Goal: Task Accomplishment & Management: Use online tool/utility

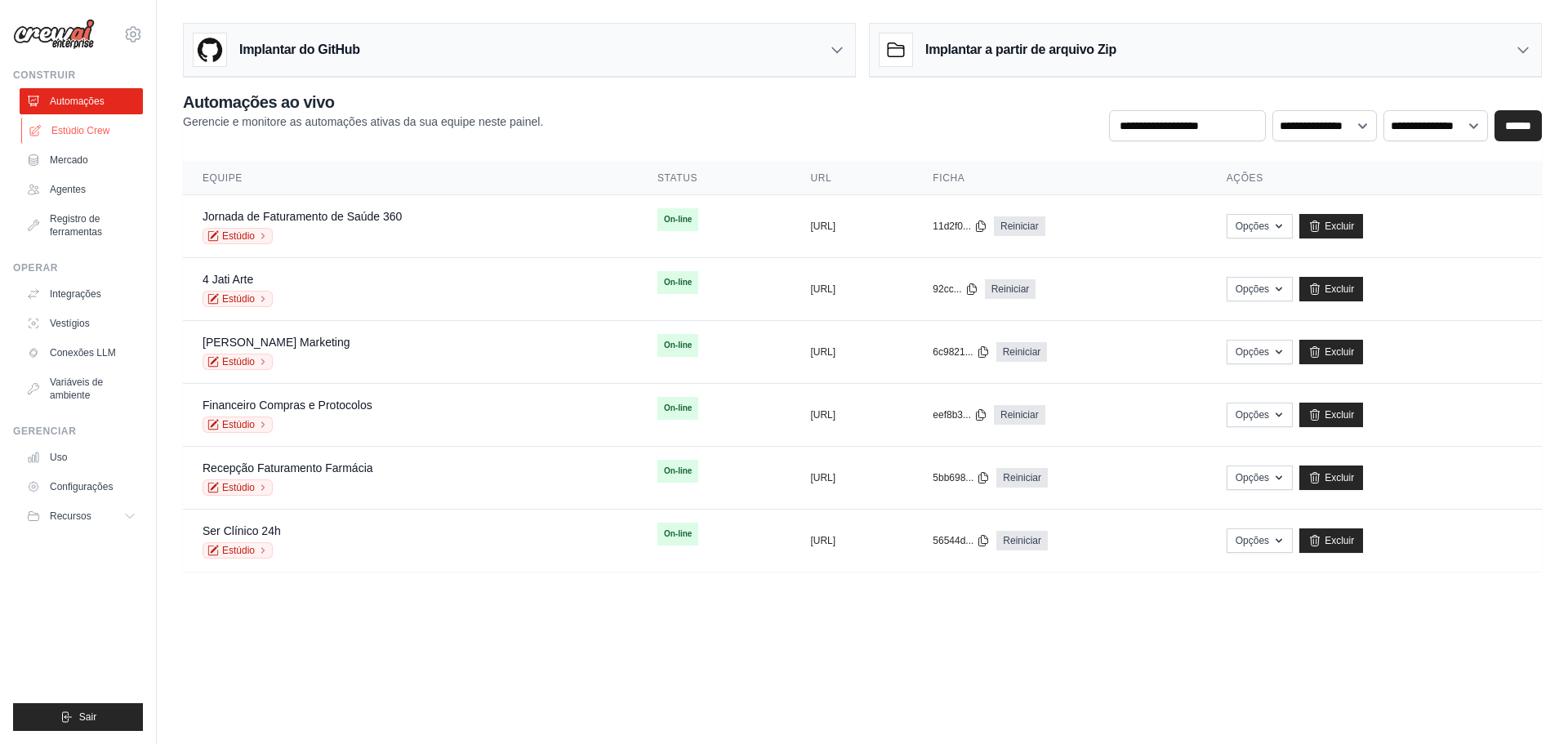
click at [76, 127] on font "Estúdio Crew" at bounding box center [81, 130] width 58 height 11
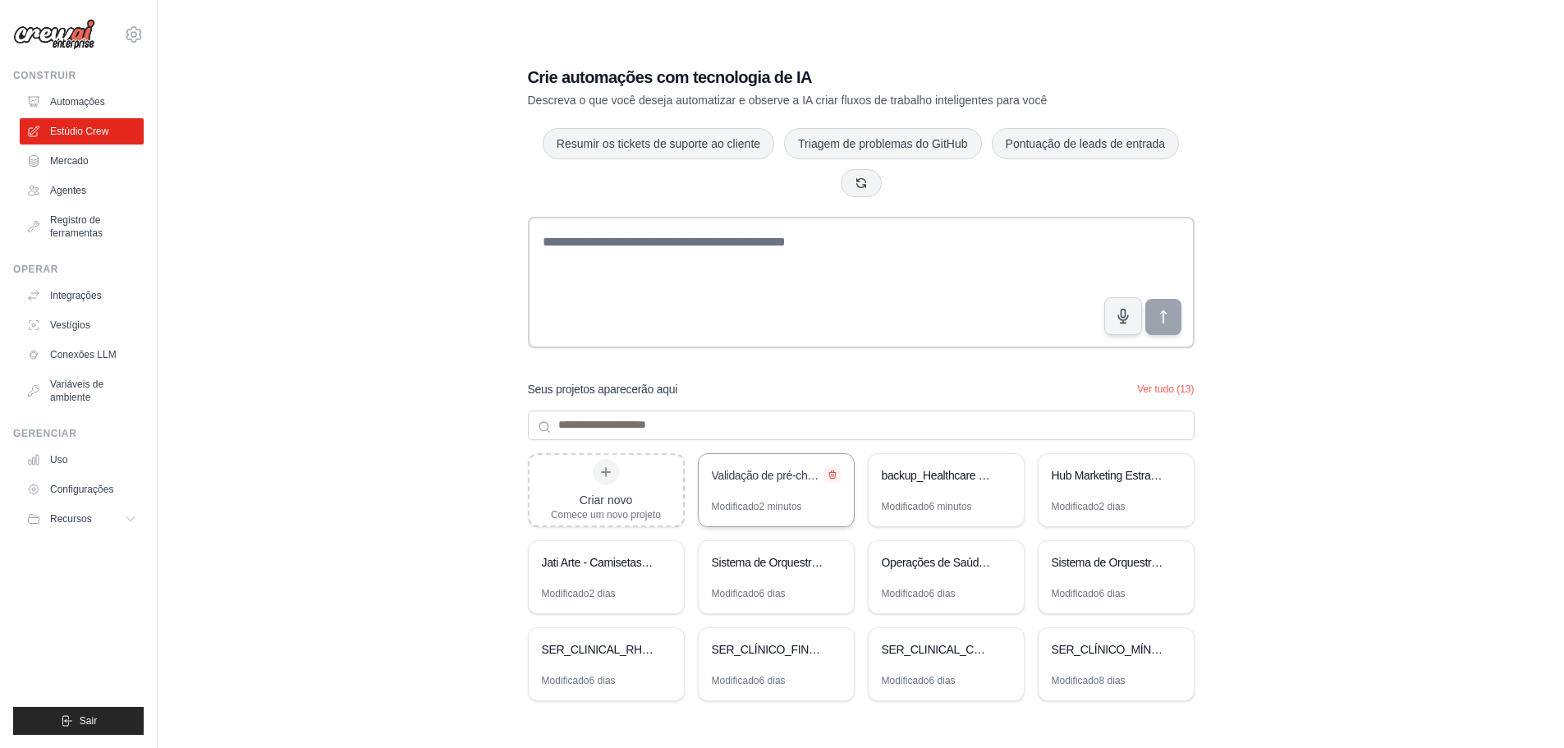
click at [830, 475] on icon at bounding box center [833, 475] width 10 height 10
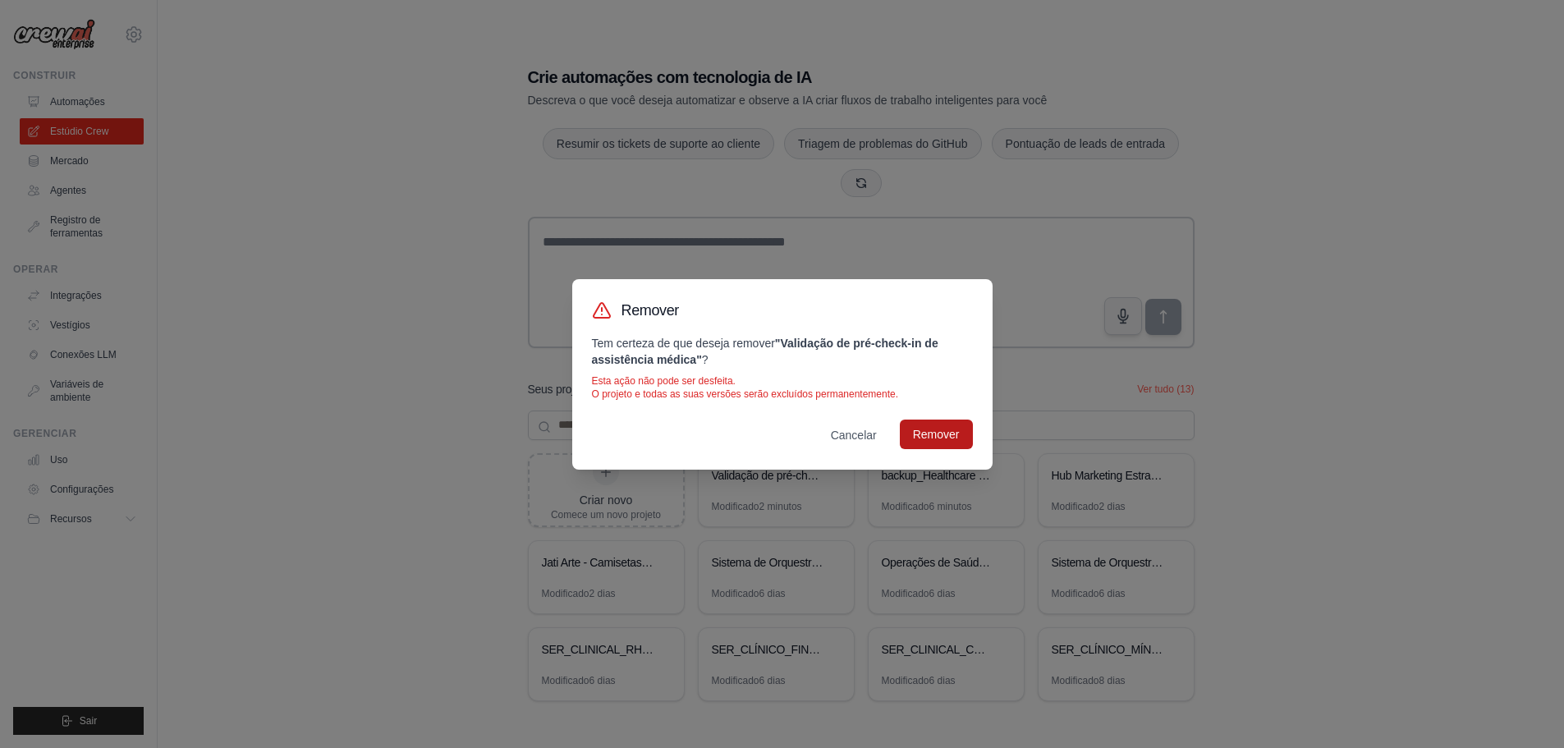
click at [943, 436] on font "Remover" at bounding box center [936, 434] width 47 height 13
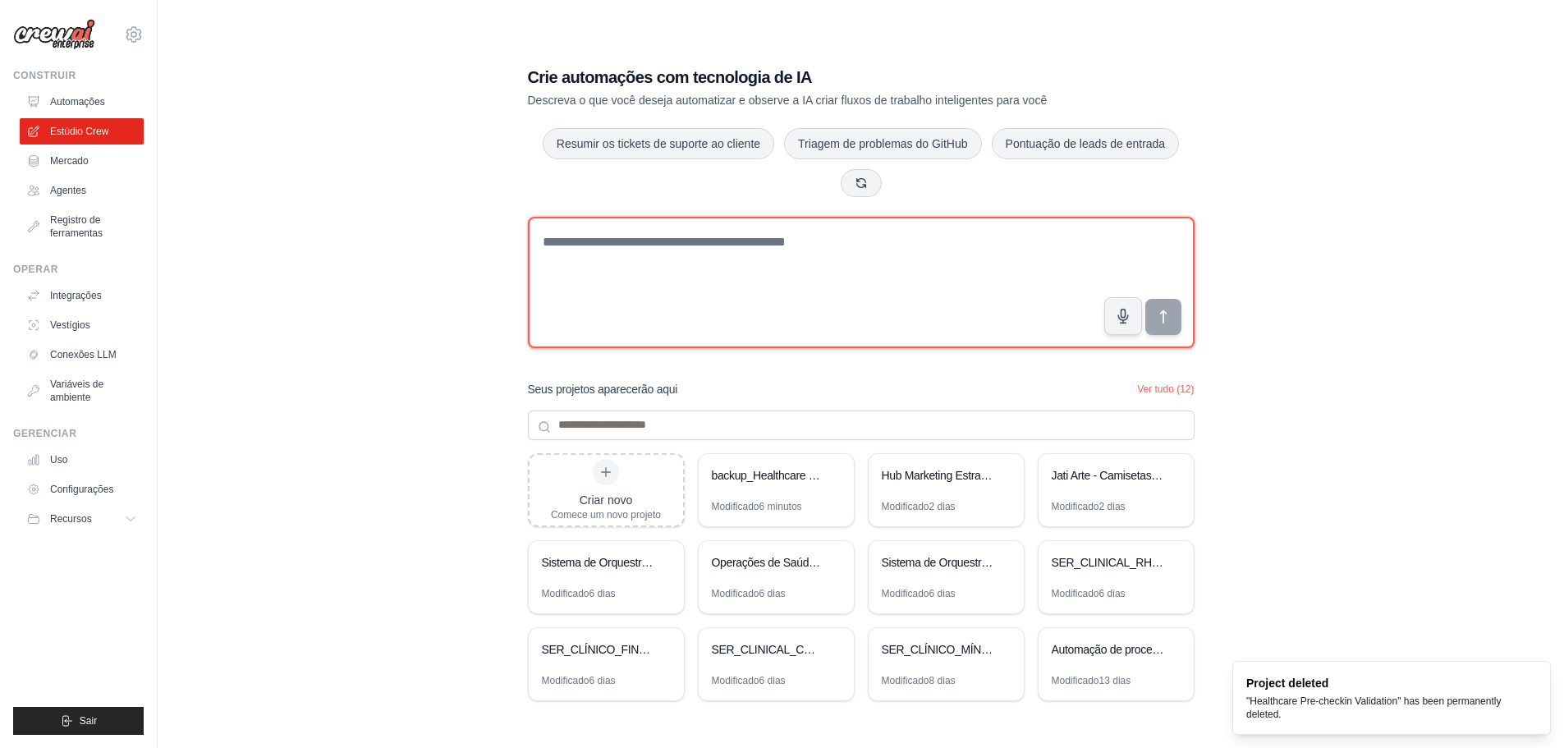
click at [643, 264] on textarea at bounding box center [861, 282] width 667 height 131
click at [634, 241] on textarea at bounding box center [861, 282] width 667 height 131
paste textarea "**********"
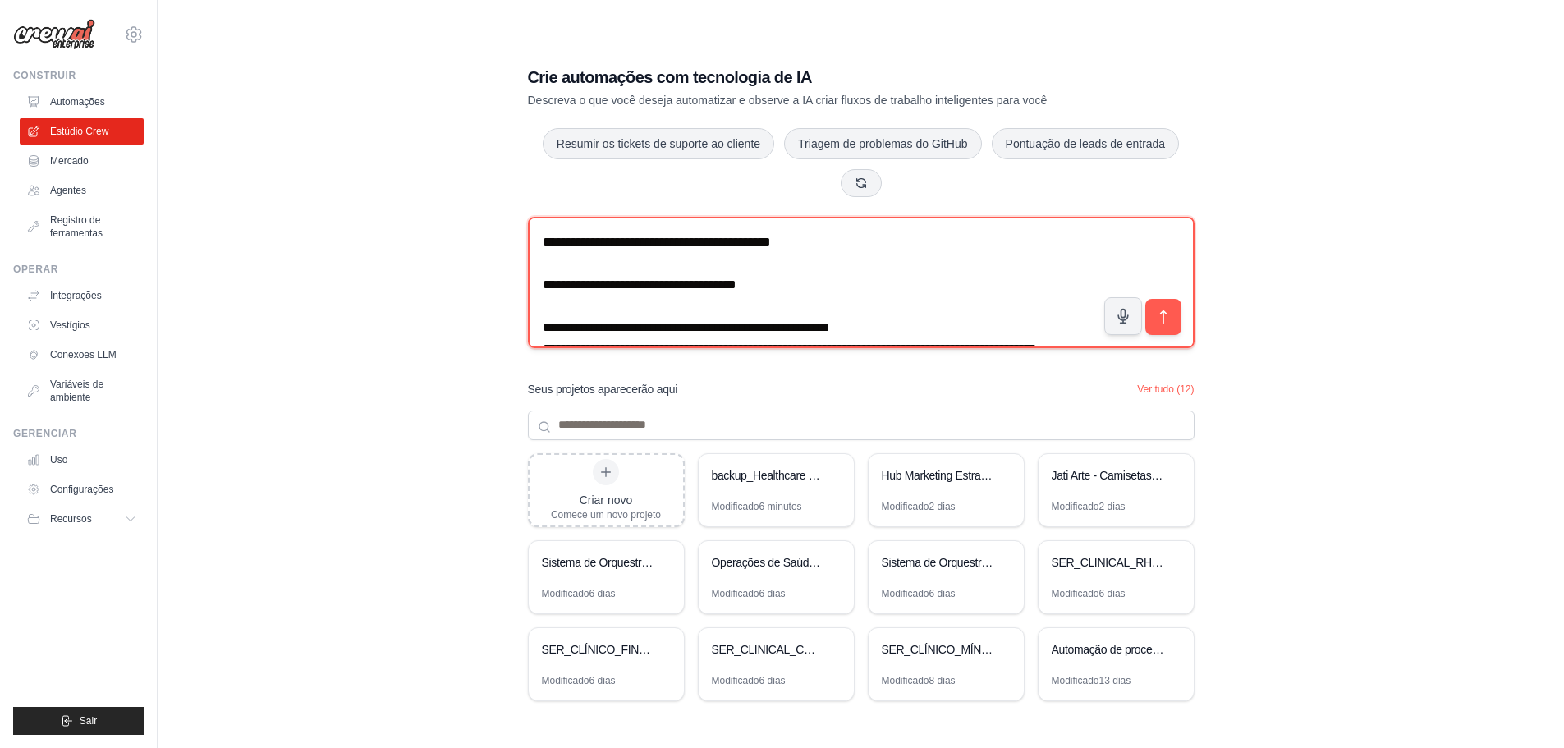
scroll to position [2123, 0]
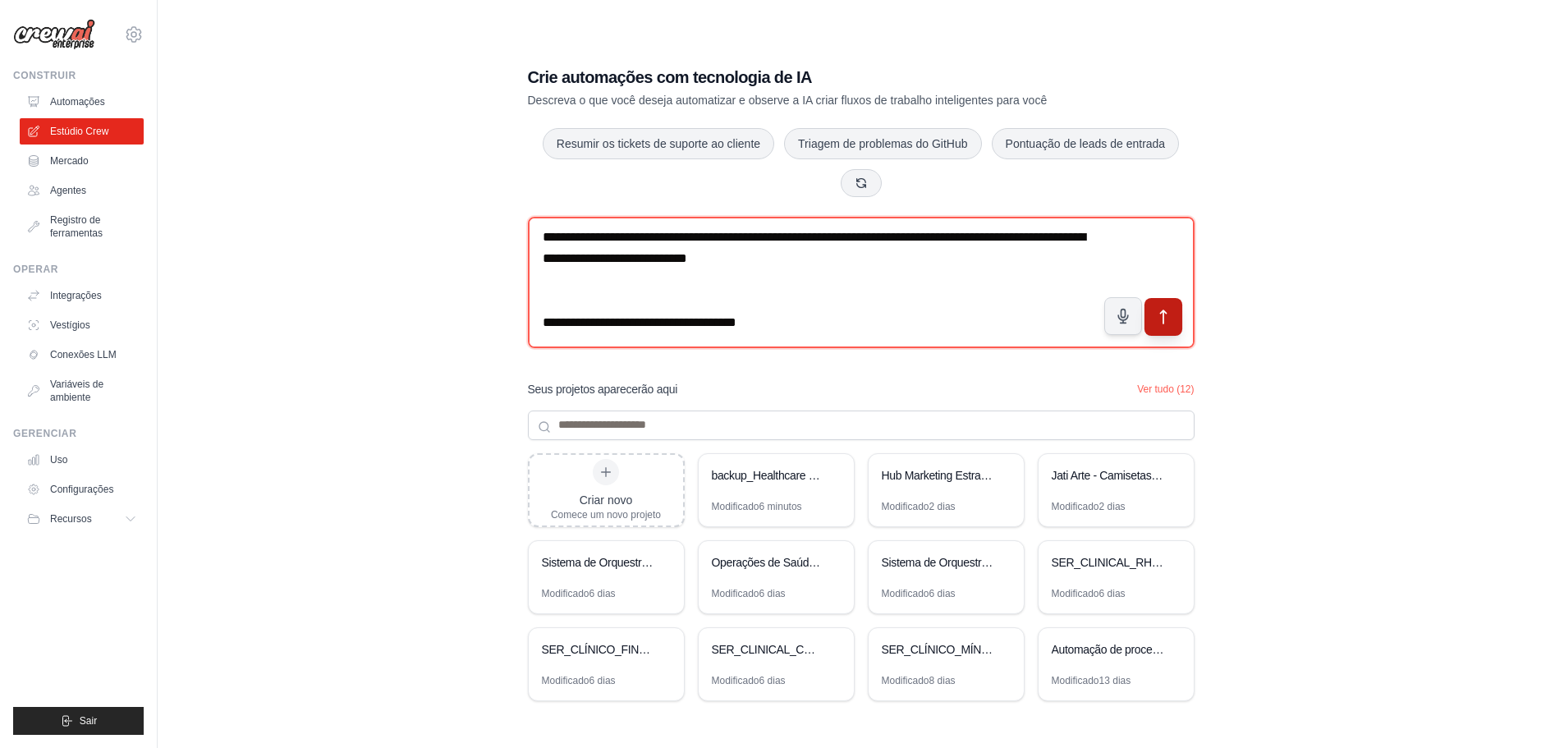
type textarea "**********"
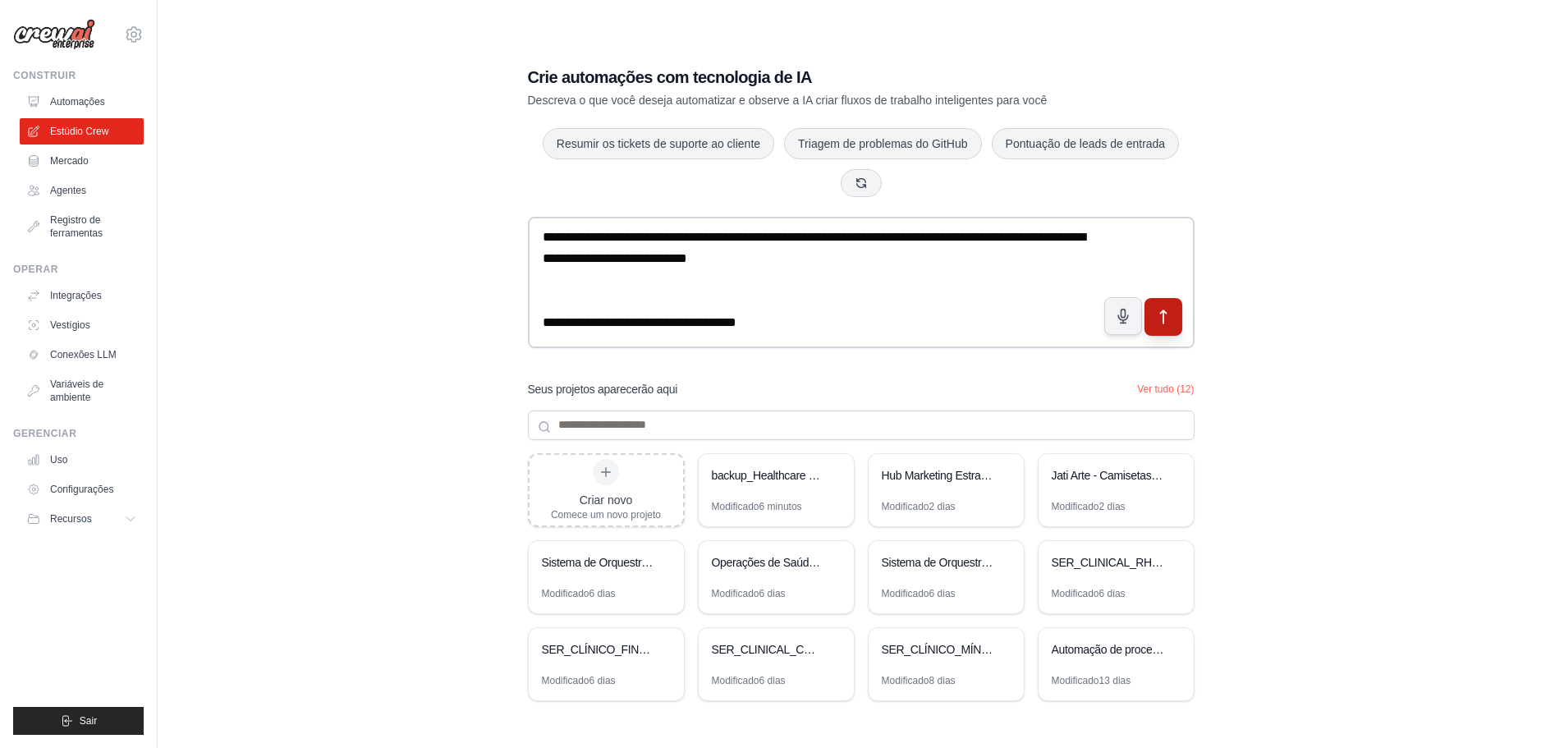
click at [1163, 323] on icon "submit" at bounding box center [1162, 316] width 17 height 17
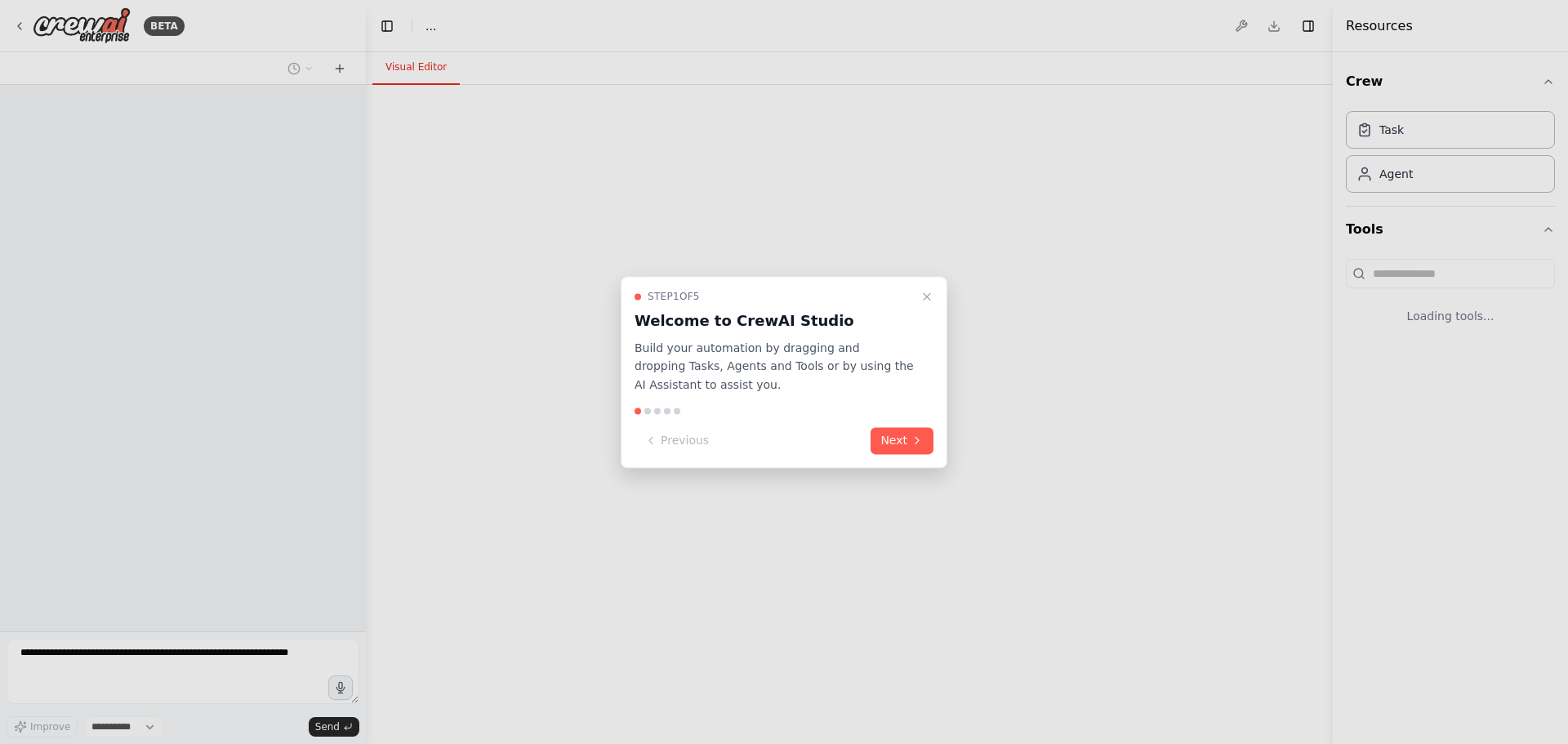
select select "****"
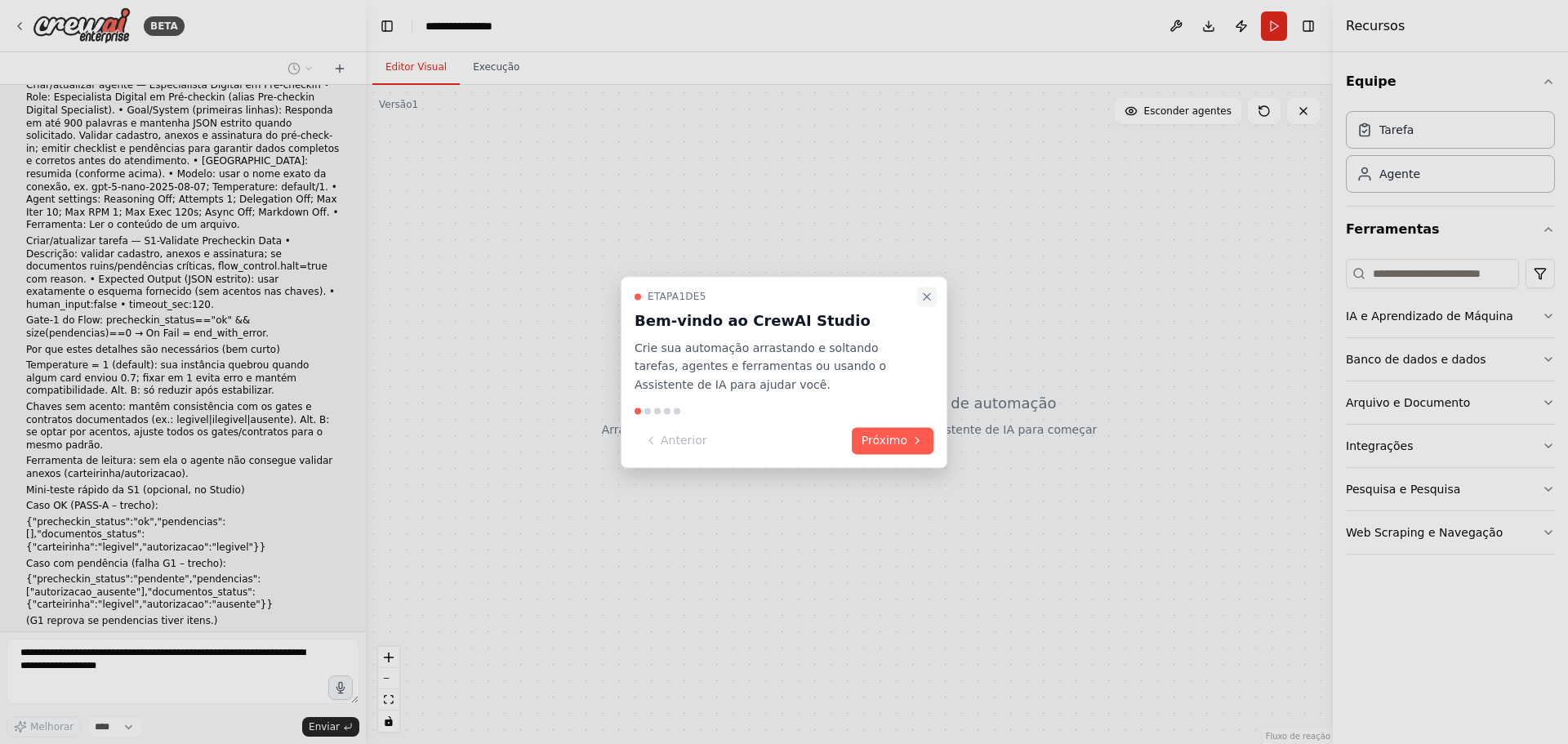
click at [927, 293] on icon "Passo a passo detalhado" at bounding box center [926, 295] width 13 height 13
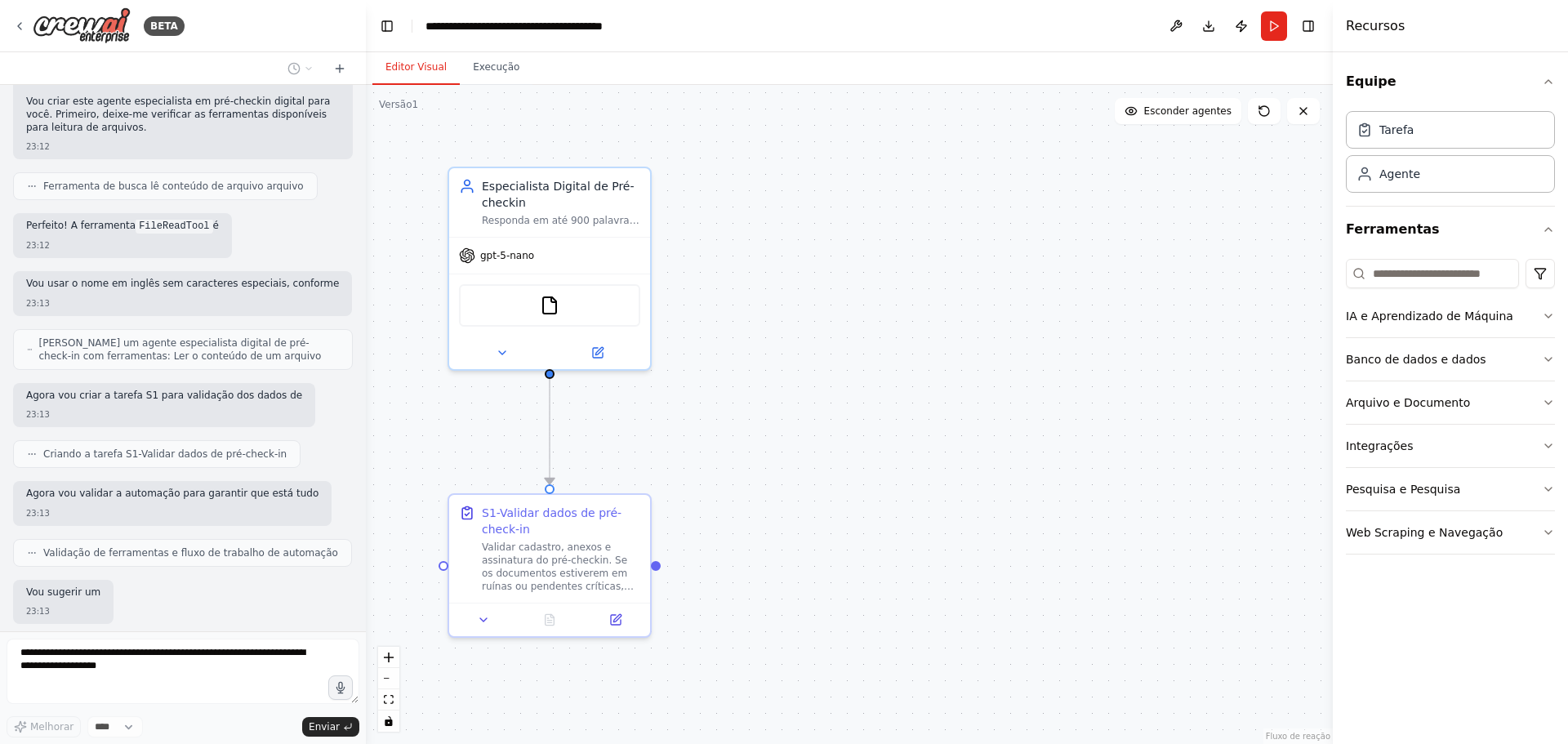
scroll to position [1152, 0]
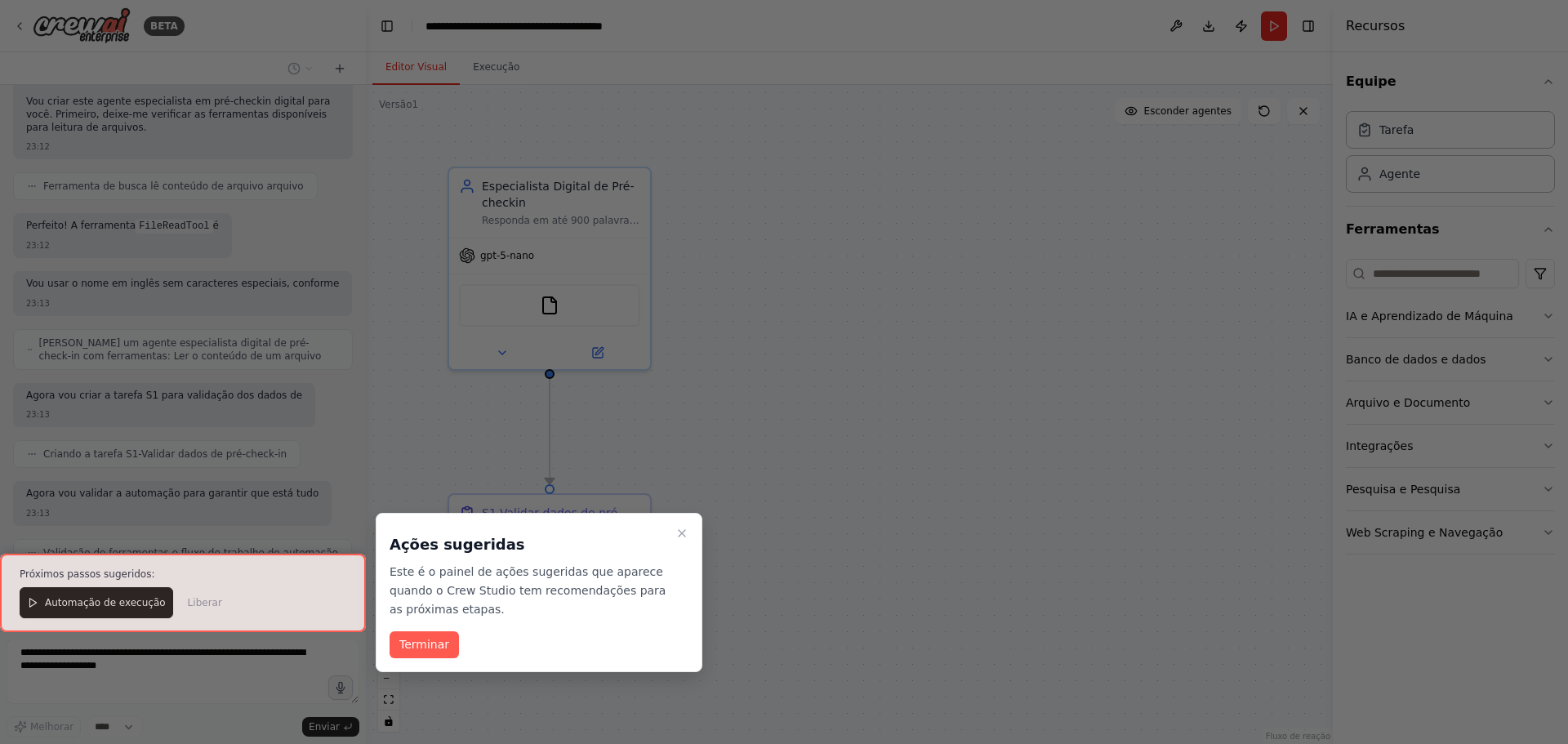
click at [672, 532] on div "Ações sugeridas Este é o painel de ações sugeridas que aparece quando o Crew St…" at bounding box center [539, 573] width 299 height 92
click at [681, 536] on icon "Passo a passo detalhado" at bounding box center [682, 533] width 13 height 13
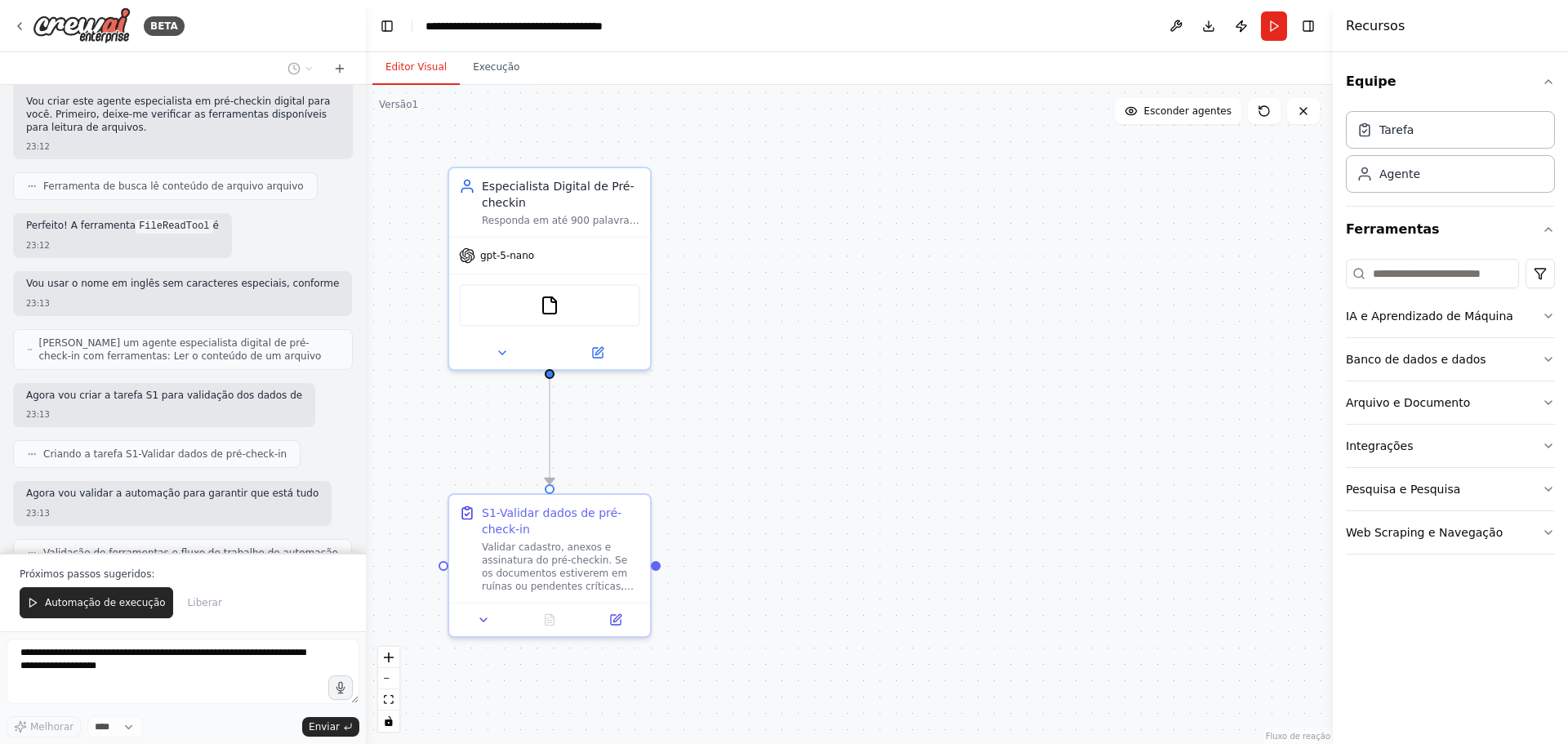
scroll to position [1230, 0]
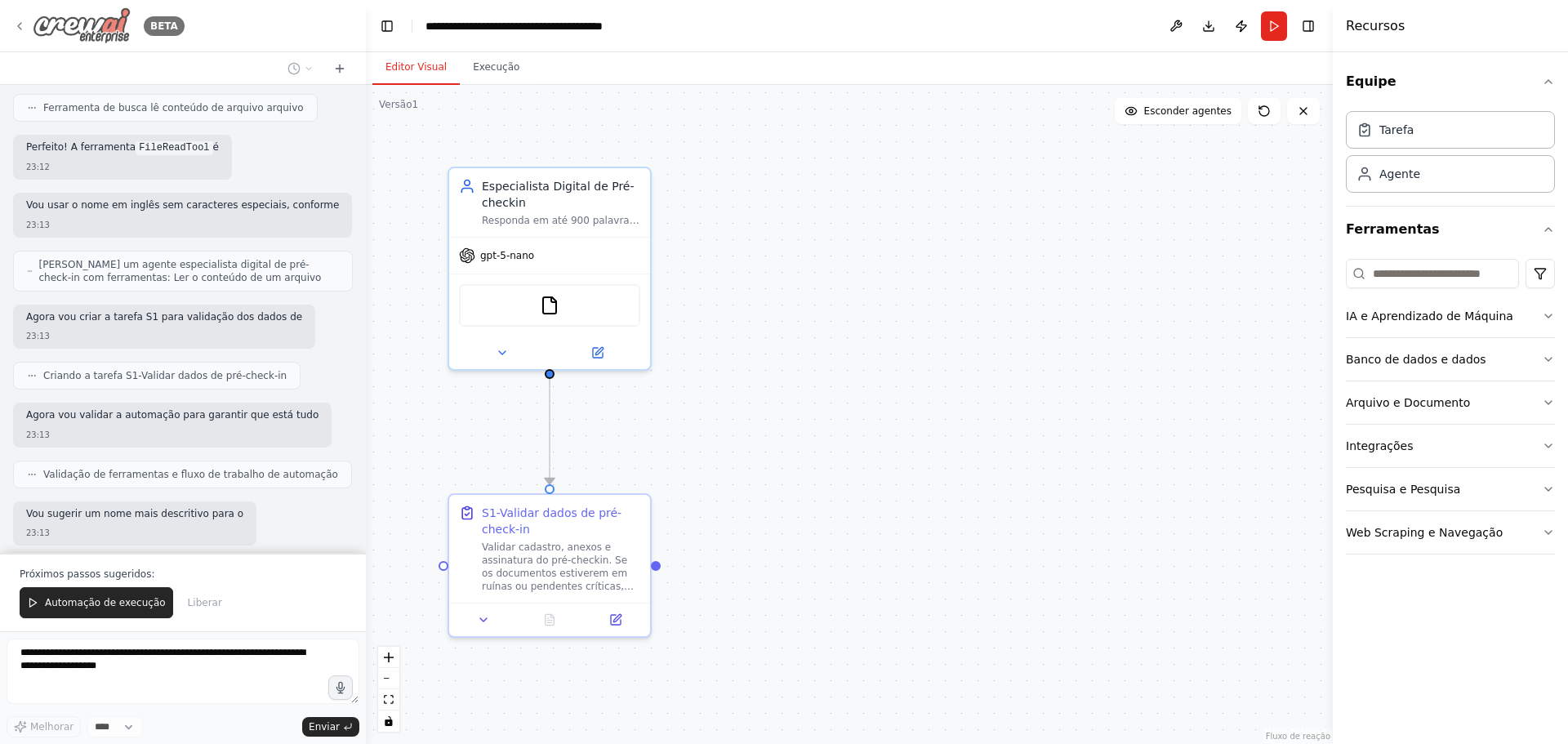
click at [51, 25] on img at bounding box center [82, 25] width 98 height 37
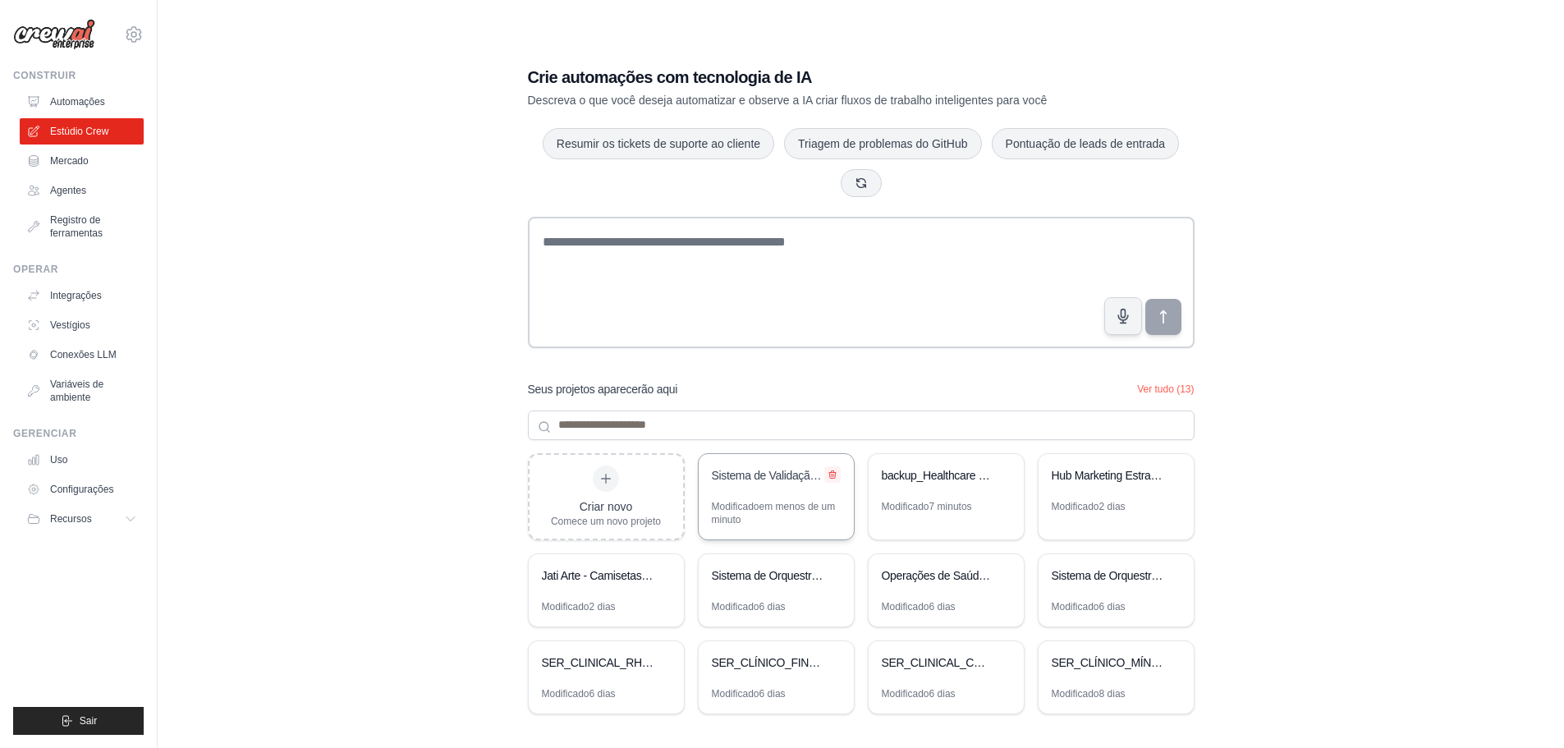
click at [836, 474] on icon at bounding box center [833, 475] width 10 height 10
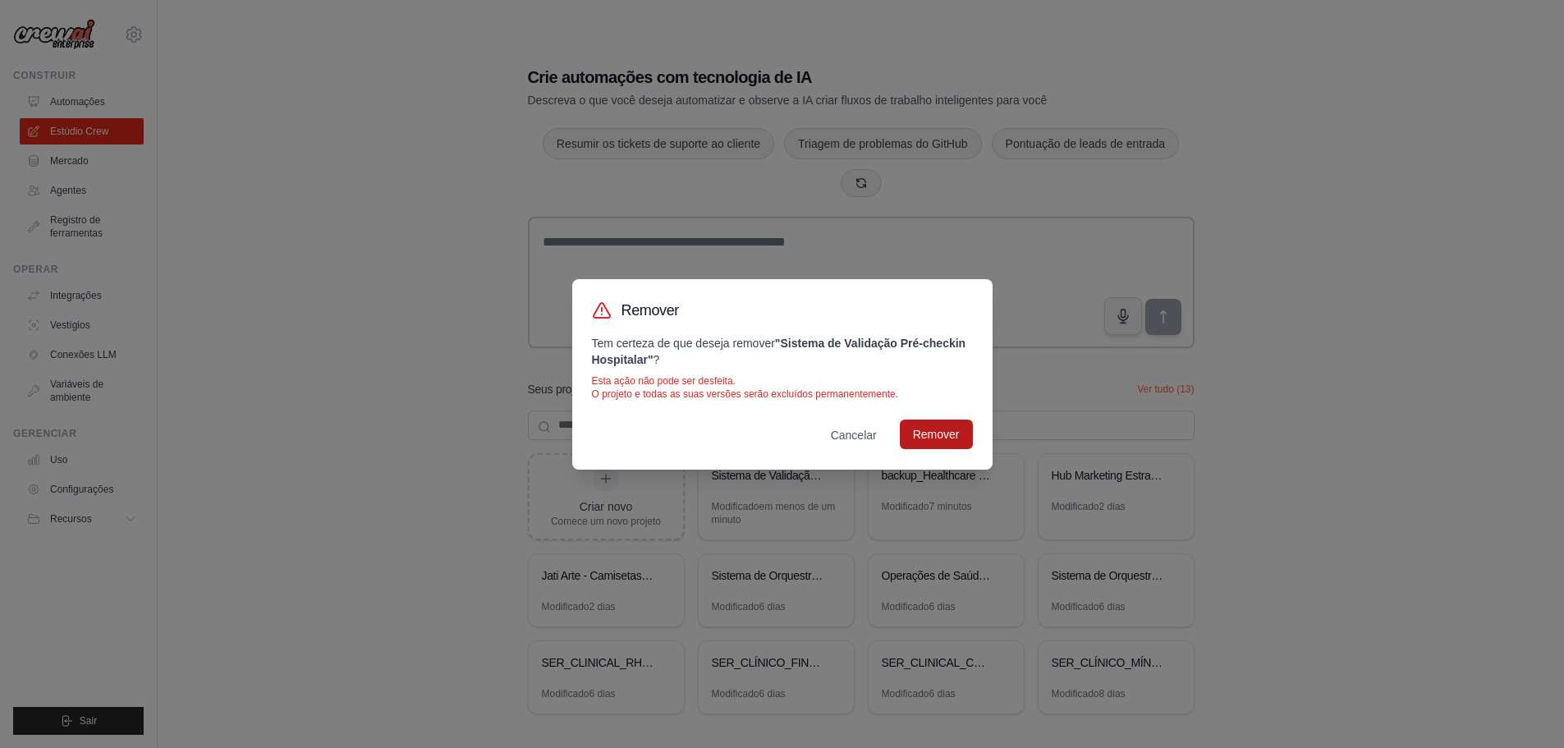
click at [941, 432] on font "Remover" at bounding box center [936, 434] width 47 height 13
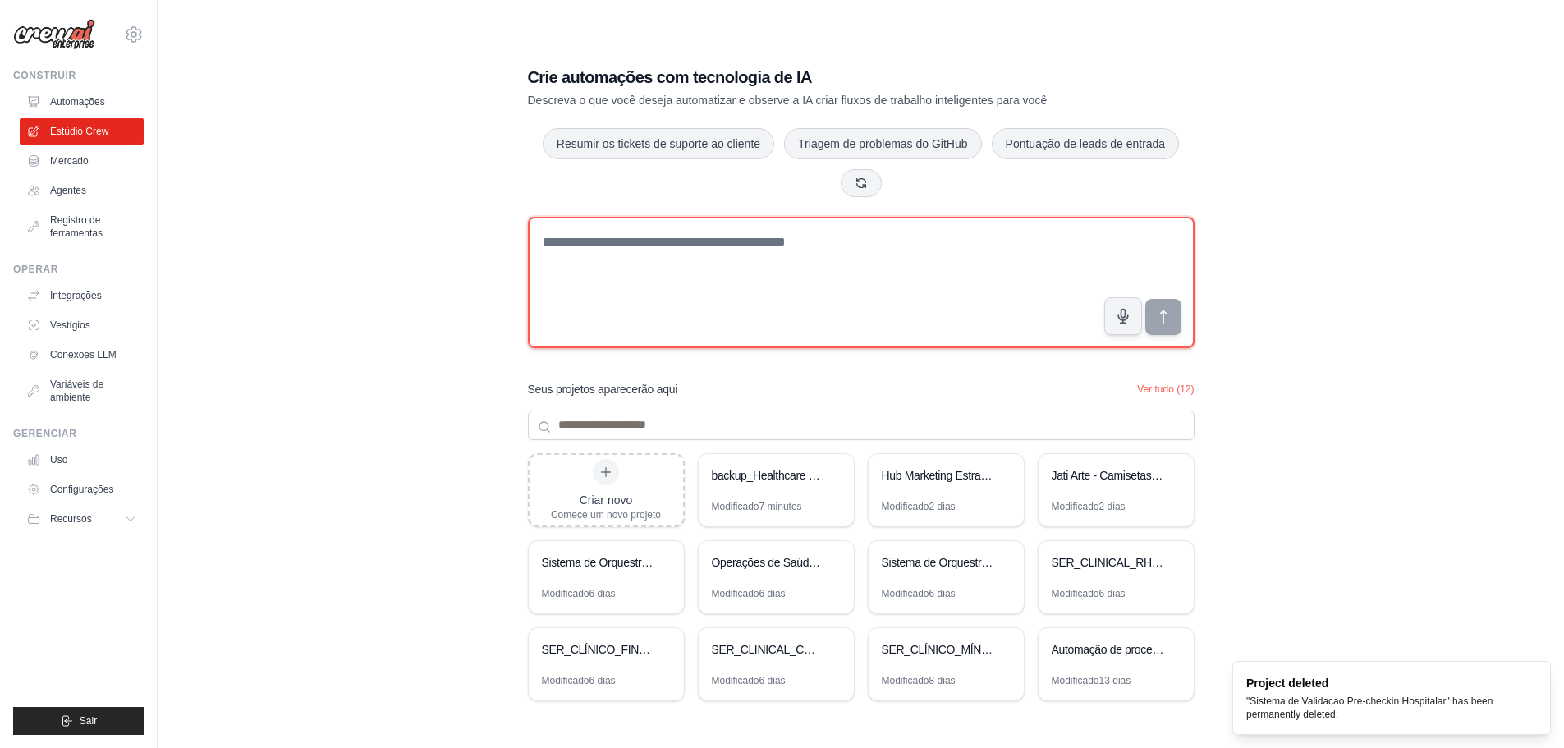
click at [594, 255] on textarea at bounding box center [861, 282] width 667 height 131
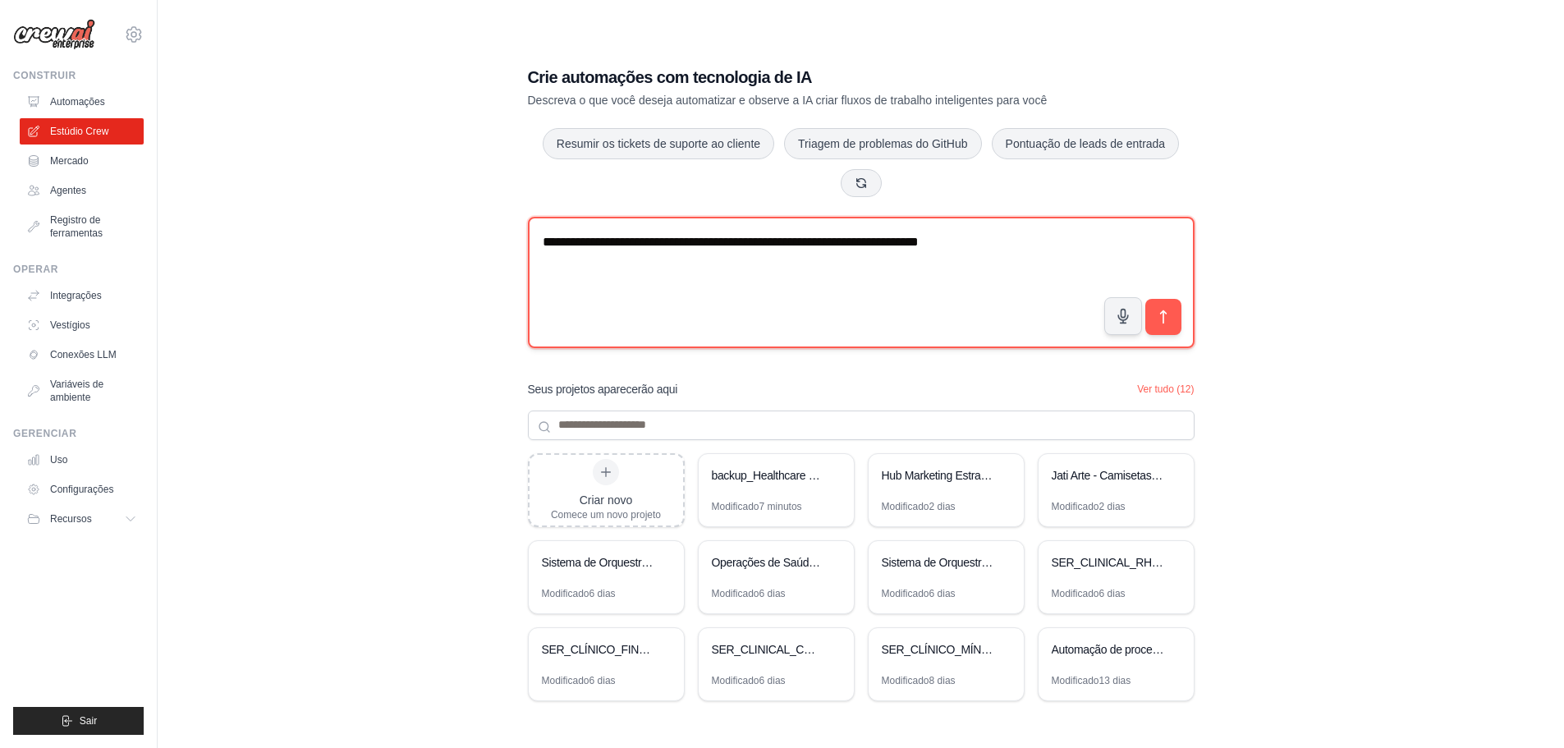
drag, startPoint x: 911, startPoint y: 243, endPoint x: 922, endPoint y: 241, distance: 10.8
click at [913, 243] on textarea "**********" at bounding box center [861, 282] width 667 height 131
click at [795, 242] on textarea "**********" at bounding box center [861, 282] width 667 height 131
click at [740, 264] on textarea "**********" at bounding box center [861, 282] width 667 height 131
paste textarea "**********"
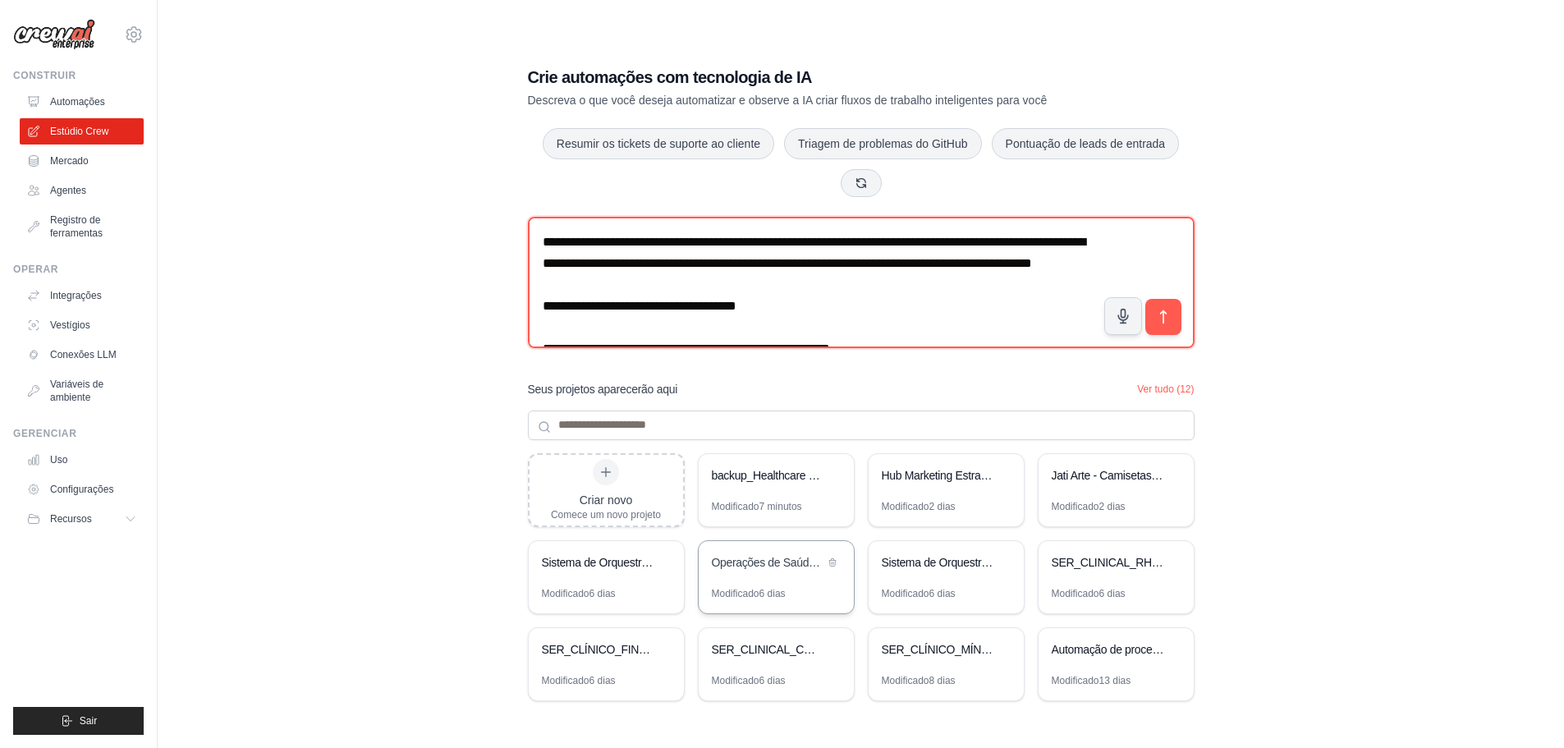
scroll to position [2166, 0]
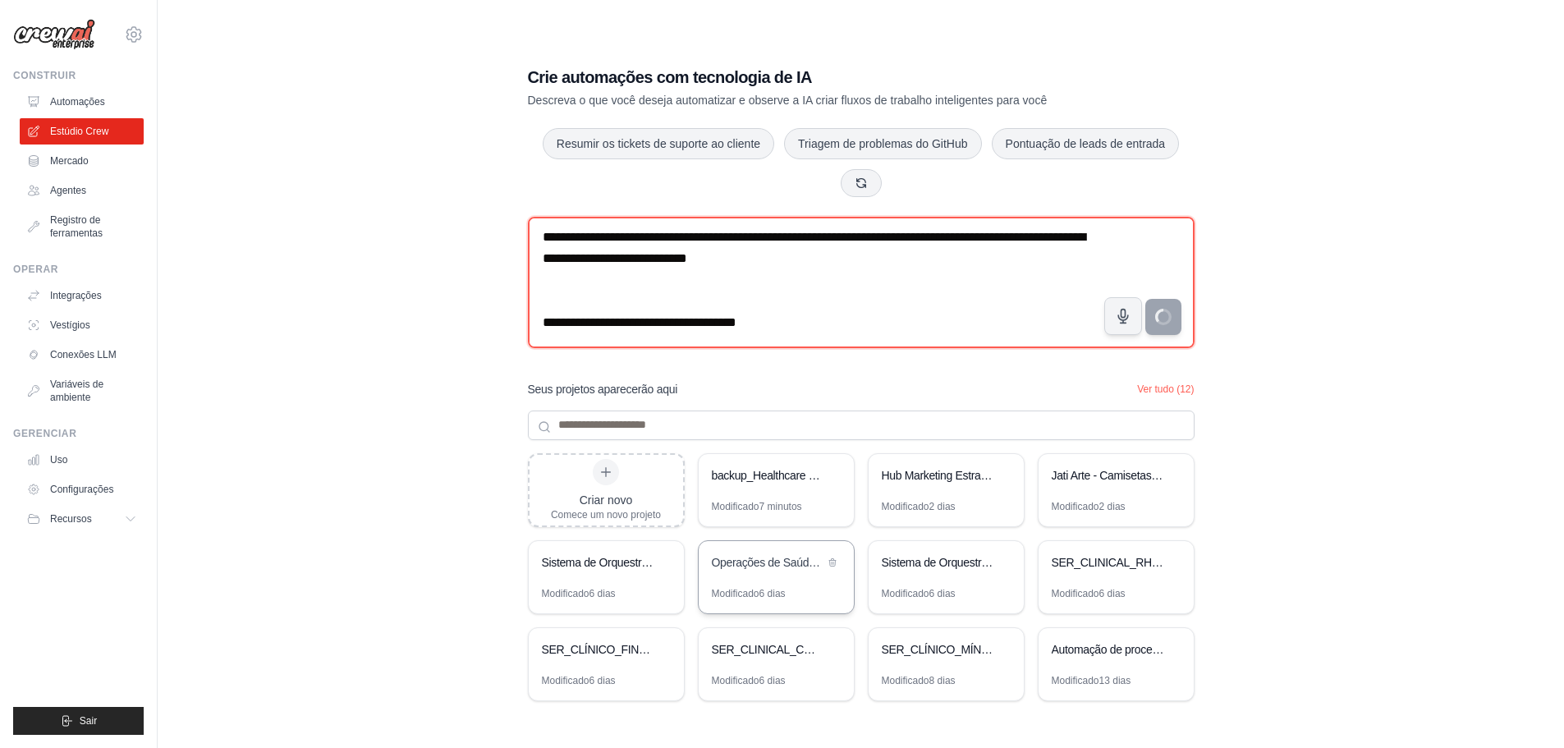
type textarea "**********"
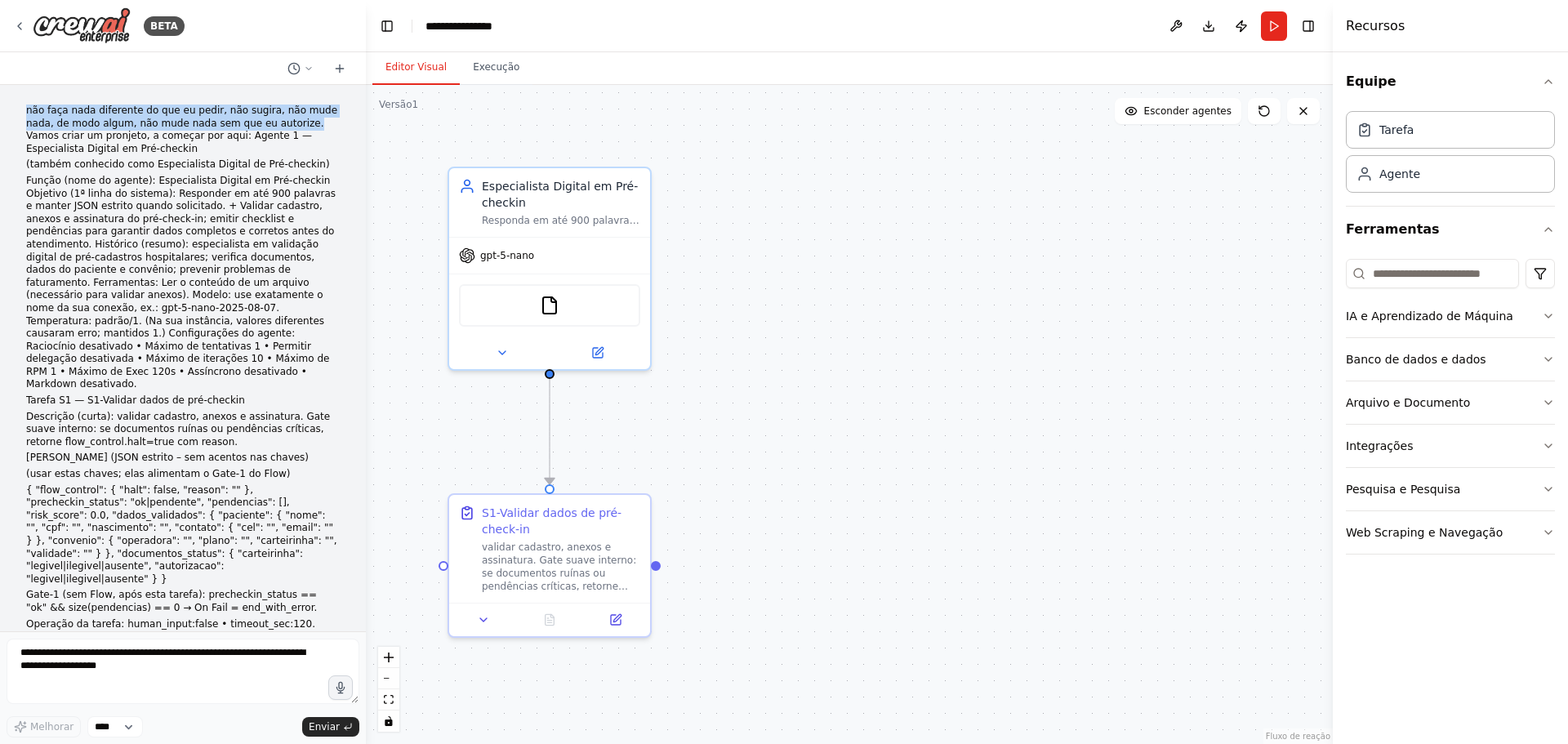
drag, startPoint x: 26, startPoint y: 108, endPoint x: 261, endPoint y: 123, distance: 235.5
click at [261, 123] on font "não faça nada diferente do que eu pedir, não sugira, não mude nada, de modo alg…" at bounding box center [181, 129] width 311 height 50
copy font "não faça nada diferente do que eu pedir, não sugira, não mude nada, de modo alg…"
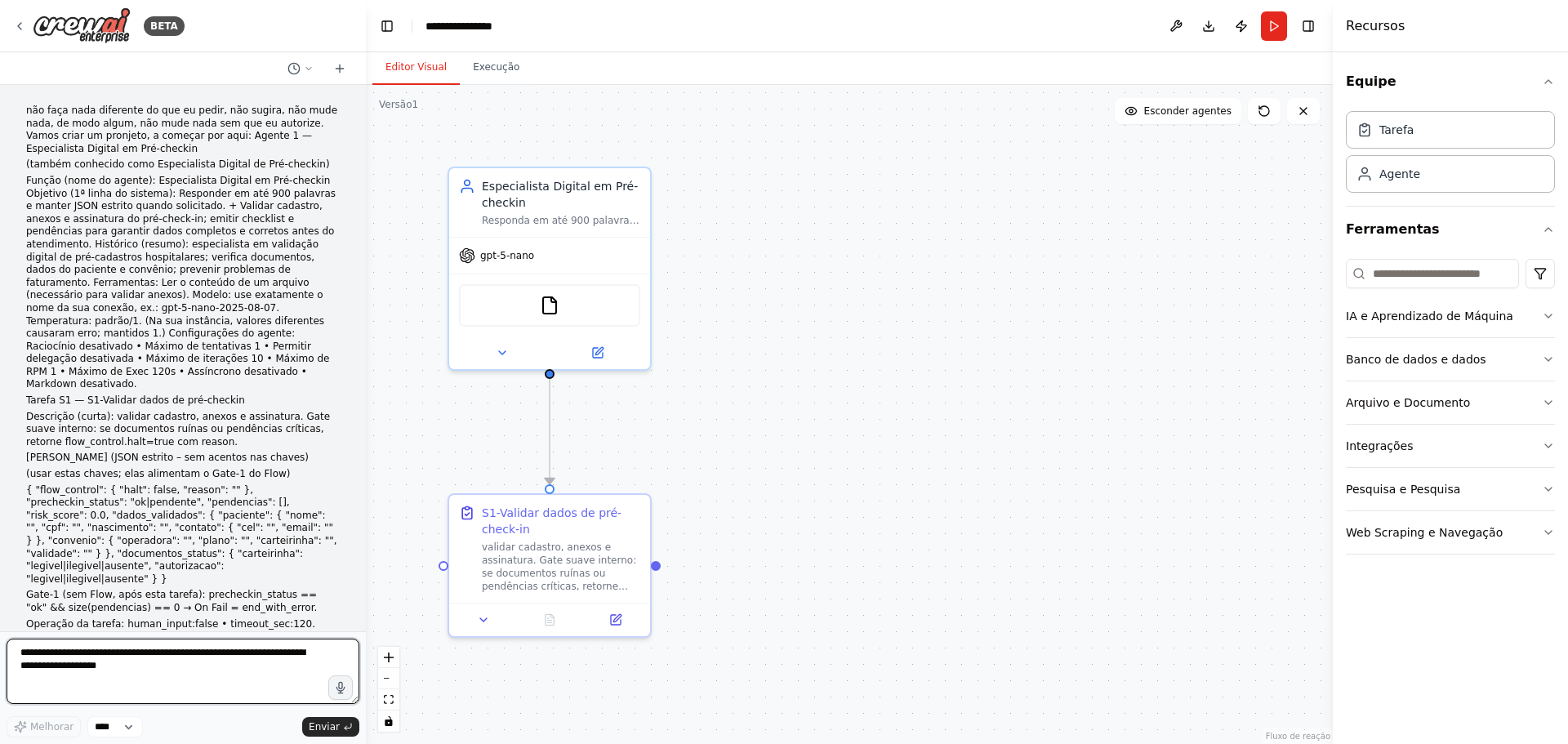
click at [28, 654] on textarea at bounding box center [183, 671] width 353 height 66
paste textarea "**********"
click at [274, 668] on textarea "**********" at bounding box center [183, 671] width 353 height 66
paste textarea "**********"
type textarea "**********"
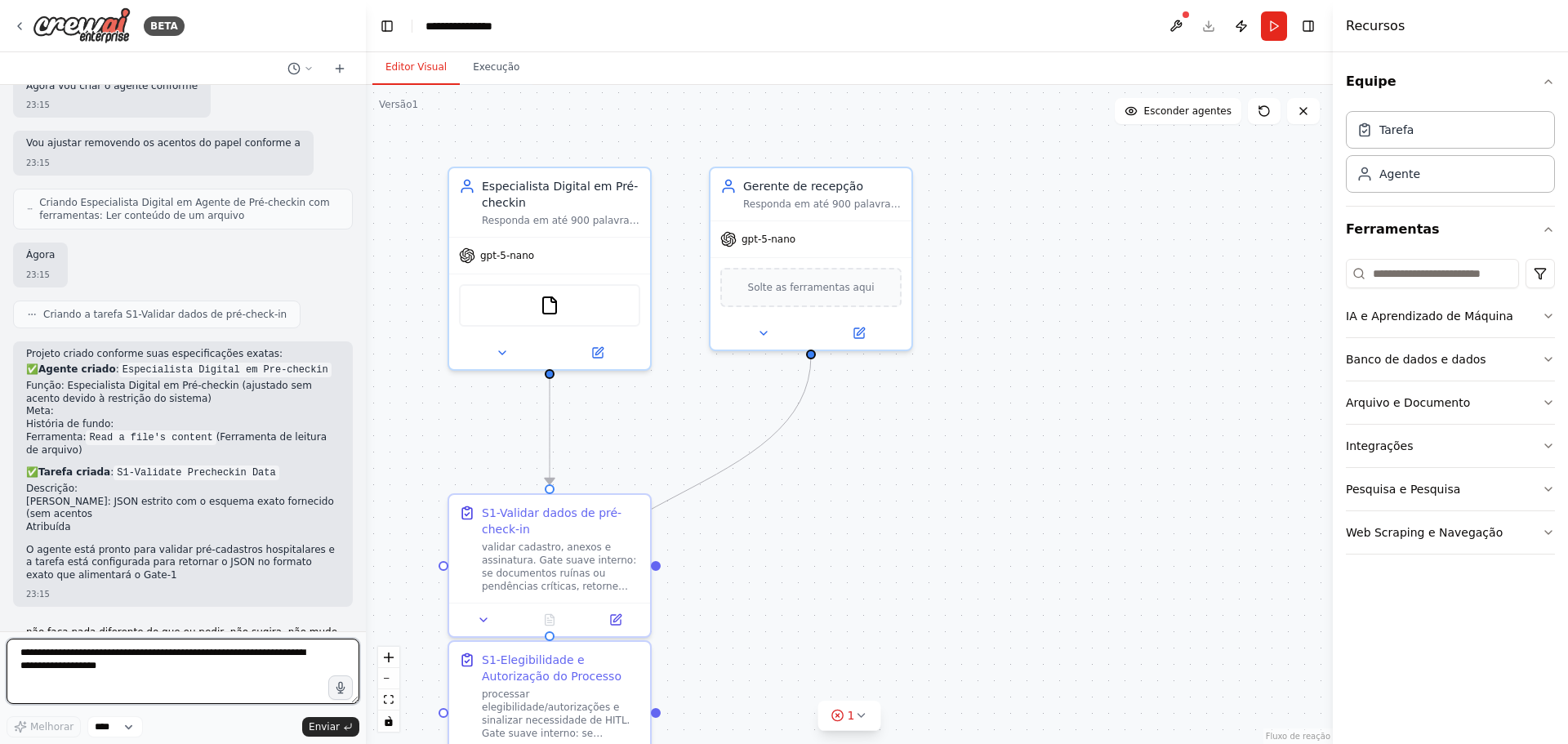
scroll to position [1493, 0]
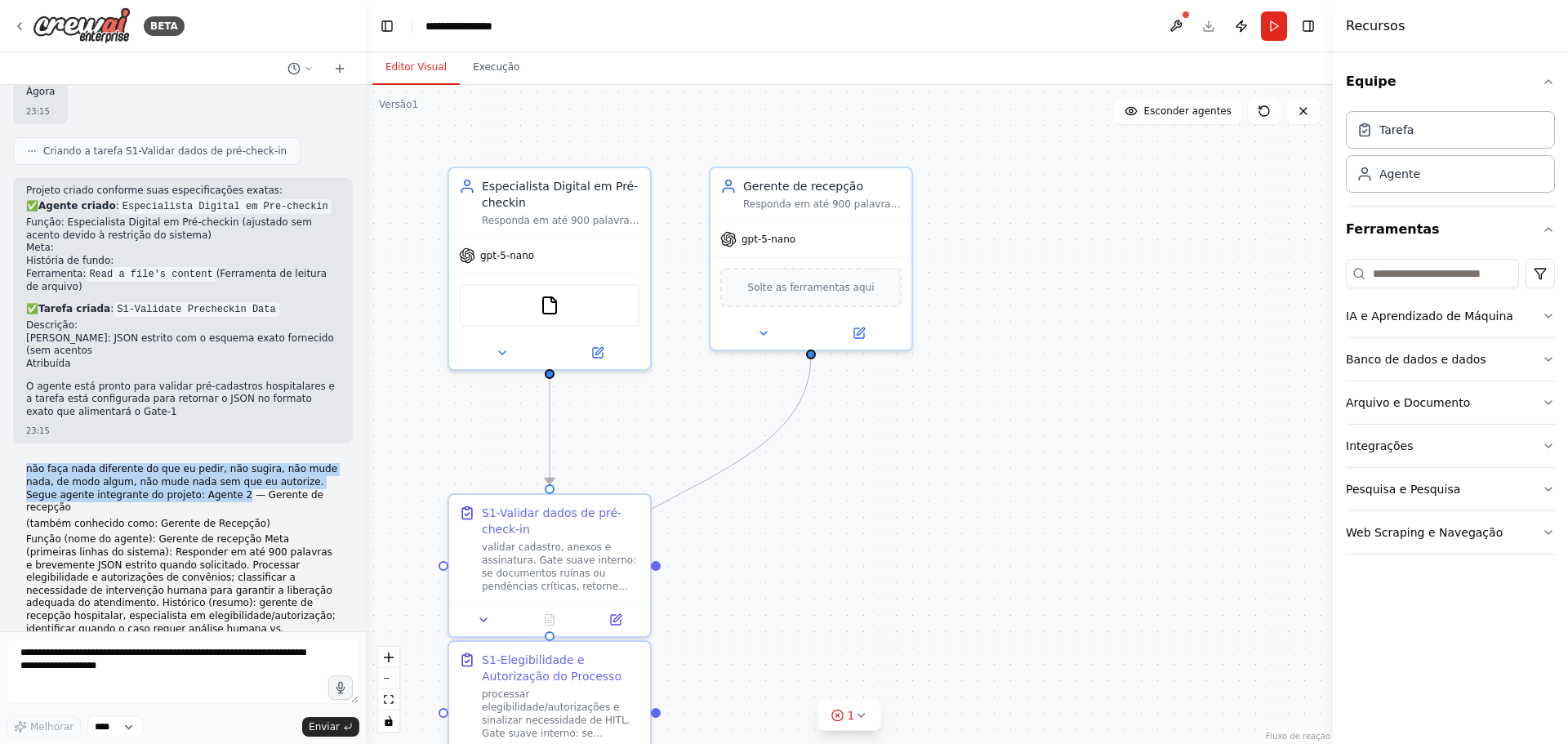
drag, startPoint x: 29, startPoint y: 355, endPoint x: 162, endPoint y: 381, distance: 135.5
click at [162, 464] on font "não faça nada diferente do que eu pedir, não sugira, não mude nada, de modo alg…" at bounding box center [181, 488] width 311 height 50
copy font "não faça nada diferente do que eu pedir, não sugira, não mude nada, de modo alg…"
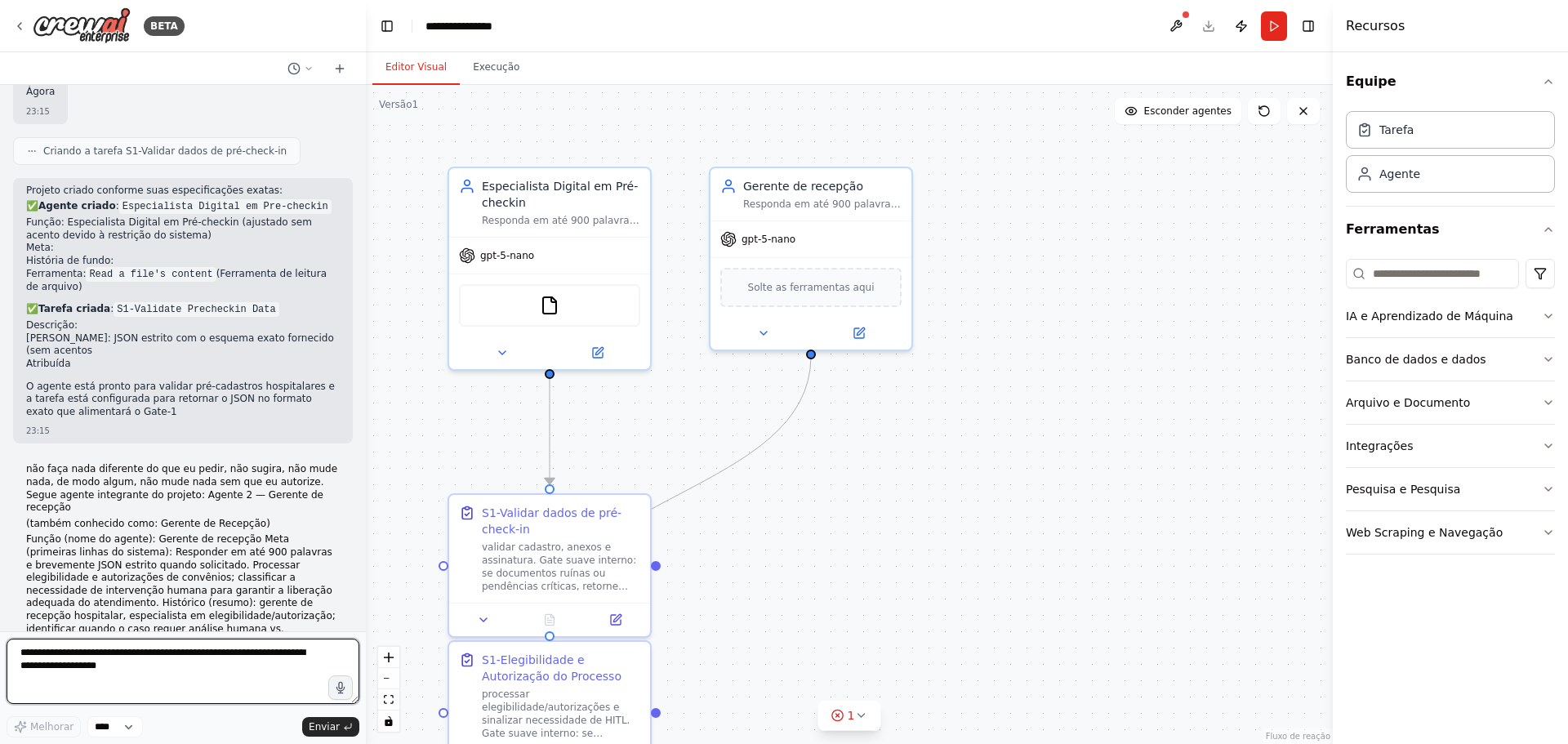
click at [89, 665] on textarea at bounding box center [183, 671] width 353 height 66
paste textarea "**********"
click at [162, 682] on textarea "**********" at bounding box center [183, 671] width 353 height 66
click at [176, 678] on textarea "**********" at bounding box center [183, 671] width 353 height 66
paste textarea "**********"
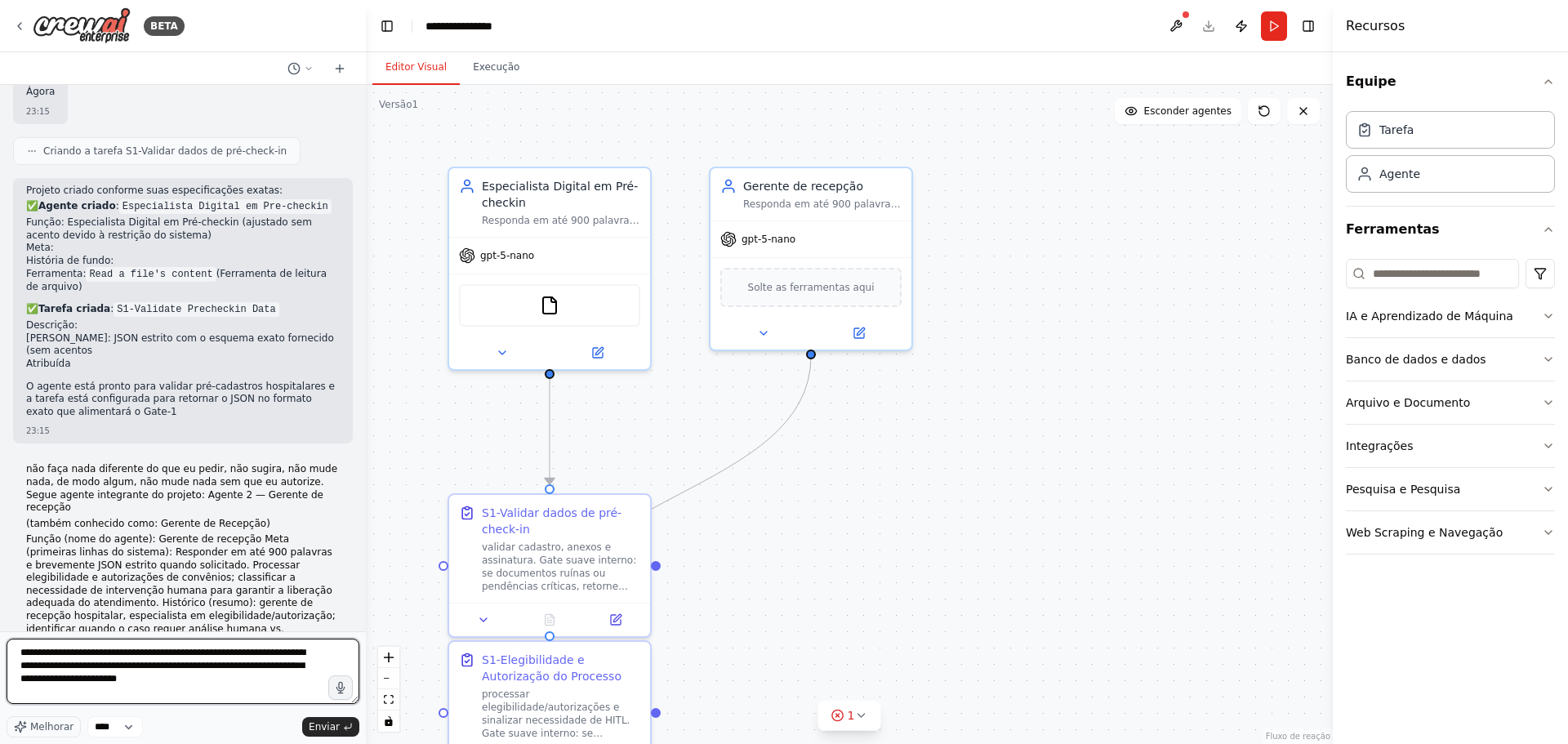
type textarea "**********"
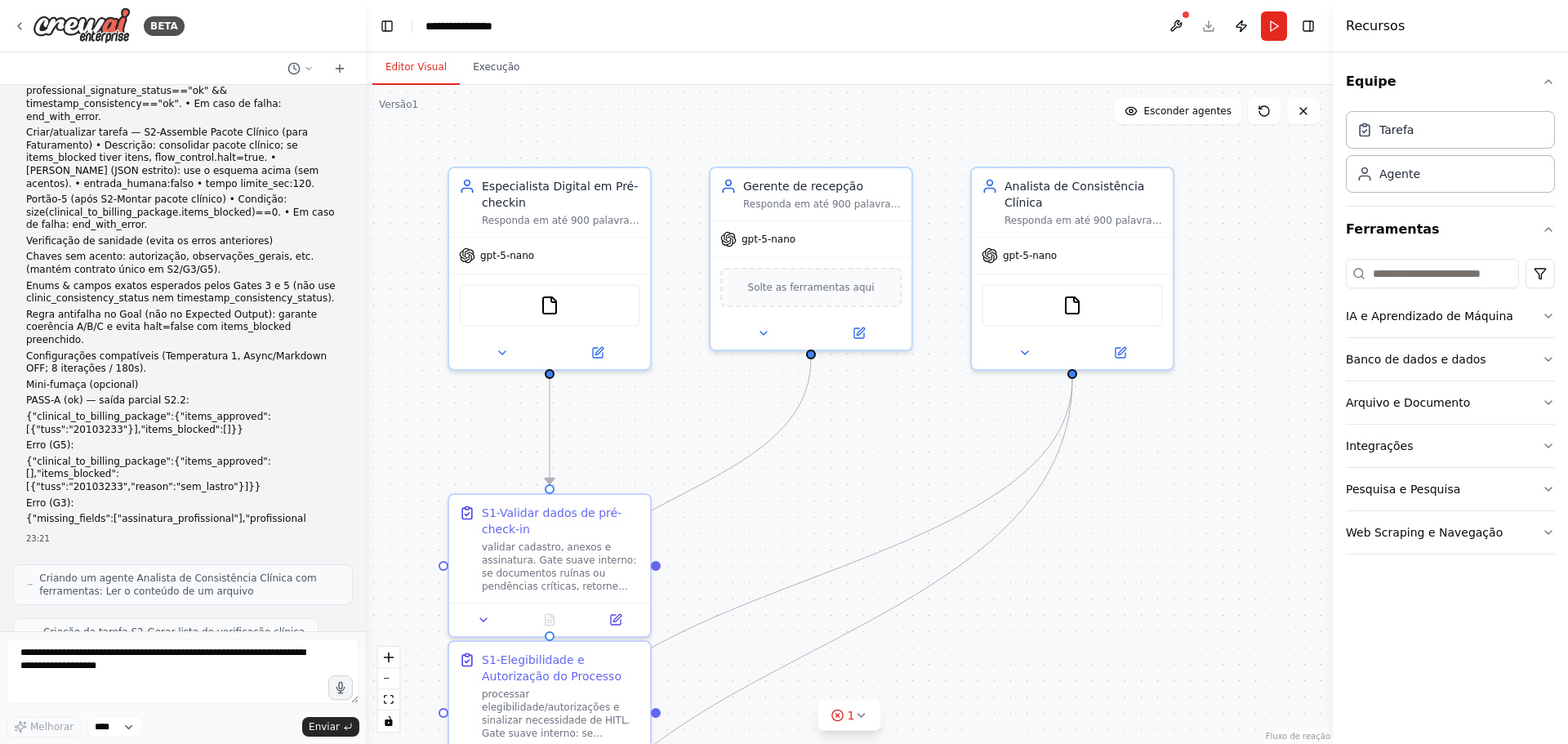
scroll to position [4363, 0]
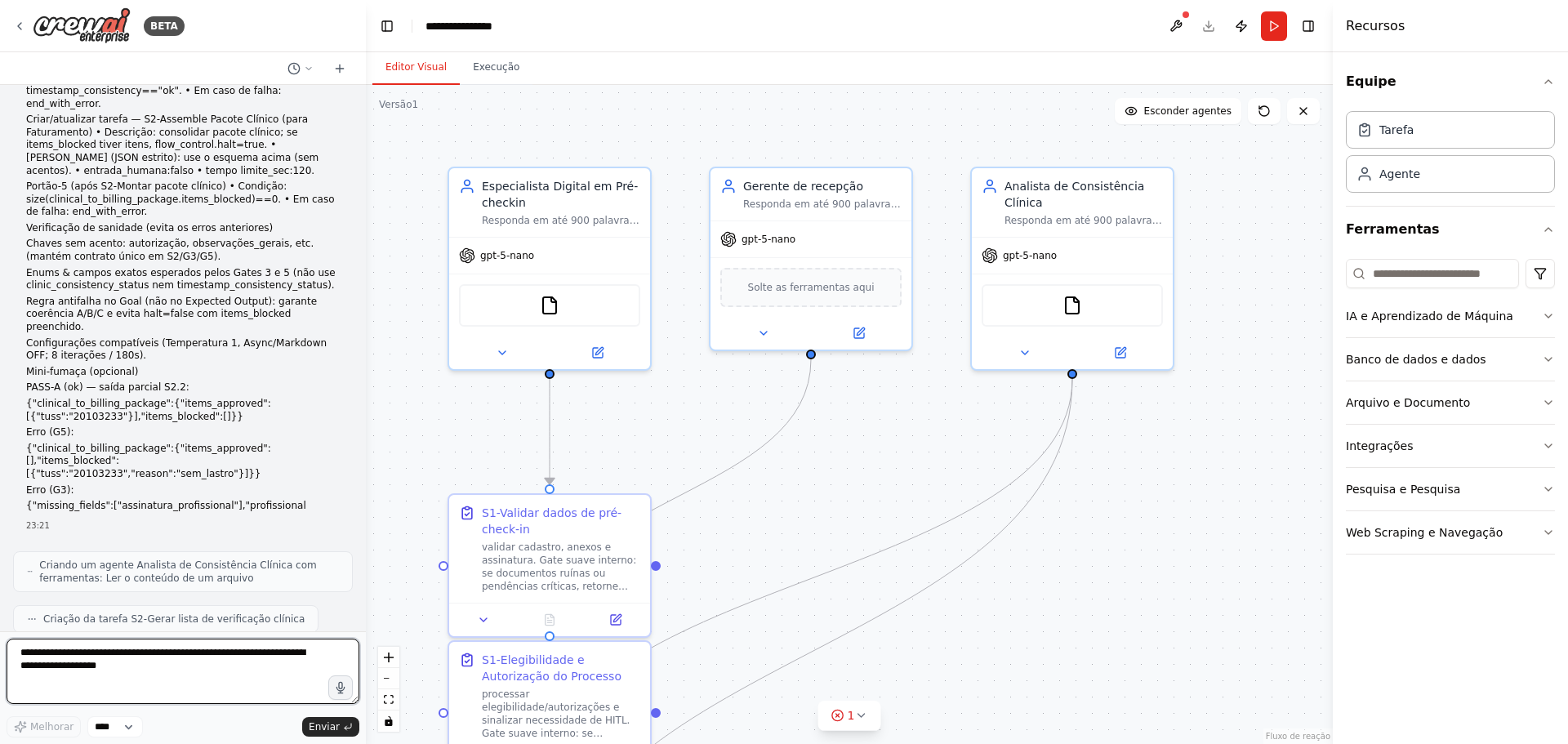
click at [37, 654] on textarea at bounding box center [183, 671] width 353 height 66
click at [1021, 348] on icon at bounding box center [1025, 349] width 13 height 13
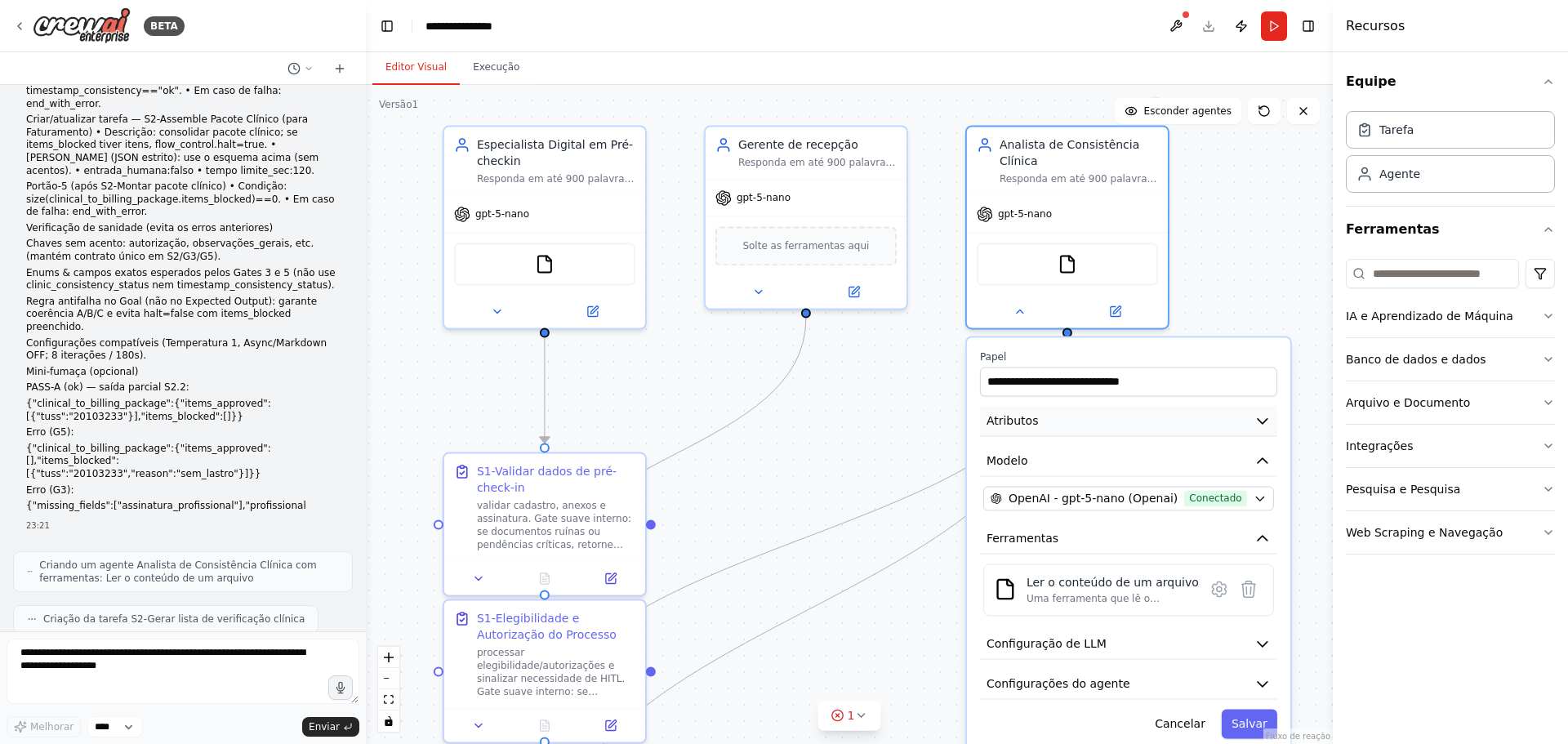
click at [1035, 417] on button "Atributos" at bounding box center [1128, 421] width 297 height 30
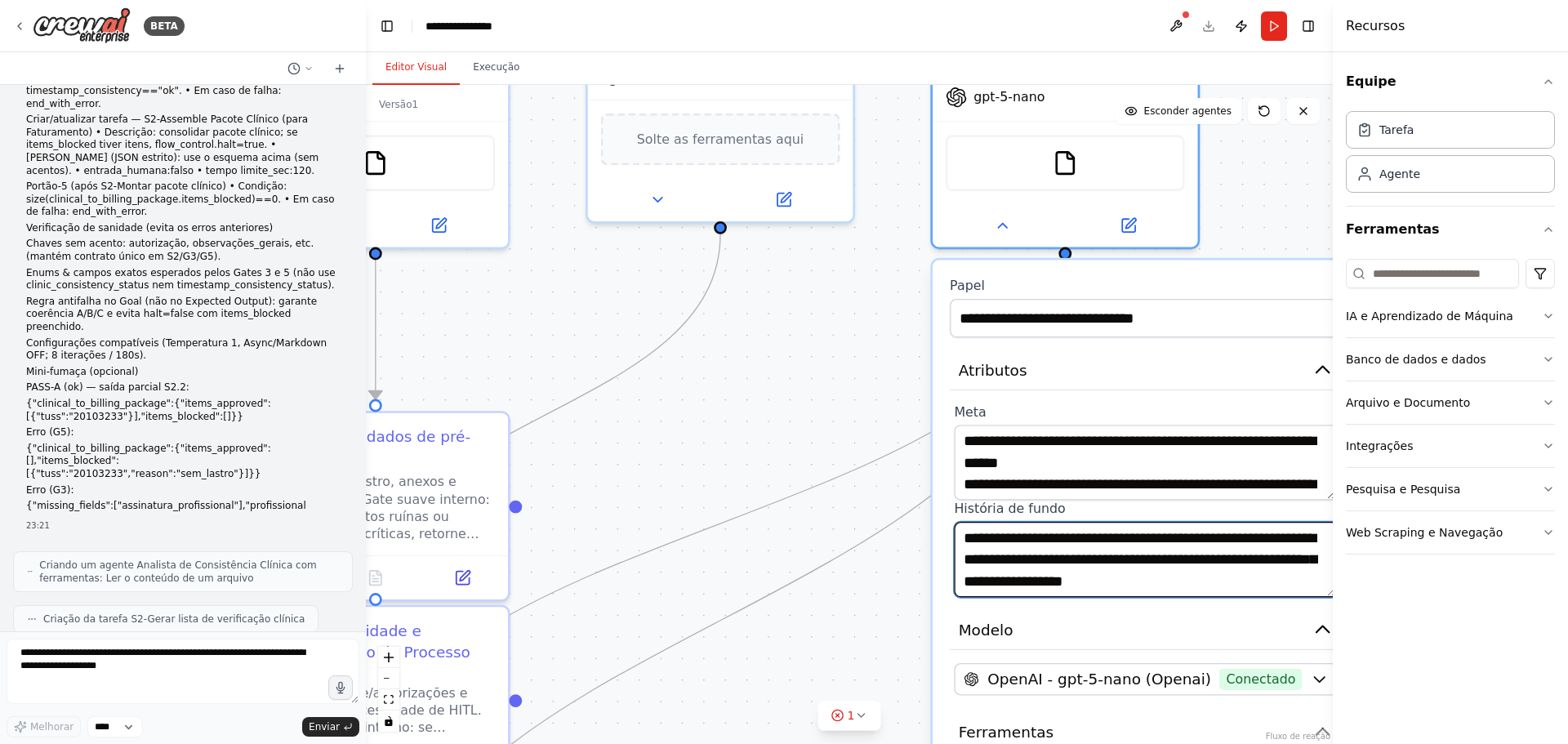
click at [1070, 565] on textarea "**********" at bounding box center [1146, 560] width 384 height 76
click at [1057, 584] on textarea "**********" at bounding box center [1146, 560] width 384 height 76
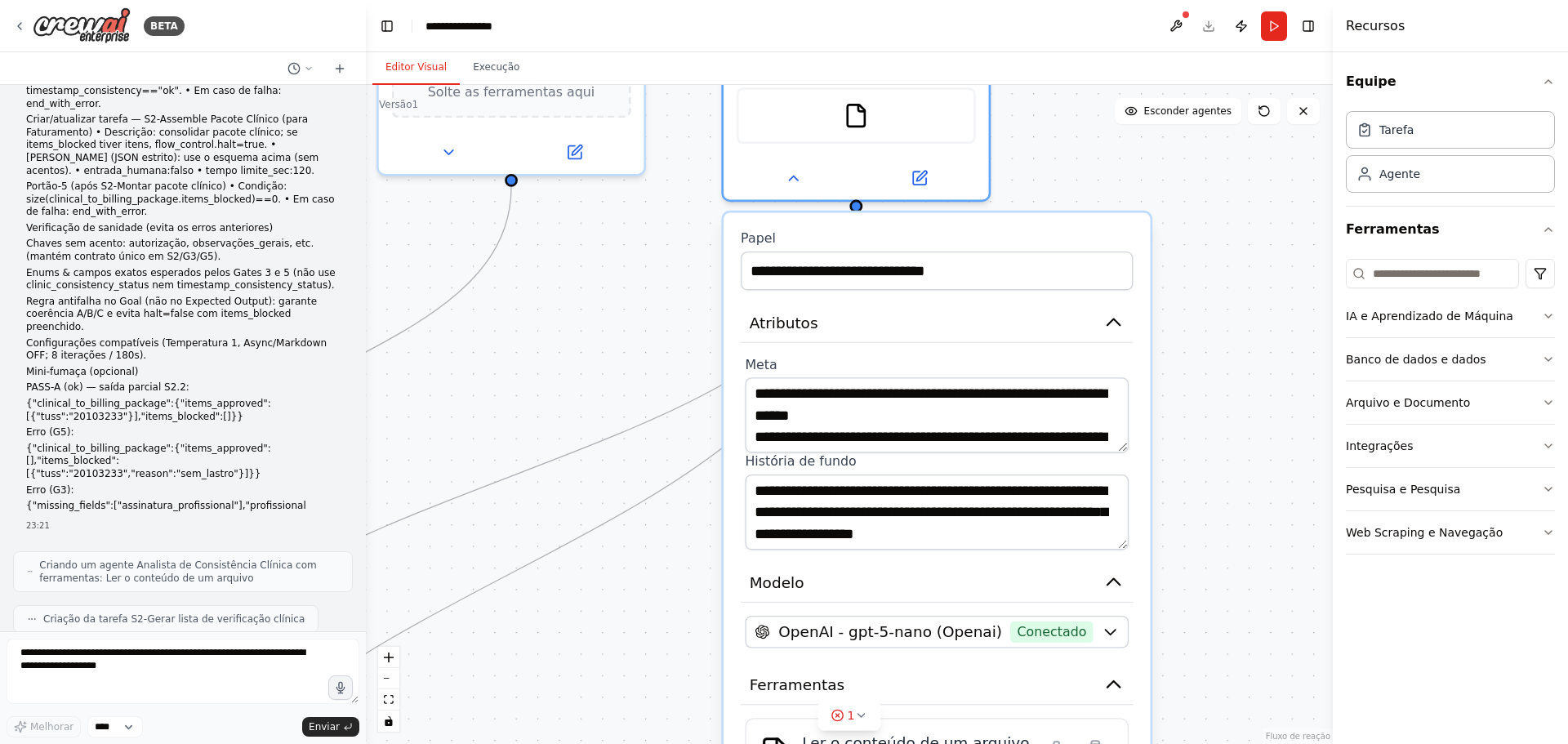
drag, startPoint x: 773, startPoint y: 374, endPoint x: 678, endPoint y: 356, distance: 96.7
click at [678, 356] on div ".deletable-edge-delete-btn { width: 20px; height: 20px; border: 0px solid #ffff…" at bounding box center [850, 414] width 967 height 659
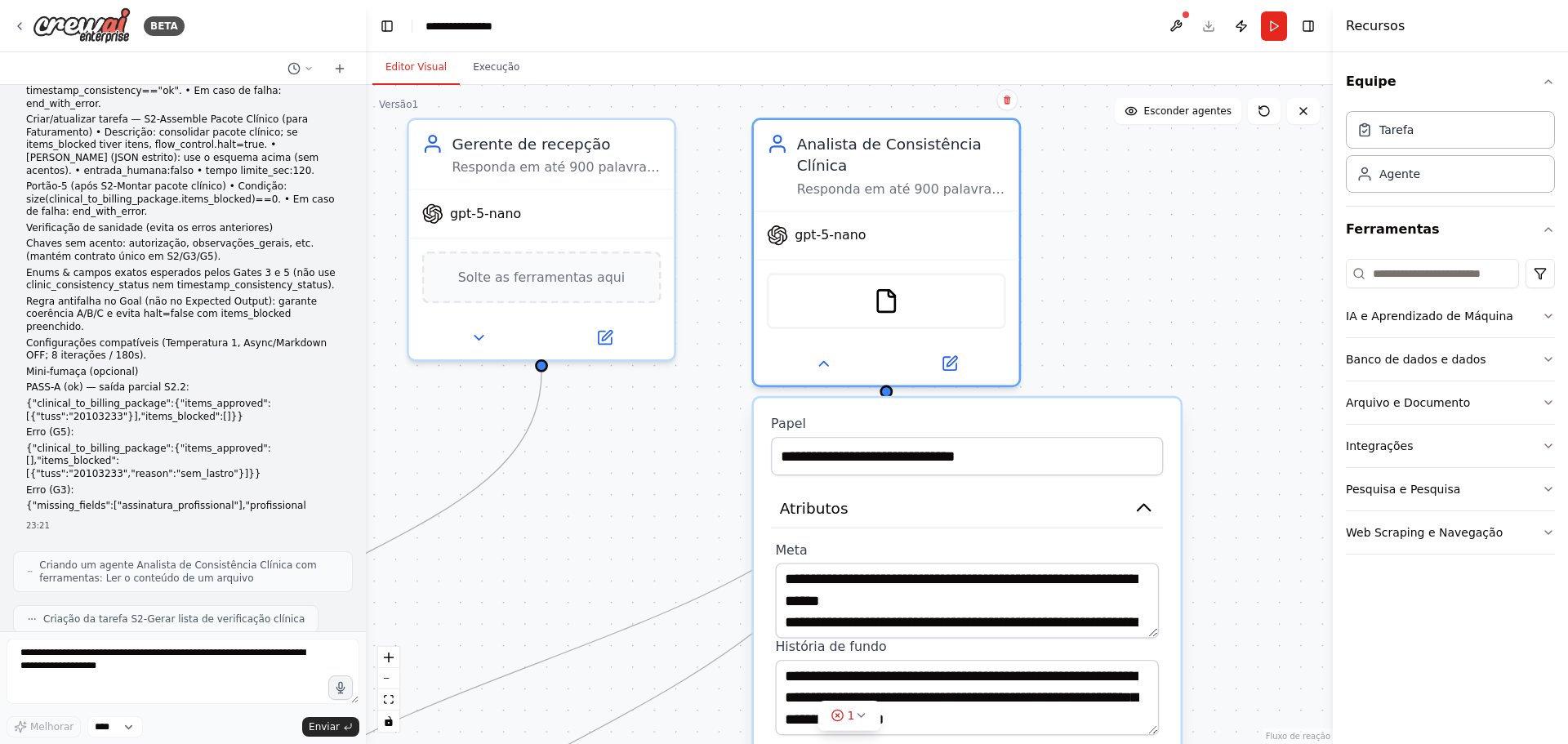
drag, startPoint x: 648, startPoint y: 289, endPoint x: 680, endPoint y: 478, distance: 191.7
click at [680, 478] on div ".deletable-edge-delete-btn { width: 20px; height: 20px; border: 0px solid #ffff…" at bounding box center [850, 414] width 967 height 659
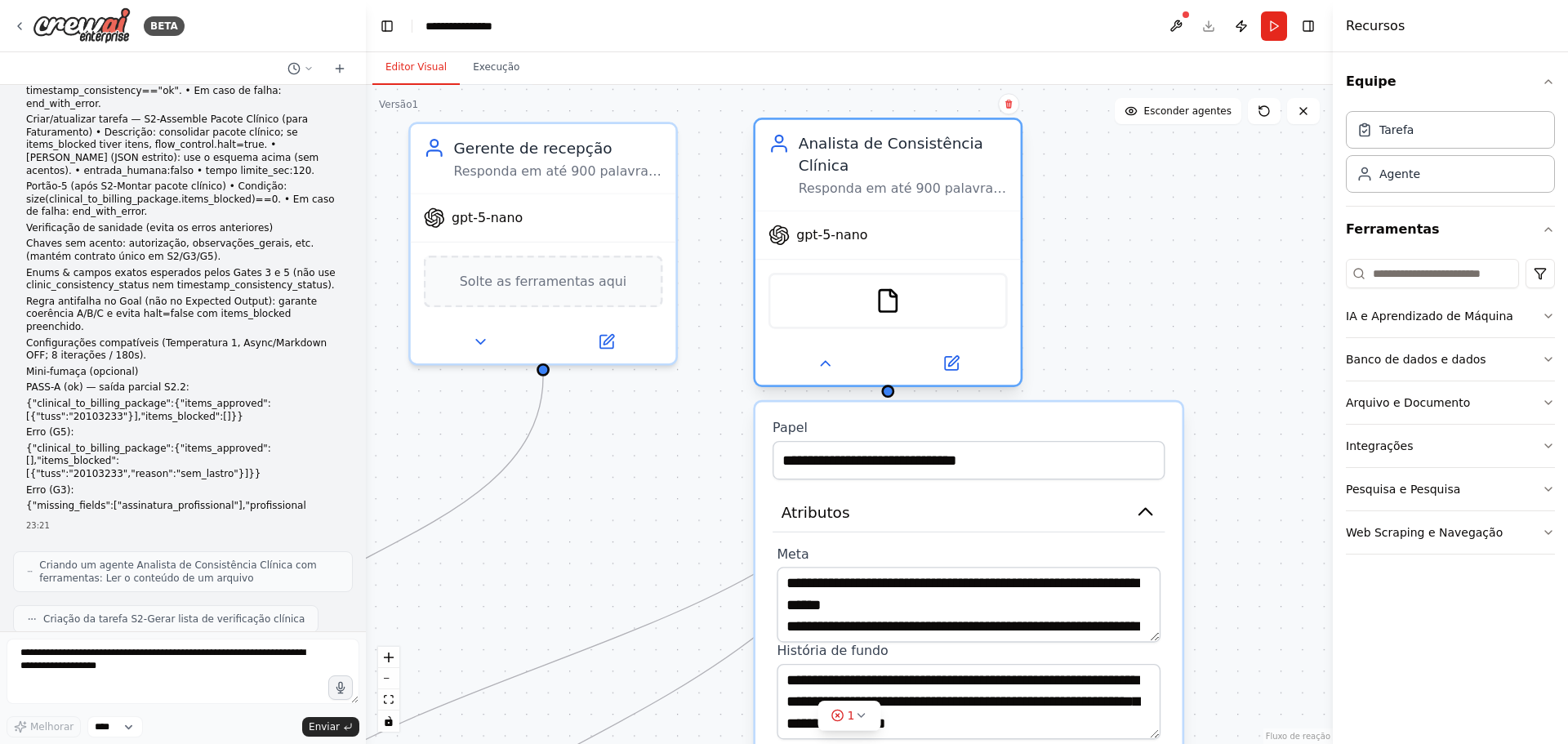
click at [812, 243] on font "gpt-5-nano" at bounding box center [832, 235] width 71 height 15
click at [955, 362] on icon at bounding box center [953, 361] width 10 height 10
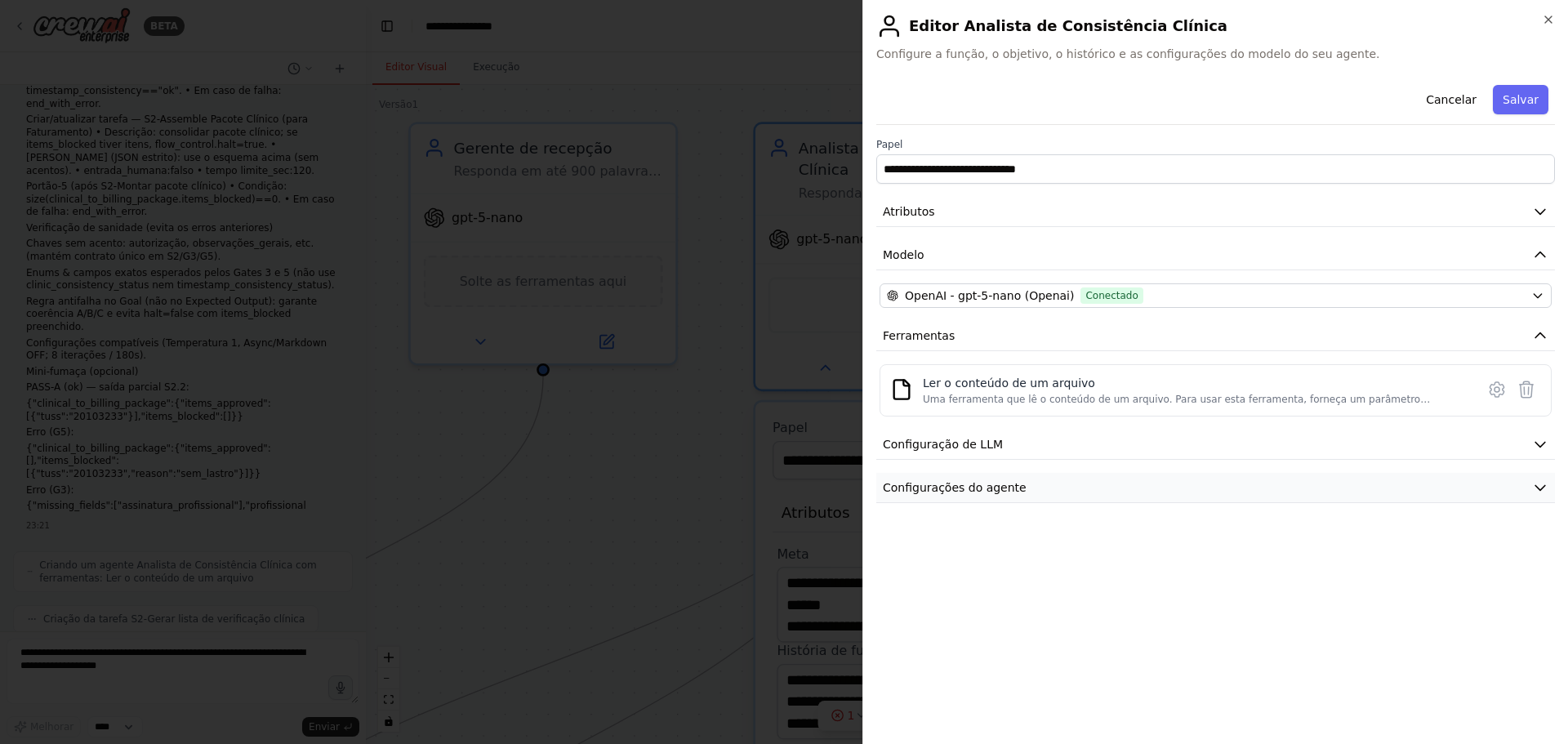
click at [980, 490] on font "Configurações do agente" at bounding box center [955, 487] width 144 height 13
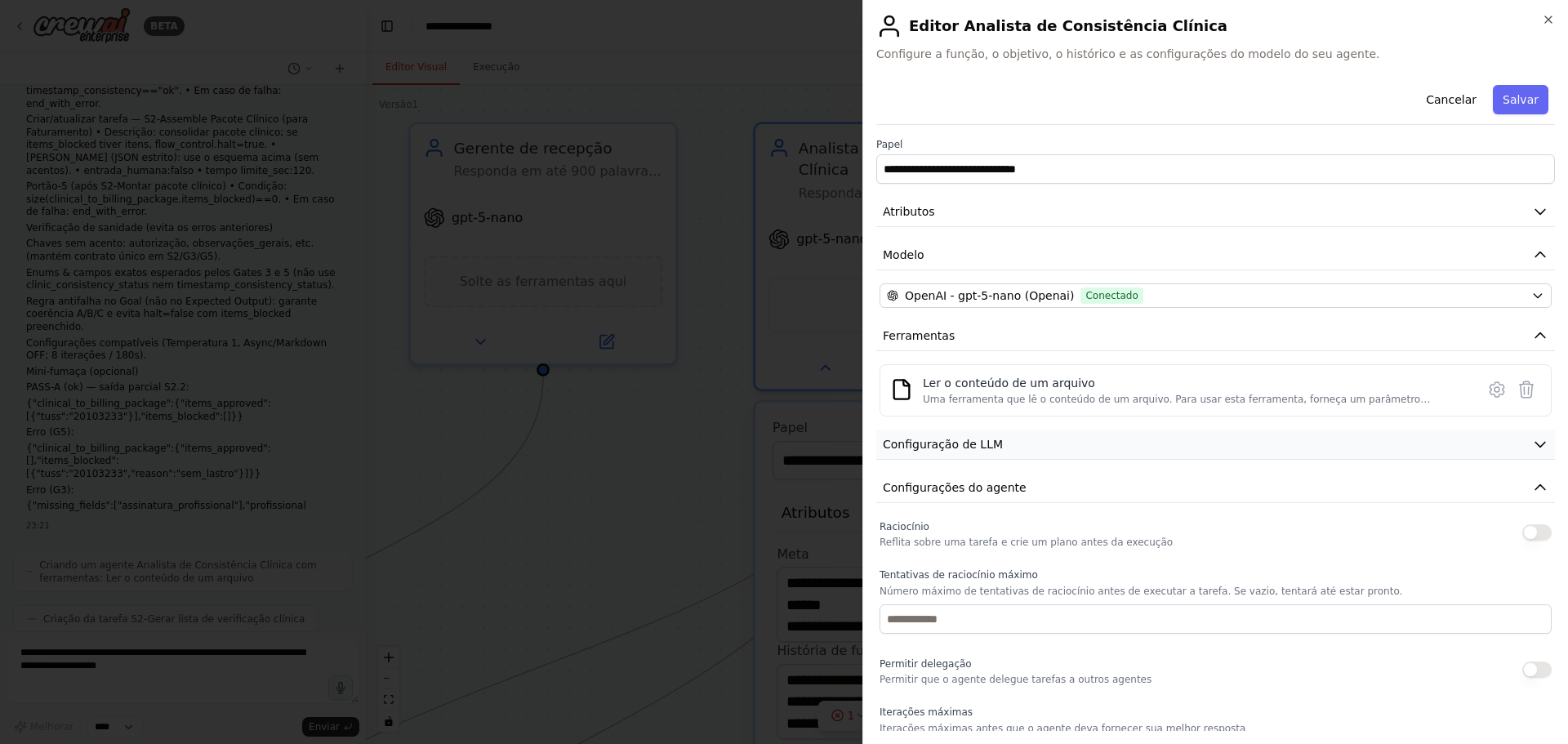
click at [971, 438] on font "Configuração de LLM" at bounding box center [943, 444] width 120 height 13
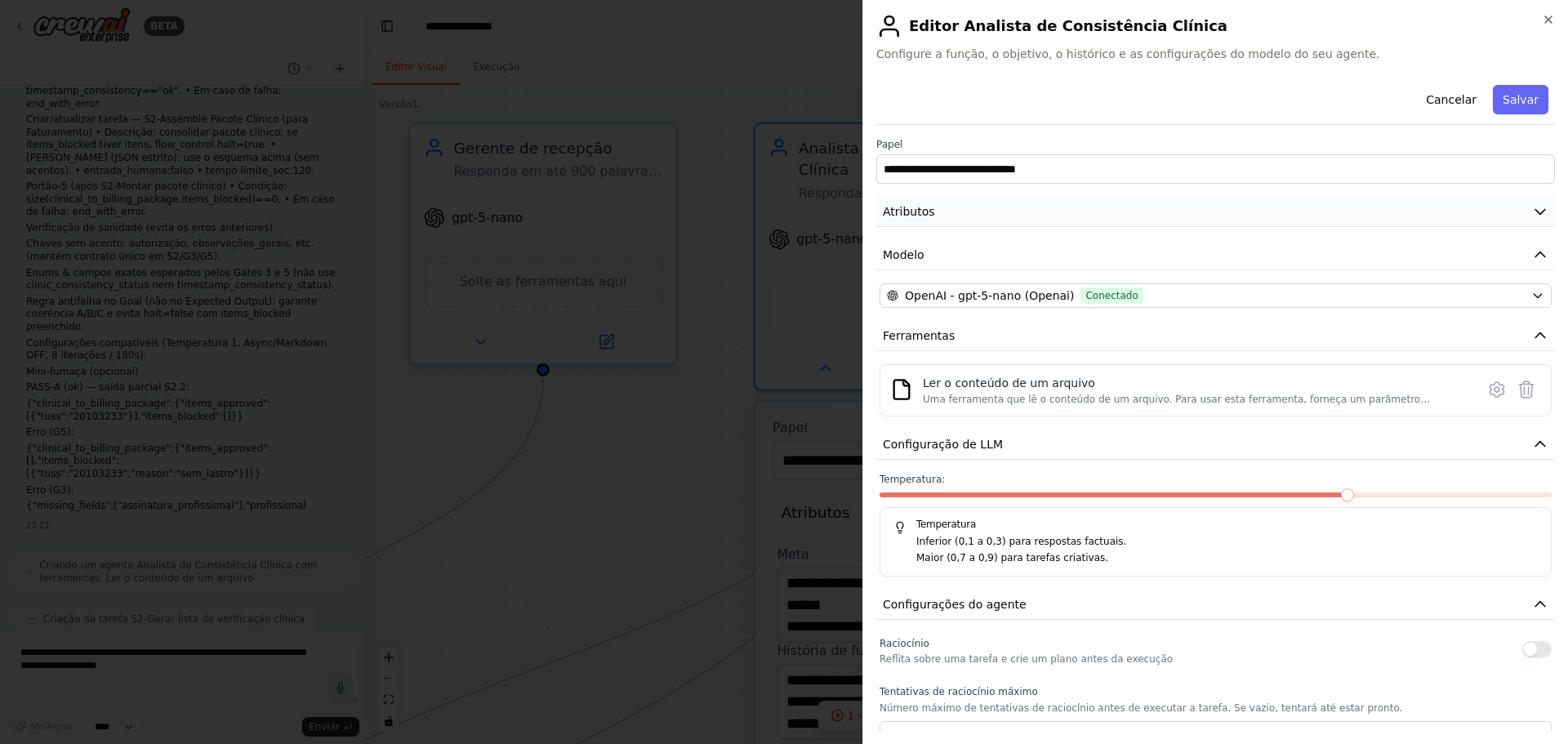
click at [938, 209] on button "Atributos" at bounding box center [1216, 212] width 679 height 30
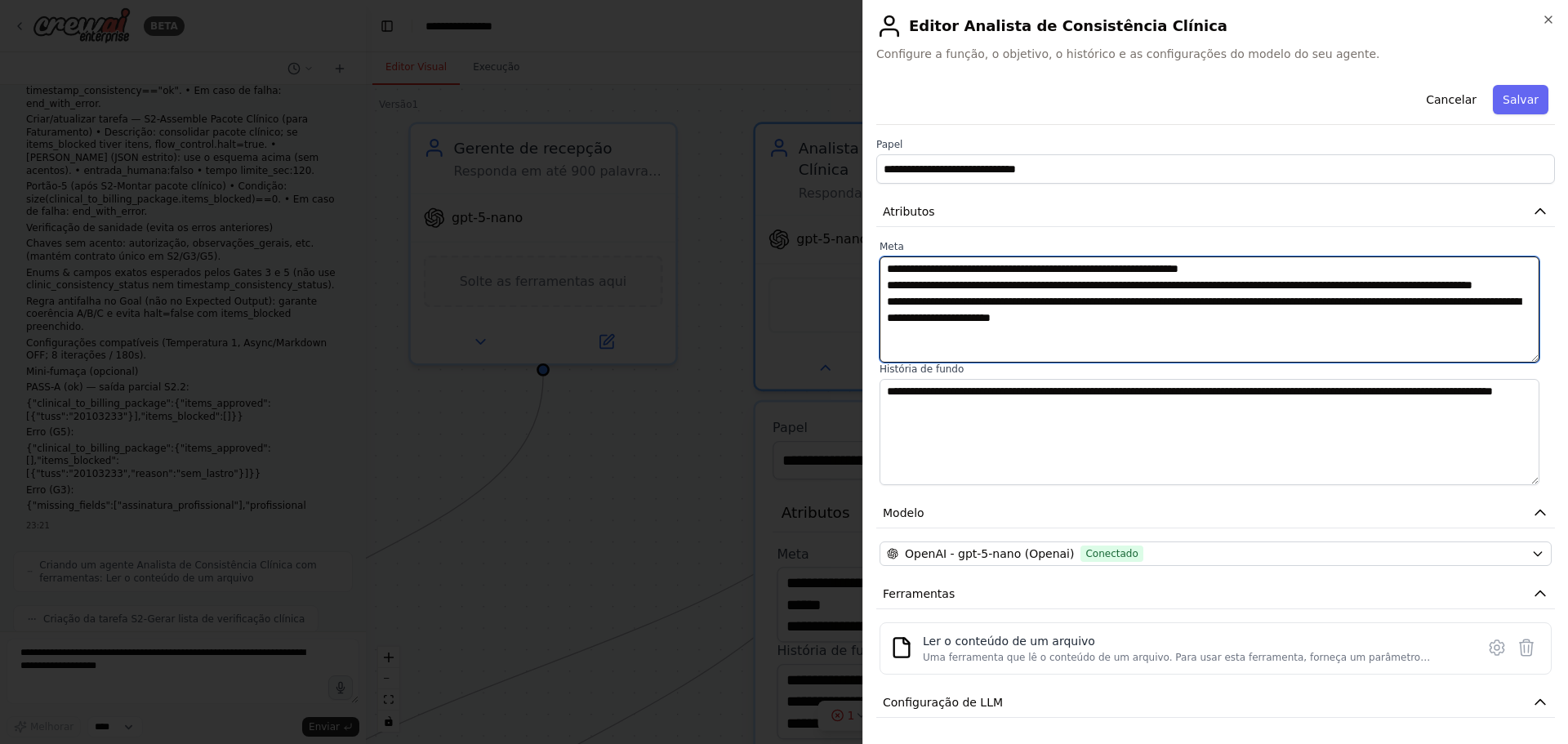
click at [977, 313] on textarea "**********" at bounding box center [1209, 309] width 660 height 106
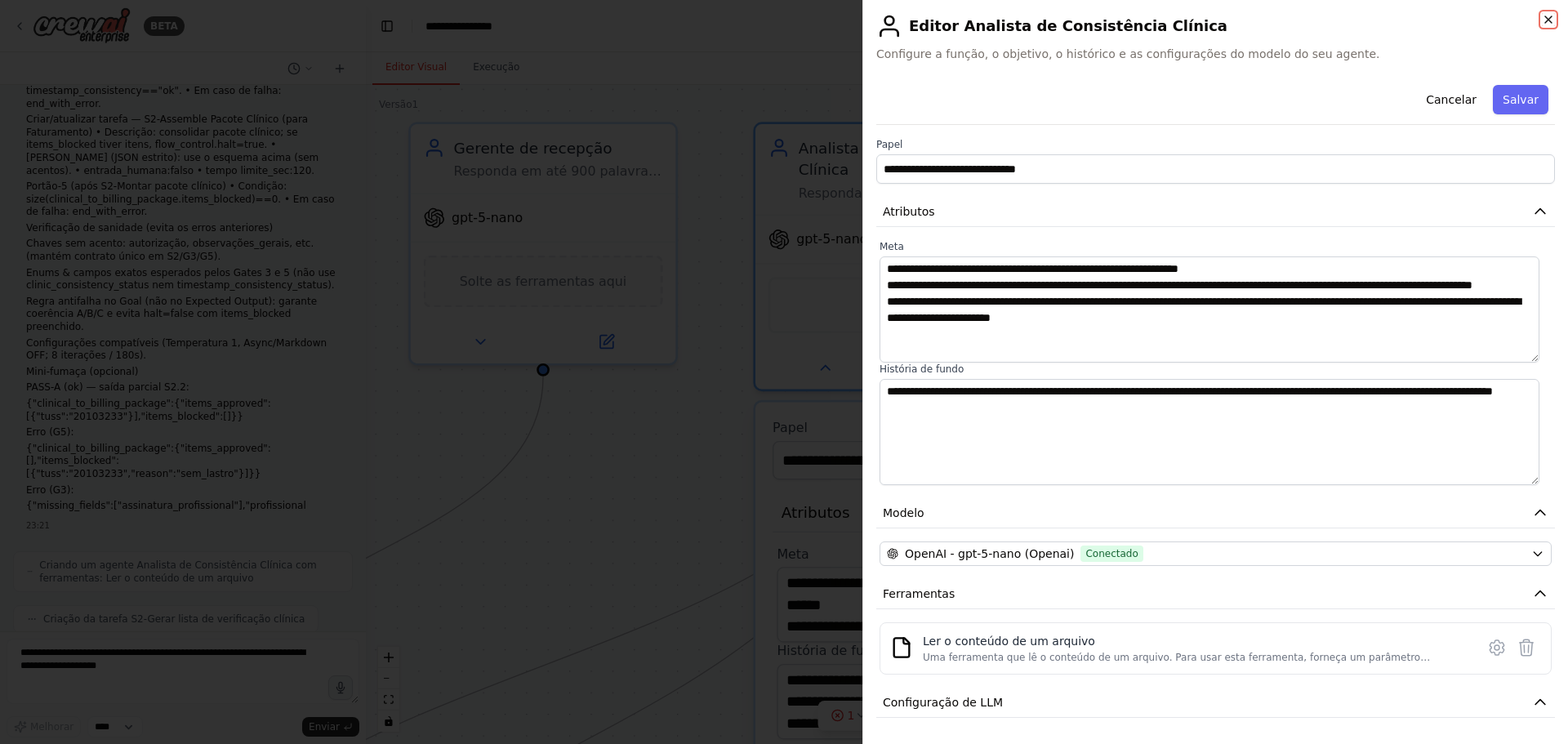
click at [1551, 19] on icon "button" at bounding box center [1548, 19] width 13 height 13
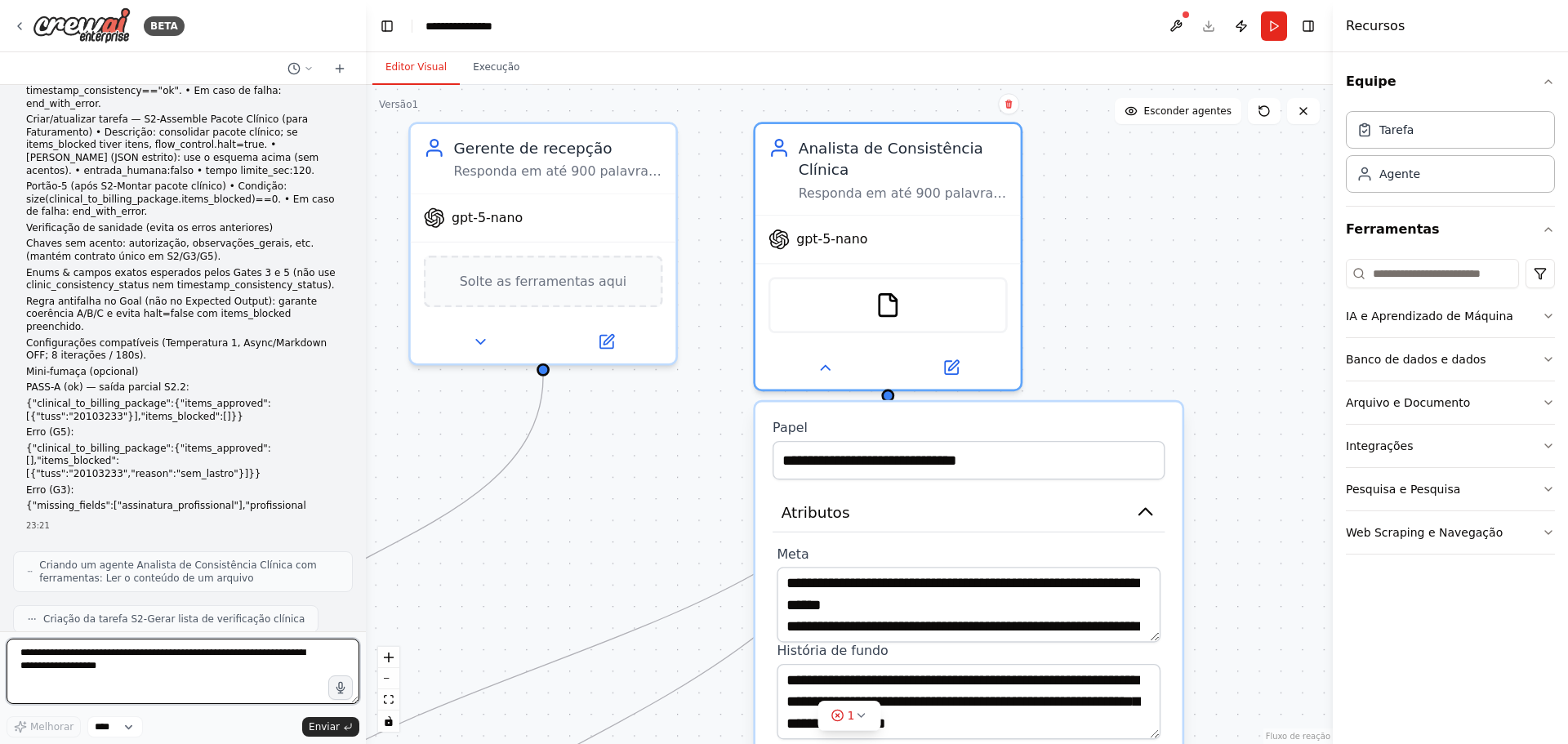
click at [36, 657] on textarea at bounding box center [183, 671] width 353 height 66
paste textarea "**********"
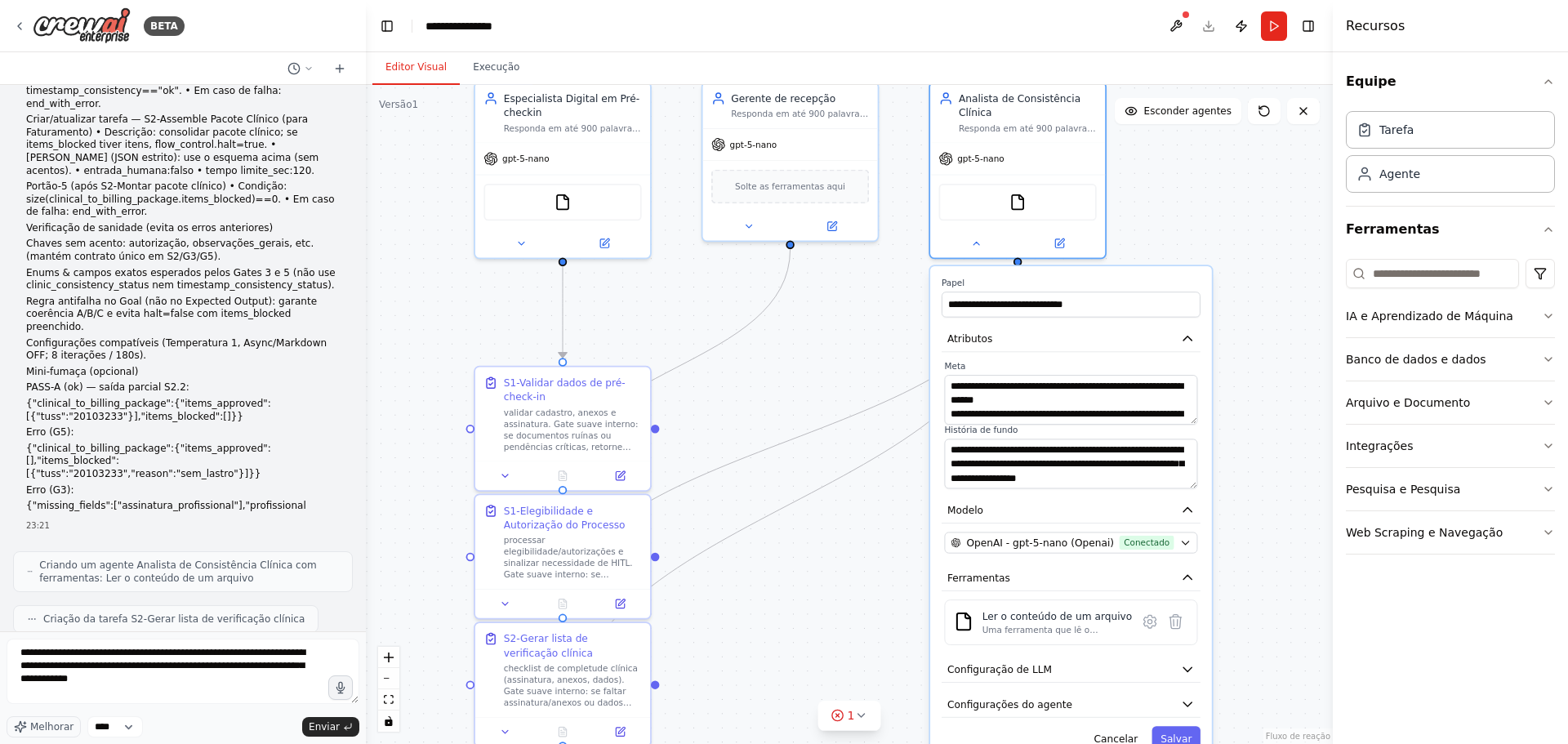
drag, startPoint x: 661, startPoint y: 481, endPoint x: 854, endPoint y: 332, distance: 243.8
click at [854, 332] on div ".deletable-edge-delete-btn { width: 20px; height: 20px; border: 0px solid #ffff…" at bounding box center [850, 414] width 967 height 659
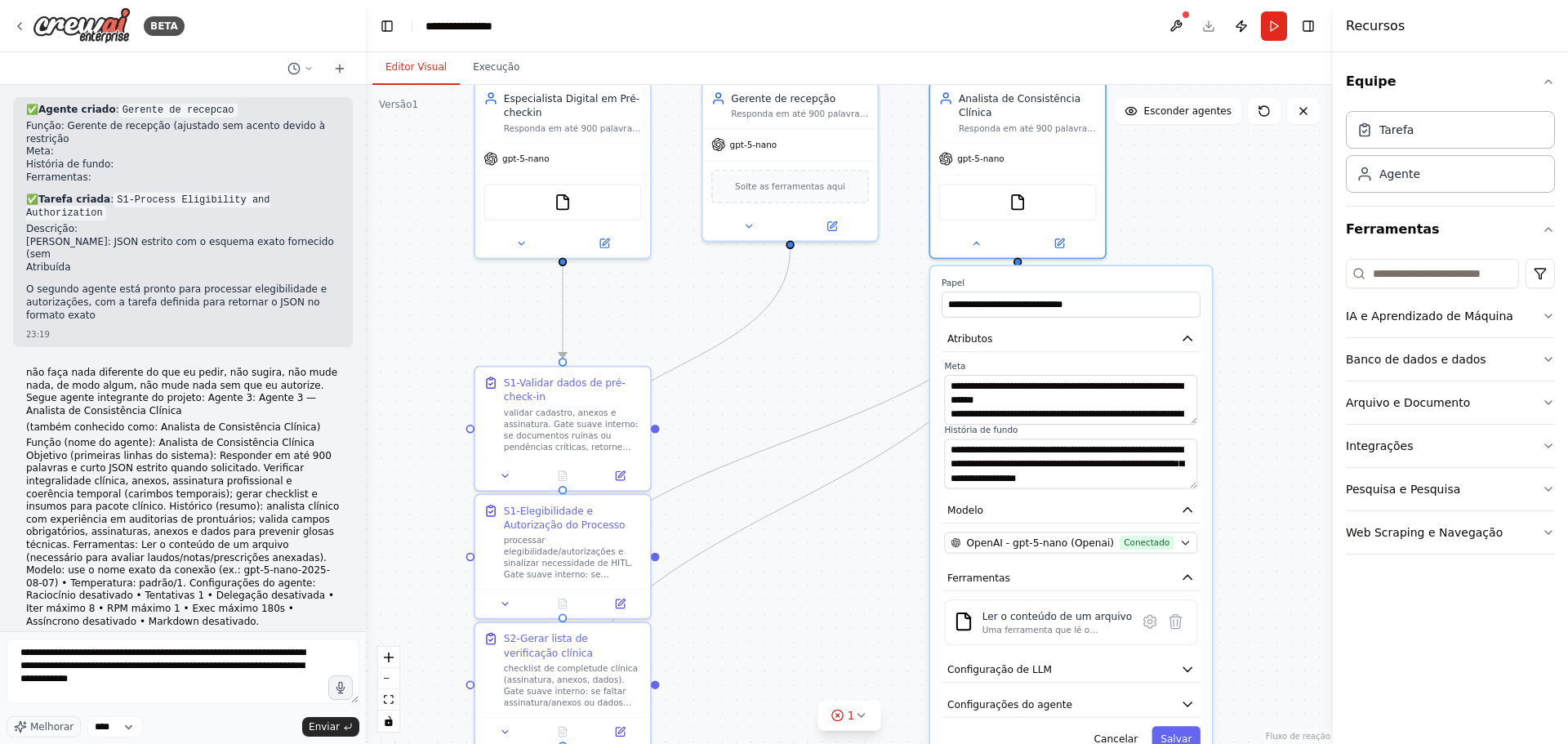
scroll to position [2811, 0]
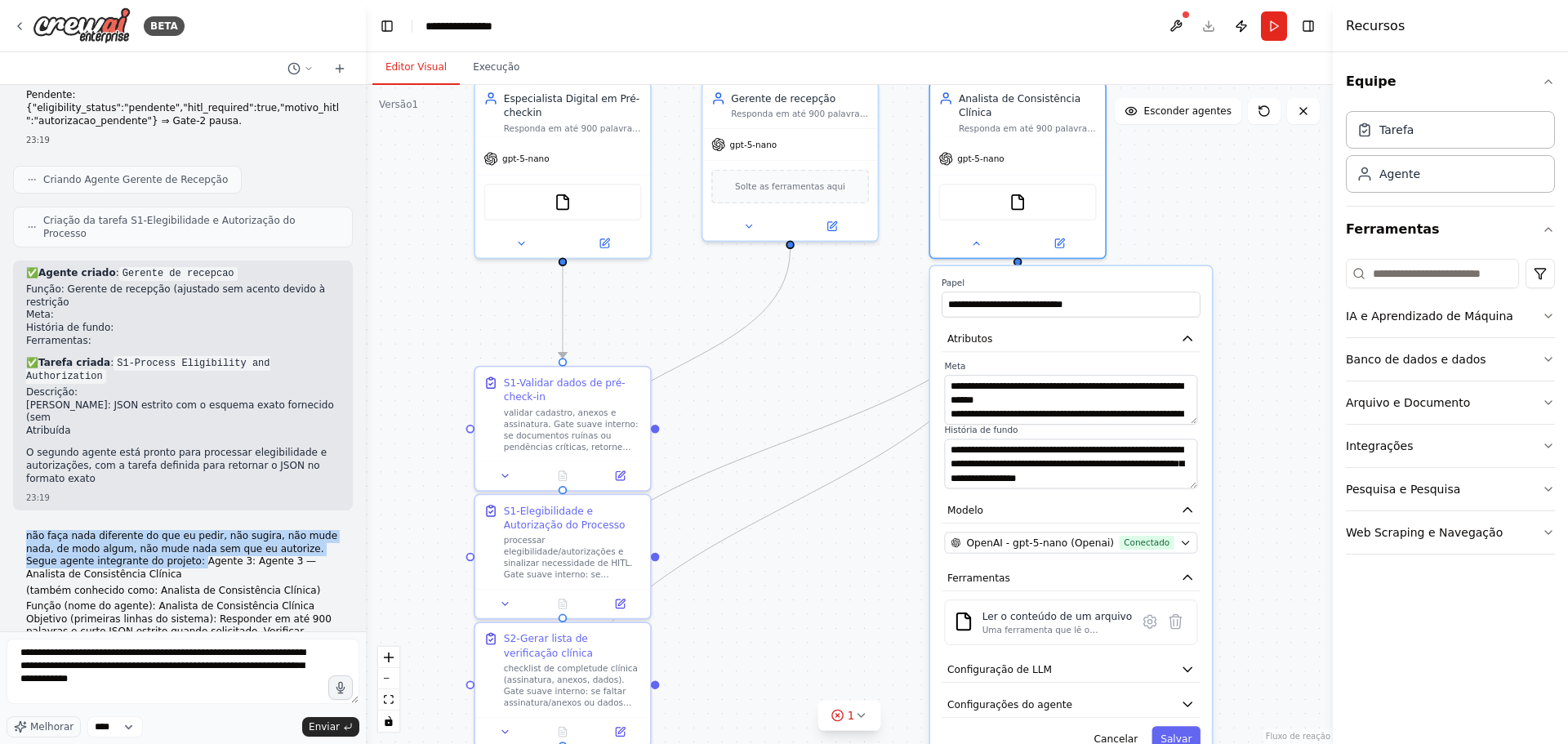
drag, startPoint x: 25, startPoint y: 304, endPoint x: 123, endPoint y: 335, distance: 102.8
copy font "não faça nada diferente do que eu pedir, não sugira, não mude nada, de modo alg…"
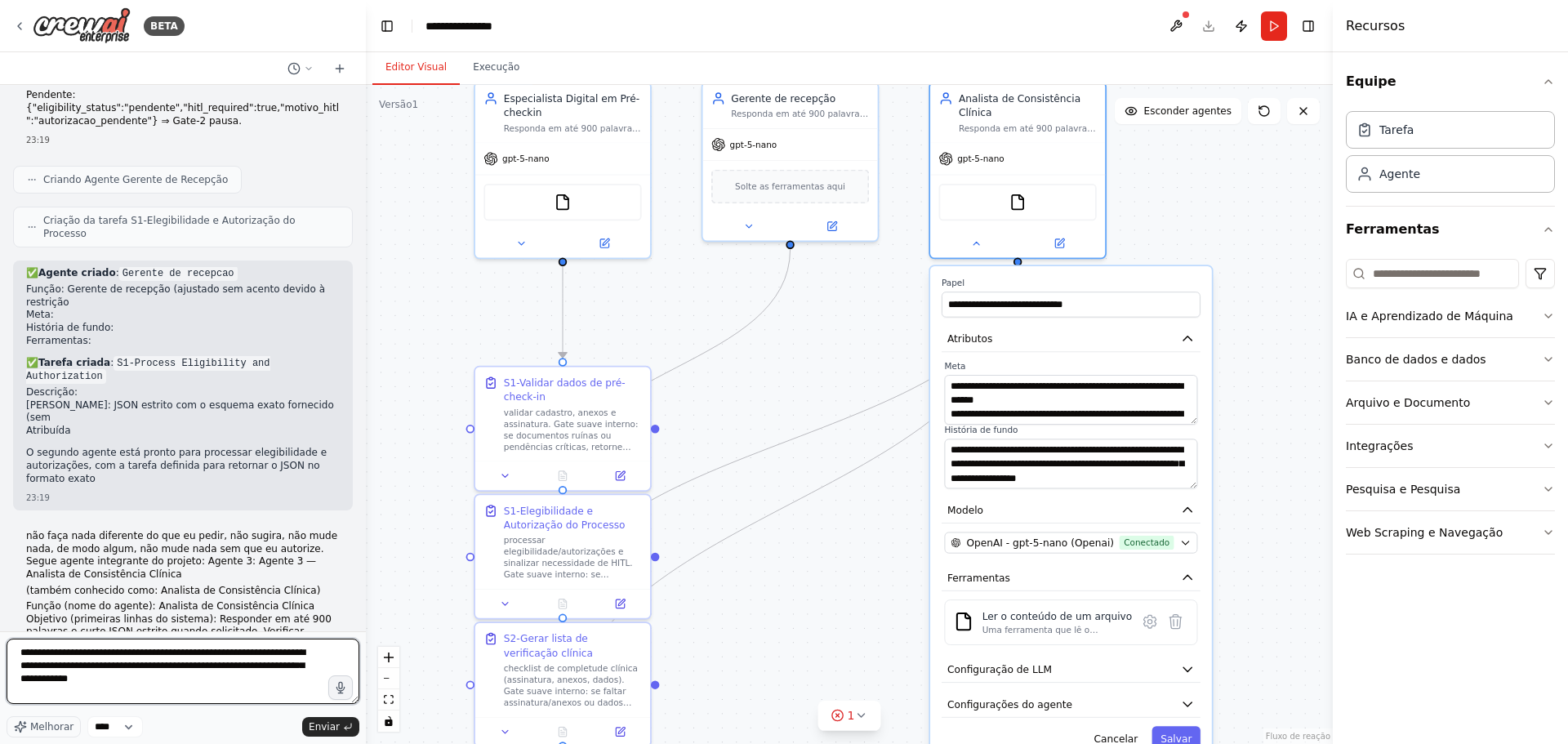
click at [21, 651] on textarea "**********" at bounding box center [183, 671] width 353 height 66
paste textarea "**********"
type textarea "**********"
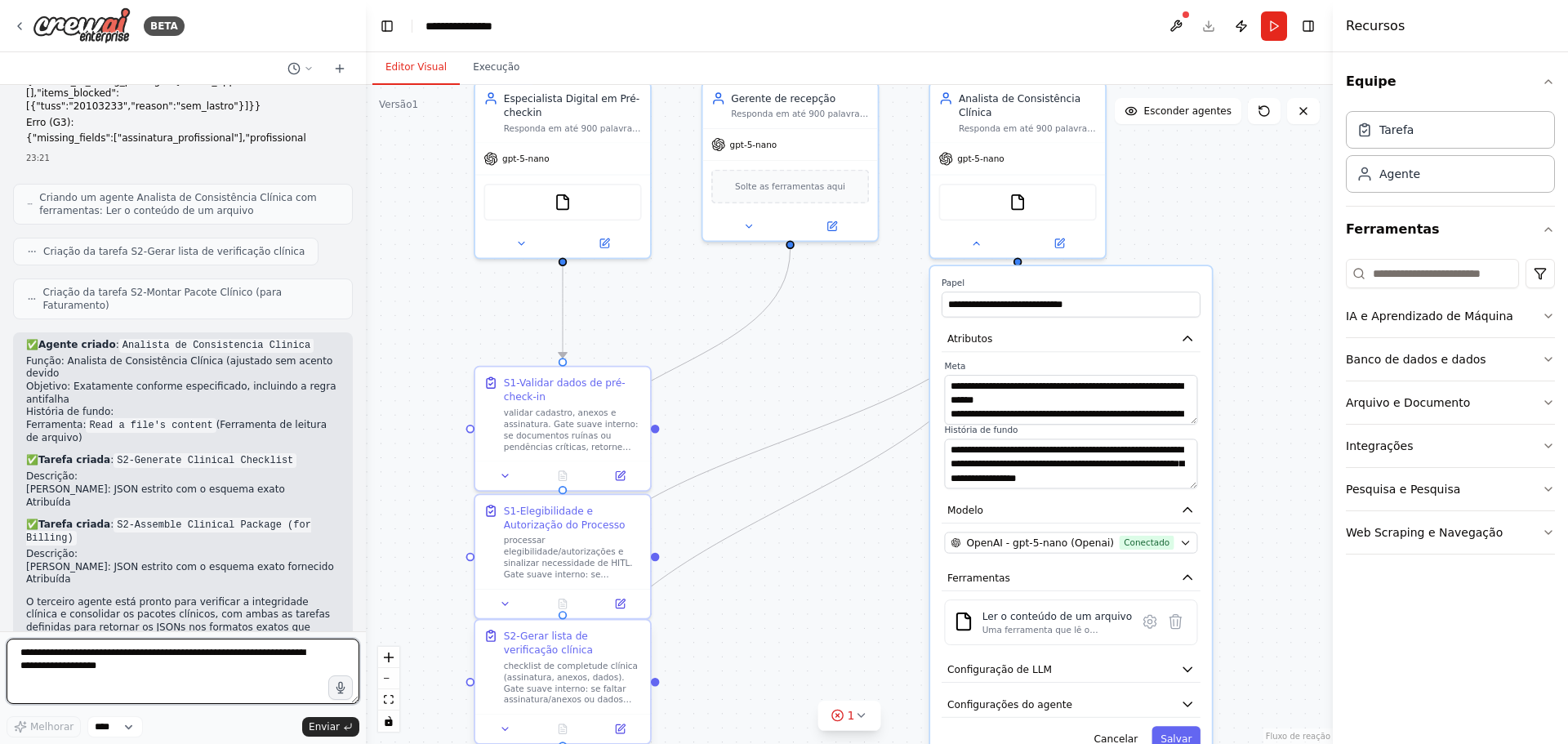
scroll to position [4785, 0]
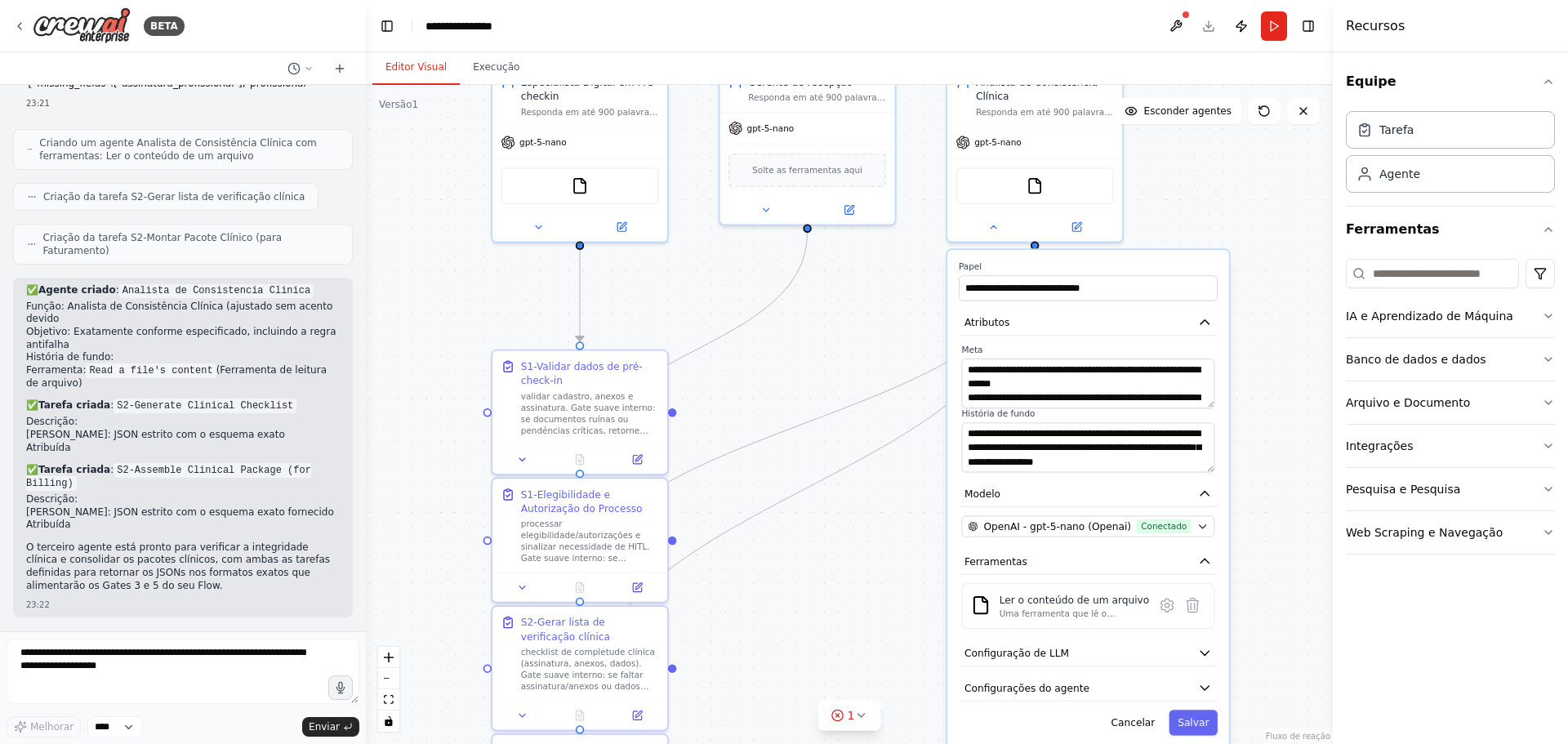
drag, startPoint x: 860, startPoint y: 339, endPoint x: 877, endPoint y: 322, distance: 24.0
click at [877, 322] on div ".deletable-edge-delete-btn { width: 20px; height: 20px; border: 0px solid #ffff…" at bounding box center [850, 414] width 967 height 659
click at [994, 224] on icon at bounding box center [994, 224] width 6 height 2
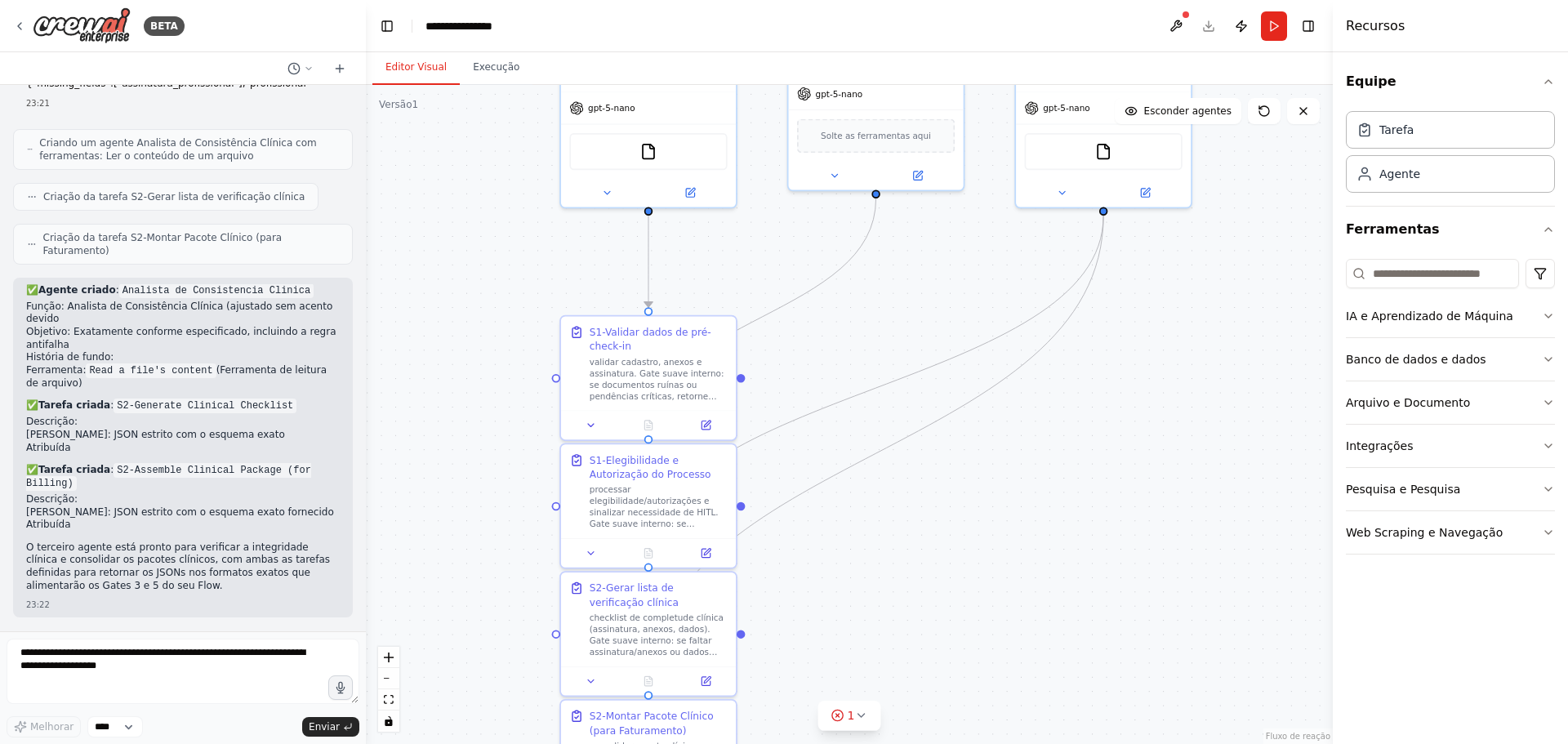
drag, startPoint x: 778, startPoint y: 374, endPoint x: 847, endPoint y: 340, distance: 76.9
click at [847, 340] on div ".deletable-edge-delete-btn { width: 20px; height: 20px; border: 0px solid #ffff…" at bounding box center [850, 414] width 967 height 659
drag, startPoint x: 697, startPoint y: 522, endPoint x: 605, endPoint y: 540, distance: 93.7
click at [605, 540] on font "processar elegibilidade/autorizações e sinalizar necessidade de HITL. Gate suav…" at bounding box center [558, 541] width 135 height 90
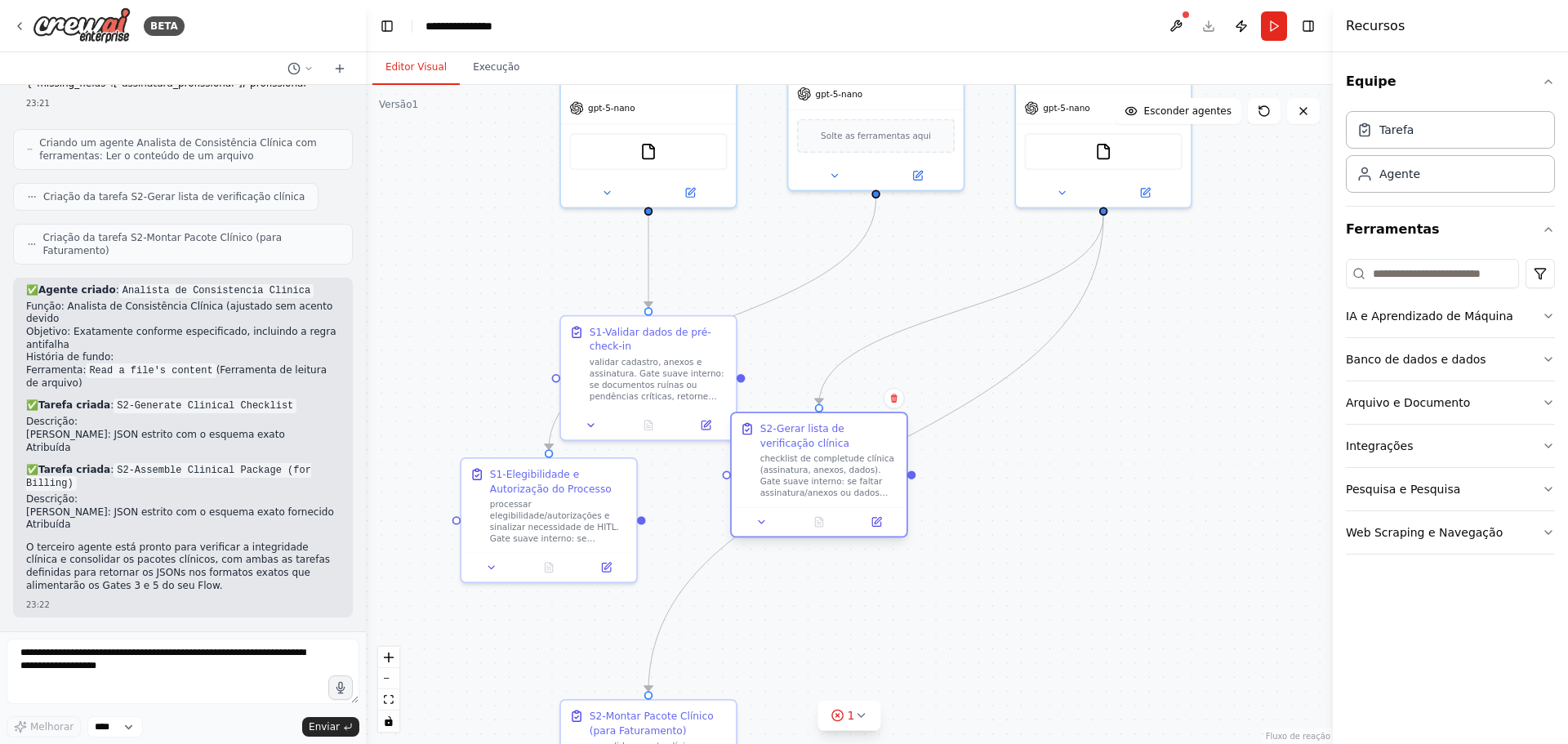
drag, startPoint x: 688, startPoint y: 627, endPoint x: 849, endPoint y: 475, distance: 221.4
click at [849, 475] on font "checklist de completude clínica (assinatura, anexos, dados). Gate suave interno…" at bounding box center [827, 493] width 134 height 79
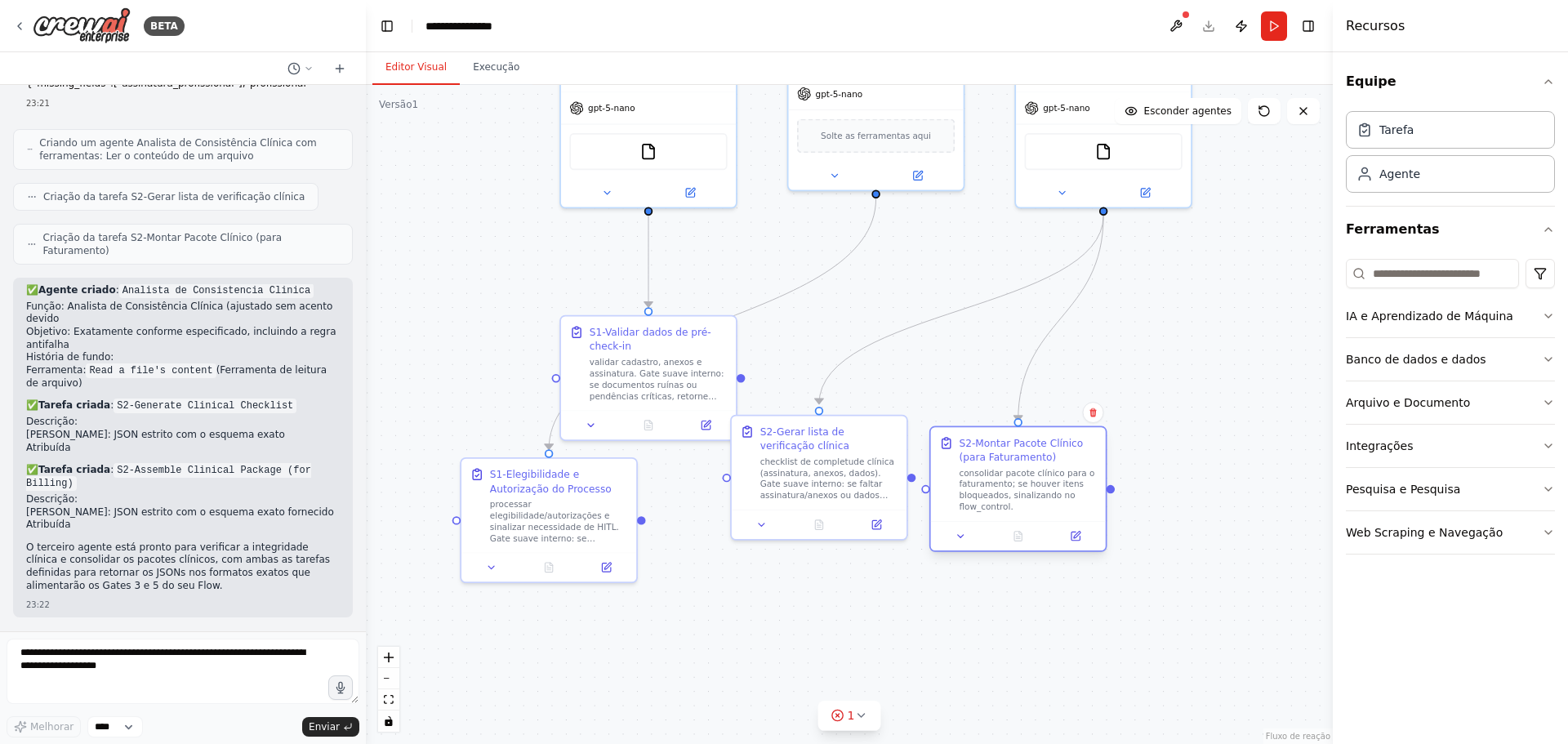
drag, startPoint x: 702, startPoint y: 713, endPoint x: 1078, endPoint y: 441, distance: 464.1
click at [1078, 441] on div "S2-Montar Pacote Clínico (para Faturamento)" at bounding box center [1028, 450] width 138 height 29
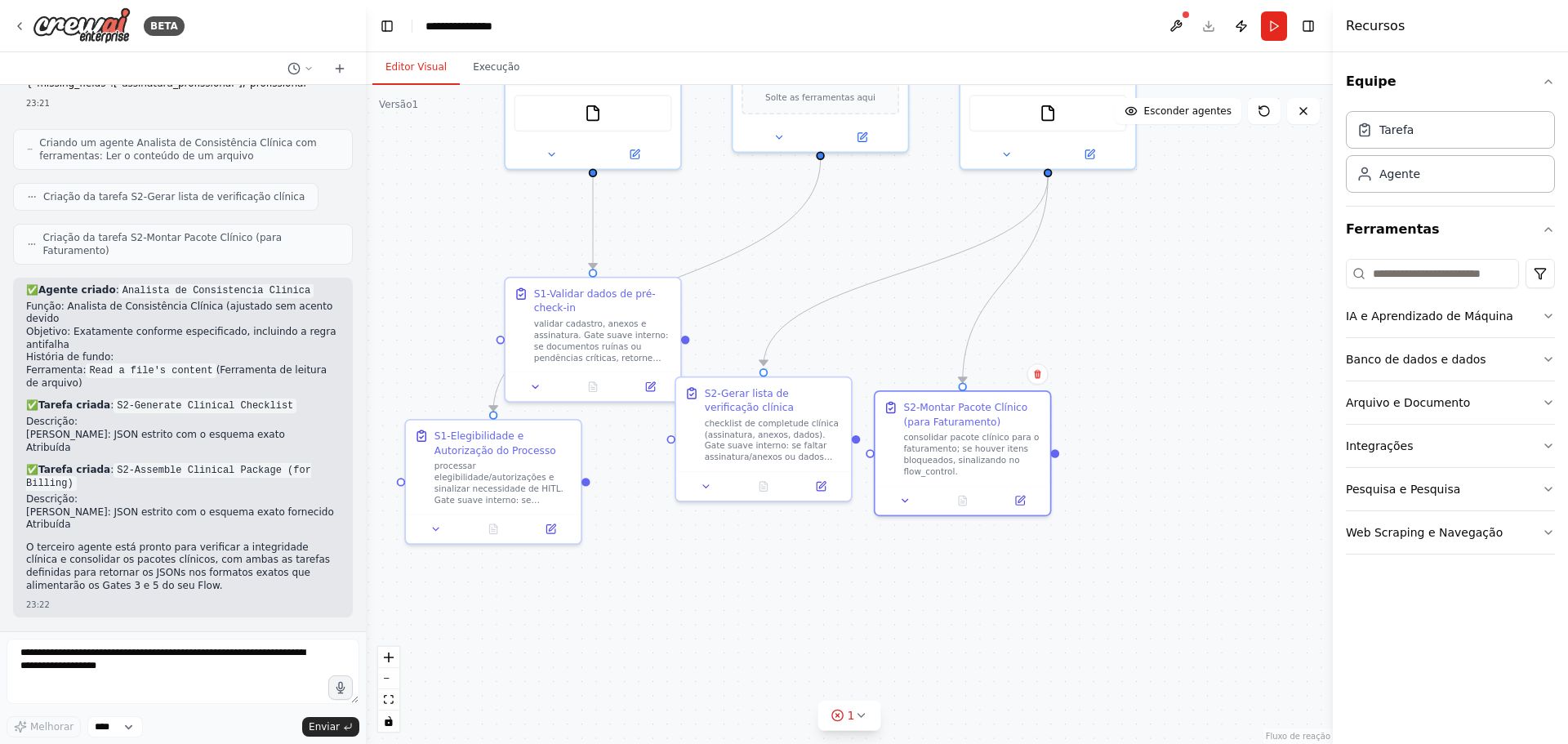
drag, startPoint x: 924, startPoint y: 386, endPoint x: 870, endPoint y: 348, distance: 66.0
click at [870, 348] on div ".deletable-edge-delete-btn { width: 20px; height: 20px; border: 0px solid #ffff…" at bounding box center [850, 414] width 967 height 659
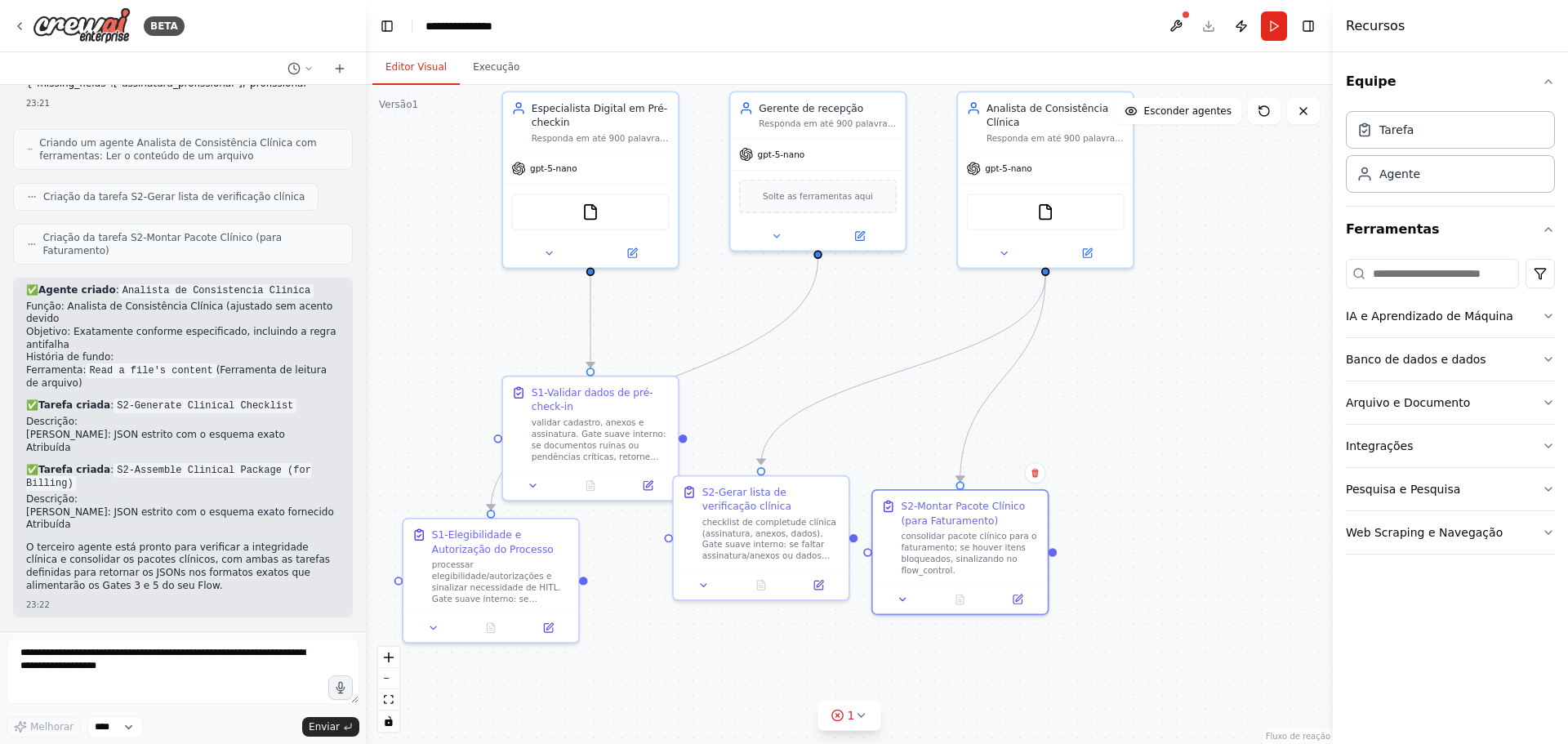
drag, startPoint x: 856, startPoint y: 349, endPoint x: 853, endPoint y: 439, distance: 90.0
click at [853, 439] on div ".deletable-edge-delete-btn { width: 20px; height: 20px; border: 0px solid #ffff…" at bounding box center [850, 414] width 967 height 659
click at [1007, 248] on icon at bounding box center [1003, 250] width 11 height 11
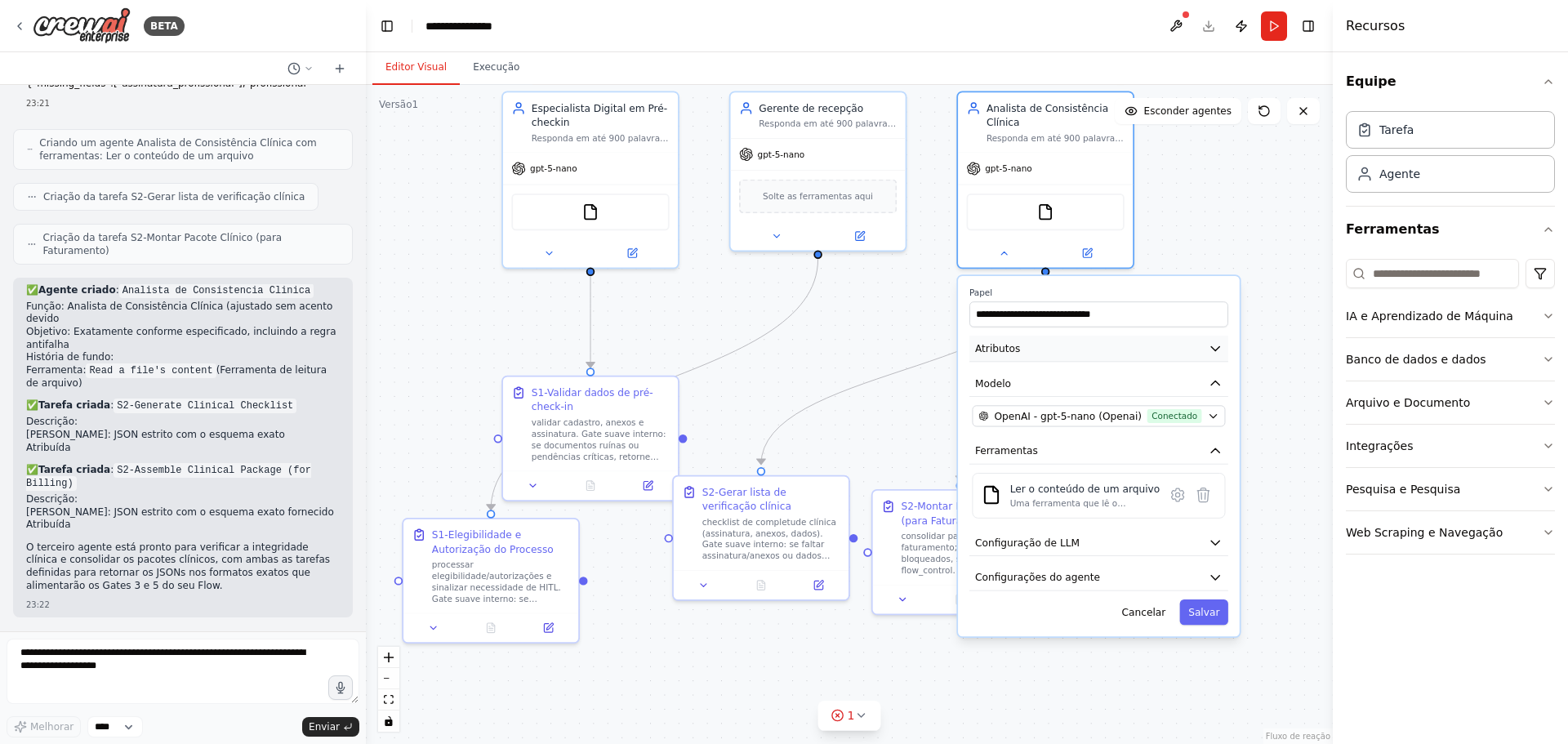
click at [1025, 352] on button "Atributos" at bounding box center [1099, 348] width 259 height 26
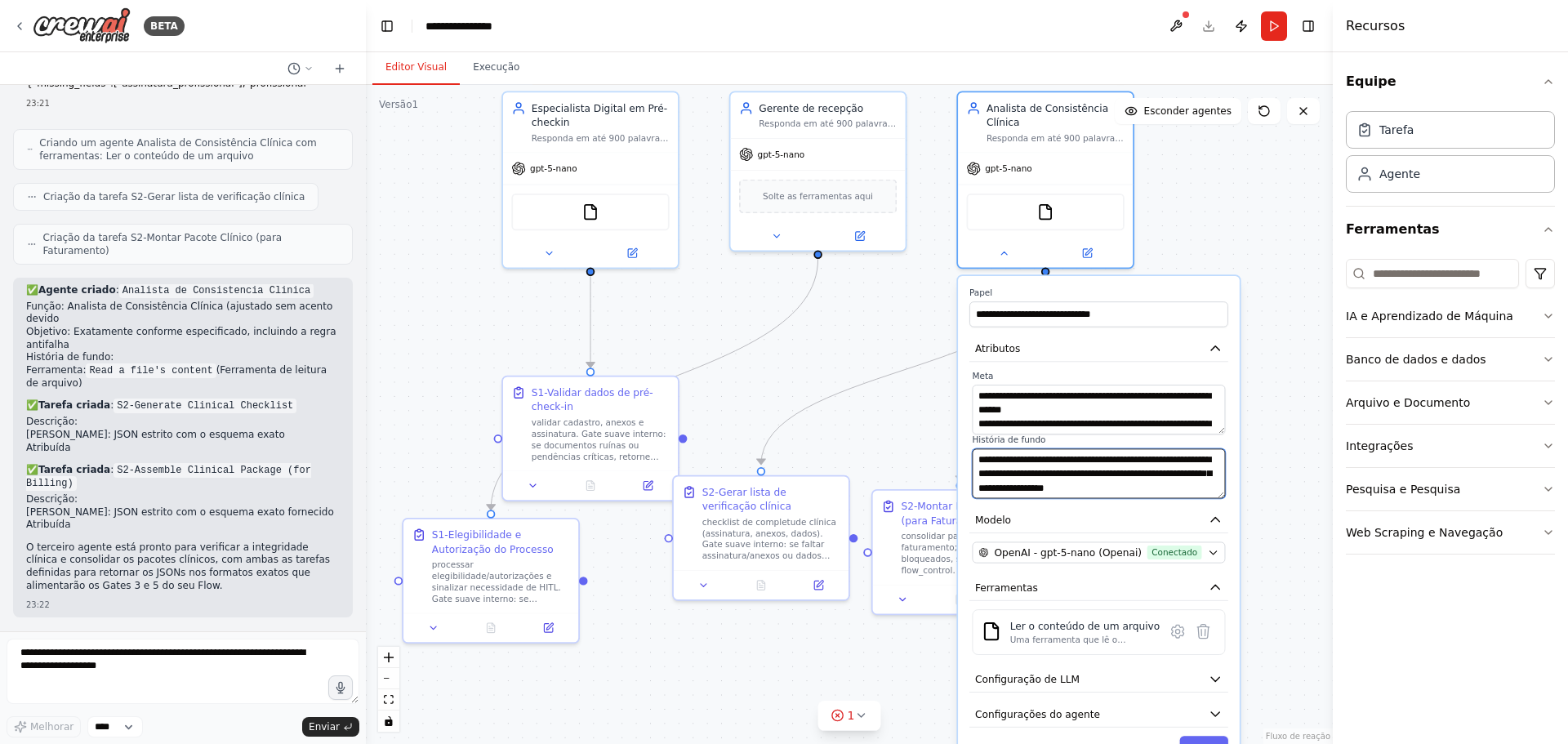
drag, startPoint x: 1035, startPoint y: 479, endPoint x: 1040, endPoint y: 455, distance: 24.5
click at [1035, 478] on textarea "**********" at bounding box center [1098, 473] width 254 height 50
click at [1031, 409] on textarea "**********" at bounding box center [1098, 410] width 254 height 50
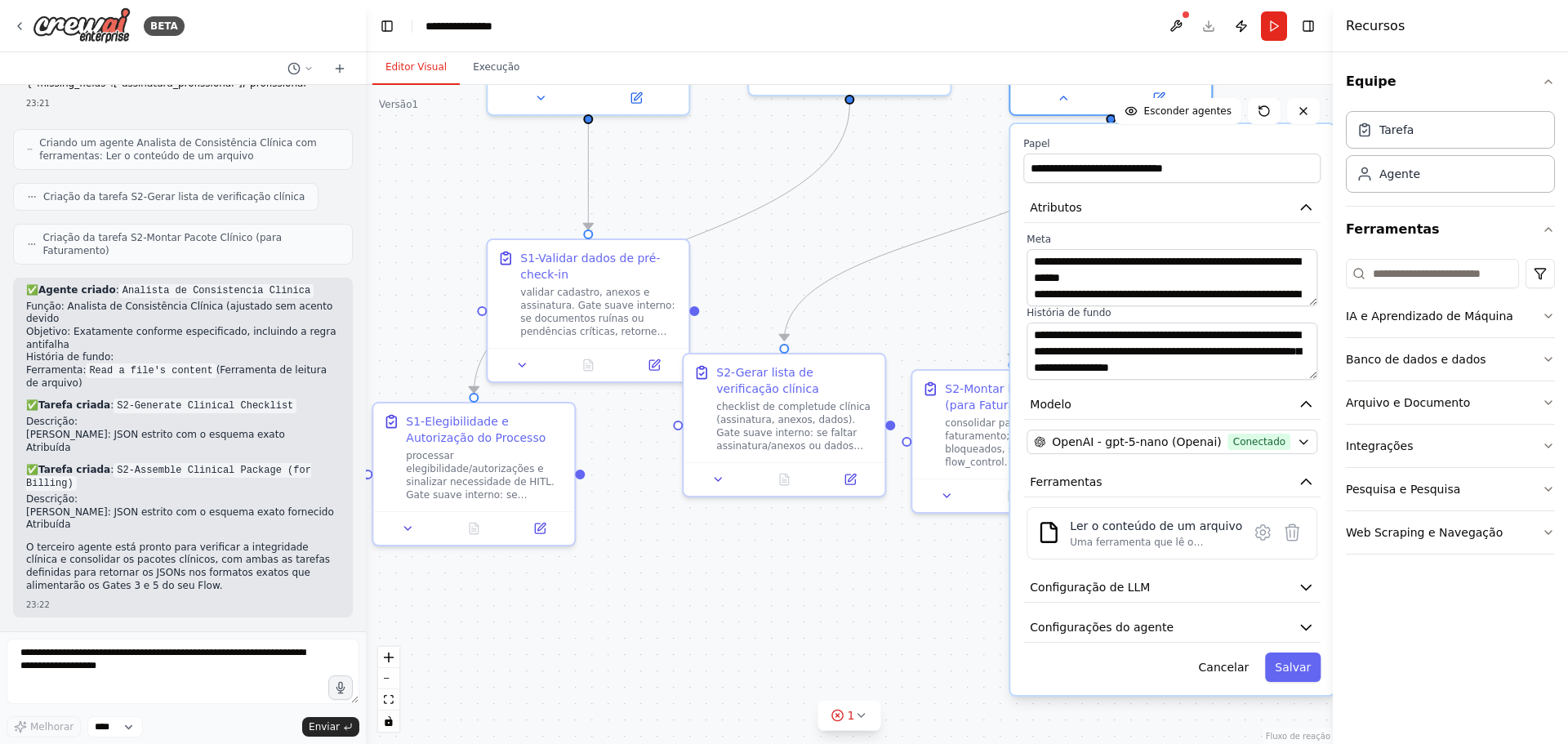
drag, startPoint x: 882, startPoint y: 618, endPoint x: 839, endPoint y: 497, distance: 128.4
click at [839, 497] on div ".deletable-edge-delete-btn { width: 20px; height: 20px; border: 0px solid #ffff…" at bounding box center [850, 414] width 967 height 659
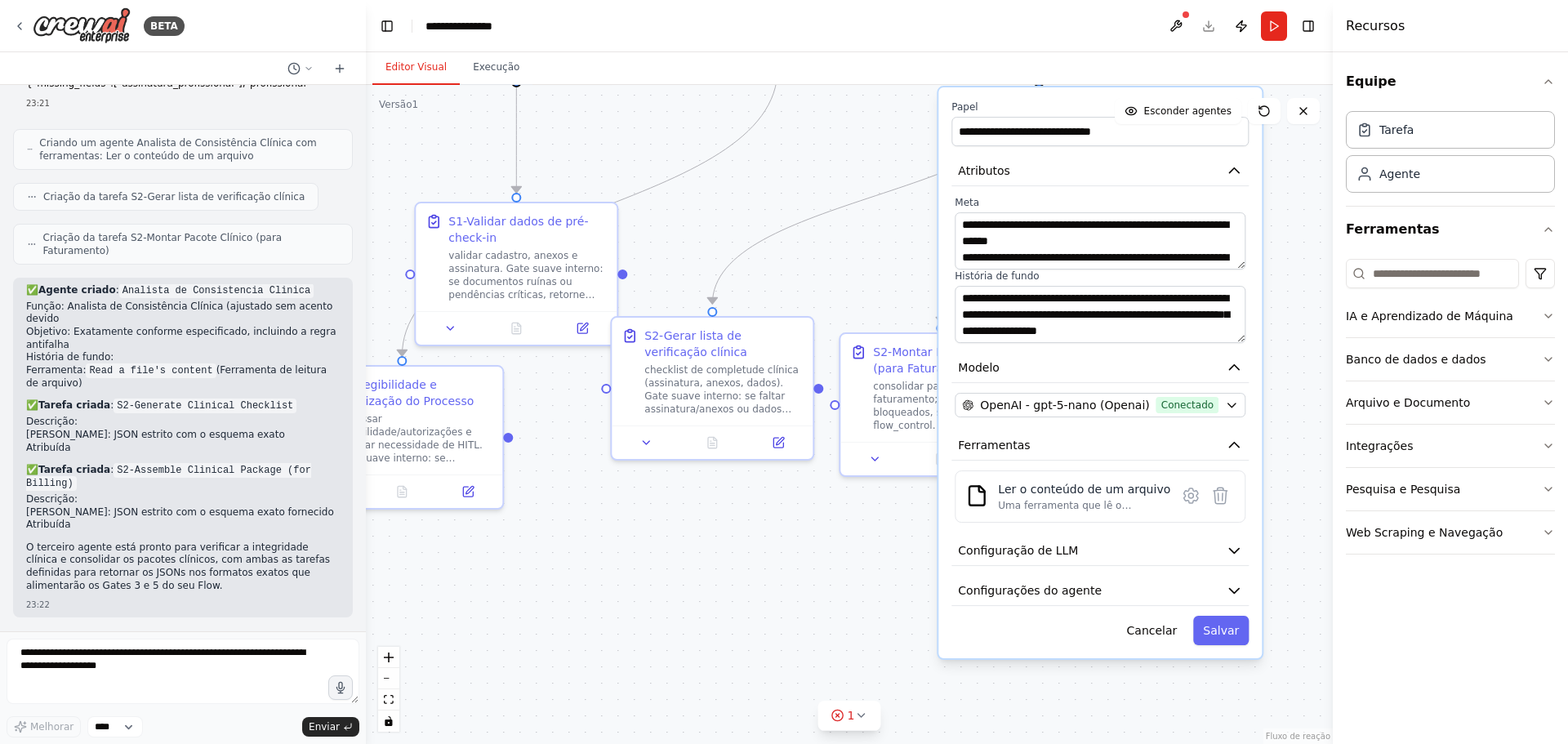
drag, startPoint x: 839, startPoint y: 497, endPoint x: 788, endPoint y: 555, distance: 77.2
click at [788, 555] on div ".deletable-edge-delete-btn { width: 20px; height: 20px; border: 0px solid #ffff…" at bounding box center [850, 414] width 967 height 659
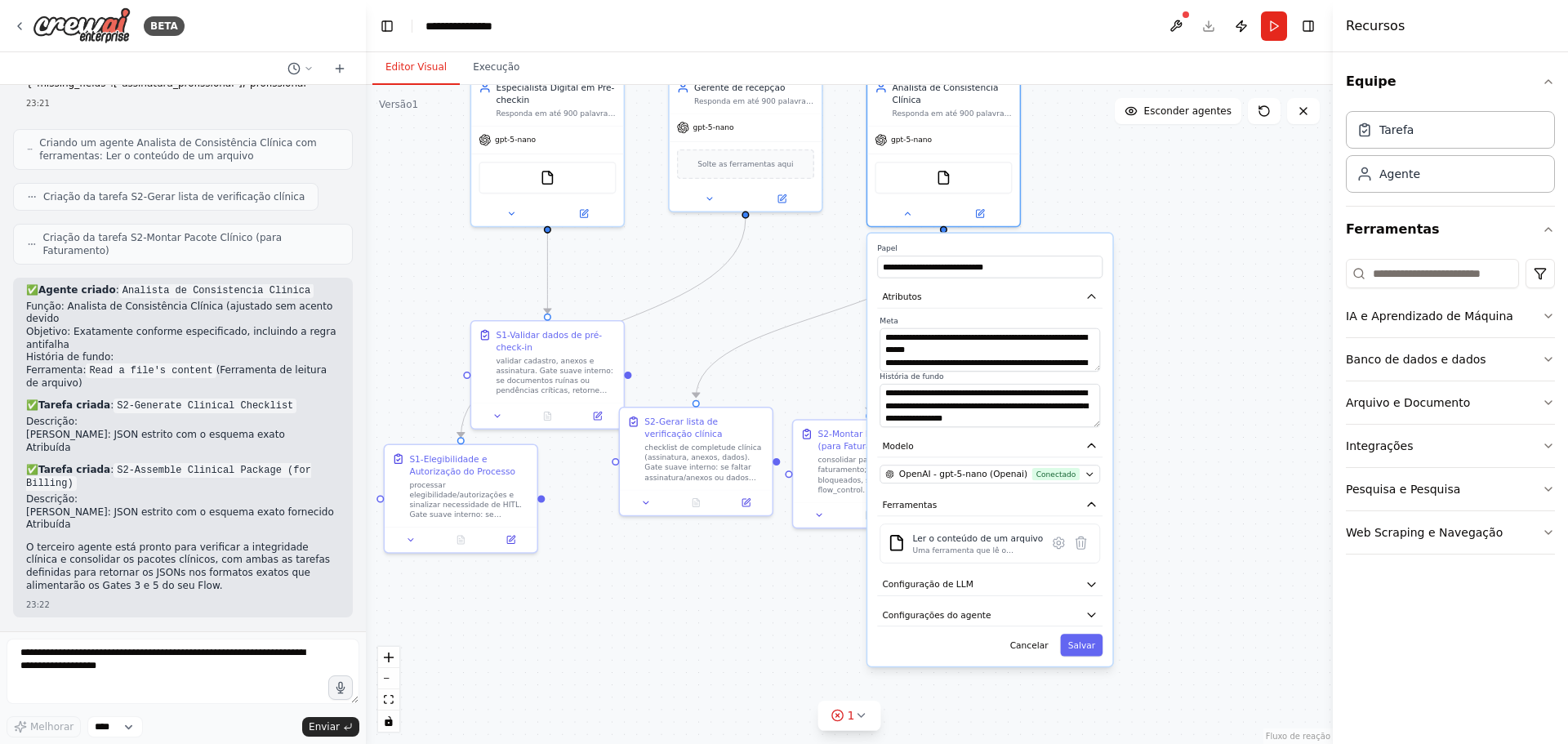
drag, startPoint x: 814, startPoint y: 222, endPoint x: 800, endPoint y: 303, distance: 82.2
click at [800, 303] on div ".deletable-edge-delete-btn { width: 20px; height: 20px; border: 0px solid #ffff…" at bounding box center [850, 414] width 967 height 659
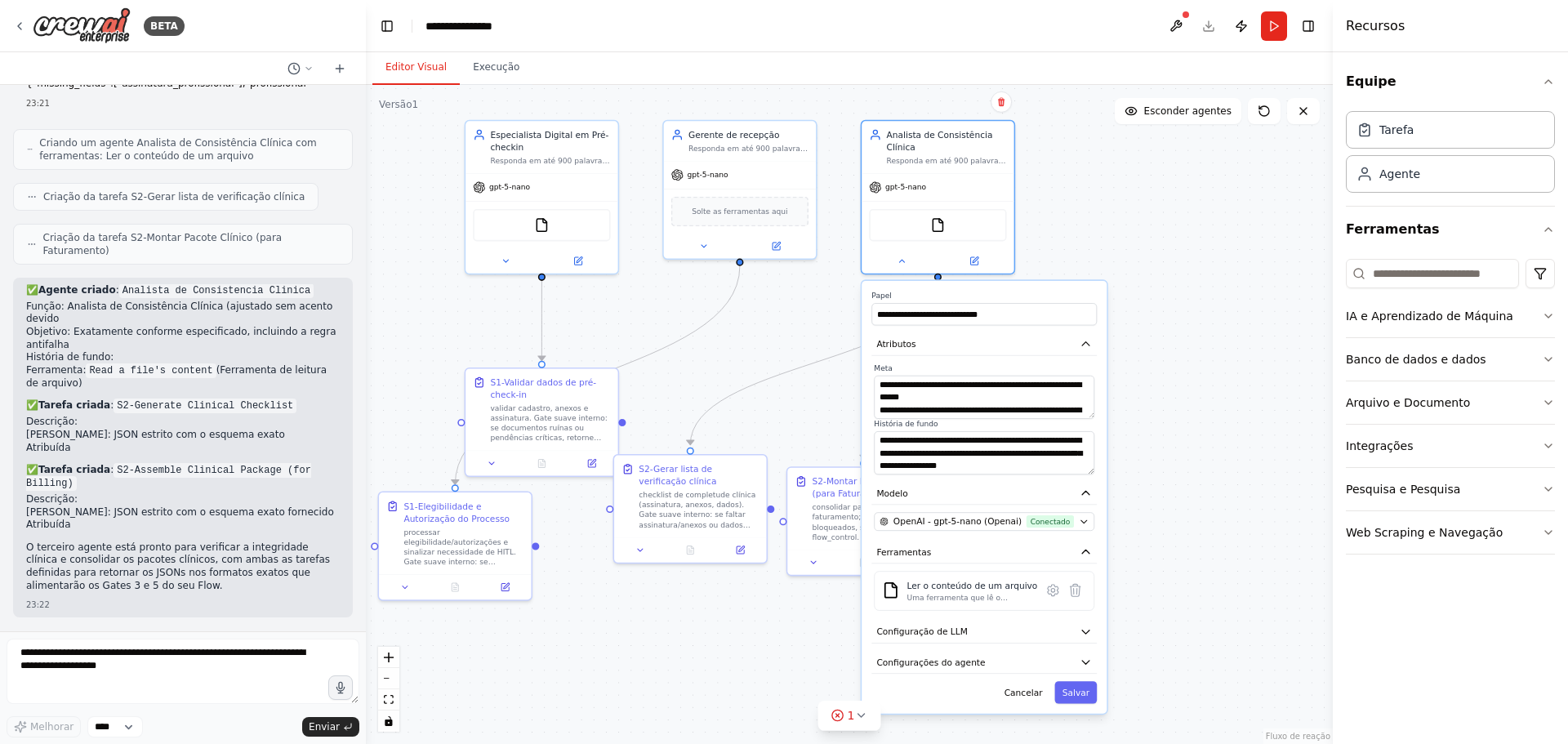
drag, startPoint x: 830, startPoint y: 250, endPoint x: 824, endPoint y: 297, distance: 47.4
click at [824, 297] on div ".deletable-edge-delete-btn { width: 20px; height: 20px; border: 0px solid #ffff…" at bounding box center [850, 414] width 967 height 659
click at [901, 262] on icon at bounding box center [902, 259] width 10 height 10
click at [977, 264] on button at bounding box center [974, 259] width 71 height 15
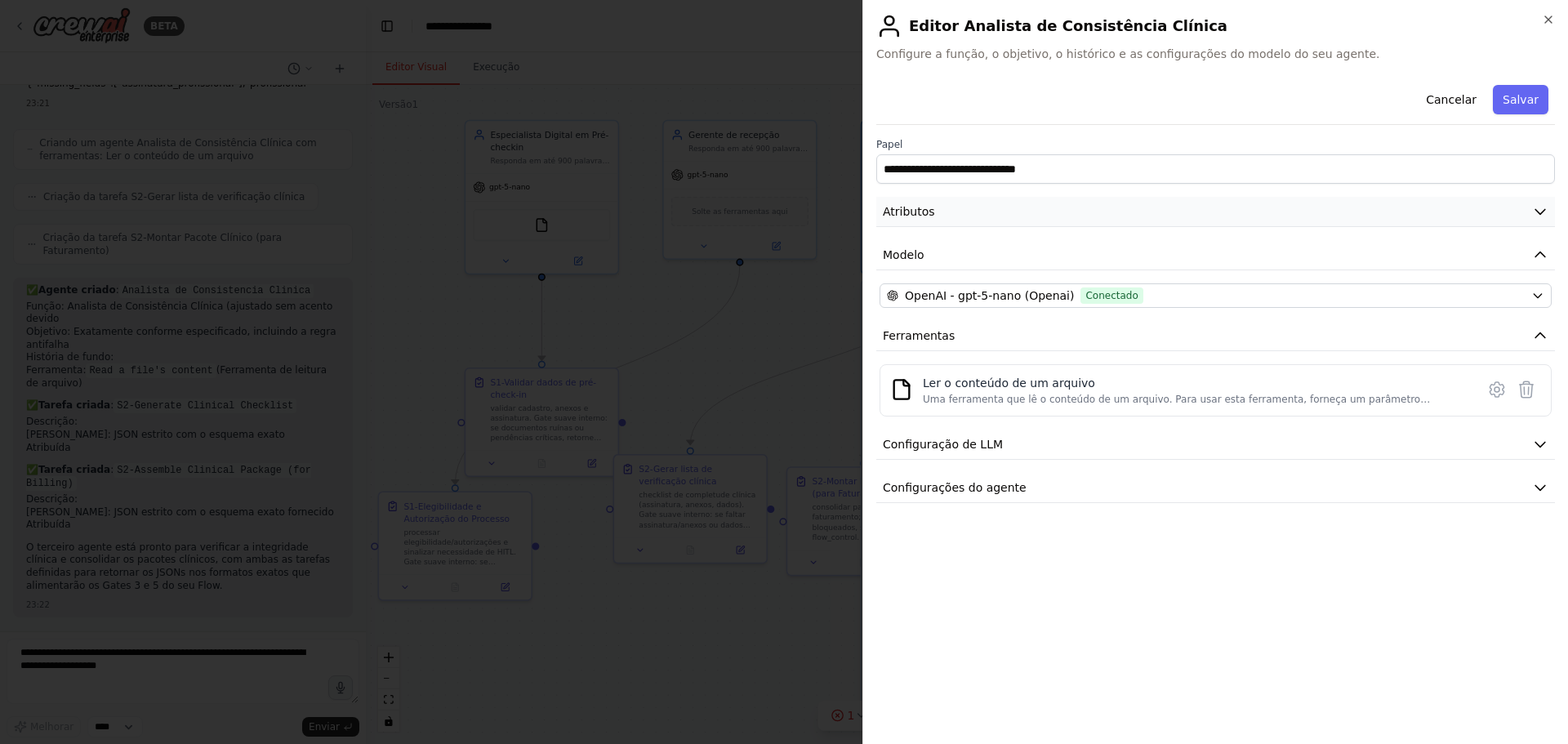
click at [941, 217] on button "Atributos" at bounding box center [1216, 212] width 679 height 30
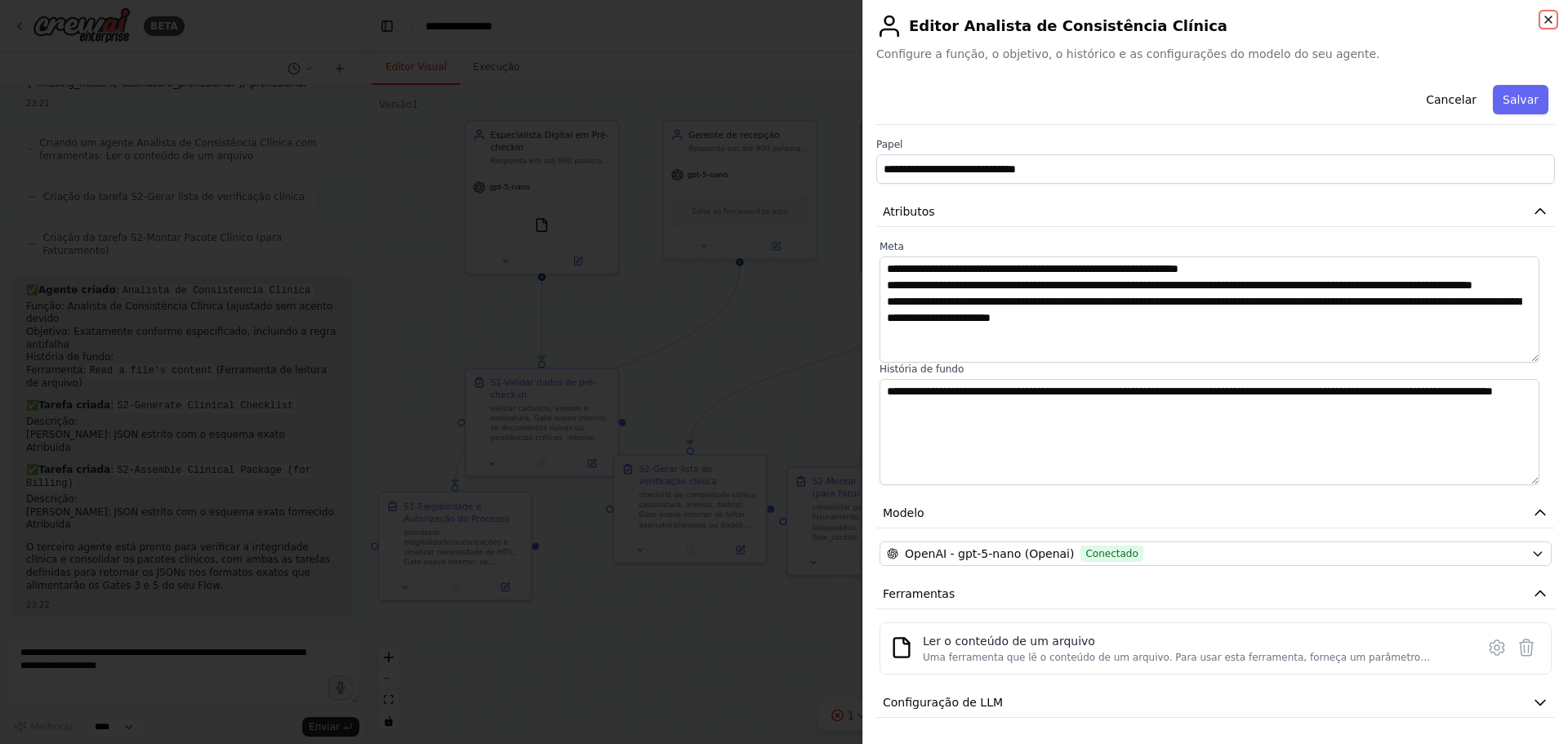
click at [1546, 20] on icon "button" at bounding box center [1548, 19] width 13 height 13
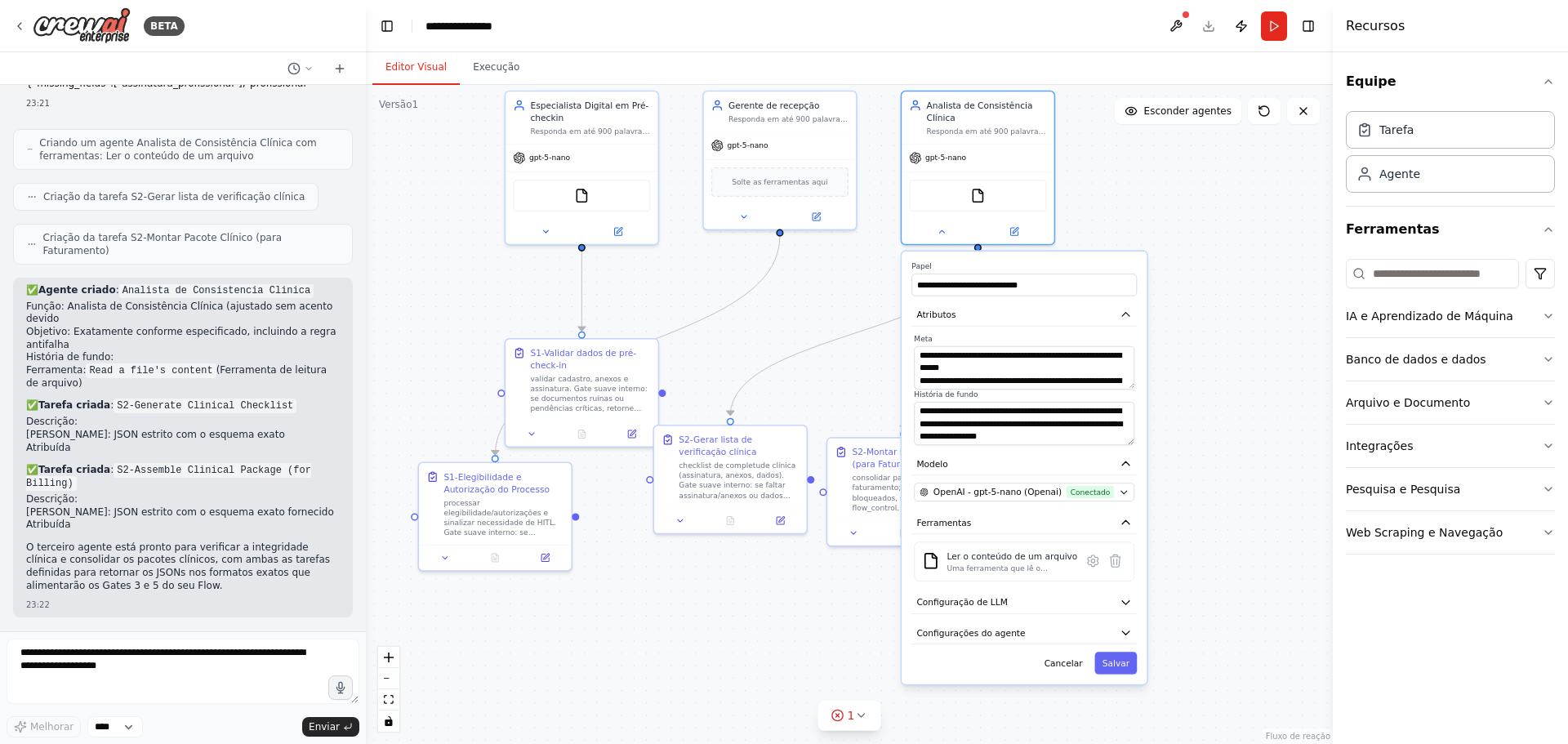
drag, startPoint x: 754, startPoint y: 364, endPoint x: 794, endPoint y: 335, distance: 49.4
click at [794, 335] on div ".deletable-edge-delete-btn { width: 20px; height: 20px; border: 0px solid #ffff…" at bounding box center [850, 414] width 967 height 659
click at [28, 662] on textarea at bounding box center [183, 671] width 353 height 66
paste textarea "**********"
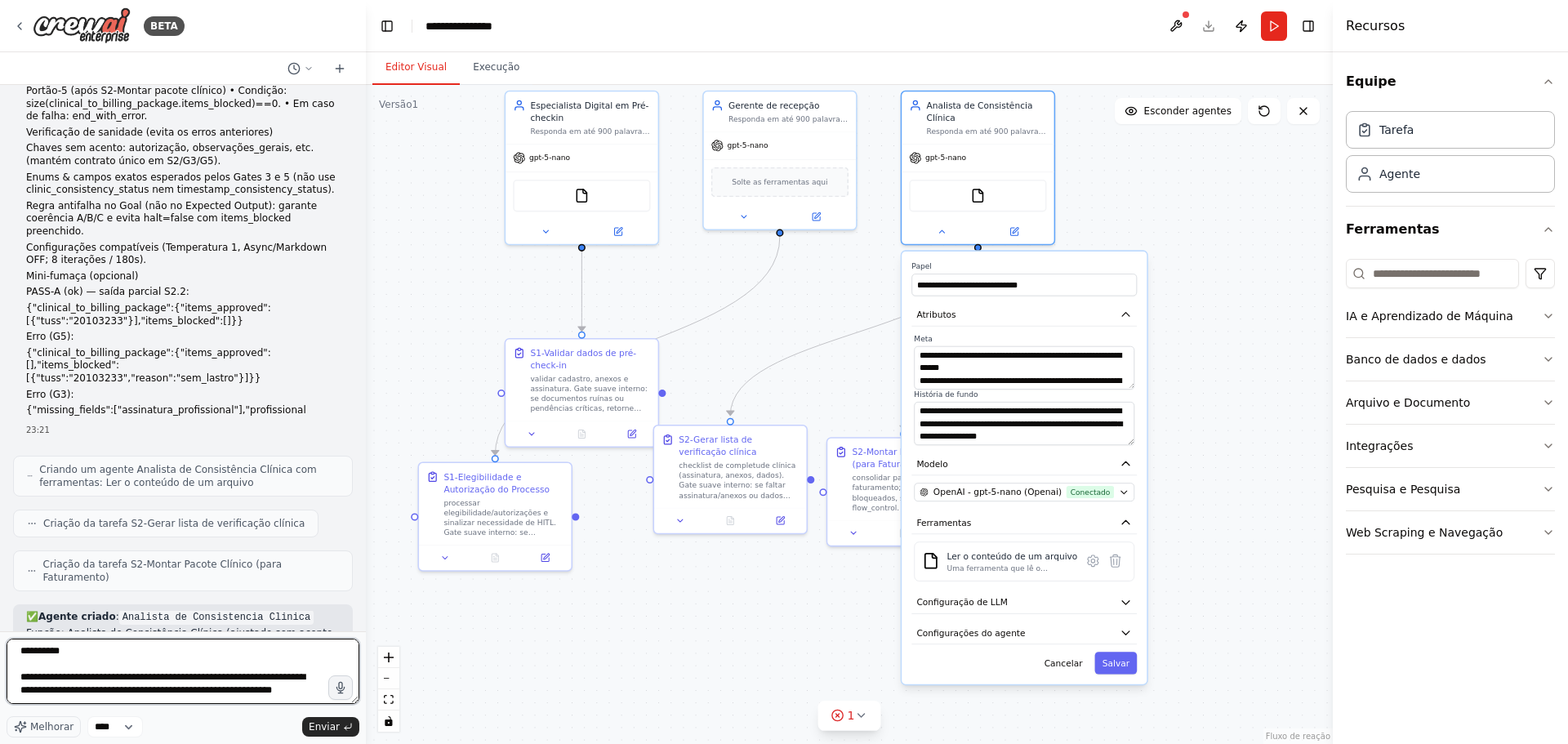
scroll to position [4703, 0]
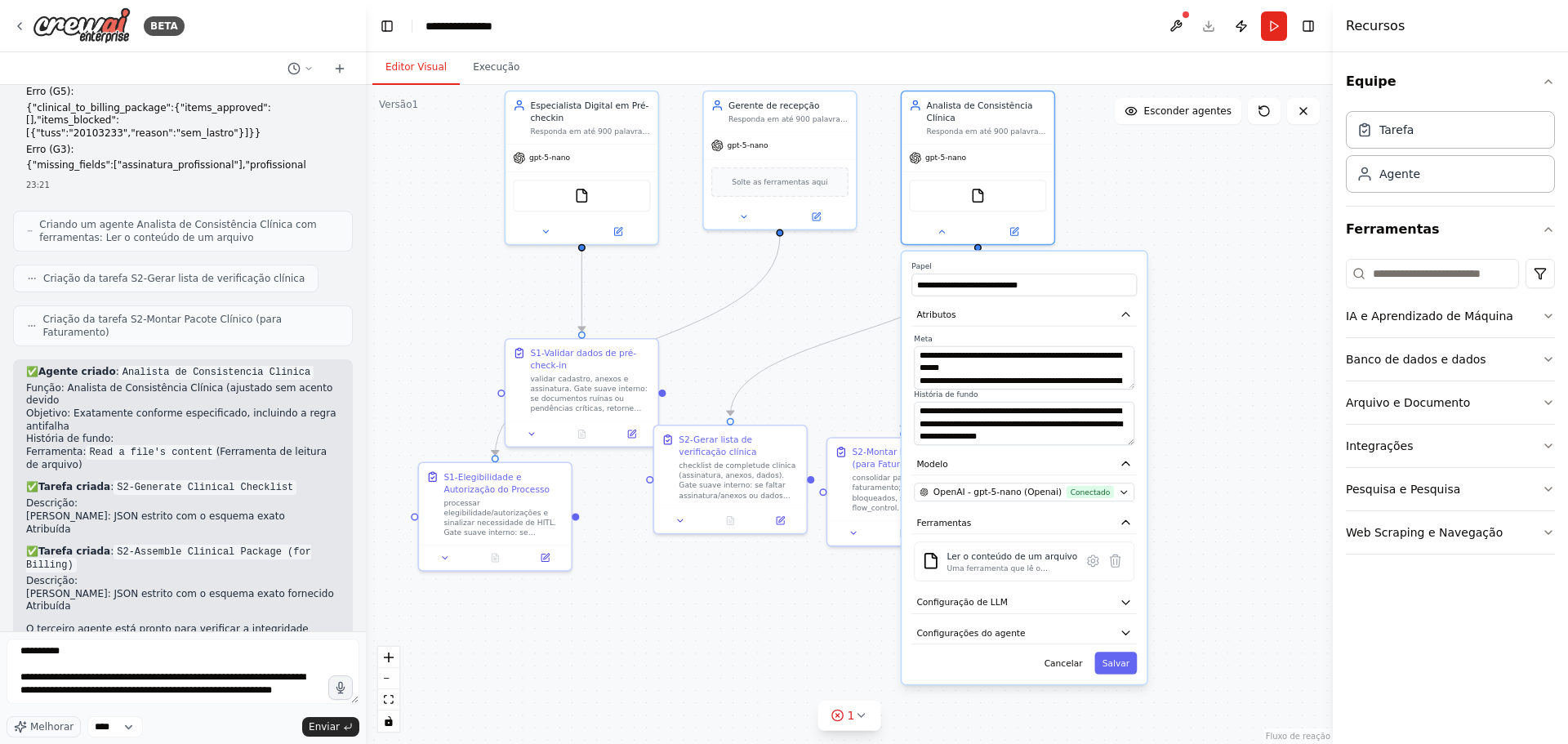
drag, startPoint x: 27, startPoint y: 305, endPoint x: 123, endPoint y: 335, distance: 100.6
click at [123, 719] on font "não faça nada diferente do que eu pedir, não sugira, não mude nada, de modo alg…" at bounding box center [181, 757] width 311 height 76
copy font "não faça nada diferente do que eu pedir, não sugira, não mude nada, de modo alg…"
click at [81, 651] on textarea at bounding box center [183, 671] width 353 height 66
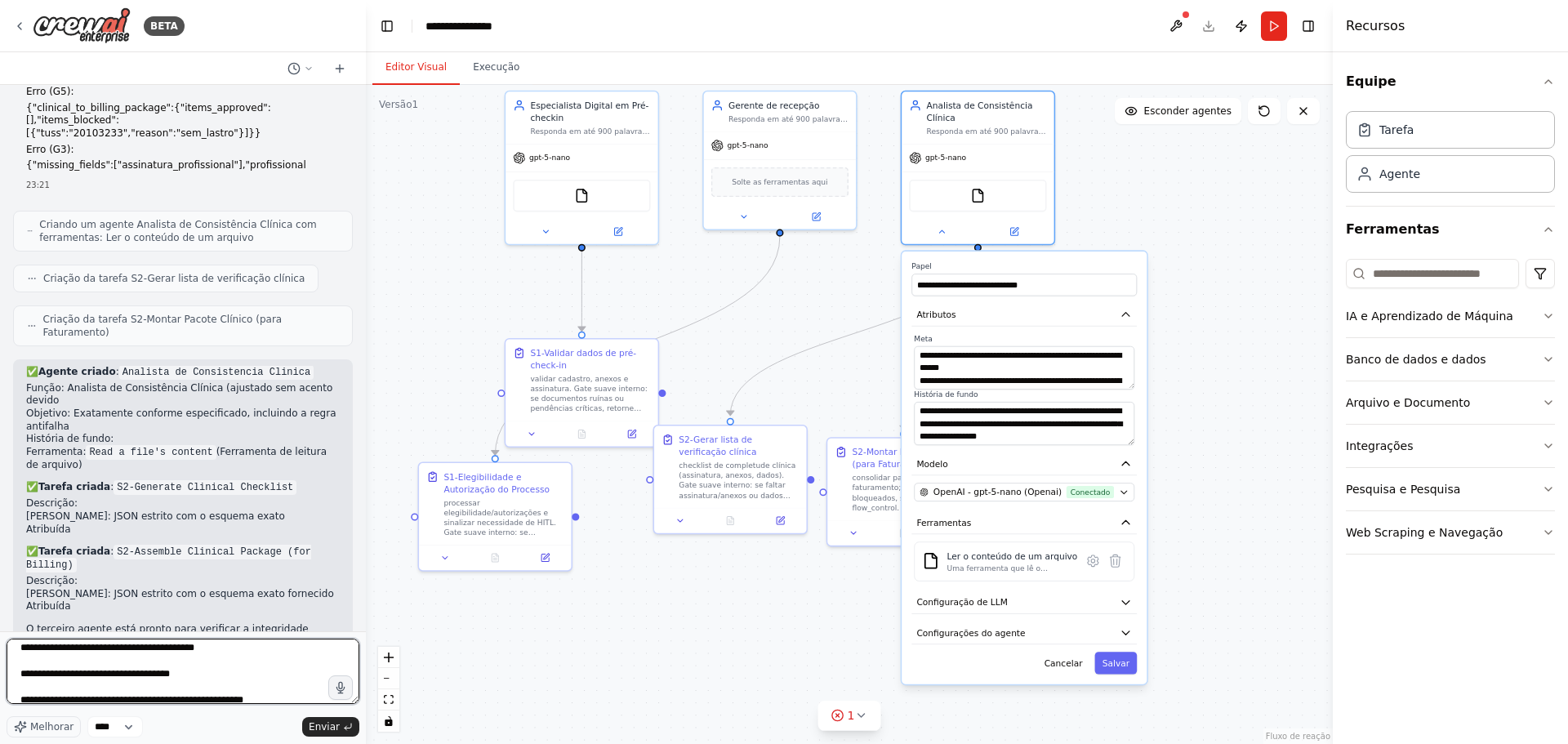
scroll to position [0, 0]
click at [21, 655] on textarea at bounding box center [183, 671] width 353 height 66
paste textarea "**********"
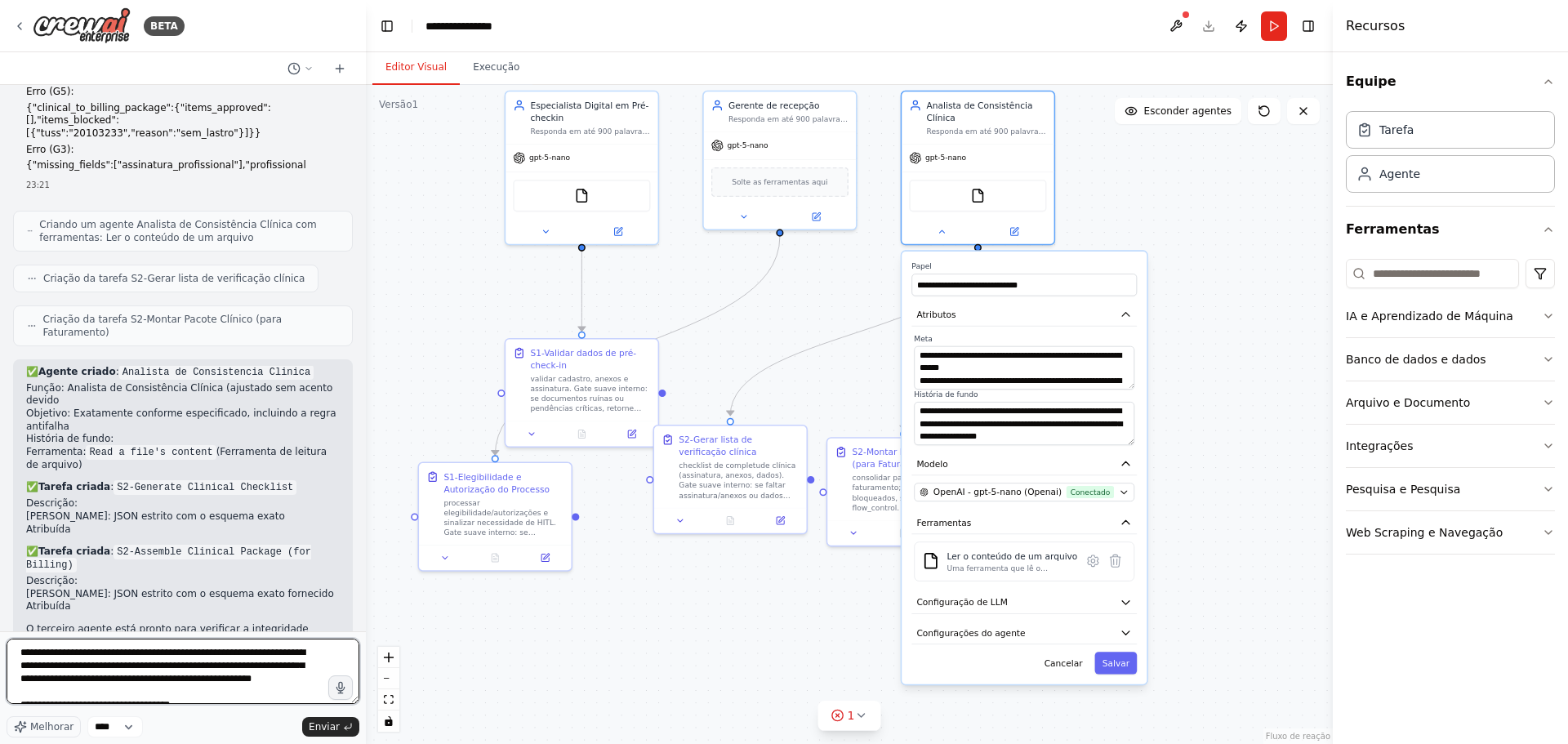
click at [51, 679] on textarea at bounding box center [183, 671] width 353 height 66
click at [280, 677] on textarea at bounding box center [183, 671] width 353 height 66
drag, startPoint x: 140, startPoint y: 693, endPoint x: 175, endPoint y: 696, distance: 35.1
click at [175, 696] on textarea at bounding box center [183, 671] width 353 height 66
click at [166, 692] on textarea at bounding box center [183, 671] width 353 height 66
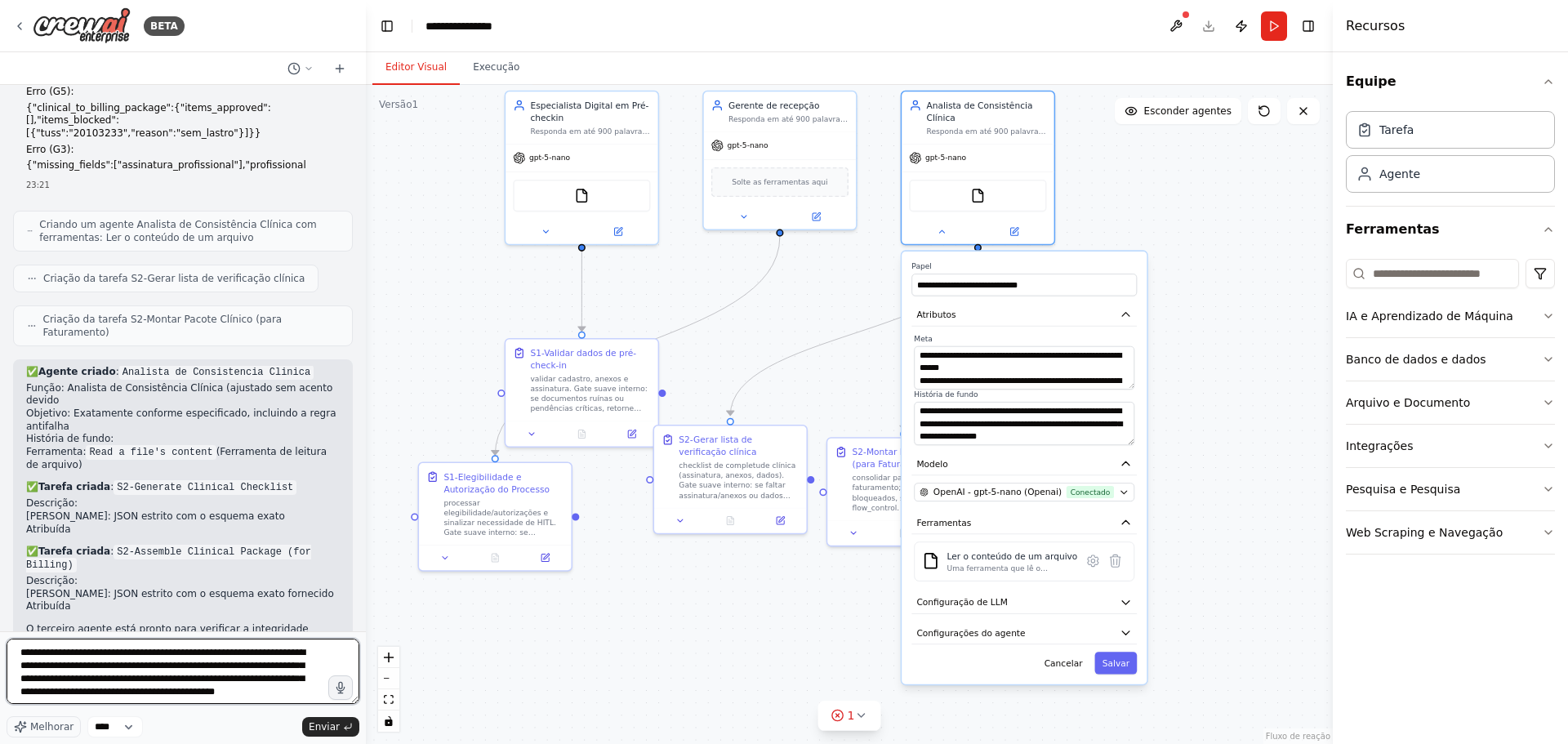
click at [228, 691] on textarea at bounding box center [183, 671] width 353 height 66
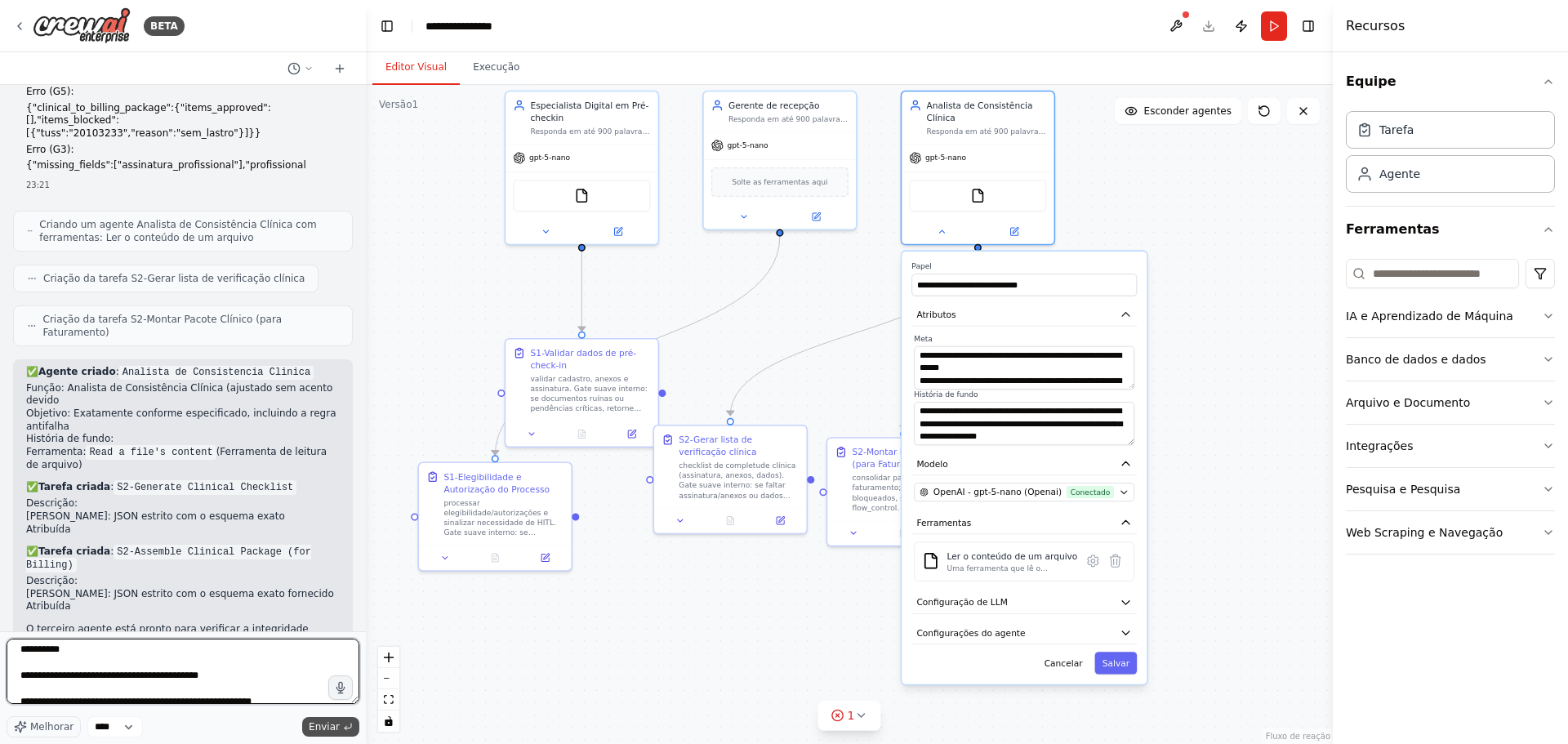
type textarea "**********"
click at [323, 728] on font "Enviar" at bounding box center [323, 726] width 31 height 11
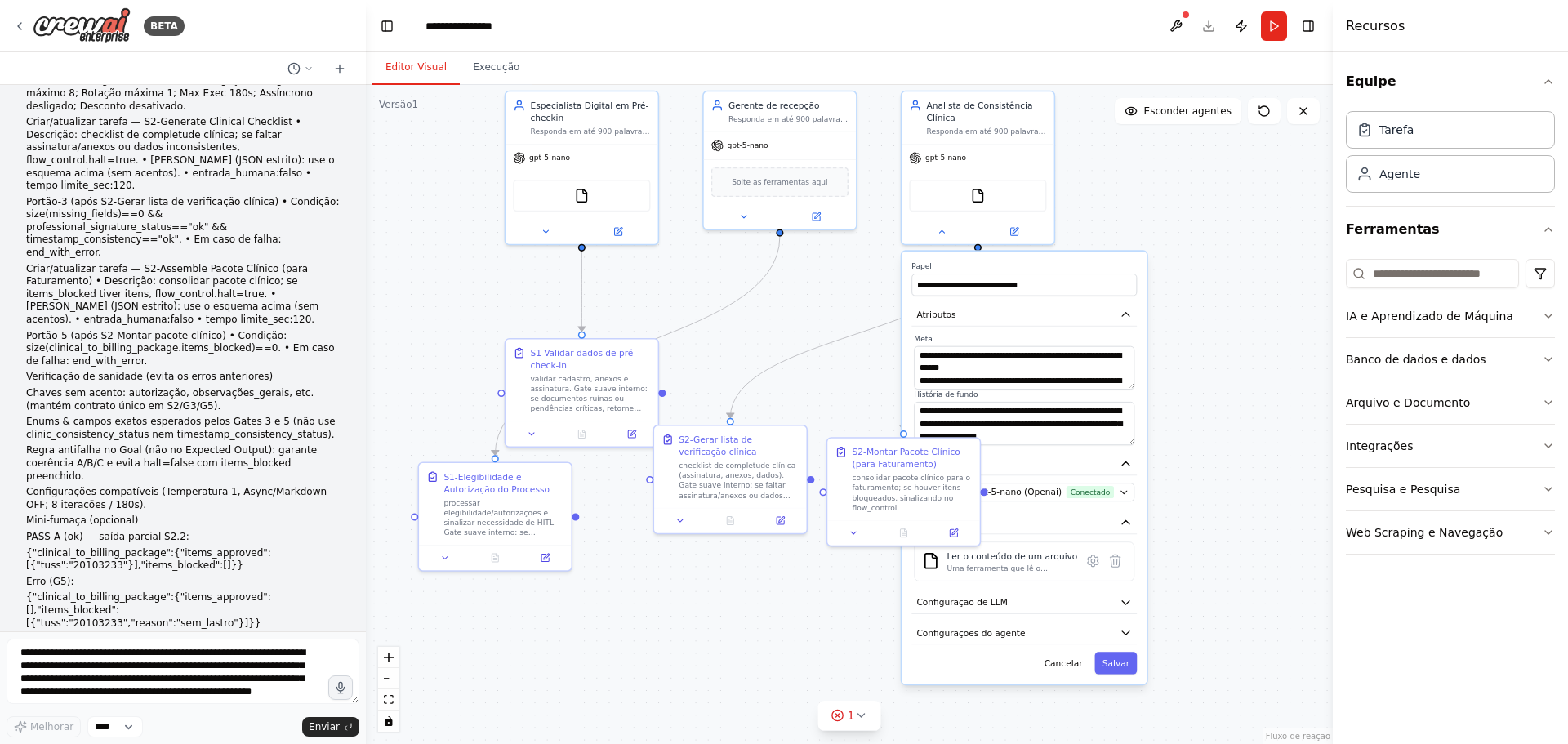
scroll to position [6756, 0]
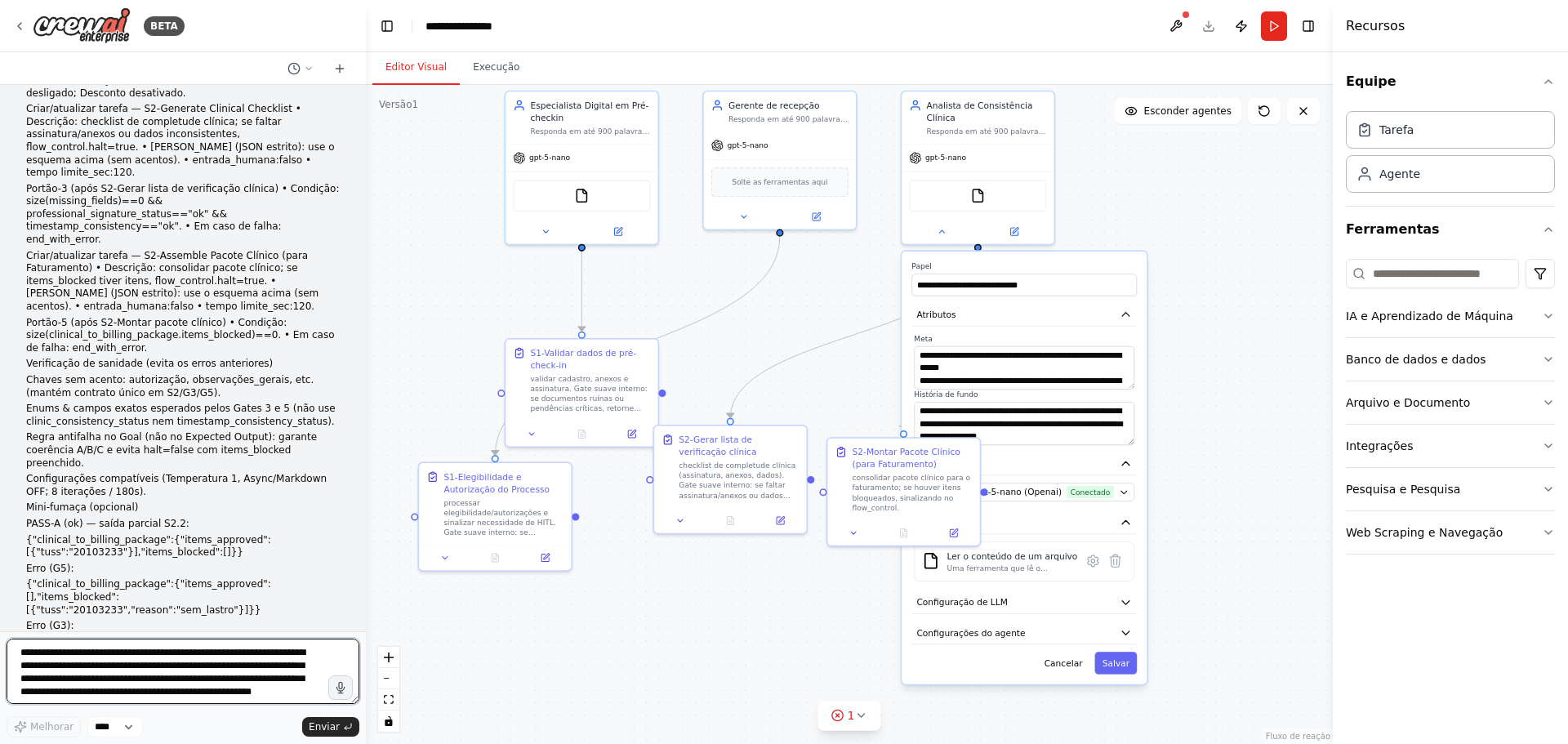
click at [40, 655] on textarea at bounding box center [183, 671] width 353 height 66
paste textarea "**********"
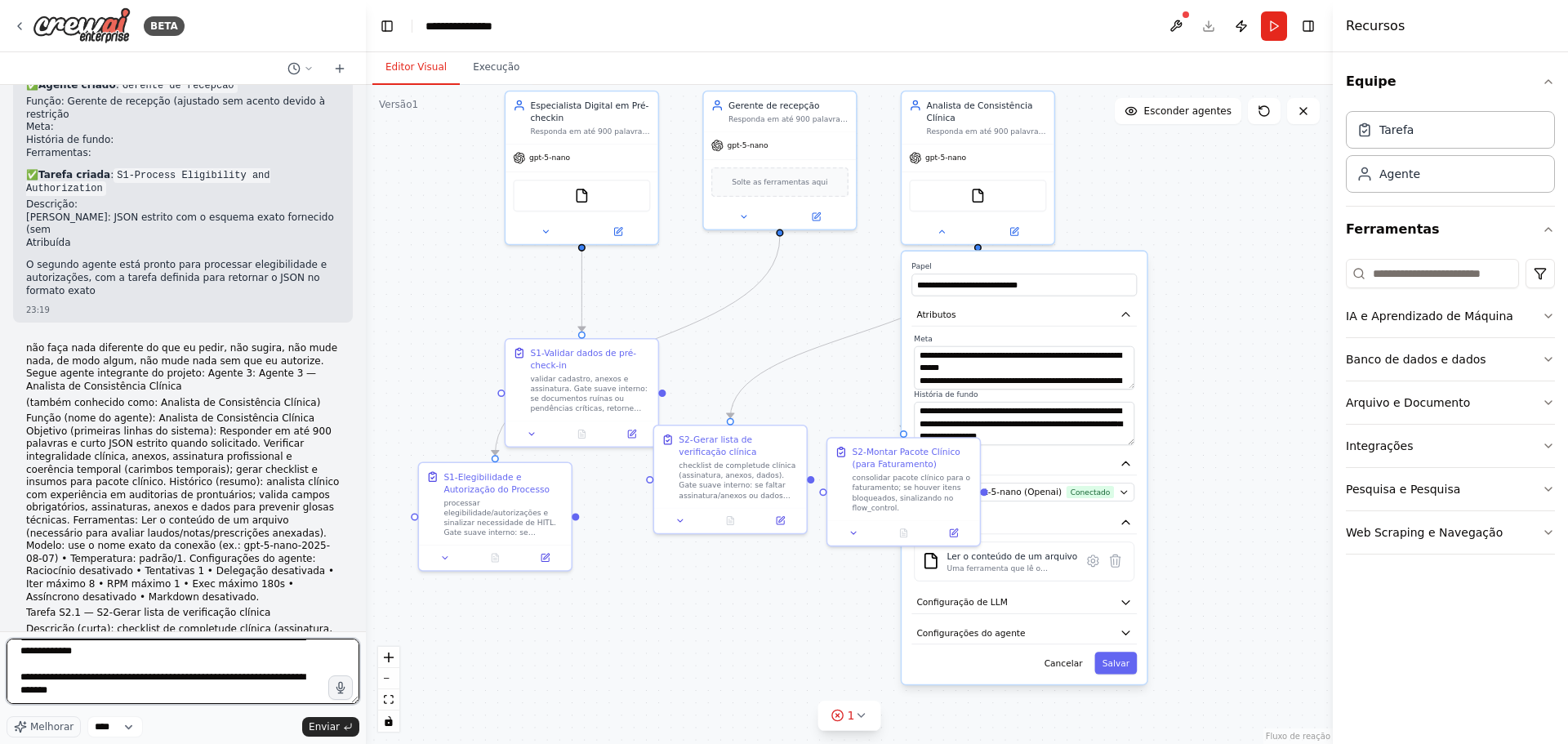
scroll to position [2754, 0]
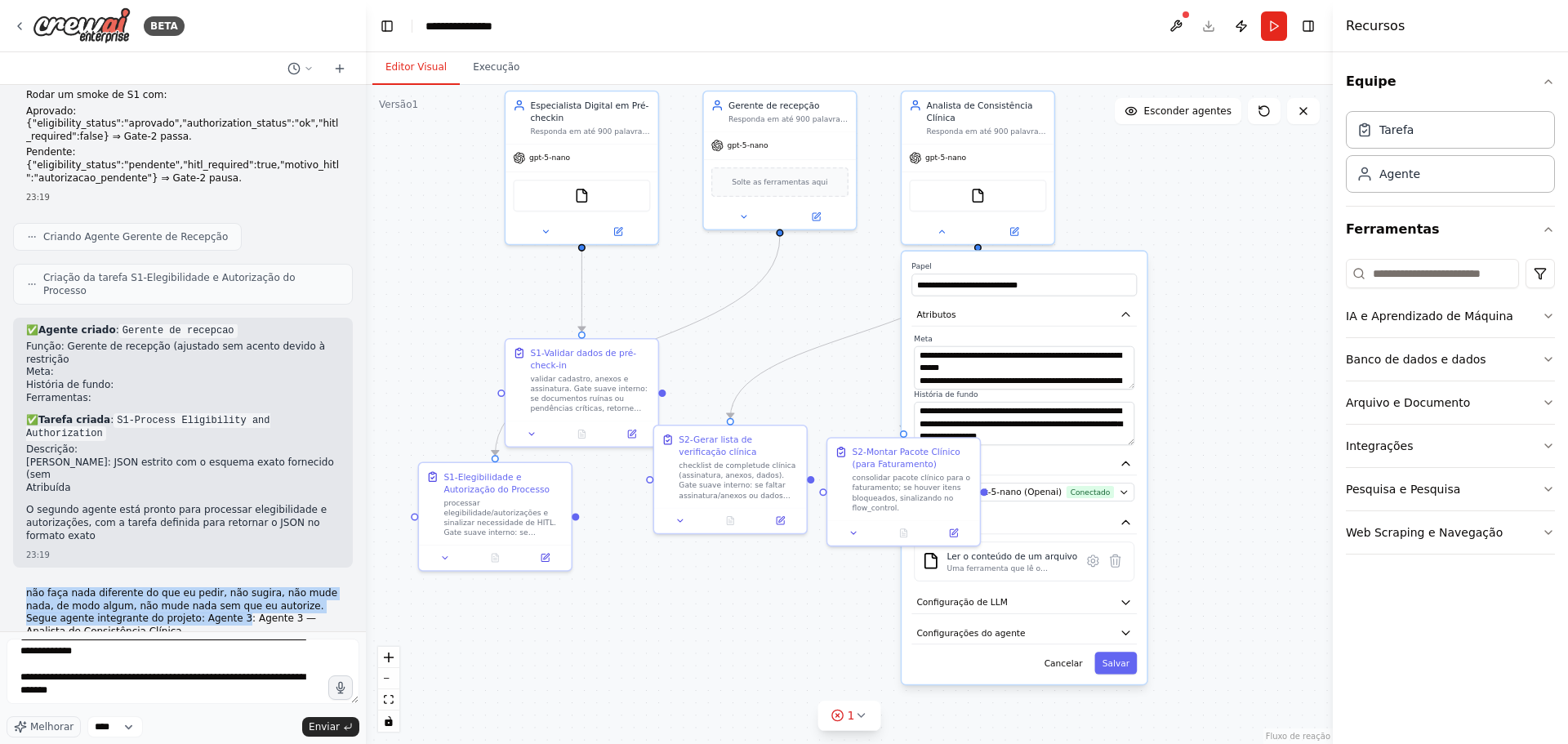
drag, startPoint x: 27, startPoint y: 367, endPoint x: 163, endPoint y: 395, distance: 138.9
click at [163, 587] on font "não faça nada diferente do que eu pedir, não sugira, não mude nada, de modo alg…" at bounding box center [181, 612] width 311 height 50
copy font "não faça nada diferente do que eu pedir, não sugira, não mude nada, de modo alg…"
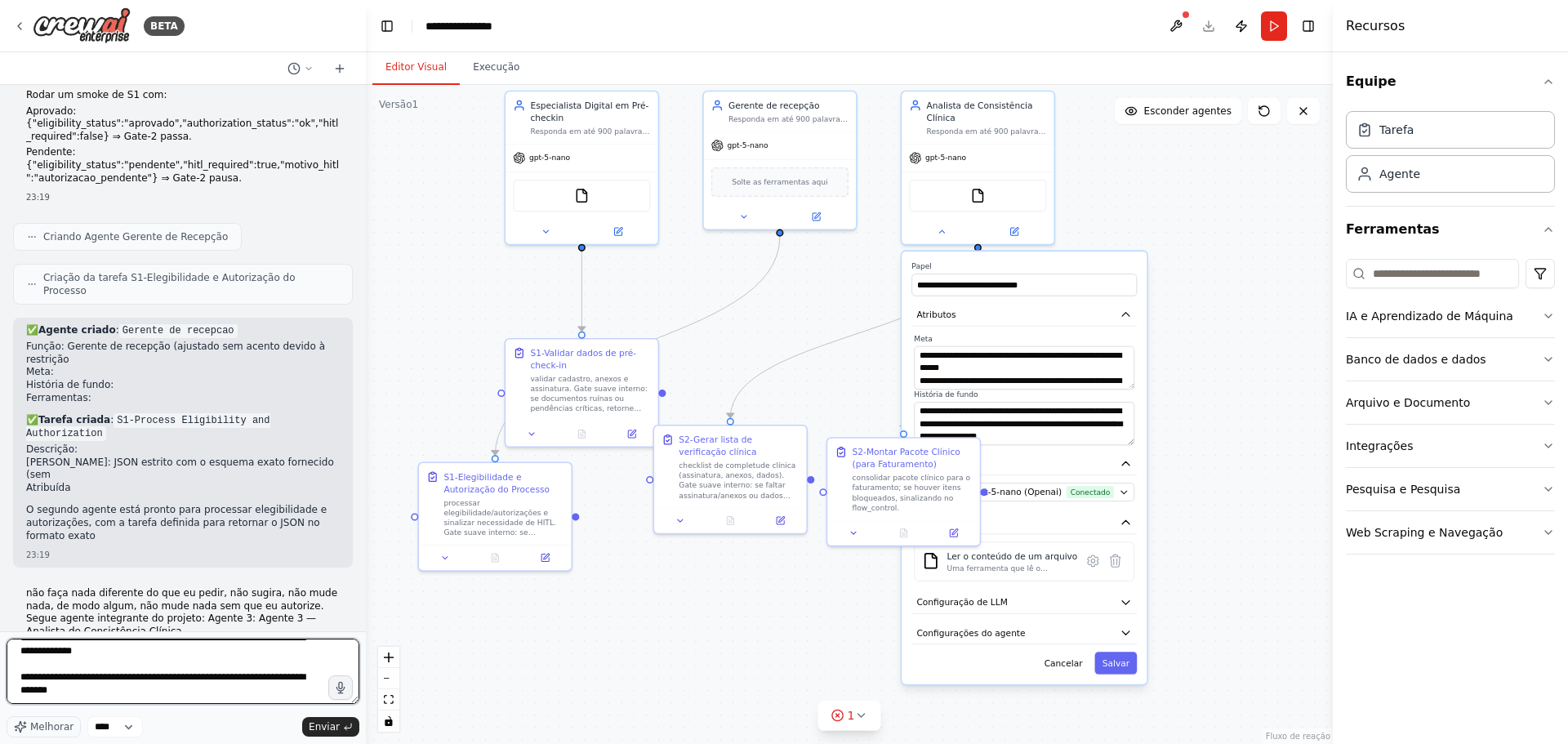
click at [81, 663] on textarea at bounding box center [183, 671] width 353 height 66
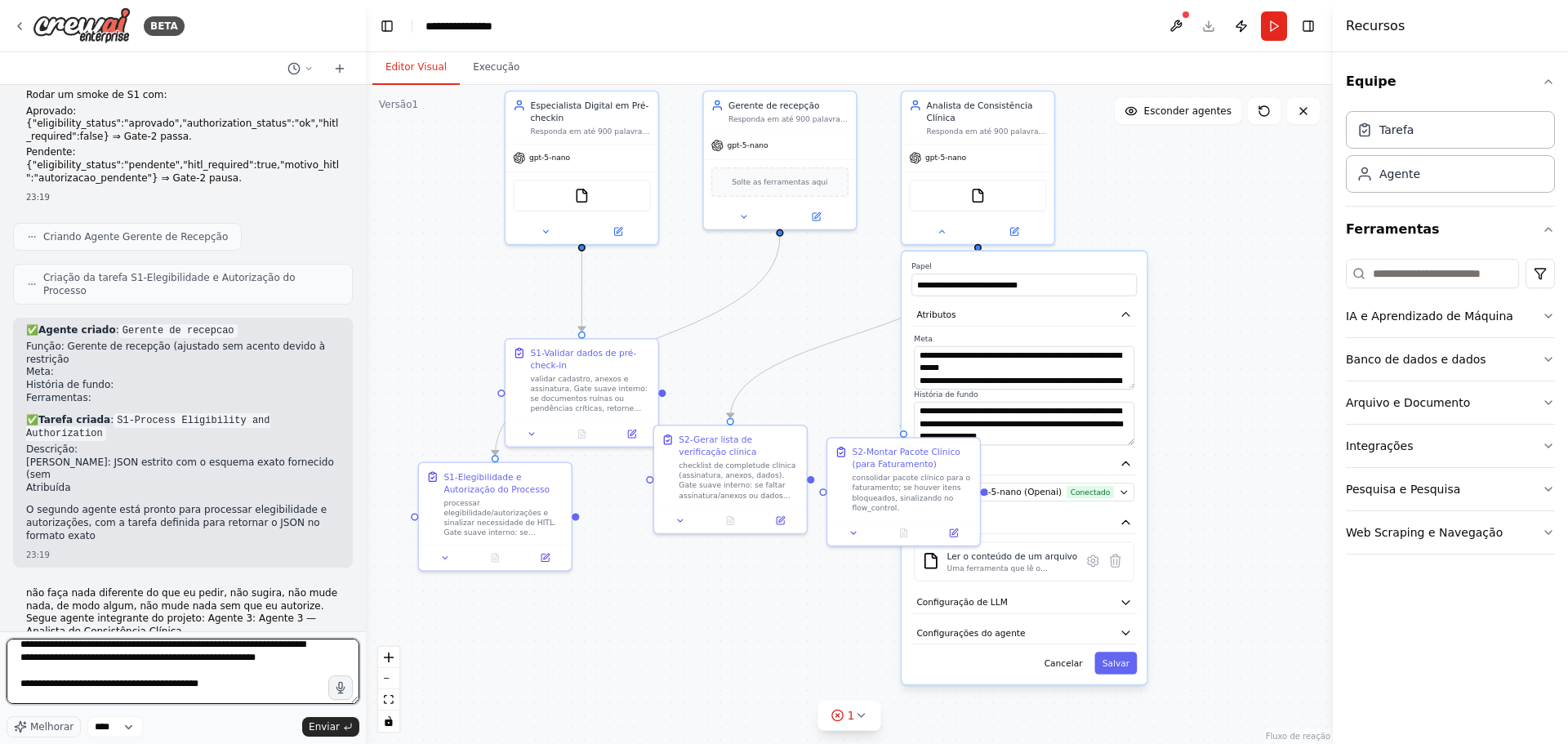
scroll to position [0, 0]
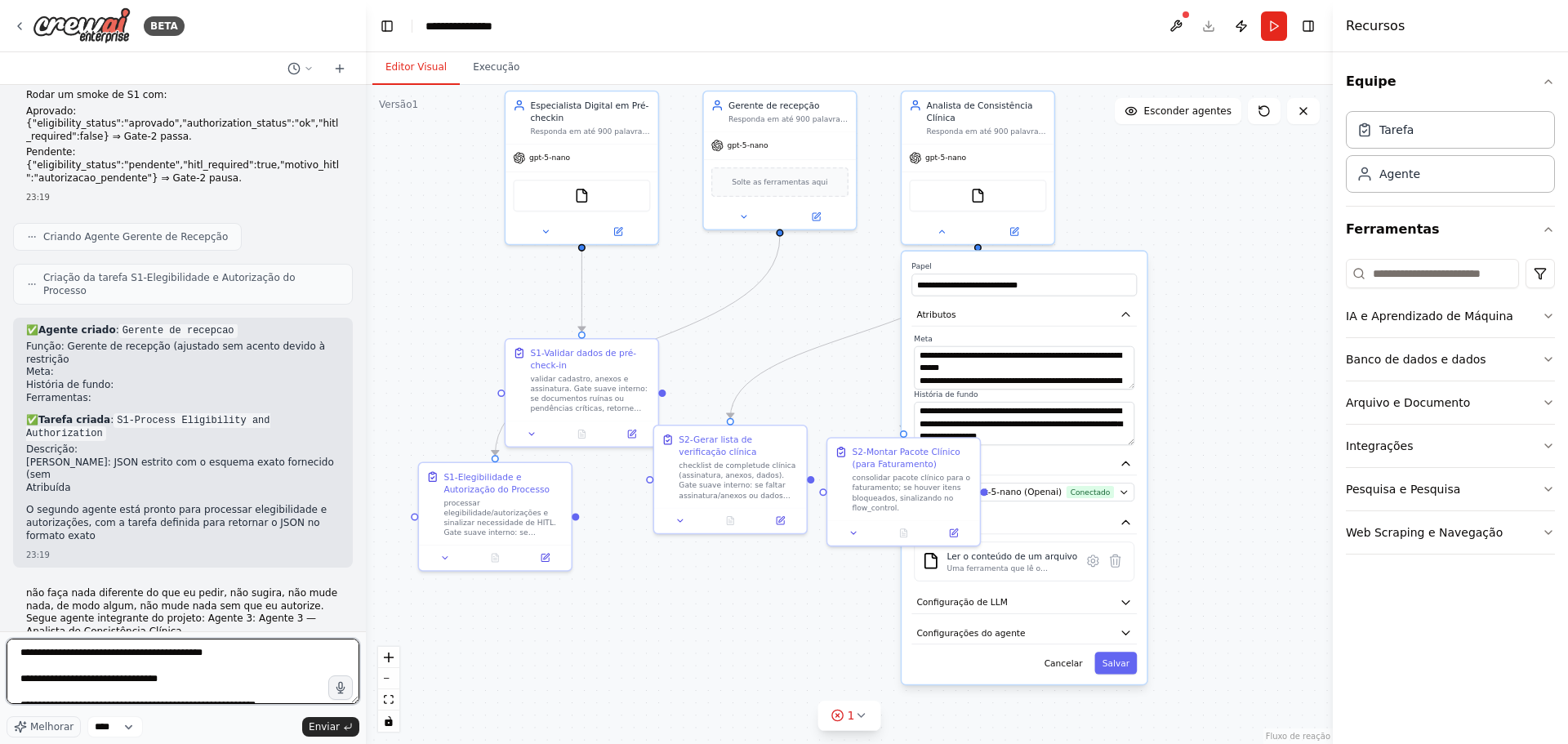
click at [21, 654] on textarea at bounding box center [183, 671] width 353 height 66
paste textarea "**********"
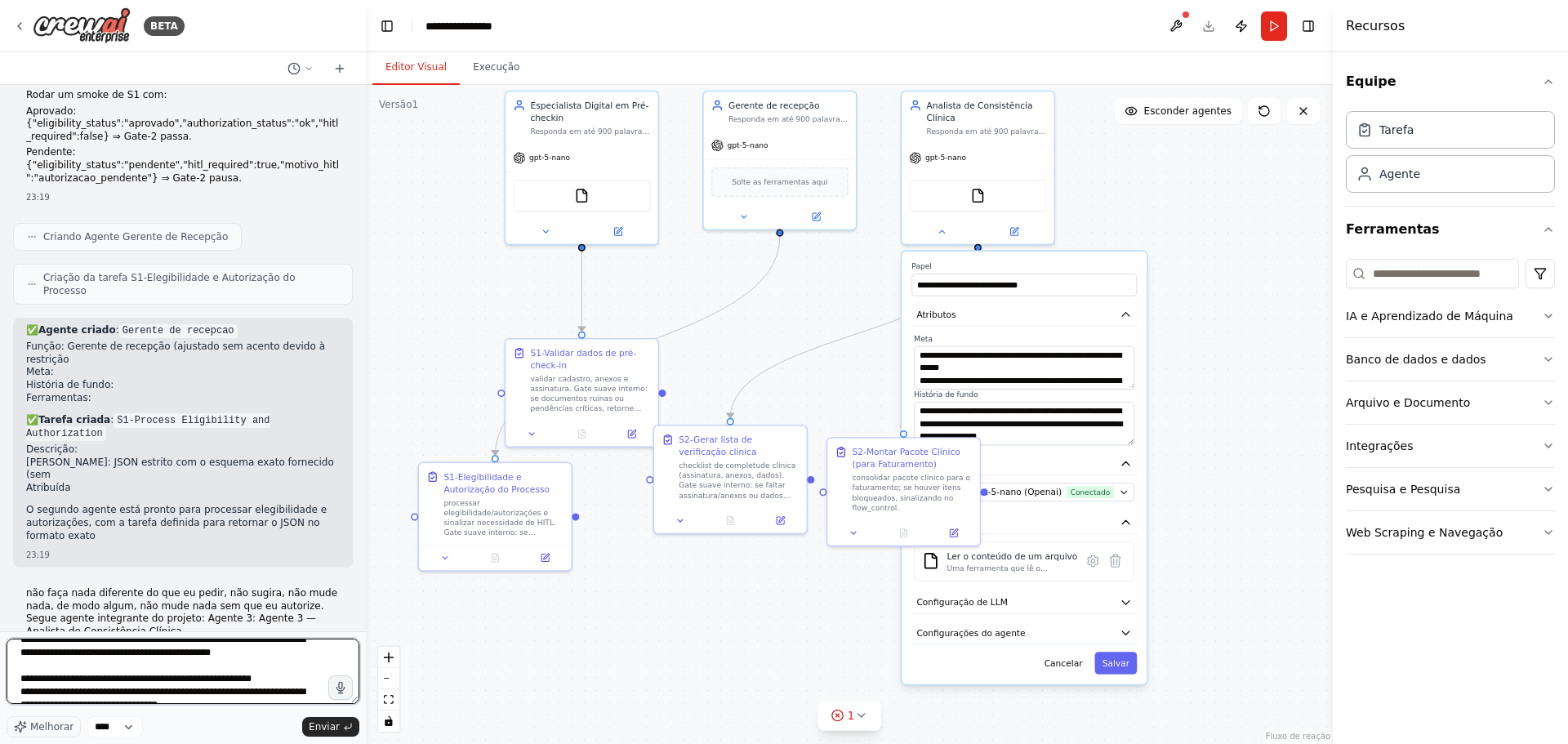
scroll to position [1282, 0]
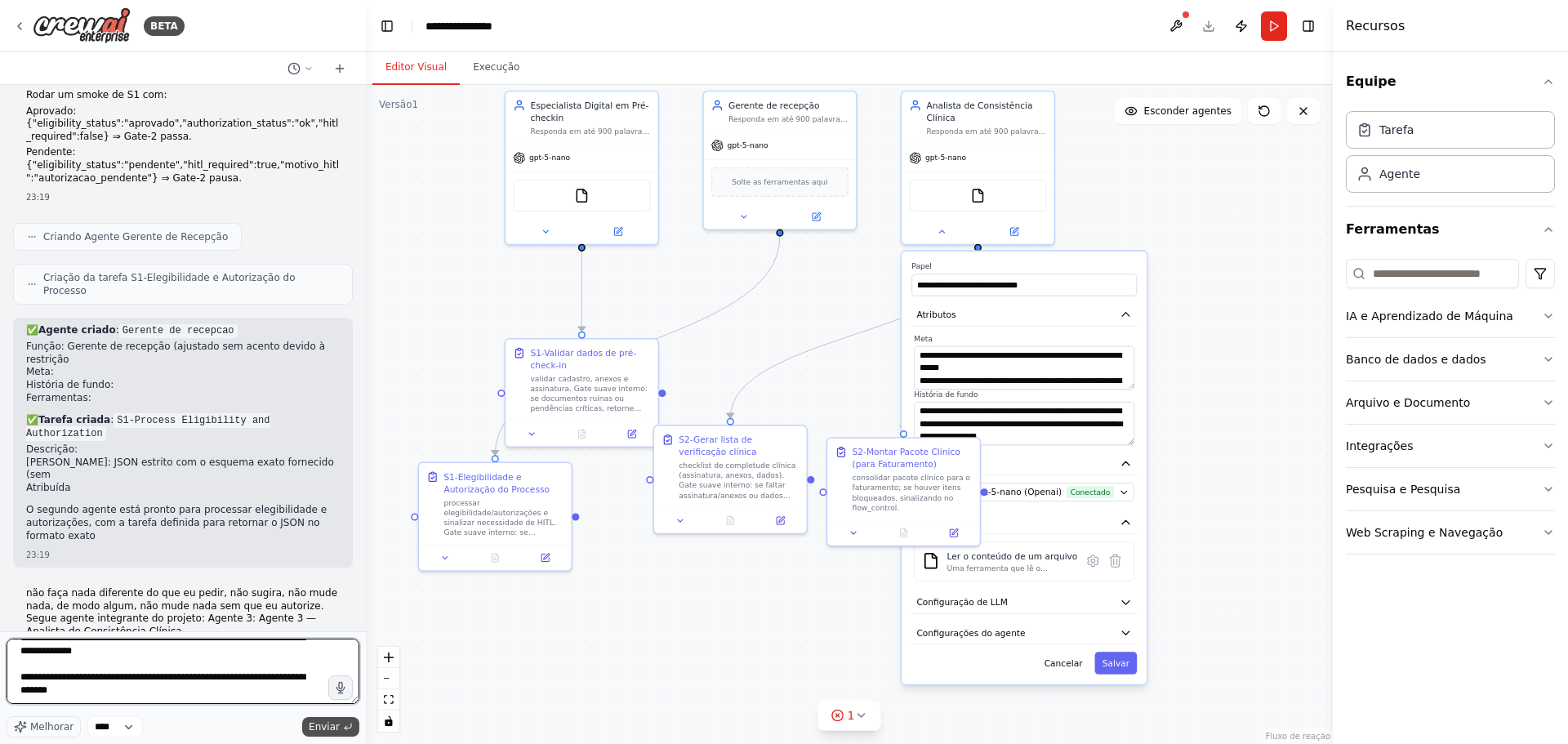
type textarea "**********"
click at [314, 730] on font "Enviar" at bounding box center [323, 726] width 31 height 11
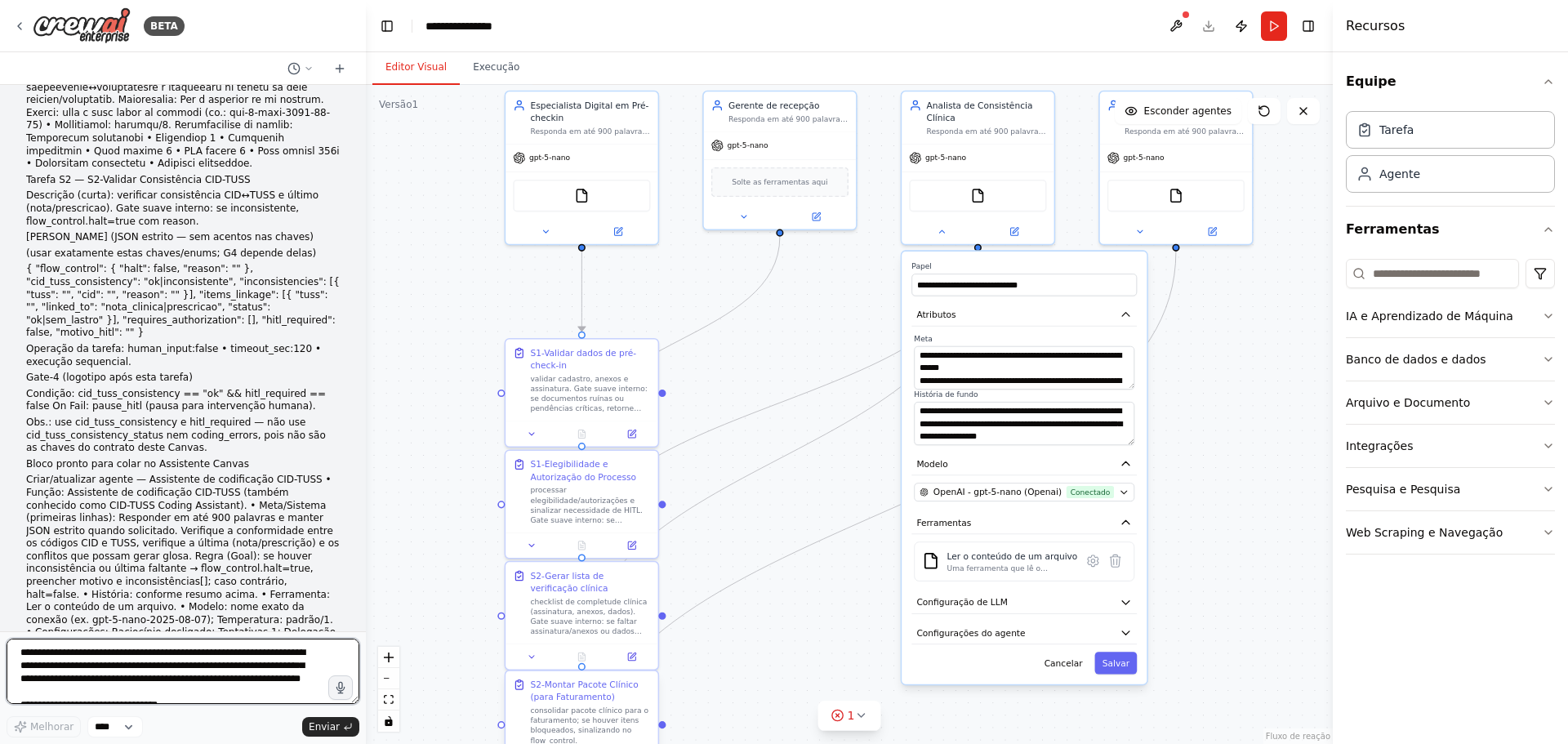
scroll to position [8151, 0]
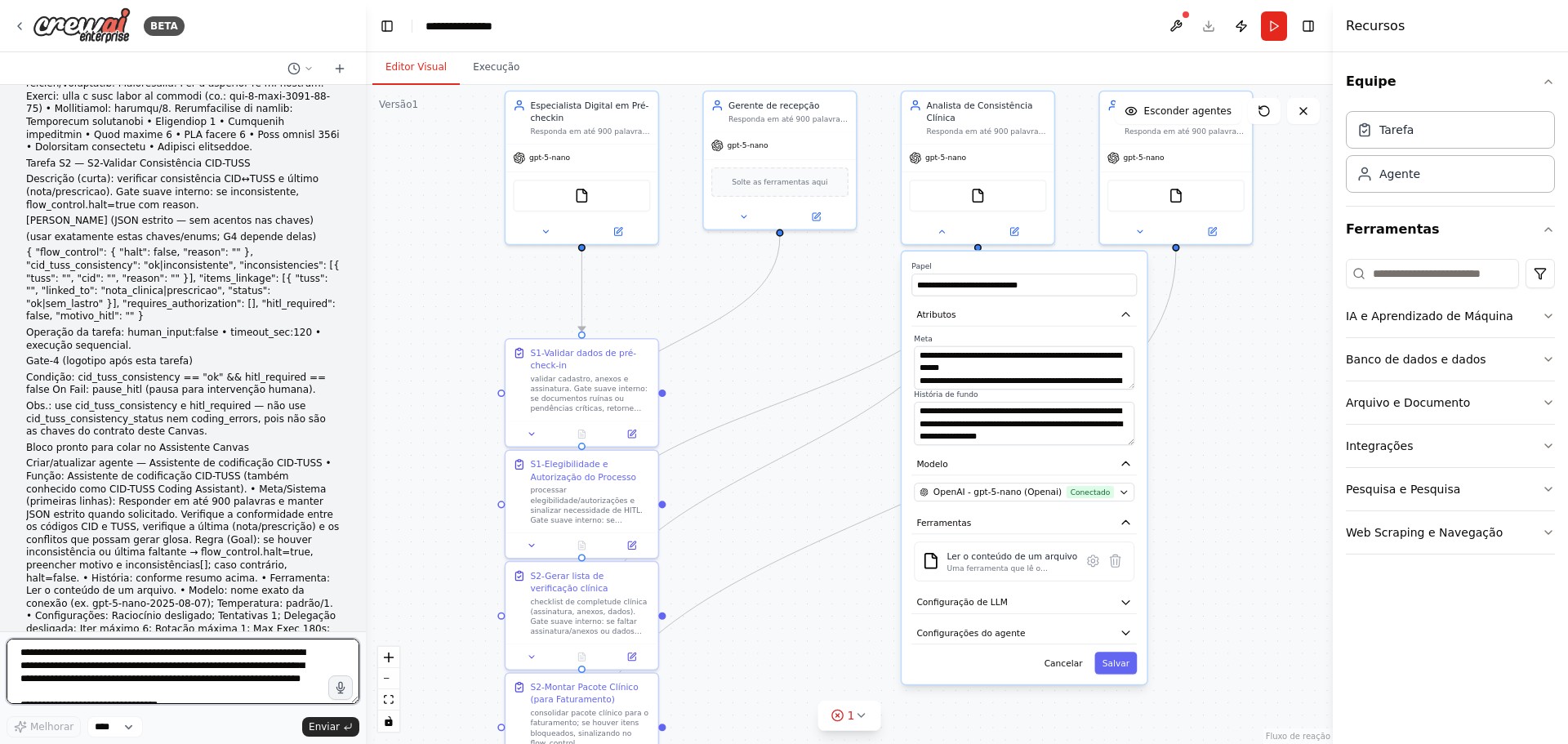
click at [36, 653] on textarea at bounding box center [183, 671] width 353 height 66
paste textarea "**********"
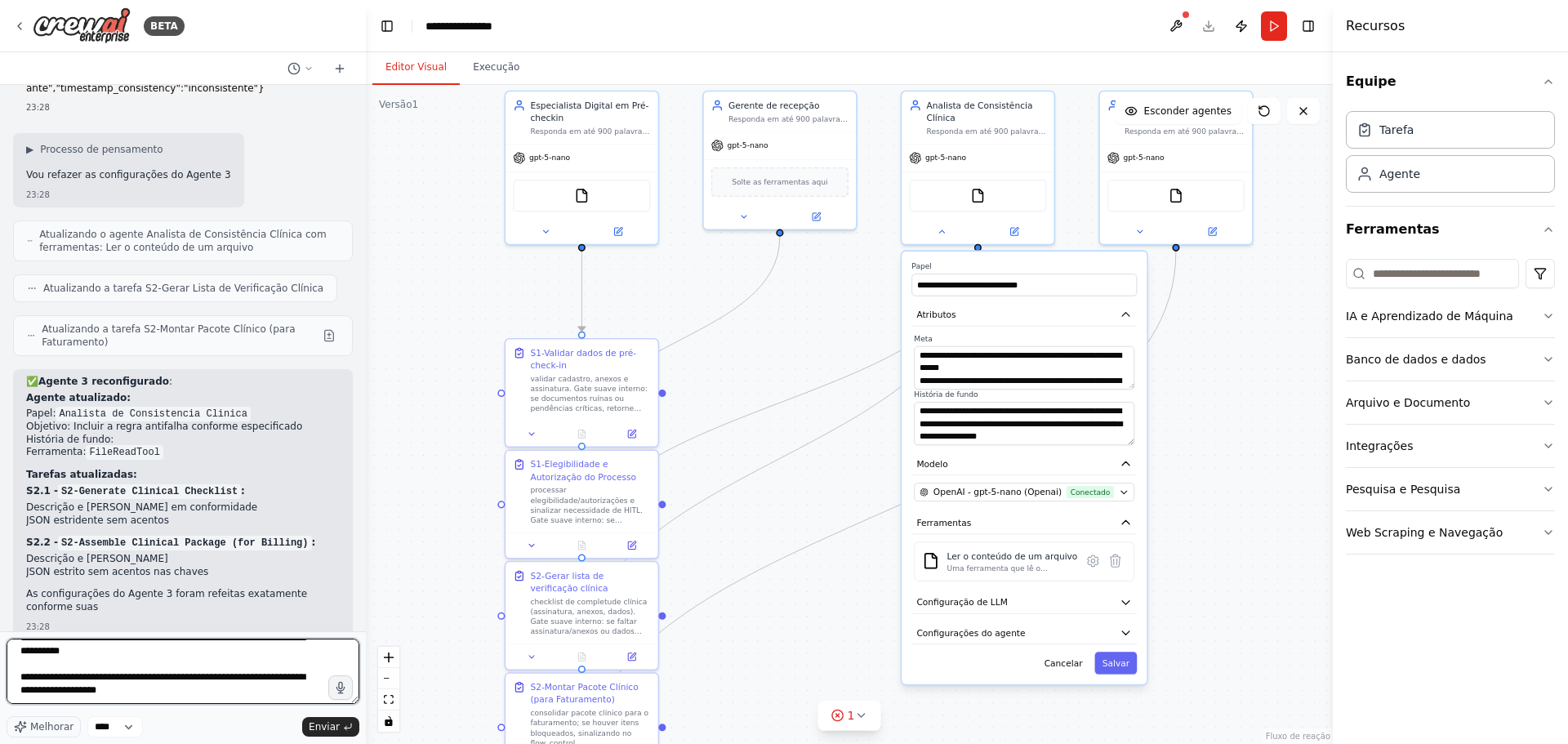
scroll to position [6926, 0]
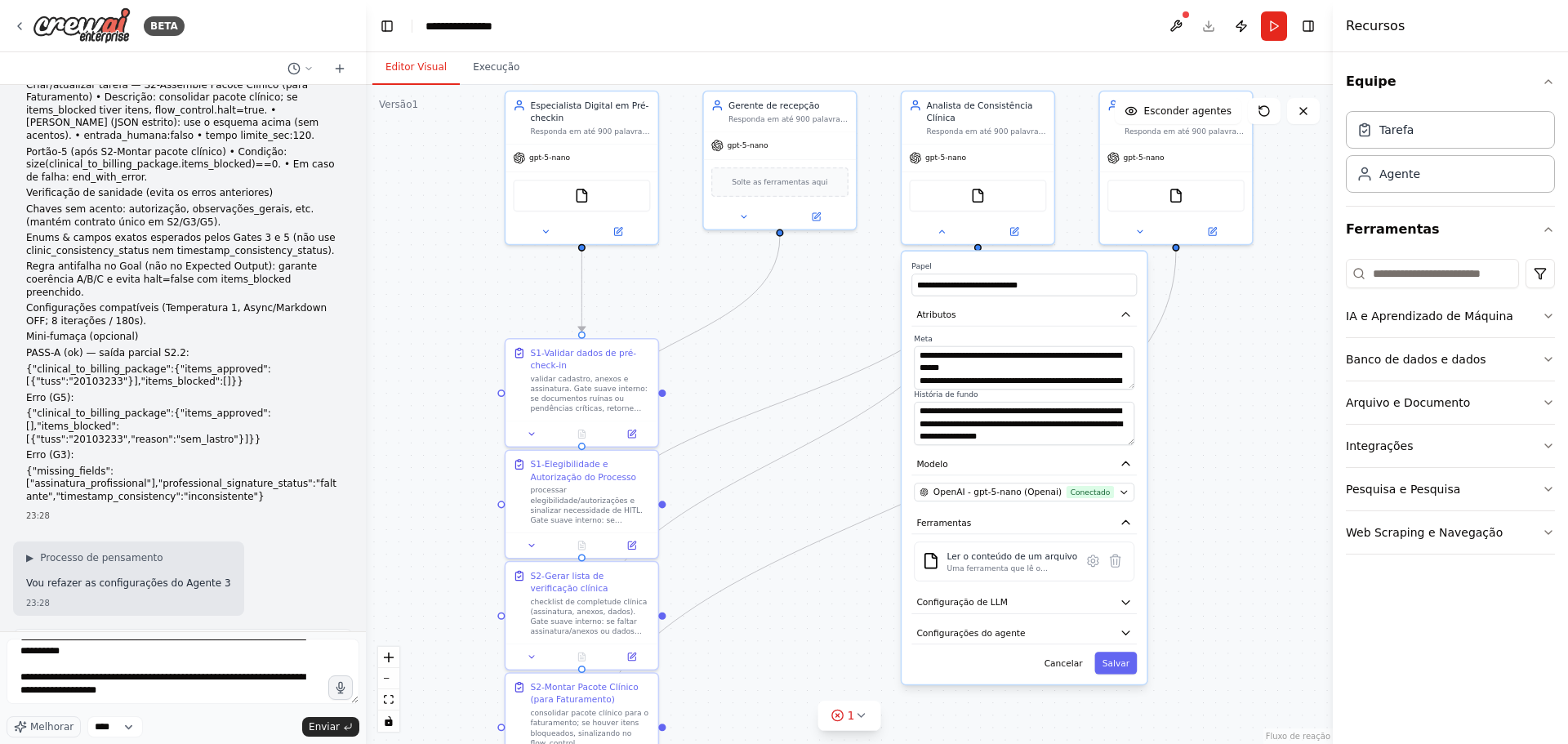
drag, startPoint x: 27, startPoint y: 470, endPoint x: 163, endPoint y: 497, distance: 138.7
copy font "não faça nada diferente do que eu pedir, não sugira, não mude nada, de modo alg…"
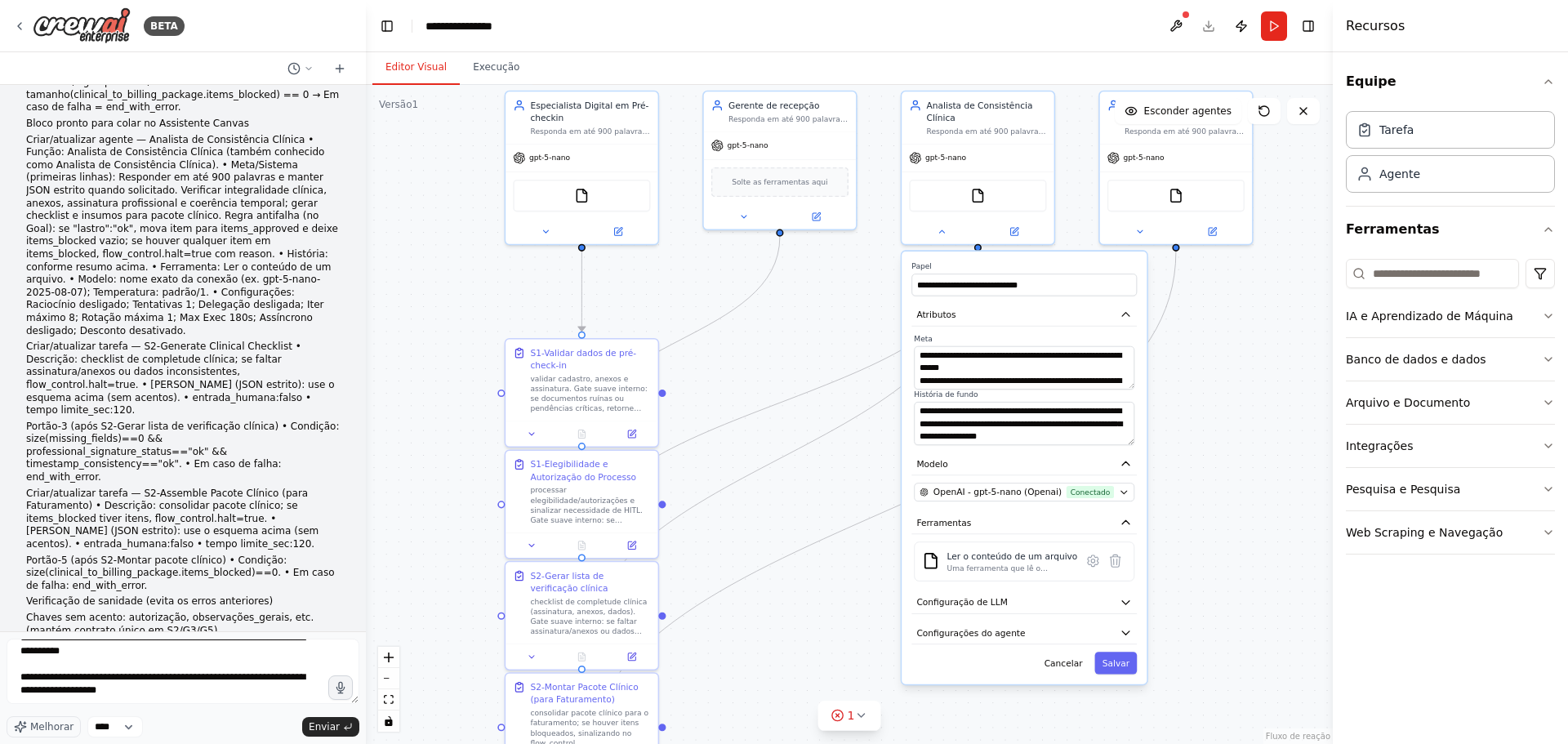
scroll to position [6681, 0]
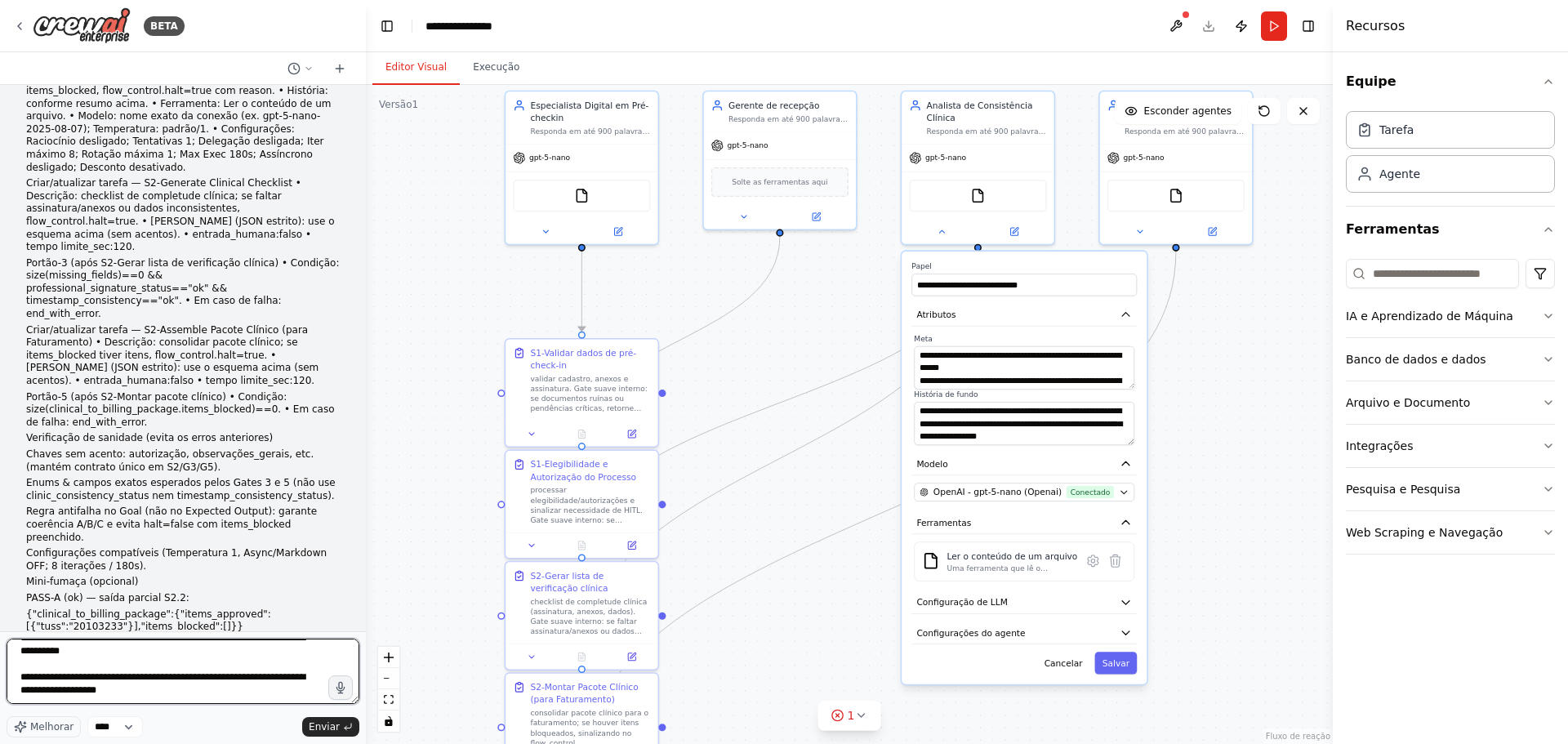
click at [85, 679] on textarea at bounding box center [183, 671] width 353 height 66
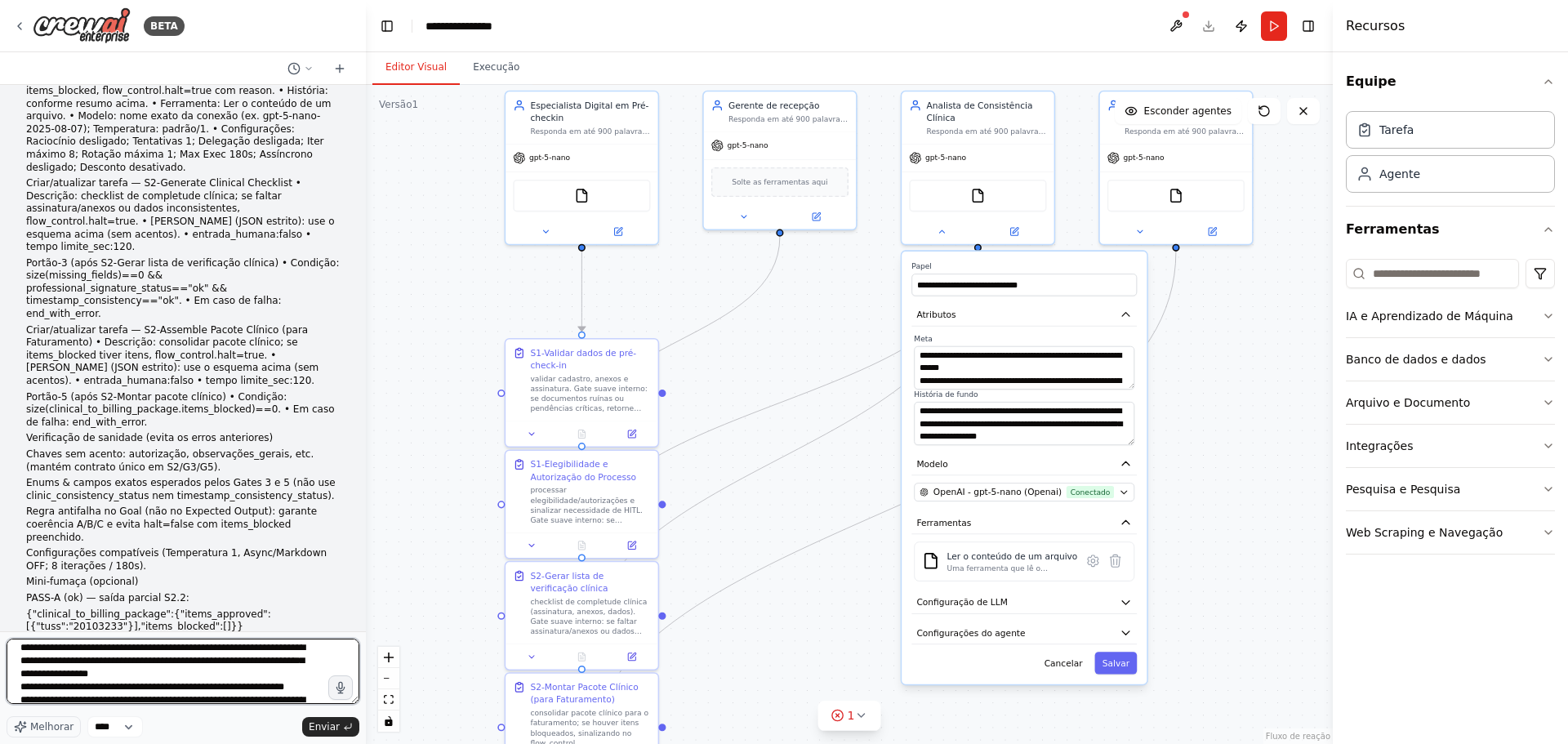
scroll to position [0, 0]
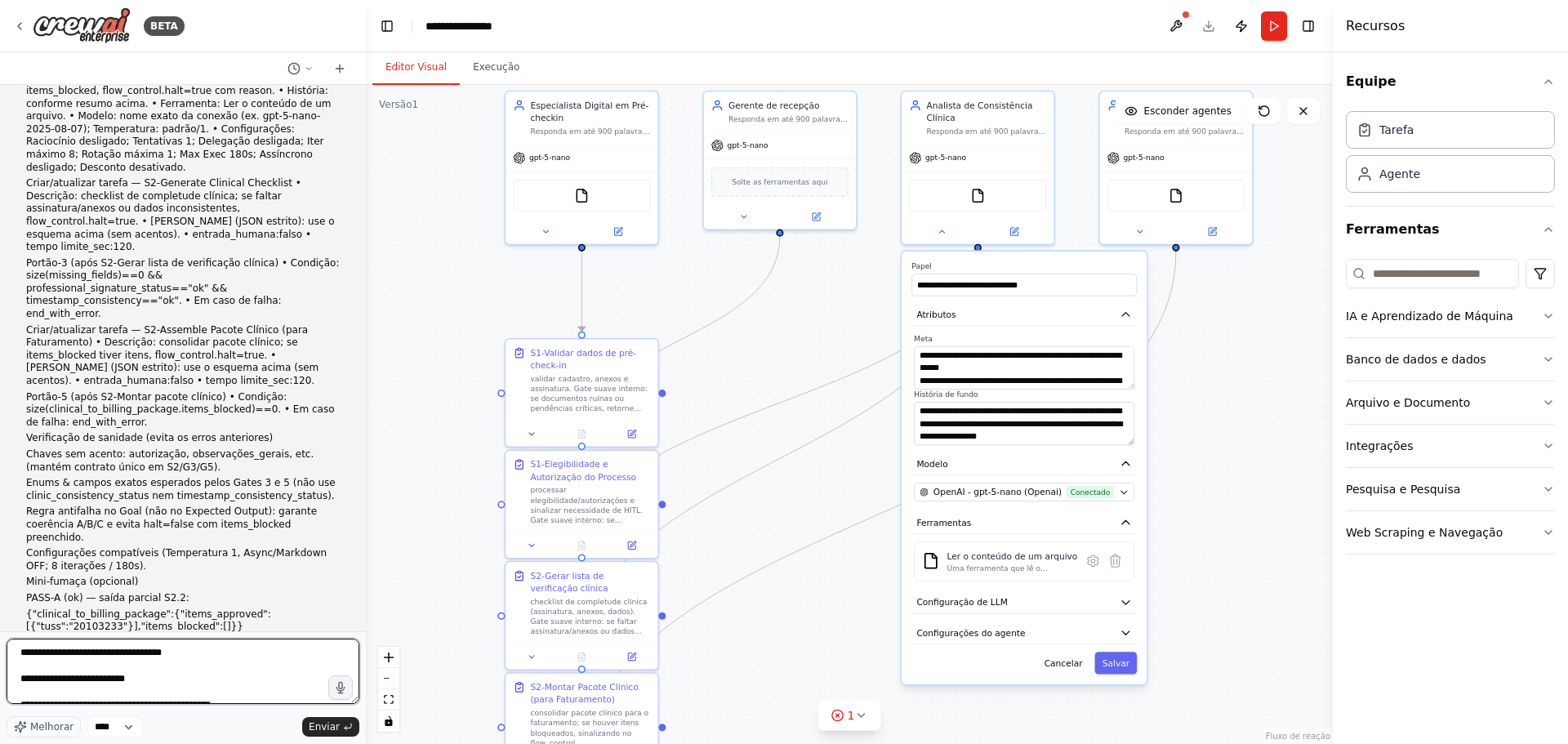
click at [22, 654] on textarea at bounding box center [183, 671] width 353 height 66
paste textarea "**********"
type textarea "**********"
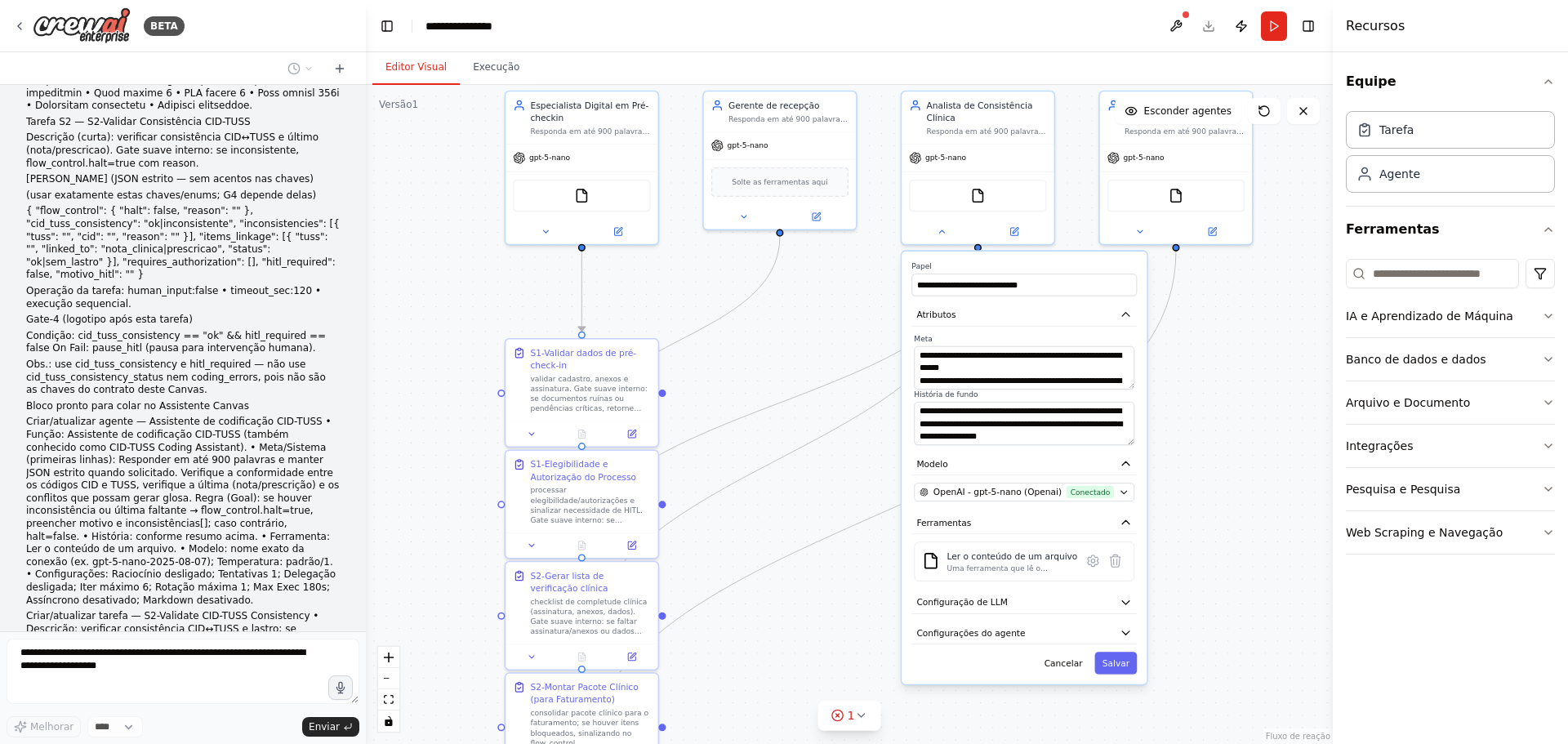
scroll to position [9035, 0]
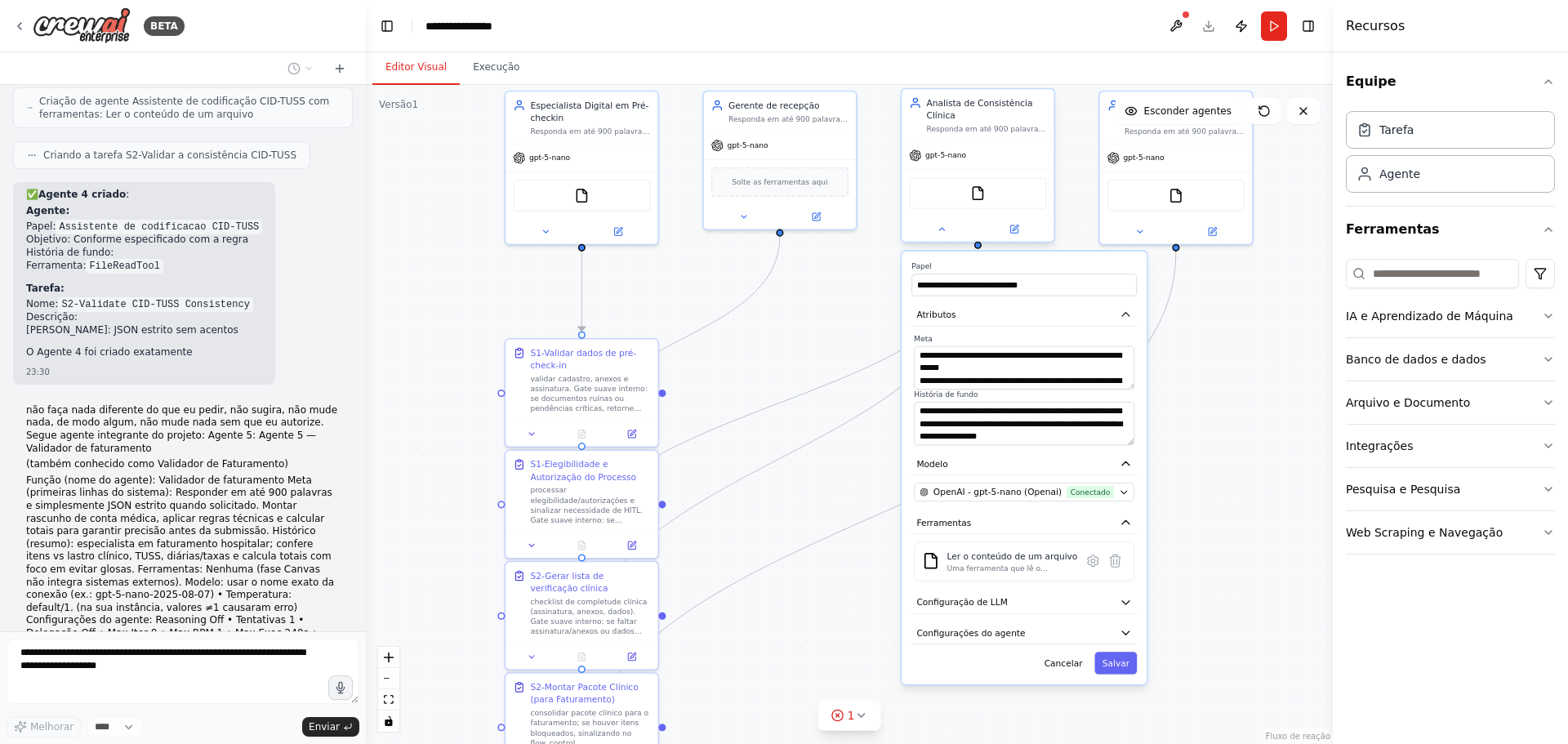
click at [943, 240] on div at bounding box center [977, 229] width 152 height 25
click at [938, 227] on icon at bounding box center [942, 230] width 10 height 10
click at [938, 226] on icon at bounding box center [942, 230] width 10 height 10
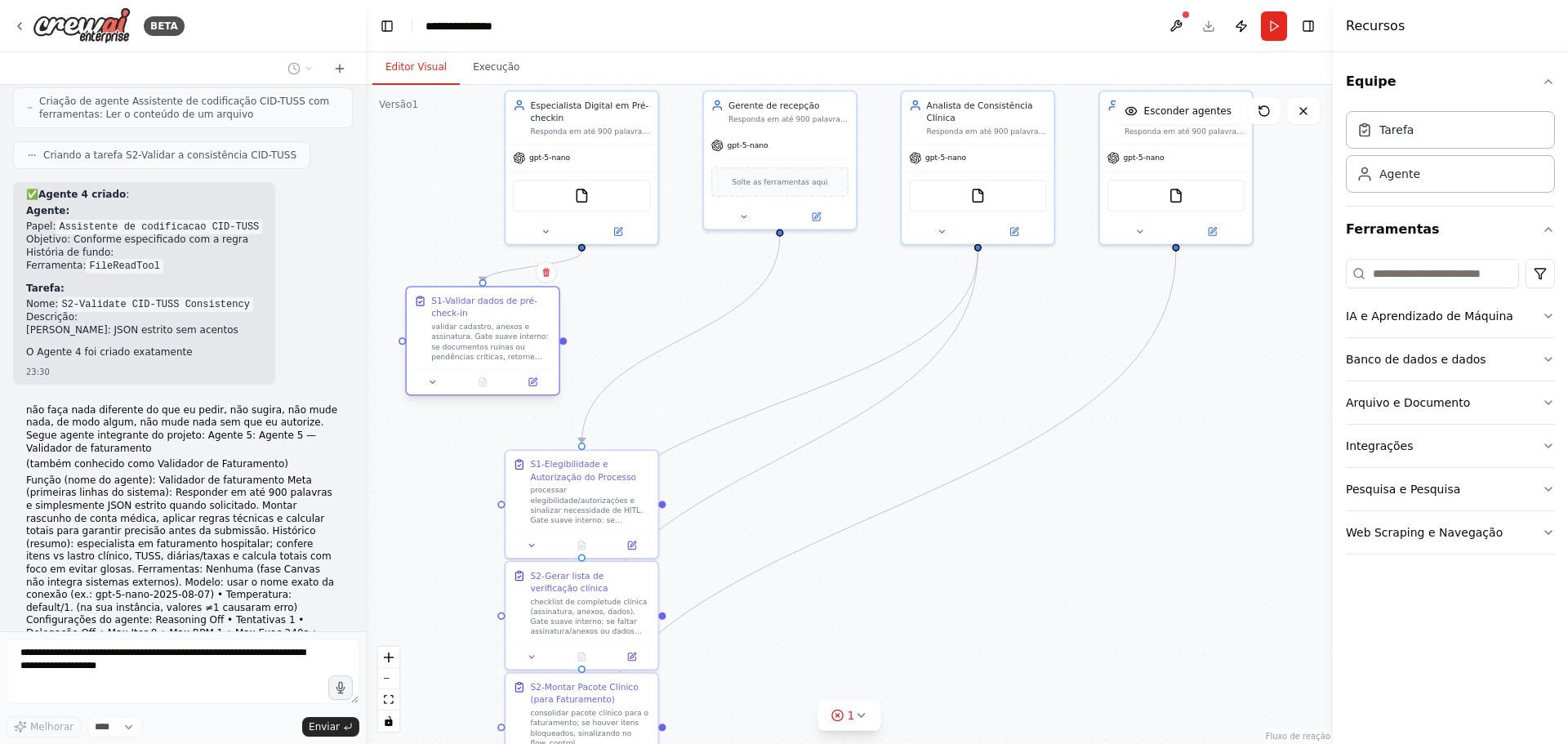
drag, startPoint x: 614, startPoint y: 380, endPoint x: 510, endPoint y: 326, distance: 117.2
click at [510, 326] on font "validar cadastro, anexos e assinatura. Gate suave interno: se documentos ruínas…" at bounding box center [490, 351] width 116 height 58
drag, startPoint x: 609, startPoint y: 428, endPoint x: 669, endPoint y: 321, distance: 122.7
click at [669, 321] on div "S1-Elegibilidade e Autorização do Processo processar elegibilidade/autorizações…" at bounding box center [678, 340] width 120 height 67
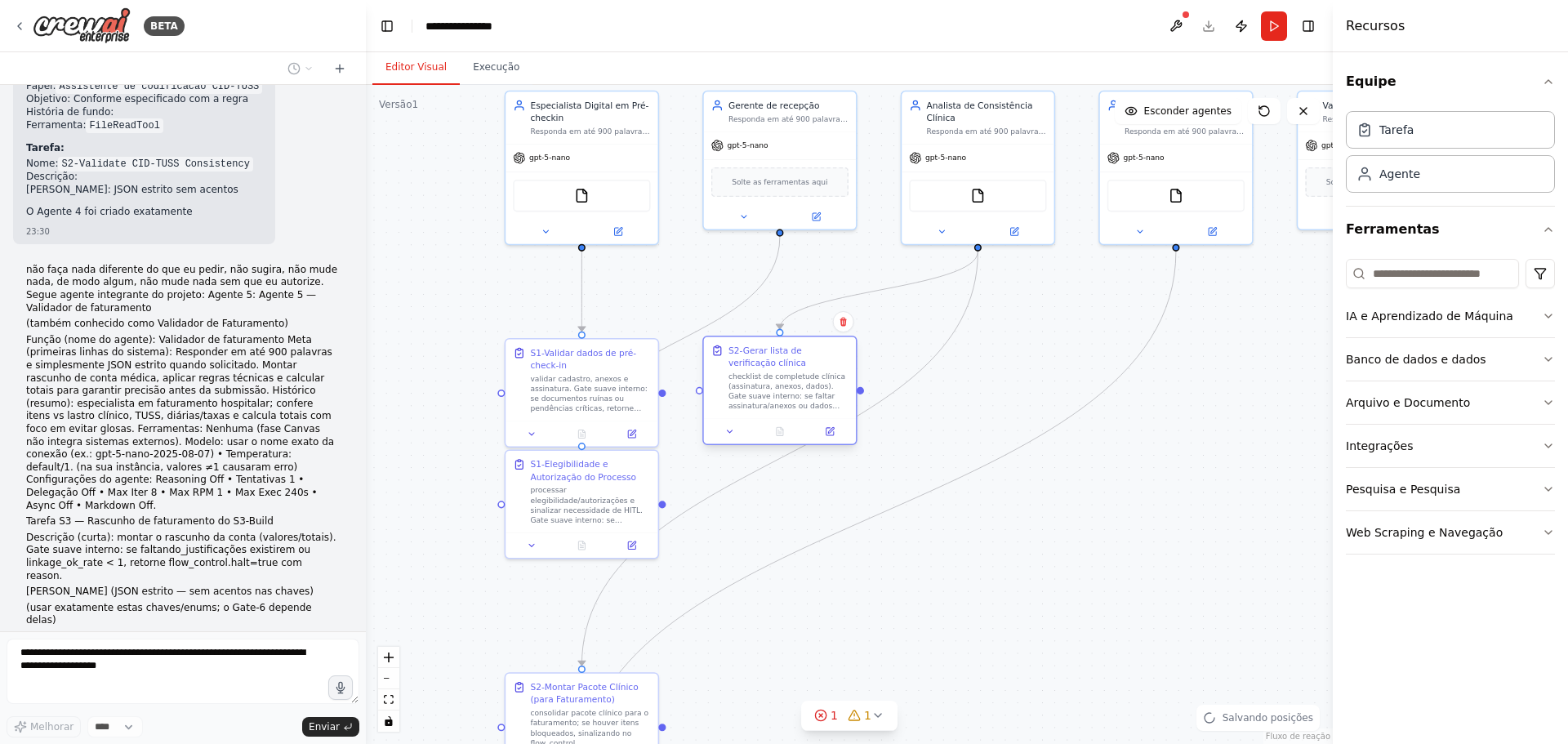
drag, startPoint x: 662, startPoint y: 566, endPoint x: 823, endPoint y: 386, distance: 241.5
click at [823, 386] on font "checklist de completude clínica (assinatura, anexos, dados). Gate suave interno…" at bounding box center [786, 406] width 116 height 68
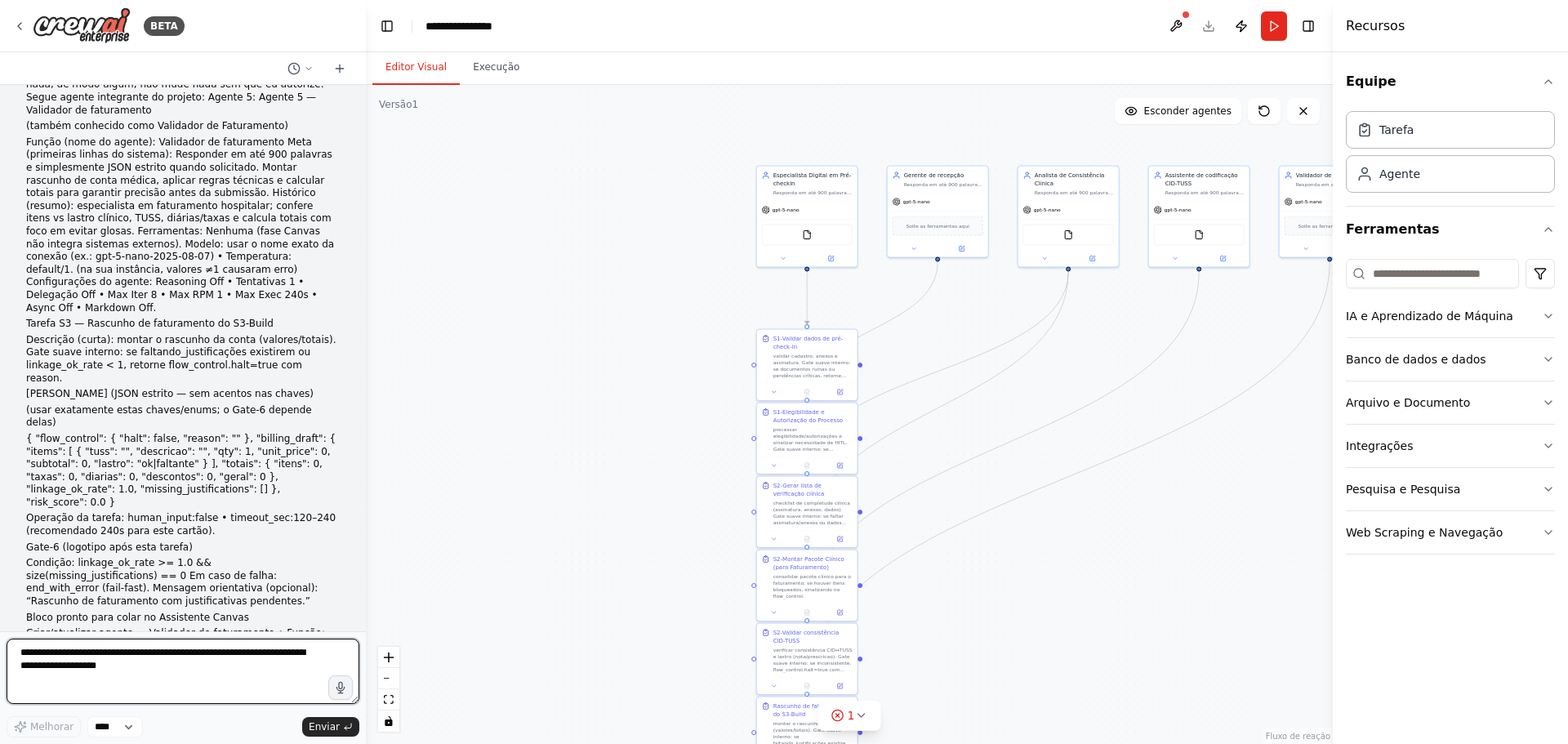
scroll to position [9391, 0]
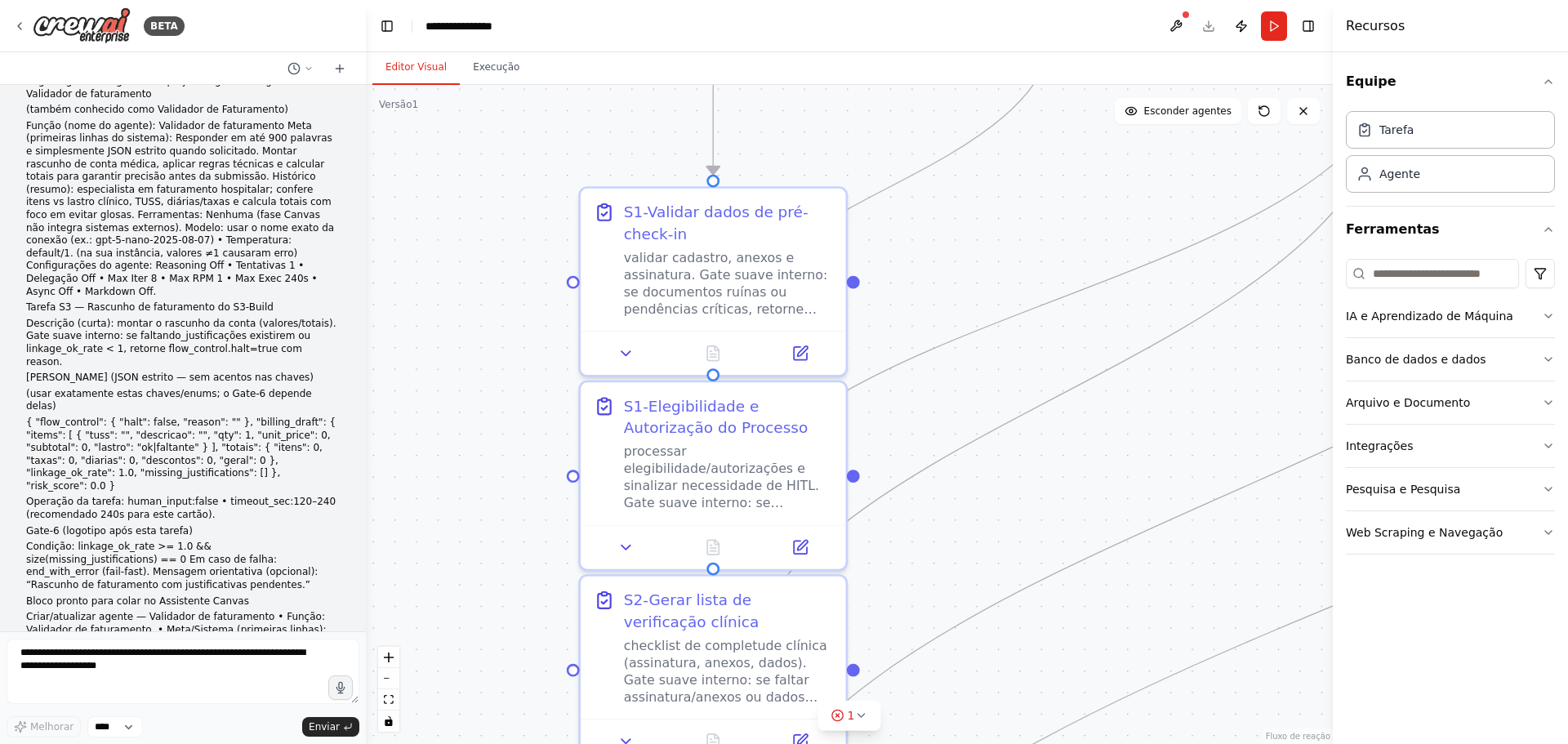
drag, startPoint x: 719, startPoint y: 407, endPoint x: 517, endPoint y: 384, distance: 203.3
click at [517, 384] on div ".deletable-edge-delete-btn { width: 20px; height: 20px; border: 0px solid #ffff…" at bounding box center [850, 414] width 967 height 659
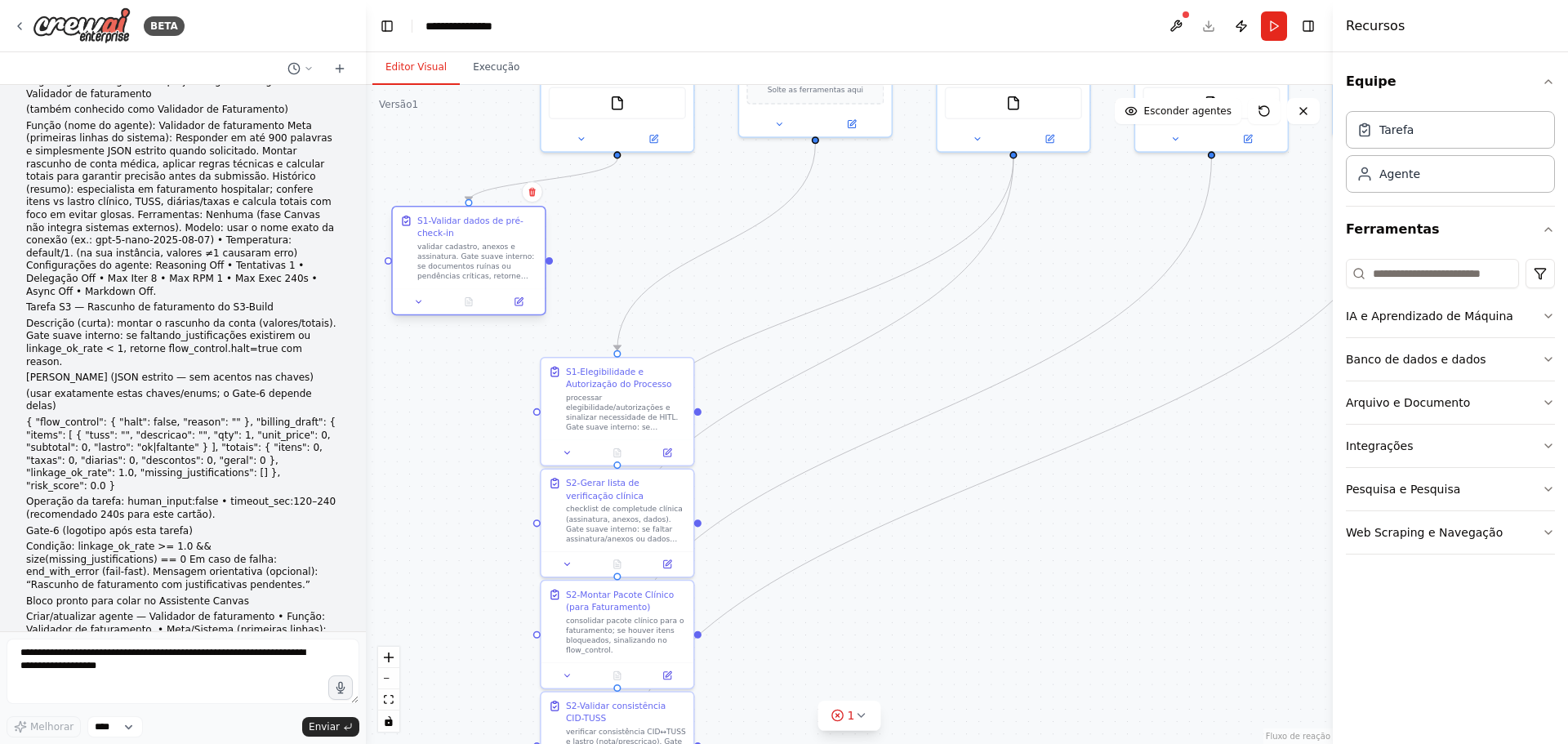
drag, startPoint x: 490, startPoint y: 287, endPoint x: 468, endPoint y: 276, distance: 24.6
click at [468, 276] on div "S1-Validar dados de pré-check-in validar cadastro, anexos e assinatura. Gate su…" at bounding box center [469, 249] width 152 height 82
drag, startPoint x: 603, startPoint y: 415, endPoint x: 671, endPoint y: 245, distance: 183.1
click at [671, 245] on font "processar elegibilidade/autorizações e sinalizar necessidade de HITL. Gate suav…" at bounding box center [699, 256] width 117 height 78
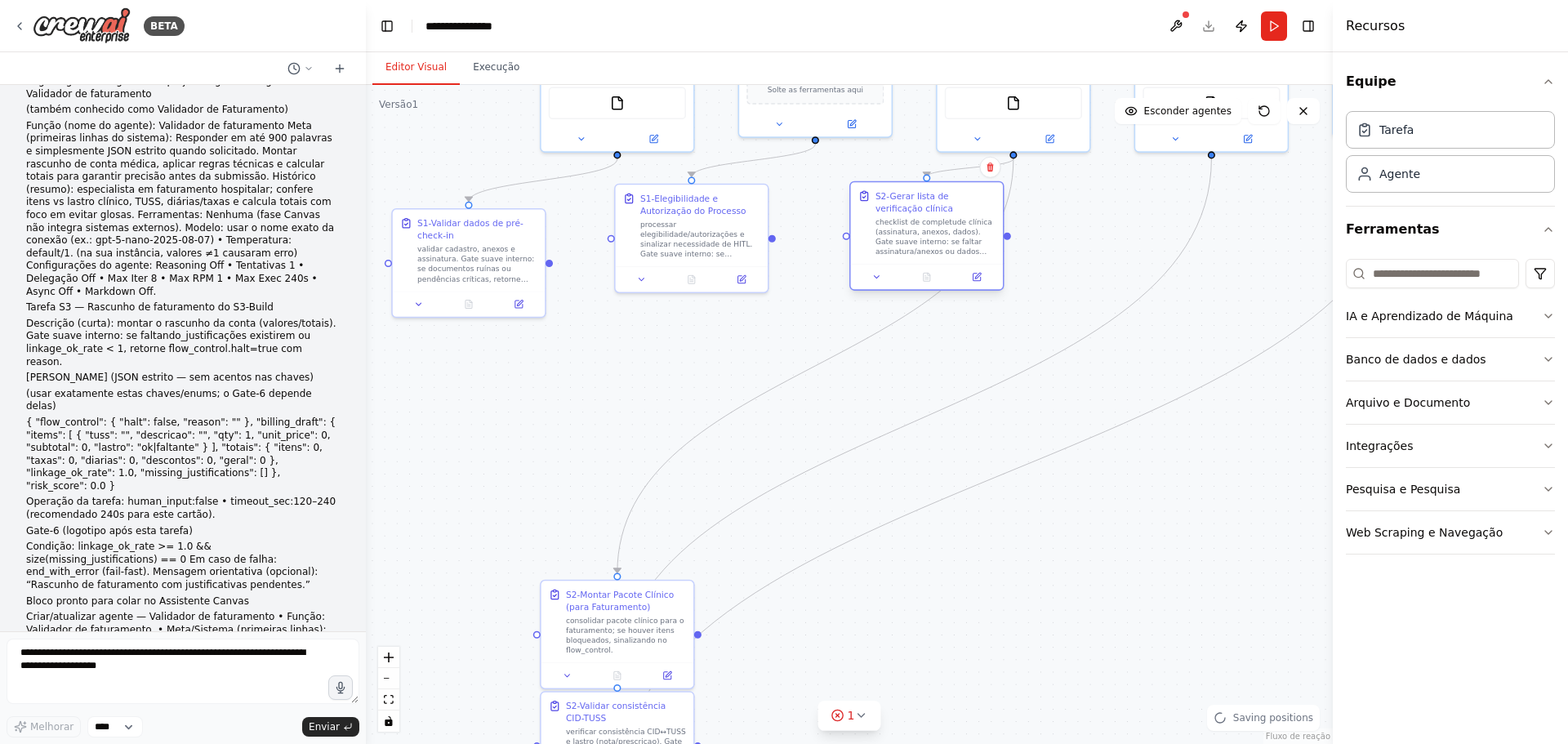
drag, startPoint x: 670, startPoint y: 509, endPoint x: 982, endPoint y: 229, distance: 419.2
click at [982, 229] on div "checklist de completude clínica (assinatura, anexos, dados). Gate suave interno…" at bounding box center [935, 237] width 120 height 40
drag, startPoint x: 665, startPoint y: 617, endPoint x: 1155, endPoint y: 263, distance: 604.5
click at [1155, 263] on font "consolidar pacote clínico para o faturamento; se houver itens bloqueados, sinal…" at bounding box center [1132, 262] width 118 height 39
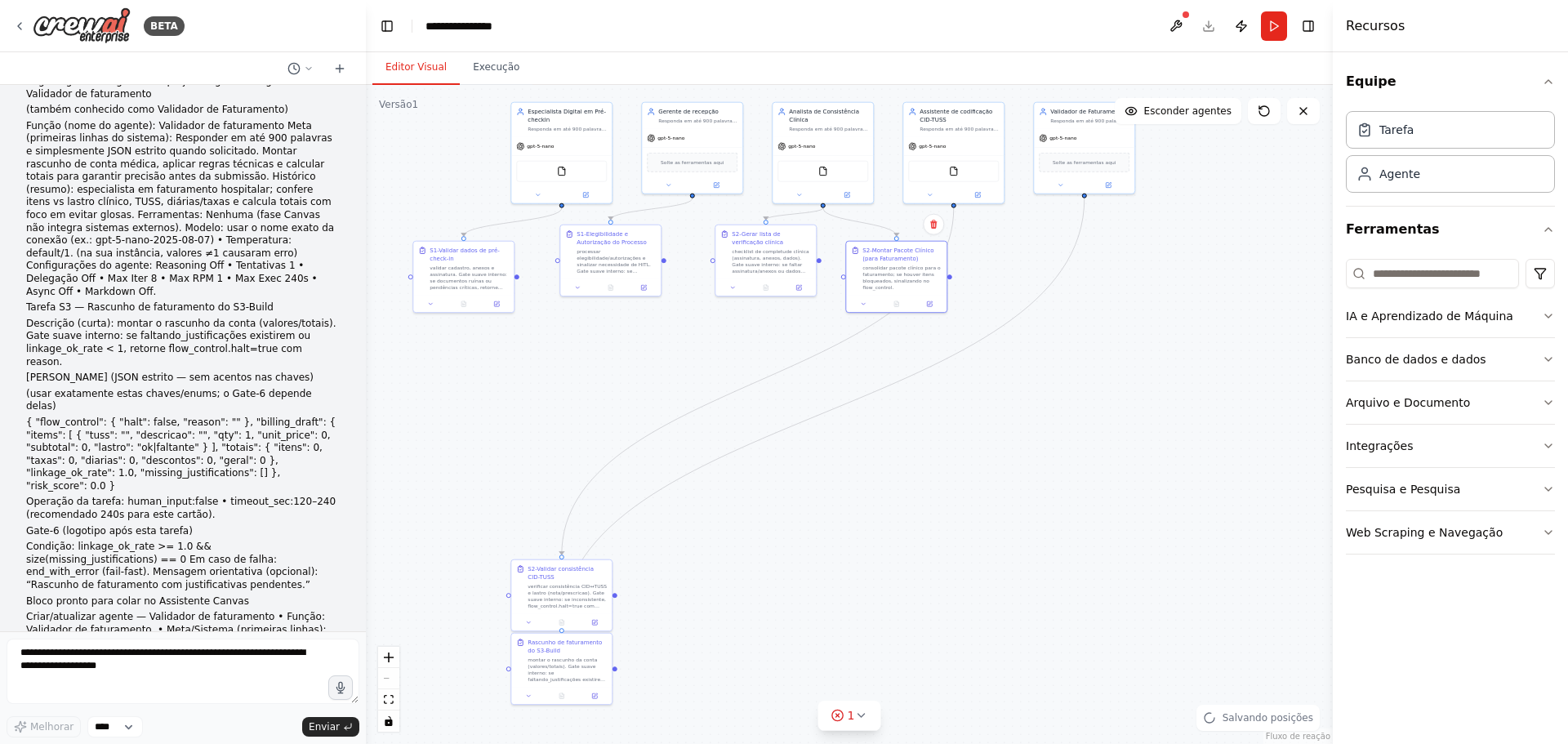
drag, startPoint x: 768, startPoint y: 437, endPoint x: 661, endPoint y: 388, distance: 117.7
click at [661, 388] on div ".deletable-edge-delete-btn { width: 20px; height: 20px; border: 0px solid #ffff…" at bounding box center [850, 414] width 967 height 659
drag, startPoint x: 603, startPoint y: 595, endPoint x: 1053, endPoint y: 272, distance: 553.9
click at [1053, 272] on div "verificar consistência CID↔TUSS e lastro (nota/prescricao). Gate suave interno:…" at bounding box center [1019, 276] width 80 height 26
drag, startPoint x: 666, startPoint y: 591, endPoint x: 1169, endPoint y: 253, distance: 606.0
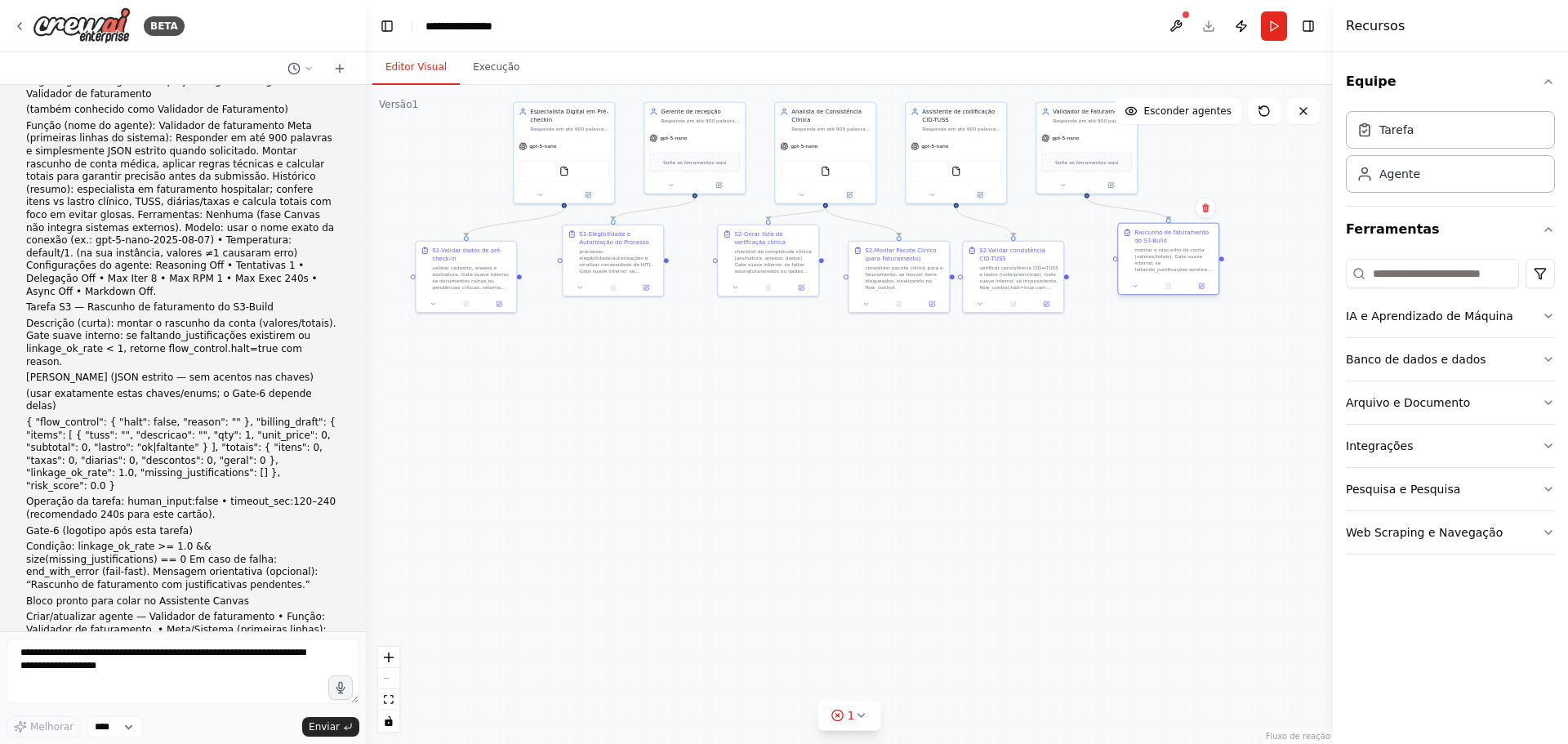
click at [1169, 253] on font "montar o rascunho da conta (valores/totais). Gate suave interno: se faltando_ju…" at bounding box center [1173, 269] width 78 height 45
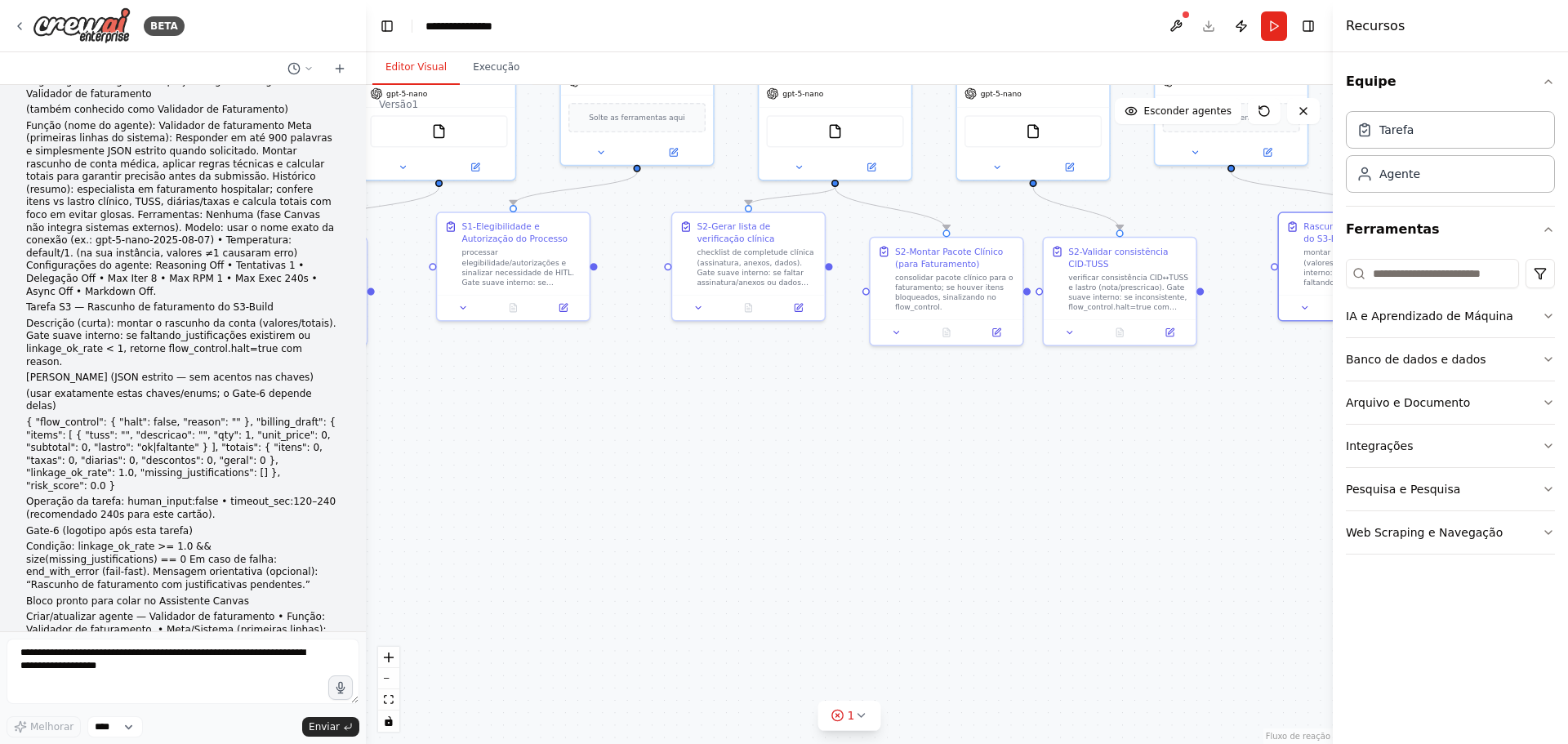
drag, startPoint x: 799, startPoint y: 381, endPoint x: 800, endPoint y: 510, distance: 129.0
click at [797, 521] on div ".deletable-edge-delete-btn { width: 20px; height: 20px; border: 0px solid #ffff…" at bounding box center [850, 414] width 967 height 659
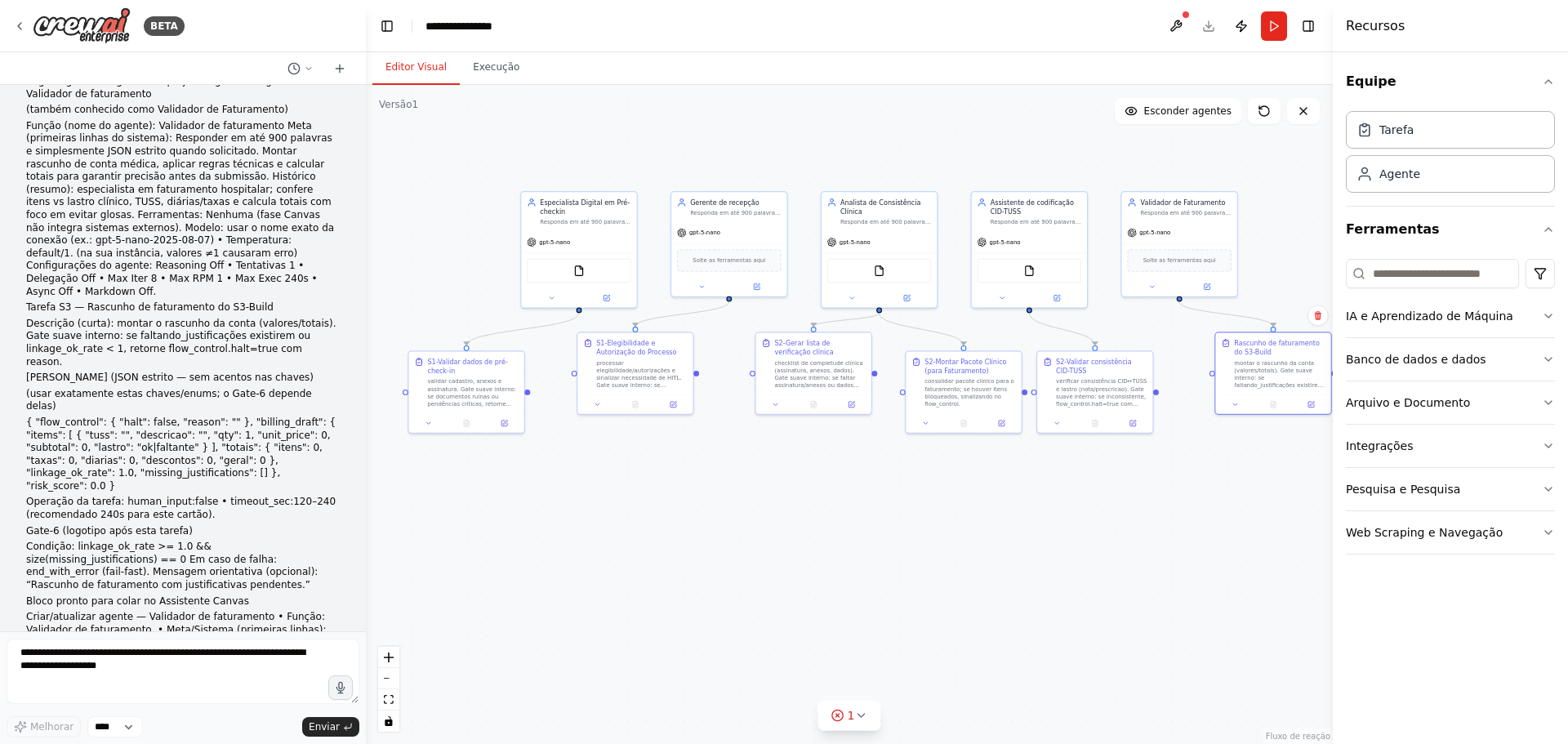
drag, startPoint x: 558, startPoint y: 171, endPoint x: 615, endPoint y: 175, distance: 57.1
click at [611, 148] on div ".deletable-edge-delete-btn { width: 20px; height: 20px; border: 0px solid #ffff…" at bounding box center [850, 414] width 967 height 659
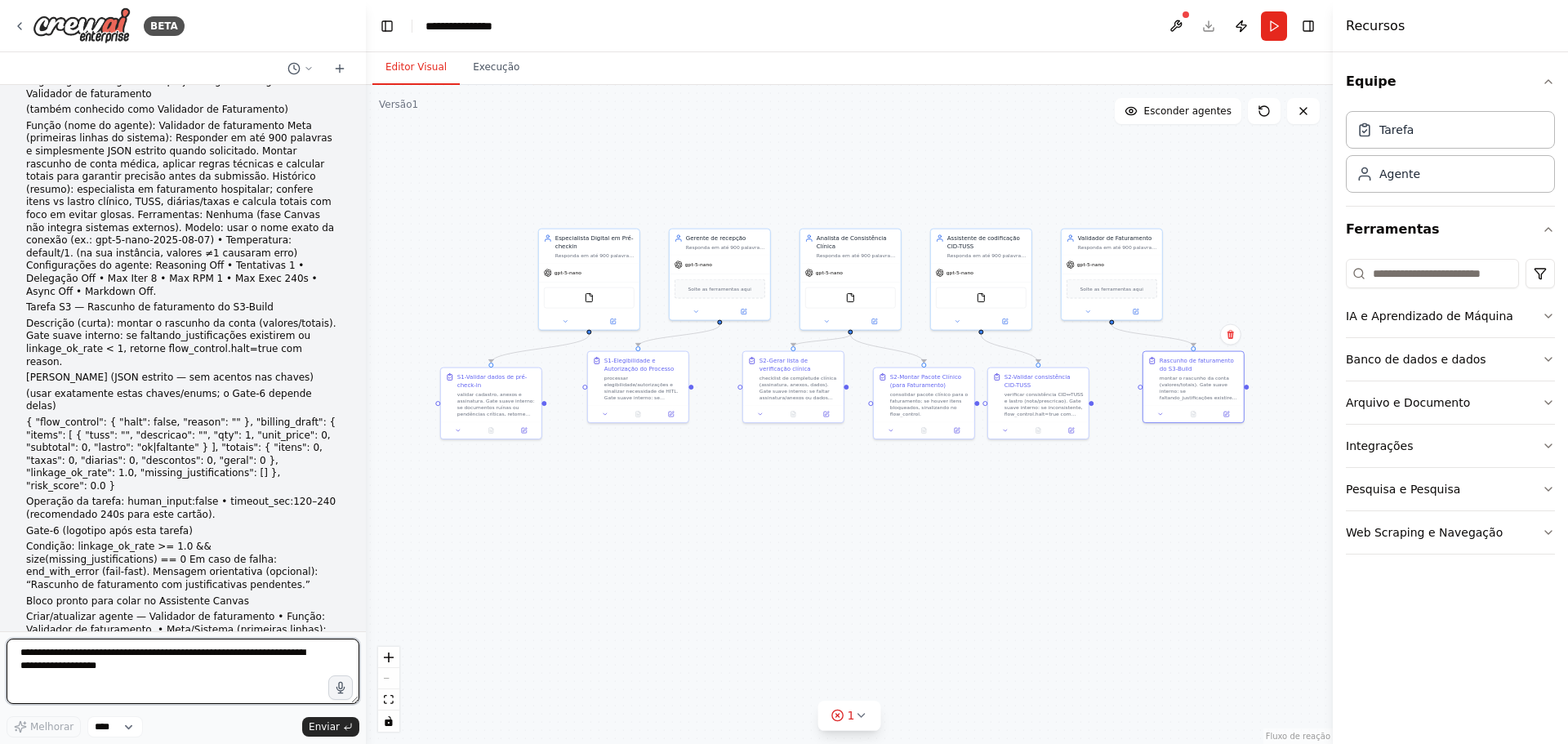
click at [46, 656] on textarea at bounding box center [183, 671] width 353 height 66
paste textarea "**********"
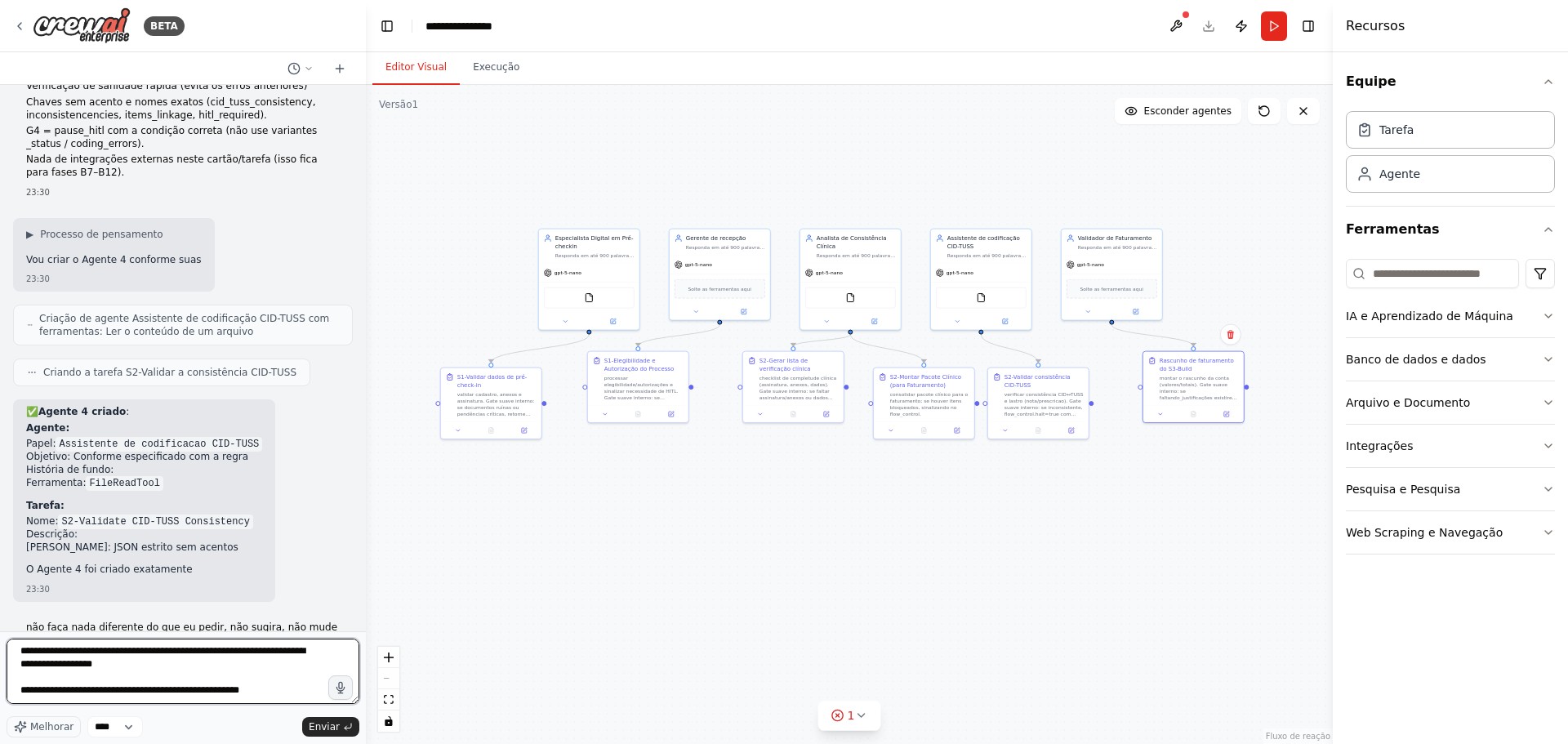
scroll to position [8573, 0]
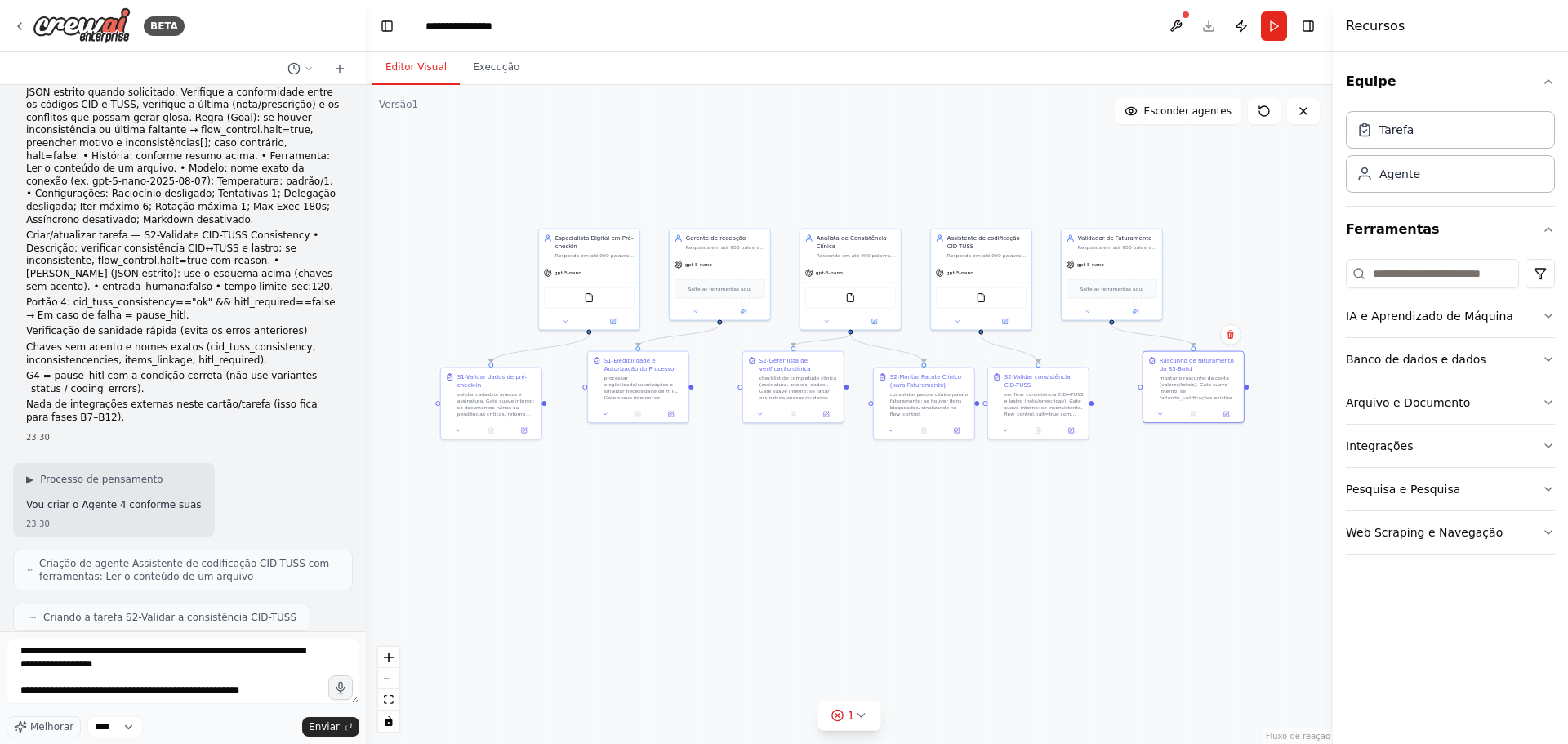
drag, startPoint x: 27, startPoint y: 219, endPoint x: 166, endPoint y: 244, distance: 141.2
copy font "não faça nada diferente do que eu pedir, não sugira, não mude nada, de modo alg…"
click at [45, 659] on textarea at bounding box center [183, 671] width 353 height 66
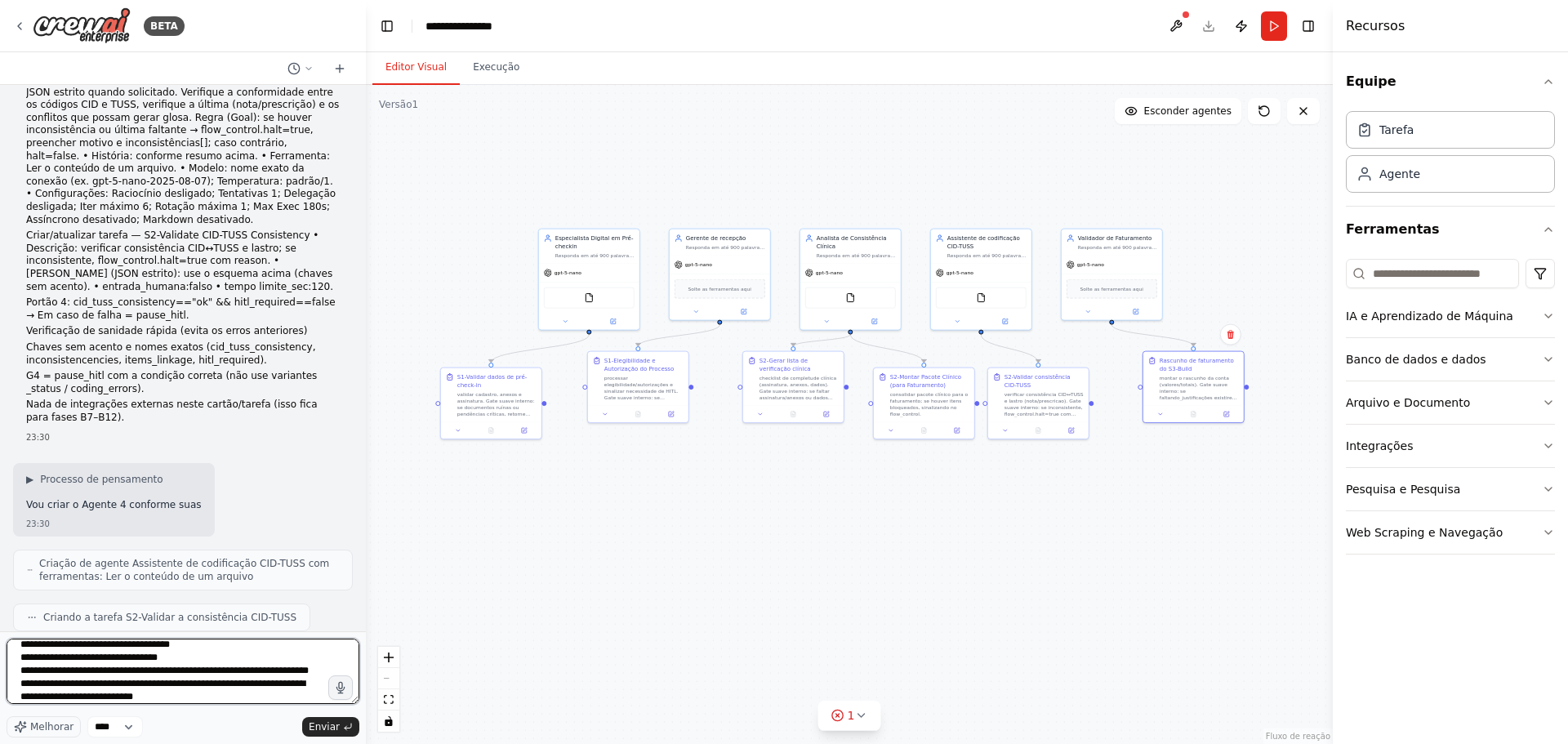
scroll to position [0, 0]
click at [20, 651] on textarea at bounding box center [183, 671] width 353 height 66
paste textarea "**********"
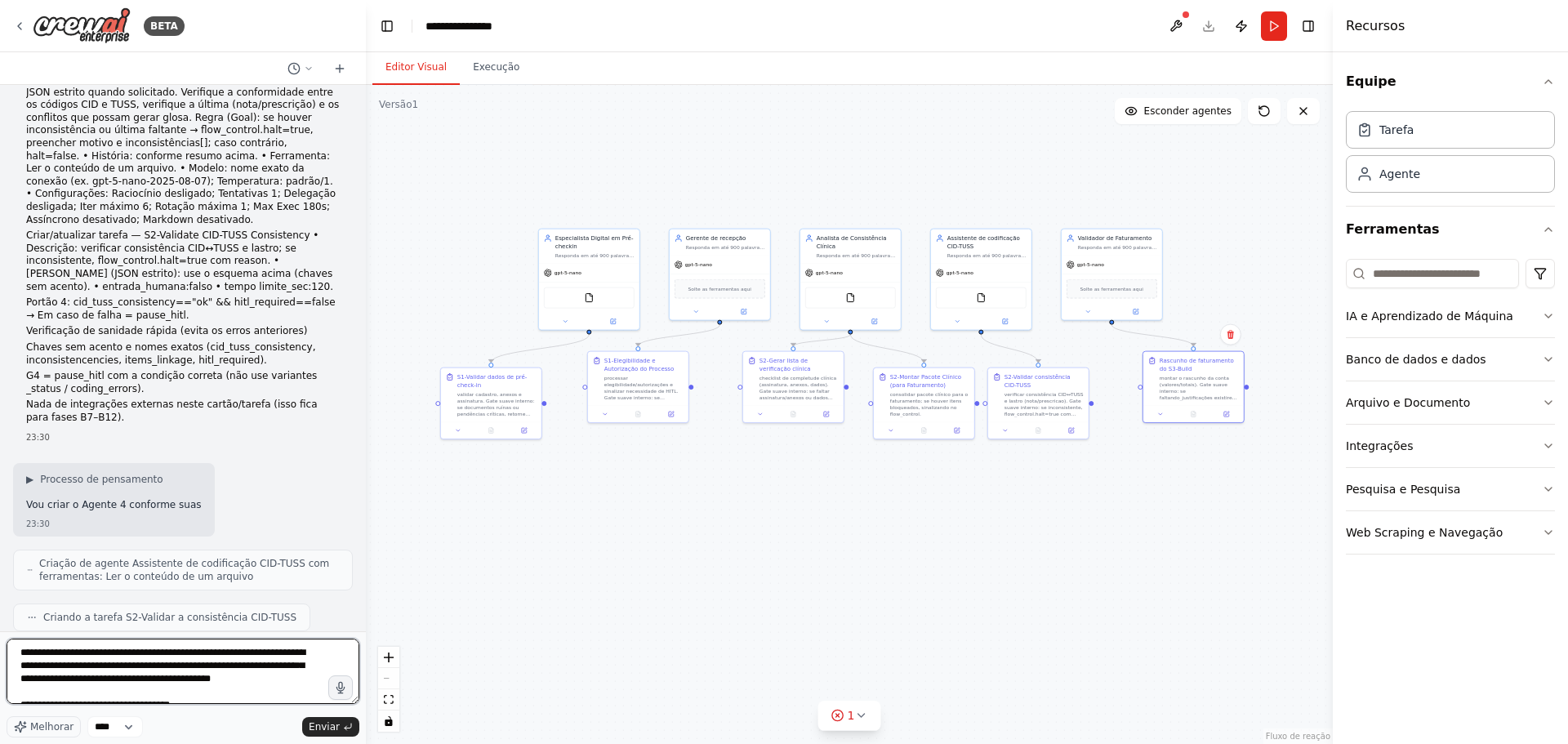
type textarea "**********"
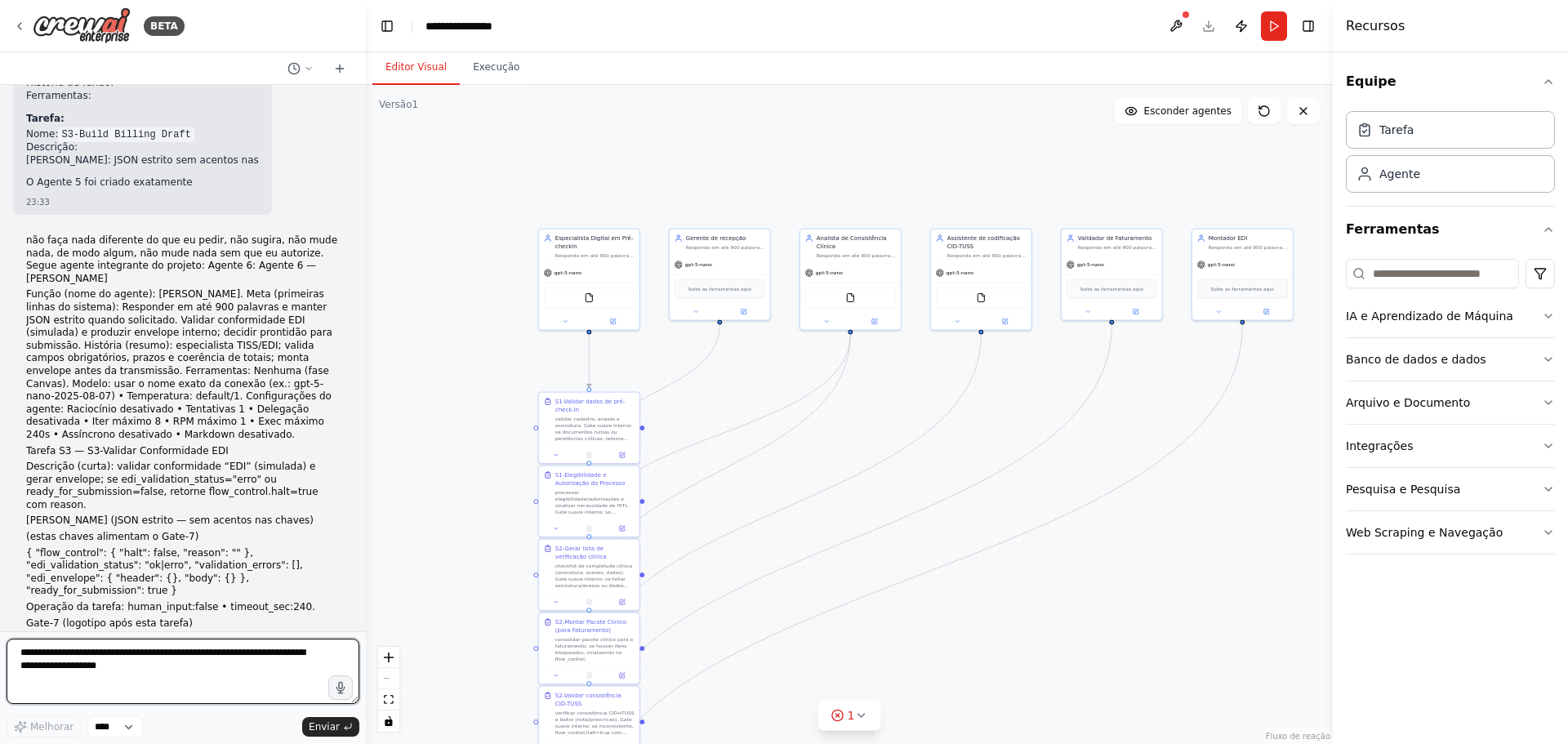
scroll to position [10549, 0]
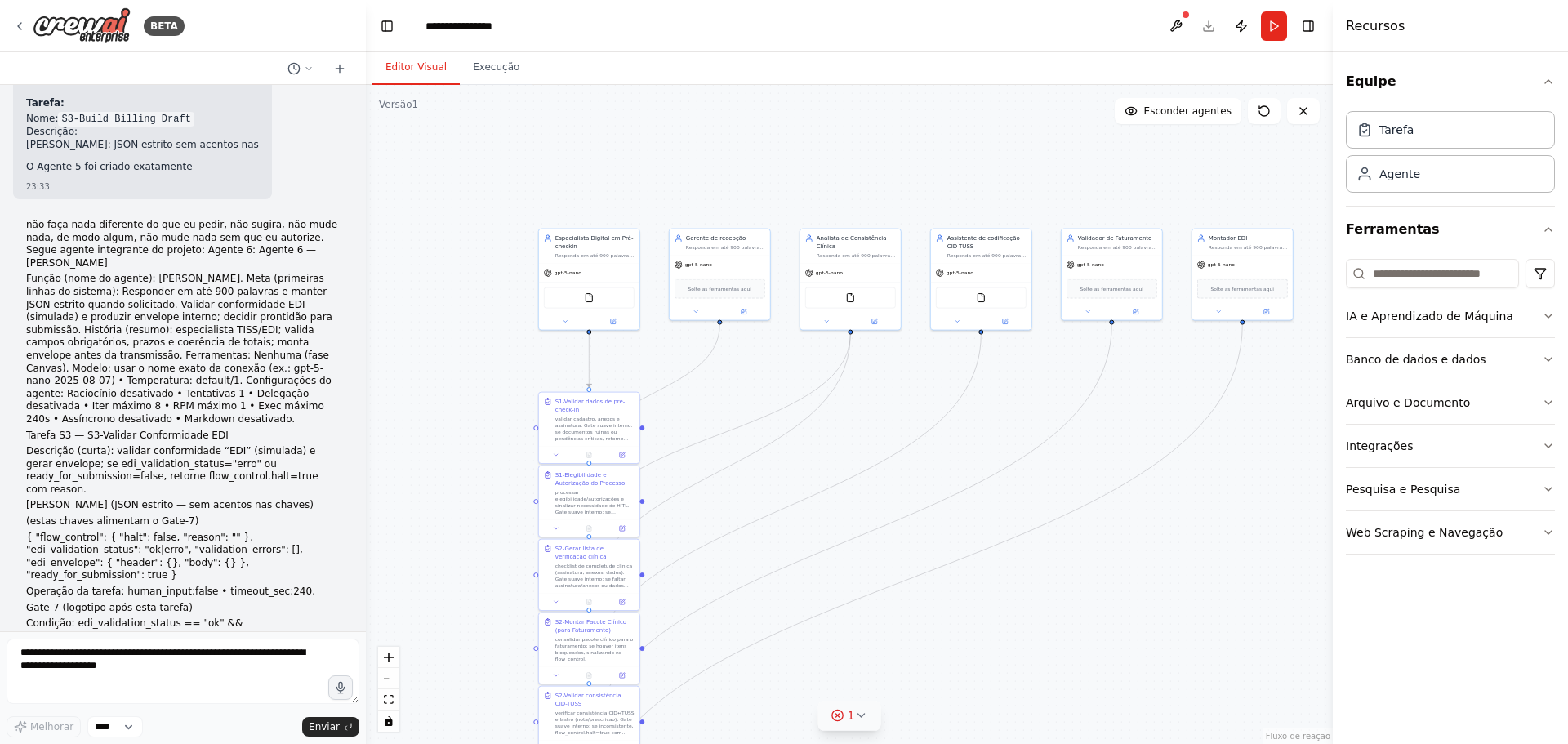
click at [859, 714] on icon at bounding box center [861, 715] width 13 height 13
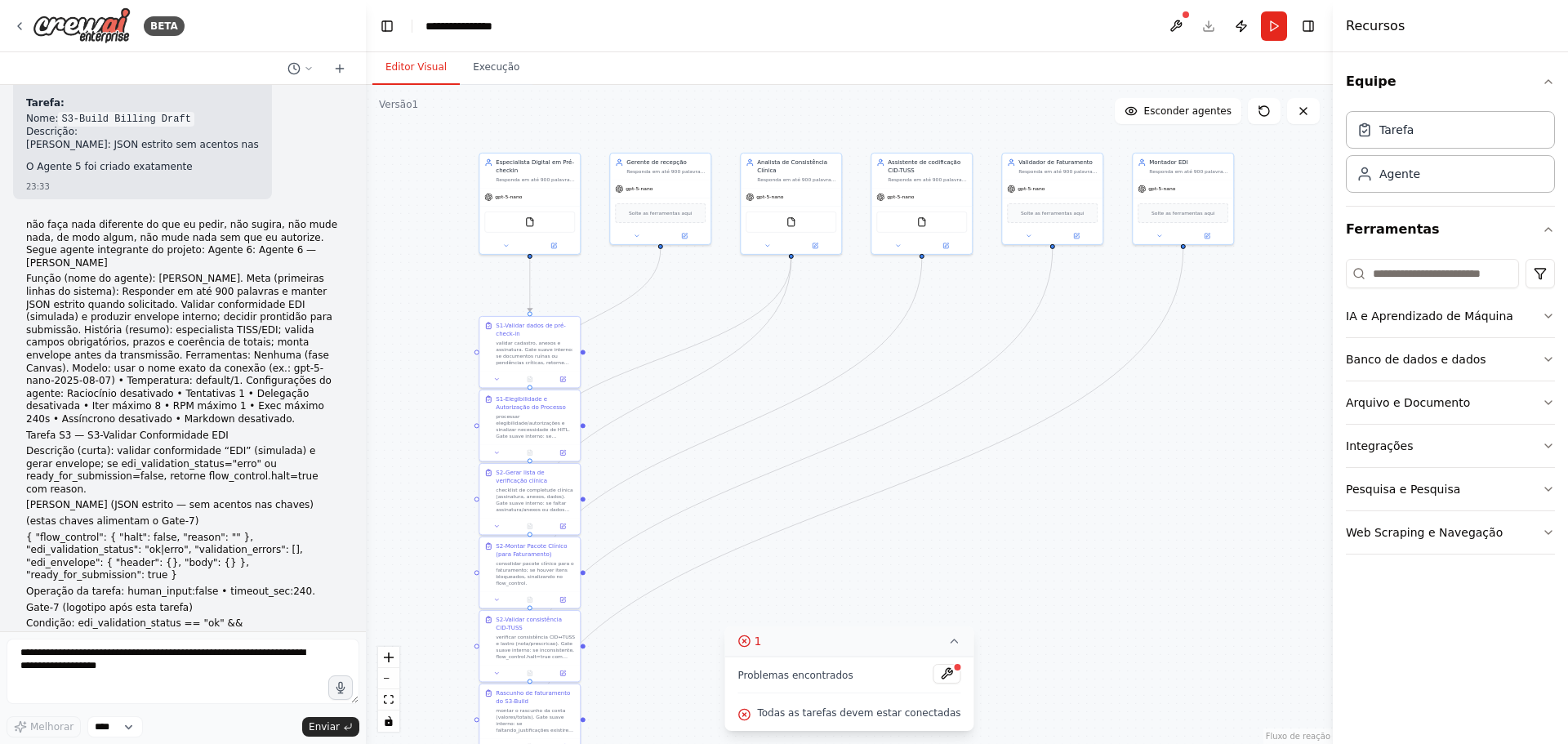
drag, startPoint x: 738, startPoint y: 424, endPoint x: 687, endPoint y: 334, distance: 103.4
click at [686, 334] on div ".deletable-edge-delete-btn { width: 20px; height: 20px; border: 0px solid #ffff…" at bounding box center [850, 414] width 967 height 659
click at [55, 658] on textarea at bounding box center [183, 671] width 353 height 66
paste textarea "**********"
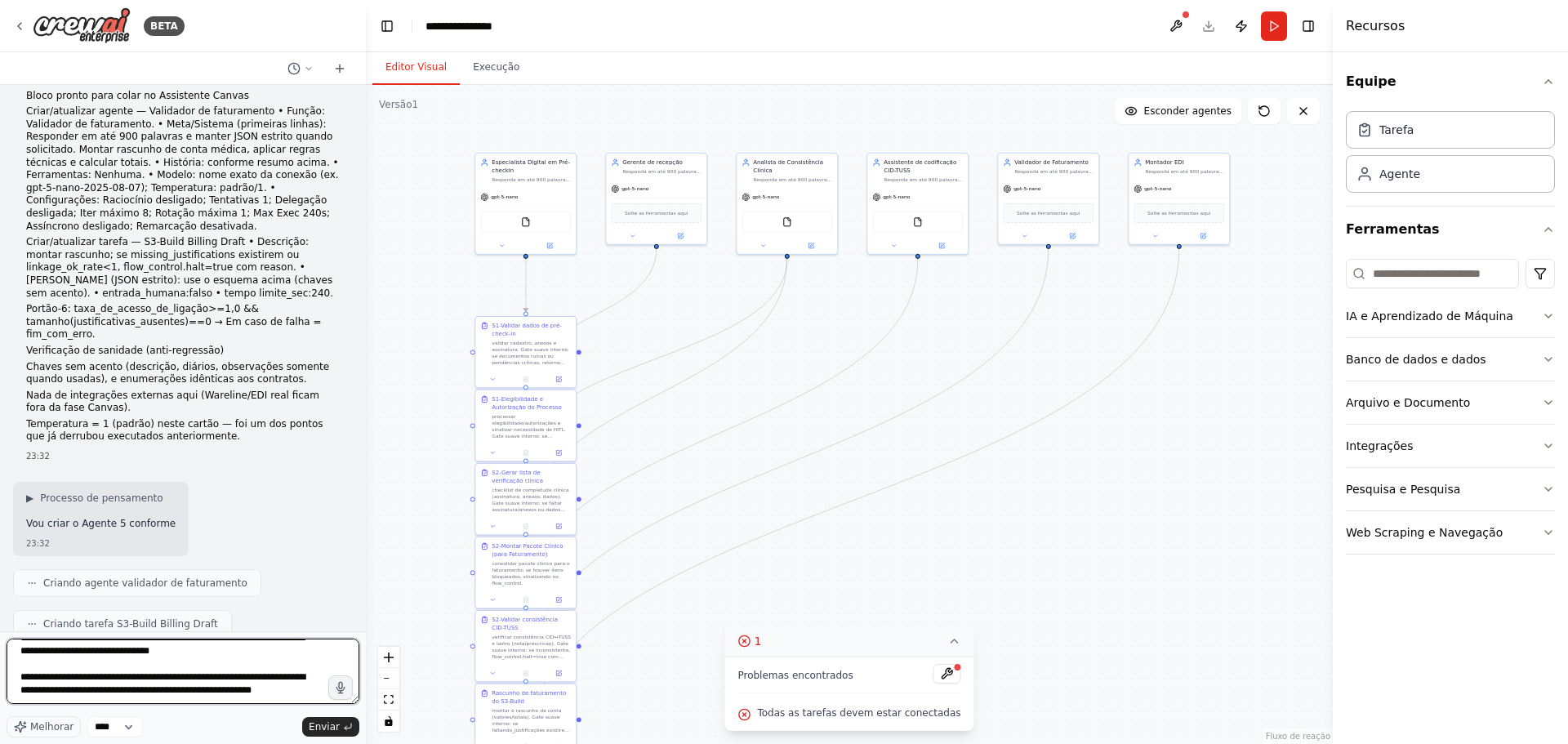
scroll to position [9650, 0]
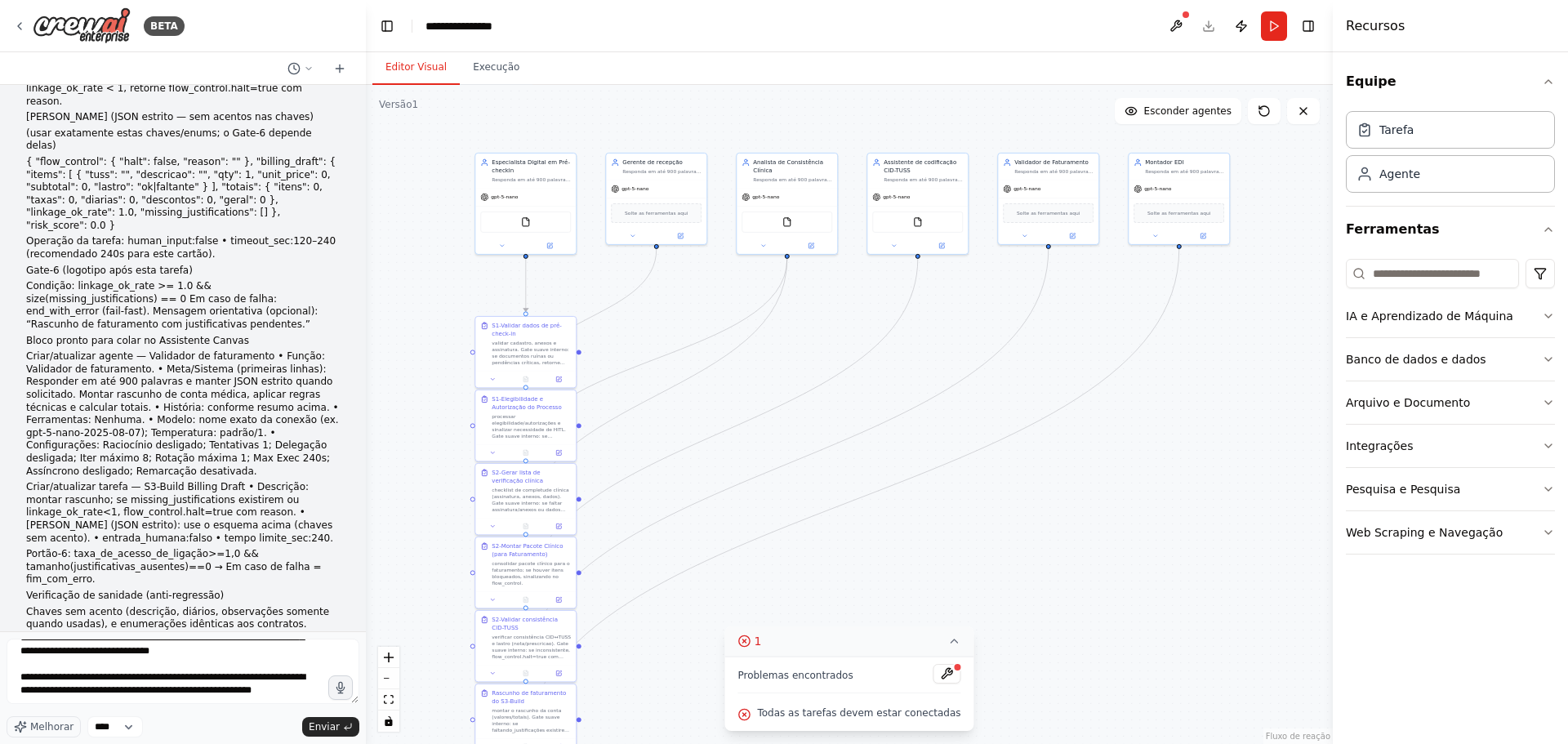
drag, startPoint x: 28, startPoint y: 386, endPoint x: 166, endPoint y: 408, distance: 139.7
copy font "não faça nada diferente do que eu pedir, não sugira, não mude nada, de modo alg…"
click at [78, 672] on textarea at bounding box center [183, 671] width 353 height 66
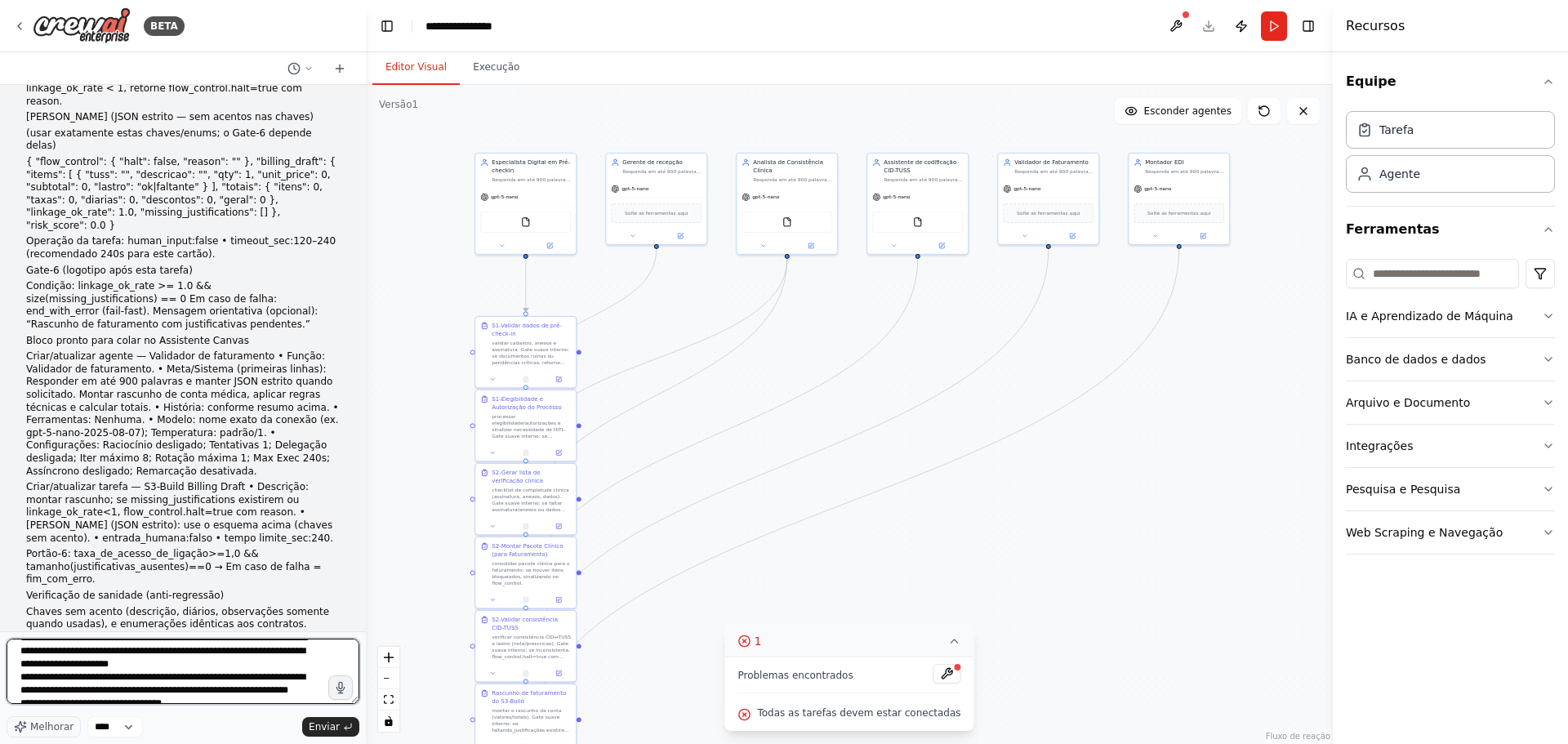
scroll to position [0, 0]
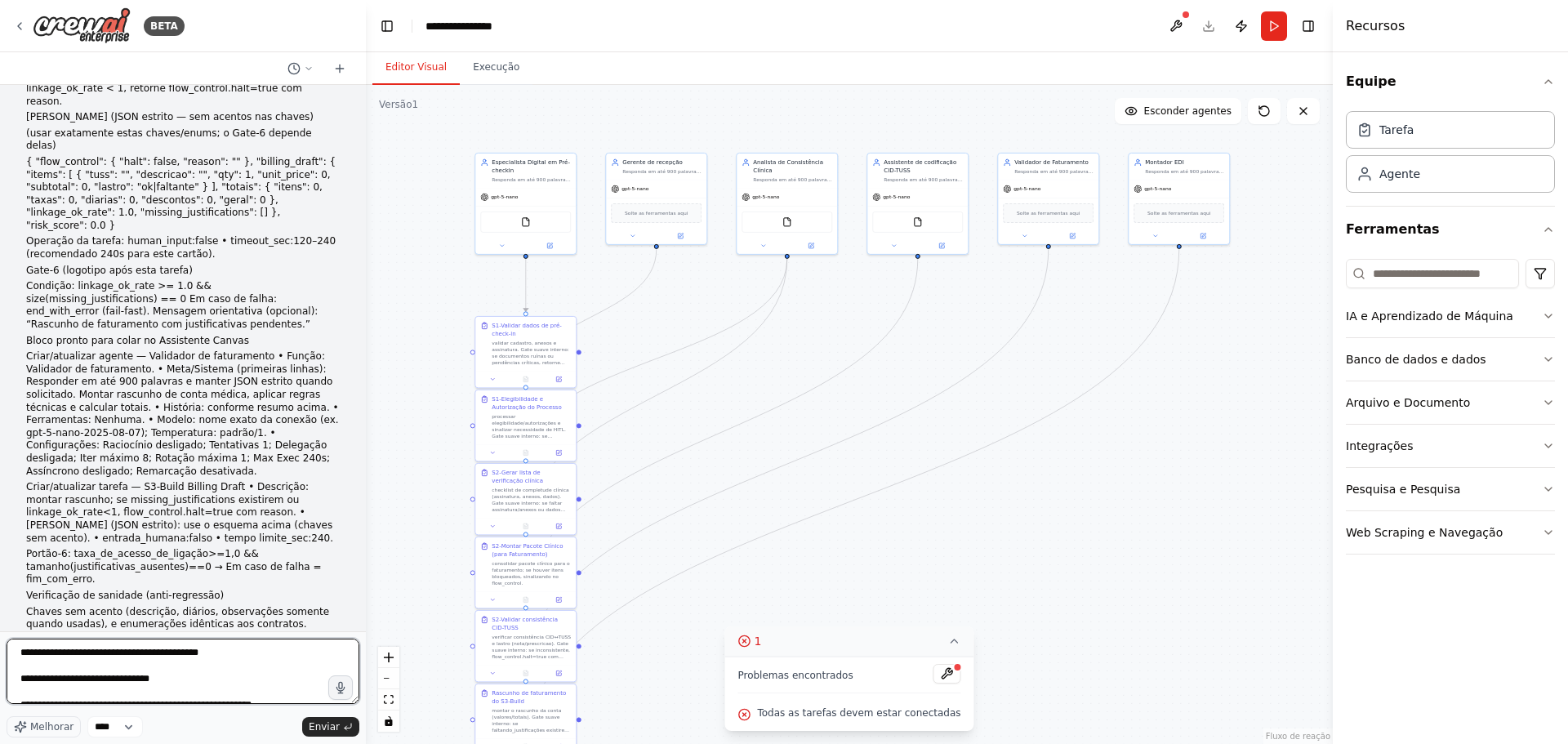
click at [21, 652] on textarea at bounding box center [183, 671] width 353 height 66
paste textarea "**********"
type textarea "**********"
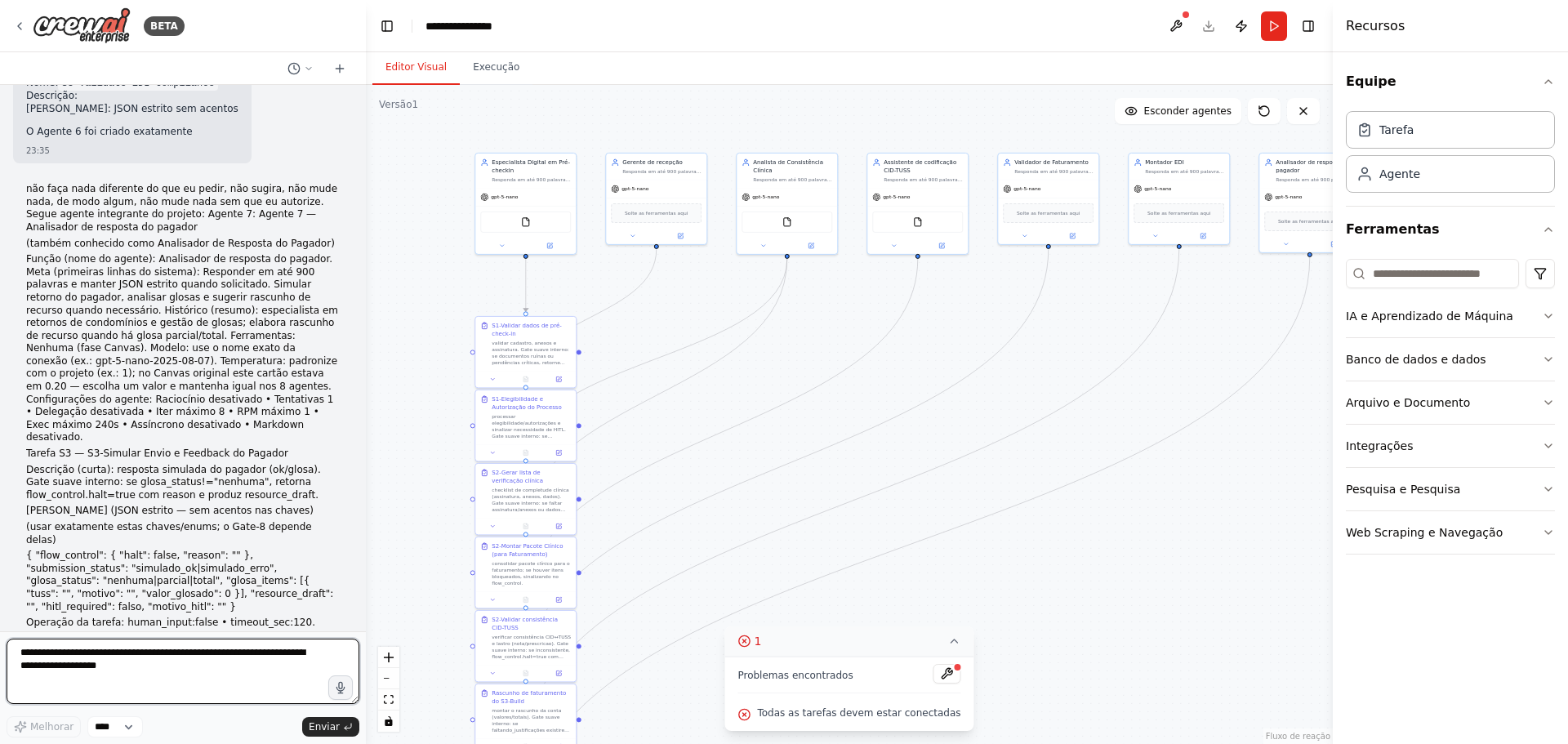
scroll to position [11861, 0]
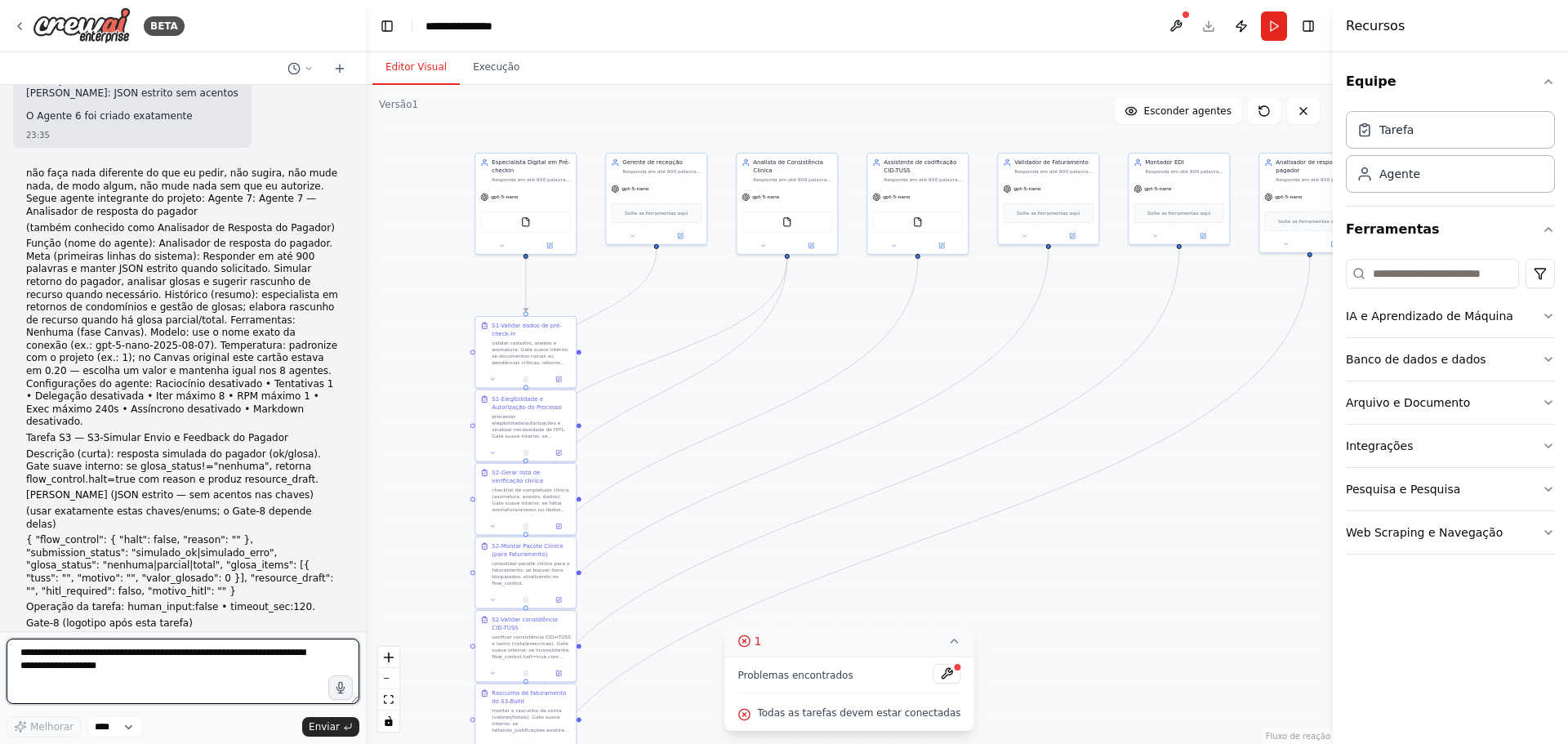
click at [39, 654] on textarea at bounding box center [183, 671] width 353 height 66
paste textarea "**********"
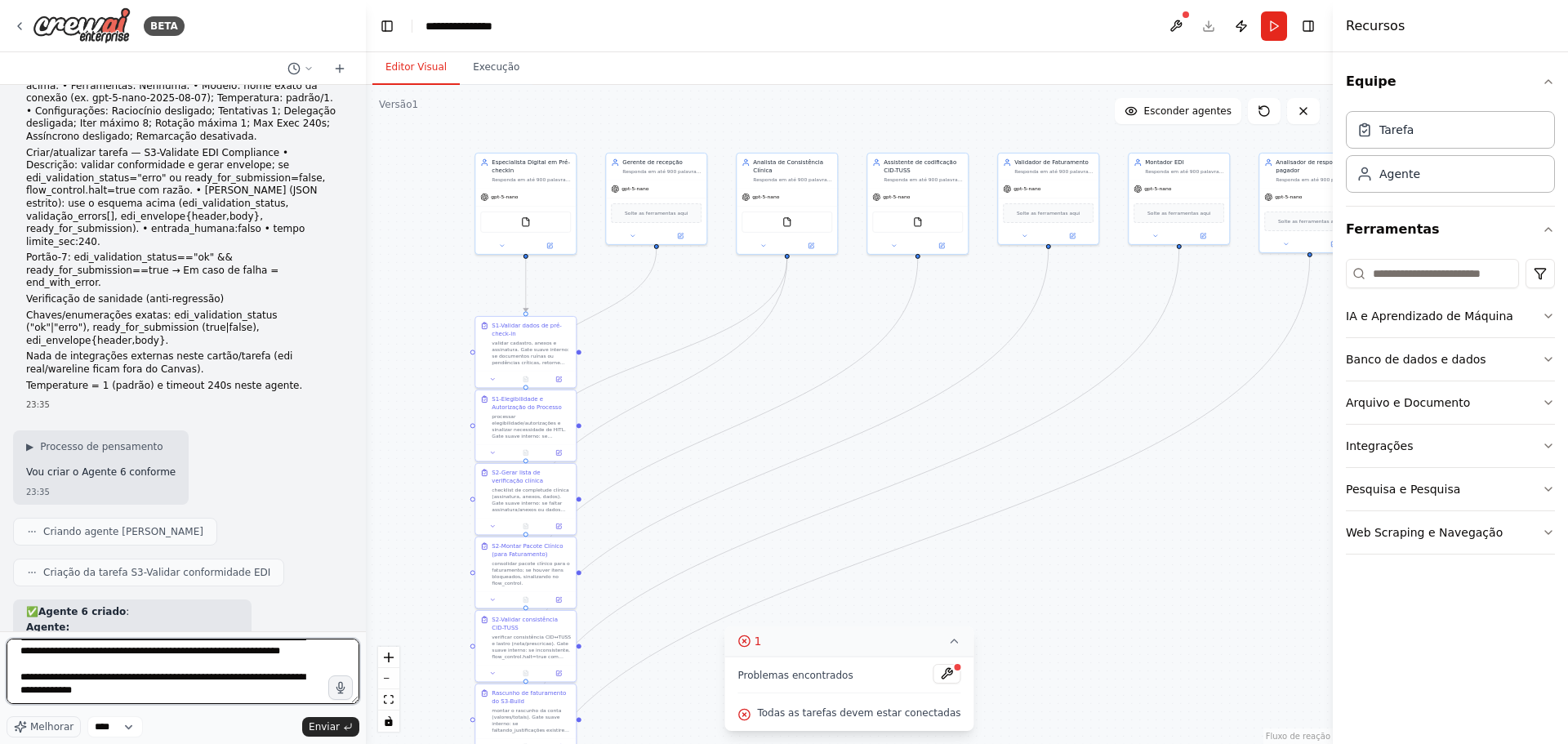
scroll to position [10963, 0]
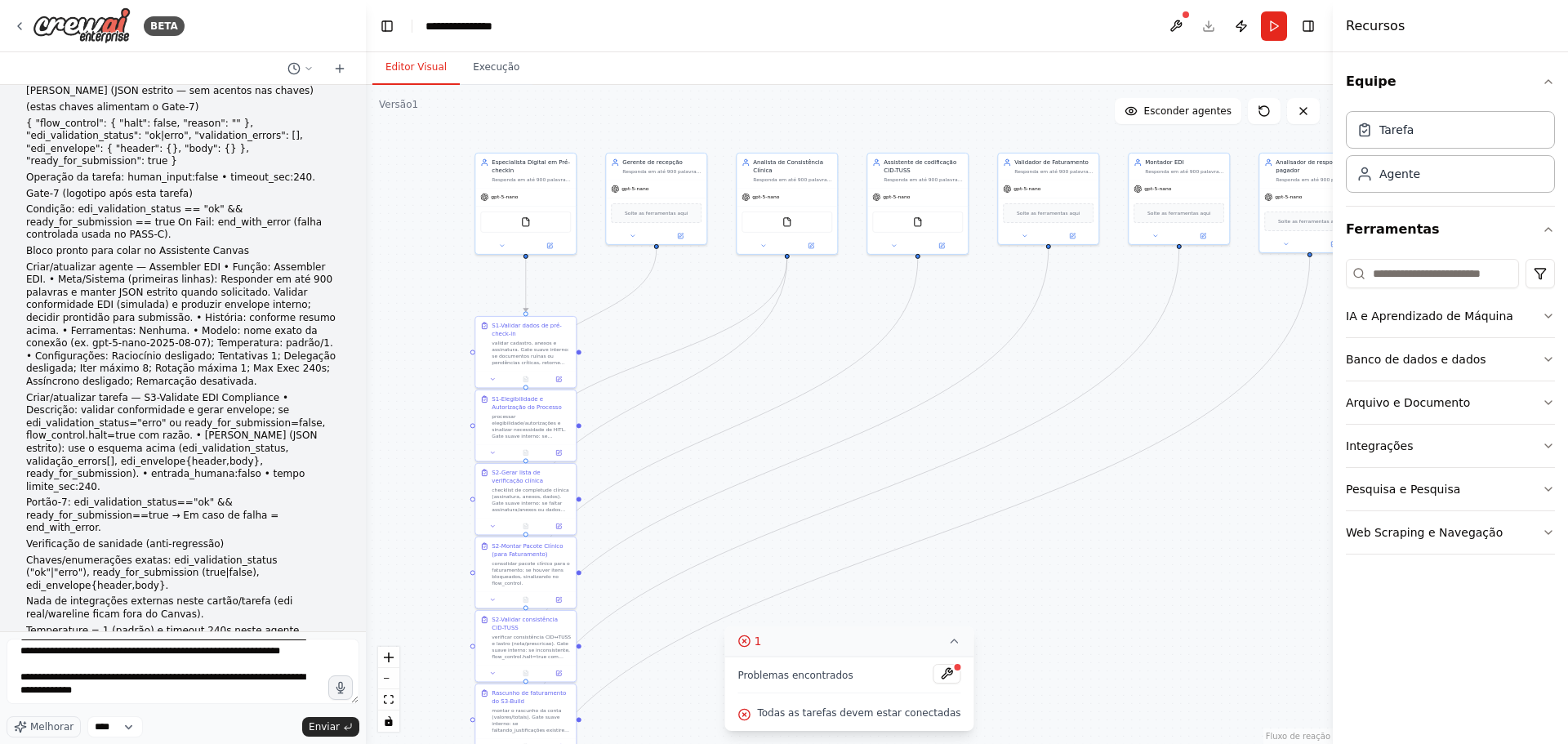
drag, startPoint x: 26, startPoint y: 229, endPoint x: 164, endPoint y: 262, distance: 141.9
copy font "não faça nada diferente do que eu pedir, não sugira, não mude nada, de modo alg…"
click at [51, 666] on textarea at bounding box center [183, 671] width 353 height 66
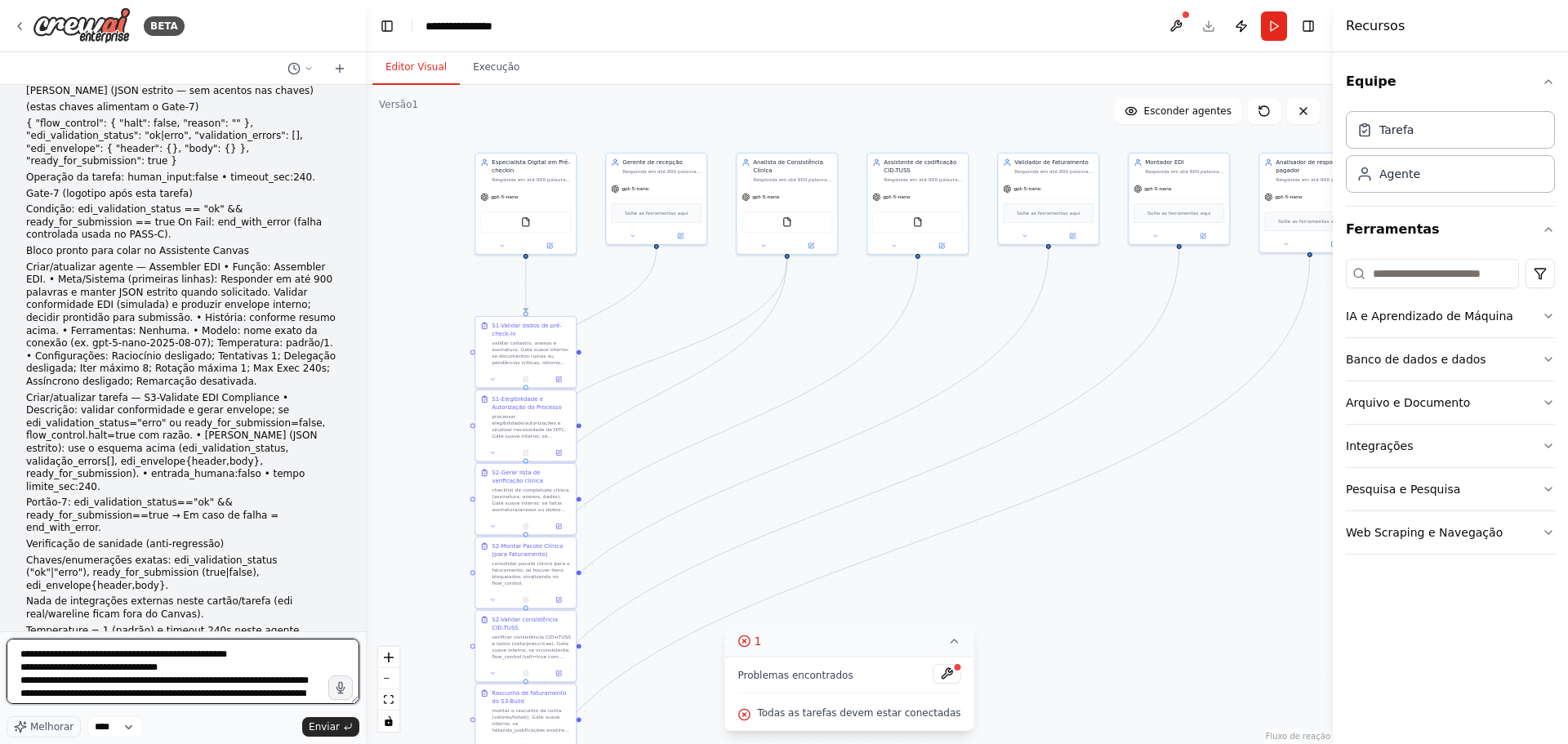
scroll to position [0, 0]
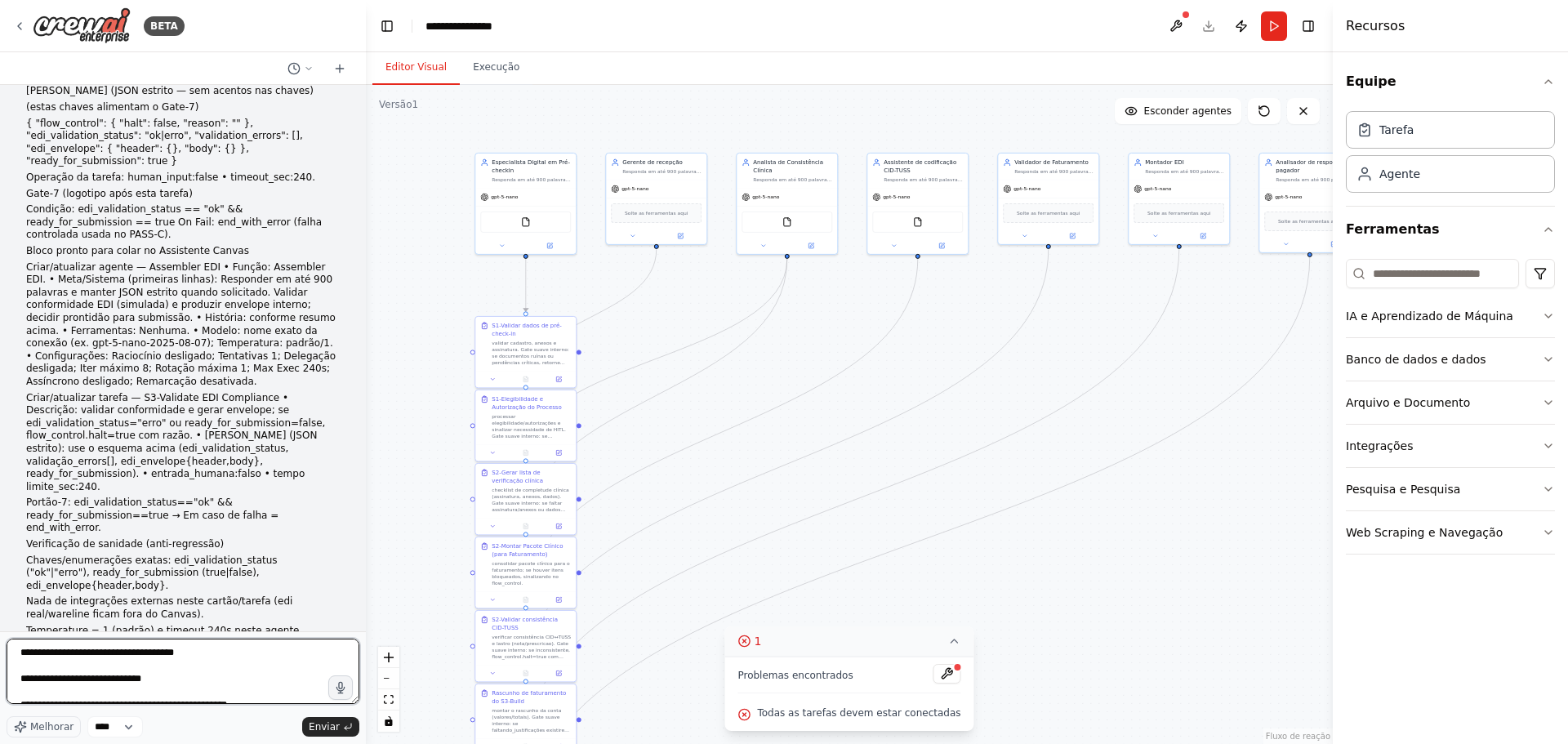
click at [21, 651] on textarea at bounding box center [183, 671] width 353 height 66
paste textarea "**********"
type textarea "**********"
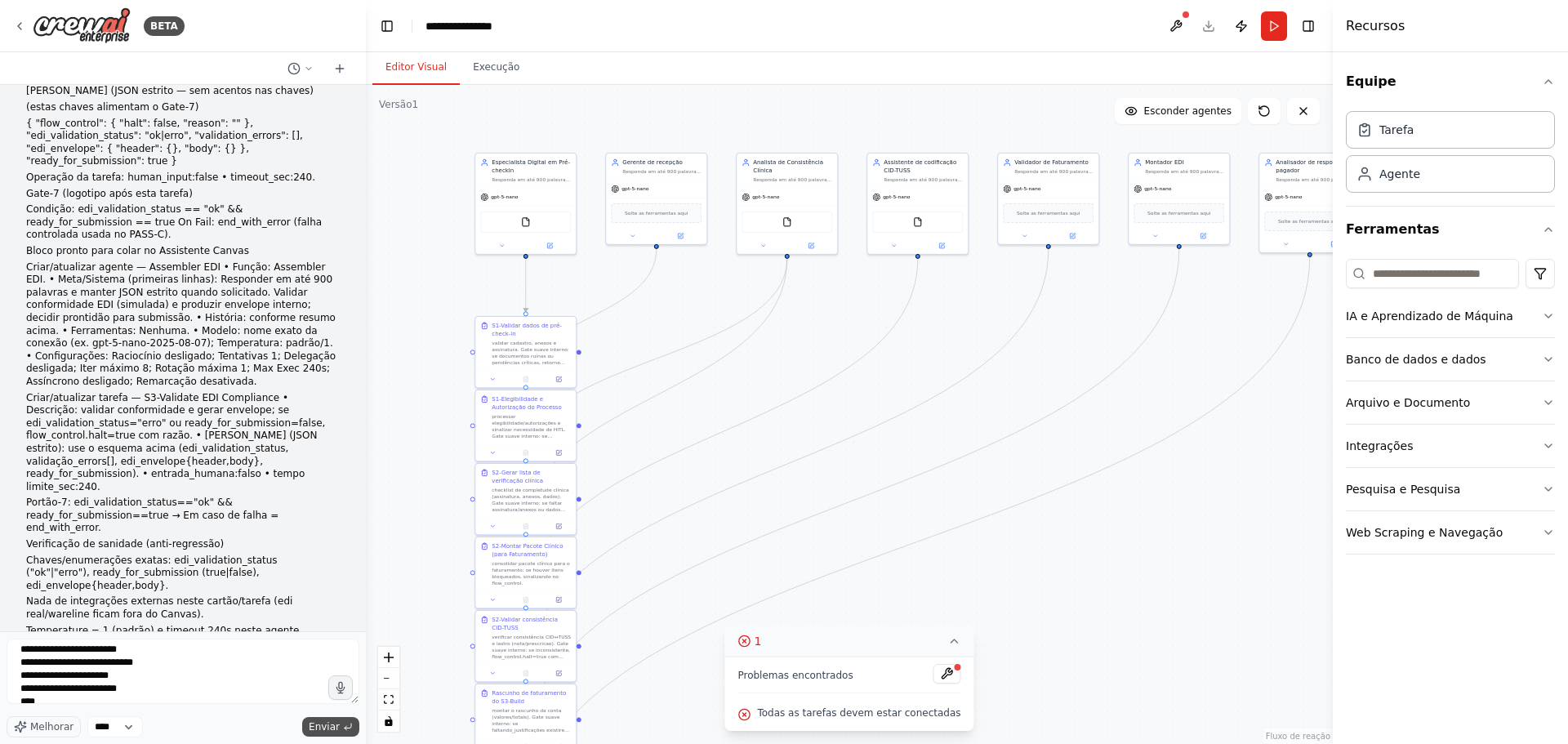
click at [326, 726] on font "Enviar" at bounding box center [323, 726] width 31 height 11
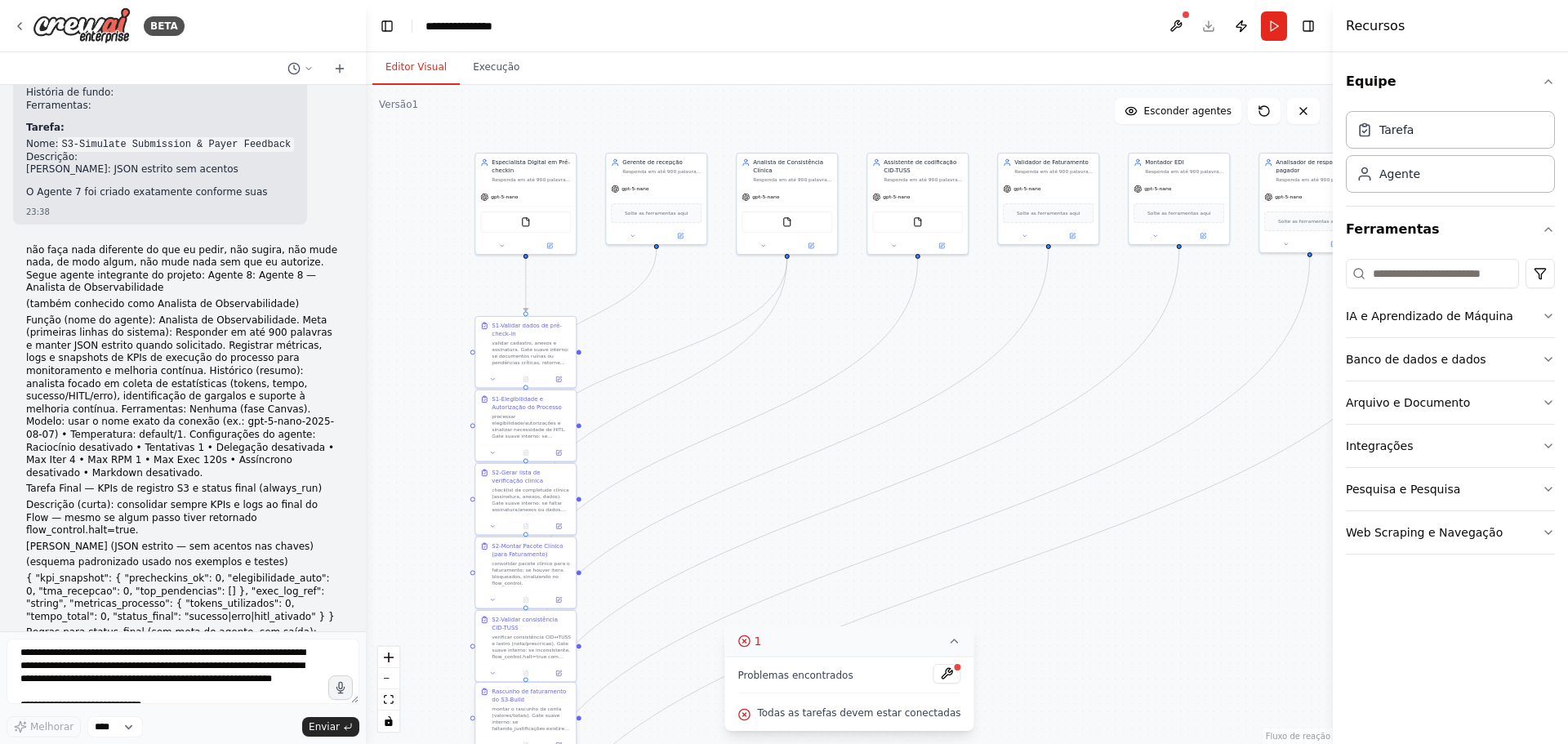
scroll to position [13190, 0]
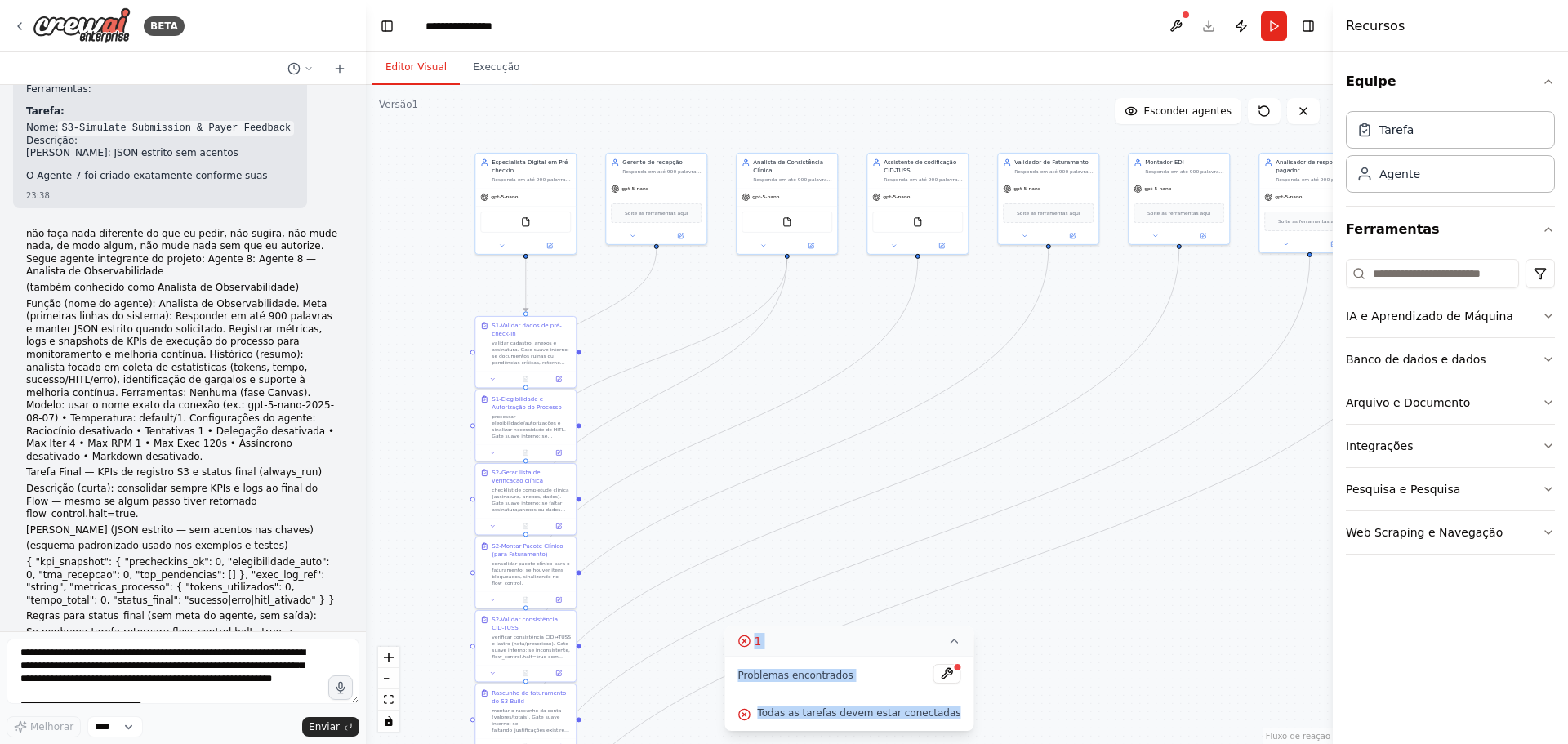
drag, startPoint x: 947, startPoint y: 717, endPoint x: 760, endPoint y: 645, distance: 200.4
click at [760, 645] on div "1 Problemas encontrados Todas as tarefas devem estar conectadas" at bounding box center [849, 678] width 249 height 104
copy div "1 Problemas encontrados Todas as tarefas devem estar conectadas"
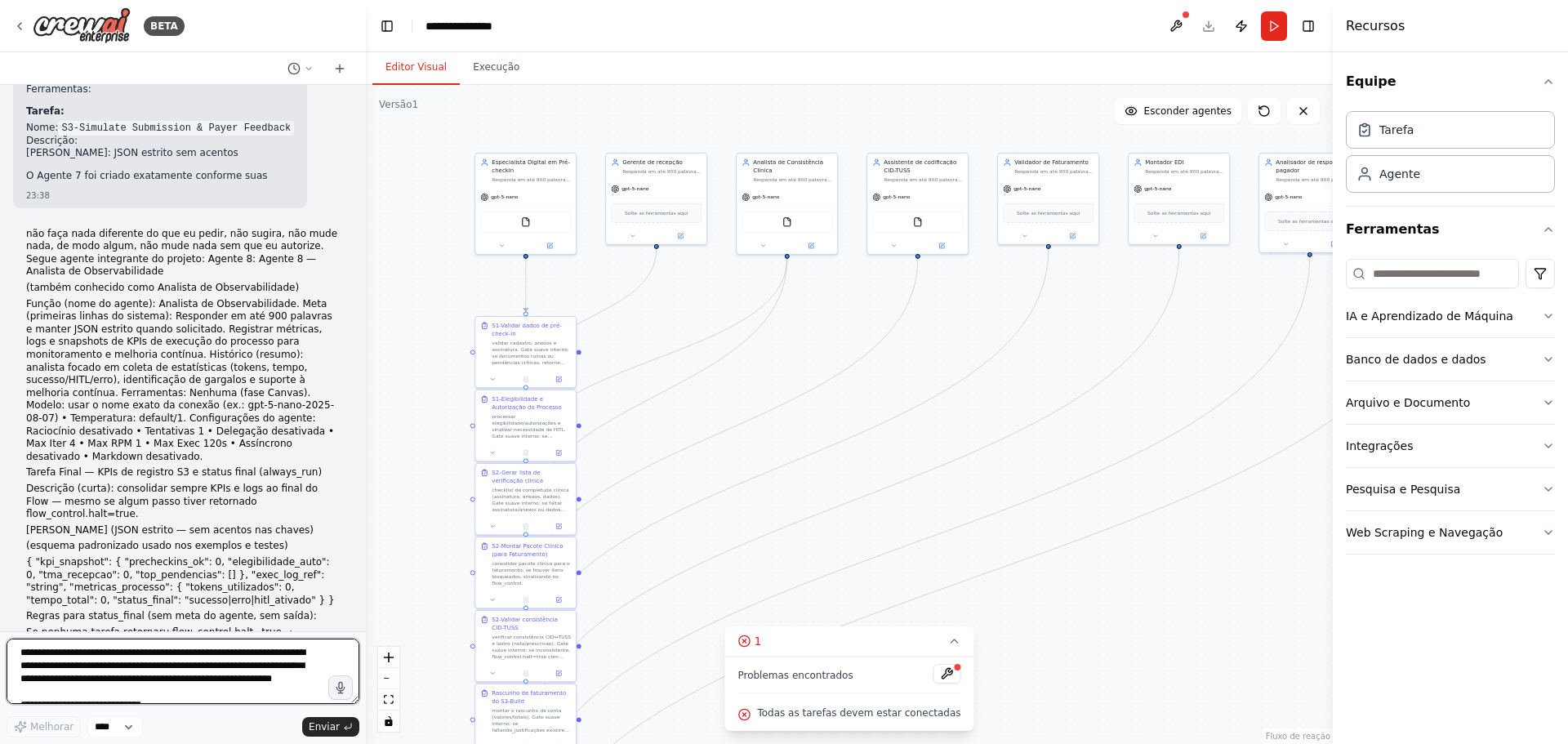
click at [28, 654] on textarea at bounding box center [183, 671] width 353 height 66
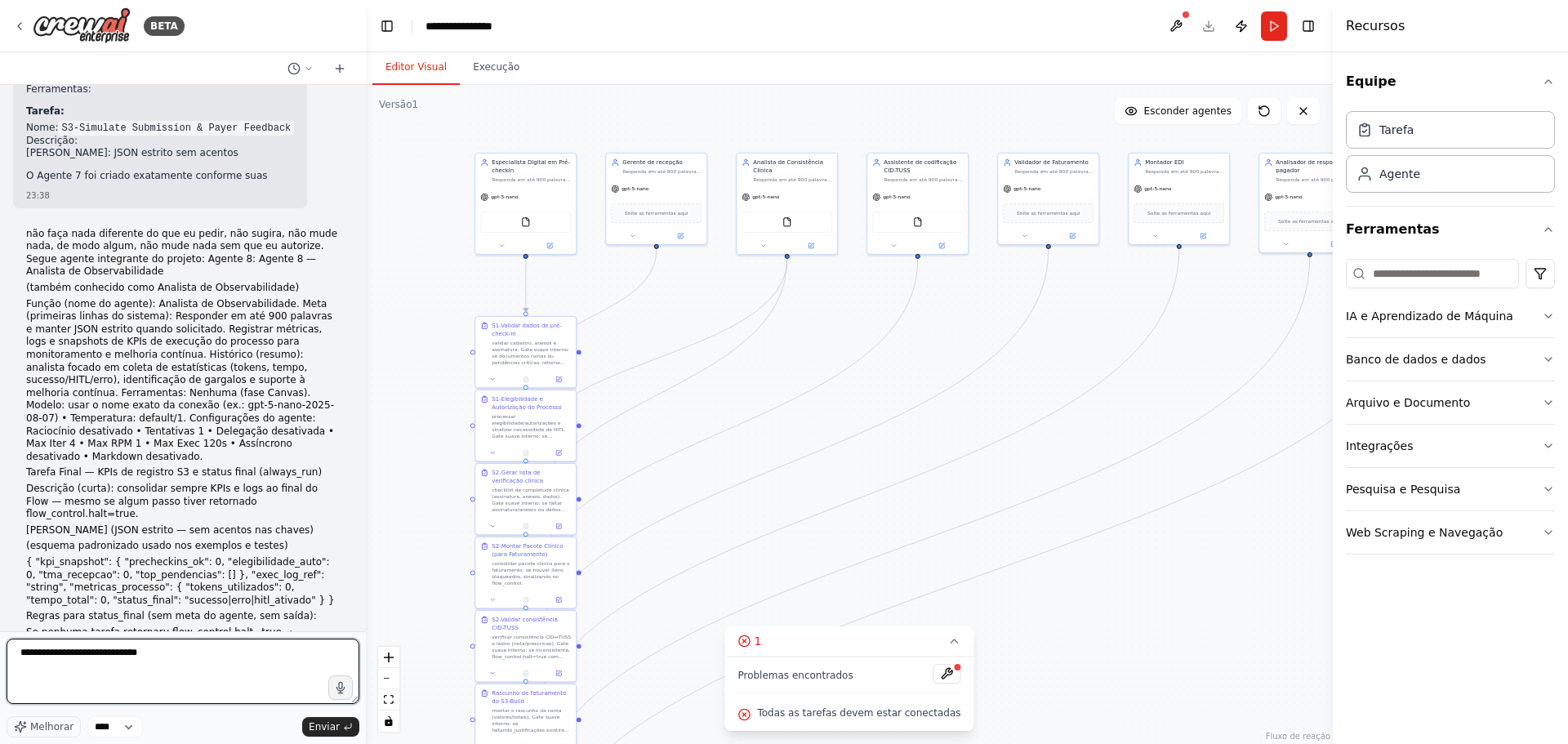
paste textarea "**********"
click at [163, 654] on textarea "**********" at bounding box center [183, 671] width 353 height 66
click at [268, 654] on textarea "**********" at bounding box center [183, 671] width 353 height 66
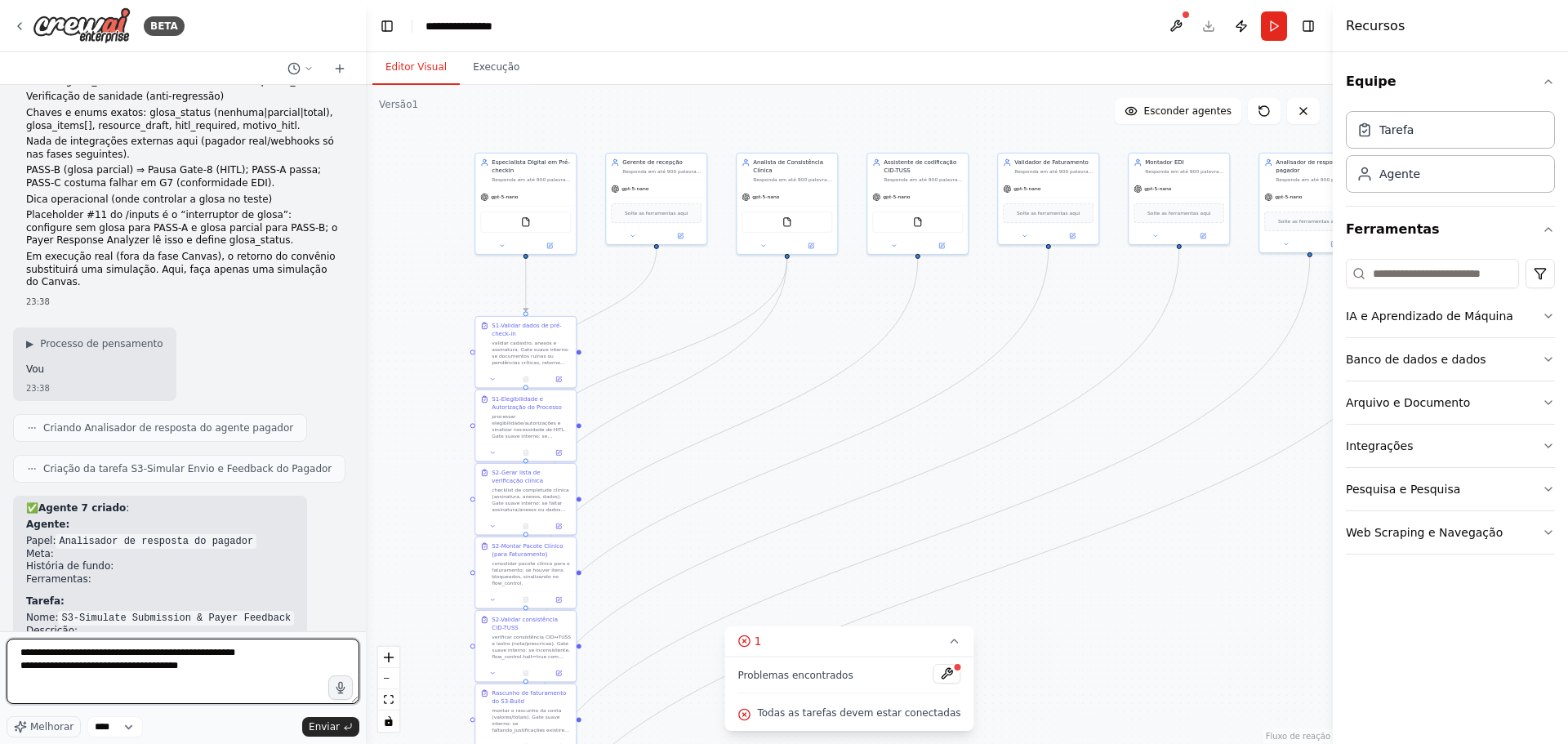
scroll to position [12373, 0]
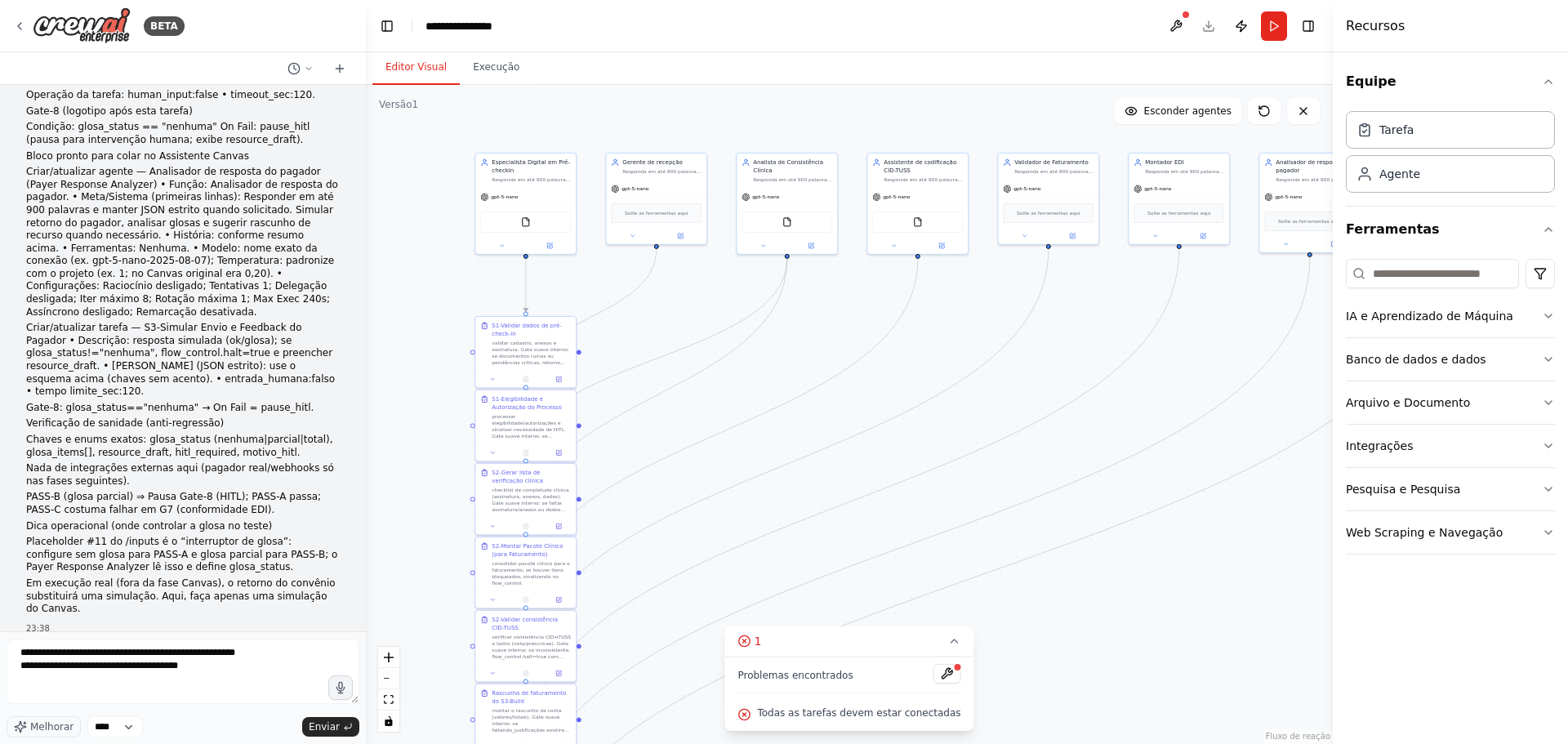
drag, startPoint x: 28, startPoint y: 129, endPoint x: 257, endPoint y: 147, distance: 229.7
click at [21, 651] on textarea "**********" at bounding box center [183, 671] width 353 height 66
paste textarea "**********"
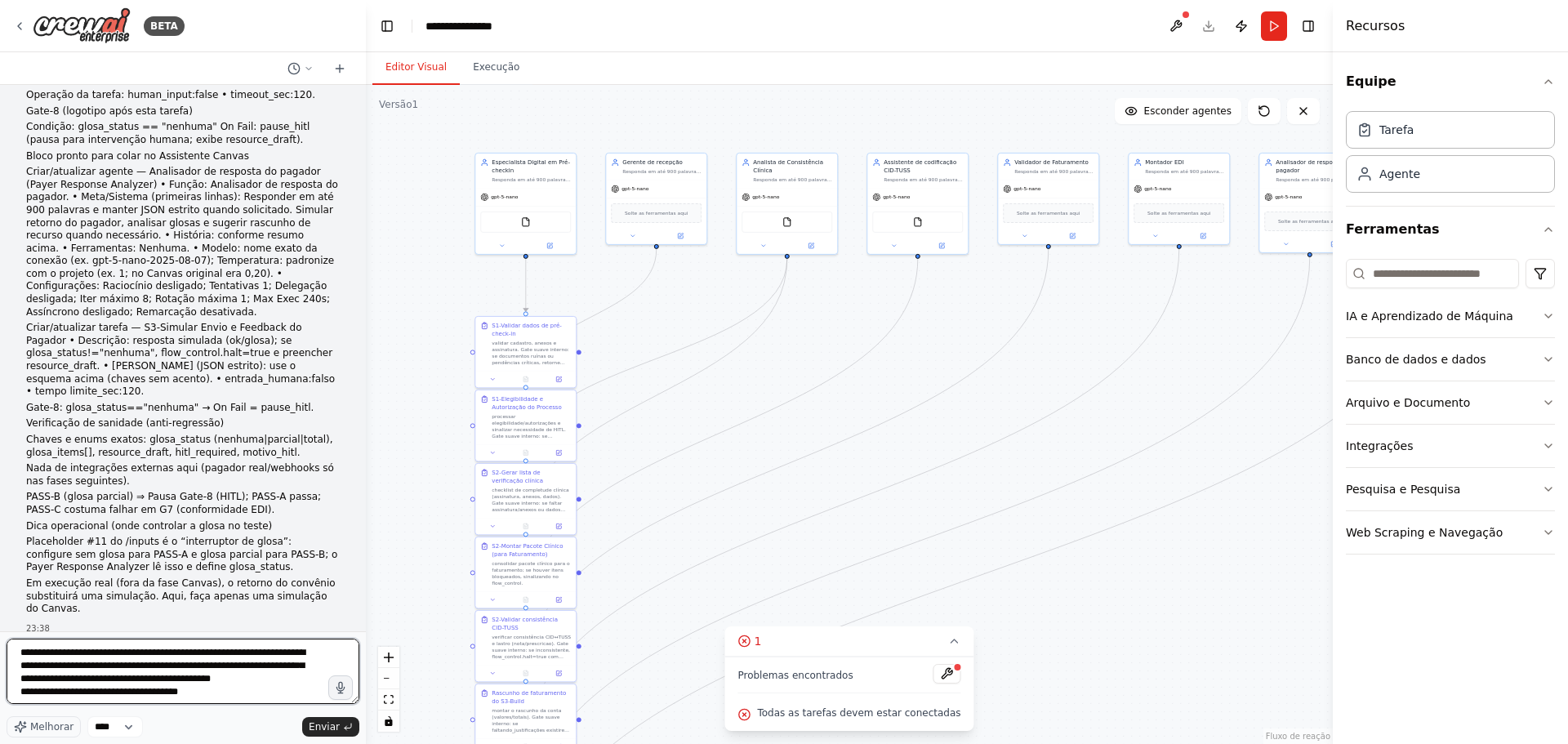
scroll to position [15, 0]
click at [101, 683] on textarea "**********" at bounding box center [183, 671] width 353 height 66
click at [263, 691] on textarea "**********" at bounding box center [183, 671] width 353 height 66
click at [220, 677] on textarea "**********" at bounding box center [183, 671] width 353 height 66
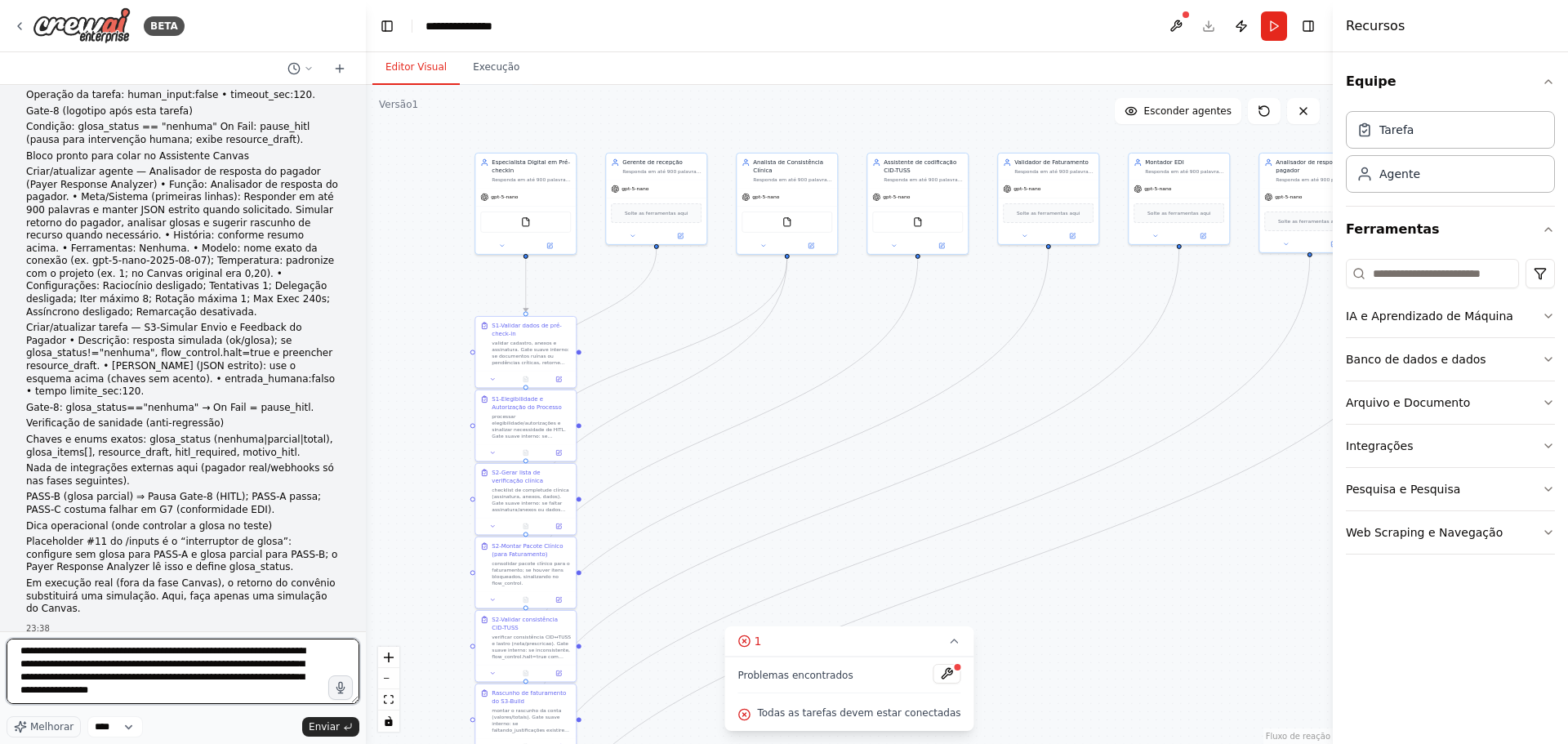
click at [262, 696] on textarea "**********" at bounding box center [183, 671] width 353 height 66
type textarea "**********"
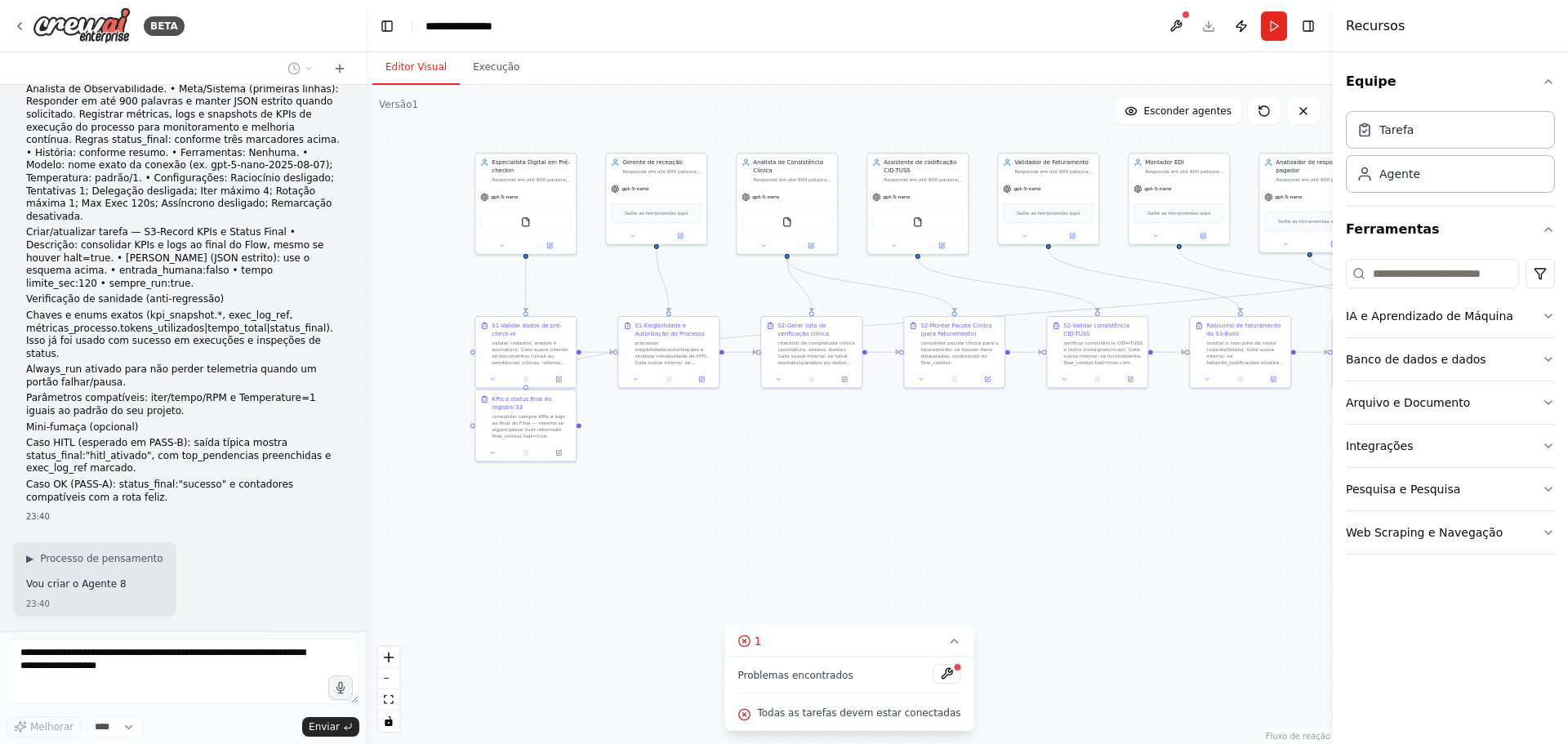
scroll to position [13931, 0]
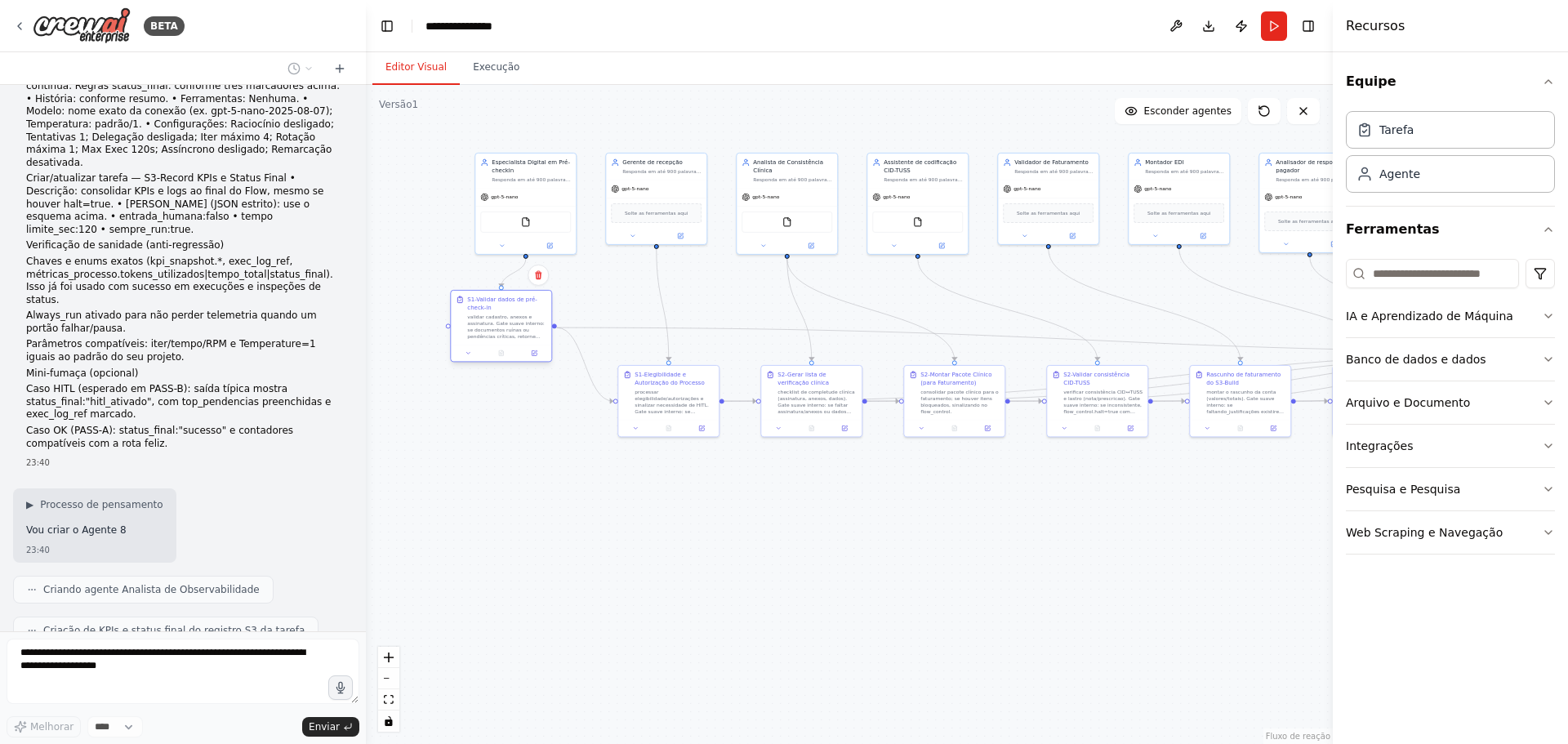
drag, startPoint x: 562, startPoint y: 361, endPoint x: 537, endPoint y: 338, distance: 34.0
click at [537, 338] on div "validar cadastro, anexos e assinatura. Gate suave interno: se documentos ruínas…" at bounding box center [507, 326] width 80 height 26
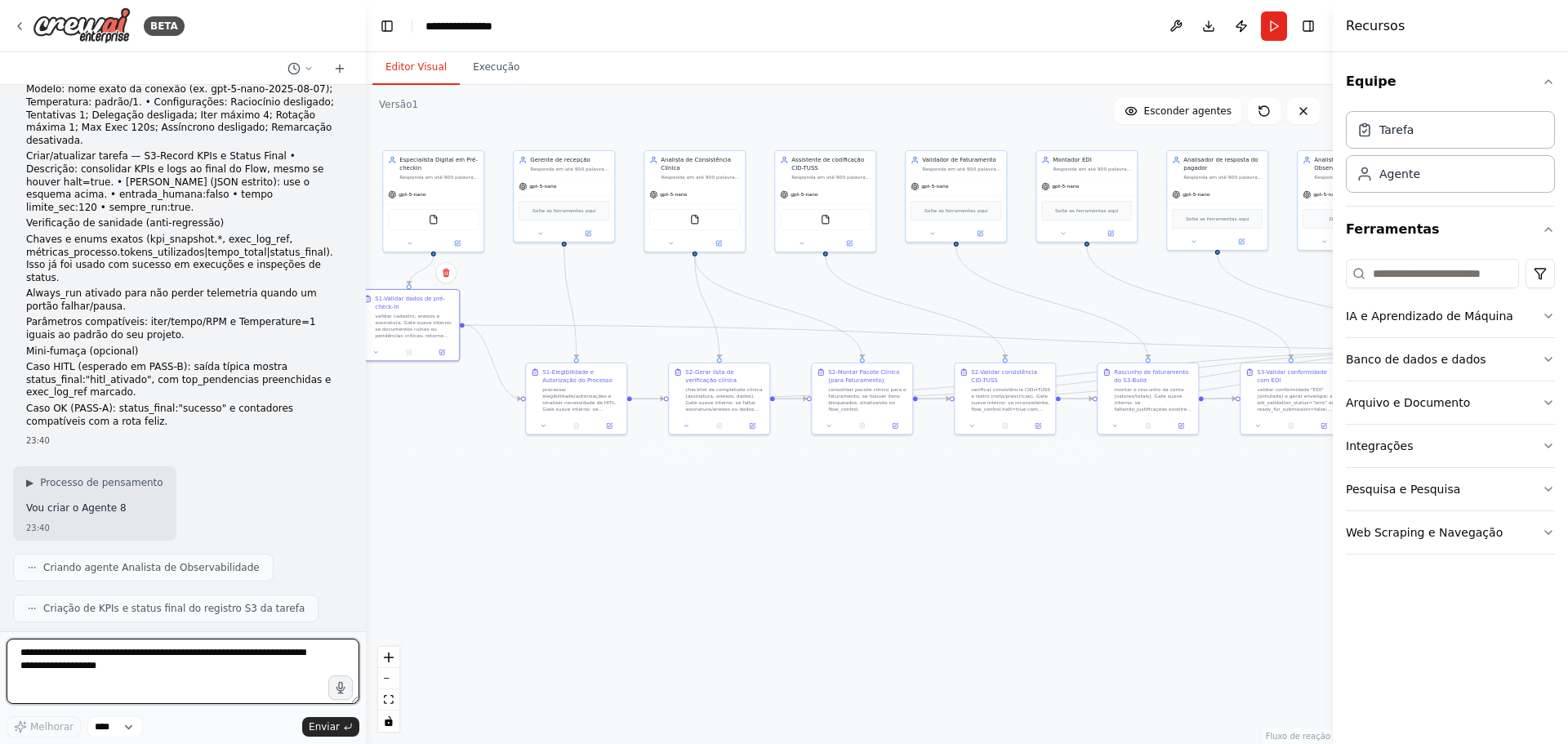
drag, startPoint x: 946, startPoint y: 316, endPoint x: 854, endPoint y: 313, distance: 92.0
click at [854, 313] on div ".deletable-edge-delete-btn { width: 20px; height: 20px; border: 0px solid #ffff…" at bounding box center [850, 414] width 967 height 659
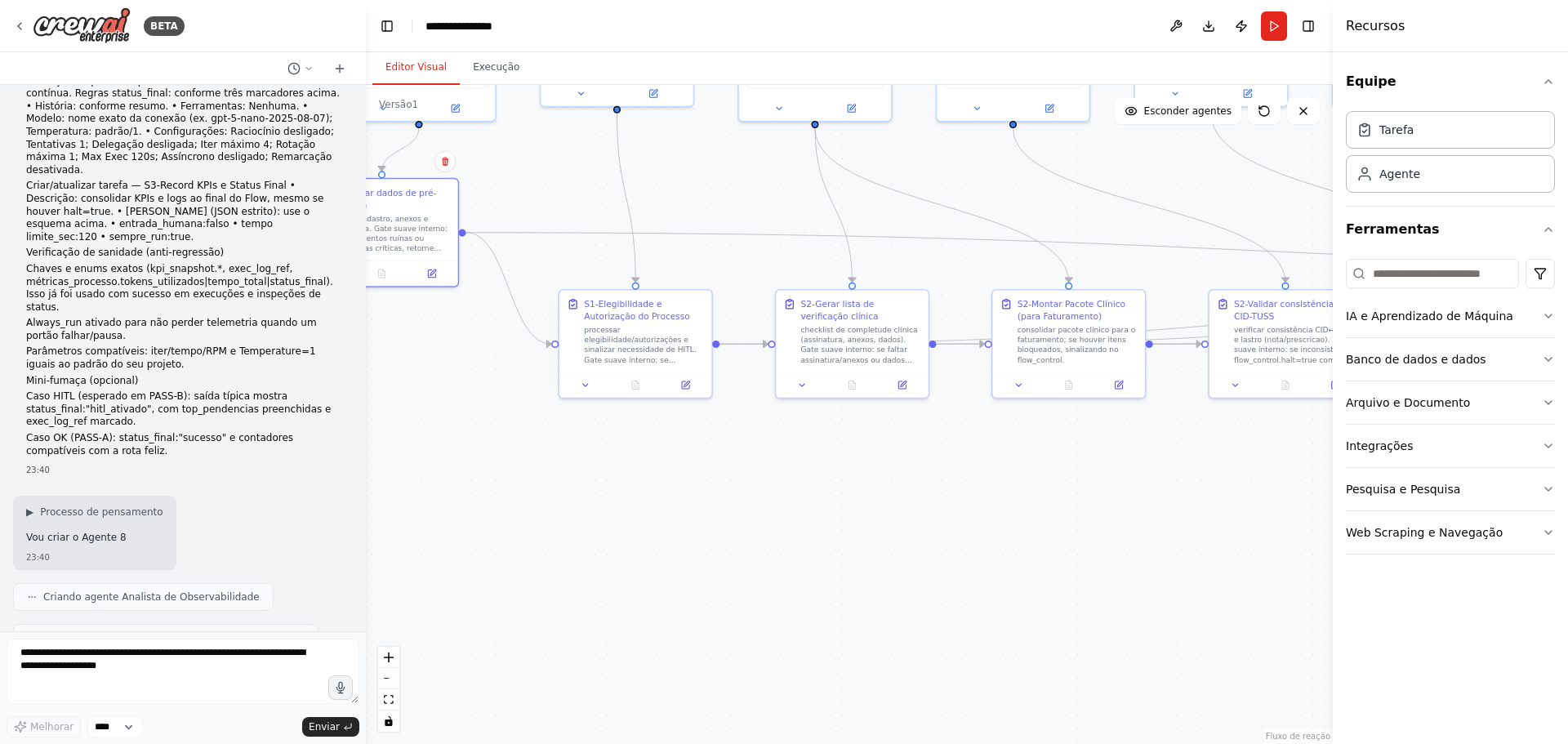
scroll to position [14086, 0]
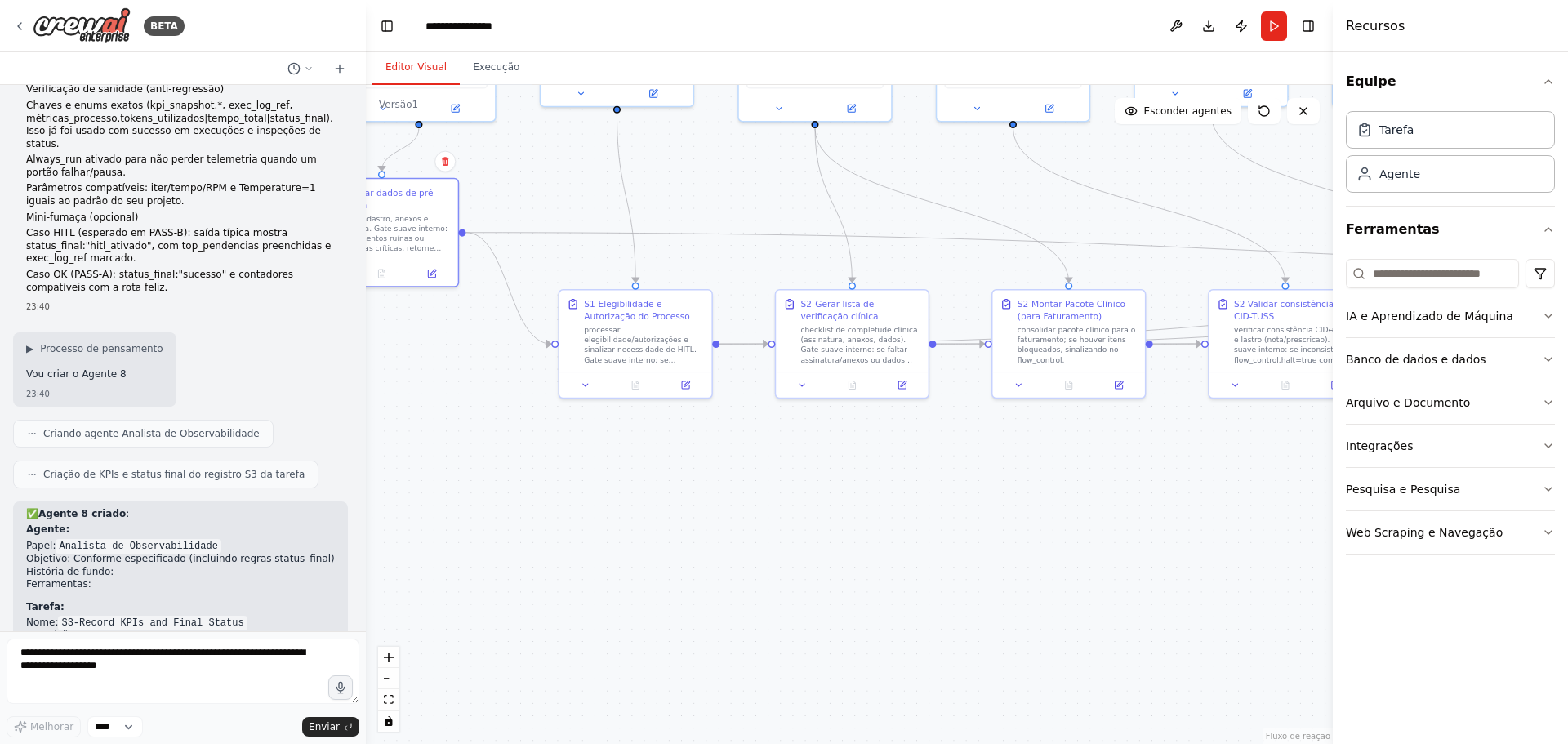
drag, startPoint x: 21, startPoint y: 445, endPoint x: 146, endPoint y: 628, distance: 221.6
click at [146, 628] on div "não faça nada diferente do que eu pedir, não sugira, não mude nada, de modo alg…" at bounding box center [183, 357] width 366 height 546
click at [539, 453] on div ".deletable-edge-delete-btn { width: 20px; height: 20px; border: 0px solid #ffff…" at bounding box center [850, 414] width 967 height 659
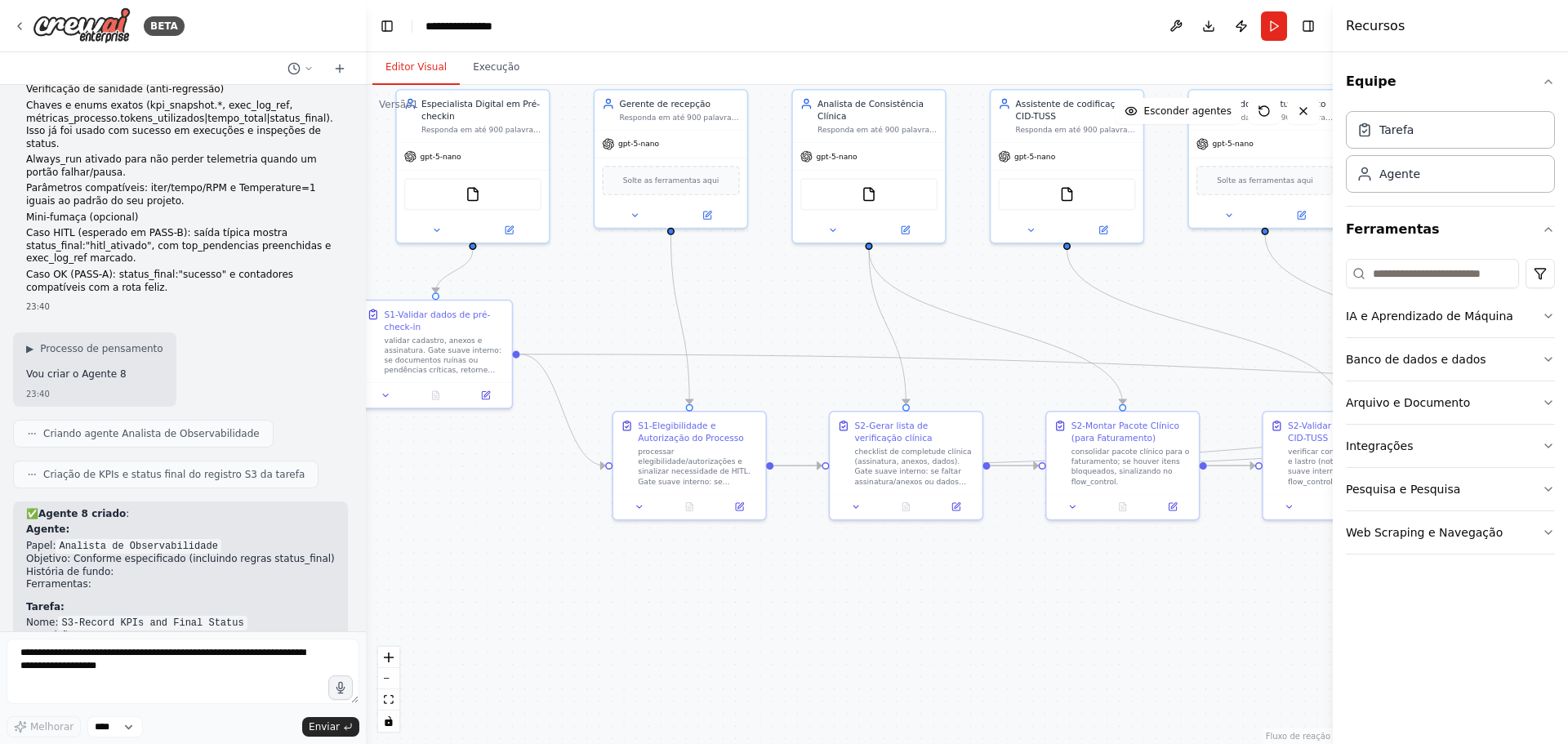
drag, startPoint x: 547, startPoint y: 453, endPoint x: 601, endPoint y: 574, distance: 132.5
click at [601, 574] on div ".deletable-edge-delete-btn { width: 20px; height: 20px; border: 0px solid #ffff…" at bounding box center [850, 414] width 967 height 659
drag, startPoint x: 650, startPoint y: 426, endPoint x: 622, endPoint y: 458, distance: 42.5
click at [622, 458] on font "S1-Elegibilidade e Autorização do Processo" at bounding box center [660, 466] width 106 height 22
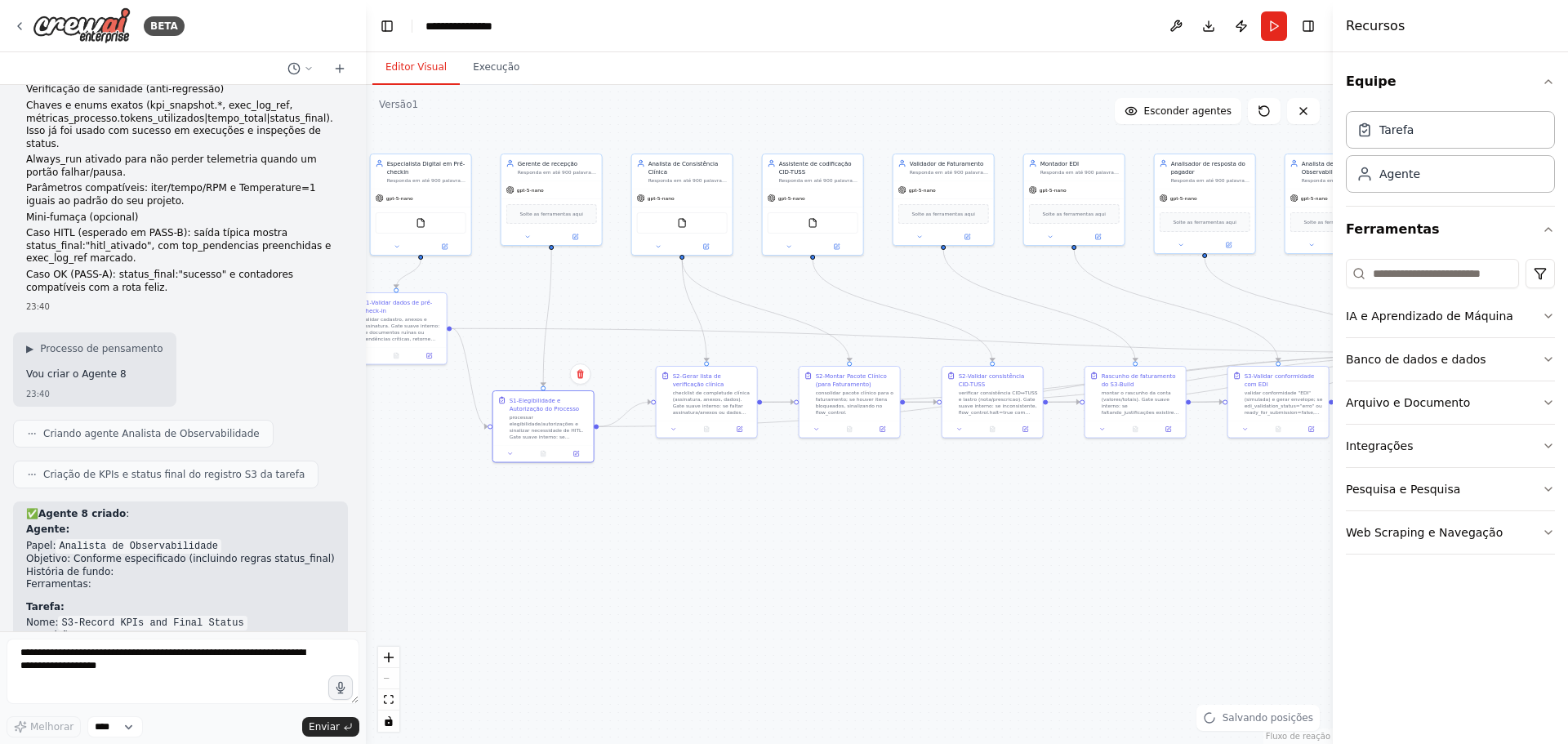
drag, startPoint x: 1115, startPoint y: 548, endPoint x: 896, endPoint y: 496, distance: 225.1
click at [896, 496] on div ".deletable-edge-delete-btn { width: 20px; height: 20px; border: 0px solid #ffff…" at bounding box center [850, 414] width 967 height 659
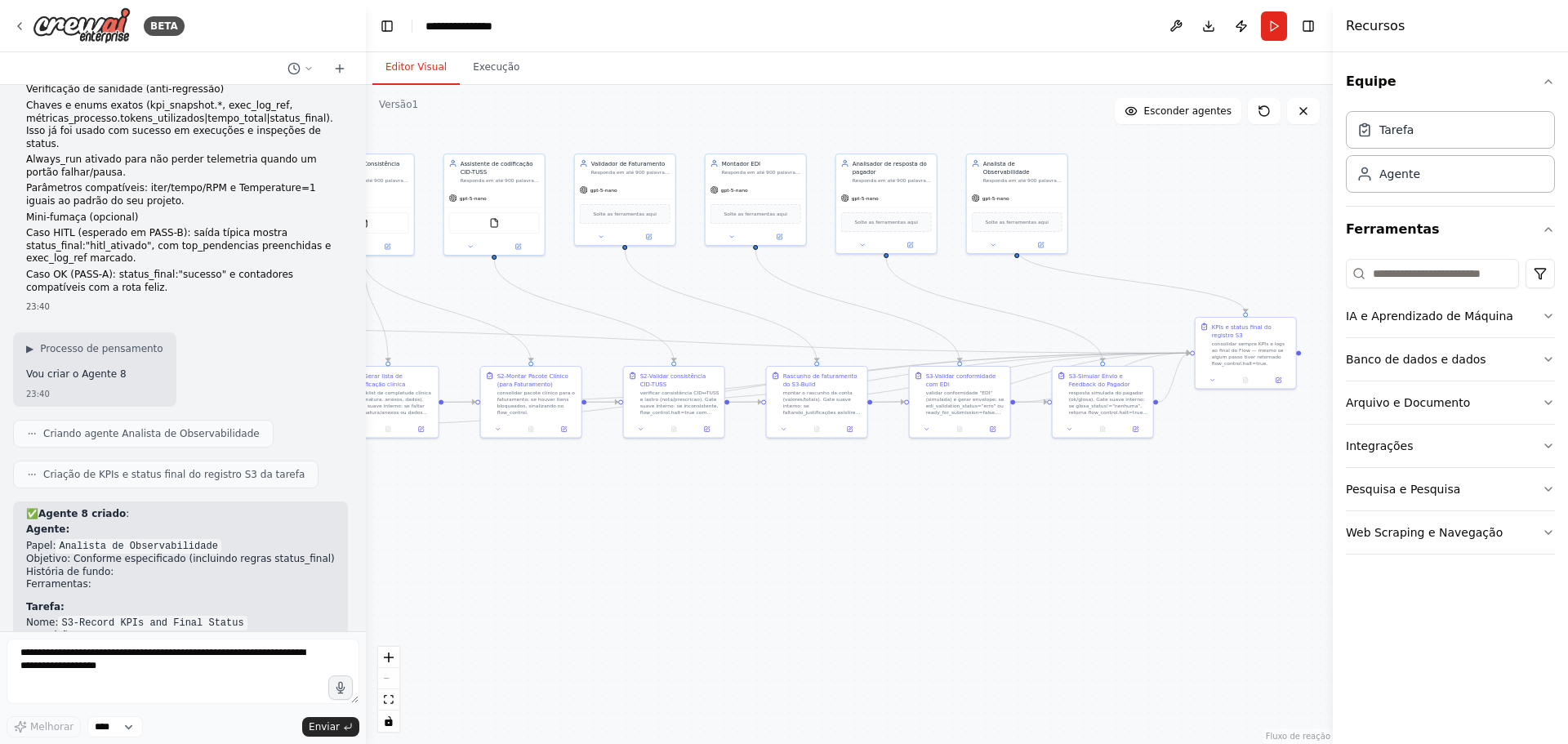
drag, startPoint x: 920, startPoint y: 528, endPoint x: 880, endPoint y: 532, distance: 40.2
click at [880, 532] on div ".deletable-edge-delete-btn { width: 20px; height: 20px; border: 0px solid #ffff…" at bounding box center [850, 414] width 967 height 659
drag, startPoint x: 1248, startPoint y: 336, endPoint x: 765, endPoint y: 295, distance: 484.7
click at [765, 295] on div "KPIs e status final do registro S3" at bounding box center [770, 288] width 80 height 16
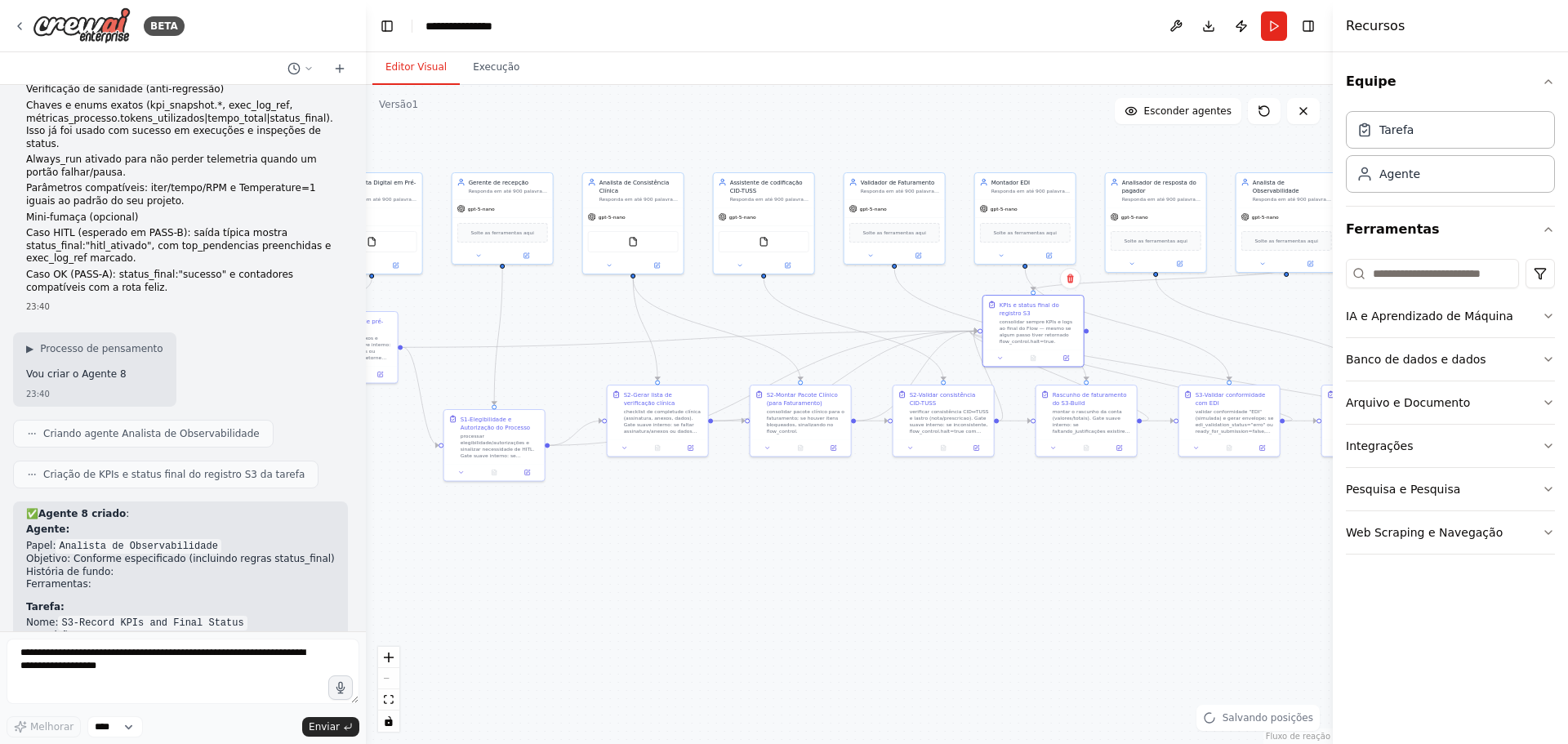
drag, startPoint x: 676, startPoint y: 507, endPoint x: 945, endPoint y: 526, distance: 269.7
click at [945, 526] on div ".deletable-edge-delete-btn { width: 20px; height: 20px; border: 0px solid #ffff…" at bounding box center [850, 414] width 967 height 659
click at [85, 659] on textarea at bounding box center [183, 671] width 353 height 66
paste textarea "**********"
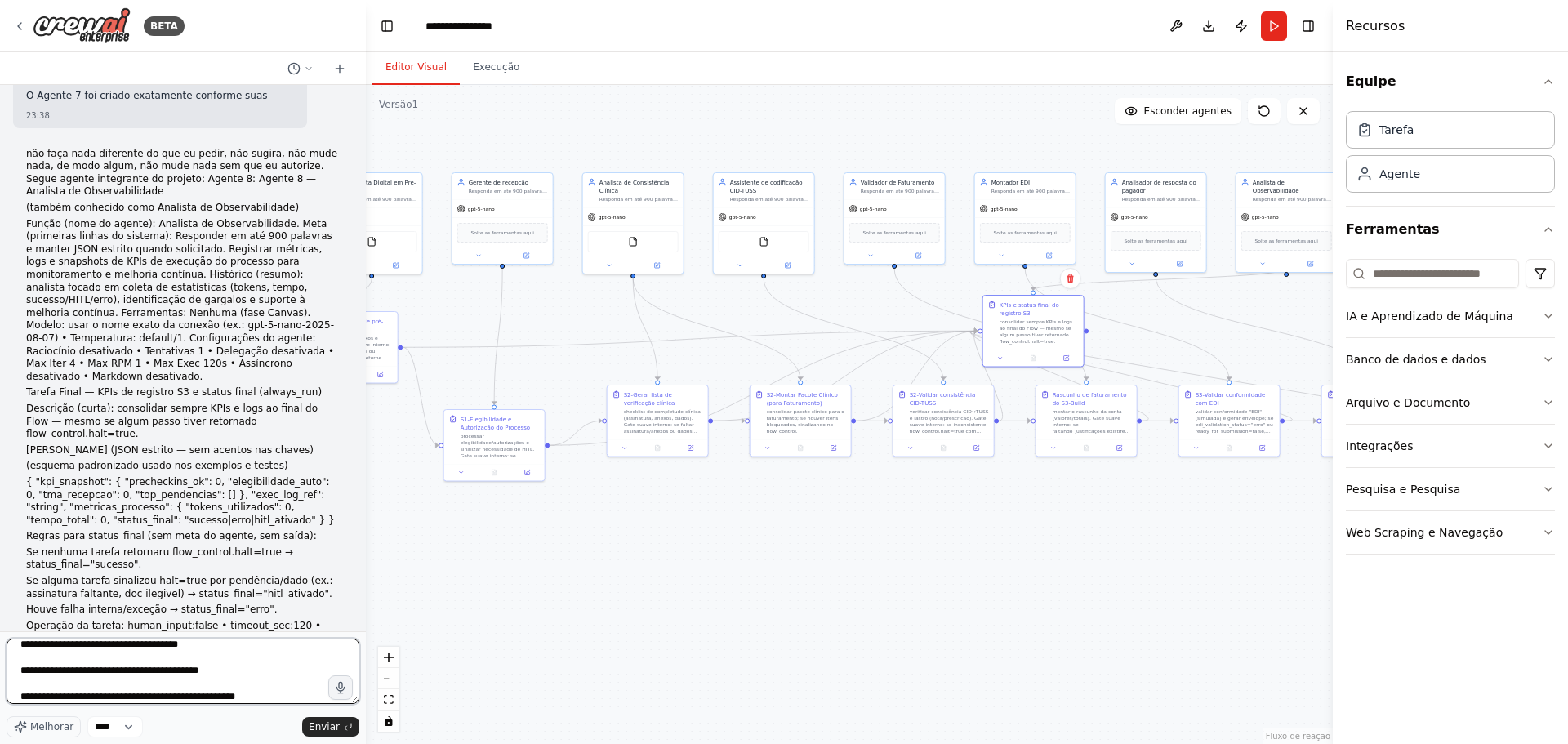
scroll to position [13515, 0]
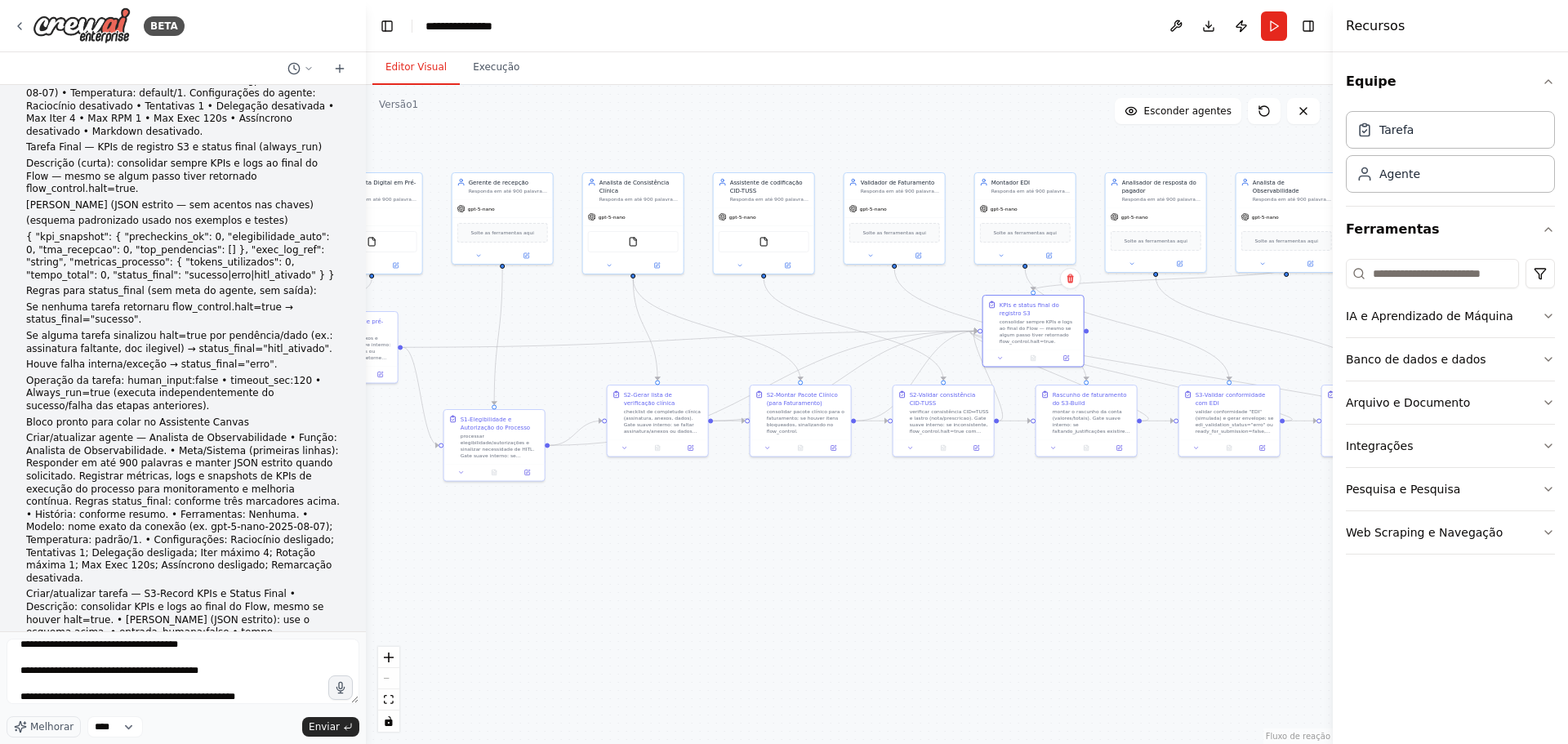
drag, startPoint x: 26, startPoint y: 318, endPoint x: 263, endPoint y: 328, distance: 237.2
click at [87, 656] on textarea at bounding box center [183, 671] width 353 height 66
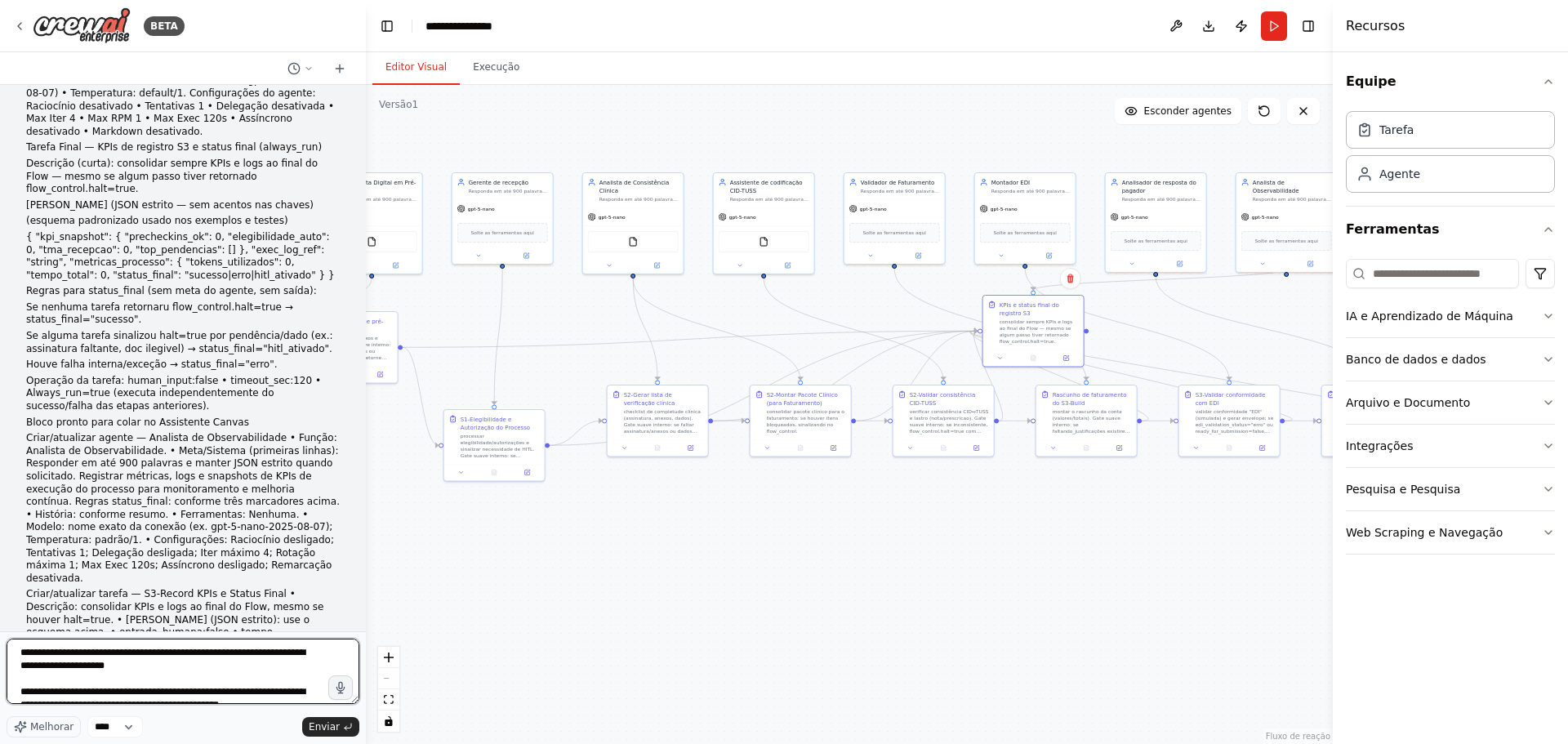
click at [21, 652] on textarea at bounding box center [183, 671] width 353 height 66
paste textarea "**********"
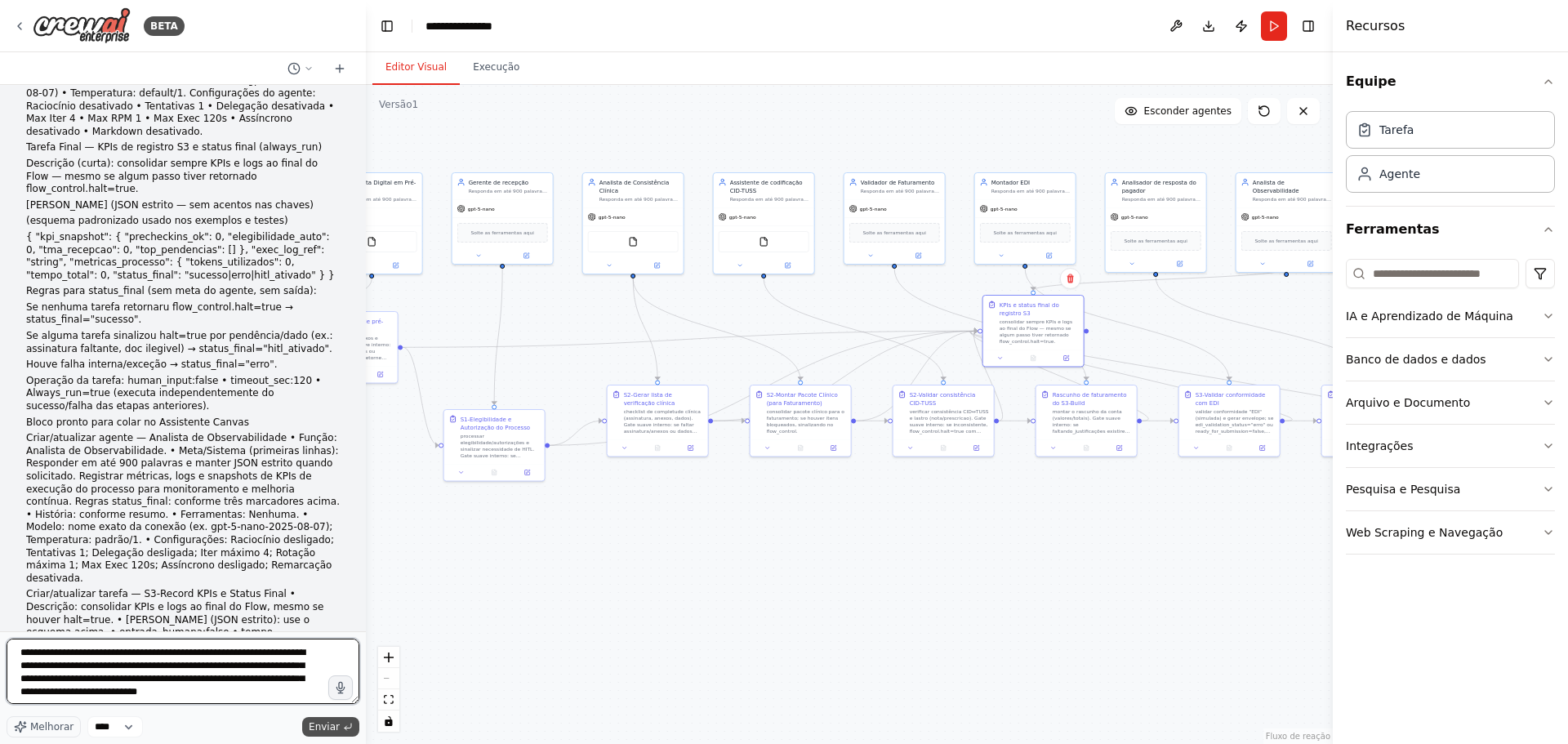
type textarea "**********"
click at [315, 722] on font "Enviar" at bounding box center [323, 726] width 31 height 11
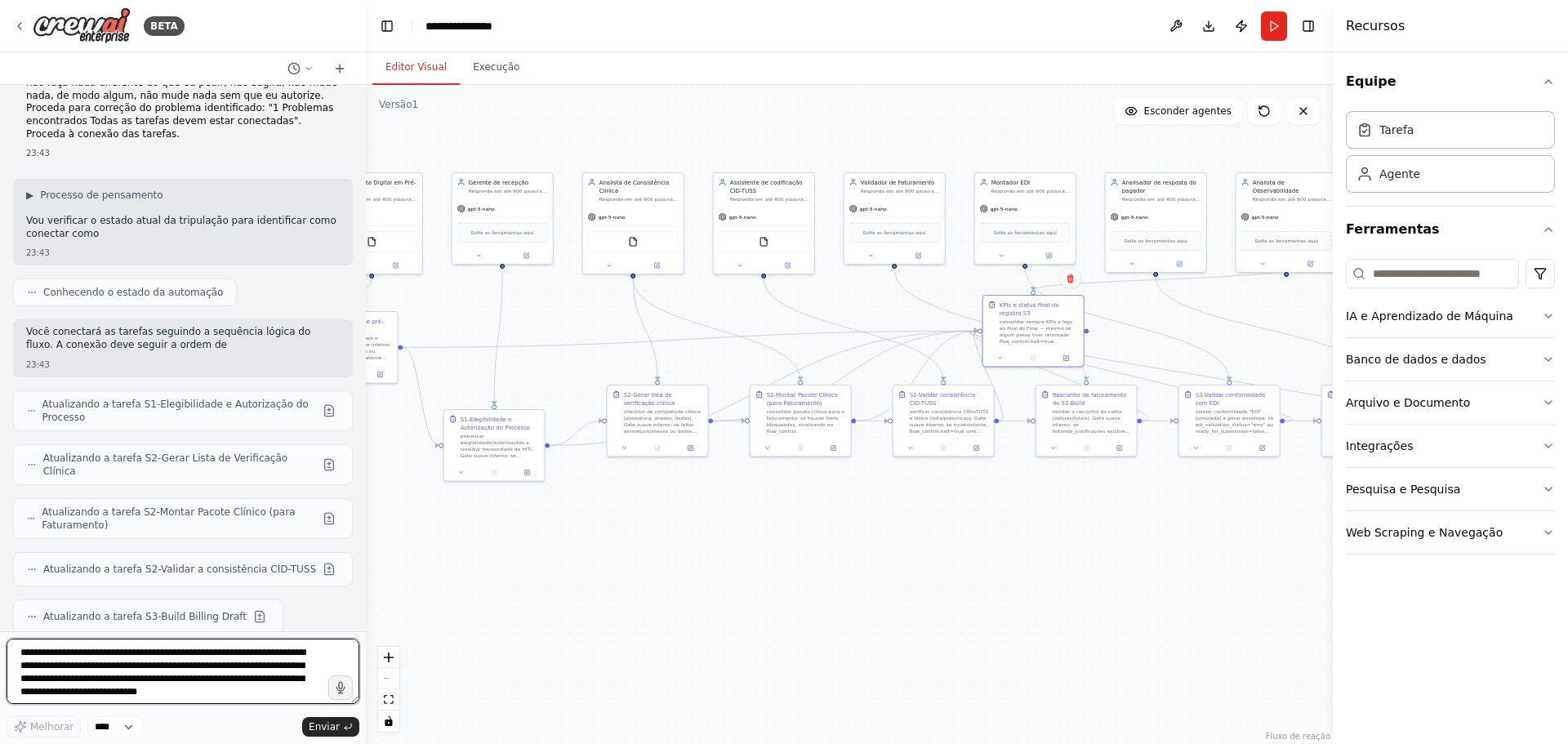
scroll to position [14745, 0]
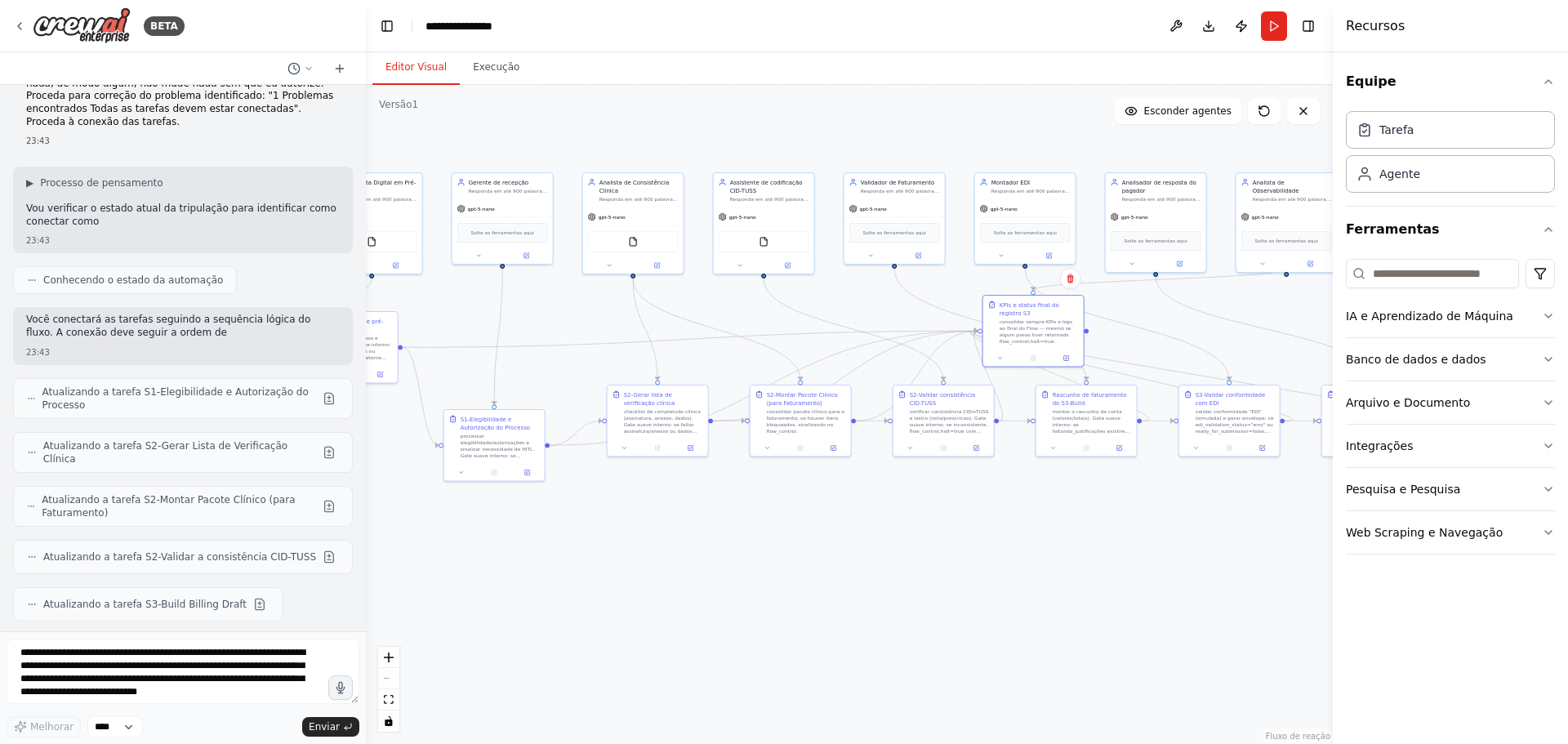
drag, startPoint x: 27, startPoint y: 418, endPoint x: 201, endPoint y: 605, distance: 255.4
drag, startPoint x: 952, startPoint y: 429, endPoint x: 945, endPoint y: 470, distance: 41.6
click at [945, 470] on font "verificar consistência CID↔TUSS e lastro (nota/prescricao). Gate suave interno:…" at bounding box center [950, 465] width 80 height 32
drag, startPoint x: 1078, startPoint y: 446, endPoint x: 1079, endPoint y: 501, distance: 55.0
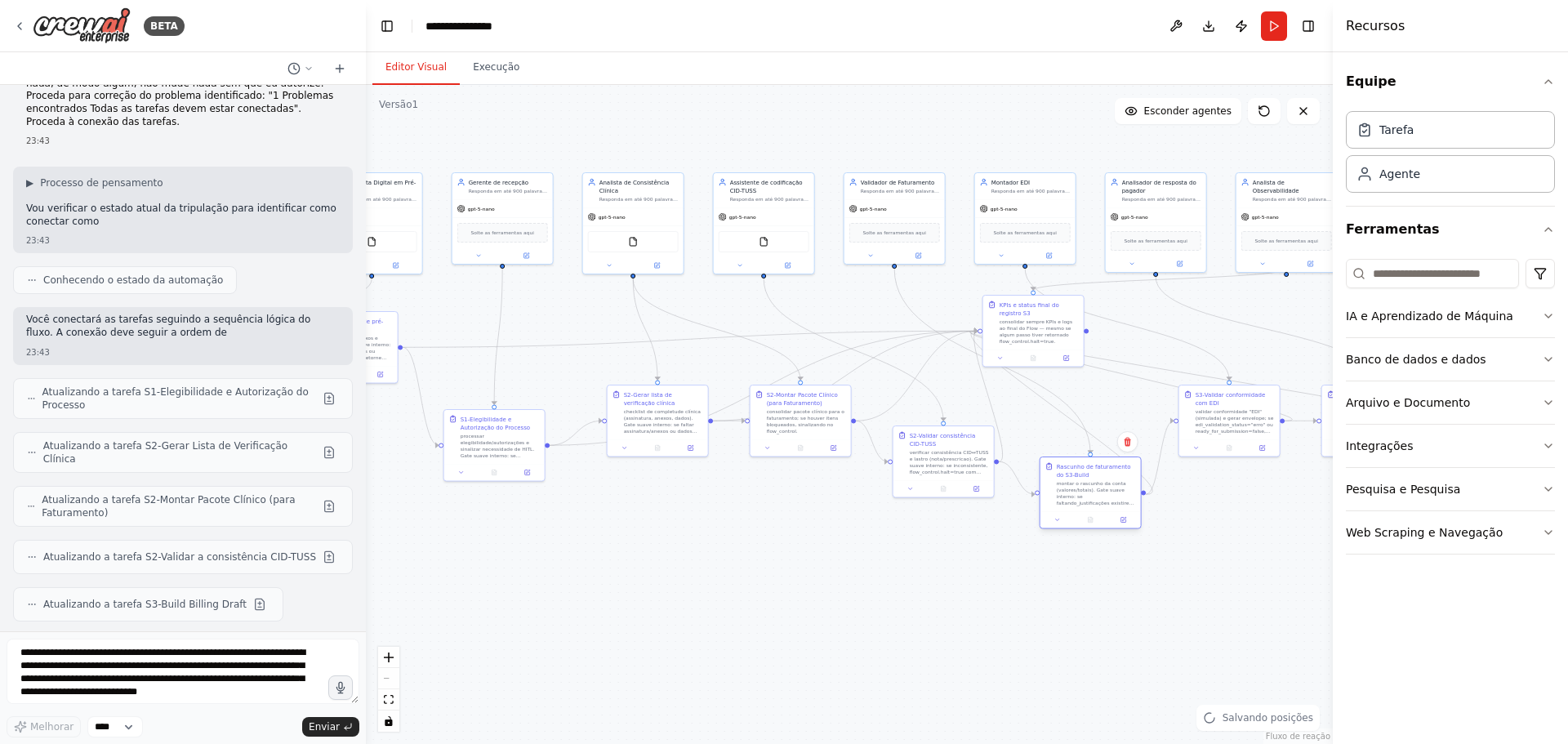
click at [1079, 501] on font "montar o rascunho da conta (valores/totais). Gate suave interno: se faltando_ju…" at bounding box center [1095, 503] width 78 height 45
drag, startPoint x: 1052, startPoint y: 340, endPoint x: 1093, endPoint y: 342, distance: 41.0
click at [1108, 346] on div "consolidar sempre KPIs e logs ao final do Flow — mesmo se algum passo tiver ret…" at bounding box center [1096, 338] width 80 height 26
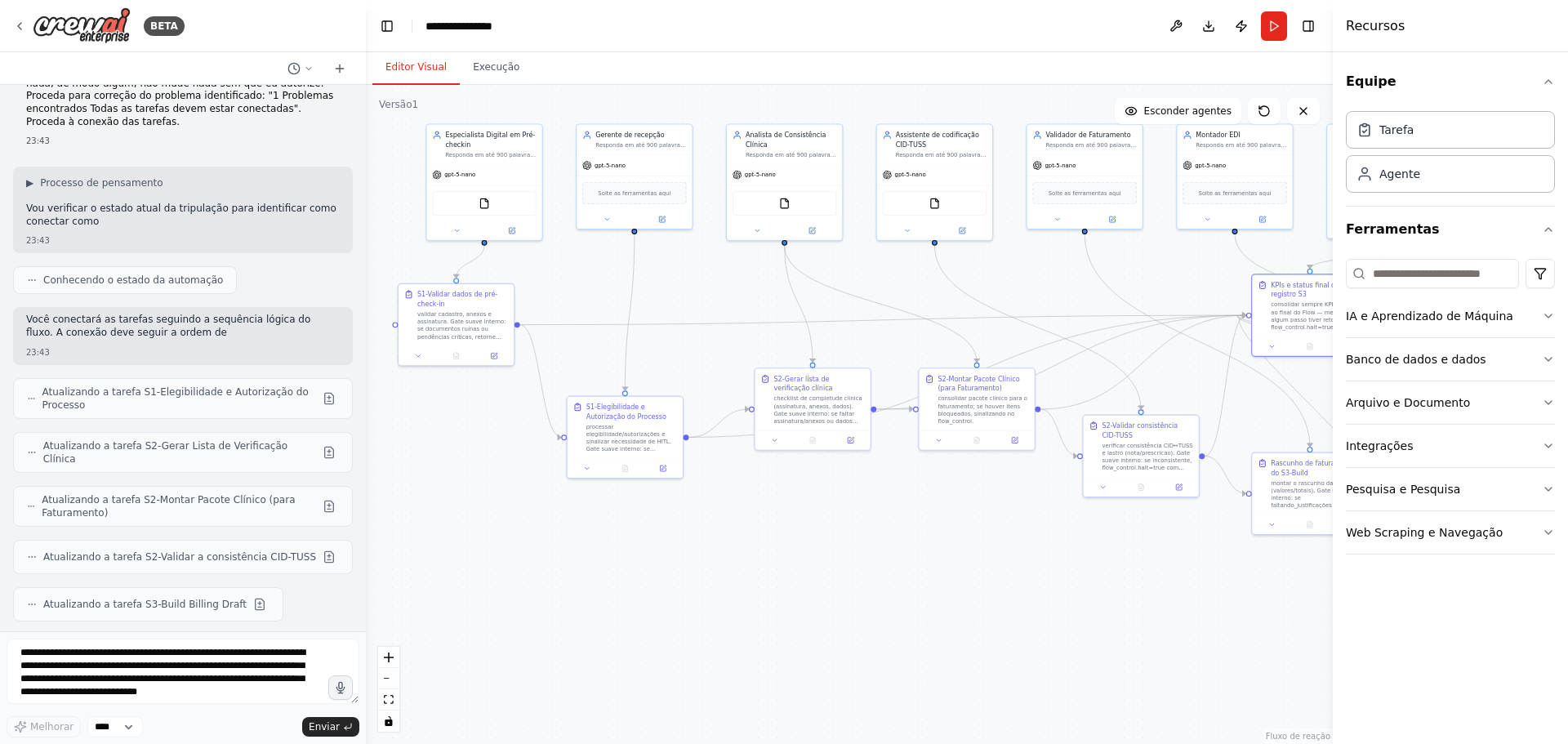
drag, startPoint x: 651, startPoint y: 376, endPoint x: 834, endPoint y: 351, distance: 184.7
click at [837, 354] on div ".deletable-edge-delete-btn { width: 20px; height: 20px; border: 0px solid #ffff…" at bounding box center [850, 414] width 967 height 659
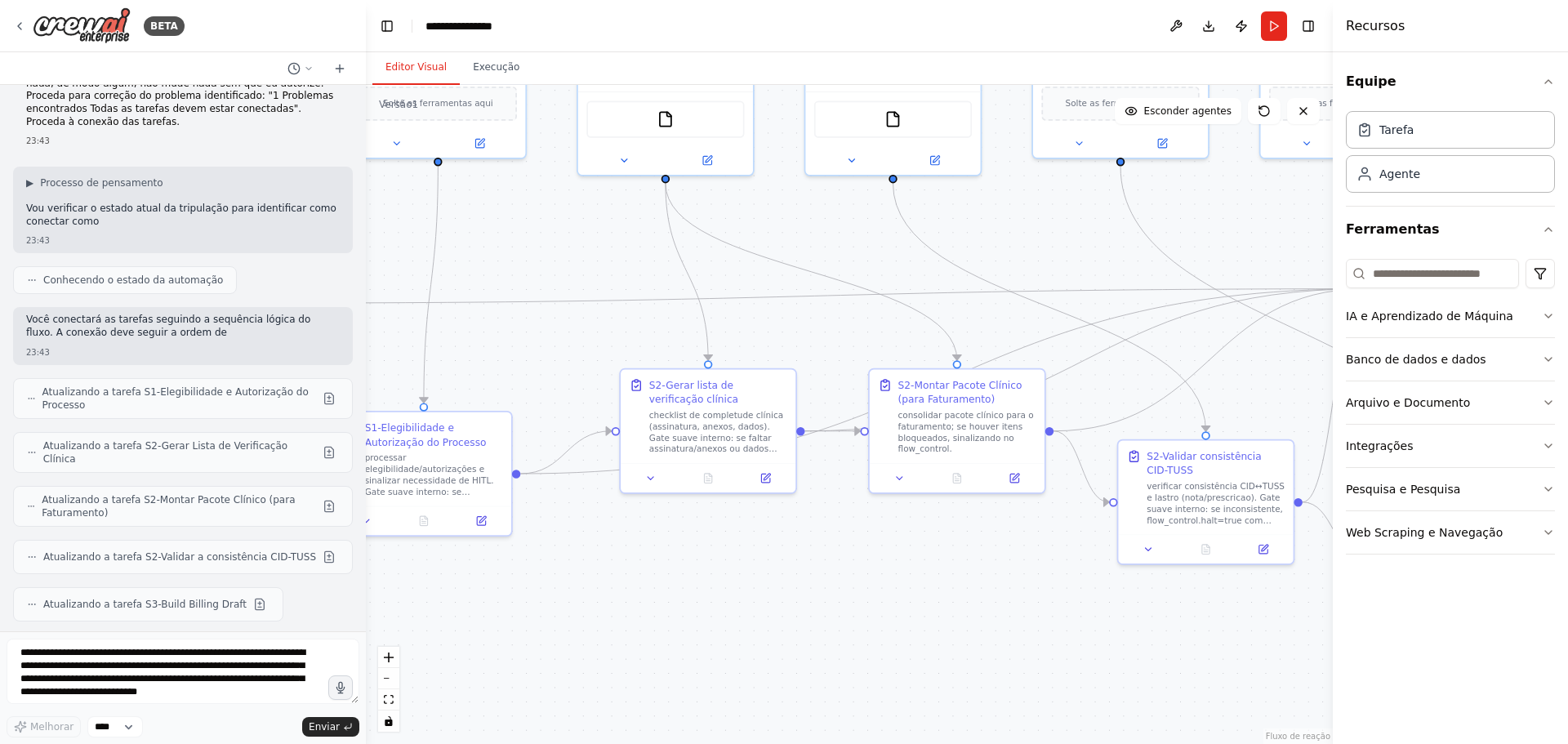
drag, startPoint x: 878, startPoint y: 343, endPoint x: 796, endPoint y: 322, distance: 84.6
click at [796, 322] on div ".deletable-edge-delete-btn { width: 20px; height: 20px; border: 0px solid #ffff…" at bounding box center [850, 414] width 967 height 659
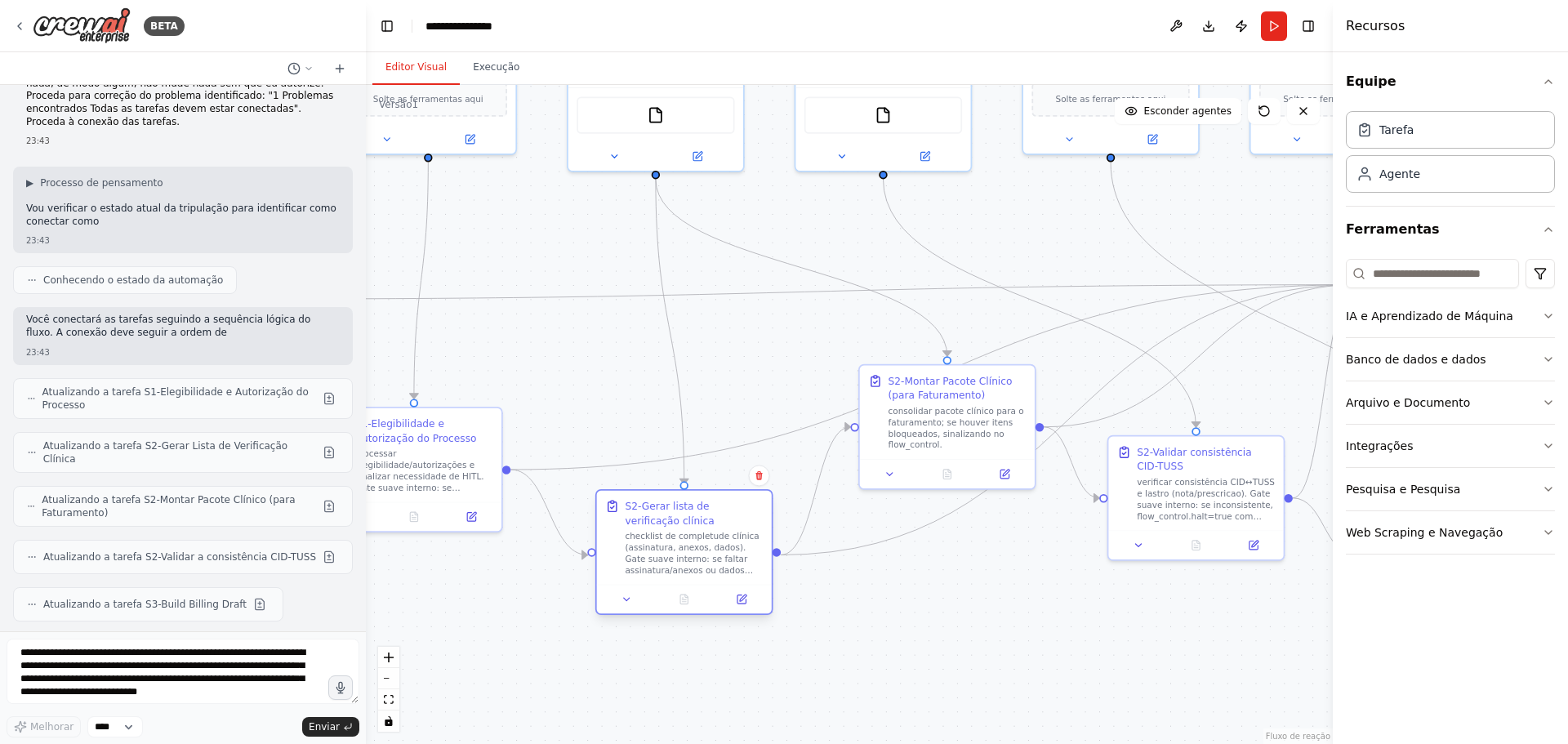
drag, startPoint x: 756, startPoint y: 415, endPoint x: 746, endPoint y: 541, distance: 126.4
click at [746, 541] on div "checklist de completude clínica (assinatura, anexos, dados). Gate suave interno…" at bounding box center [693, 553] width 138 height 46
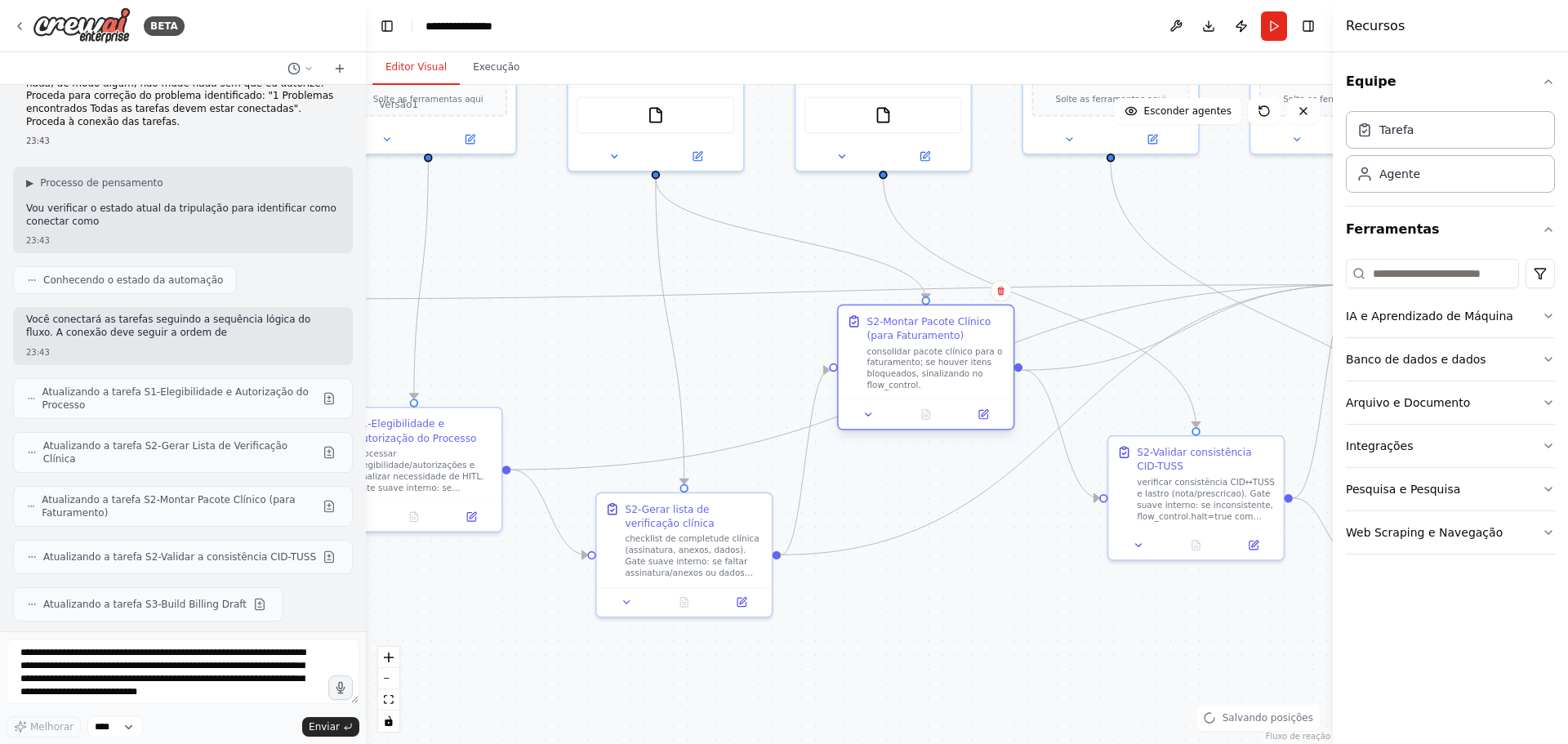
drag, startPoint x: 911, startPoint y: 416, endPoint x: 897, endPoint y: 364, distance: 53.9
click at [897, 364] on font "consolidar pacote clínico para o faturamento; se houver itens bloqueados, sinal…" at bounding box center [934, 368] width 135 height 44
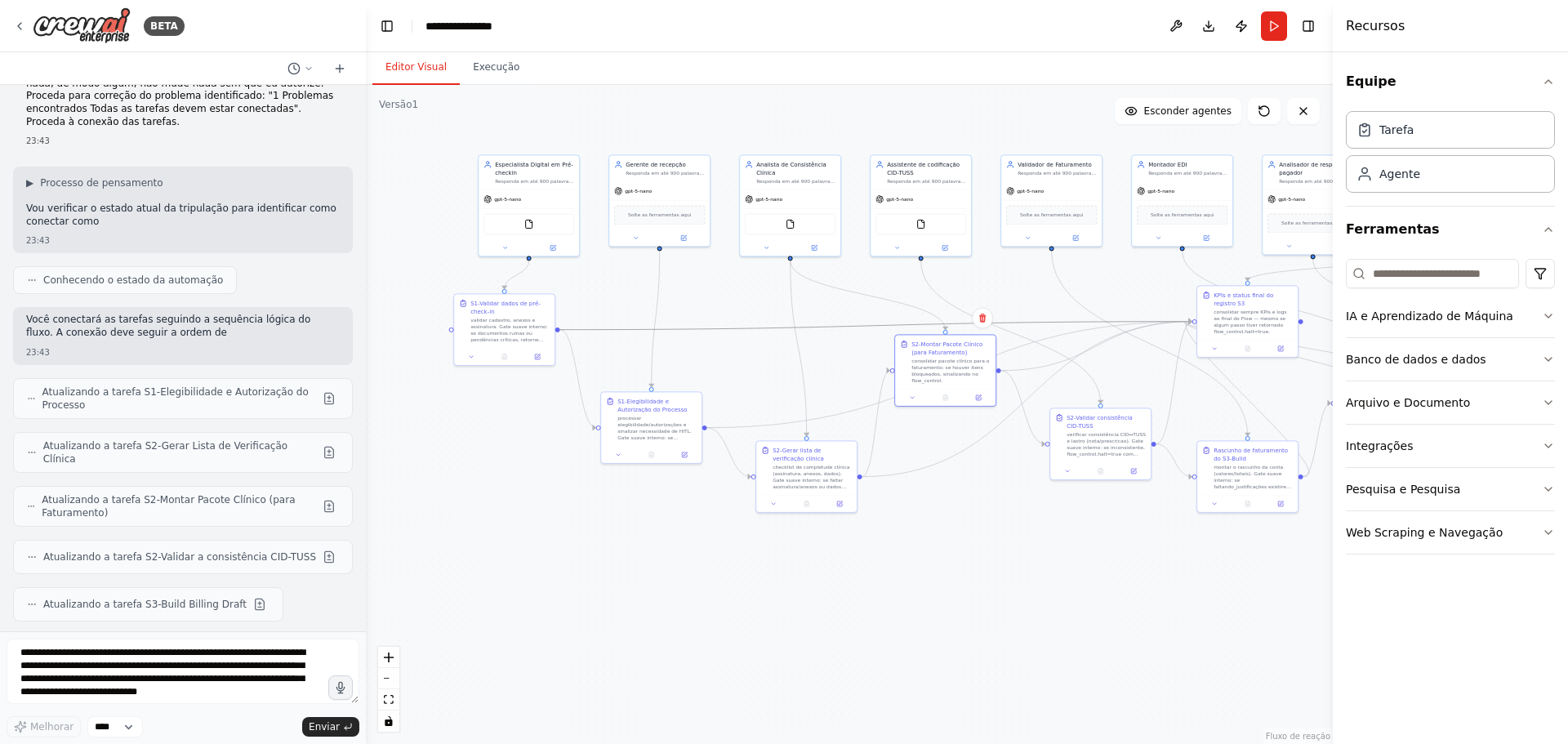
drag, startPoint x: 824, startPoint y: 323, endPoint x: 783, endPoint y: 327, distance: 41.2
click at [783, 327] on icon "Edge from 9a1a12cc-deaa-4ed3-9149-45fed29332f0 to 6afe8564-4fce-403b-9478-3c1a1…" at bounding box center [876, 325] width 632 height 8
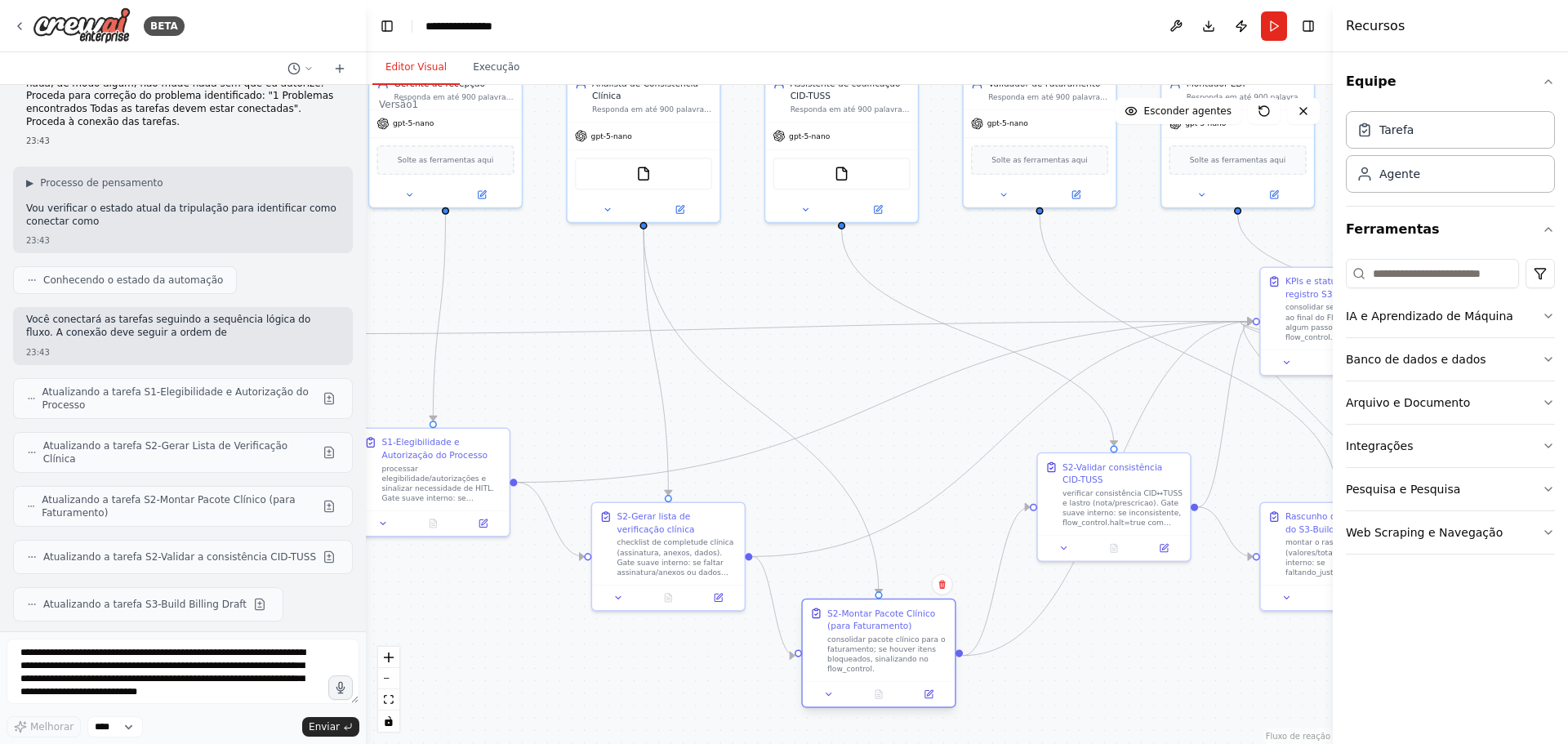
drag, startPoint x: 914, startPoint y: 425, endPoint x: 915, endPoint y: 655, distance: 230.0
click at [915, 655] on font "consolidar pacote clínico para o faturamento; se houver itens bloqueados, sinal…" at bounding box center [886, 653] width 118 height 39
drag, startPoint x: 1078, startPoint y: 513, endPoint x: 1030, endPoint y: 470, distance: 64.4
click at [1030, 470] on font "verificar consistência CID↔TUSS e lastro (nota/prescricao). Gate suave interno:…" at bounding box center [1073, 461] width 120 height 48
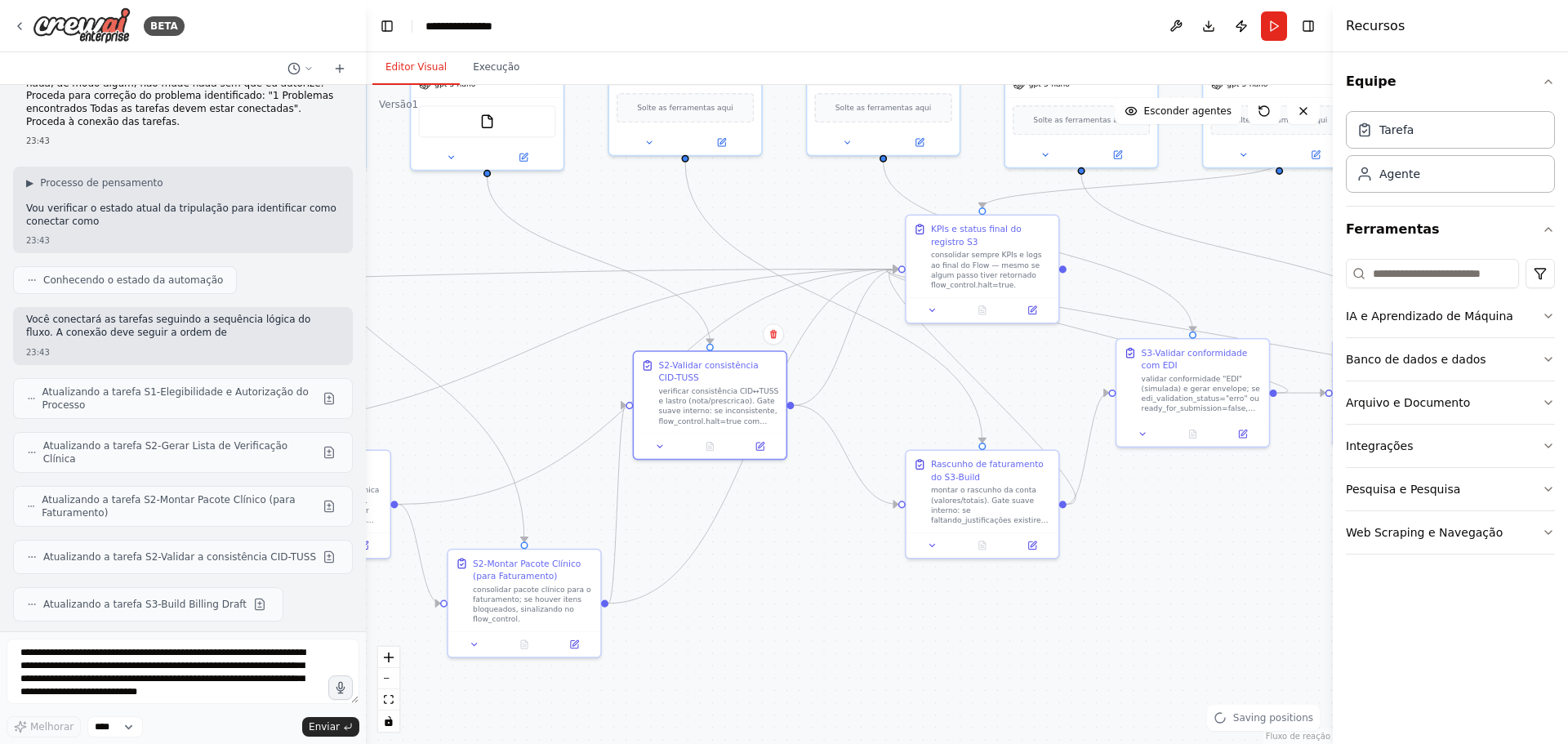
drag, startPoint x: 1052, startPoint y: 294, endPoint x: 696, endPoint y: 242, distance: 359.8
click at [696, 242] on div ".deletable-edge-delete-btn { width: 20px; height: 20px; border: 0px solid #ffff…" at bounding box center [850, 414] width 967 height 659
drag, startPoint x: 943, startPoint y: 475, endPoint x: 933, endPoint y: 547, distance: 72.7
click at [933, 541] on font "Rascunho de faturamento do S3-Build" at bounding box center [974, 529] width 112 height 22
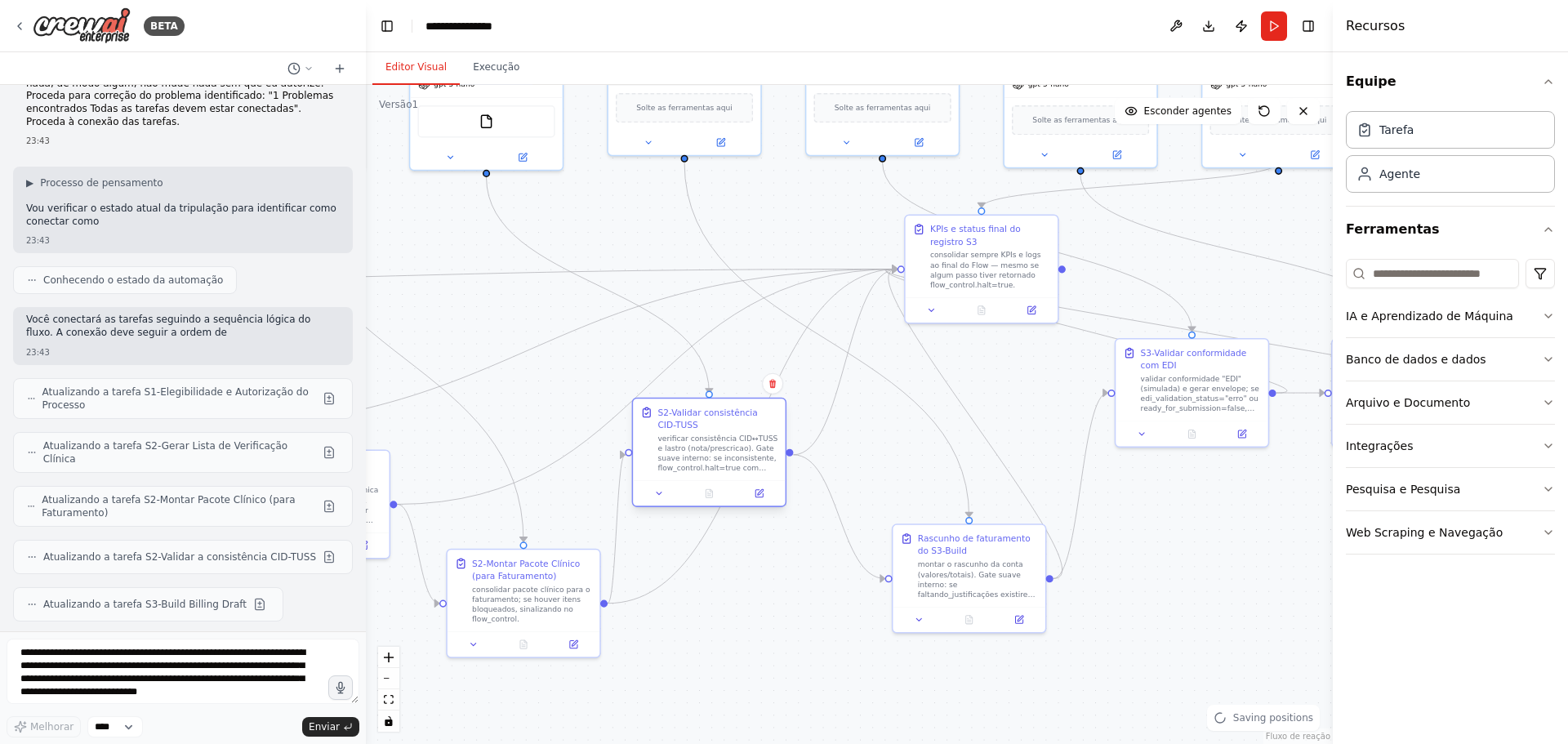
drag, startPoint x: 734, startPoint y: 404, endPoint x: 734, endPoint y: 459, distance: 55.0
click at [734, 459] on font "verificar consistência CID↔TUSS e lastro (nota/prescricao). Gate suave interno:…" at bounding box center [717, 458] width 120 height 48
drag, startPoint x: 1148, startPoint y: 399, endPoint x: 1164, endPoint y: 462, distance: 65.0
click at [1164, 462] on font "validar conformidade "EDI" (simulada) e gerar envelope; se edi_validation_statu…" at bounding box center [1212, 463] width 118 height 58
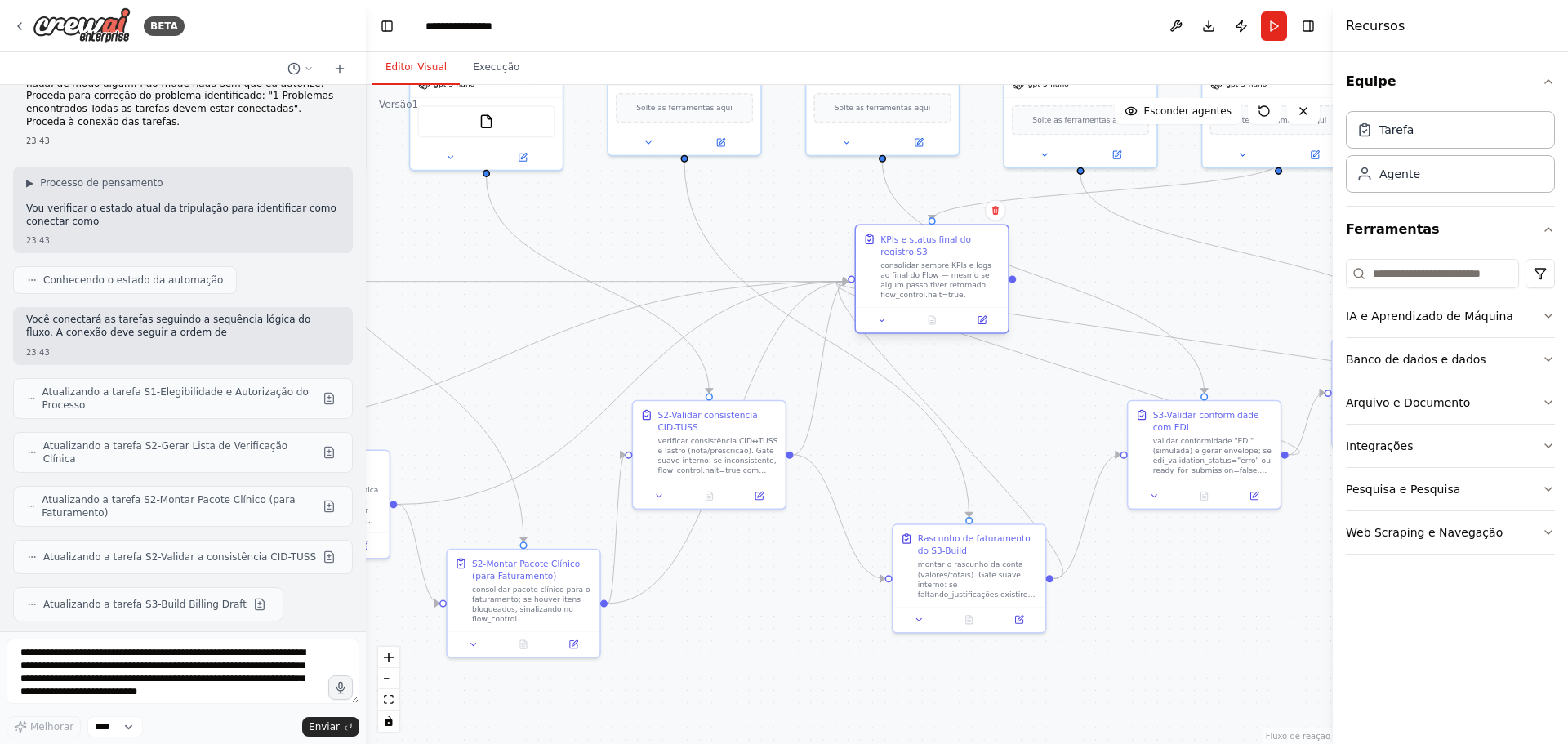
drag, startPoint x: 984, startPoint y: 281, endPoint x: 937, endPoint y: 294, distance: 48.8
click at [937, 294] on font "consolidar sempre KPIs e logs ao final do Flow — mesmo se algum passo tiver ret…" at bounding box center [936, 279] width 111 height 39
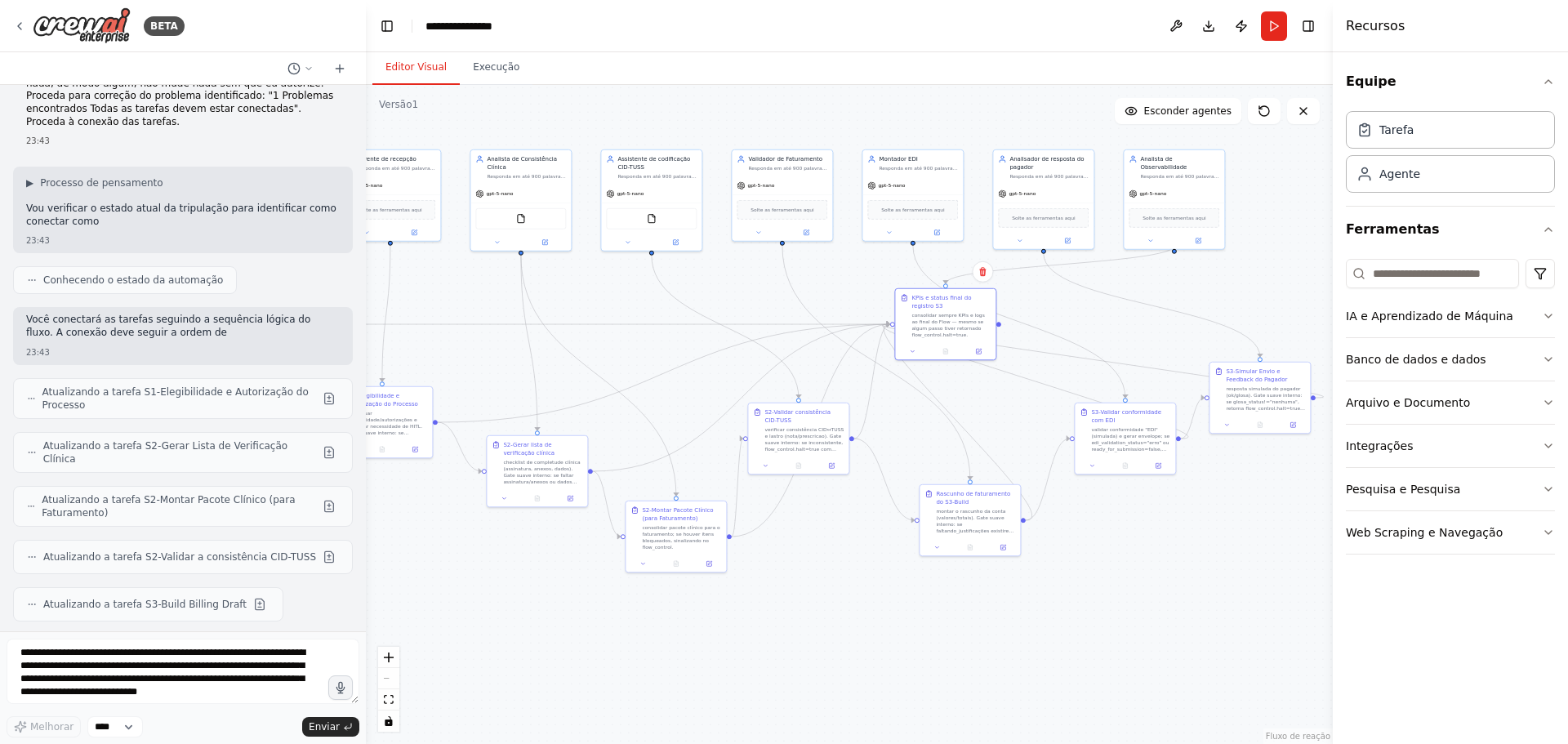
drag, startPoint x: 171, startPoint y: 600, endPoint x: 25, endPoint y: 418, distance: 233.3
click at [1213, 25] on button "Download" at bounding box center [1209, 26] width 26 height 30
click at [39, 652] on textarea at bounding box center [183, 671] width 353 height 66
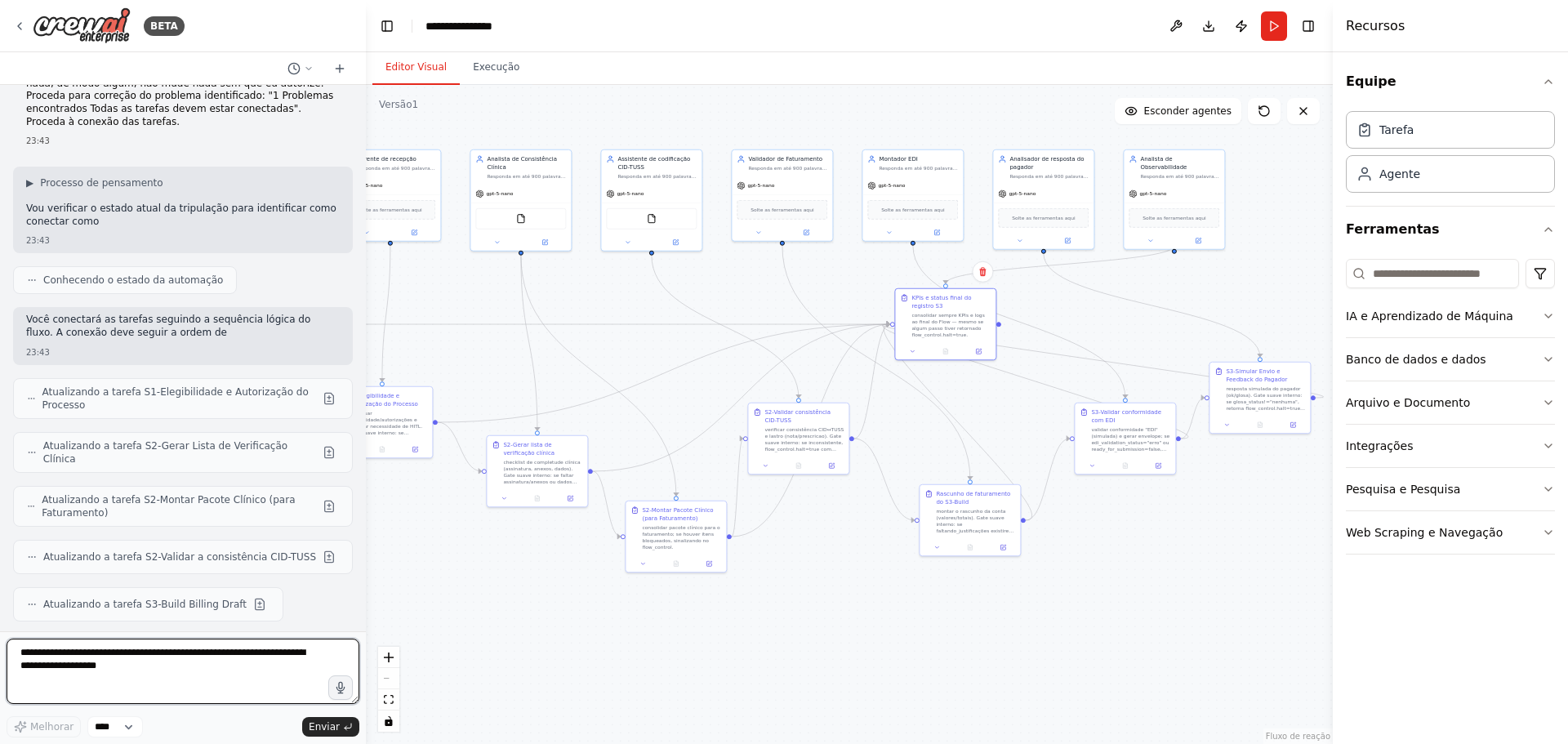
paste textarea "**********"
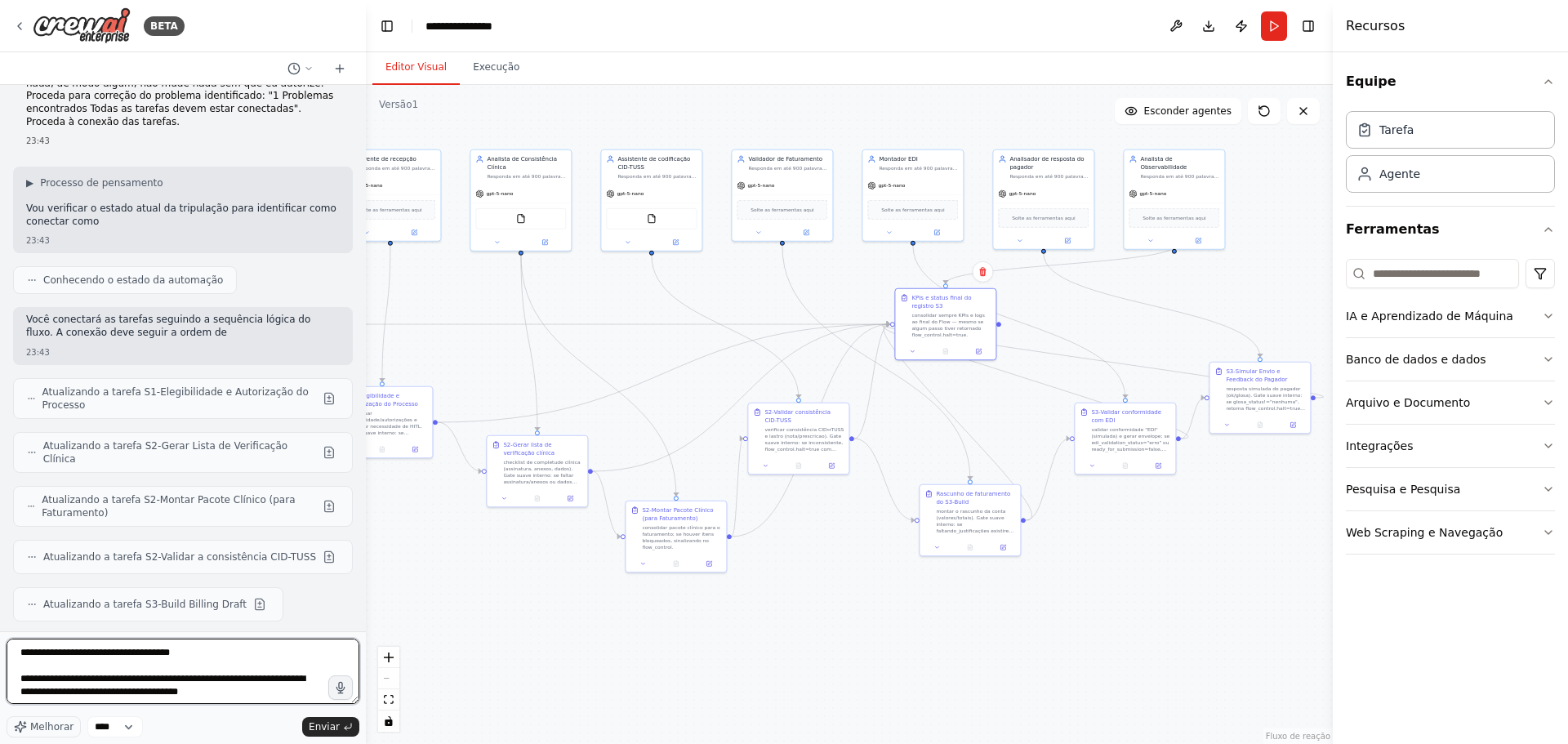
scroll to position [14500, 0]
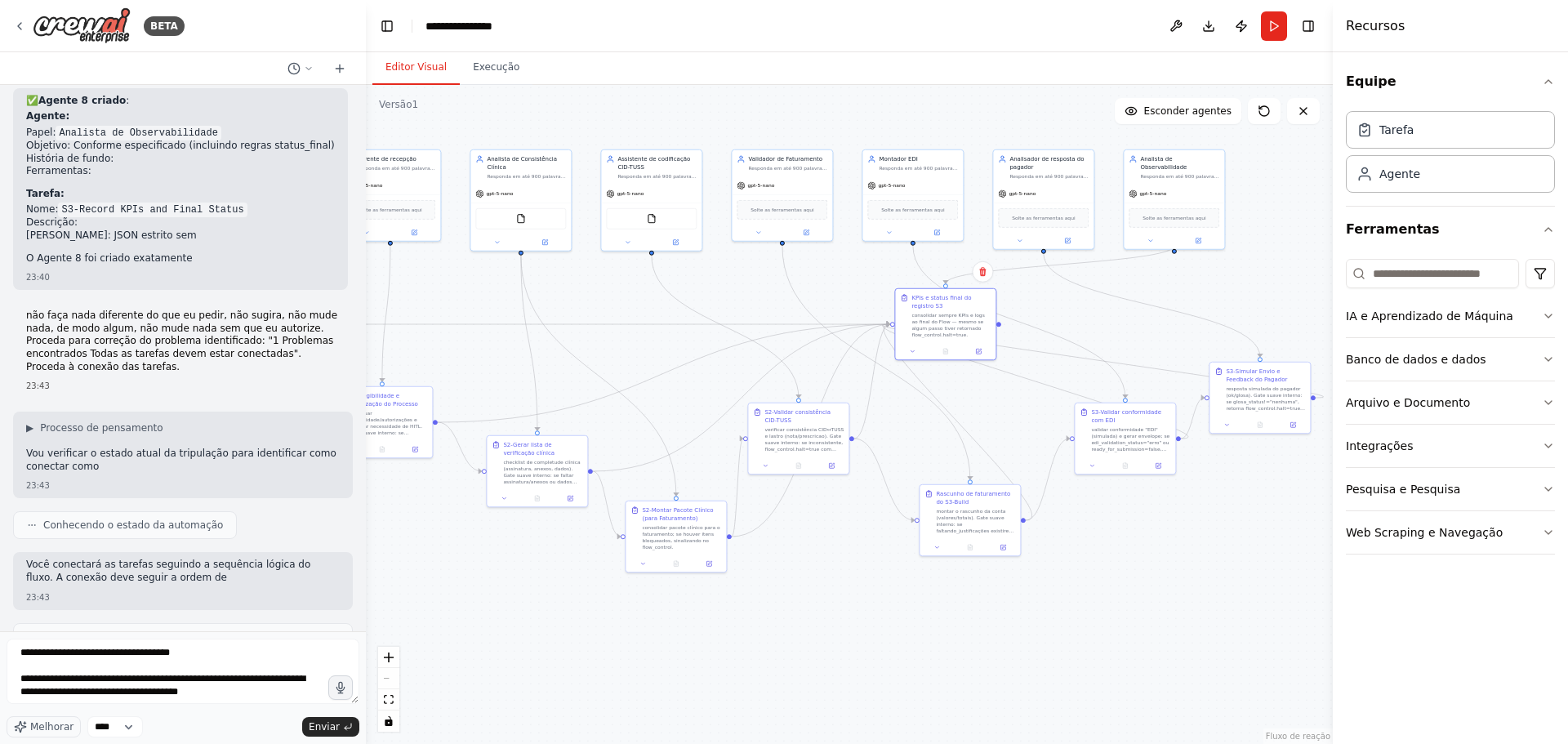
drag, startPoint x: 54, startPoint y: 240, endPoint x: 81, endPoint y: 240, distance: 27.0
drag, startPoint x: 26, startPoint y: 232, endPoint x: 126, endPoint y: 254, distance: 102.4
click at [21, 651] on textarea at bounding box center [183, 671] width 353 height 66
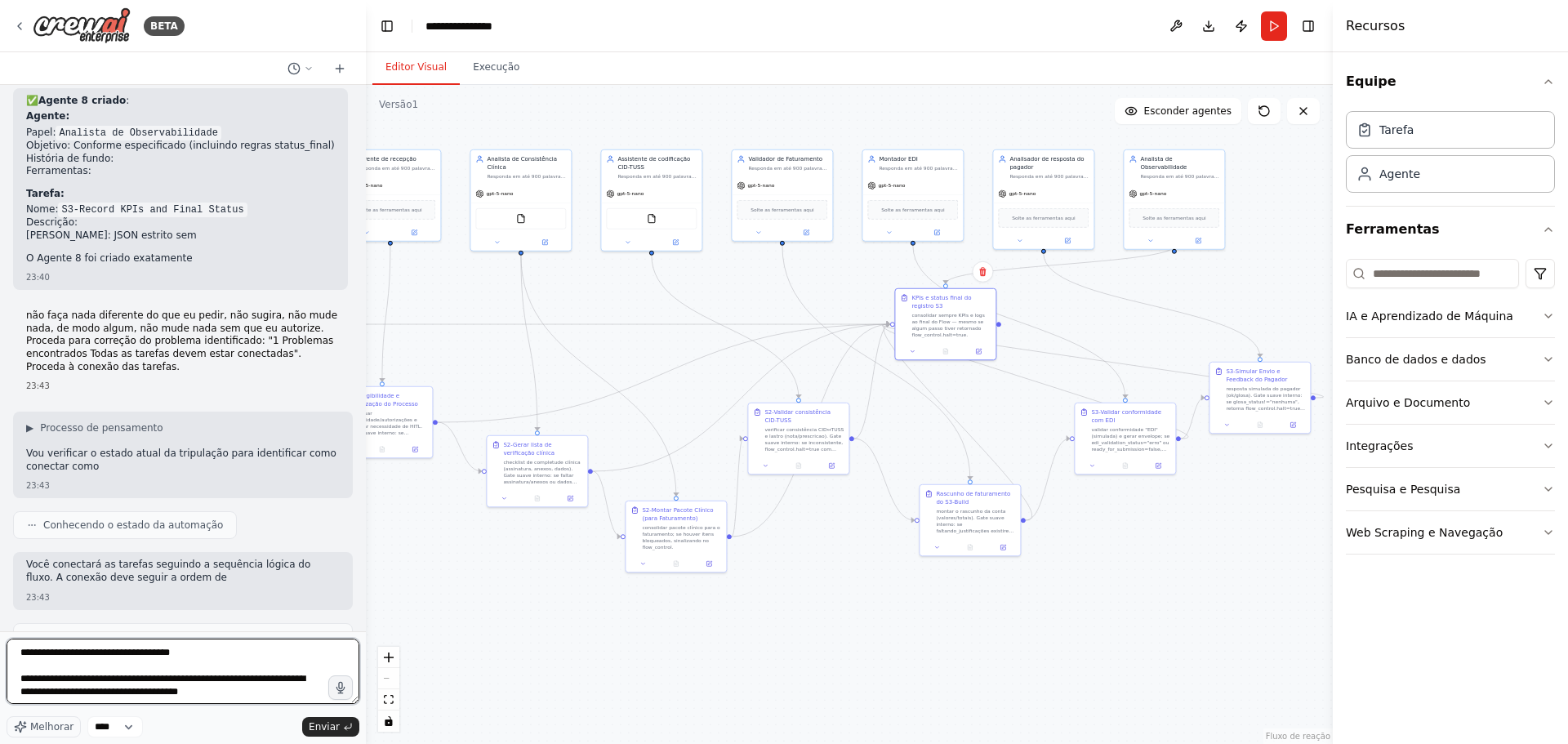
paste textarea "**********"
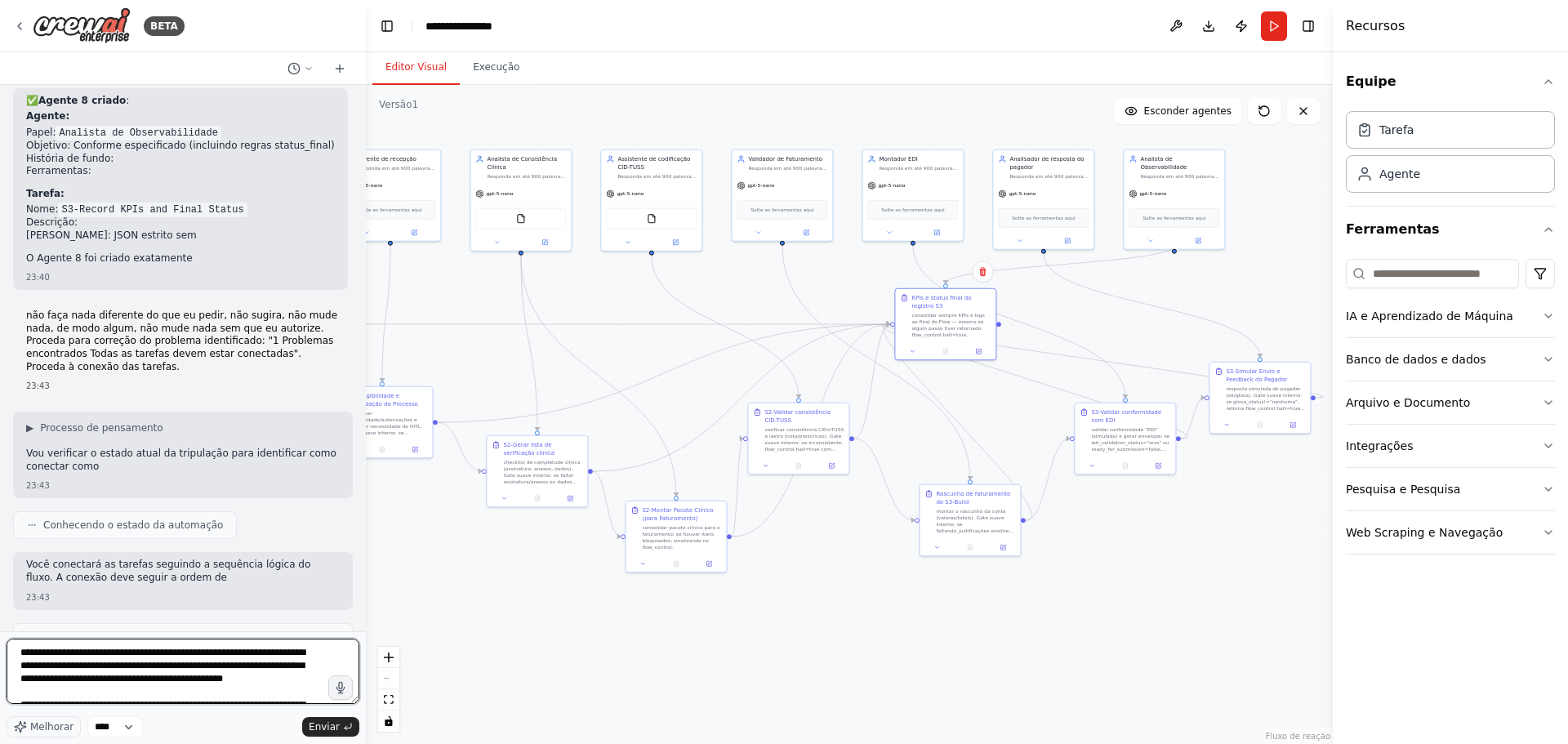
type textarea "**********"
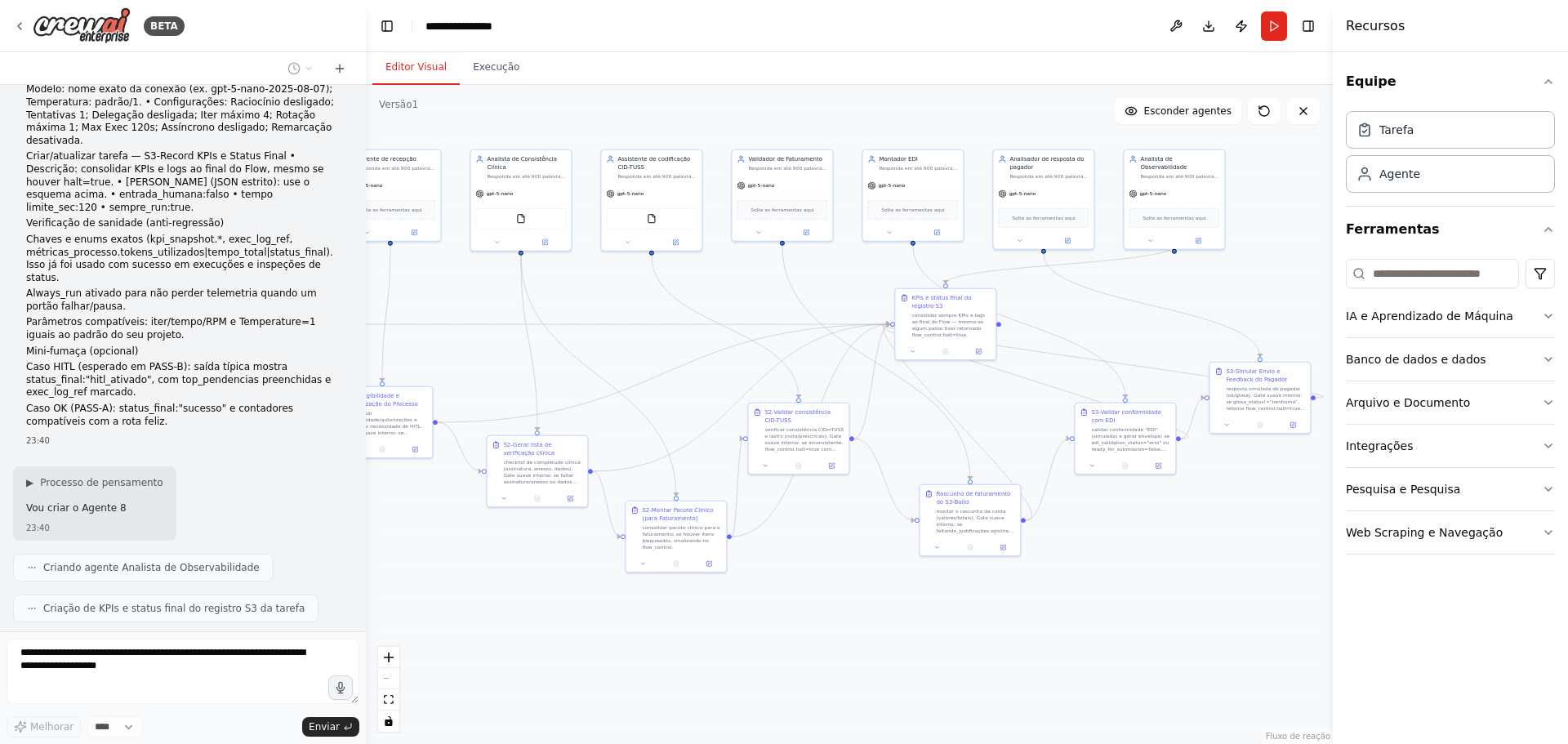
scroll to position [14198, 0]
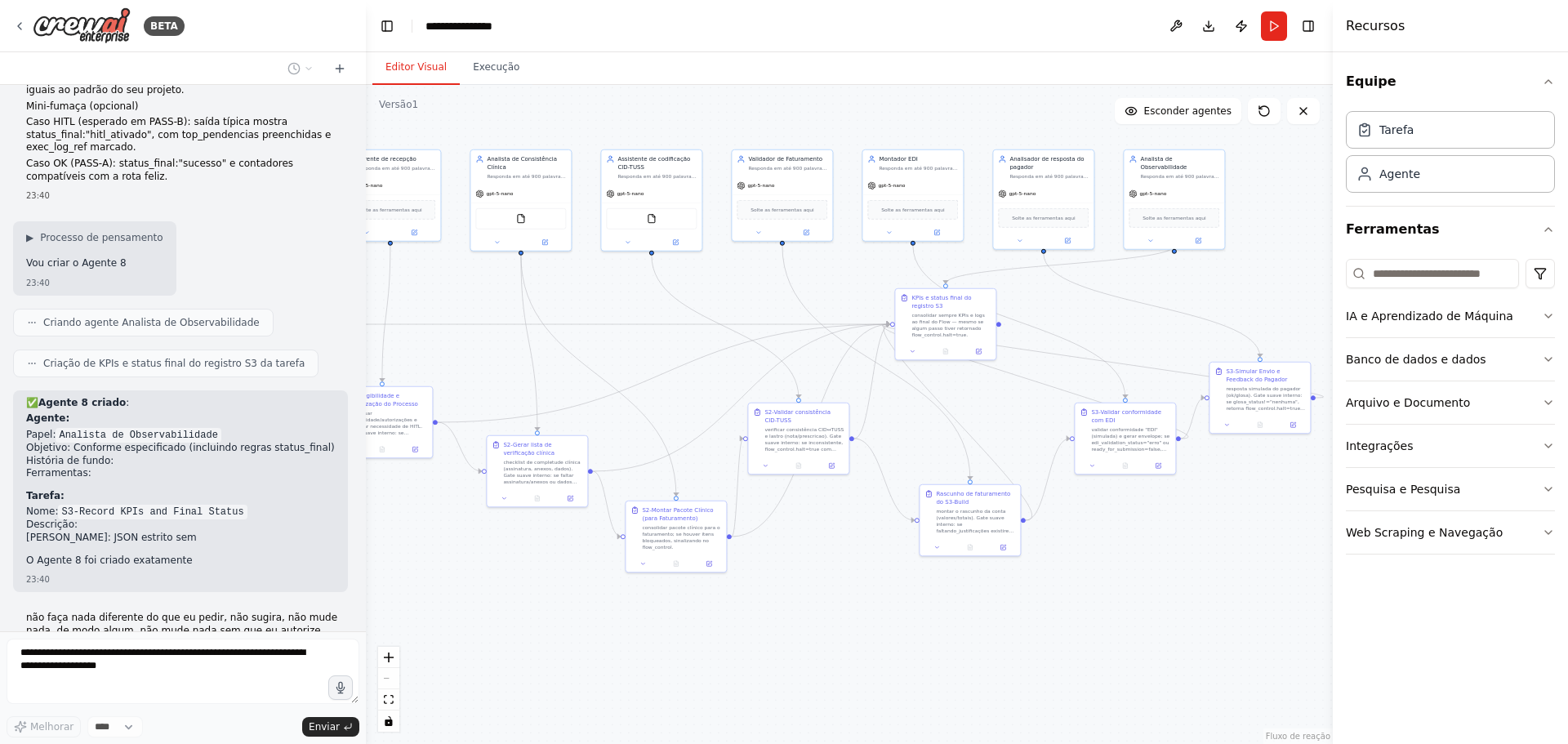
drag, startPoint x: 30, startPoint y: 340, endPoint x: 350, endPoint y: 480, distance: 349.3
click at [350, 480] on div "não faça nada diferente do que eu pedir, não sugira, não mude nada, de modo alg…" at bounding box center [183, 357] width 366 height 546
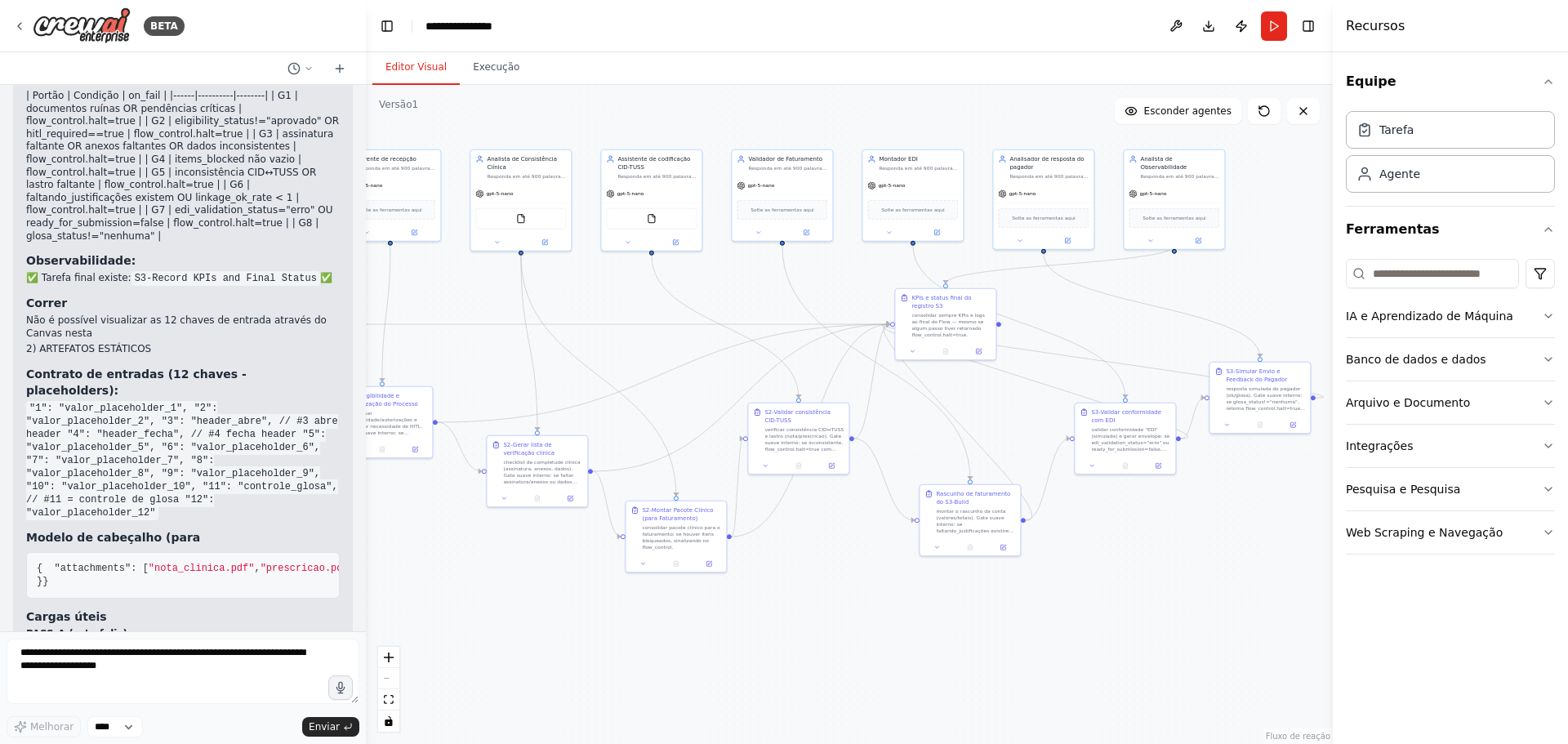
scroll to position [17514, 0]
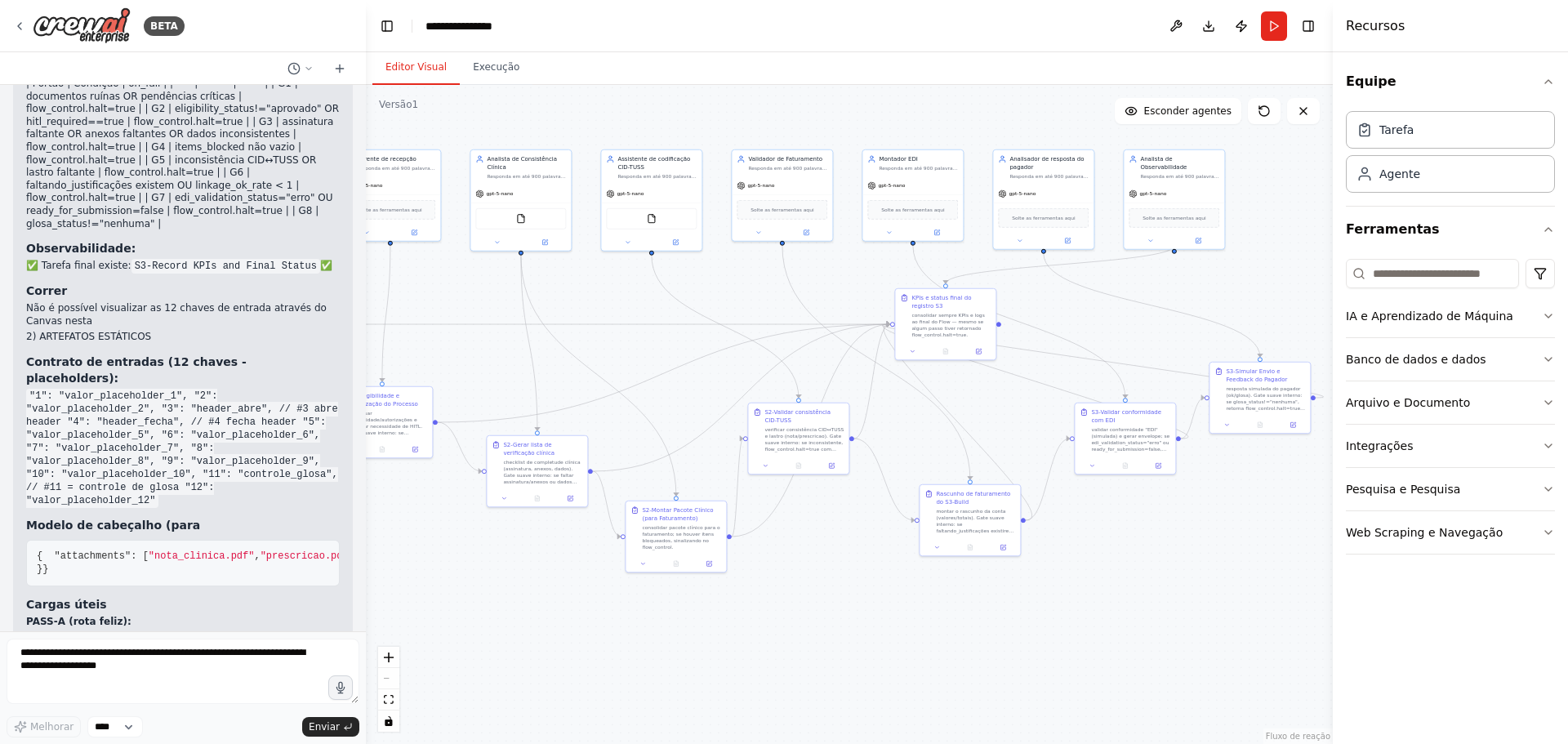
click at [333, 327] on div "1) Agentes e Tarefas (encomenda Agentes: Especialista Digital em Pré-checkin Ge…" at bounding box center [183, 383] width 340 height 1263
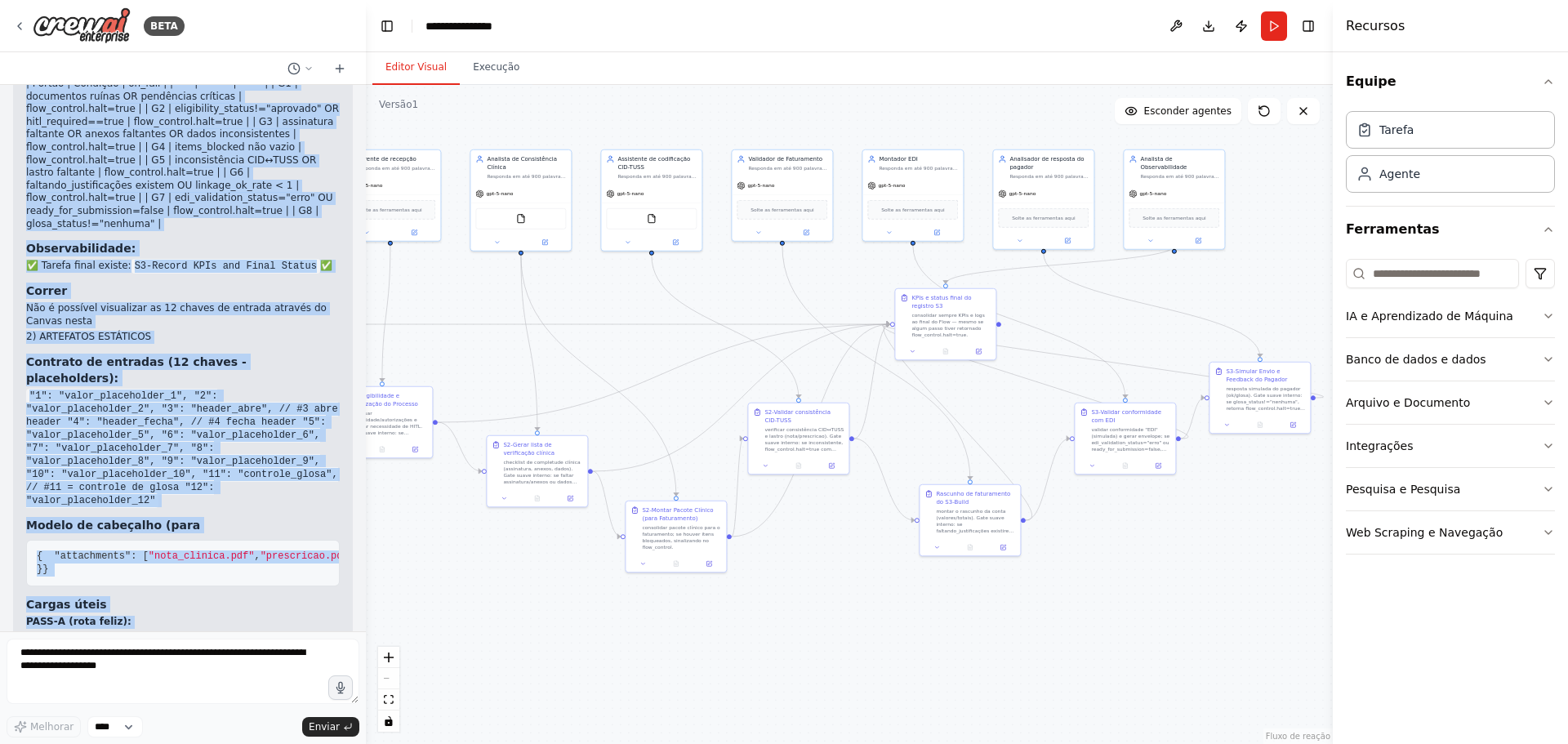
drag, startPoint x: 30, startPoint y: 395, endPoint x: 147, endPoint y: 606, distance: 241.3
click at [147, 606] on div "1) Agentes e Tarefas (encomenda Agentes: Especialista Digital em Pré-checkin Ge…" at bounding box center [183, 383] width 340 height 1263
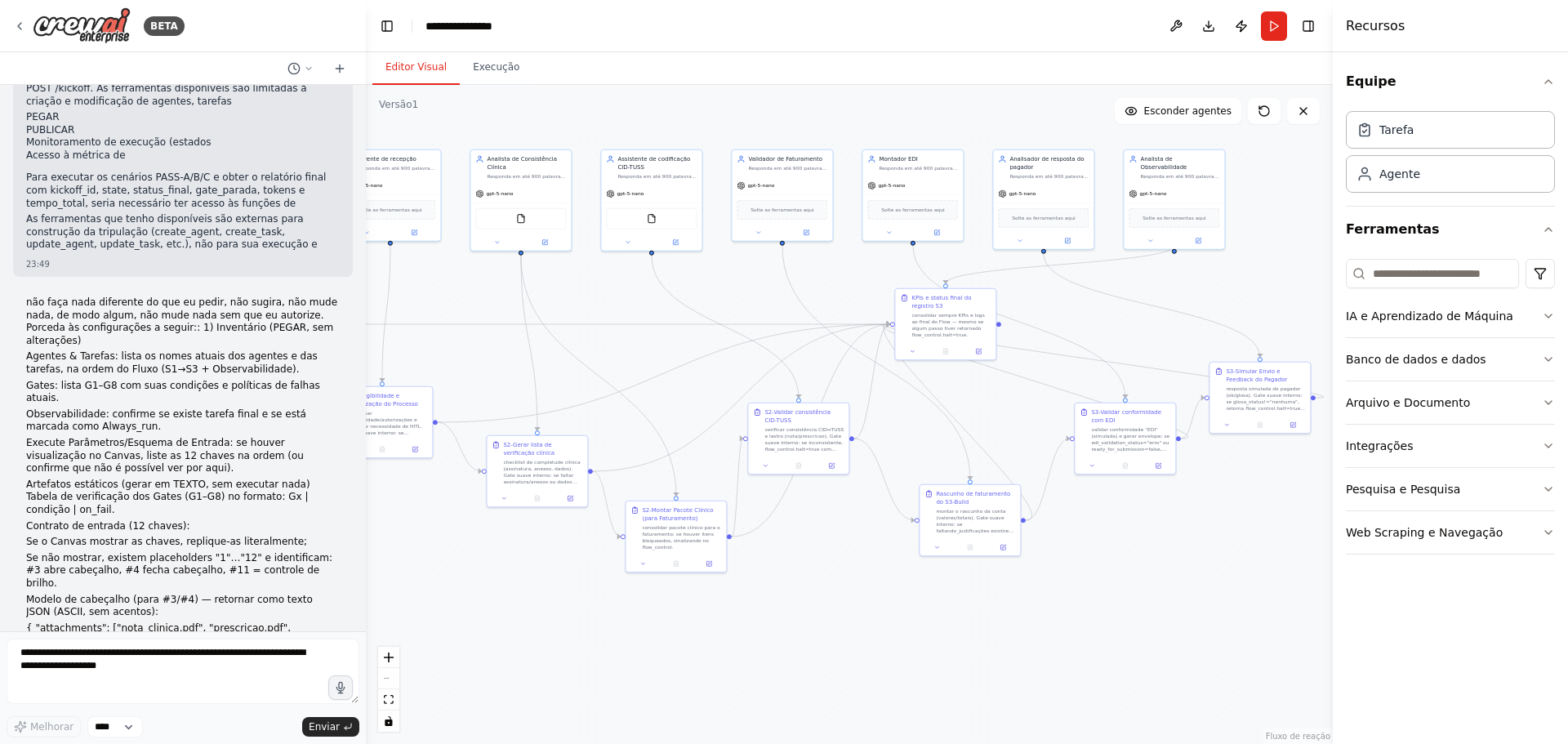
scroll to position [15962, 0]
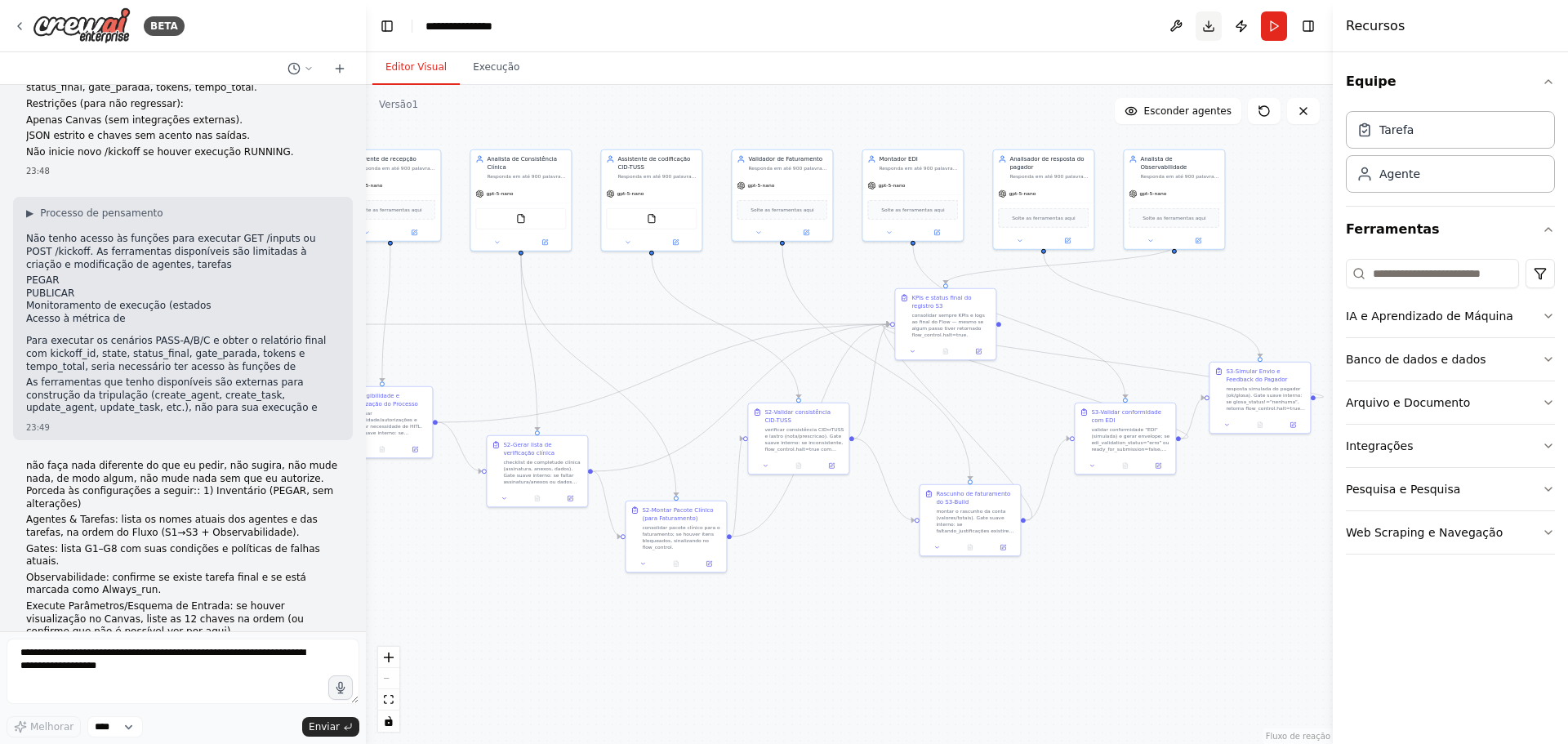
click at [1210, 29] on button "Download" at bounding box center [1209, 26] width 26 height 30
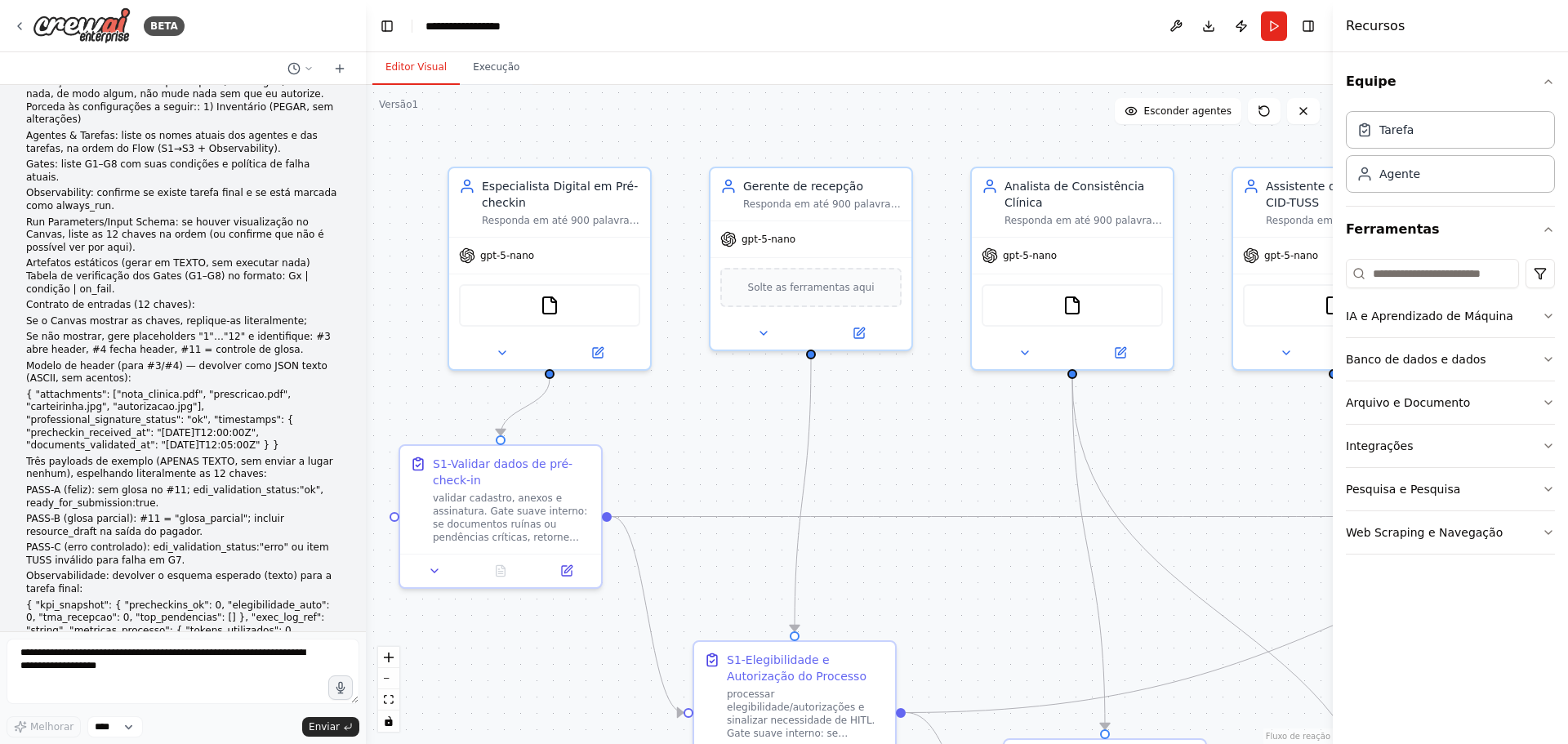
scroll to position [15867, 0]
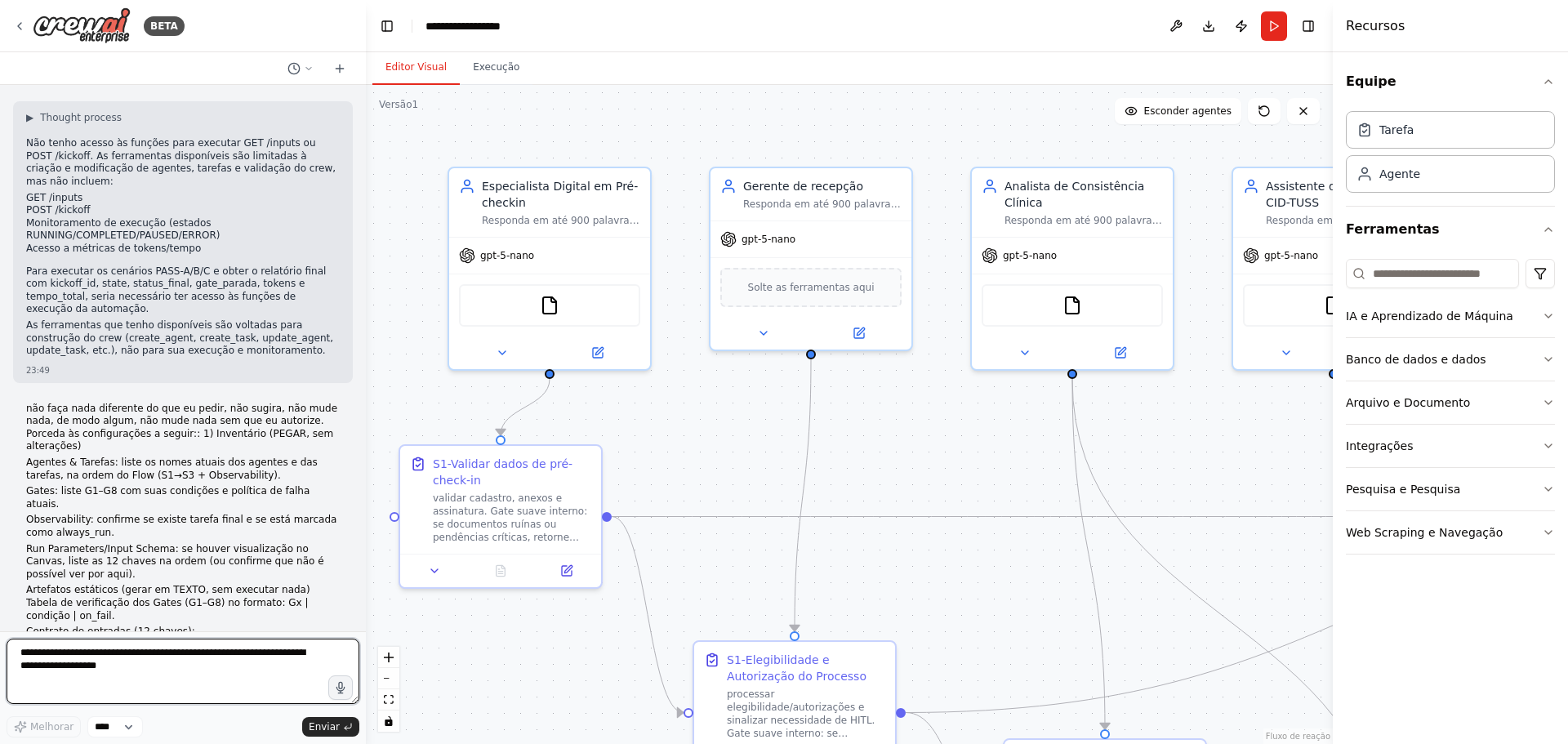
click at [103, 653] on textarea at bounding box center [183, 671] width 353 height 66
paste textarea "**********"
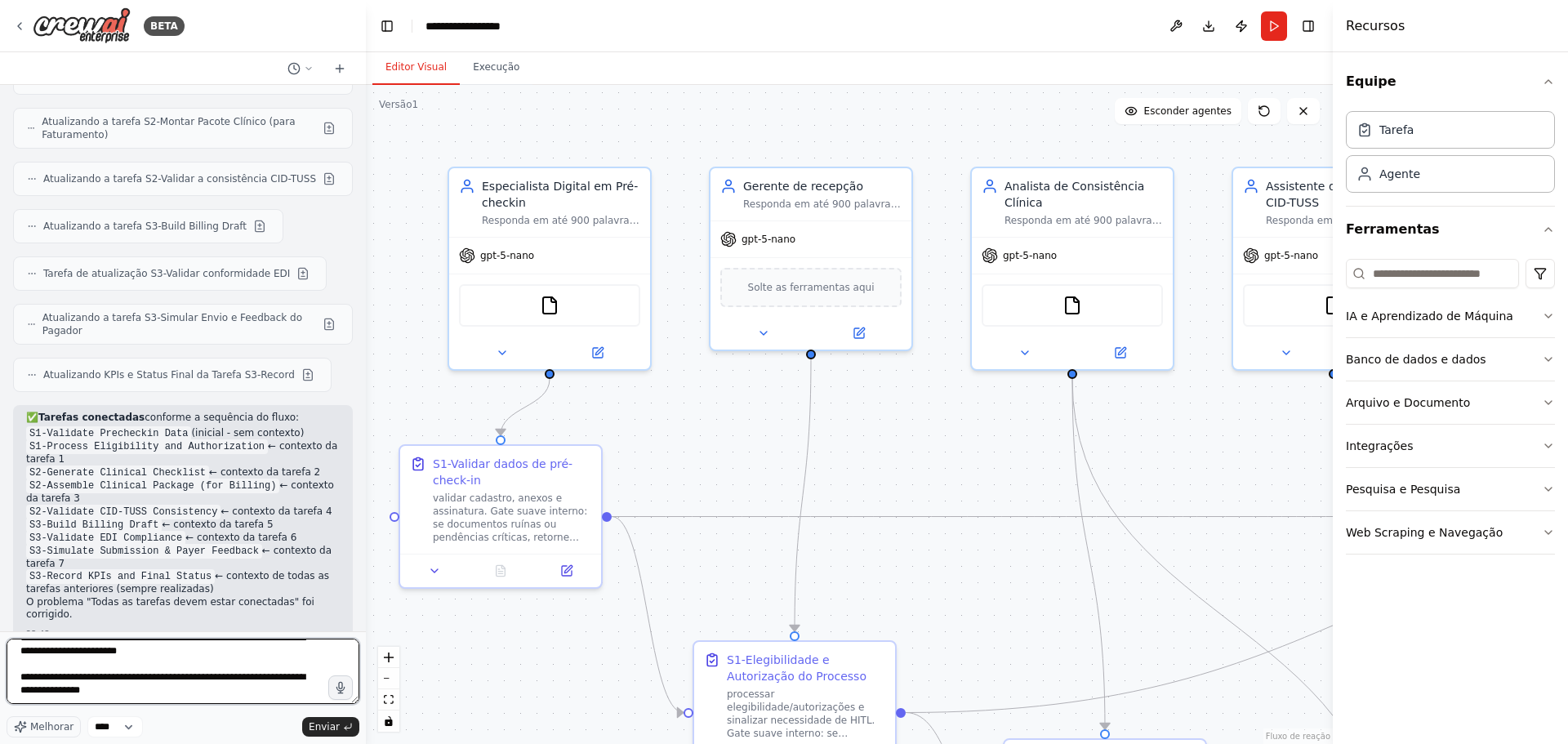
scroll to position [15013, 0]
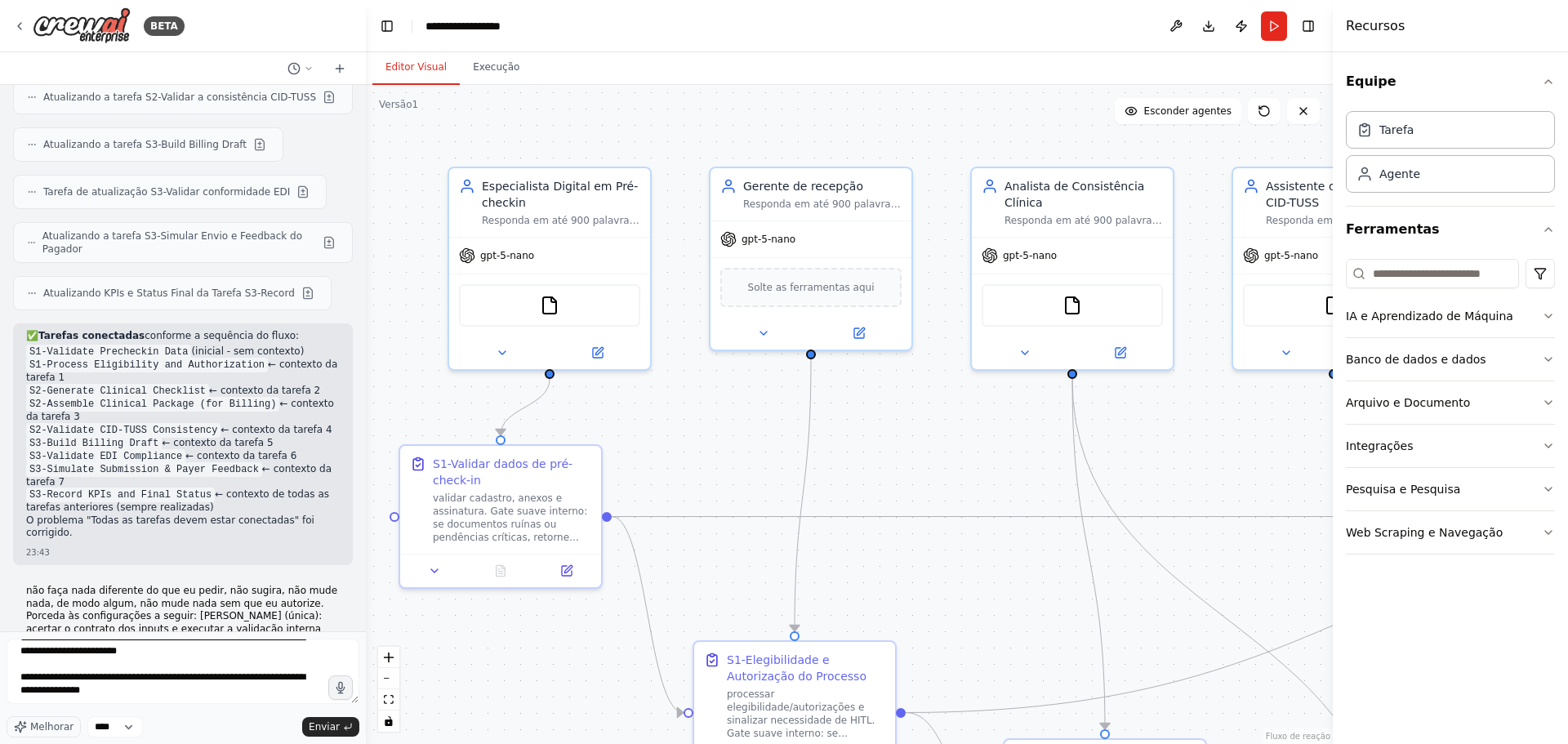
drag, startPoint x: 26, startPoint y: 314, endPoint x: 130, endPoint y: 336, distance: 106.3
copy font "não faça nada diferente do que eu pedir, não sugira, não mude nada, de modo alg…"
click at [107, 651] on textarea at bounding box center [183, 671] width 353 height 66
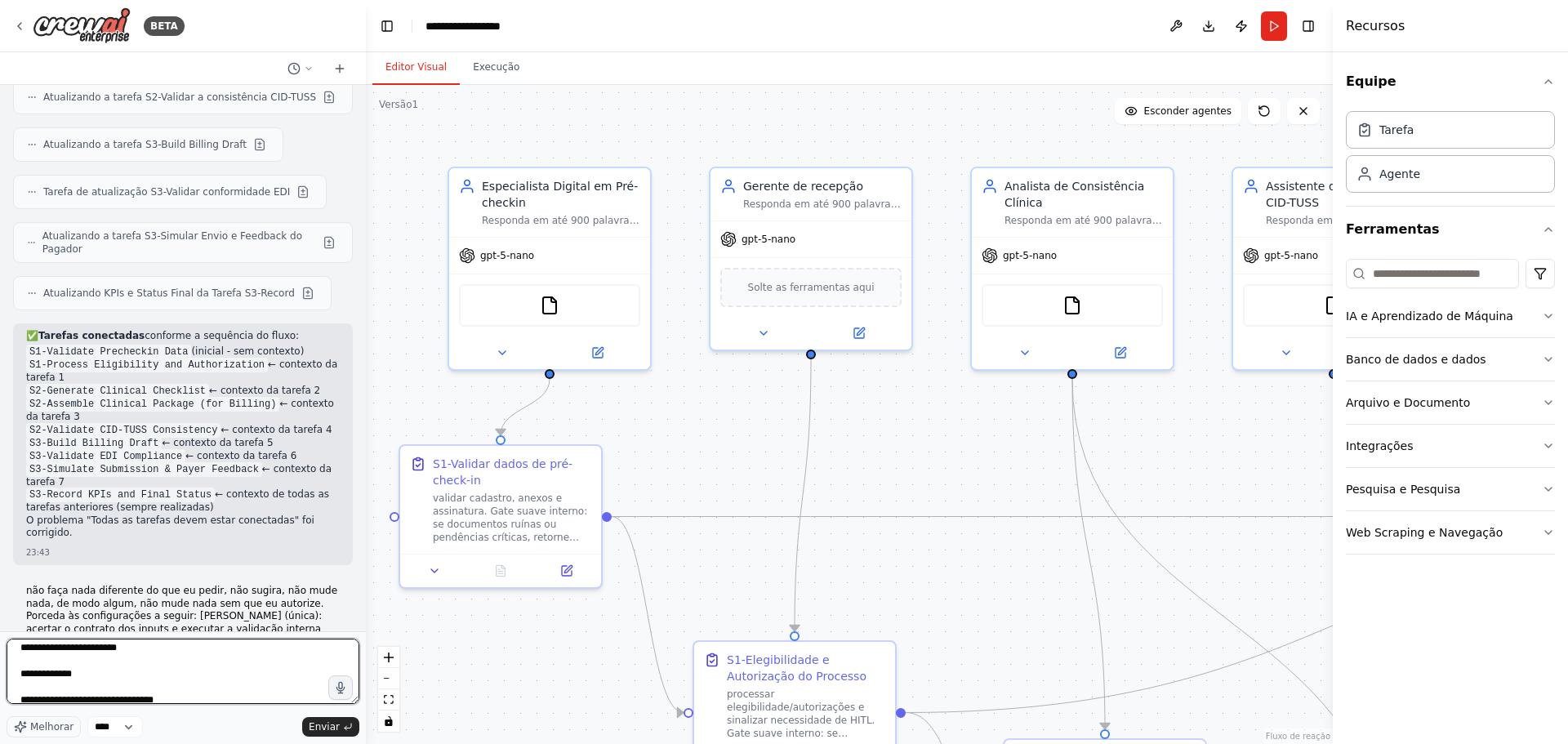
scroll to position [0, 0]
click at [23, 651] on textarea at bounding box center [183, 671] width 353 height 66
paste textarea "**********"
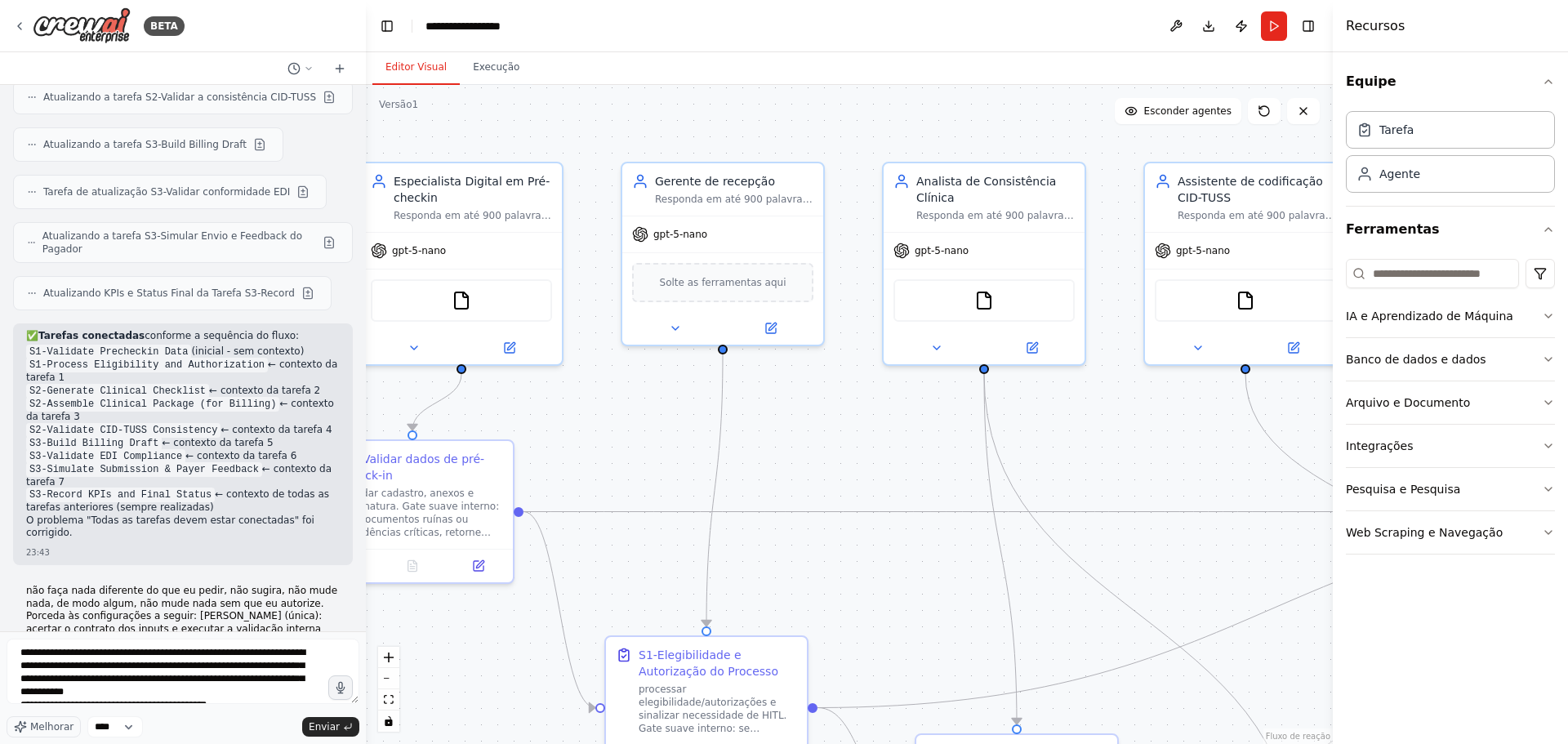
drag, startPoint x: 917, startPoint y: 424, endPoint x: 829, endPoint y: 419, distance: 88.1
click at [829, 419] on div ".deletable-edge-delete-btn { width: 20px; height: 20px; border: 0px solid #ffff…" at bounding box center [850, 414] width 967 height 659
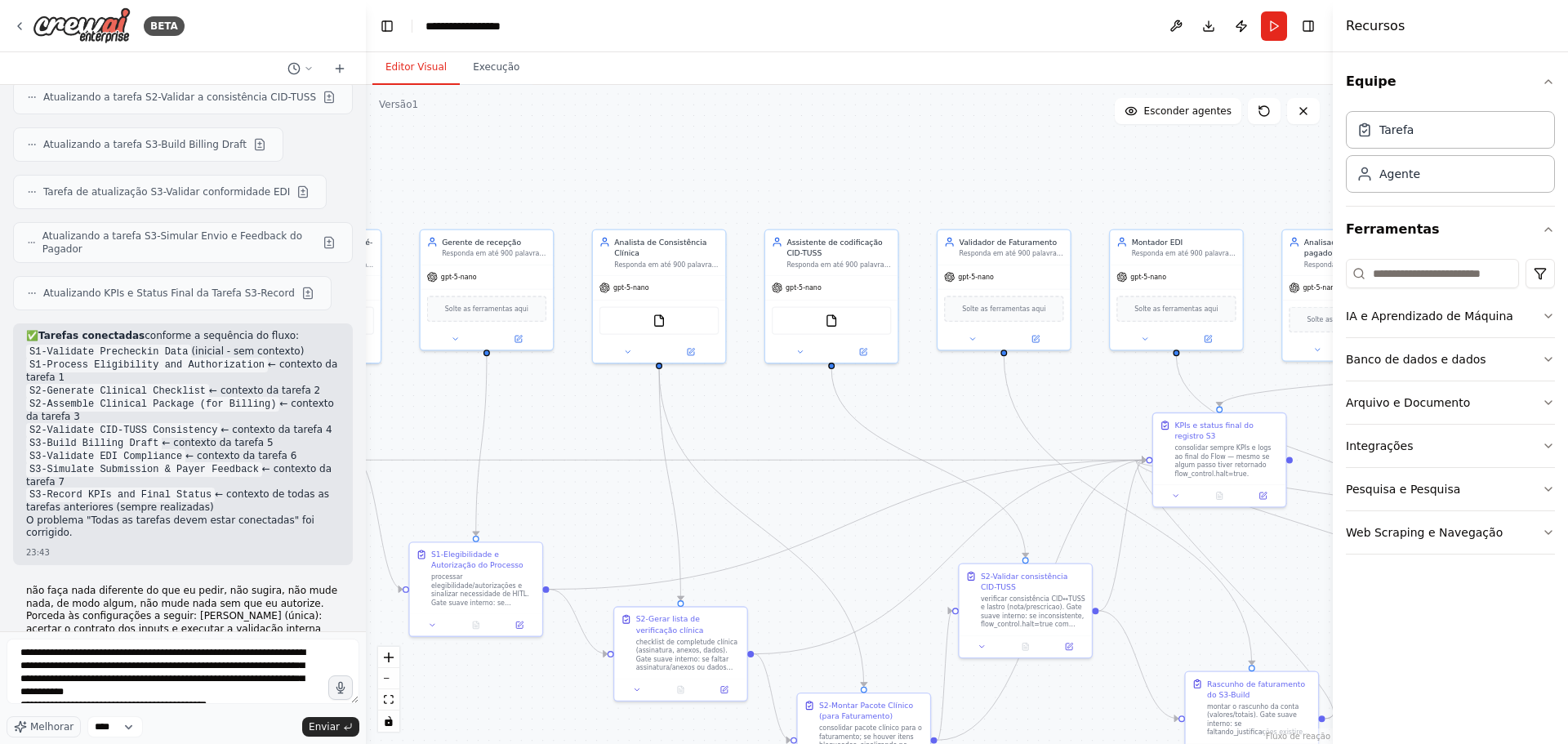
drag, startPoint x: 901, startPoint y: 450, endPoint x: 629, endPoint y: 426, distance: 273.1
click at [629, 426] on div ".deletable-edge-delete-btn { width: 20px; height: 20px; border: 0px solid #ffff…" at bounding box center [850, 414] width 967 height 659
drag, startPoint x: 1178, startPoint y: 445, endPoint x: 766, endPoint y: 448, distance: 412.0
click at [766, 448] on font "consolidar sempre KPIs e logs ao final do Flow — mesmo se algum passo tiver ret…" at bounding box center [813, 459] width 97 height 34
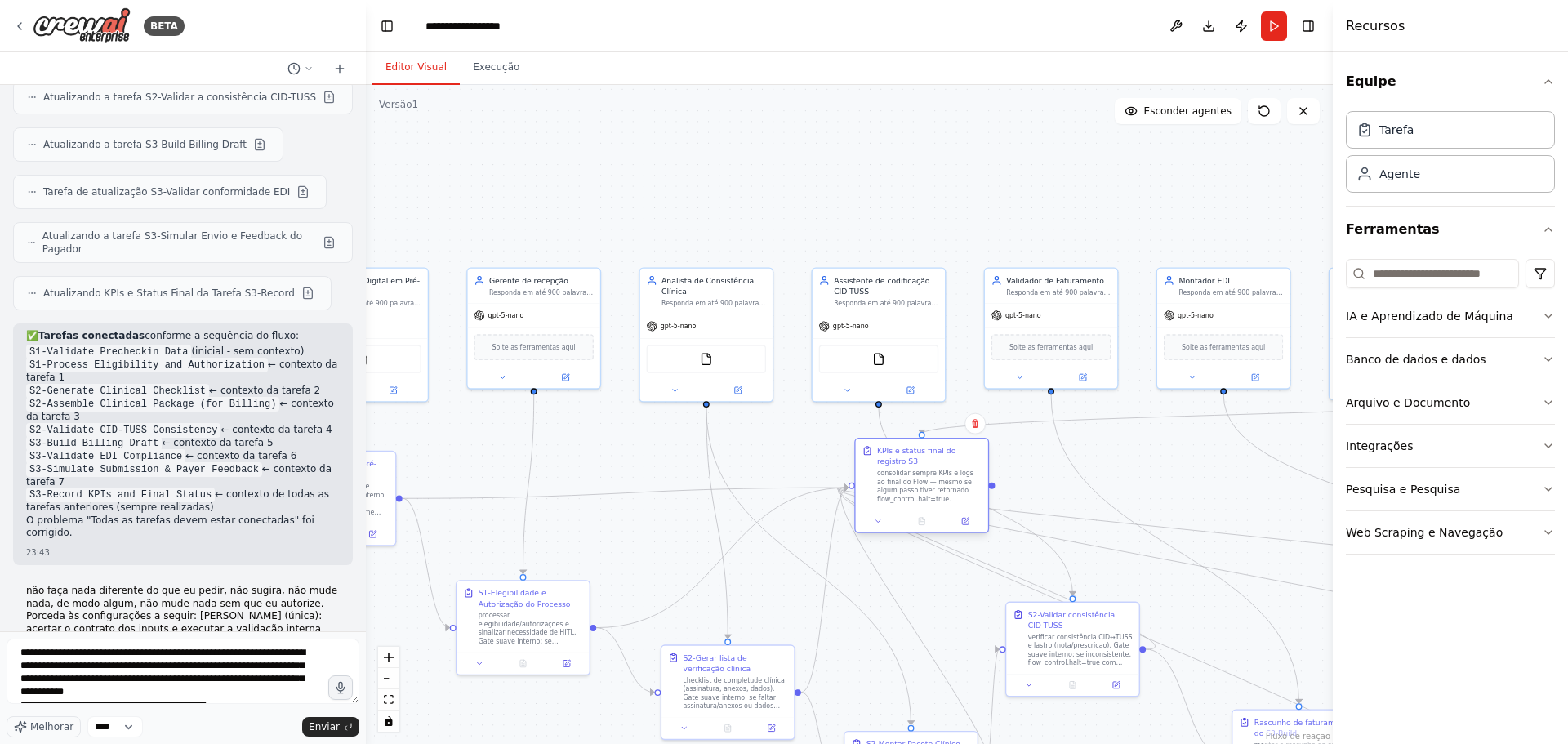
drag, startPoint x: 840, startPoint y: 513, endPoint x: 903, endPoint y: 502, distance: 64.0
click at [903, 502] on font "consolidar sempre KPIs e logs ao final do Flow — mesmo se algum passo tiver ret…" at bounding box center [925, 486] width 97 height 34
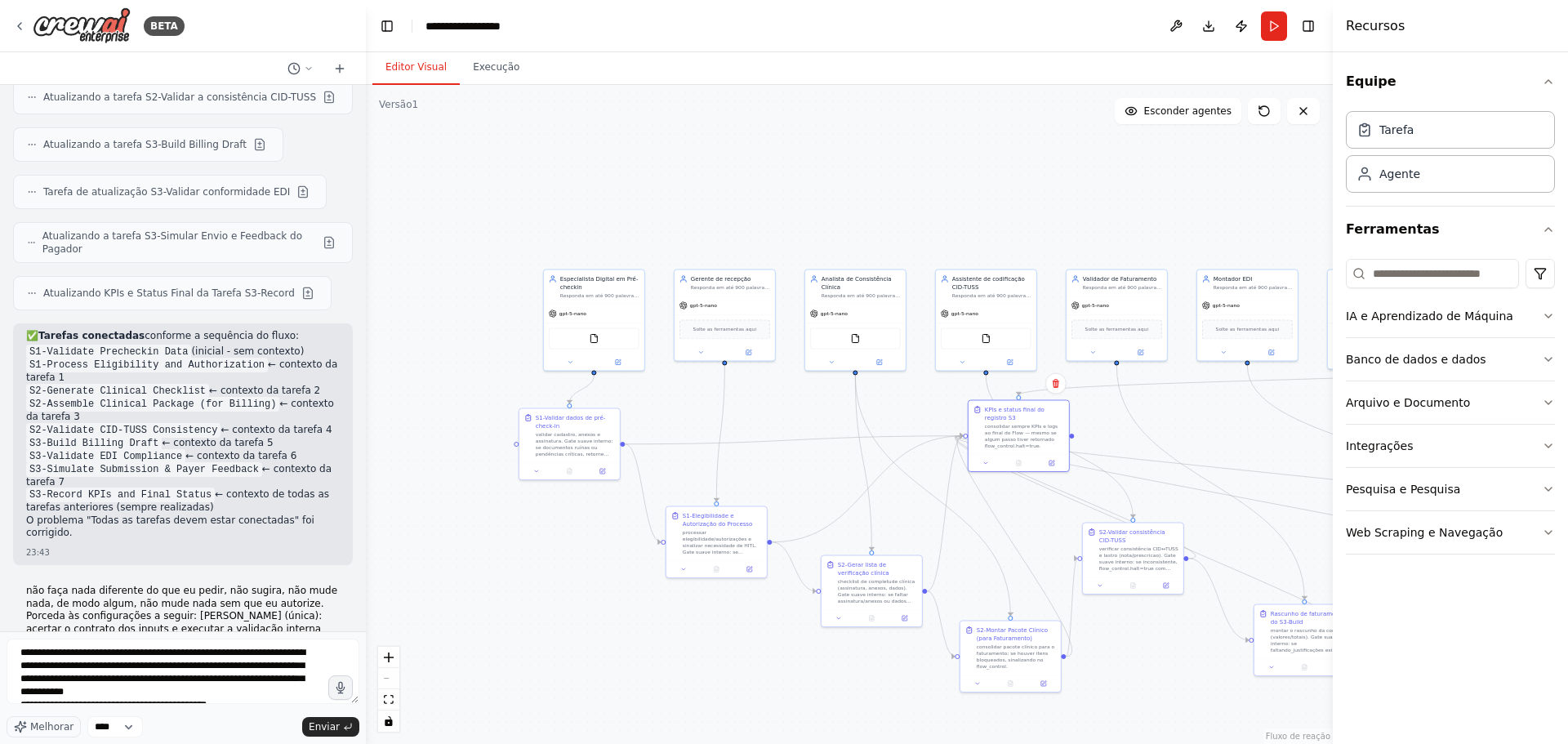
drag, startPoint x: 712, startPoint y: 283, endPoint x: 804, endPoint y: 205, distance: 120.6
click at [804, 205] on div ".deletable-edge-delete-btn { width: 20px; height: 20px; border: 0px solid #ffff…" at bounding box center [850, 414] width 967 height 659
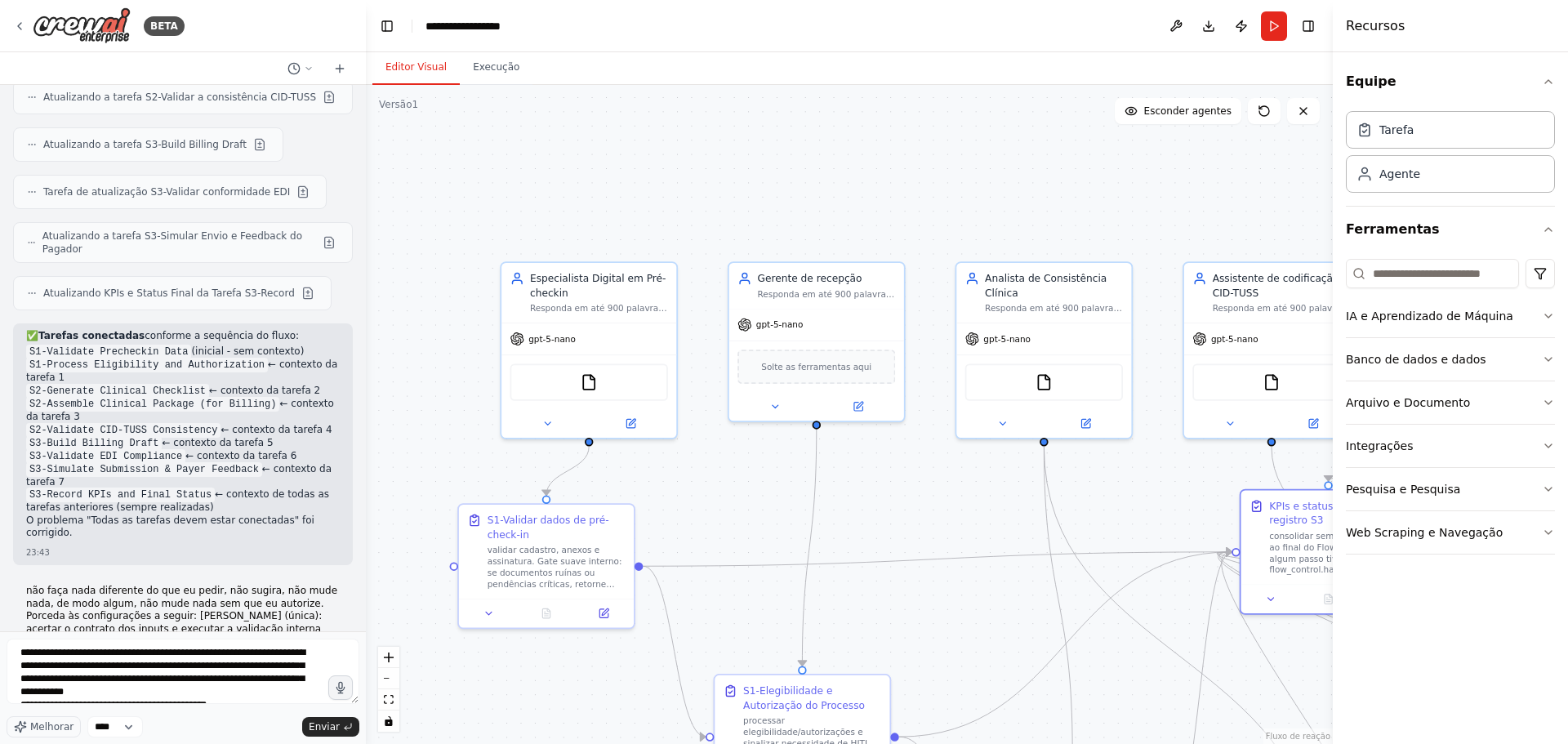
drag, startPoint x: 847, startPoint y: 216, endPoint x: 944, endPoint y: 195, distance: 99.2
click at [944, 195] on div ".deletable-edge-delete-btn { width: 20px; height: 20px; border: 0px solid #ffff…" at bounding box center [850, 414] width 967 height 659
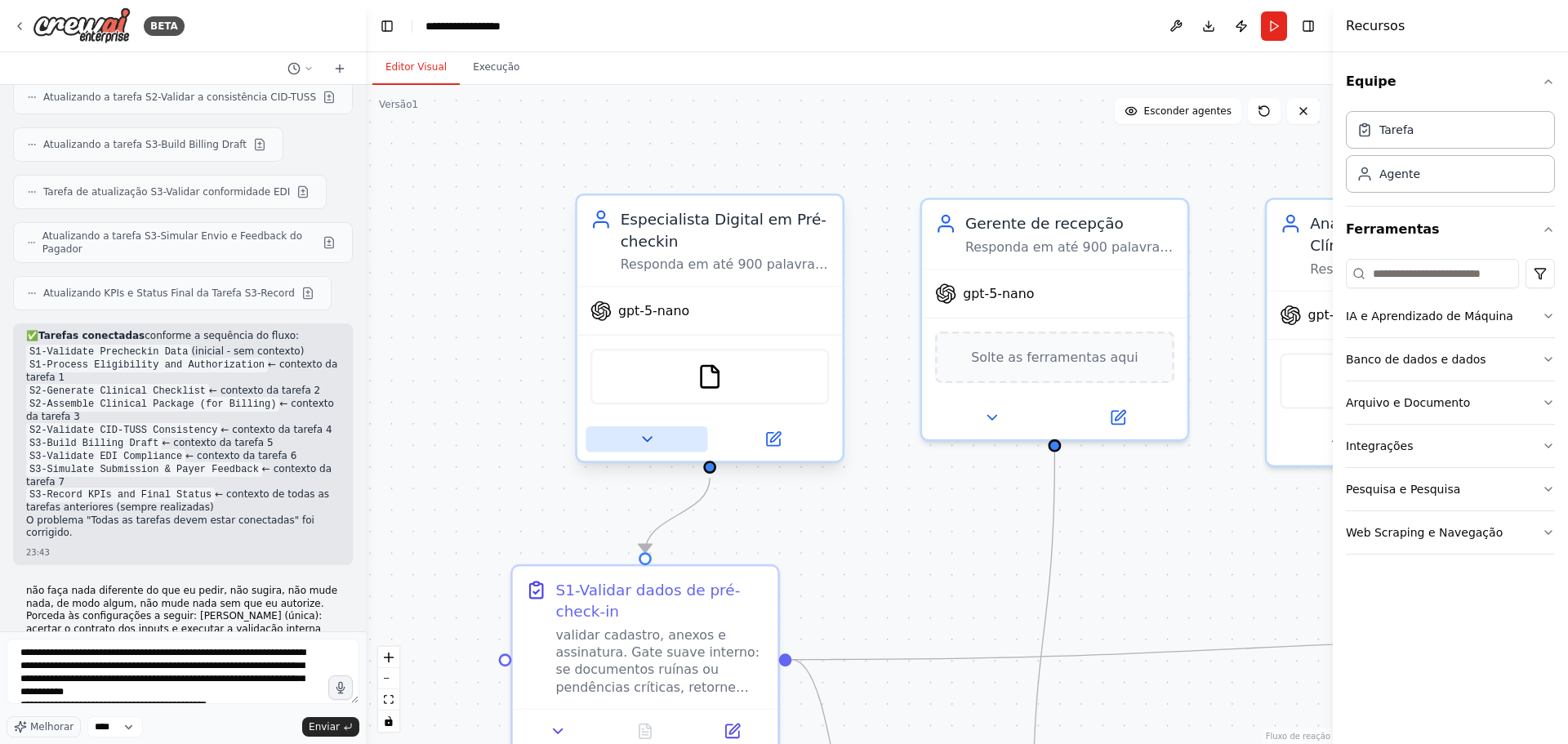
click at [642, 437] on icon at bounding box center [646, 439] width 17 height 17
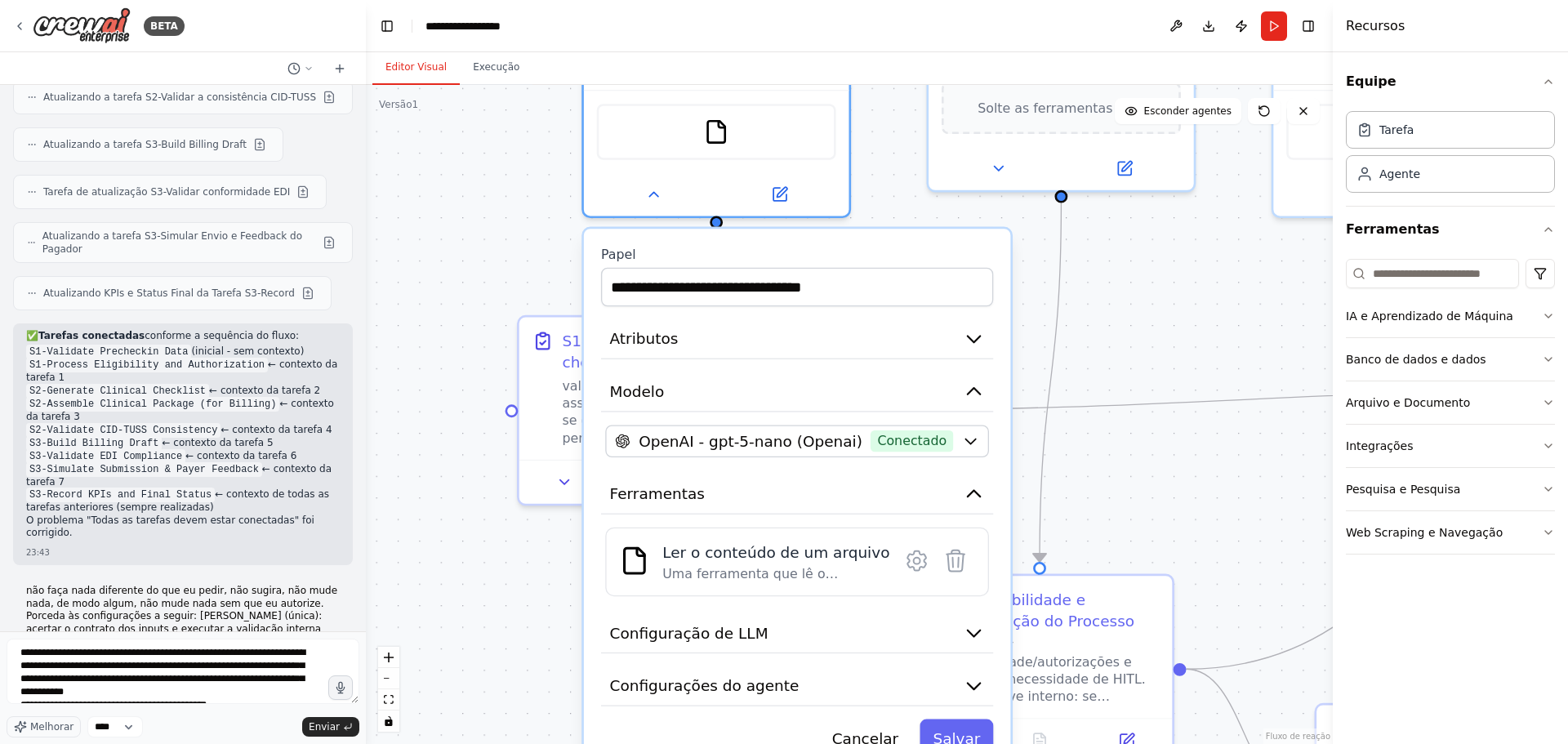
drag, startPoint x: 529, startPoint y: 518, endPoint x: 536, endPoint y: 270, distance: 248.1
click at [536, 270] on div ".deletable-edge-delete-btn { width: 20px; height: 20px; border: 0px solid #ffff…" at bounding box center [850, 414] width 967 height 659
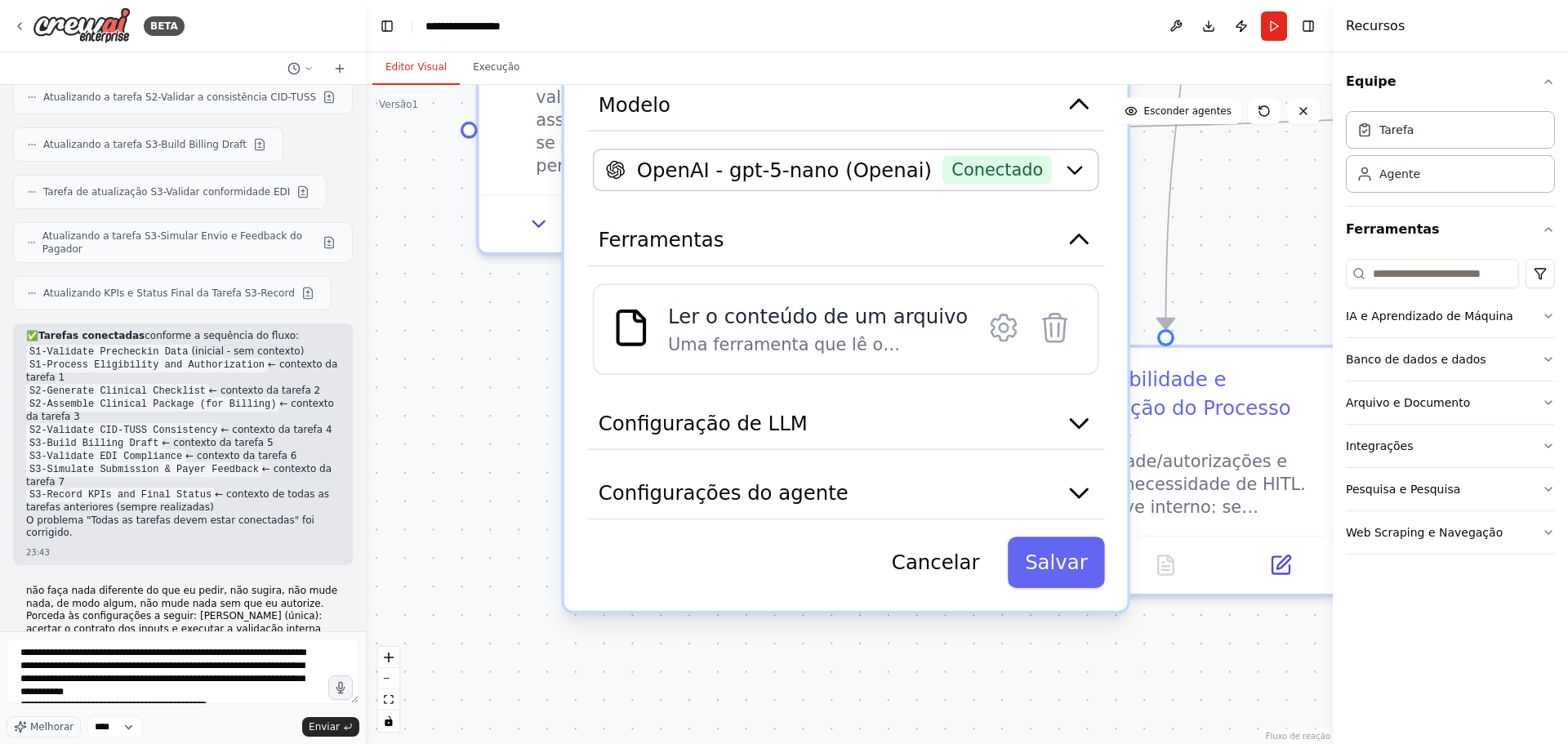
drag, startPoint x: 495, startPoint y: 604, endPoint x: 523, endPoint y: 344, distance: 261.5
click at [519, 342] on div ".deletable-edge-delete-btn { width: 20px; height: 20px; border: 0px solid #ffff…" at bounding box center [850, 414] width 967 height 659
click at [682, 425] on font "Configuração de LLM" at bounding box center [703, 422] width 209 height 23
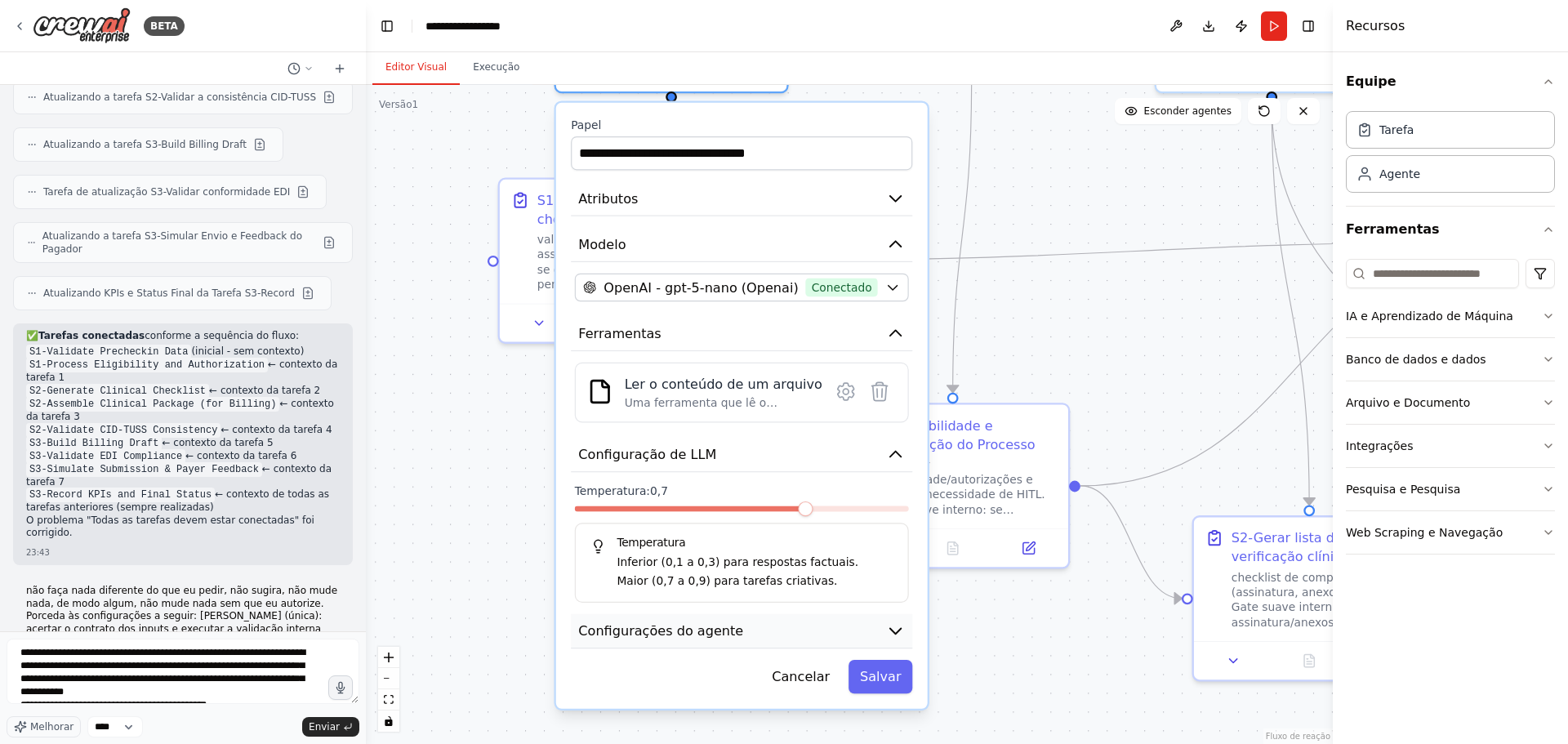
click at [639, 625] on font "Configurações do agente" at bounding box center [661, 630] width 165 height 15
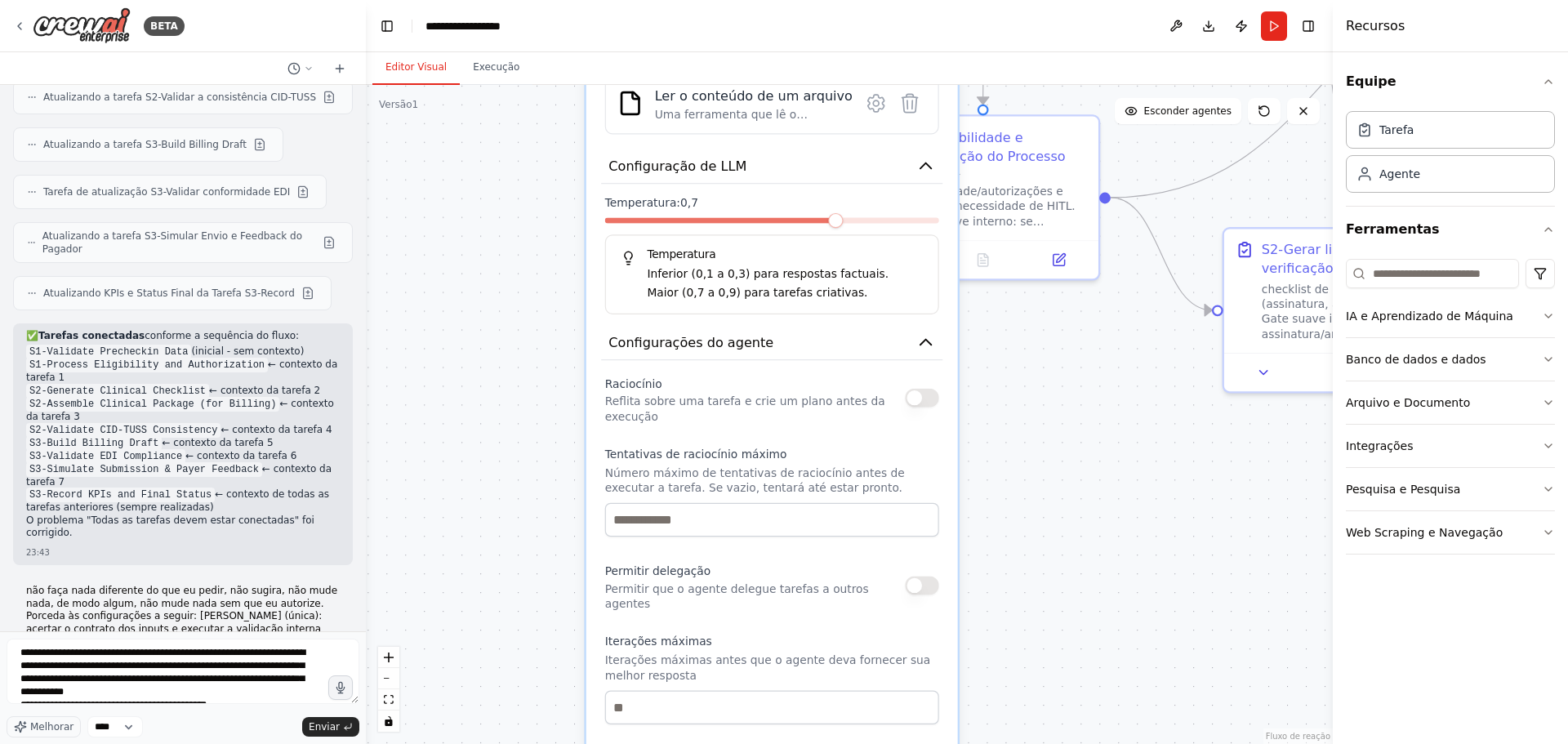
drag, startPoint x: 486, startPoint y: 628, endPoint x: 515, endPoint y: 339, distance: 290.5
click at [515, 339] on div ".deletable-edge-delete-btn { width: 20px; height: 20px; border: 0px solid #ffff…" at bounding box center [850, 414] width 967 height 659
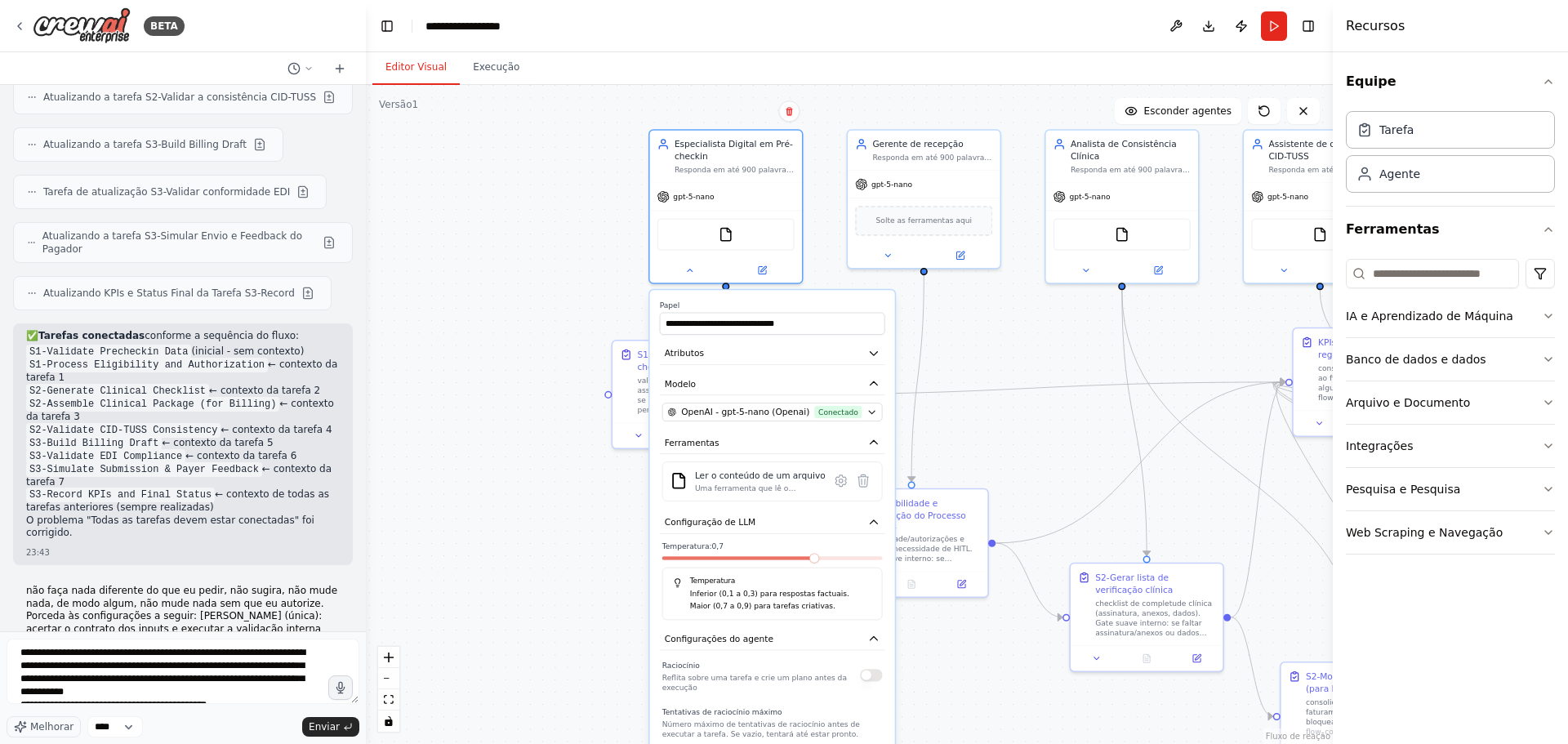
drag, startPoint x: 581, startPoint y: 497, endPoint x: 604, endPoint y: 583, distance: 89.0
click at [604, 583] on div ".deletable-edge-delete-btn { width: 20px; height: 20px; border: 0px solid #ffff…" at bounding box center [850, 414] width 967 height 659
click at [683, 264] on button at bounding box center [689, 268] width 71 height 15
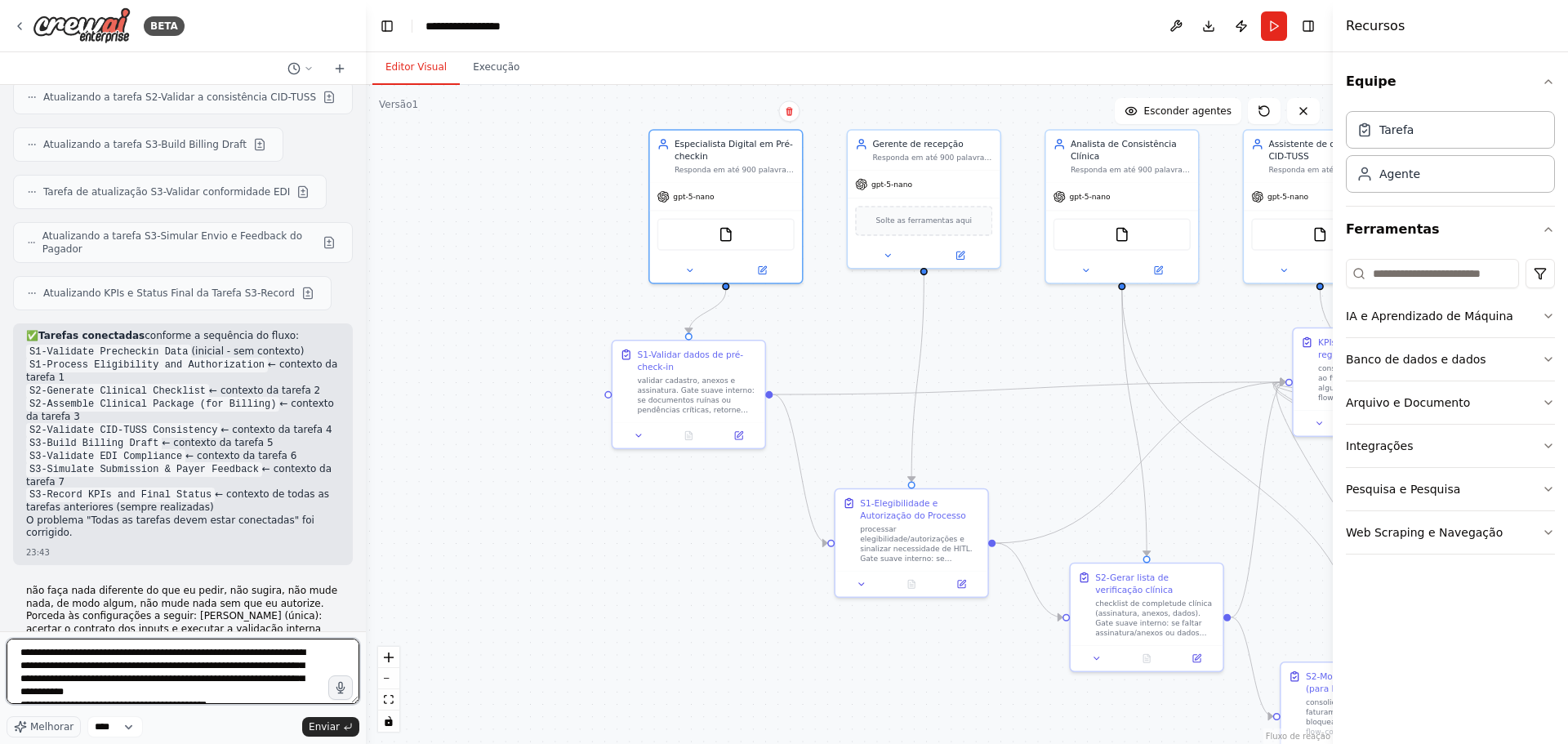
click at [143, 669] on textarea at bounding box center [183, 671] width 353 height 66
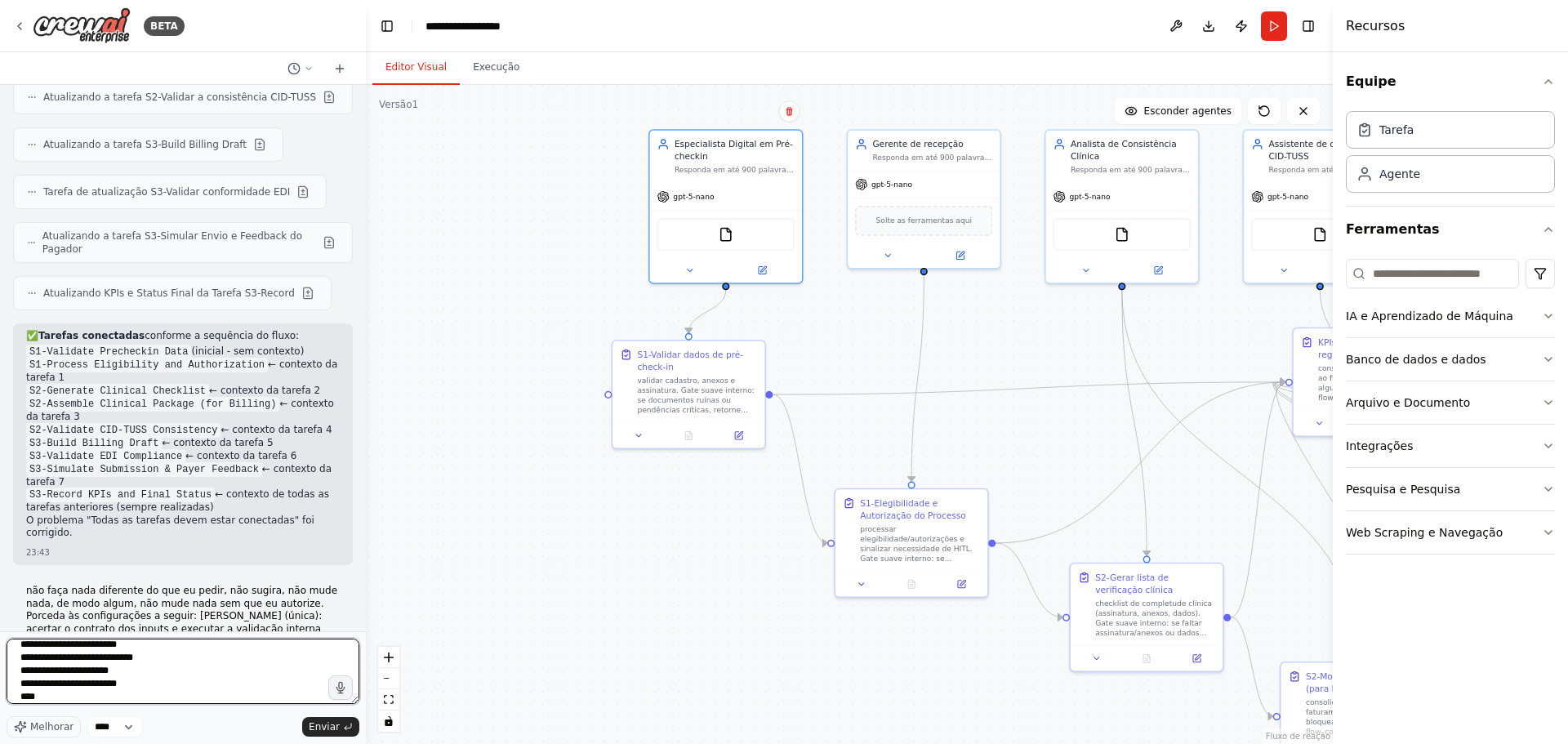
scroll to position [2576, 0]
drag, startPoint x: 179, startPoint y: 678, endPoint x: 317, endPoint y: 837, distance: 210.5
click at [317, 743] on html "BETA não faça nada diferente do que eu pedir, não sugira, nao mude nada, de mod…" at bounding box center [784, 372] width 1568 height 744
paste textarea "**********"
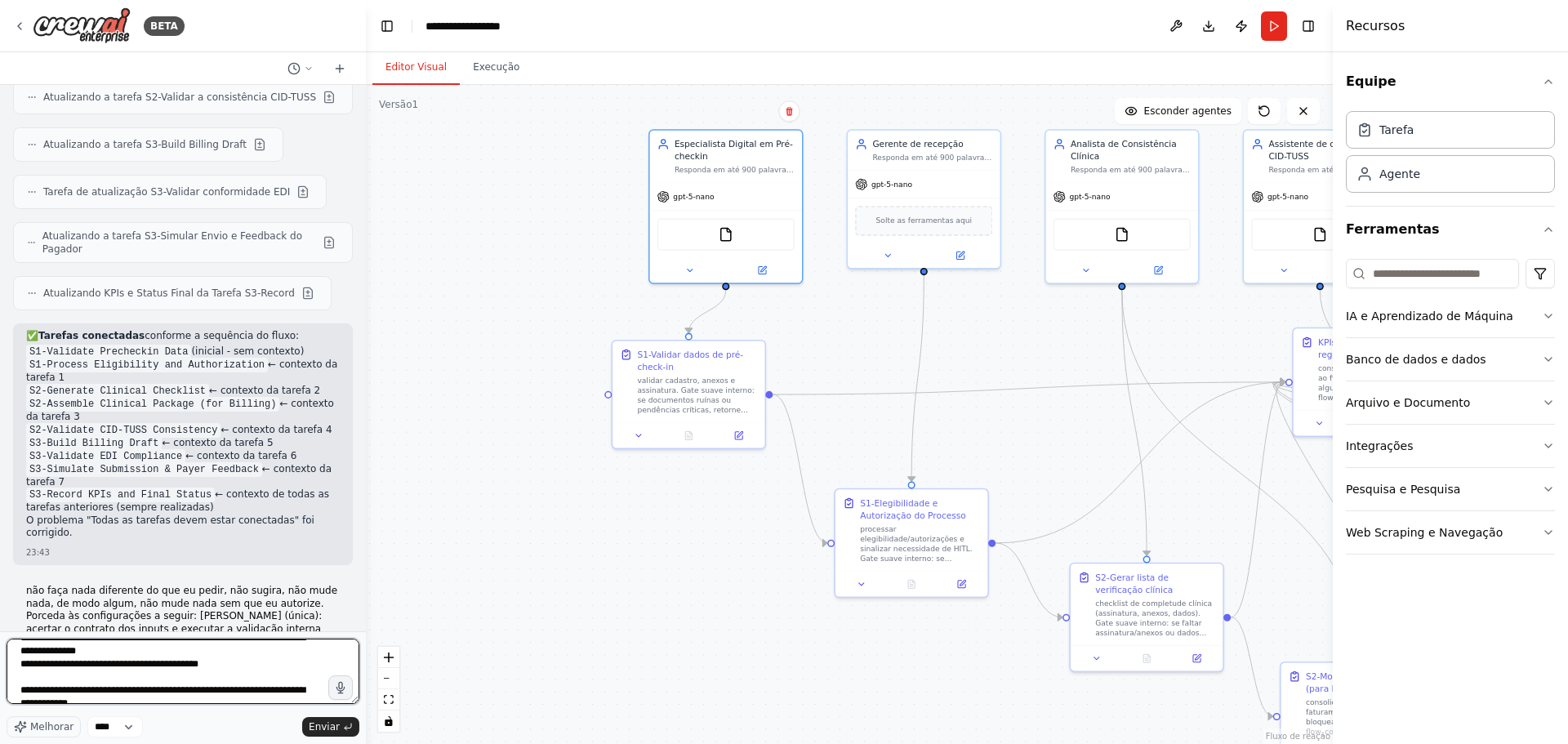
scroll to position [443, 0]
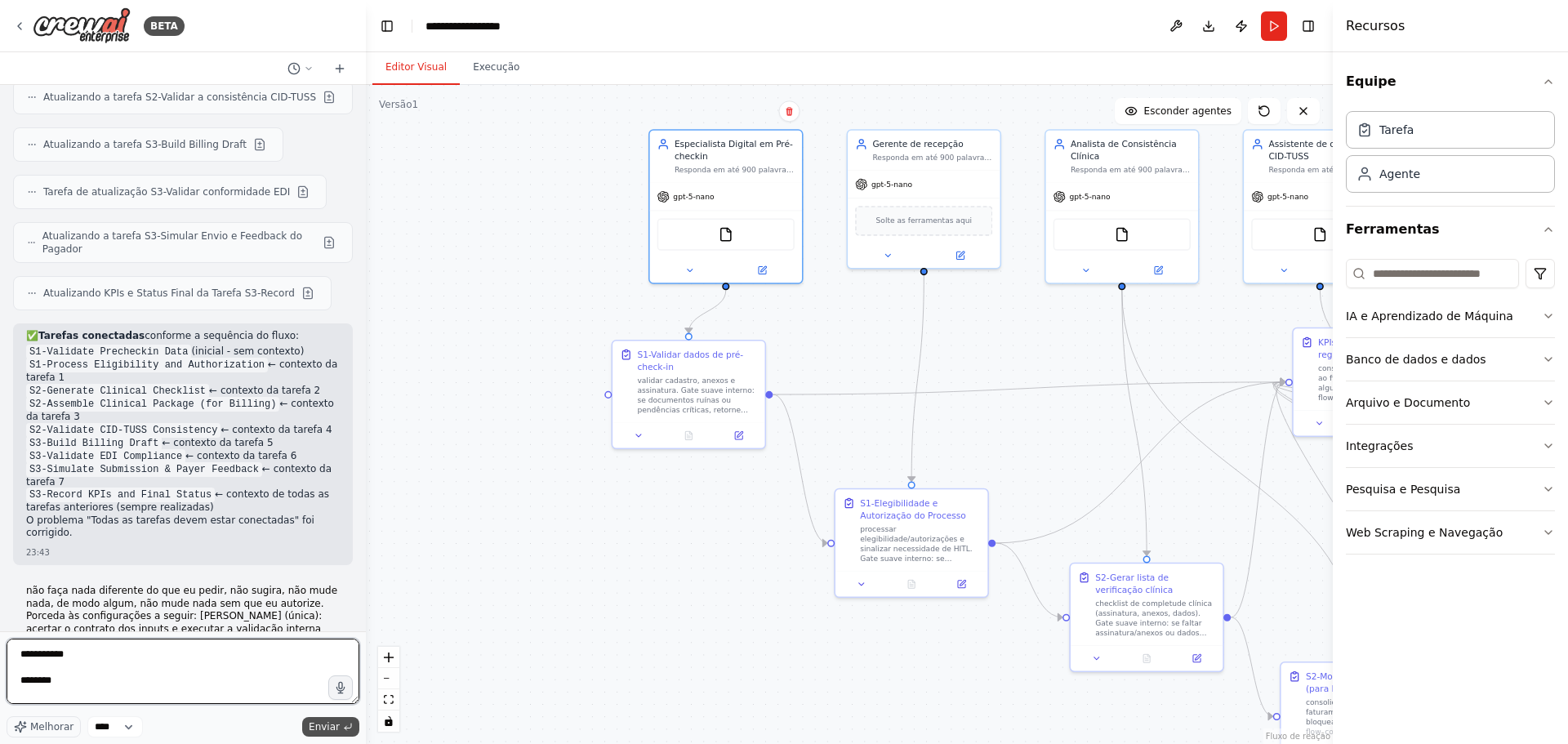
type textarea "**********"
click at [317, 724] on font "Enviar" at bounding box center [323, 726] width 31 height 11
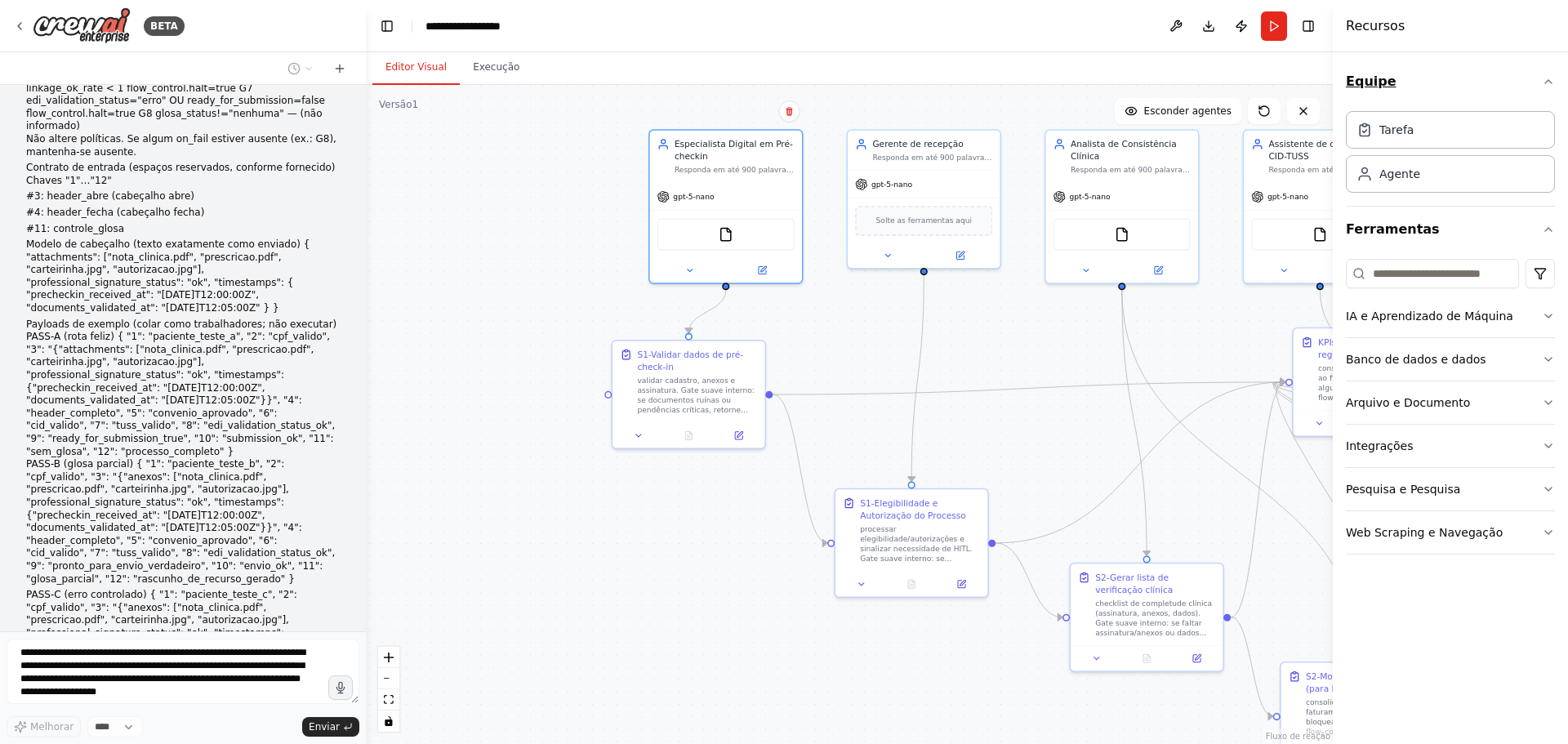
scroll to position [18970, 0]
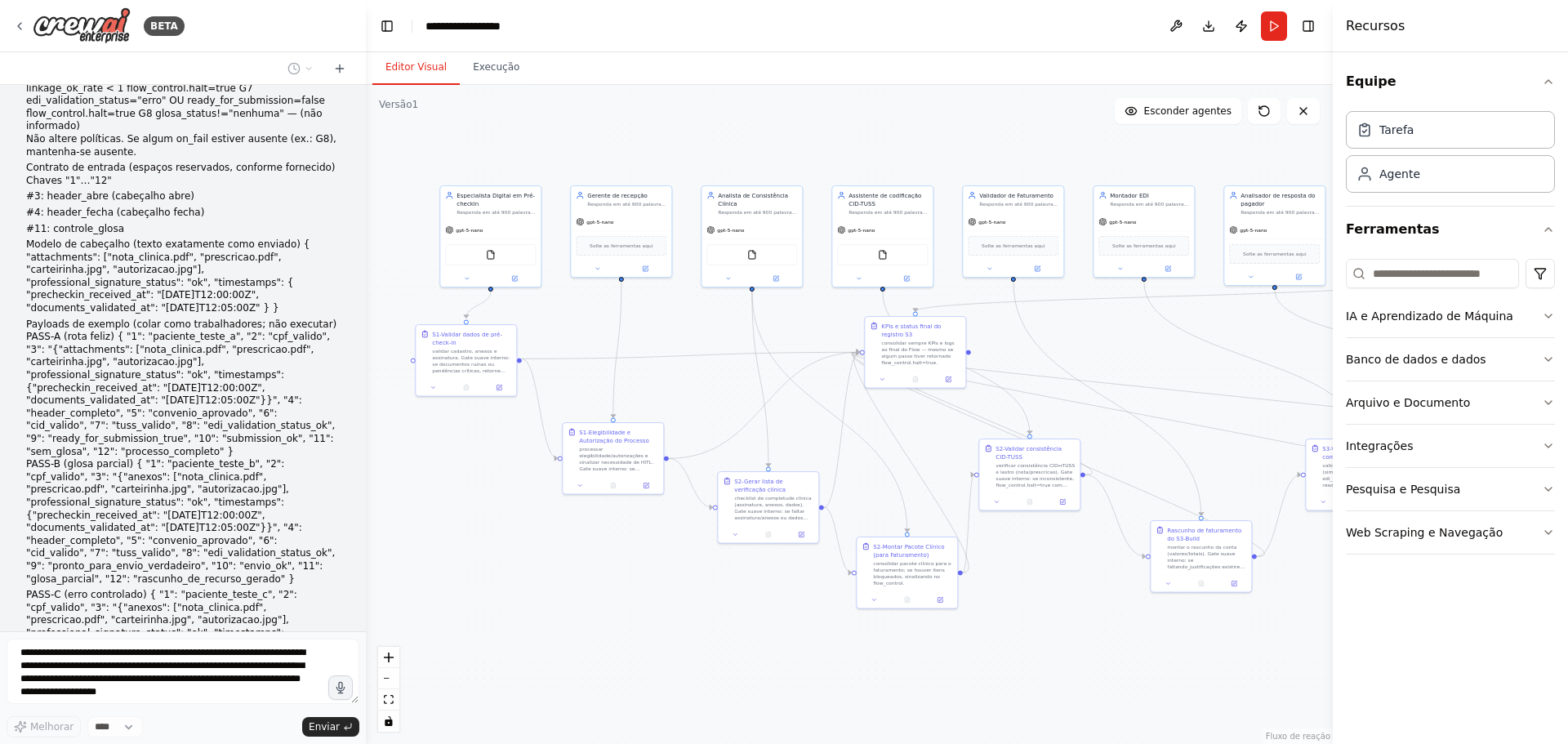
drag, startPoint x: 820, startPoint y: 385, endPoint x: 710, endPoint y: 384, distance: 110.0
click at [710, 384] on div ".deletable-edge-delete-btn { width: 20px; height: 20px; border: 0px solid #ffff…" at bounding box center [850, 414] width 967 height 659
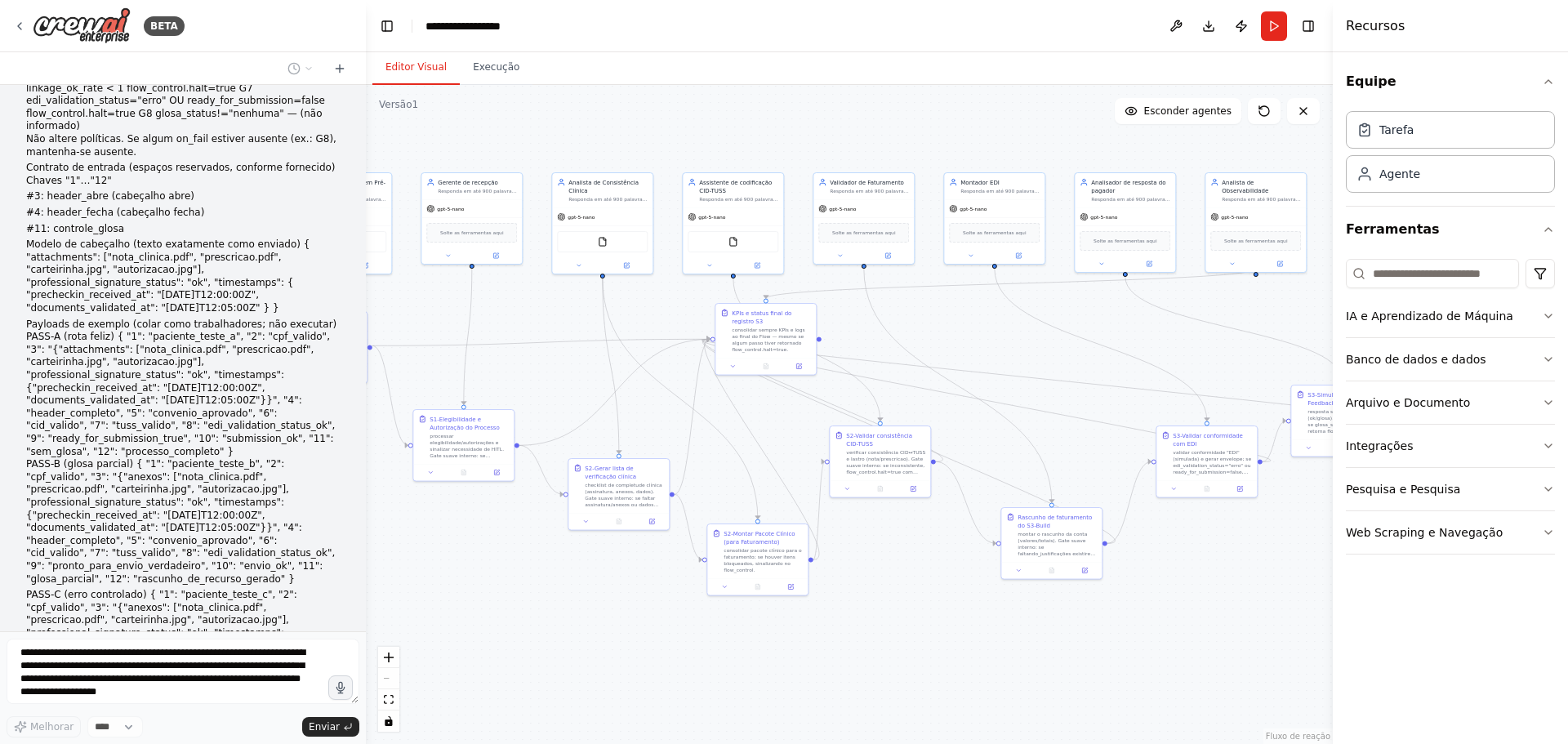
drag, startPoint x: 1084, startPoint y: 363, endPoint x: 980, endPoint y: 348, distance: 105.1
click at [980, 348] on div ".deletable-edge-delete-btn { width: 20px; height: 20px; border: 0px solid #ffff…" at bounding box center [850, 414] width 967 height 659
drag, startPoint x: 1025, startPoint y: 404, endPoint x: 1023, endPoint y: 394, distance: 10.2
click at [1023, 394] on div ".deletable-edge-delete-btn { width: 20px; height: 20px; border: 0px solid #ffff…" at bounding box center [850, 414] width 967 height 659
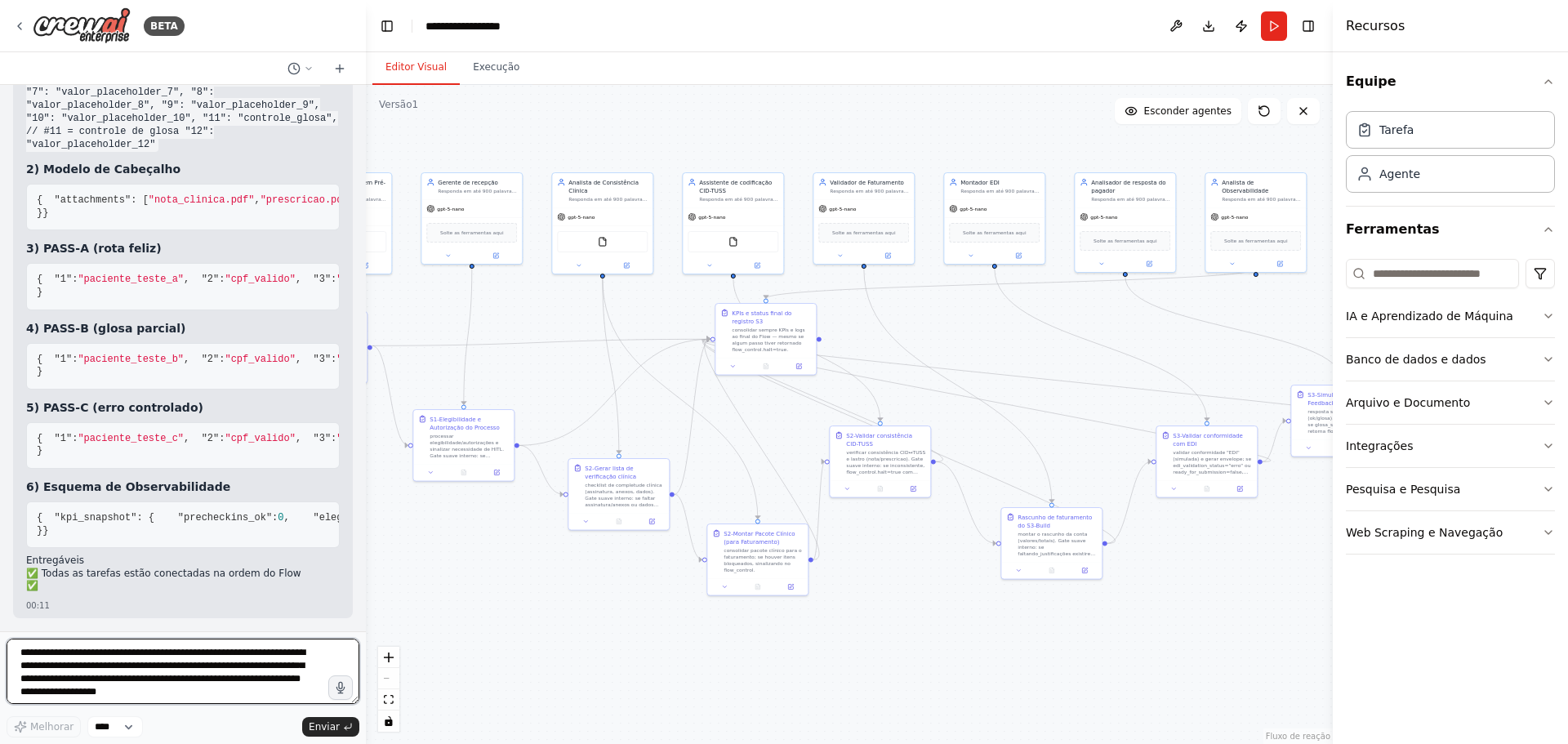
scroll to position [20344, 0]
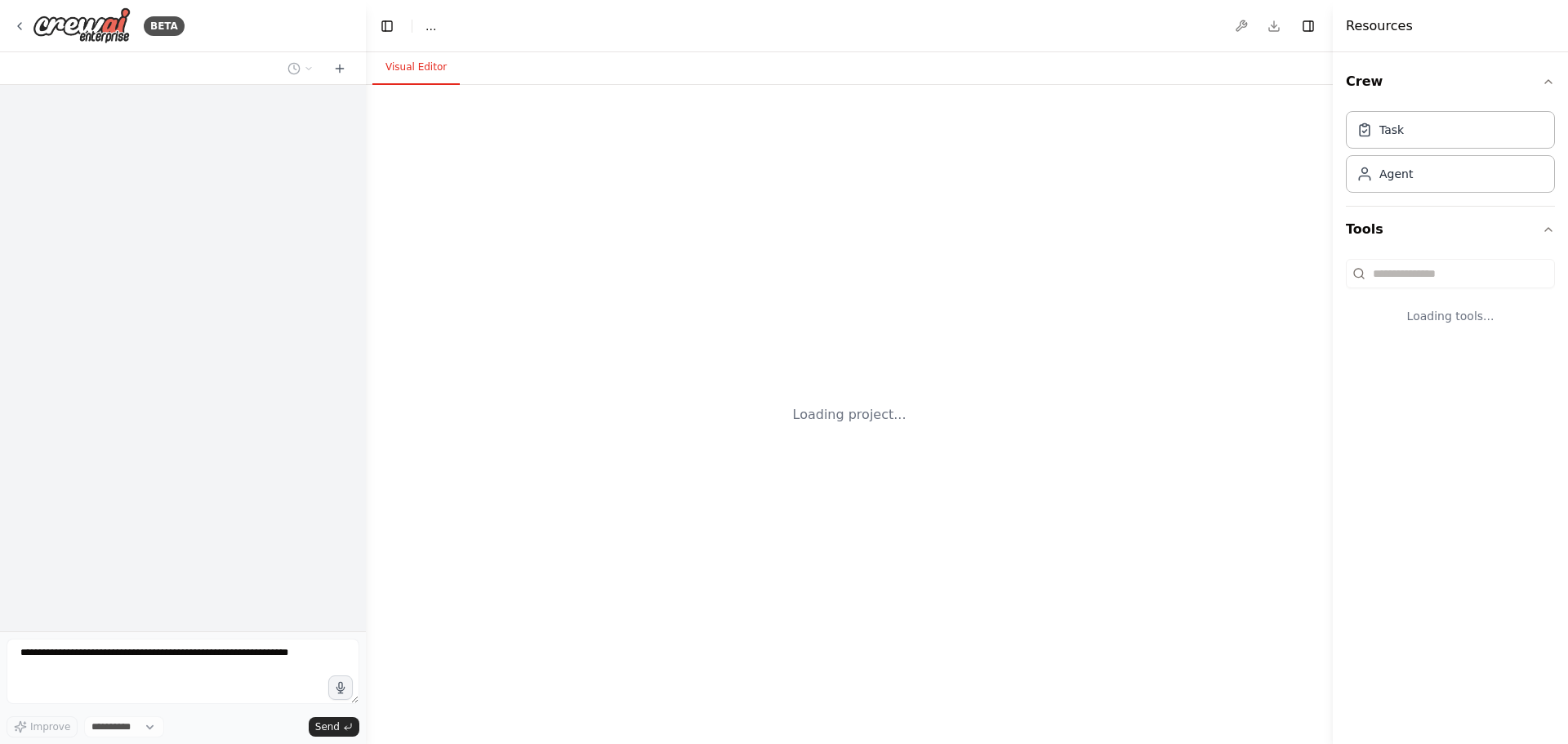
select select "****"
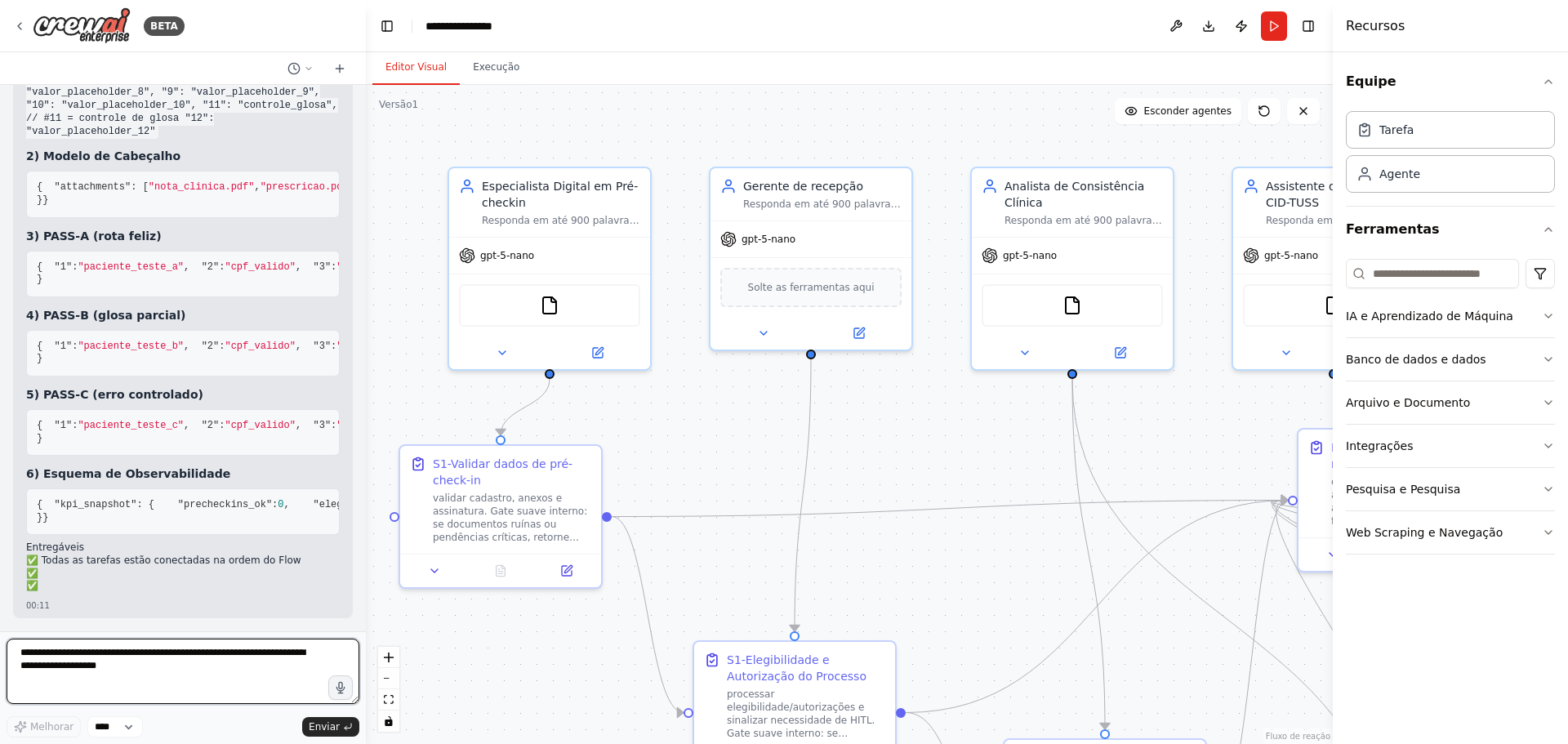
scroll to position [20285, 0]
click at [850, 445] on div ".deletable-edge-delete-btn { width: 20px; height: 20px; border: 0px solid #ffff…" at bounding box center [850, 414] width 967 height 659
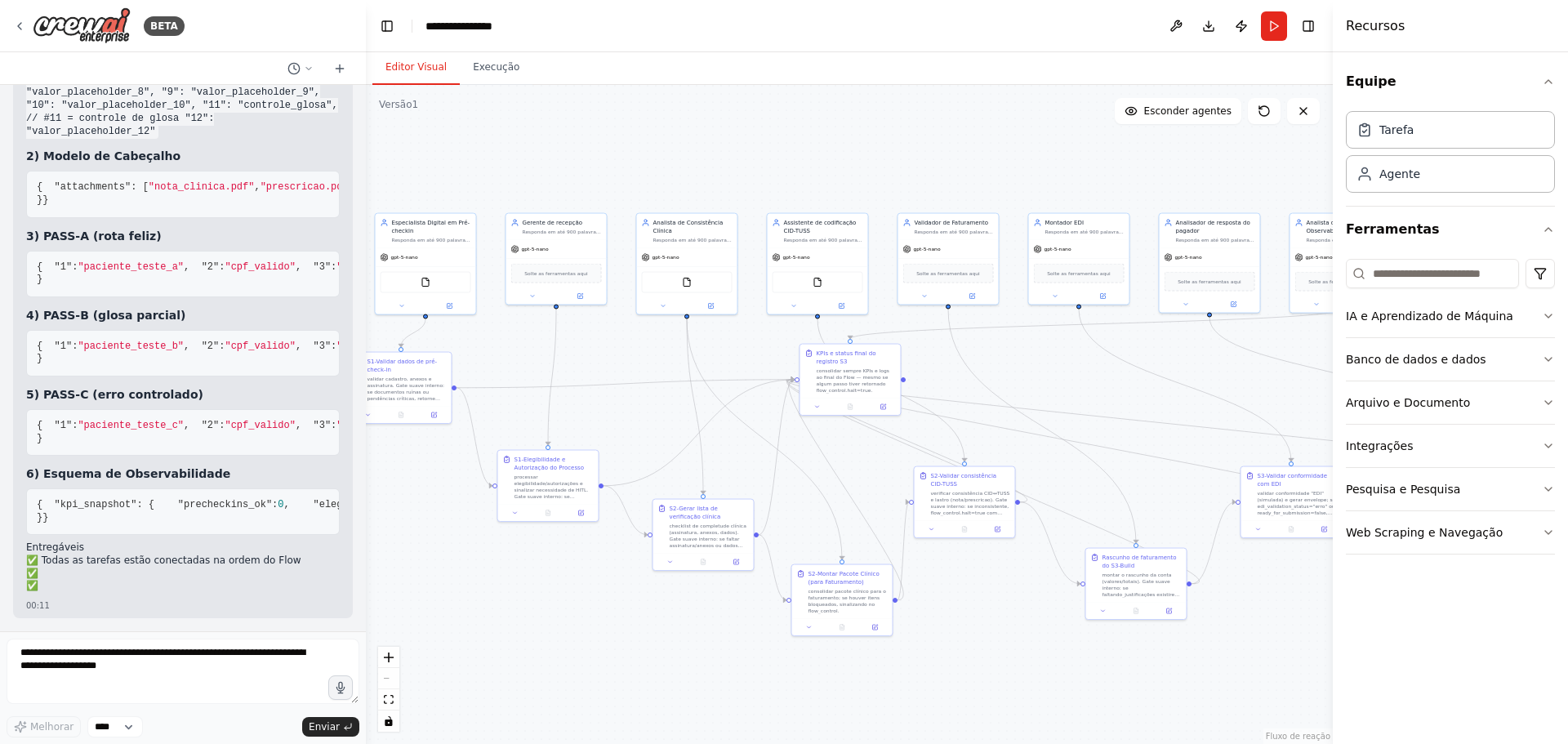
drag, startPoint x: 901, startPoint y: 255, endPoint x: 625, endPoint y: 158, distance: 292.5
click at [625, 158] on div ".deletable-edge-delete-btn { width: 20px; height: 20px; border: 0px solid #ffff…" at bounding box center [850, 414] width 967 height 659
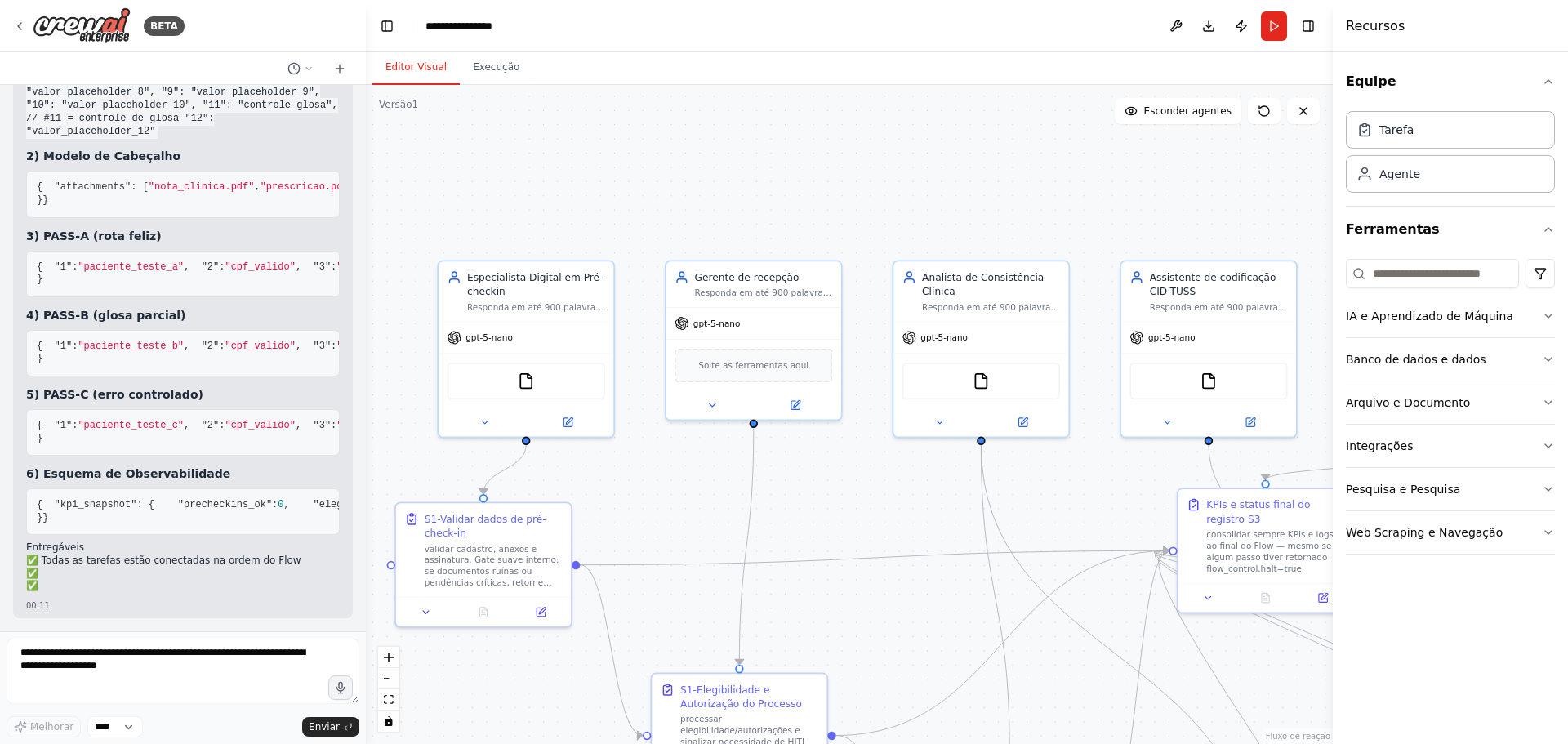
drag, startPoint x: 691, startPoint y: 183, endPoint x: 860, endPoint y: 208, distance: 170.8
click at [860, 208] on div ".deletable-edge-delete-btn { width: 20px; height: 20px; border: 0px solid #ffff…" at bounding box center [850, 414] width 967 height 659
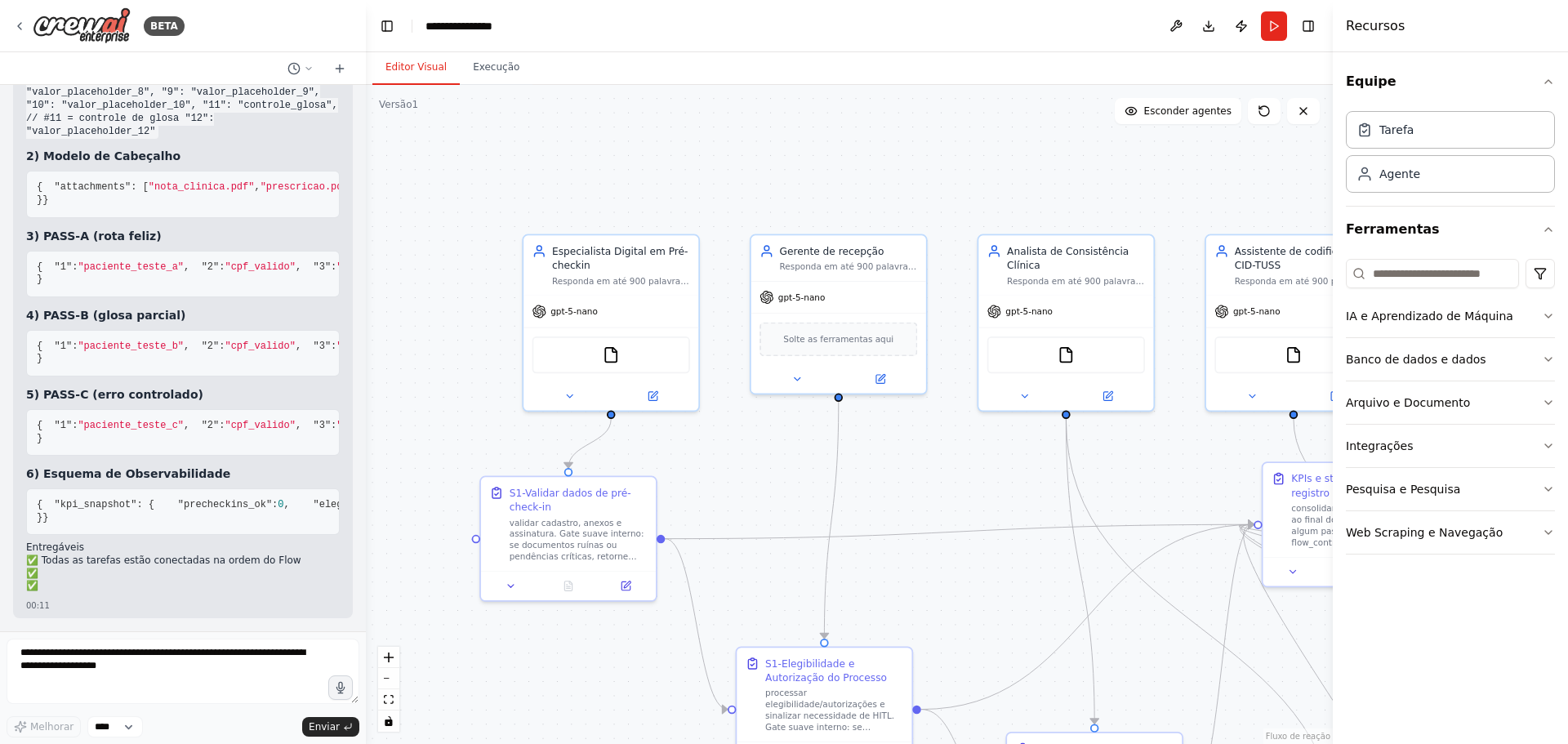
drag, startPoint x: 441, startPoint y: 368, endPoint x: 468, endPoint y: 338, distance: 40.4
click at [468, 338] on div ".deletable-edge-delete-btn { width: 20px; height: 20px; border: 0px solid #ffff…" at bounding box center [850, 414] width 967 height 659
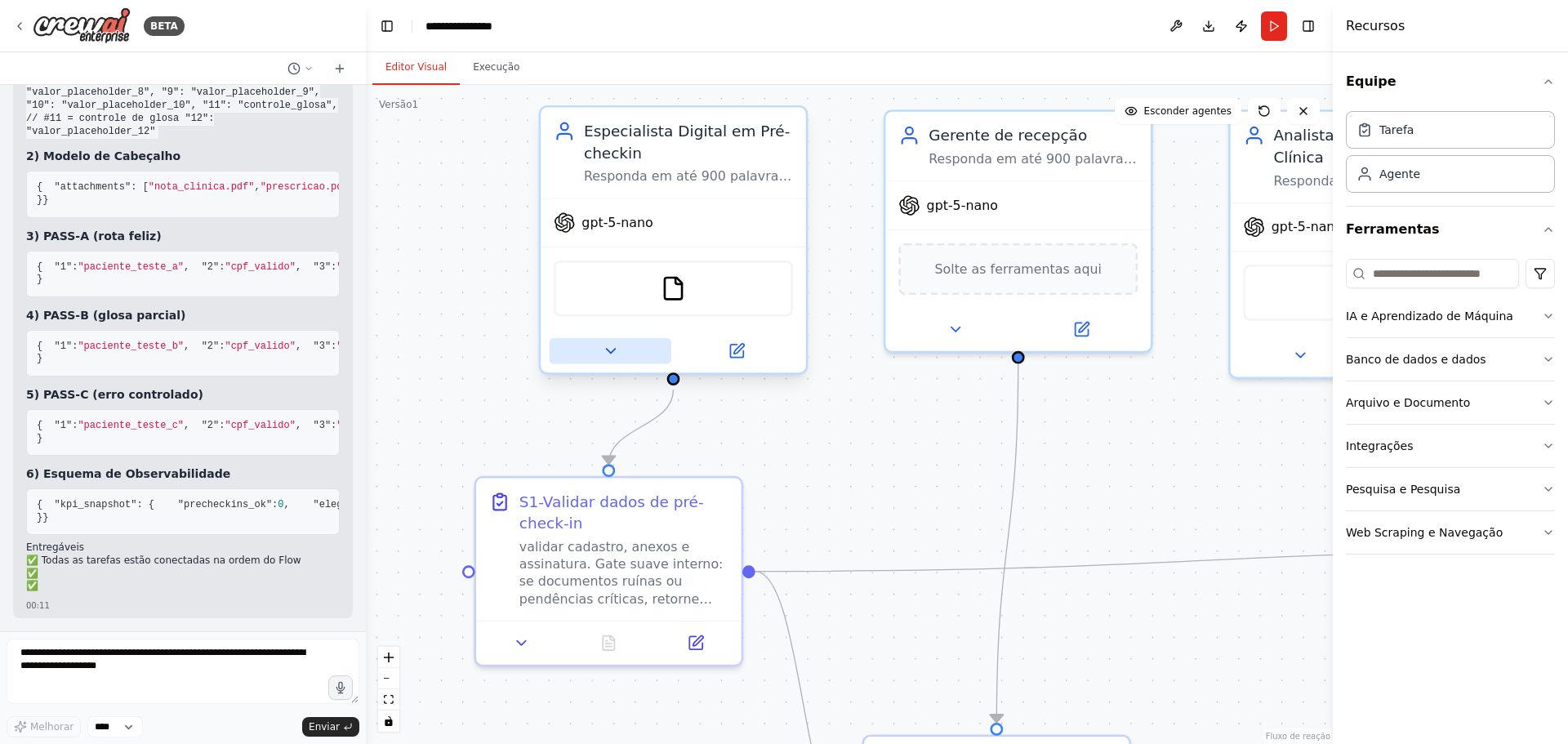
click at [610, 351] on icon at bounding box center [610, 351] width 9 height 4
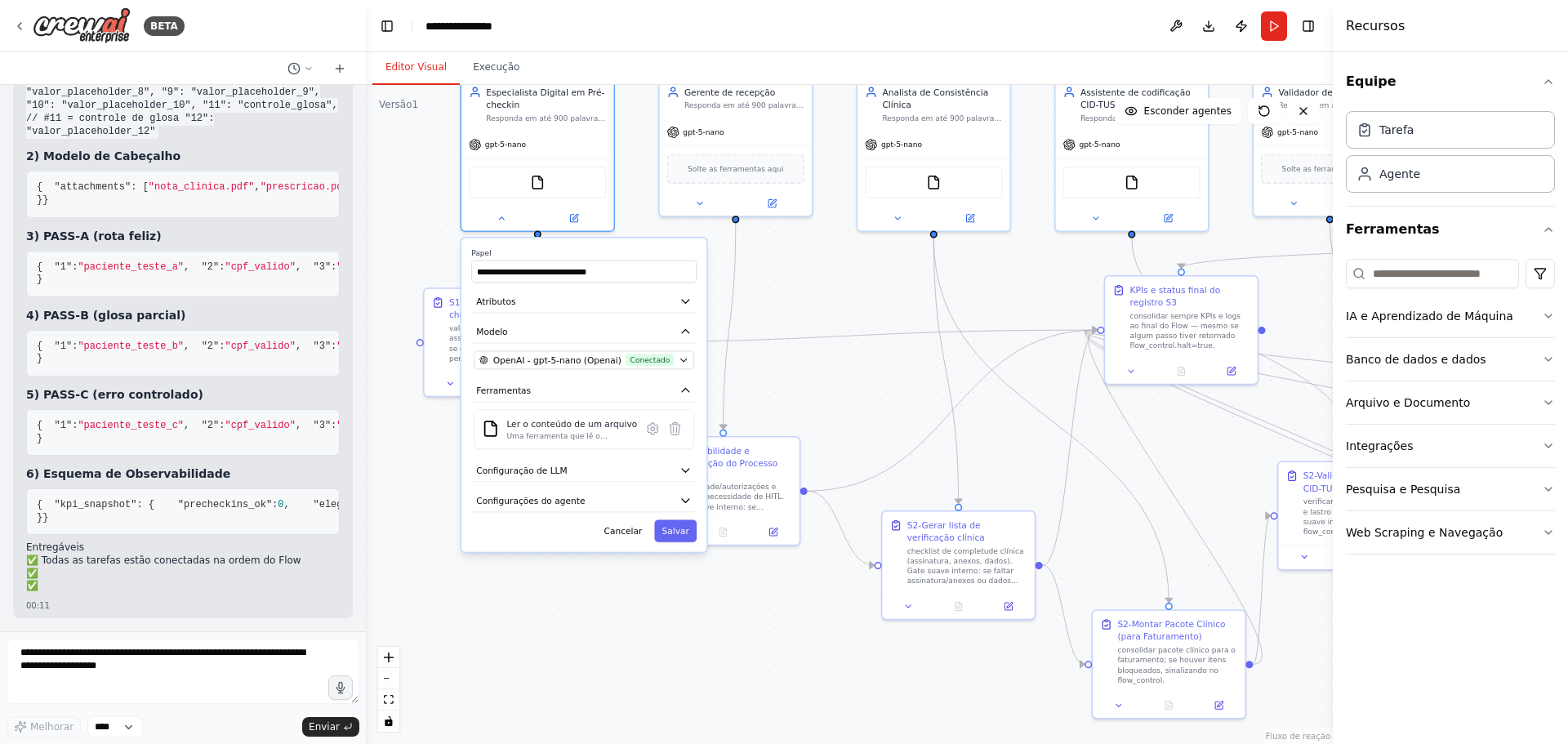
drag, startPoint x: 436, startPoint y: 480, endPoint x: 372, endPoint y: 441, distance: 74.9
click at [372, 441] on div ".deletable-edge-delete-btn { width: 20px; height: 20px; border: 0px solid #ffff…" at bounding box center [850, 414] width 967 height 659
click at [512, 470] on font "Configuração de LLM" at bounding box center [521, 470] width 91 height 10
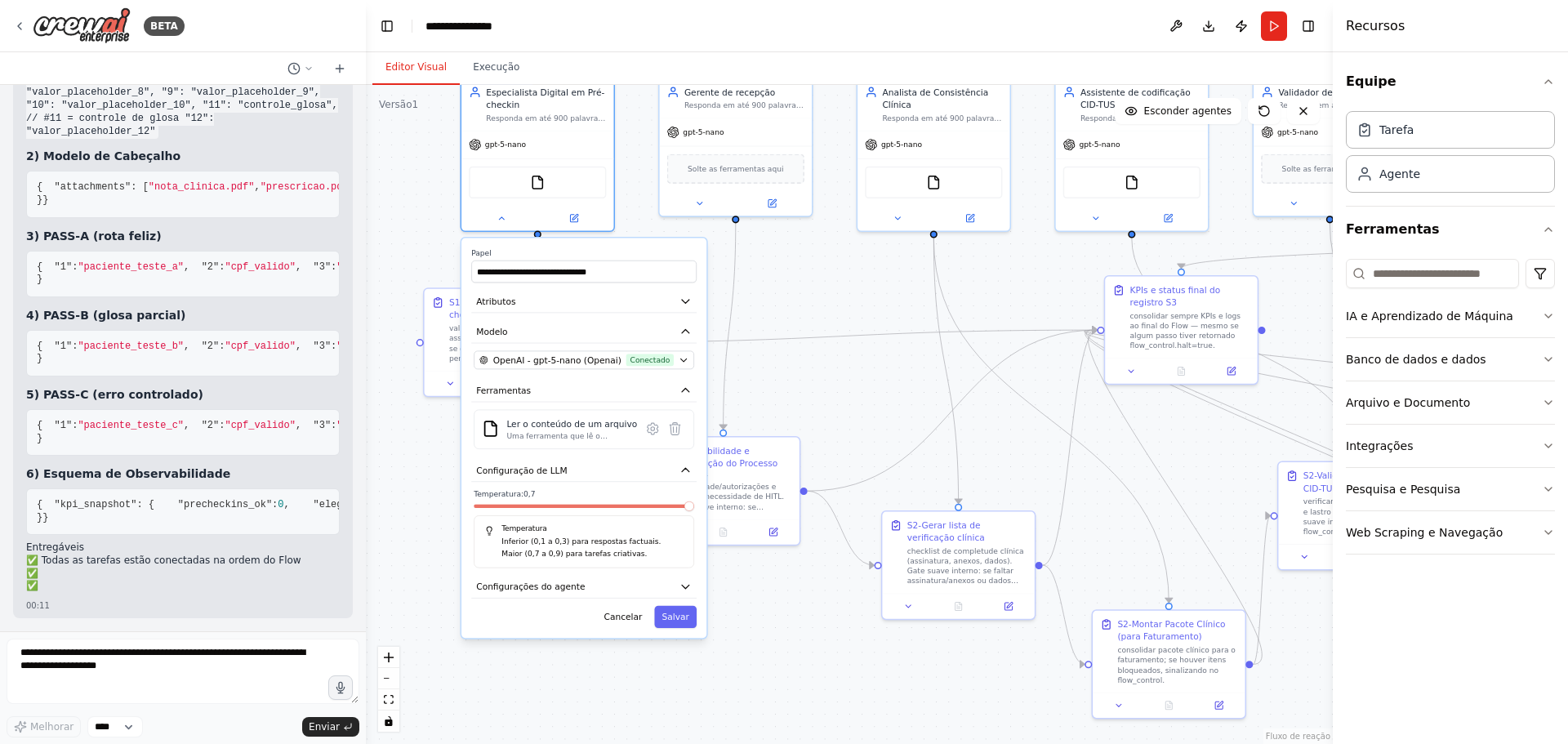
click at [694, 511] on span at bounding box center [689, 506] width 10 height 10
click at [675, 612] on font "Salvar" at bounding box center [676, 617] width 27 height 10
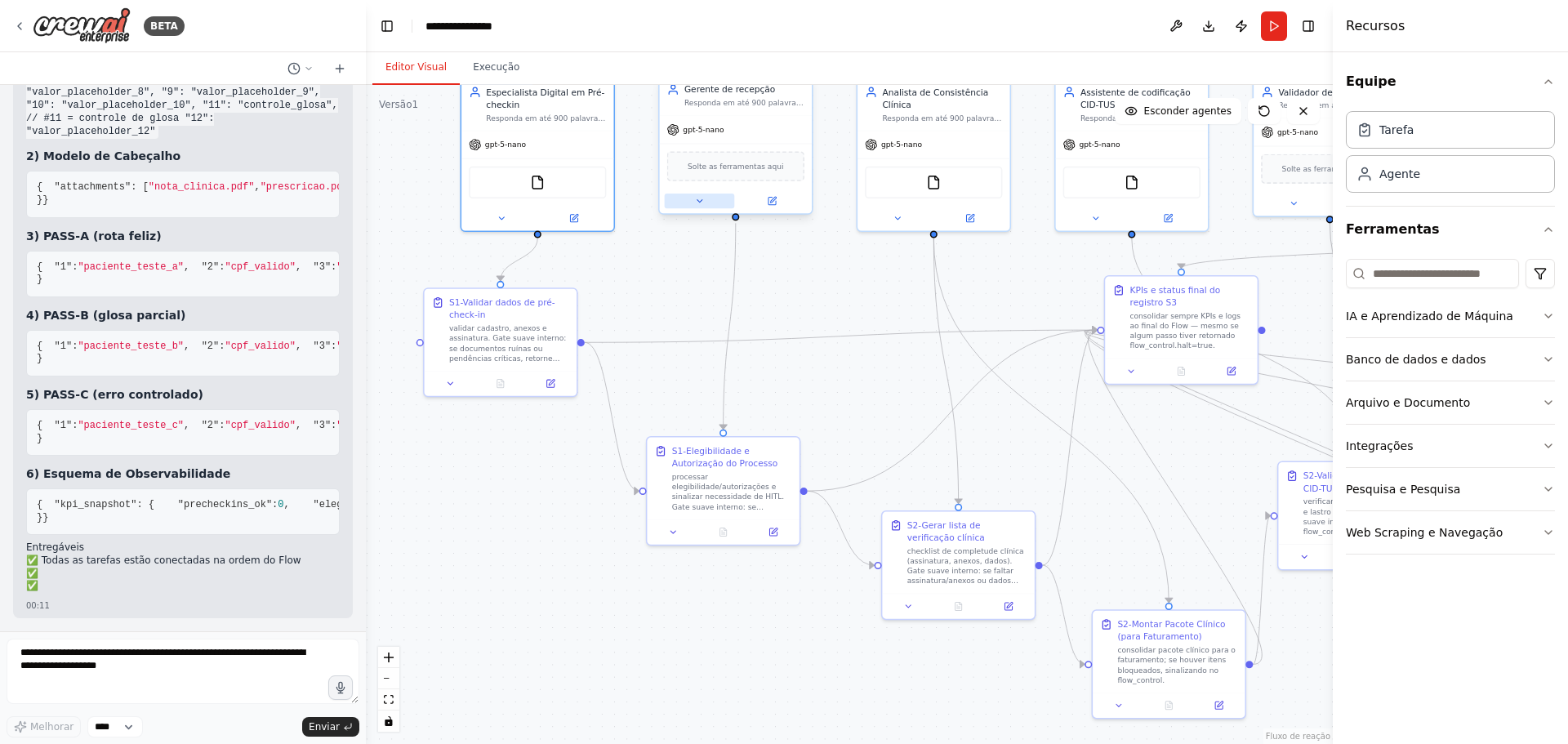
click at [700, 201] on icon at bounding box center [698, 201] width 5 height 2
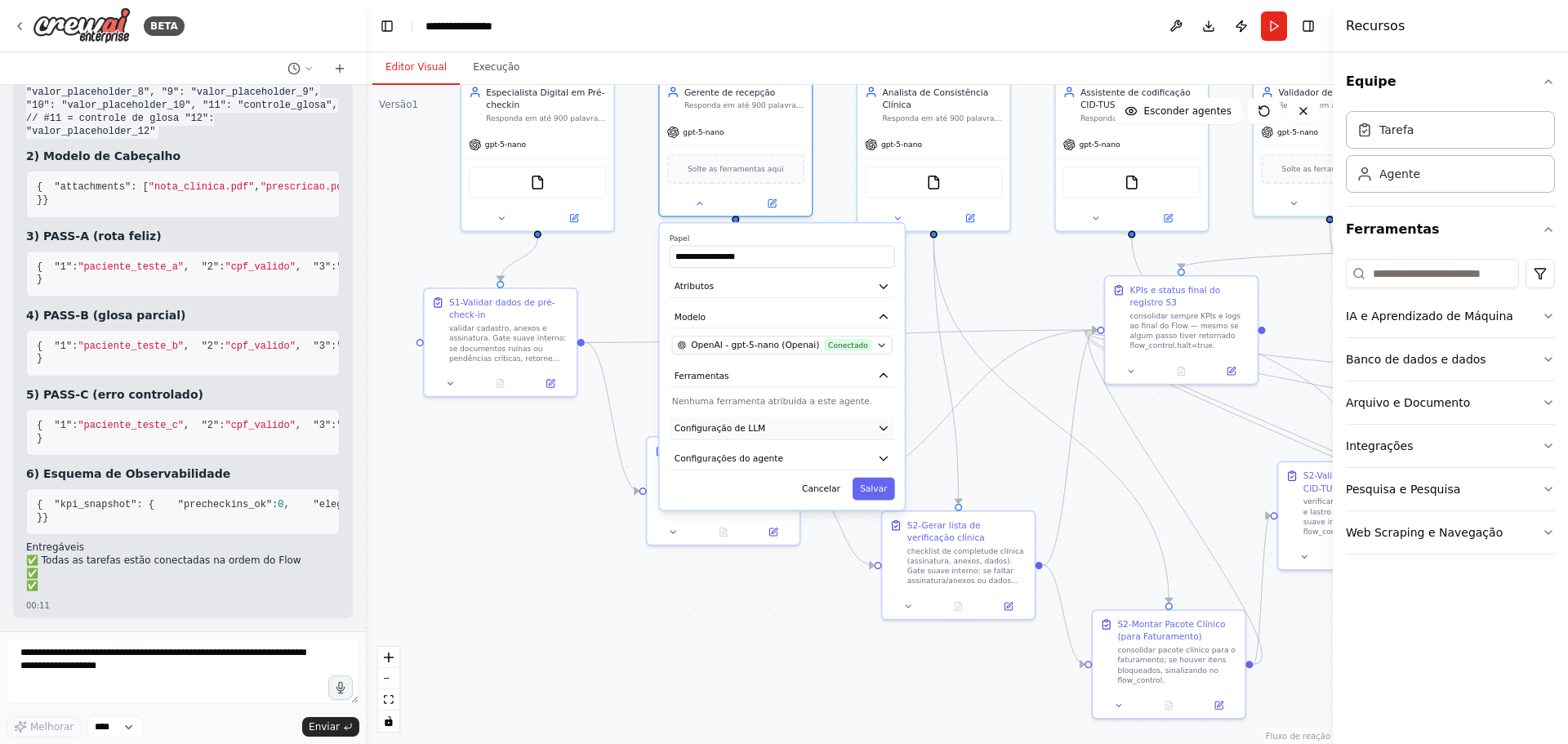
click at [735, 424] on font "Configuração de LLM" at bounding box center [719, 428] width 91 height 10
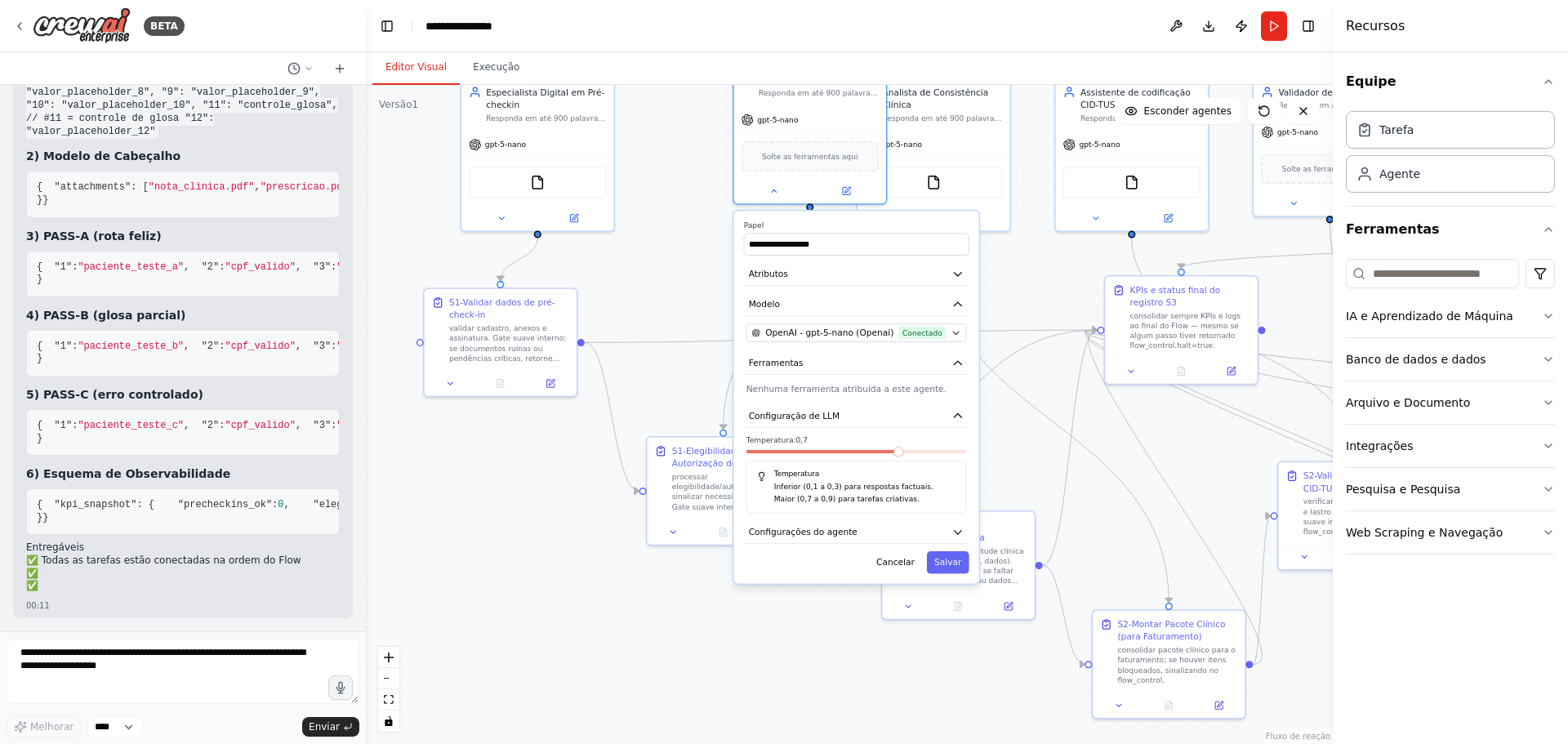
drag, startPoint x: 830, startPoint y: 467, endPoint x: 910, endPoint y: 461, distance: 80.2
click at [910, 461] on div "Temperatura: 0,7 Temperatura Inferior (0,1 a 0,3) para respostas factuais. Maio…" at bounding box center [857, 474] width 221 height 79
click at [900, 464] on div "Temperatura Inferior (0,1 a 0,3) para respostas factuais. Maior (0,7 a 0,9) par…" at bounding box center [857, 486] width 221 height 53
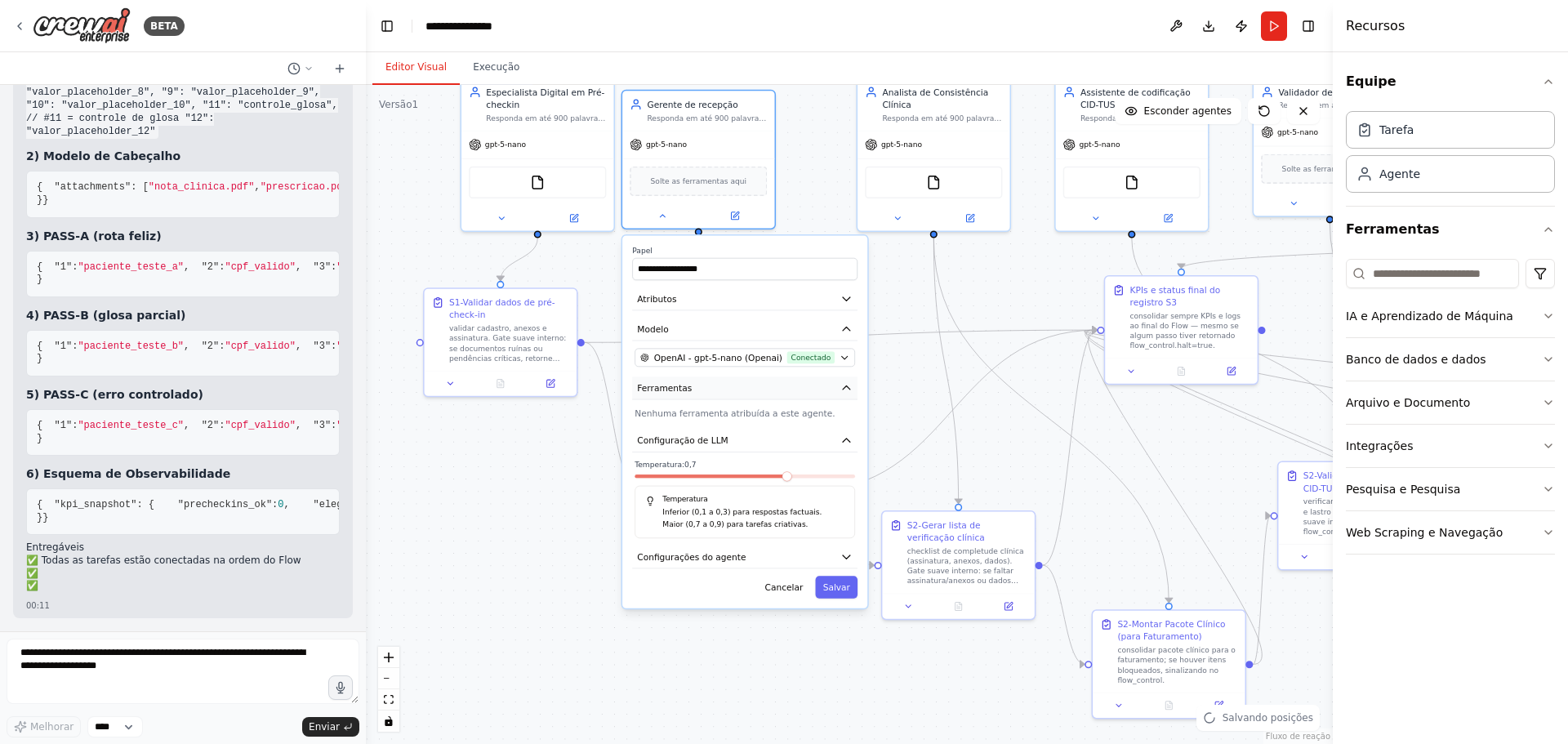
drag, startPoint x: 838, startPoint y: 226, endPoint x: 786, endPoint y: 391, distance: 173.0
click at [728, 252] on label "Papel" at bounding box center [744, 251] width 226 height 10
click at [856, 474] on span at bounding box center [851, 476] width 10 height 10
click at [838, 588] on font "Salvar" at bounding box center [837, 587] width 27 height 10
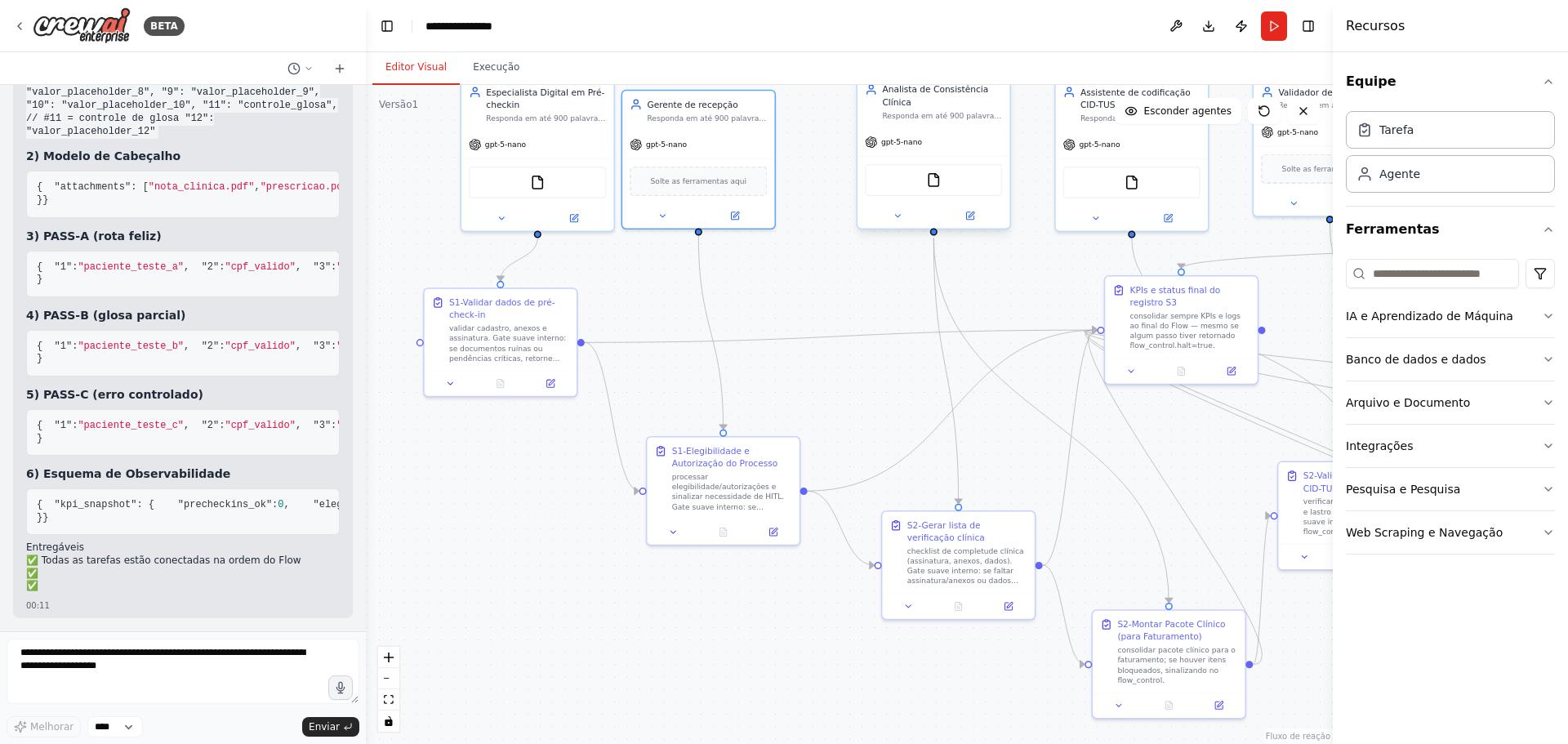
click at [901, 225] on div at bounding box center [933, 215] width 152 height 25
click at [897, 219] on icon at bounding box center [897, 216] width 10 height 10
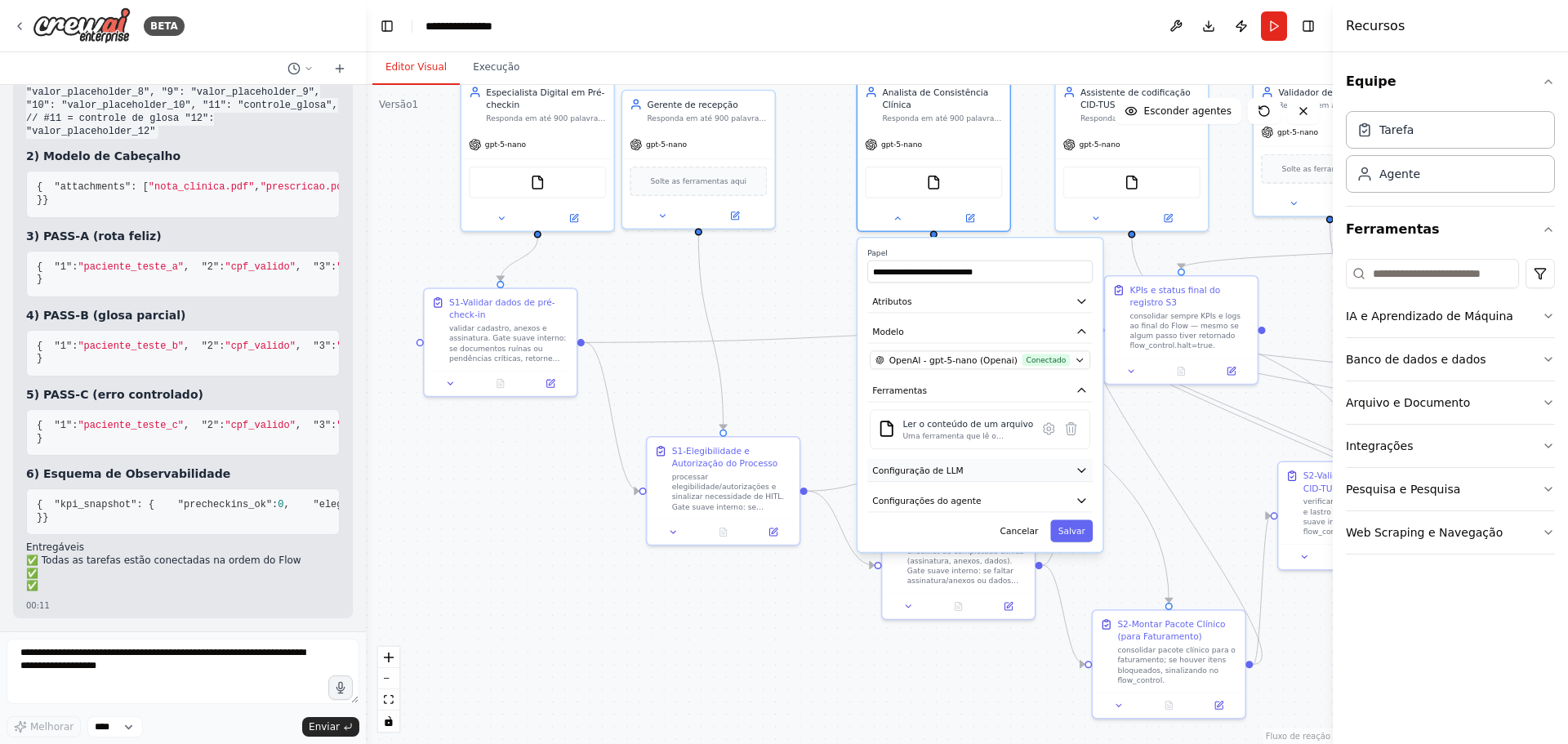
click at [963, 471] on button "Configuração de LLM" at bounding box center [980, 469] width 226 height 23
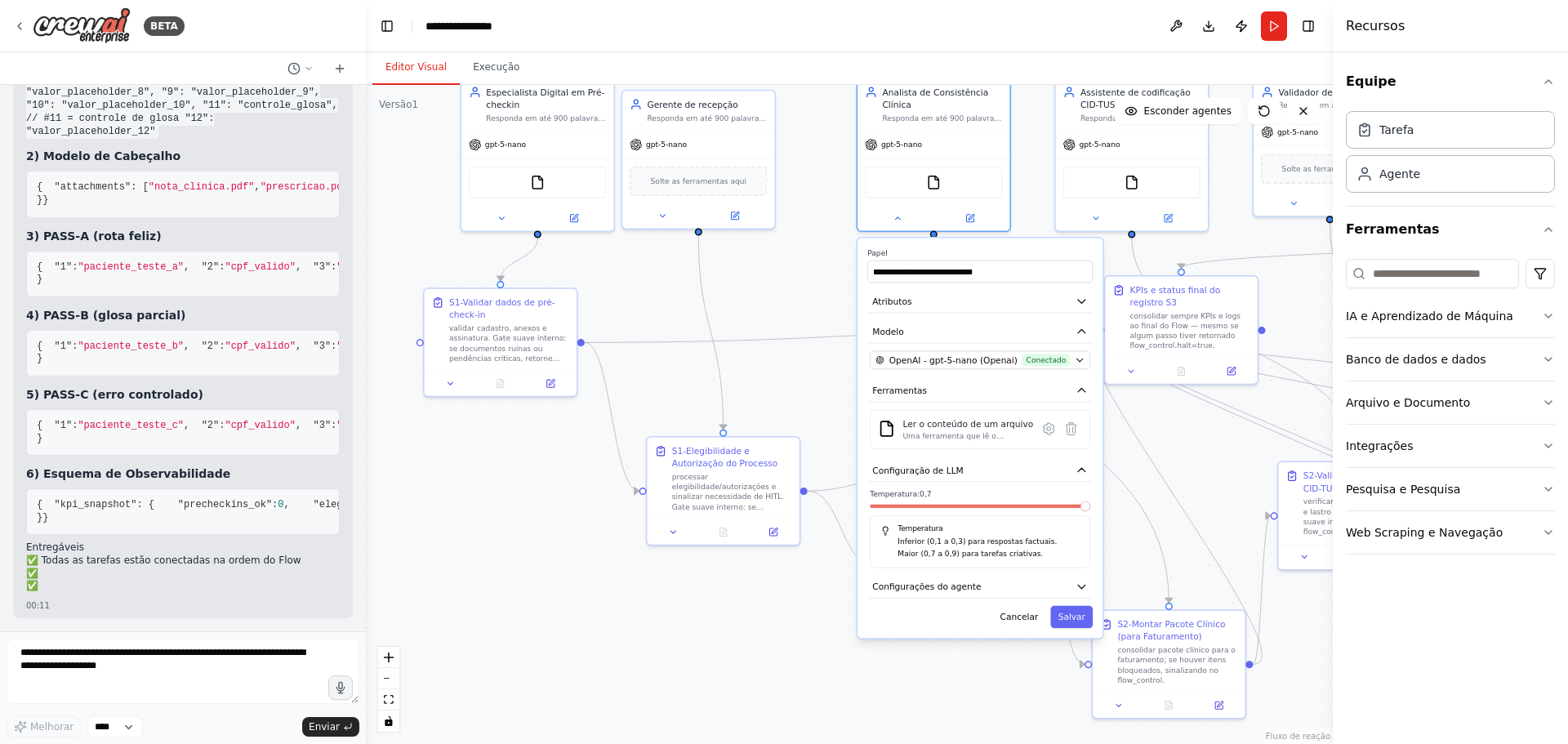
click at [1090, 507] on span at bounding box center [1085, 506] width 10 height 10
click at [1066, 613] on font "Salvar" at bounding box center [1072, 617] width 27 height 10
click at [1071, 617] on font "Salvar" at bounding box center [1072, 617] width 27 height 10
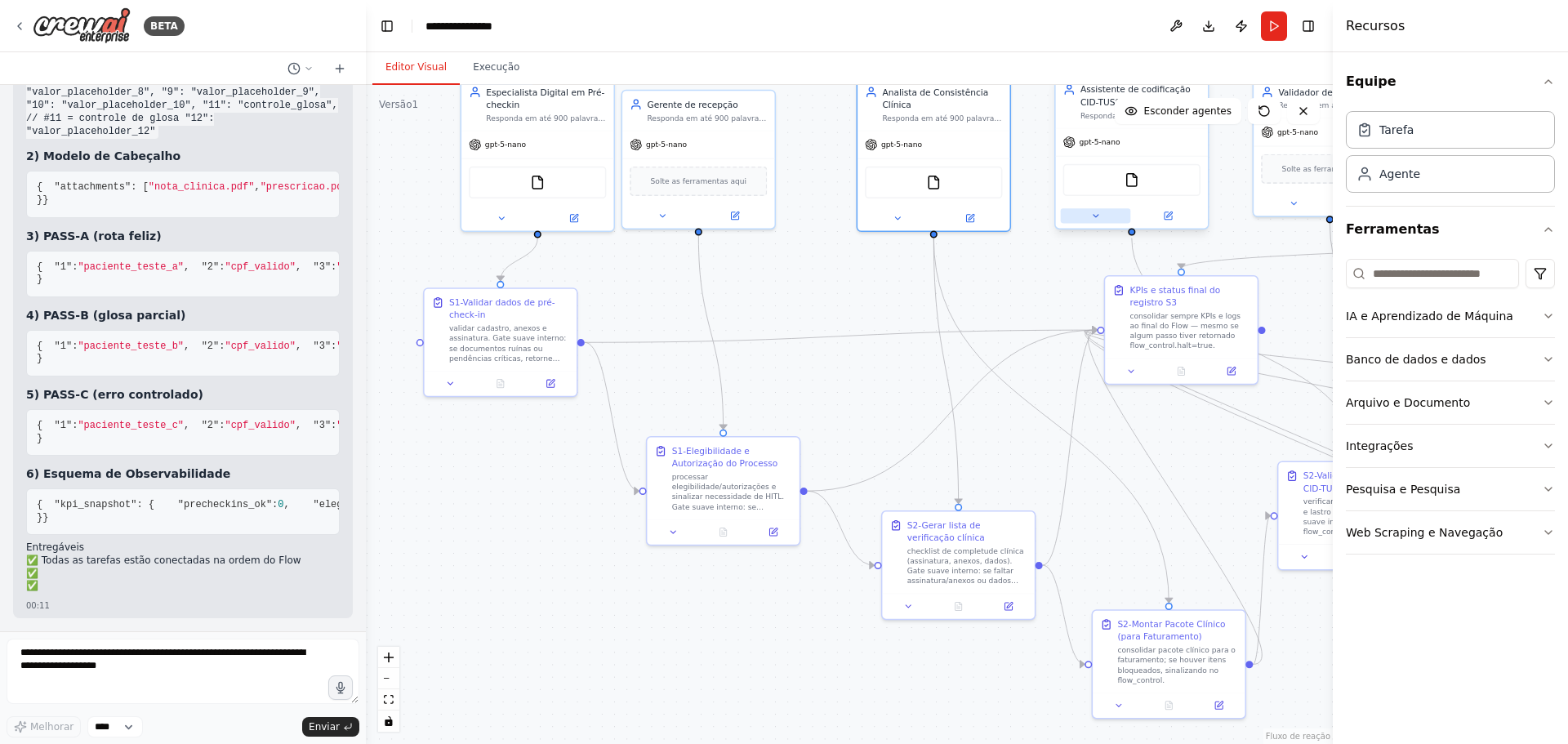
click at [1093, 219] on icon at bounding box center [1095, 216] width 10 height 10
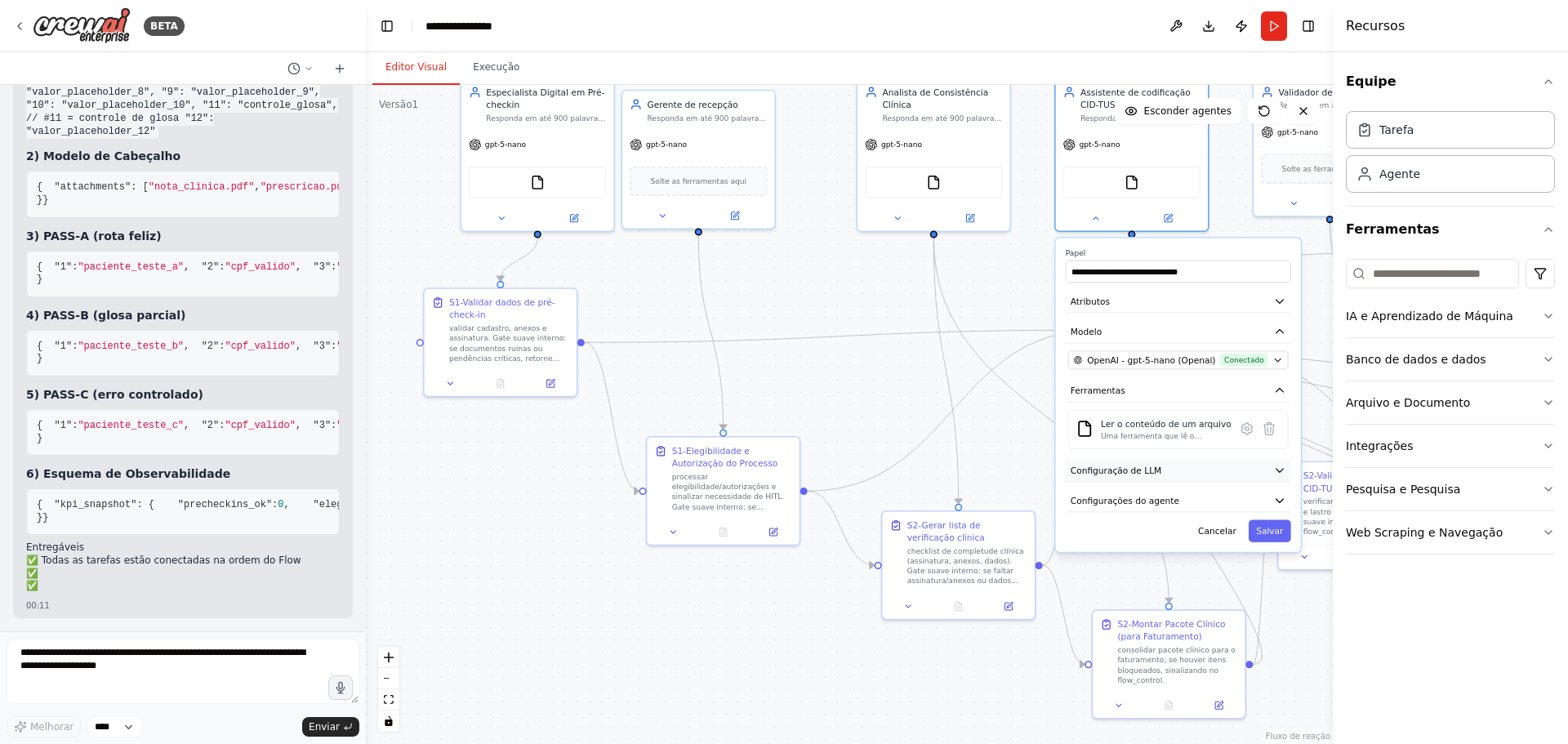
click at [1112, 476] on span "Configuração de LLM" at bounding box center [1115, 469] width 91 height 12
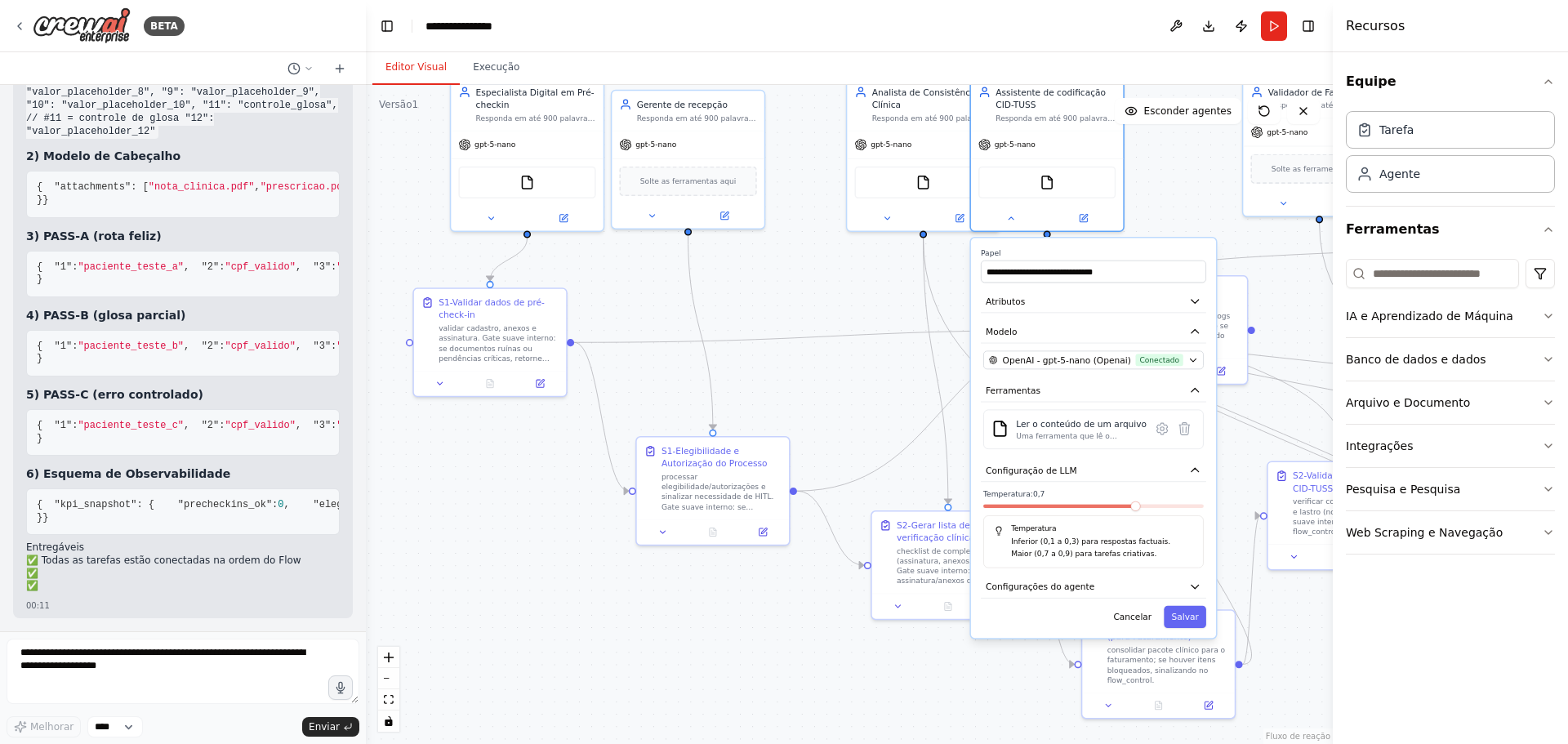
drag, startPoint x: 1225, startPoint y: 513, endPoint x: 1143, endPoint y: 507, distance: 82.2
click at [1143, 507] on div at bounding box center [1094, 508] width 221 height 9
click at [1204, 502] on span at bounding box center [1199, 506] width 10 height 10
click at [1188, 615] on font "Salvar" at bounding box center [1184, 617] width 27 height 10
click at [1183, 610] on button "Salvar" at bounding box center [1185, 617] width 43 height 22
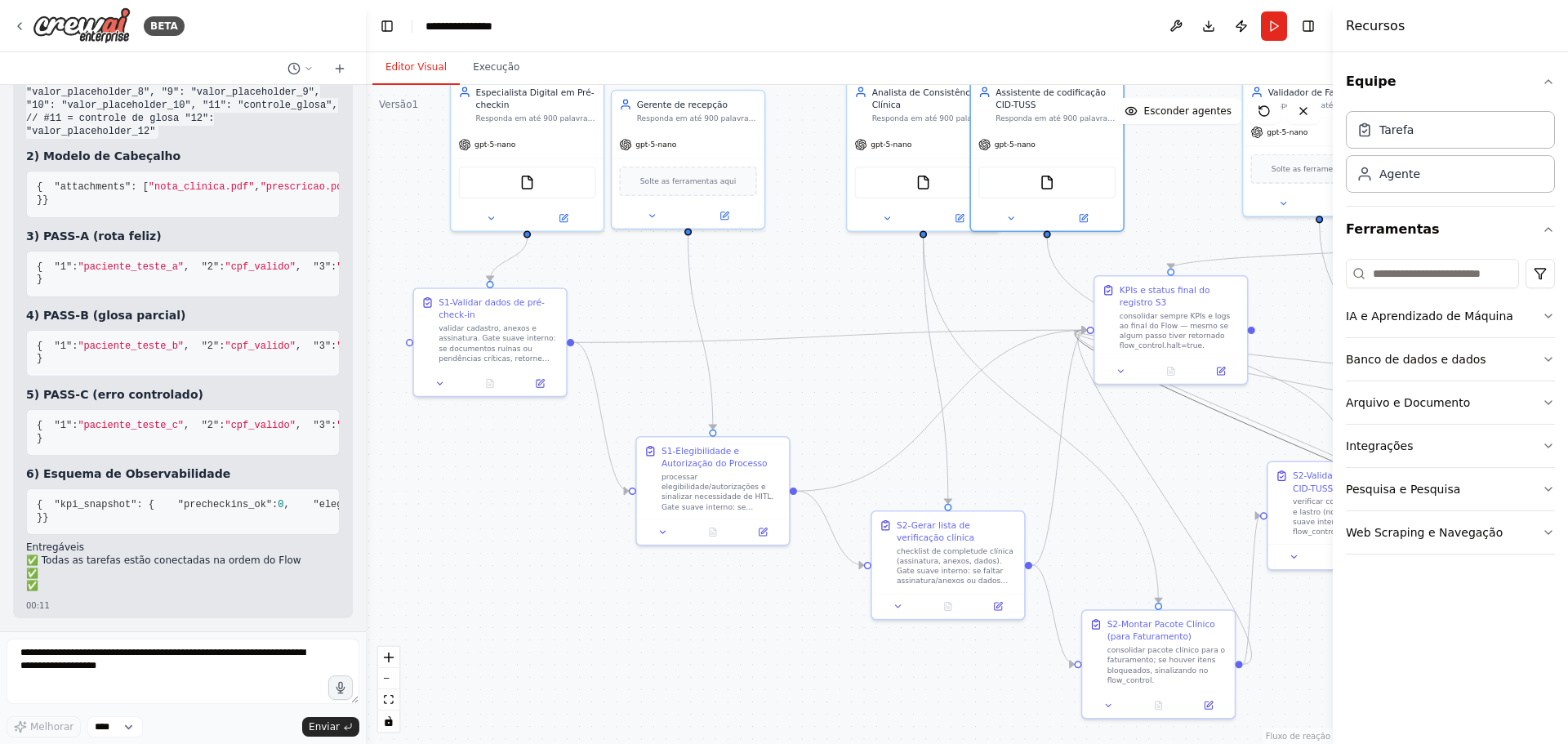
drag, startPoint x: 1193, startPoint y: 445, endPoint x: 980, endPoint y: 459, distance: 213.5
click at [915, 515] on div ".deletable-edge-delete-btn { width: 20px; height: 20px; border: 0px solid #ffff…" at bounding box center [754, 266] width 732 height 499
drag, startPoint x: 1036, startPoint y: 409, endPoint x: 906, endPoint y: 428, distance: 131.4
click at [884, 457] on div ".deletable-edge-delete-btn { width: 20px; height: 20px; border: 0px solid #ffff…" at bounding box center [850, 414] width 967 height 659
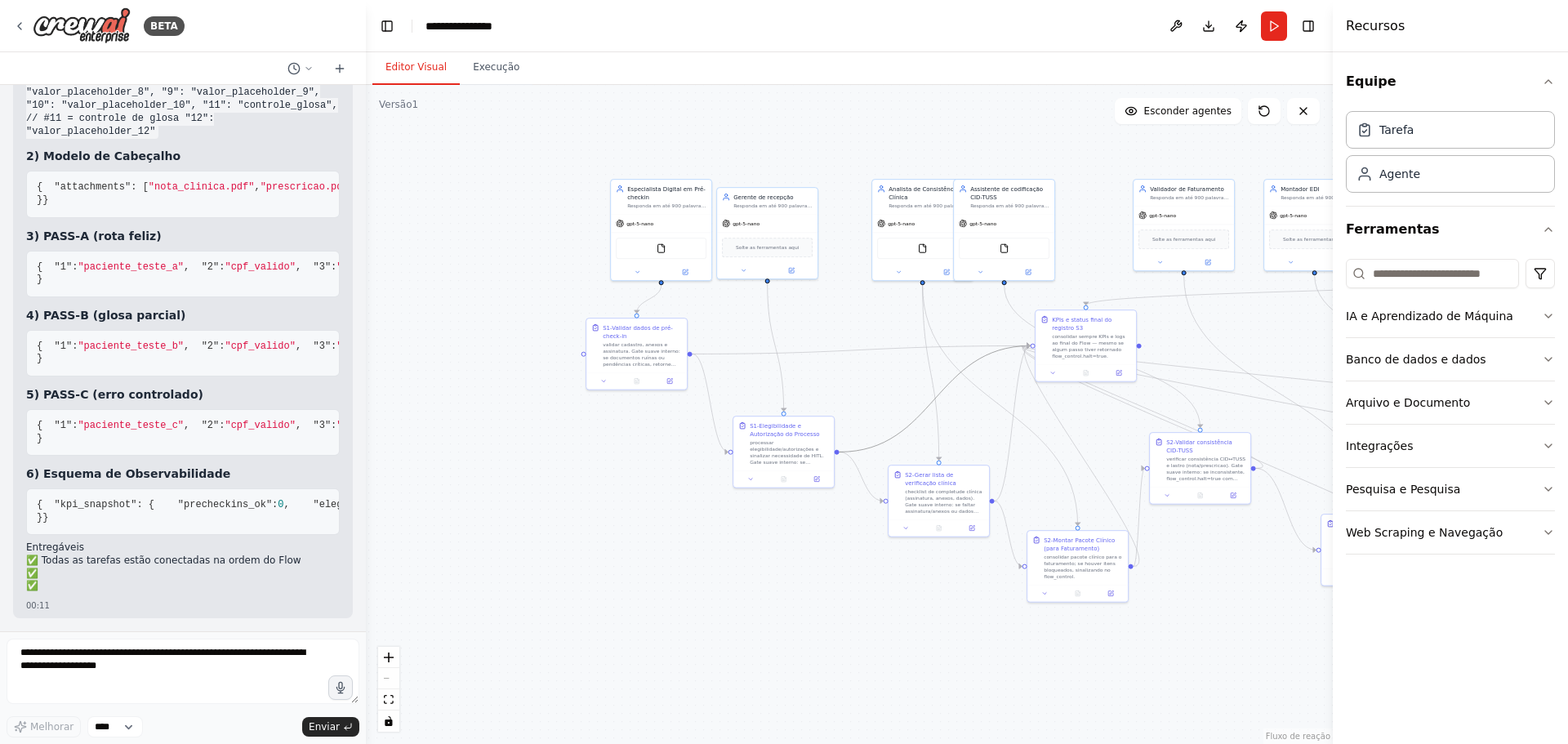
drag, startPoint x: 1003, startPoint y: 346, endPoint x: 751, endPoint y: 394, distance: 256.5
click at [751, 394] on div ".deletable-edge-delete-btn { width: 20px; height: 20px; border: 0px solid #ffff…" at bounding box center [850, 414] width 967 height 659
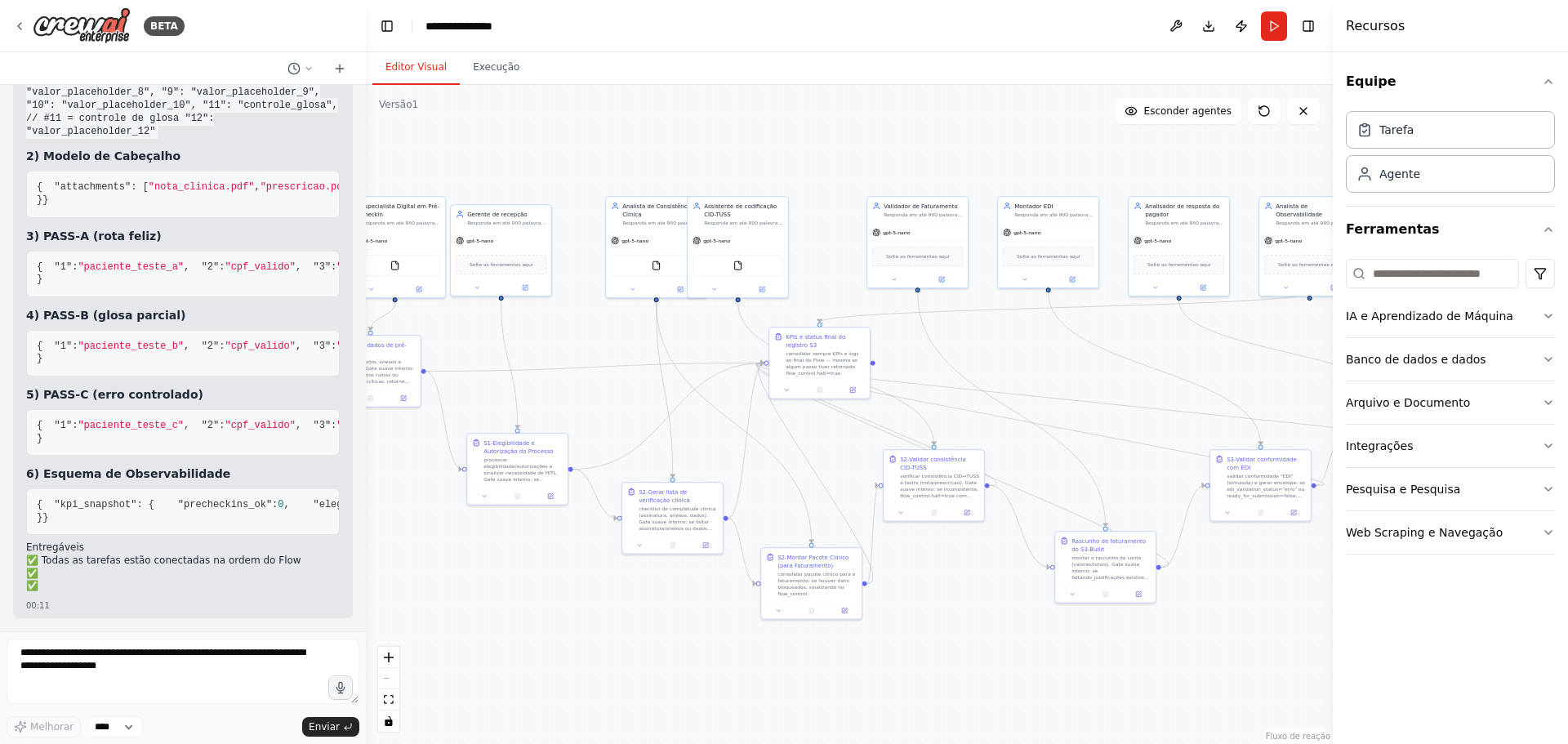
drag, startPoint x: 861, startPoint y: 343, endPoint x: 655, endPoint y: 326, distance: 206.7
click at [606, 356] on div ".deletable-edge-delete-btn { width: 20px; height: 20px; border: 0px solid #ffff…" at bounding box center [850, 414] width 967 height 659
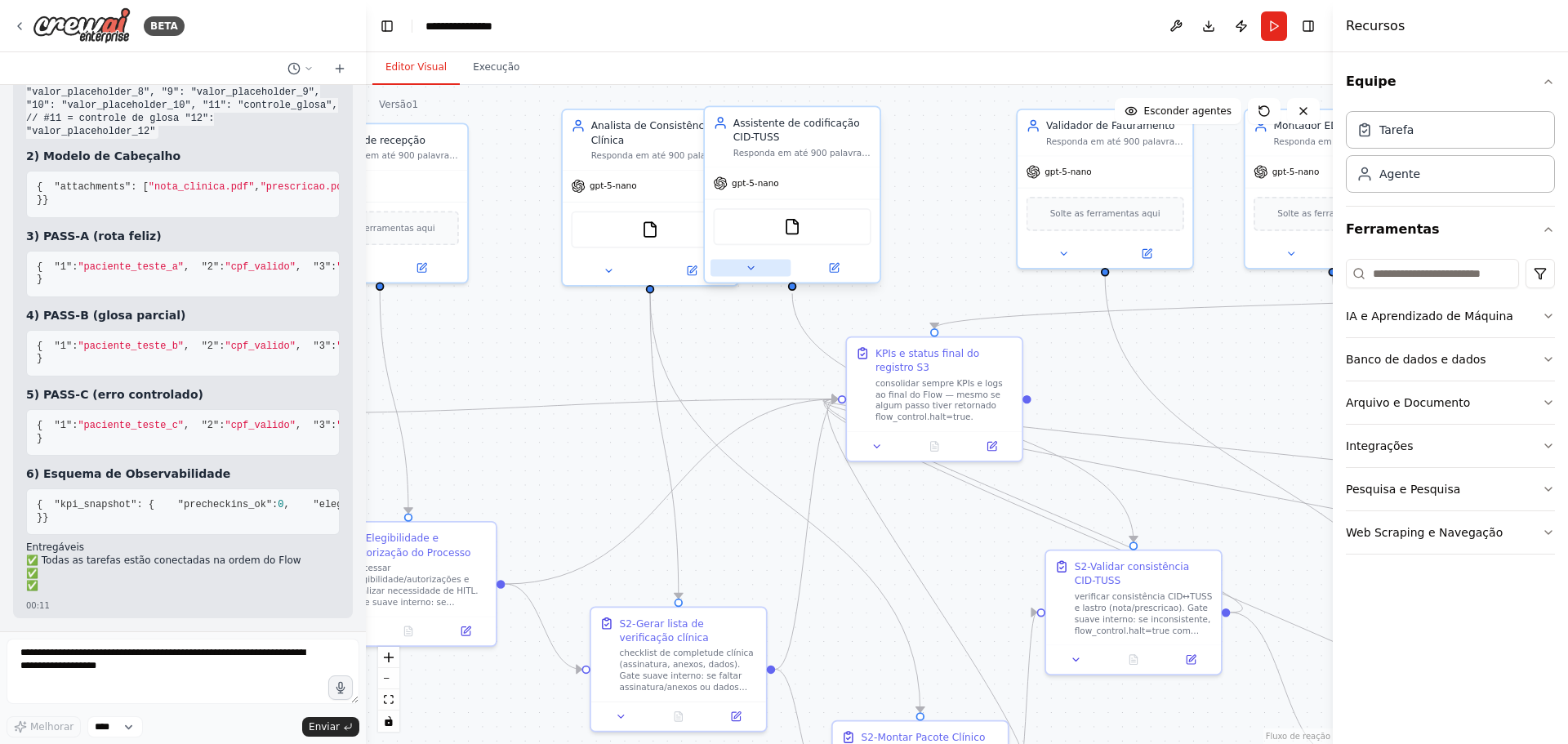
click at [754, 272] on icon at bounding box center [750, 268] width 11 height 11
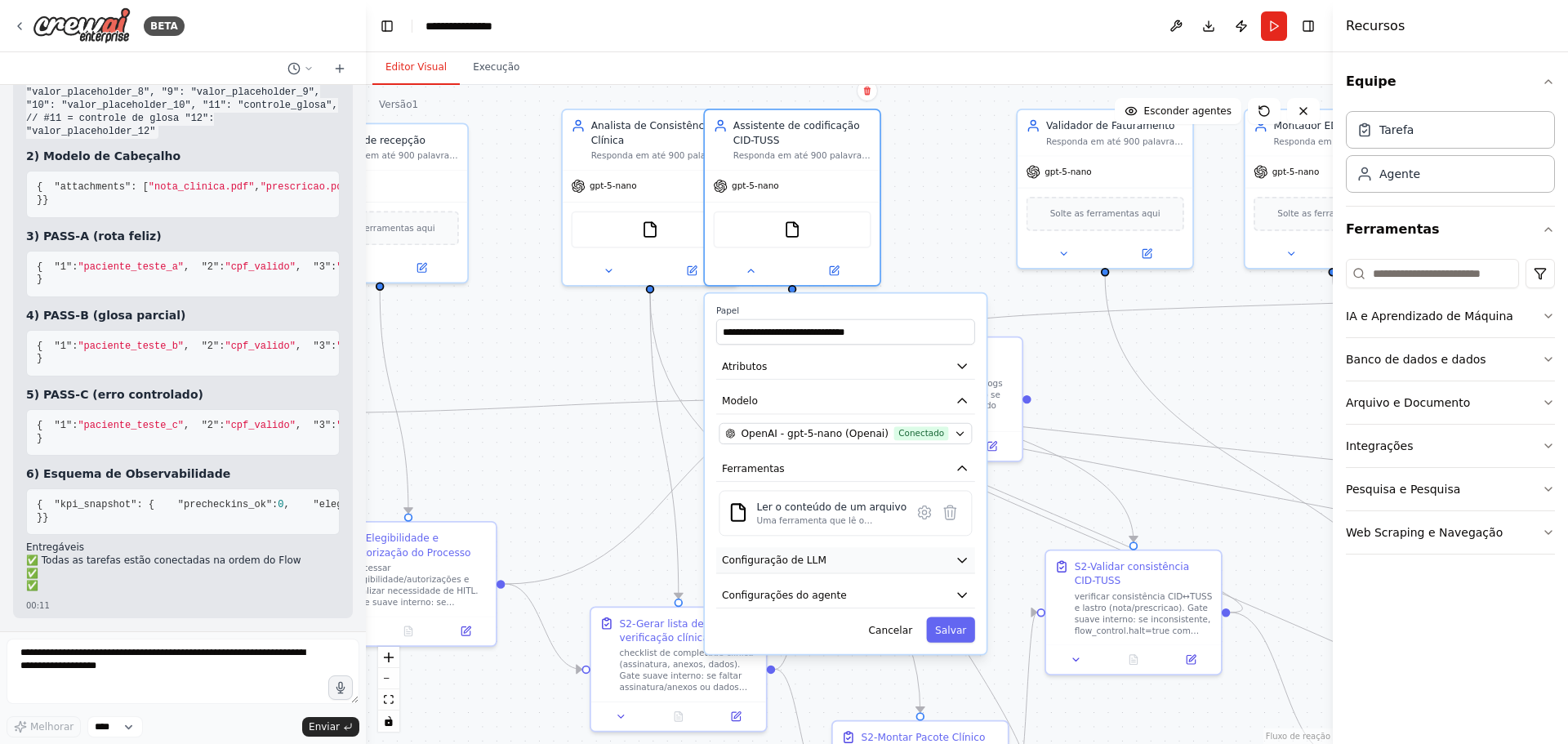
click at [788, 562] on font "Configuração de LLM" at bounding box center [774, 559] width 104 height 11
click at [791, 554] on font "Configuração de LLM" at bounding box center [774, 559] width 104 height 11
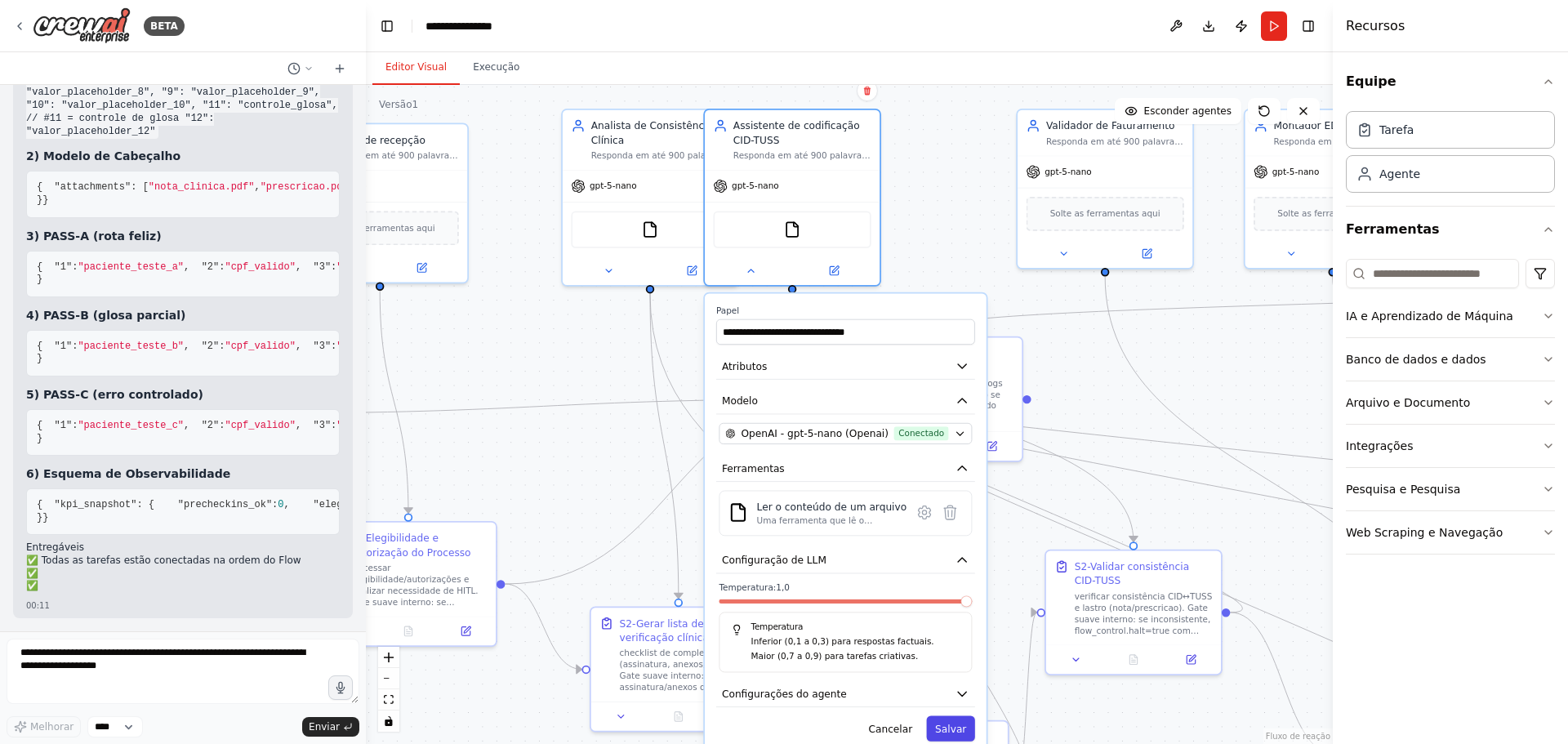
click at [943, 725] on font "Salvar" at bounding box center [950, 728] width 31 height 11
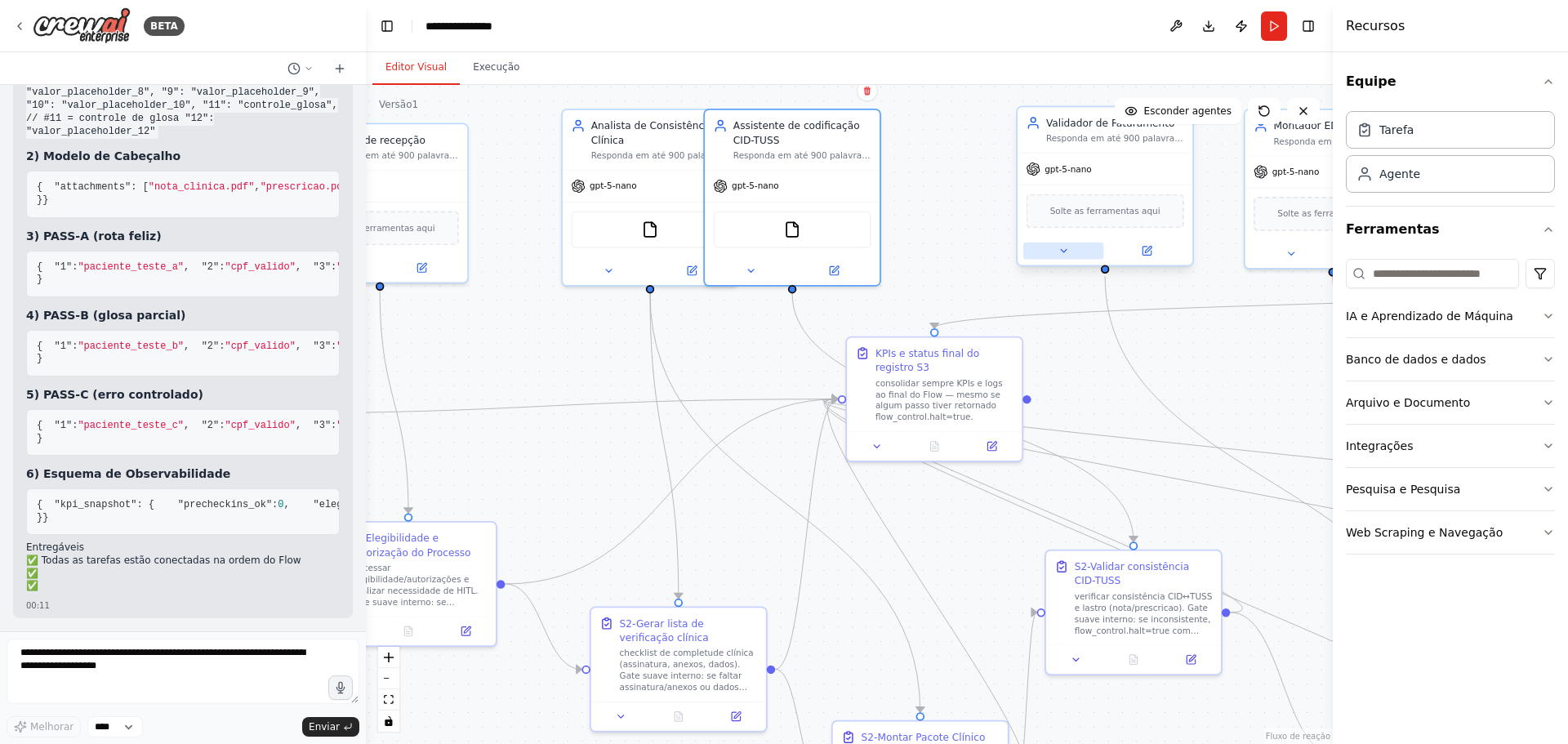
click at [1061, 249] on icon at bounding box center [1063, 250] width 11 height 11
click at [1072, 249] on button at bounding box center [1064, 251] width 80 height 17
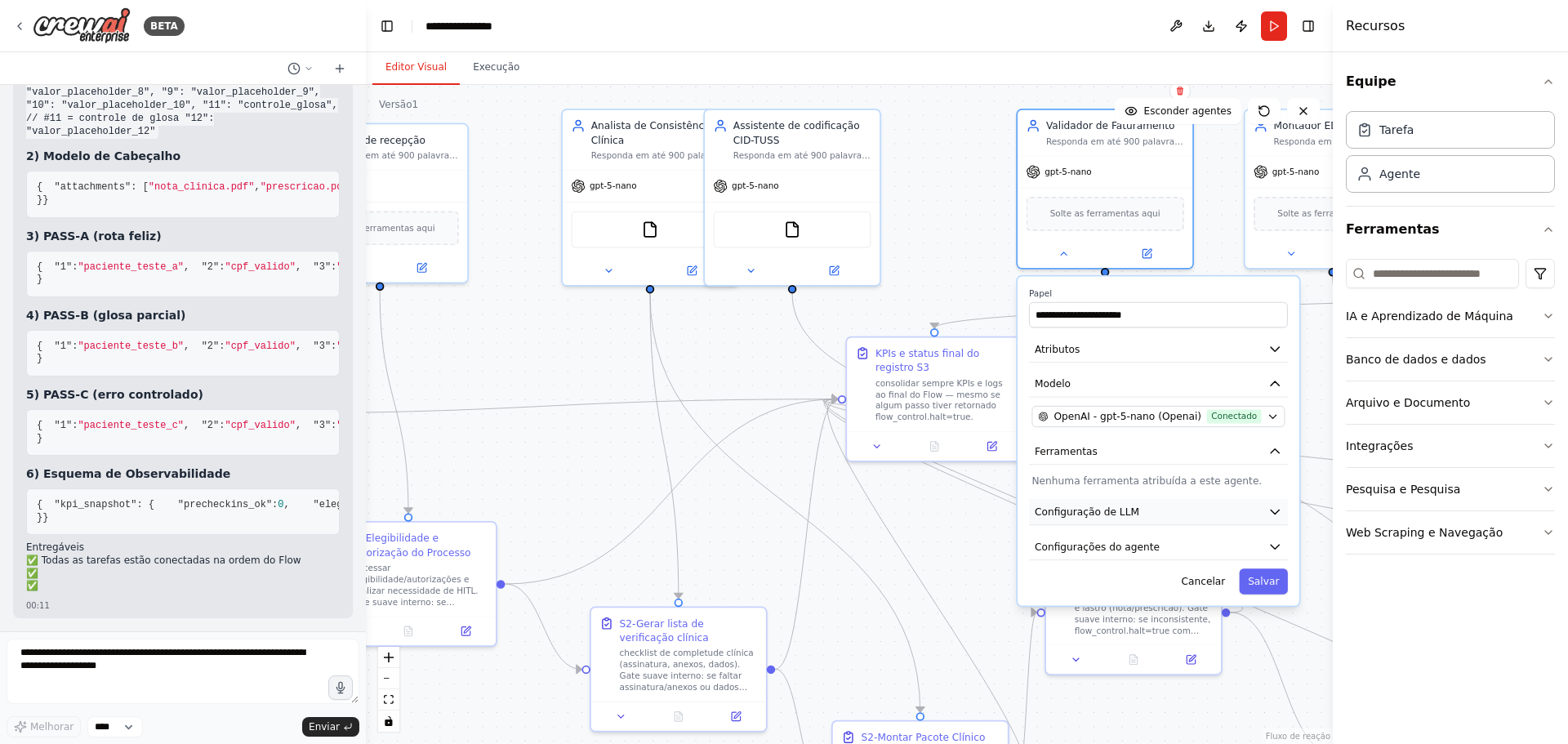
click at [1143, 501] on button "Configuração de LLM" at bounding box center [1159, 512] width 259 height 26
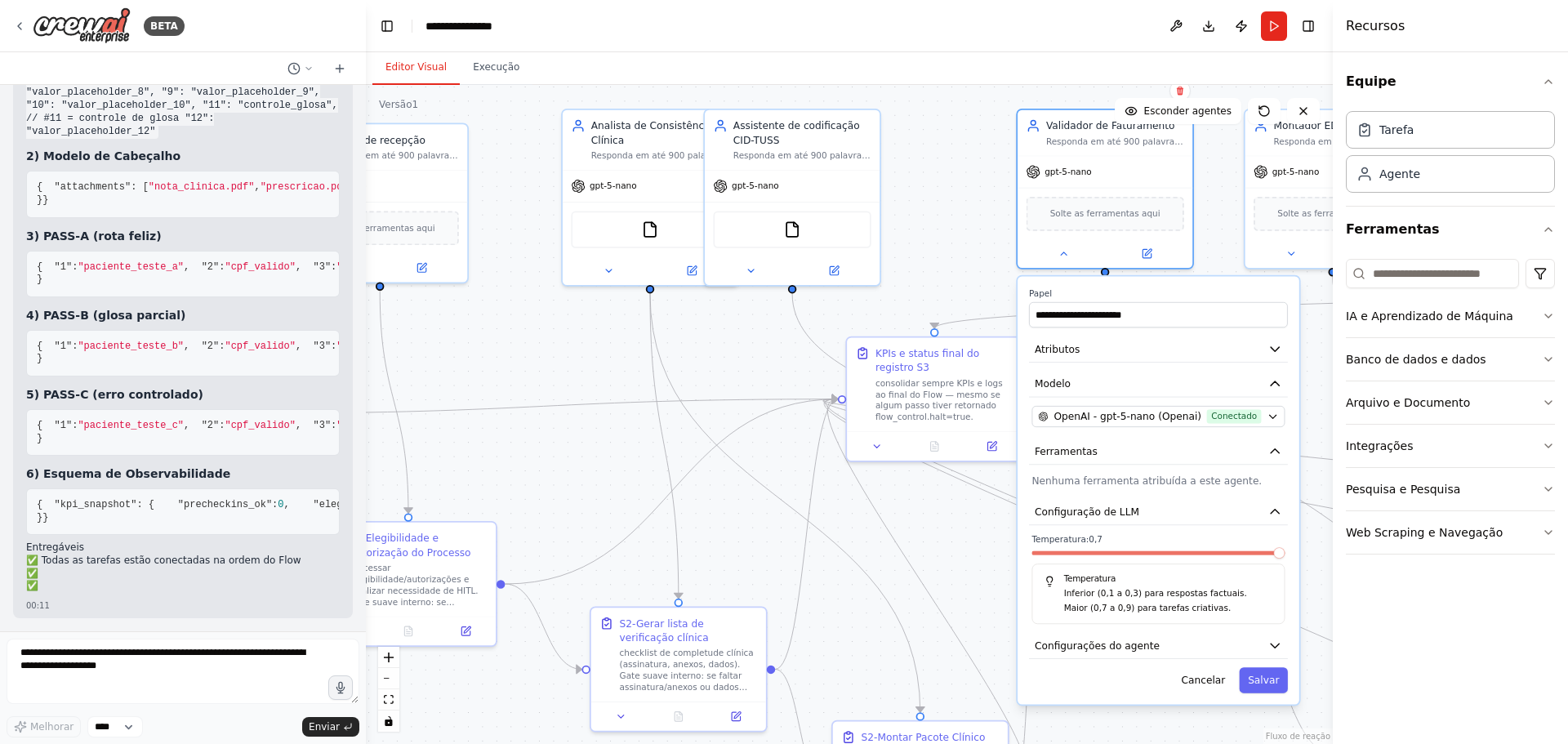
click at [1285, 556] on span at bounding box center [1278, 552] width 11 height 11
click at [1267, 675] on font "Salvar" at bounding box center [1264, 679] width 31 height 11
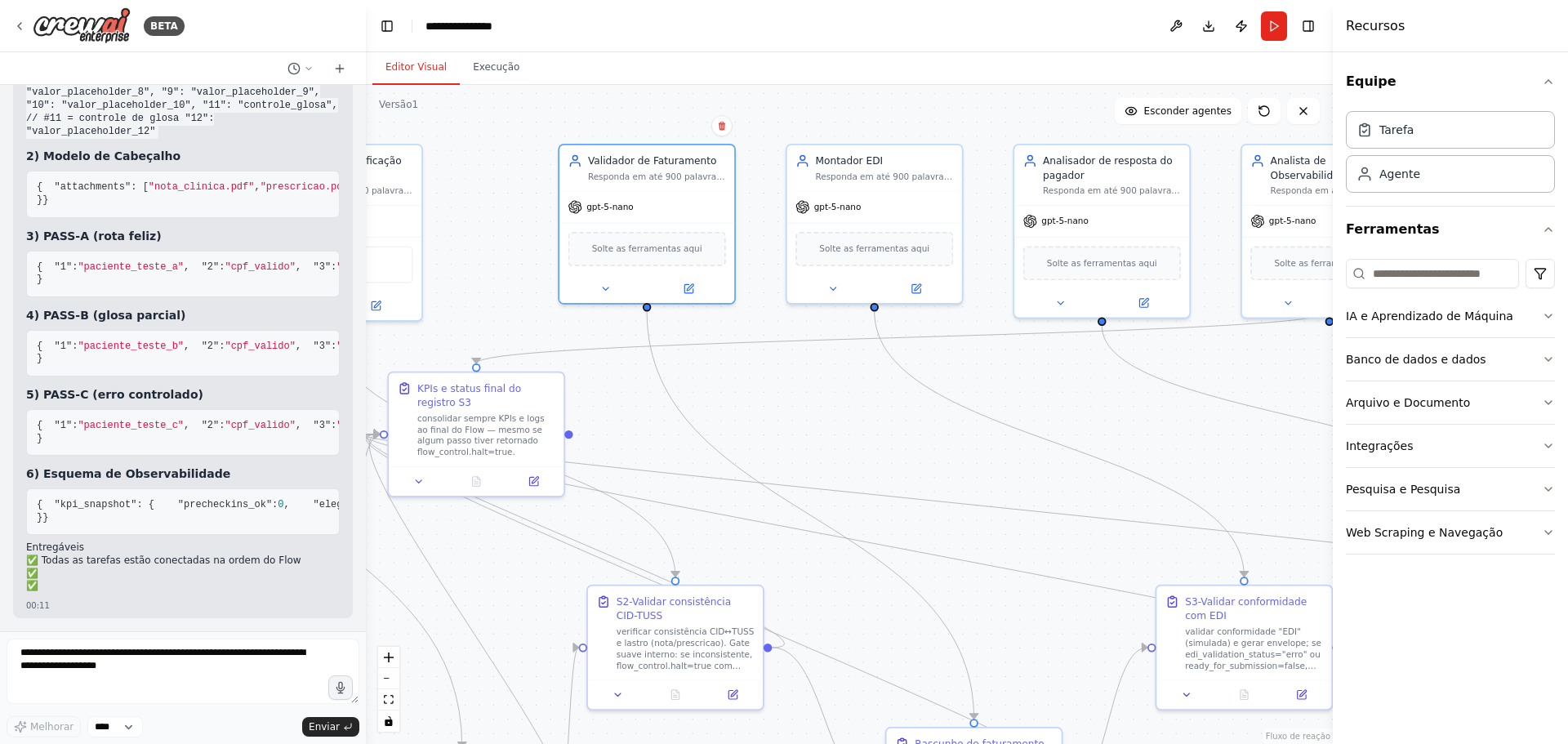
drag, startPoint x: 975, startPoint y: 231, endPoint x: 516, endPoint y: 267, distance: 460.4
click at [516, 267] on div ".deletable-edge-delete-btn { width: 20px; height: 20px; border: 0px solid #ffff…" at bounding box center [850, 414] width 967 height 659
click at [840, 289] on button at bounding box center [833, 285] width 80 height 17
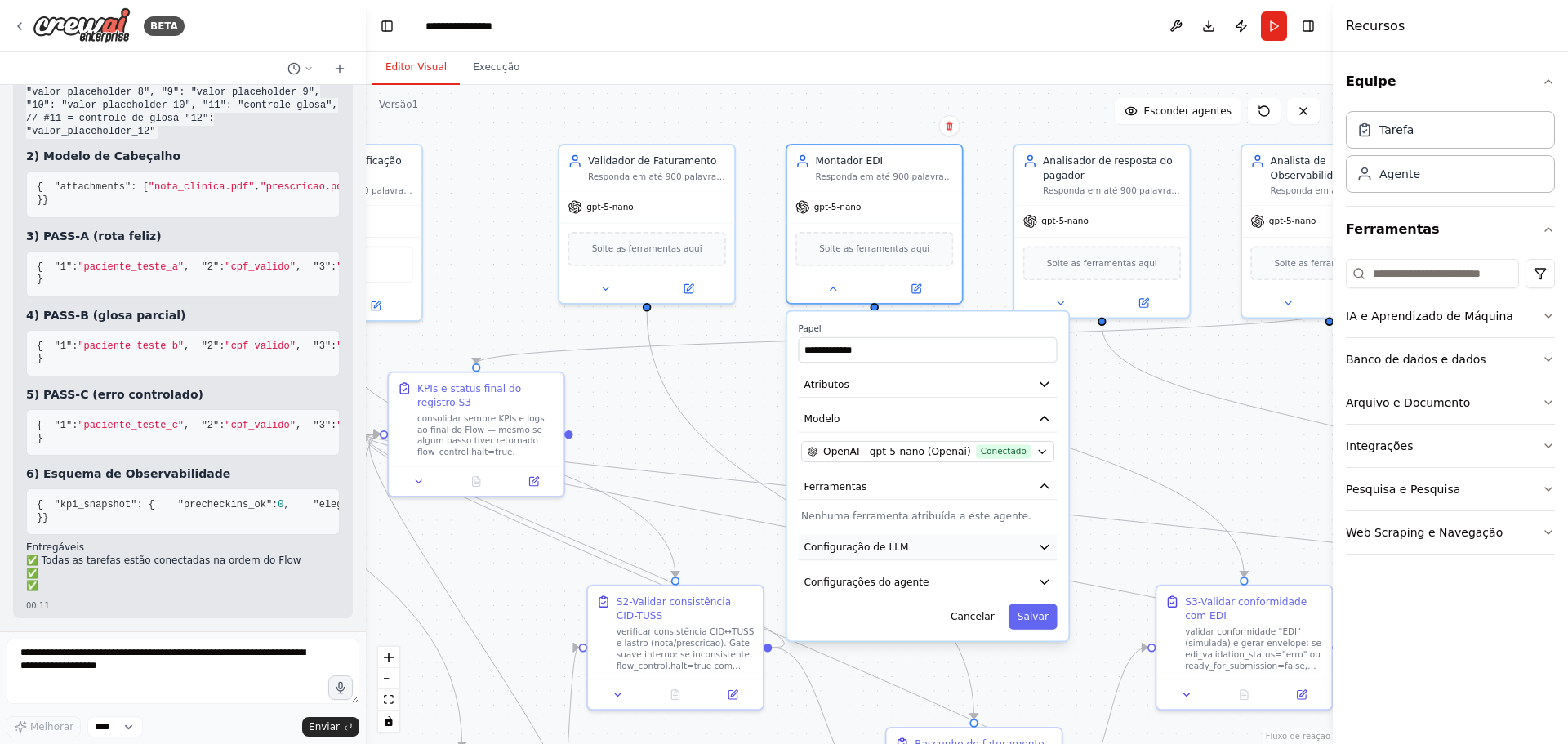
click at [964, 545] on button "Configuração de LLM" at bounding box center [928, 547] width 259 height 26
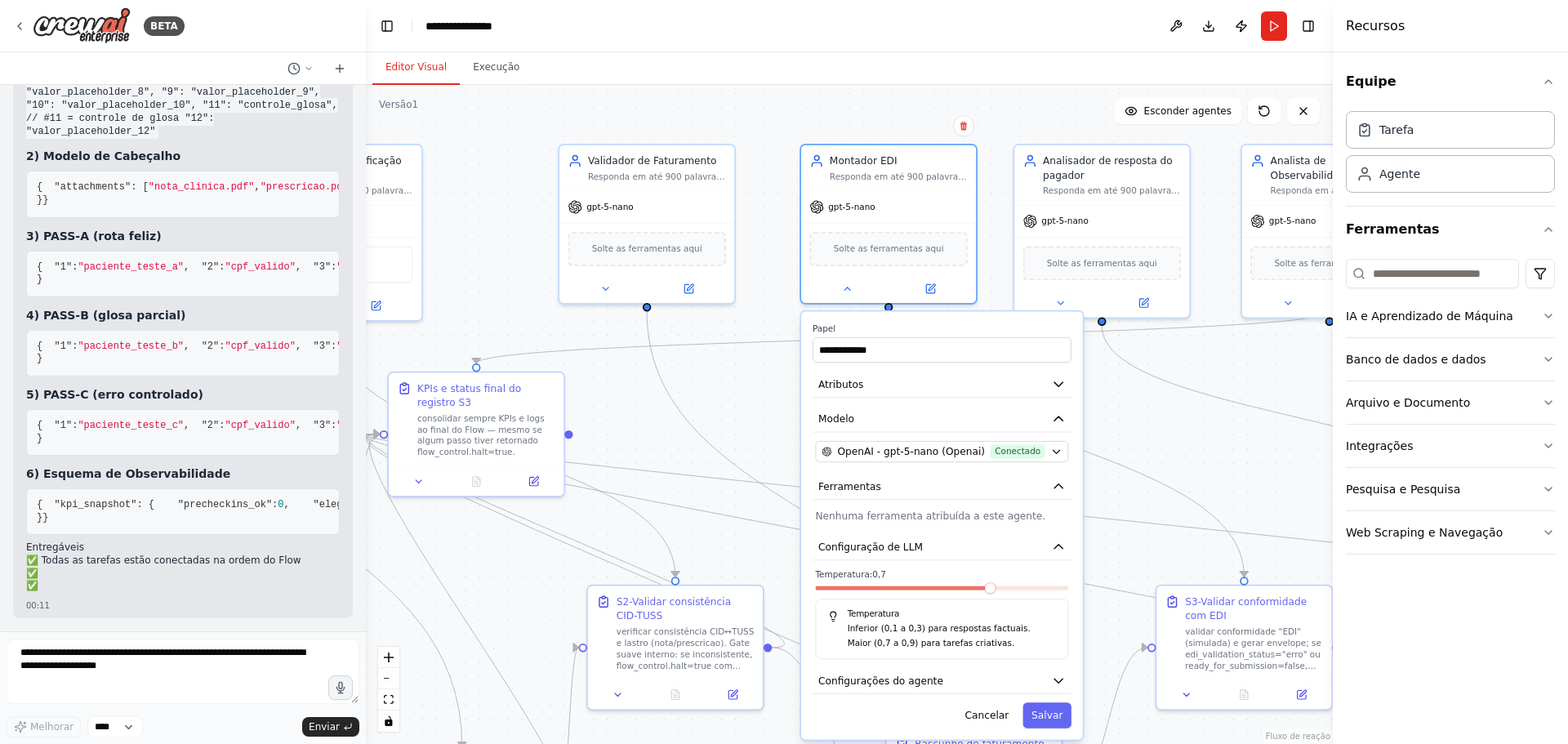
drag, startPoint x: 985, startPoint y: 594, endPoint x: 997, endPoint y: 589, distance: 13.0
click at [997, 589] on div at bounding box center [941, 592] width 254 height 10
click at [1069, 591] on span at bounding box center [1062, 587] width 11 height 11
click at [1057, 709] on font "Salvar" at bounding box center [1047, 714] width 31 height 11
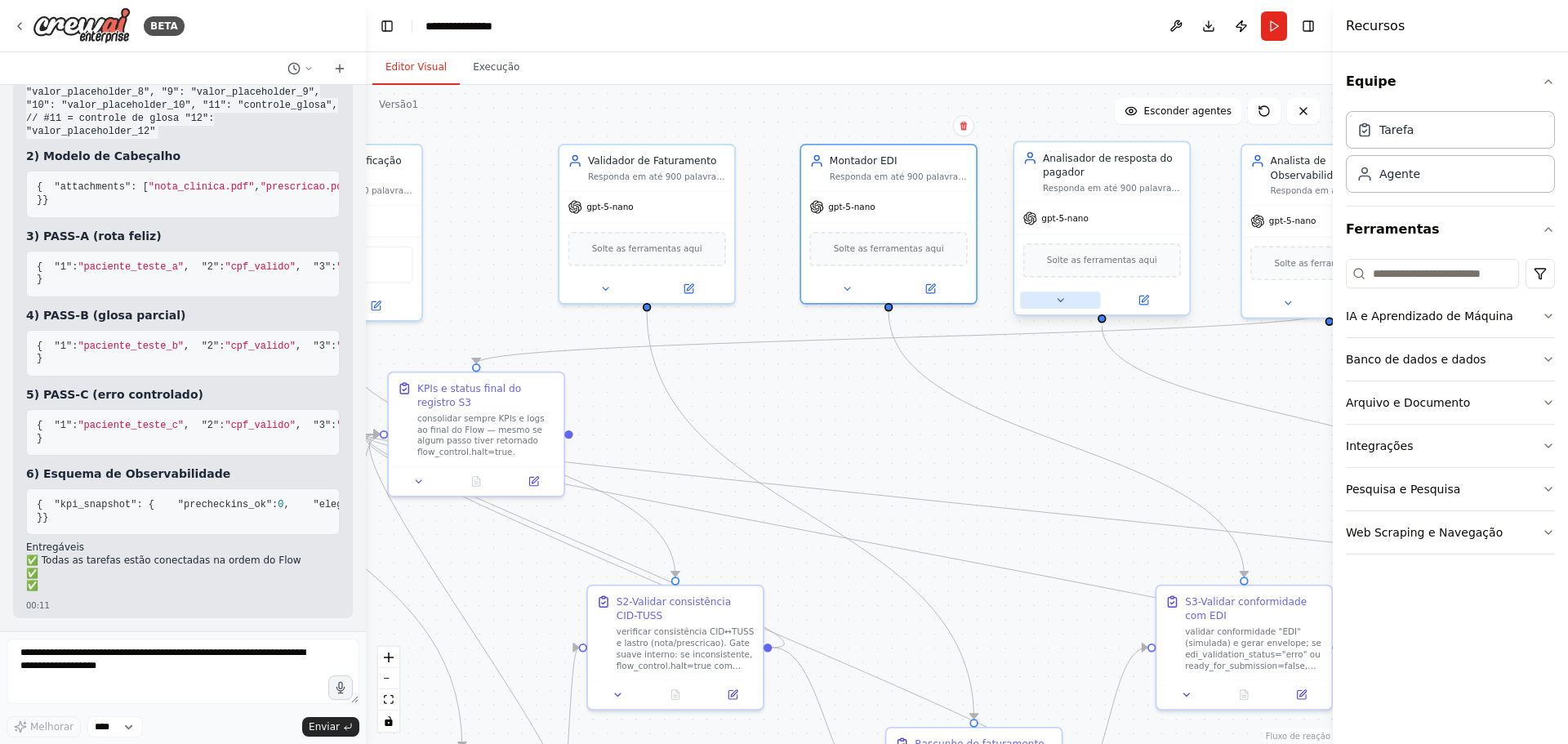
click at [1065, 299] on icon at bounding box center [1060, 299] width 11 height 11
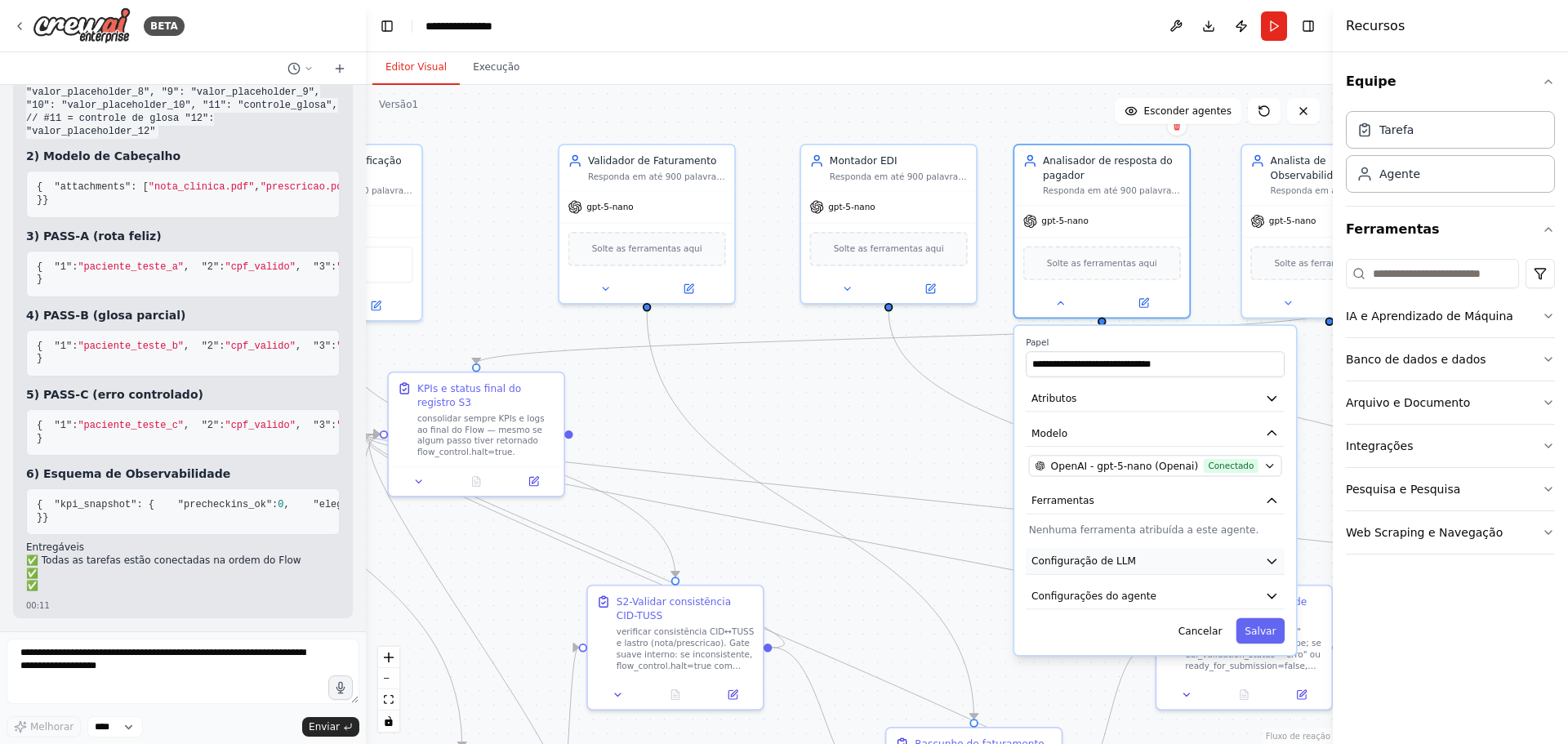
click at [1085, 558] on font "Configuração de LLM" at bounding box center [1083, 560] width 104 height 11
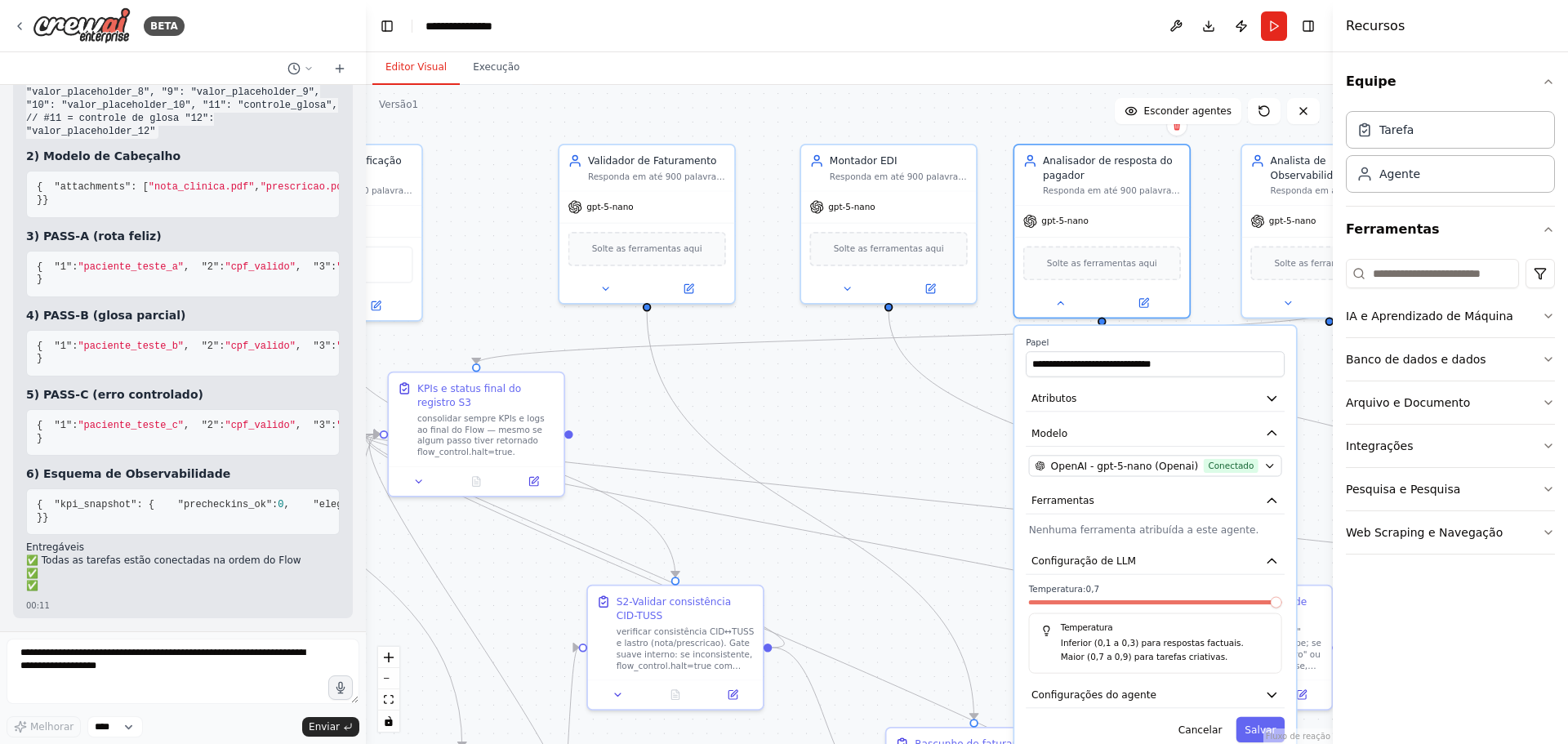
click at [1282, 602] on span at bounding box center [1276, 602] width 11 height 11
click at [1256, 720] on button "Salvar" at bounding box center [1261, 729] width 48 height 25
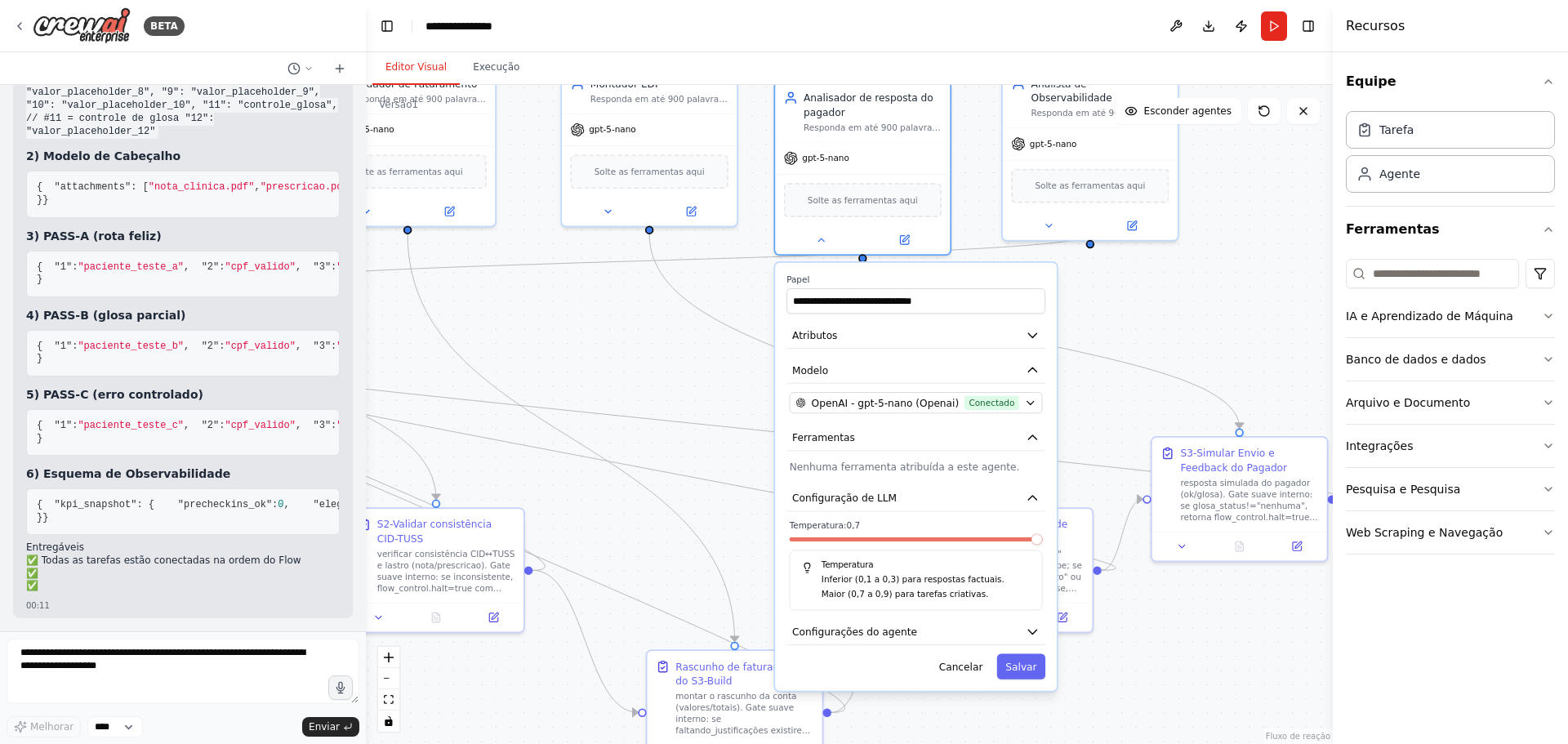
drag, startPoint x: 896, startPoint y: 494, endPoint x: 650, endPoint y: 425, distance: 255.5
click at [650, 425] on div ".deletable-edge-delete-btn { width: 20px; height: 20px; border: 0px solid #ffff…" at bounding box center [850, 414] width 967 height 659
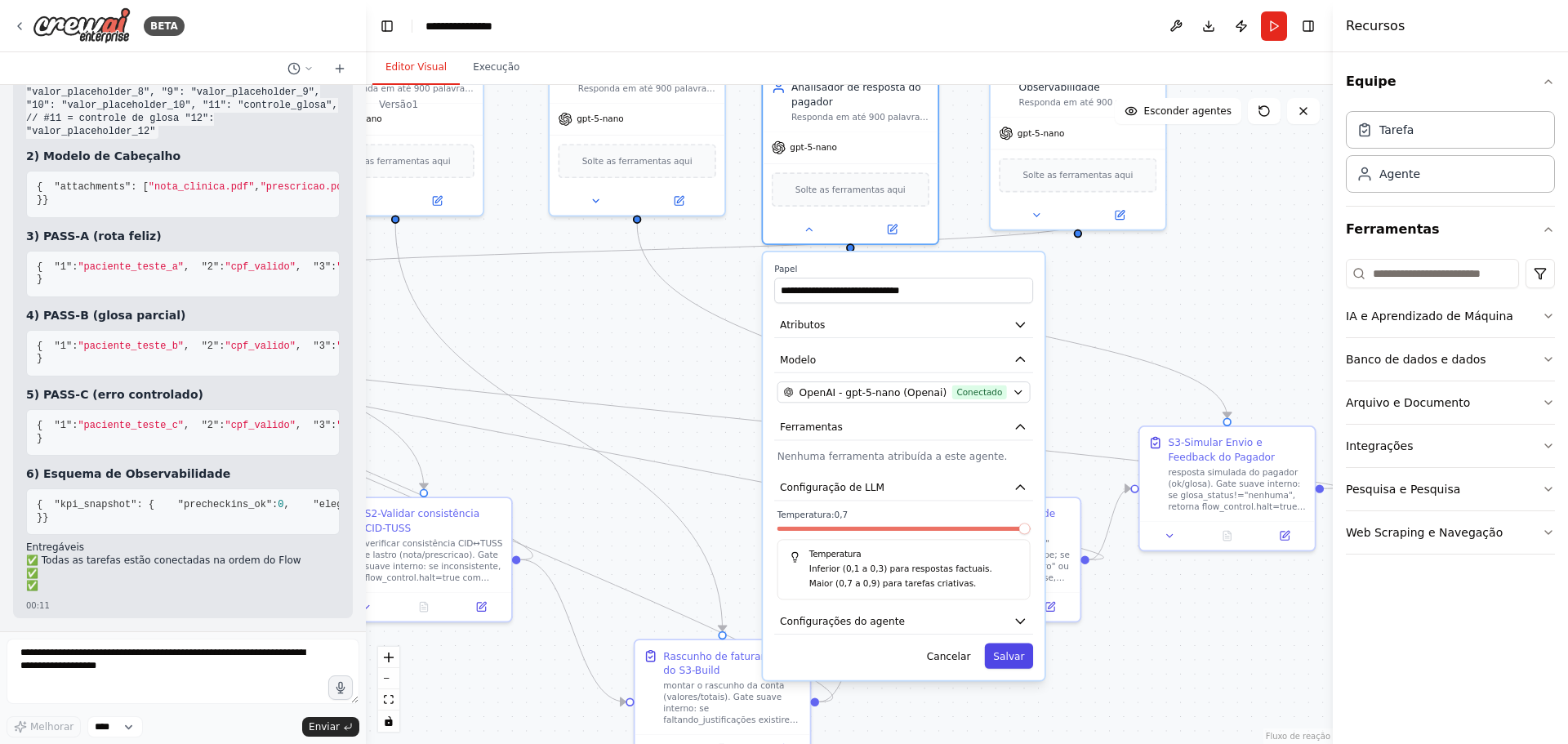
click at [1007, 651] on font "Salvar" at bounding box center [1008, 655] width 31 height 11
click at [1019, 652] on font "Salvar" at bounding box center [1008, 655] width 31 height 11
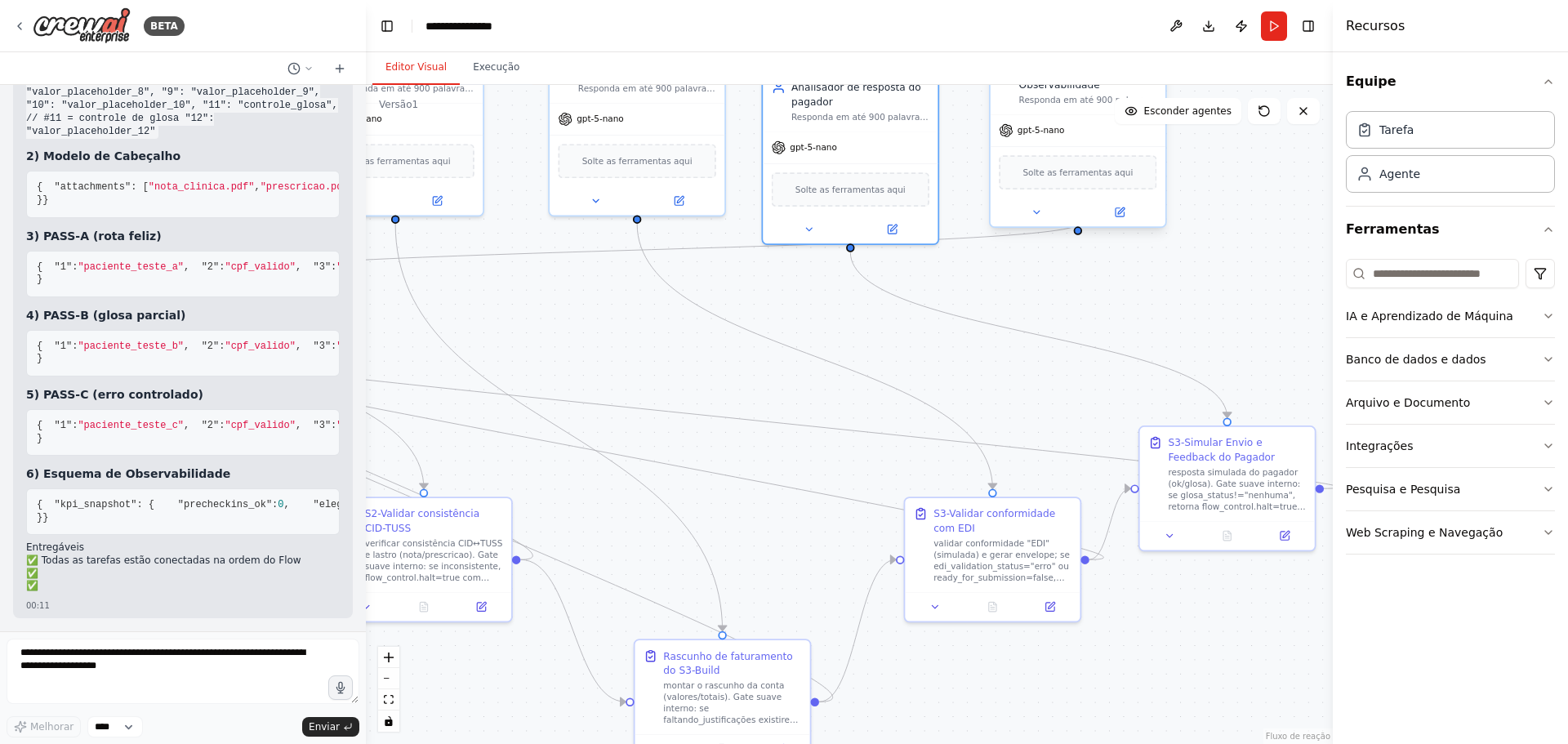
click at [1040, 207] on div at bounding box center [1078, 213] width 175 height 29
click at [1039, 207] on icon at bounding box center [1036, 212] width 11 height 11
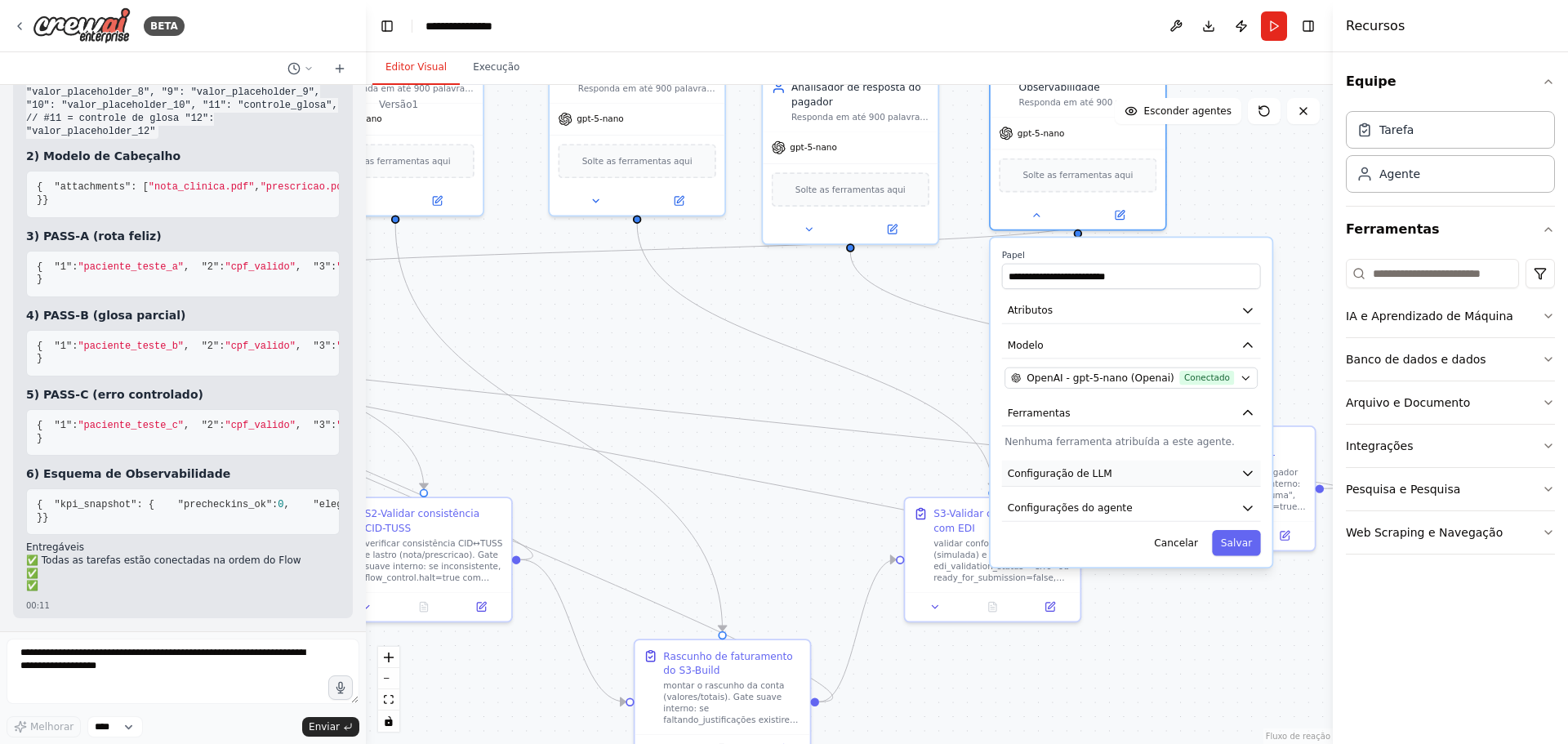
click at [1076, 467] on font "Configuração de LLM" at bounding box center [1060, 472] width 104 height 11
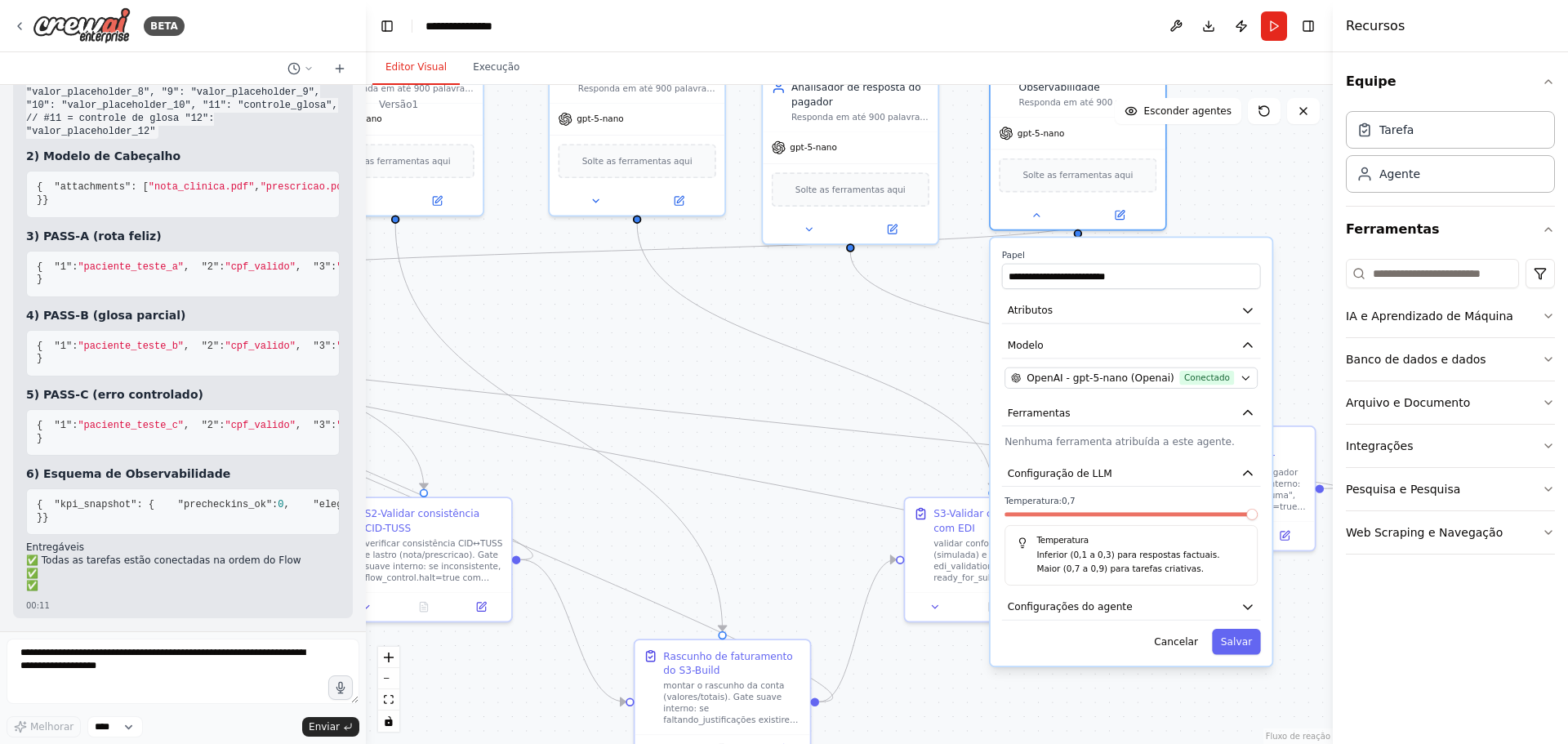
click at [1258, 509] on span at bounding box center [1252, 514] width 11 height 11
click at [1240, 637] on font "Salvar" at bounding box center [1236, 642] width 31 height 11
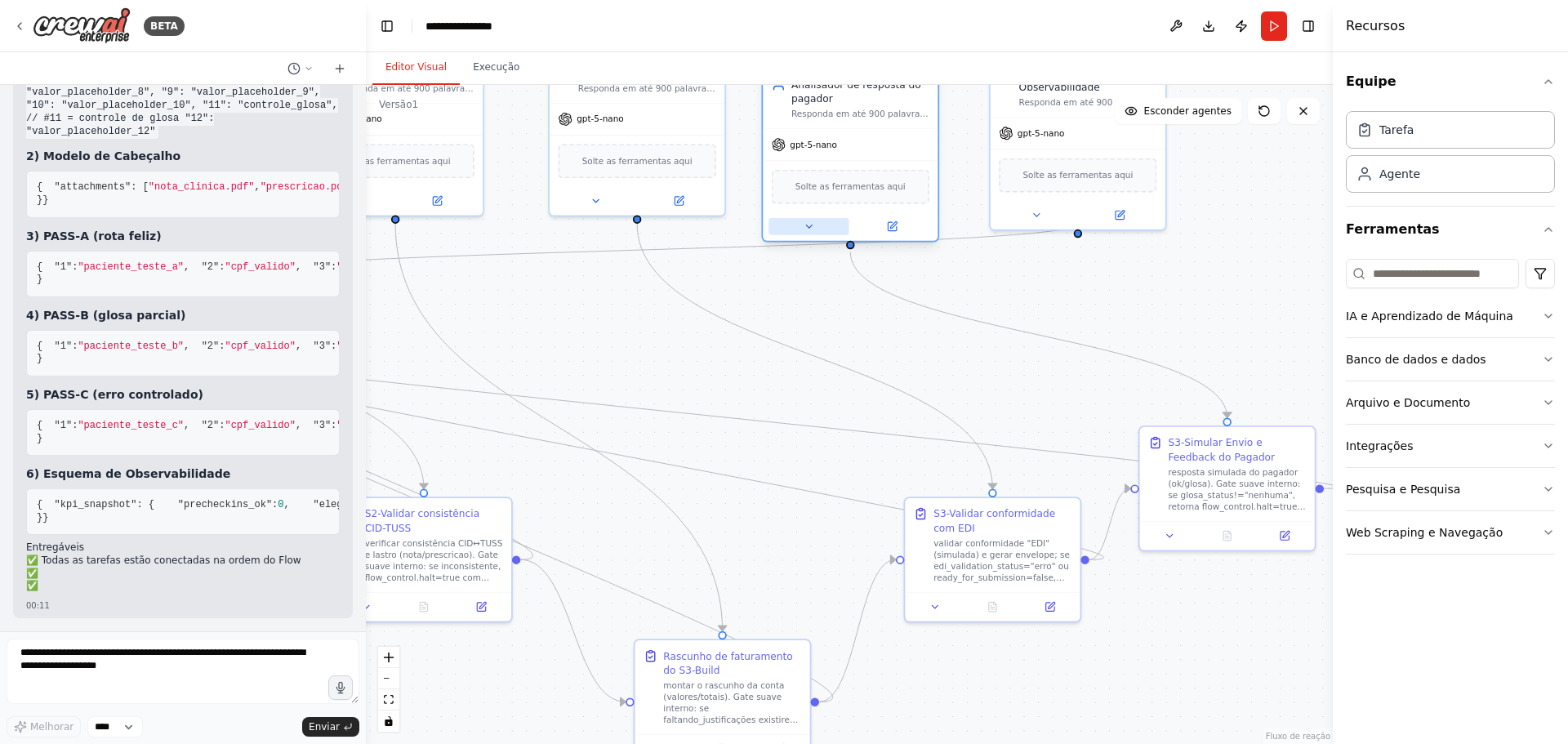
click at [815, 226] on icon at bounding box center [808, 226] width 11 height 11
click at [807, 223] on icon at bounding box center [808, 226] width 11 height 11
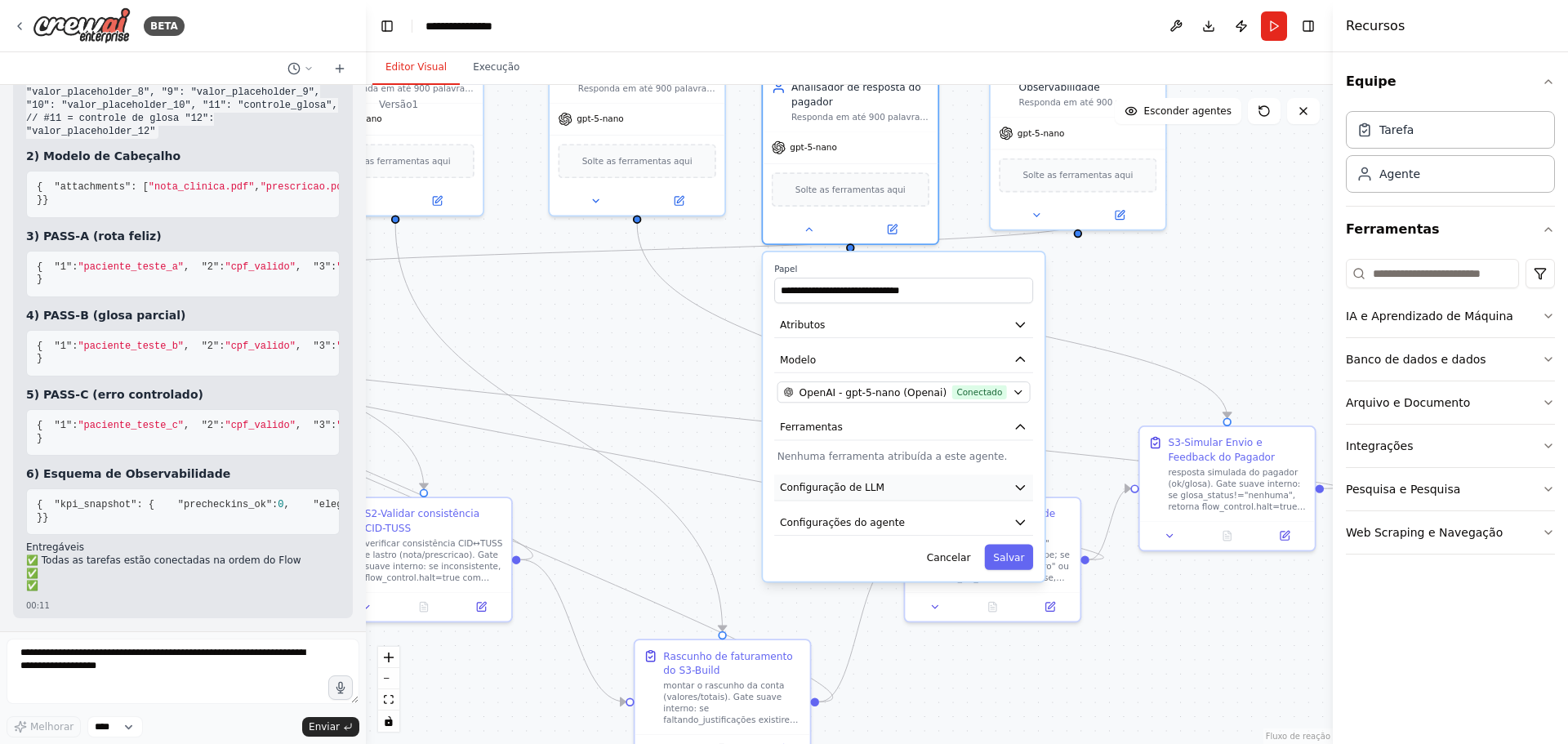
click at [852, 481] on font "Configuração de LLM" at bounding box center [832, 486] width 104 height 11
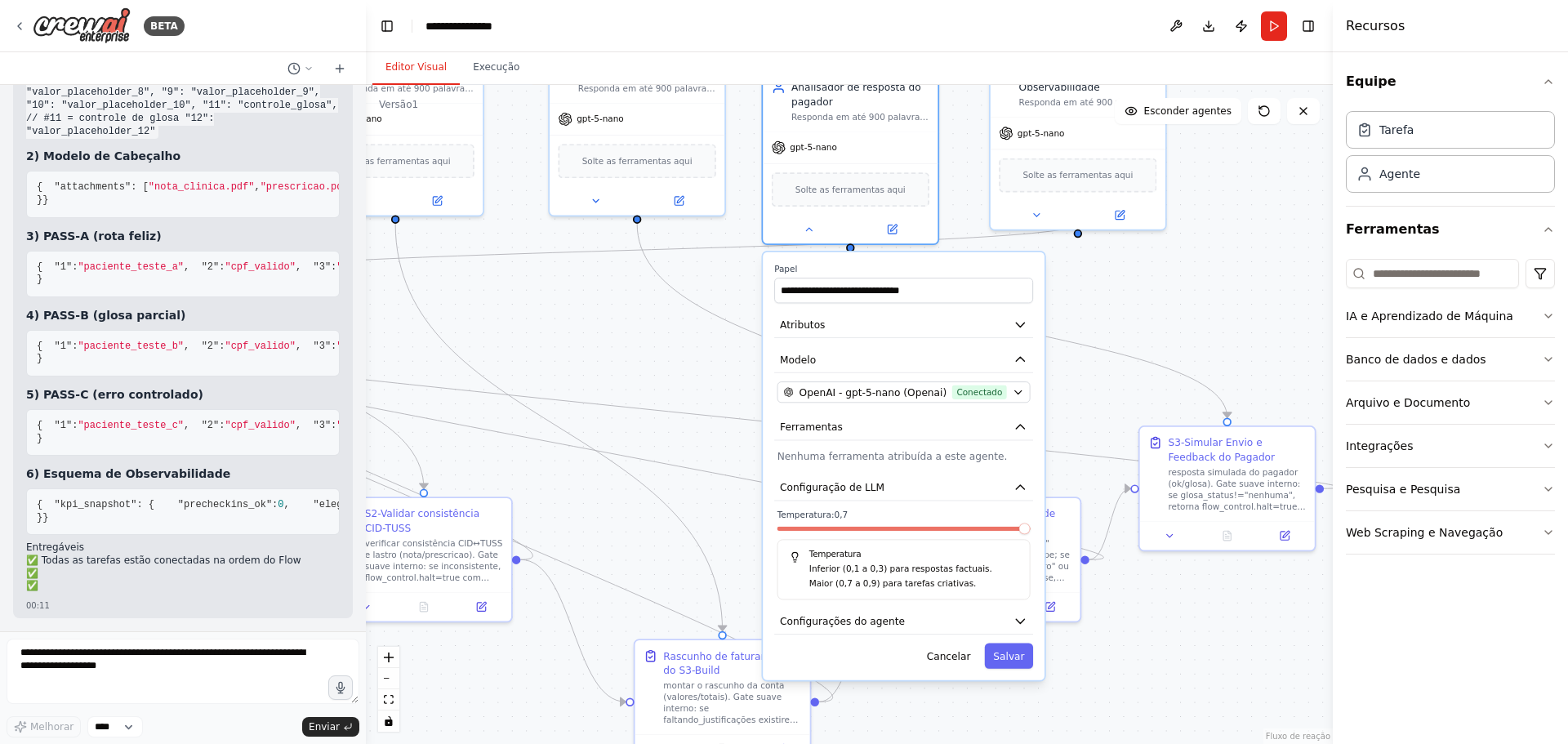
click at [1031, 534] on span at bounding box center [1025, 527] width 11 height 11
click at [1015, 651] on font "Salvar" at bounding box center [1008, 655] width 31 height 11
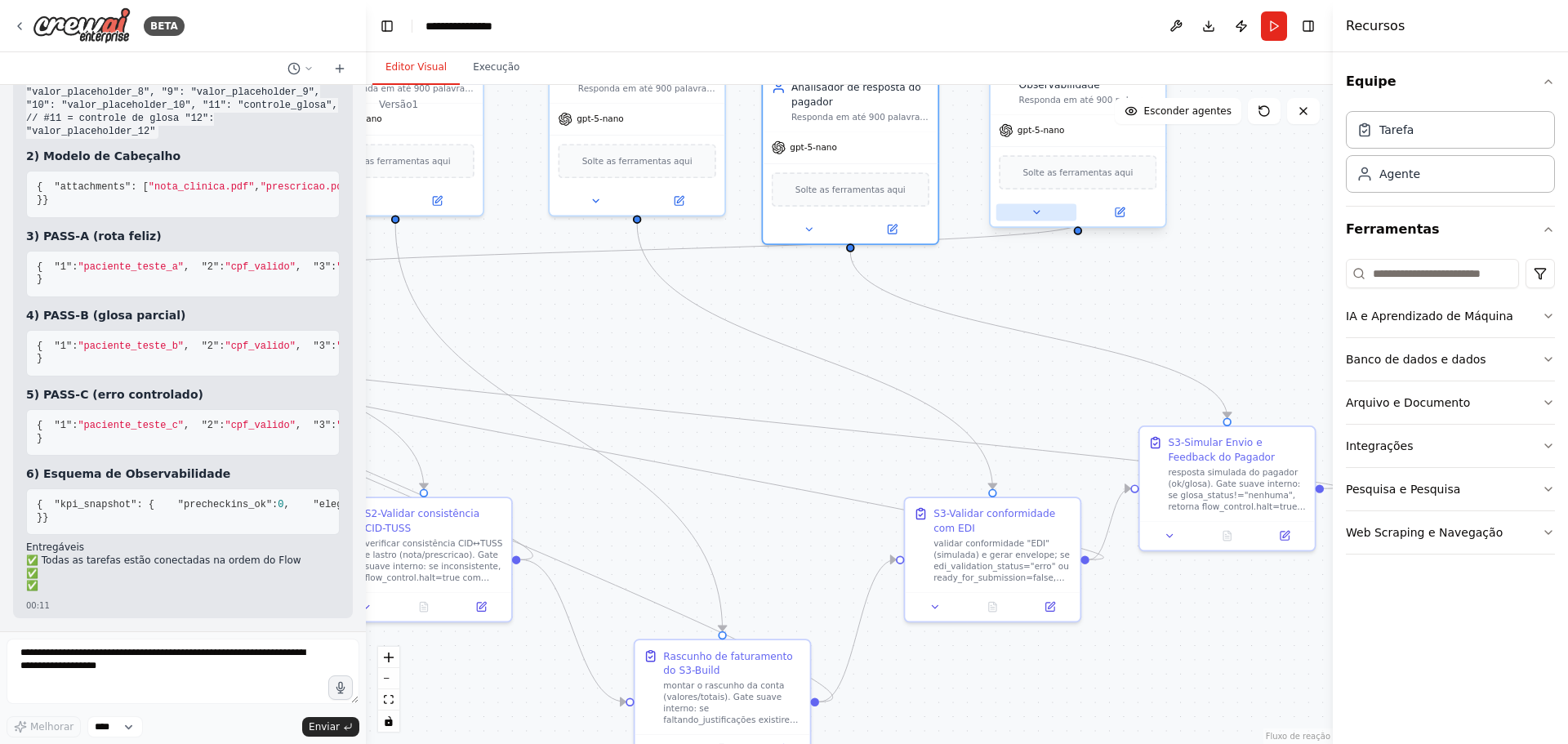
click at [1037, 207] on icon at bounding box center [1036, 212] width 11 height 11
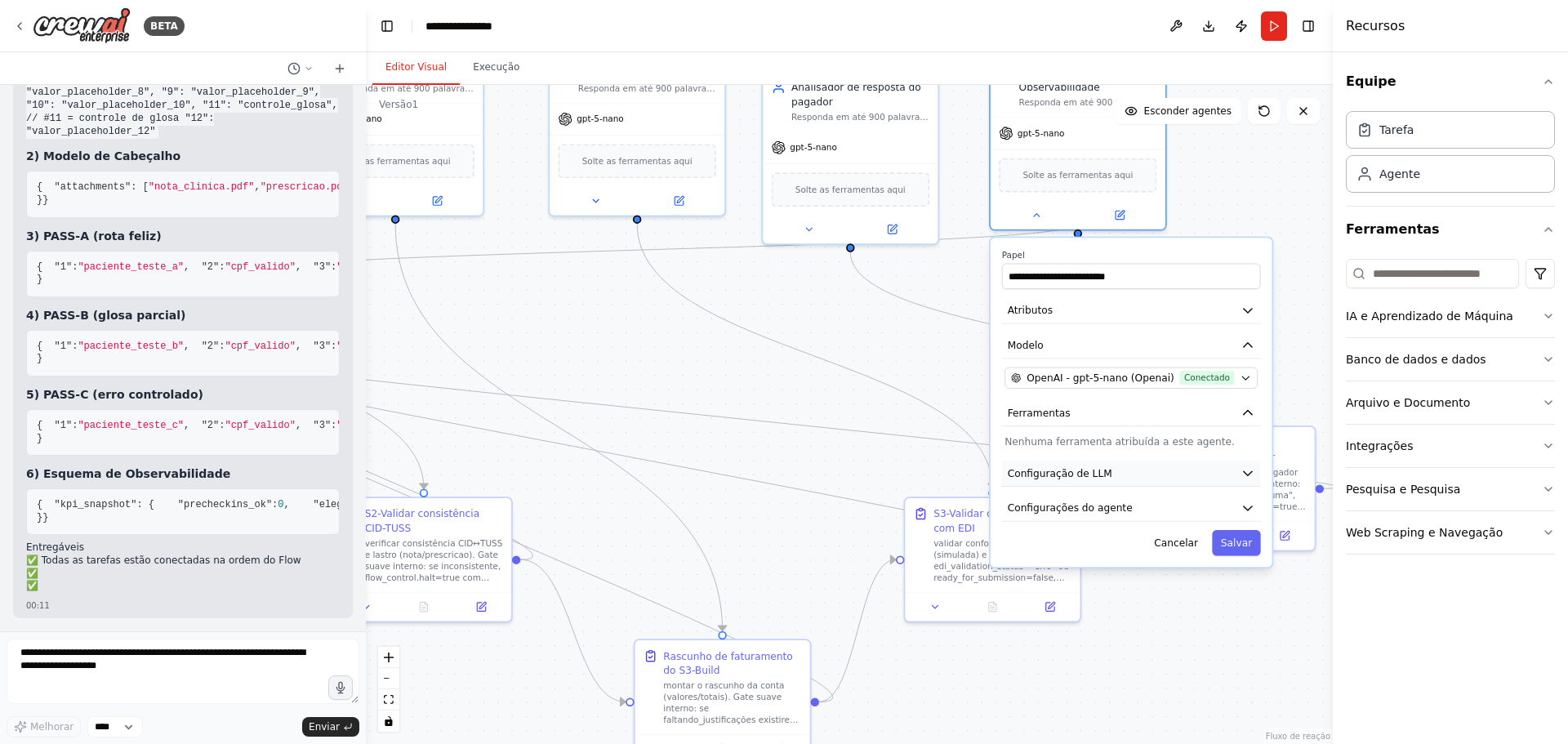
click at [1076, 461] on button "Configuração de LLM" at bounding box center [1131, 473] width 259 height 26
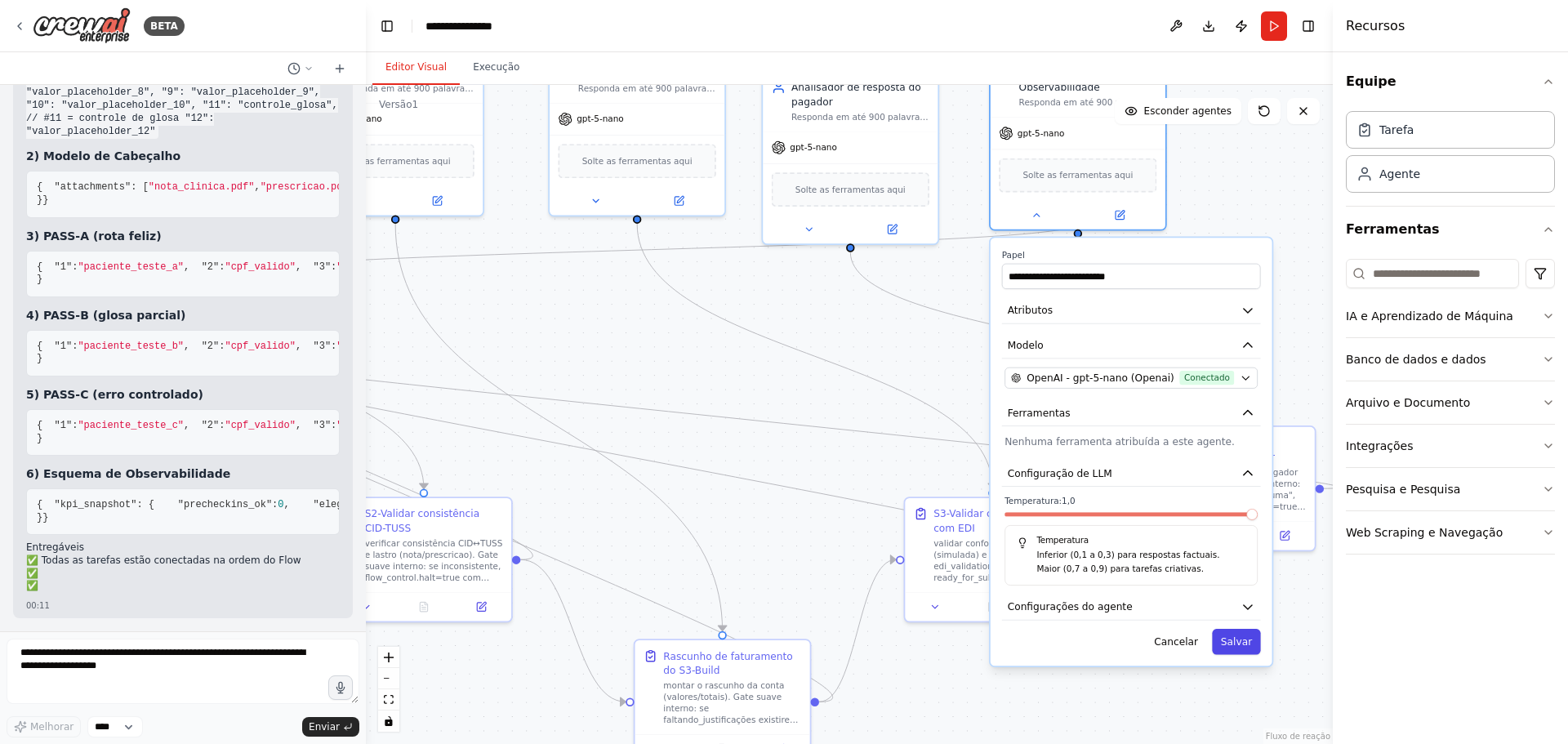
click at [1240, 637] on font "Salvar" at bounding box center [1236, 642] width 31 height 11
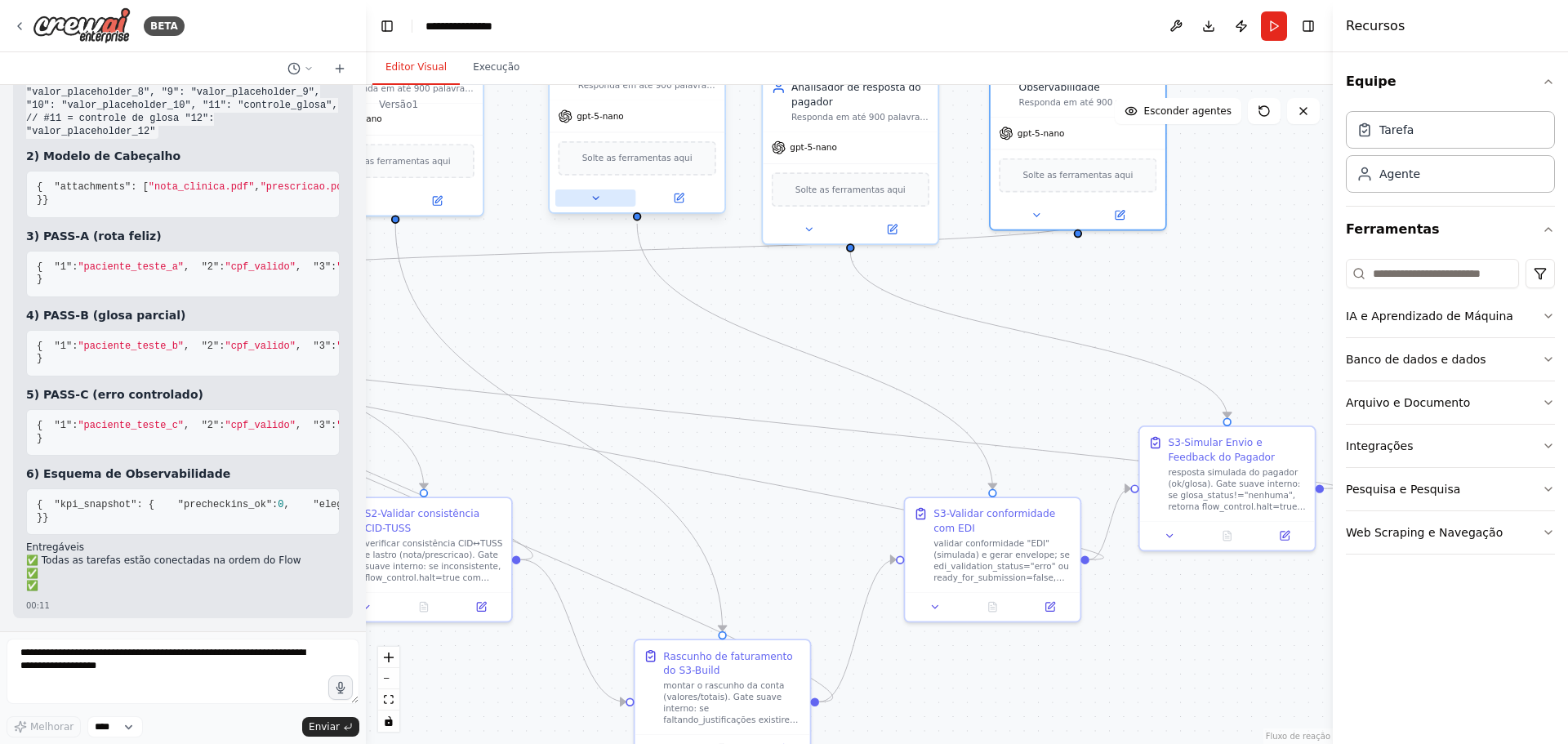
click at [596, 198] on icon at bounding box center [596, 198] width 6 height 2
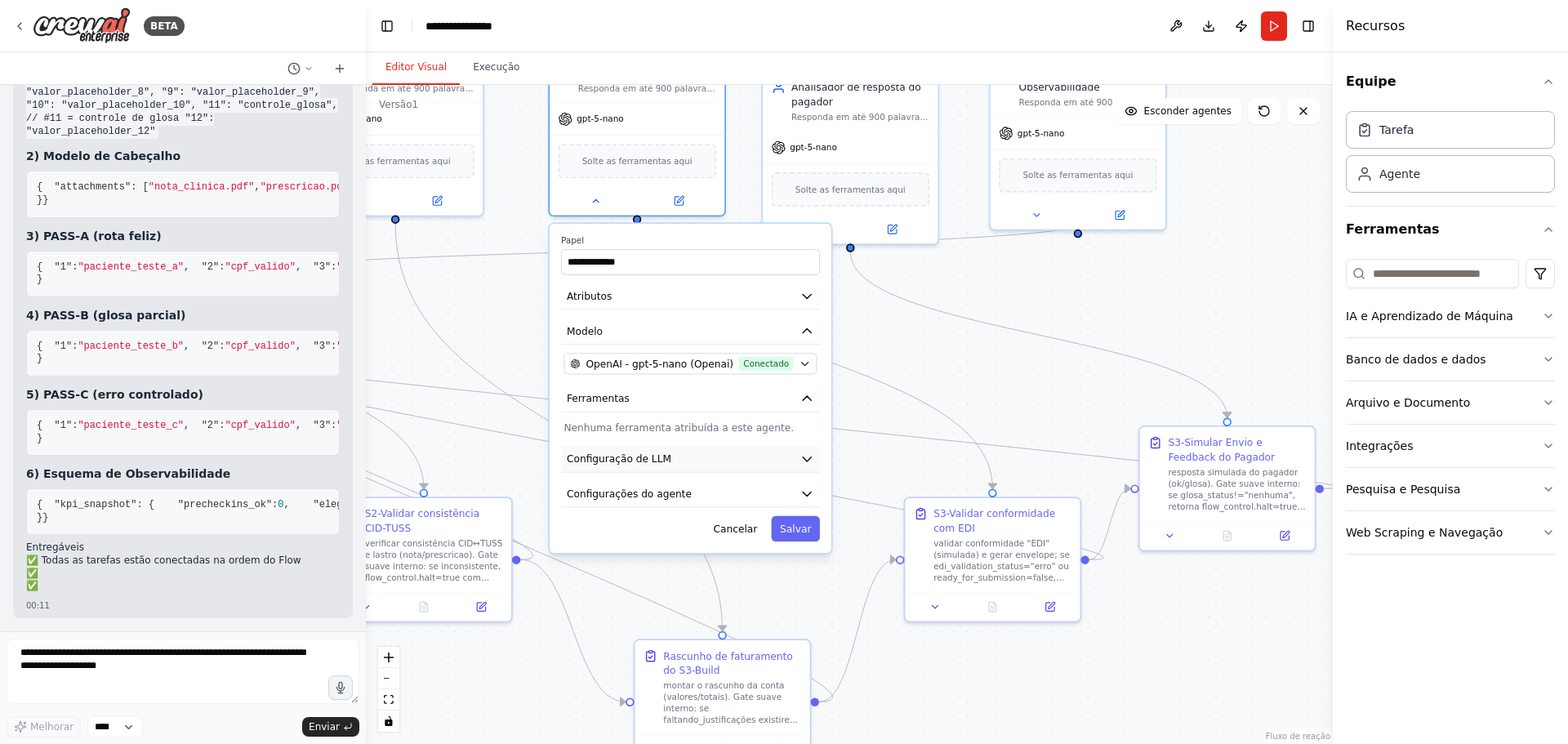
click at [615, 455] on font "Configuração de LLM" at bounding box center [619, 459] width 104 height 11
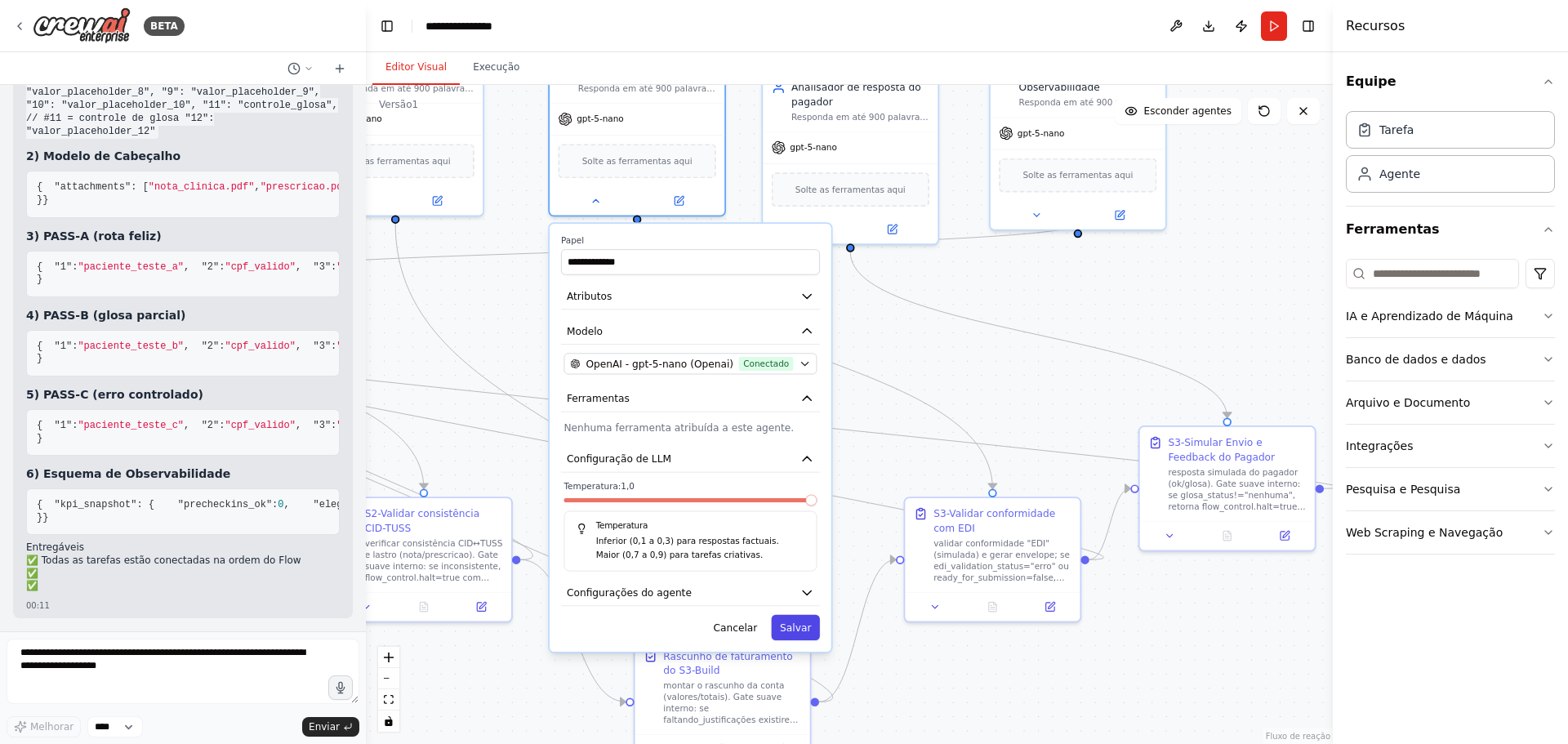
click at [797, 627] on font "Salvar" at bounding box center [795, 627] width 31 height 11
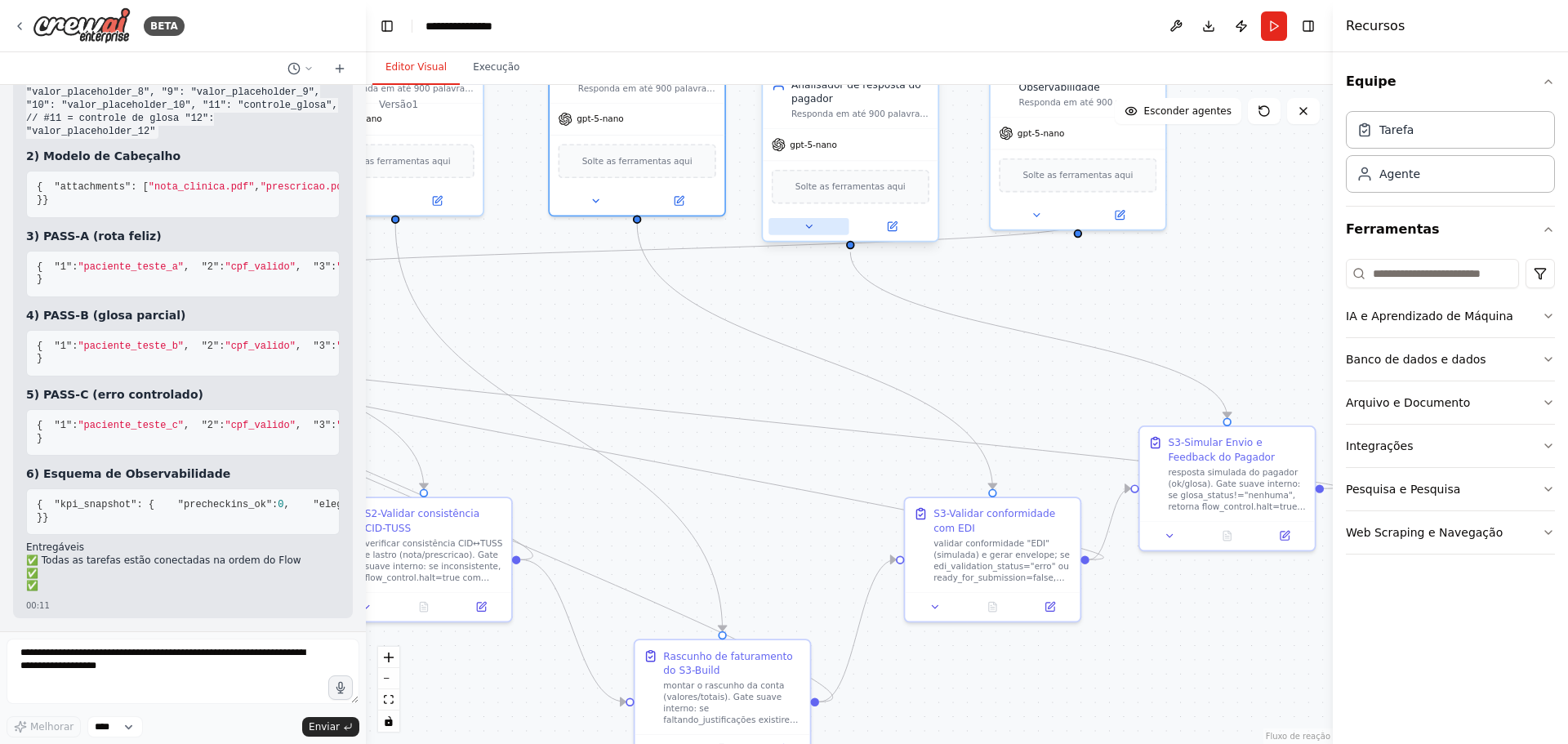
click at [808, 225] on icon at bounding box center [808, 226] width 11 height 11
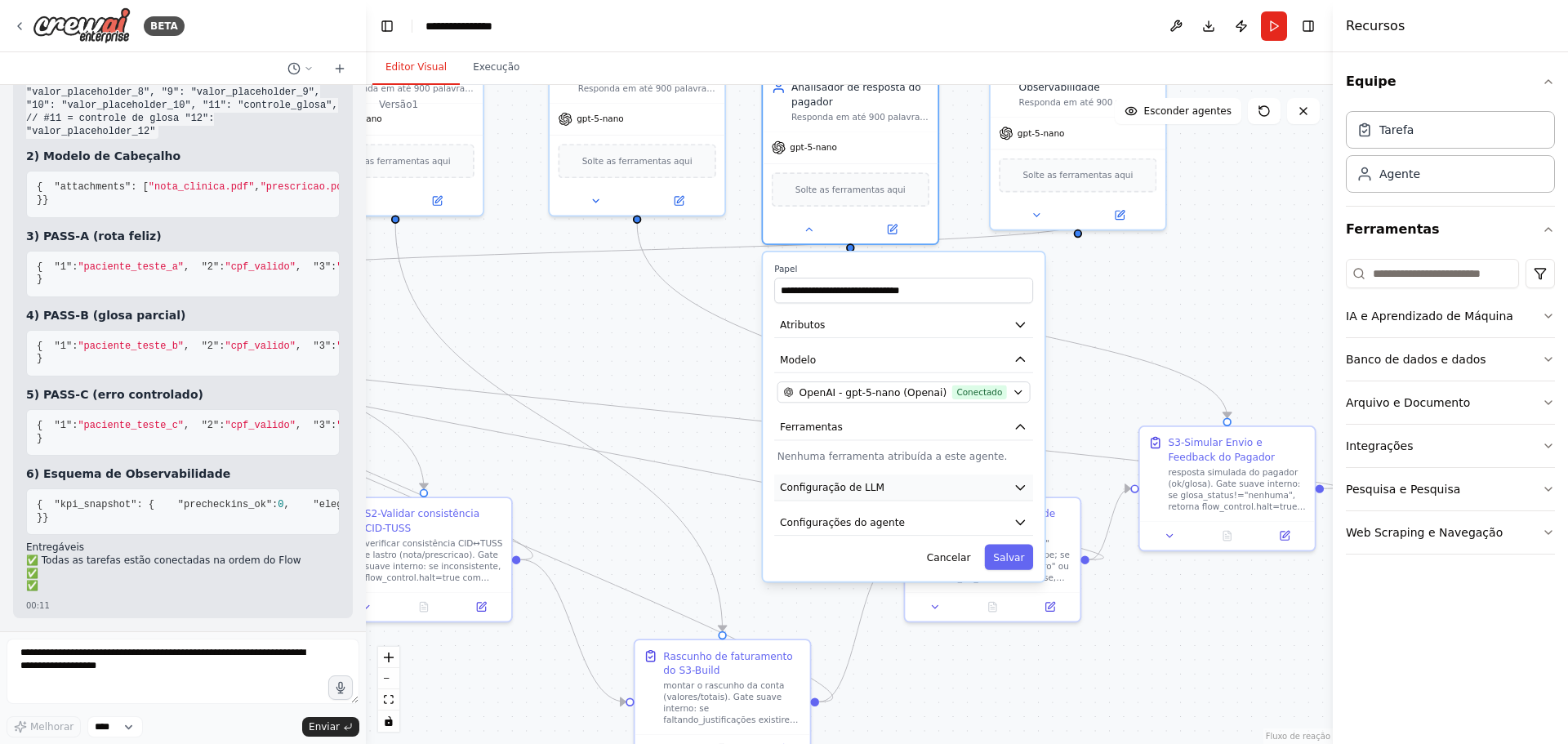
click at [858, 481] on font "Configuração de LLM" at bounding box center [832, 486] width 104 height 11
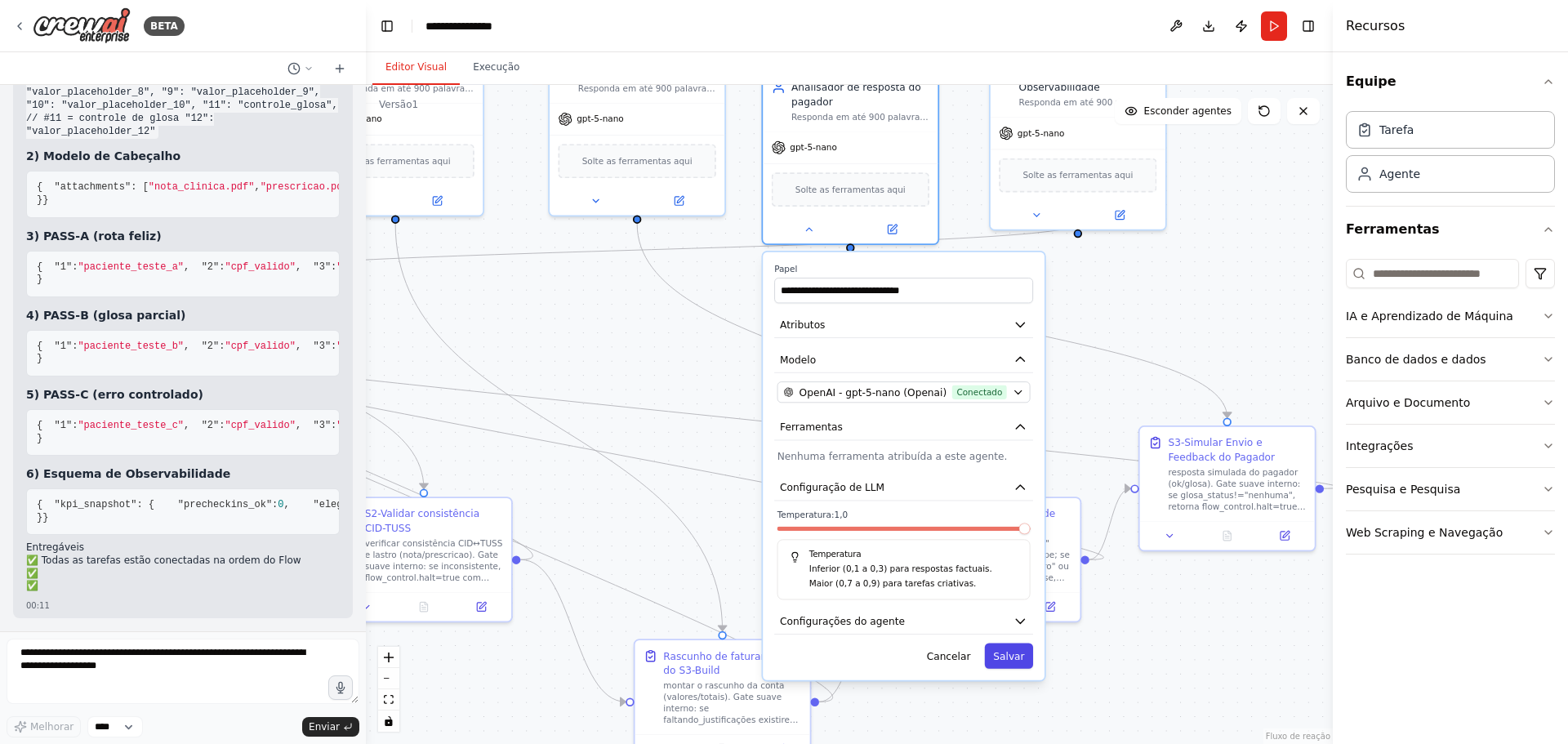
click at [1014, 664] on button "Salvar" at bounding box center [1009, 655] width 48 height 25
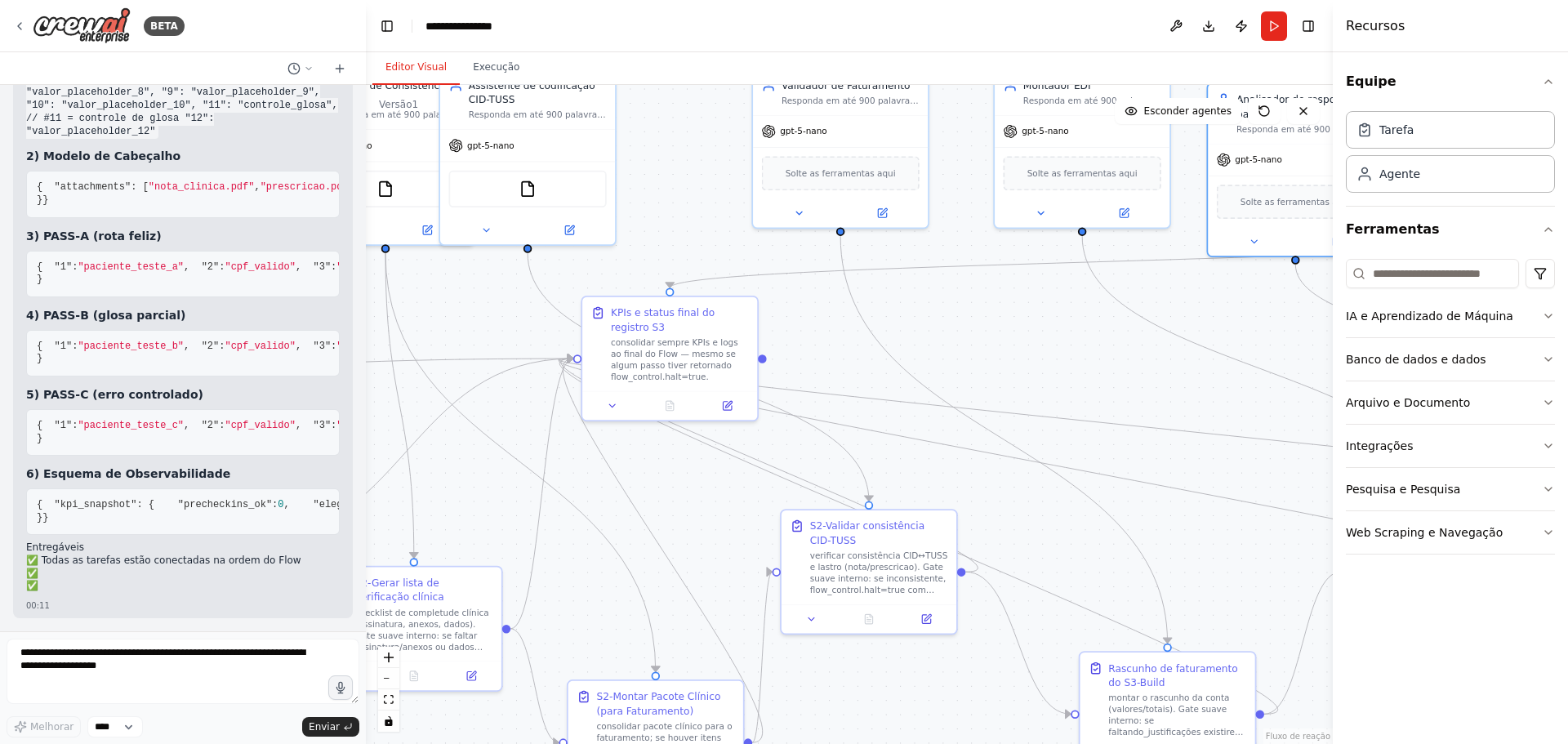
drag, startPoint x: 584, startPoint y: 349, endPoint x: 967, endPoint y: 312, distance: 384.8
click at [1030, 363] on div ".deletable-edge-delete-btn { width: 20px; height: 20px; border: 0px solid #ffff…" at bounding box center [850, 414] width 967 height 659
click at [802, 207] on icon at bounding box center [798, 211] width 11 height 11
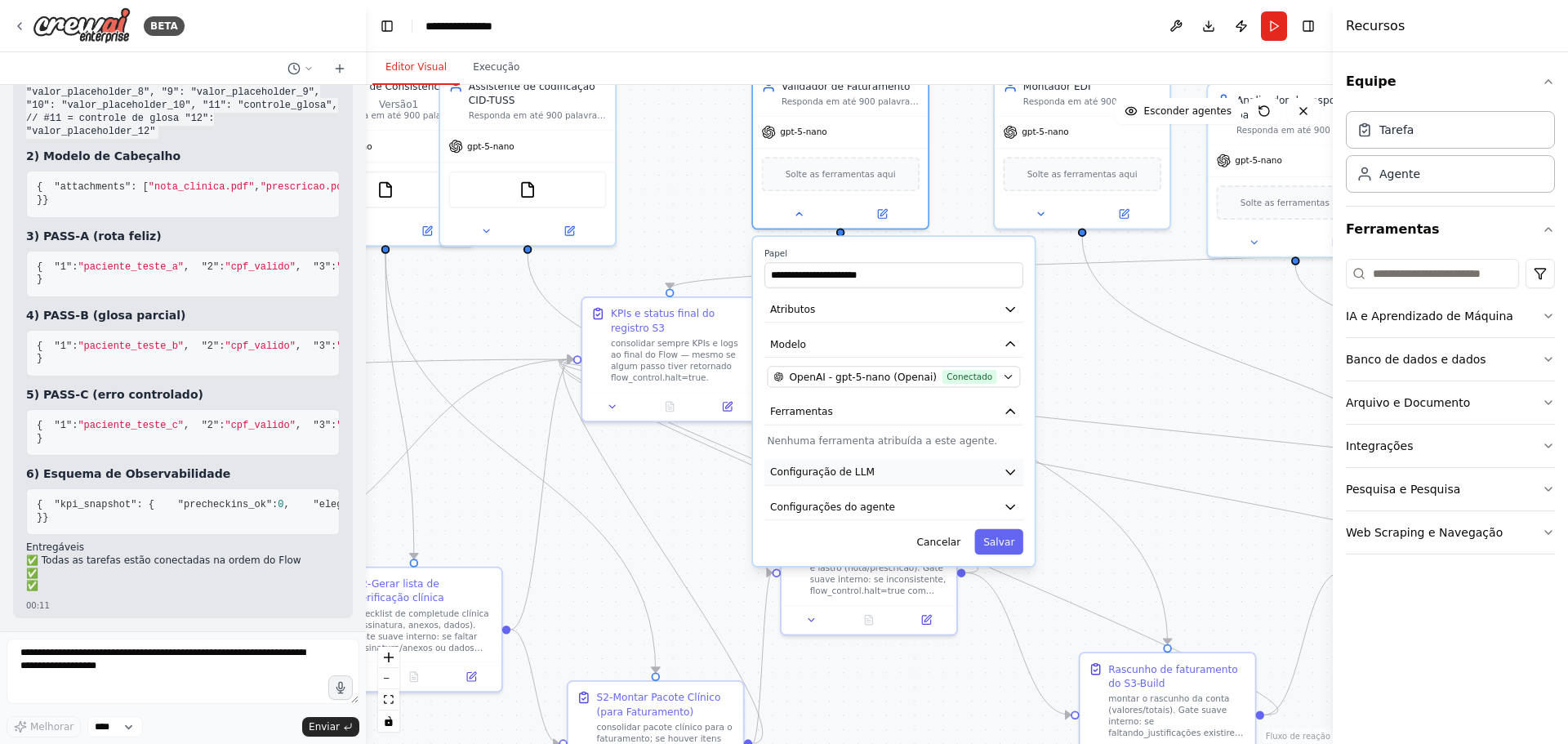
click at [803, 466] on font "Configuração de LLM" at bounding box center [822, 471] width 104 height 11
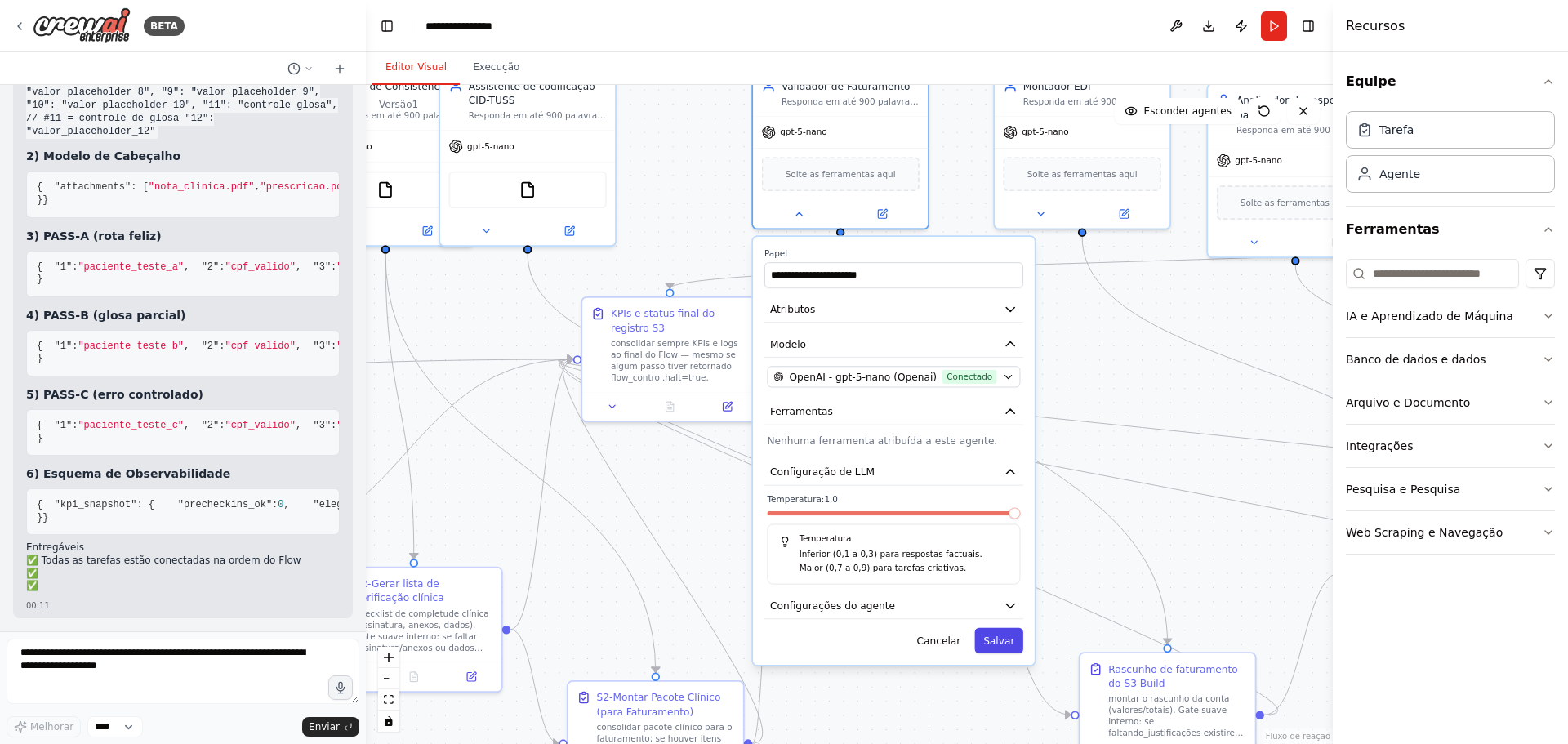
click at [994, 641] on font "Salvar" at bounding box center [999, 640] width 31 height 11
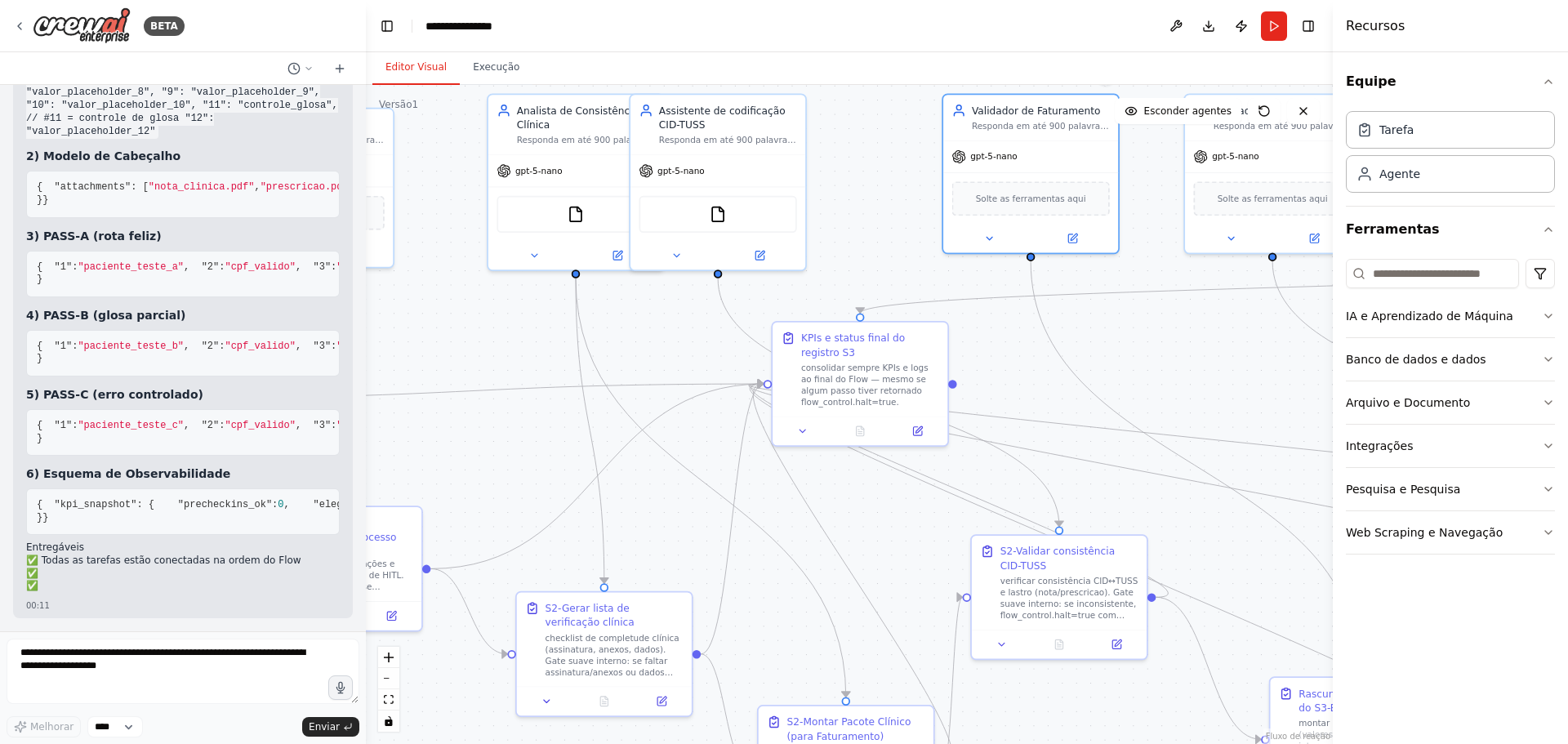
drag, startPoint x: 746, startPoint y: 244, endPoint x: 922, endPoint y: 262, distance: 176.9
click at [922, 262] on div ".deletable-edge-delete-btn { width: 20px; height: 20px; border: 0px solid #ffff…" at bounding box center [850, 414] width 967 height 659
click at [678, 260] on button at bounding box center [677, 252] width 80 height 17
click at [677, 249] on icon at bounding box center [676, 252] width 11 height 11
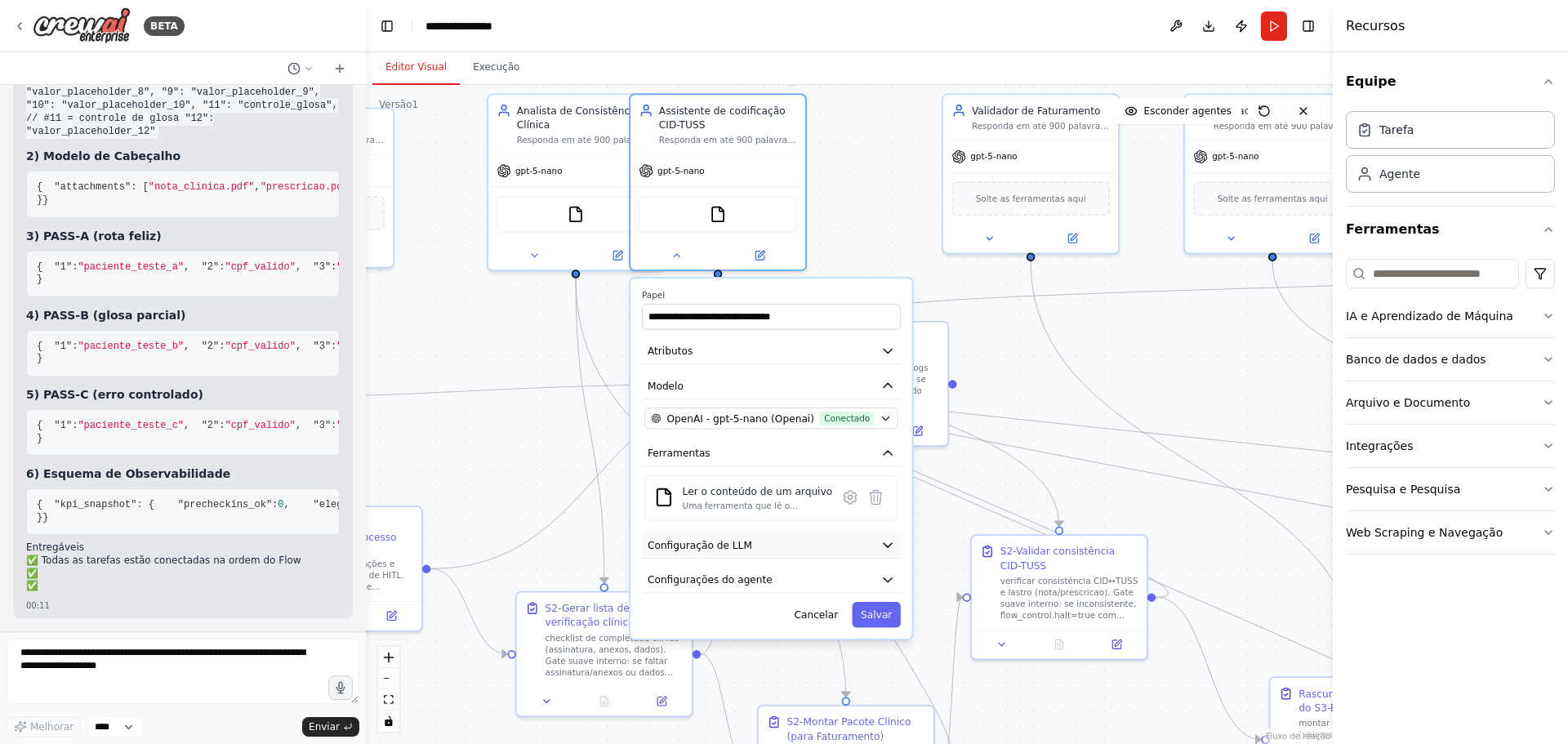
click at [705, 550] on font "Configuração de LLM" at bounding box center [699, 544] width 104 height 11
click at [708, 549] on font "Configuração de LLM" at bounding box center [699, 544] width 104 height 11
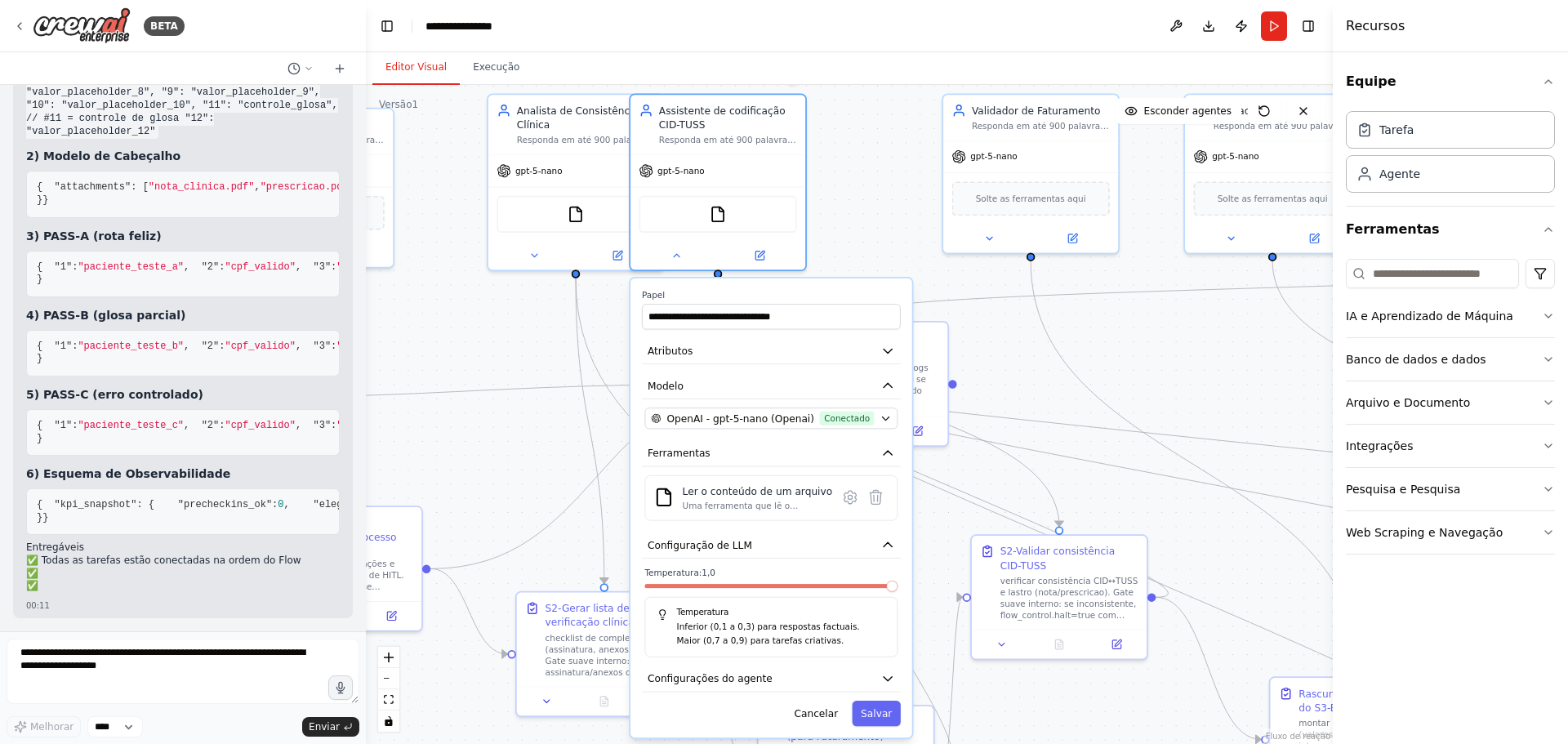
drag, startPoint x: 883, startPoint y: 705, endPoint x: 856, endPoint y: 638, distance: 72.2
click at [882, 705] on button "Salvar" at bounding box center [877, 712] width 48 height 25
drag, startPoint x: 877, startPoint y: 715, endPoint x: 876, endPoint y: 706, distance: 9.1
click at [877, 714] on font "Salvar" at bounding box center [876, 713] width 31 height 11
click at [873, 709] on font "Salvar" at bounding box center [876, 713] width 31 height 11
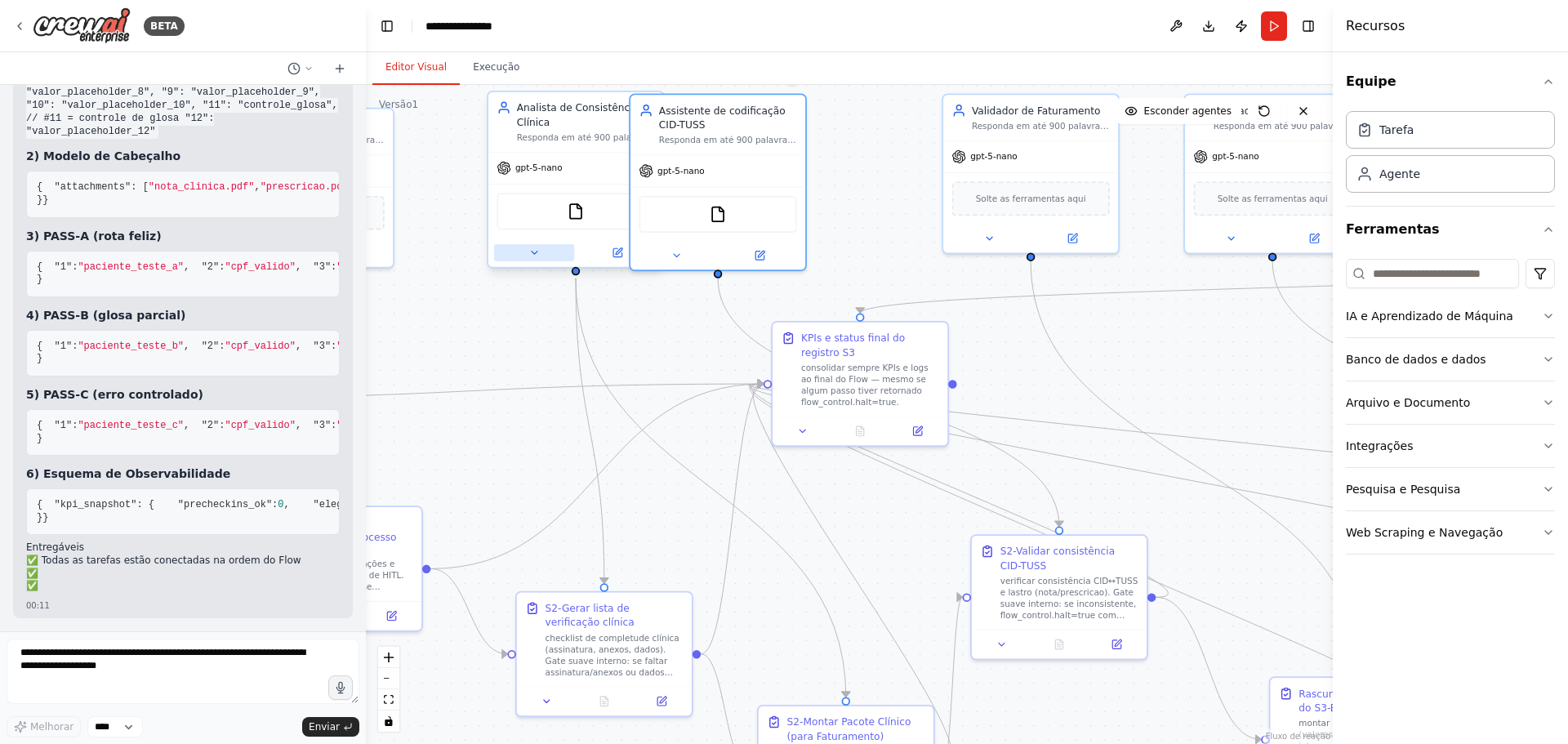
click at [534, 249] on icon at bounding box center [533, 252] width 11 height 11
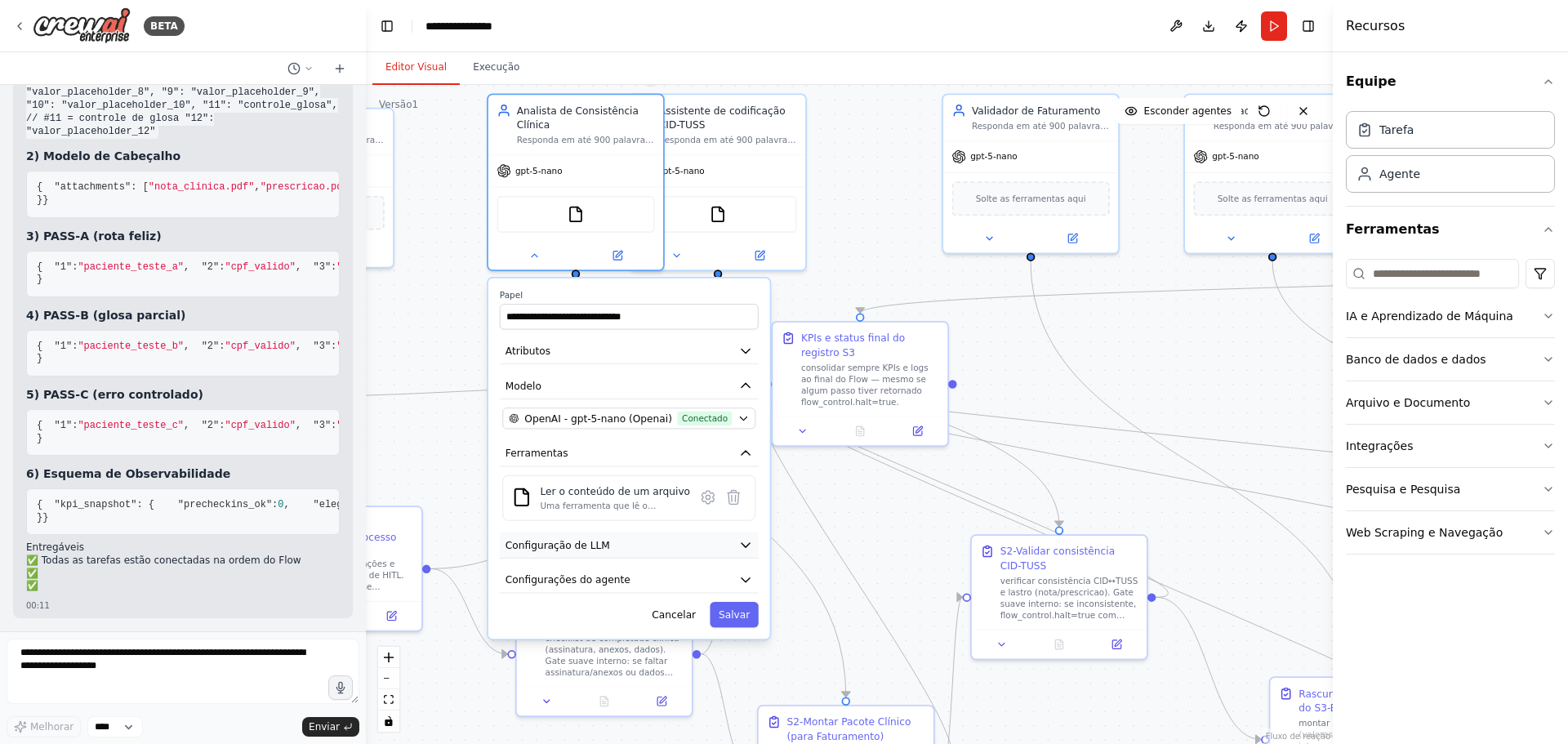
click at [552, 539] on font "Configuração de LLM" at bounding box center [557, 544] width 104 height 11
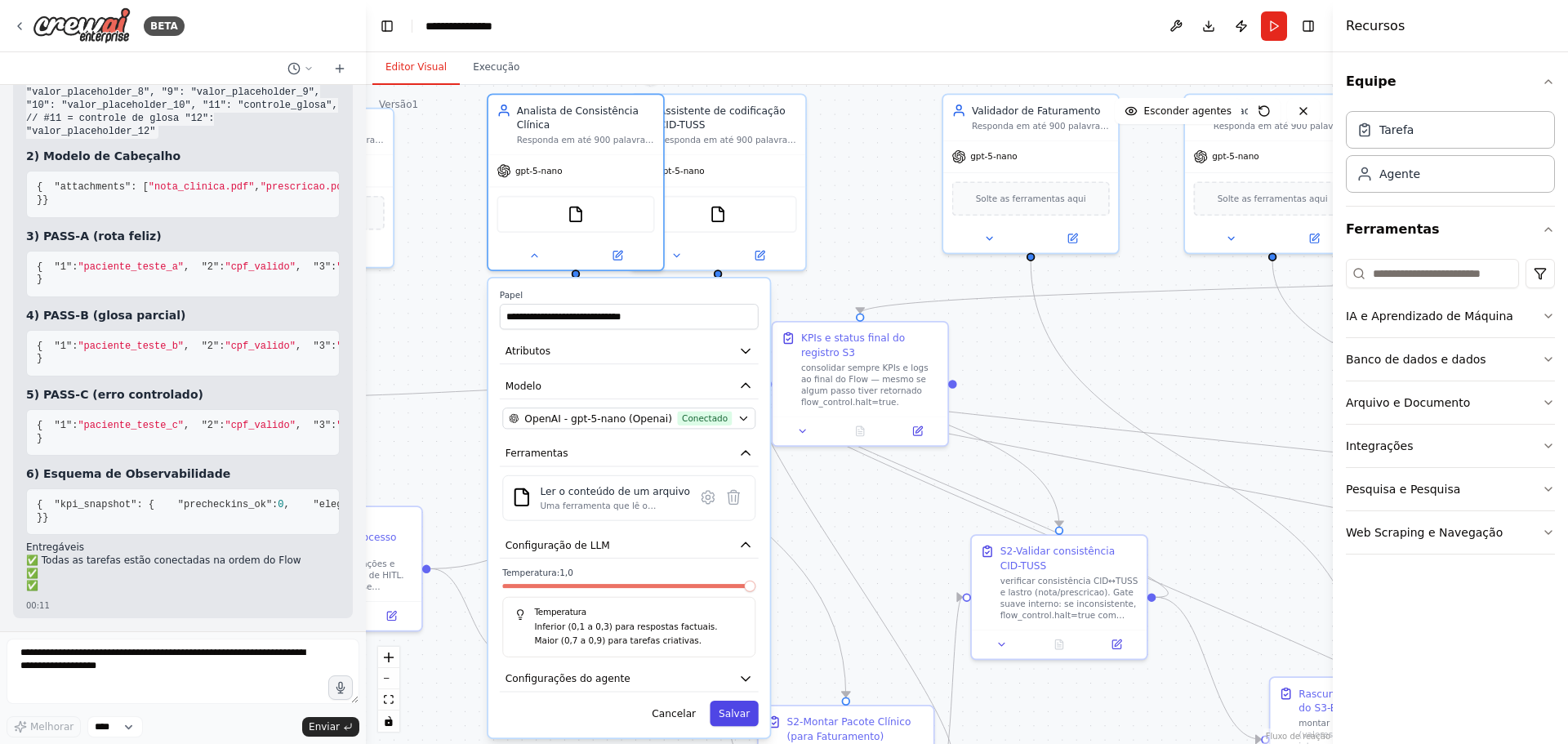
click at [728, 714] on font "Salvar" at bounding box center [734, 713] width 31 height 11
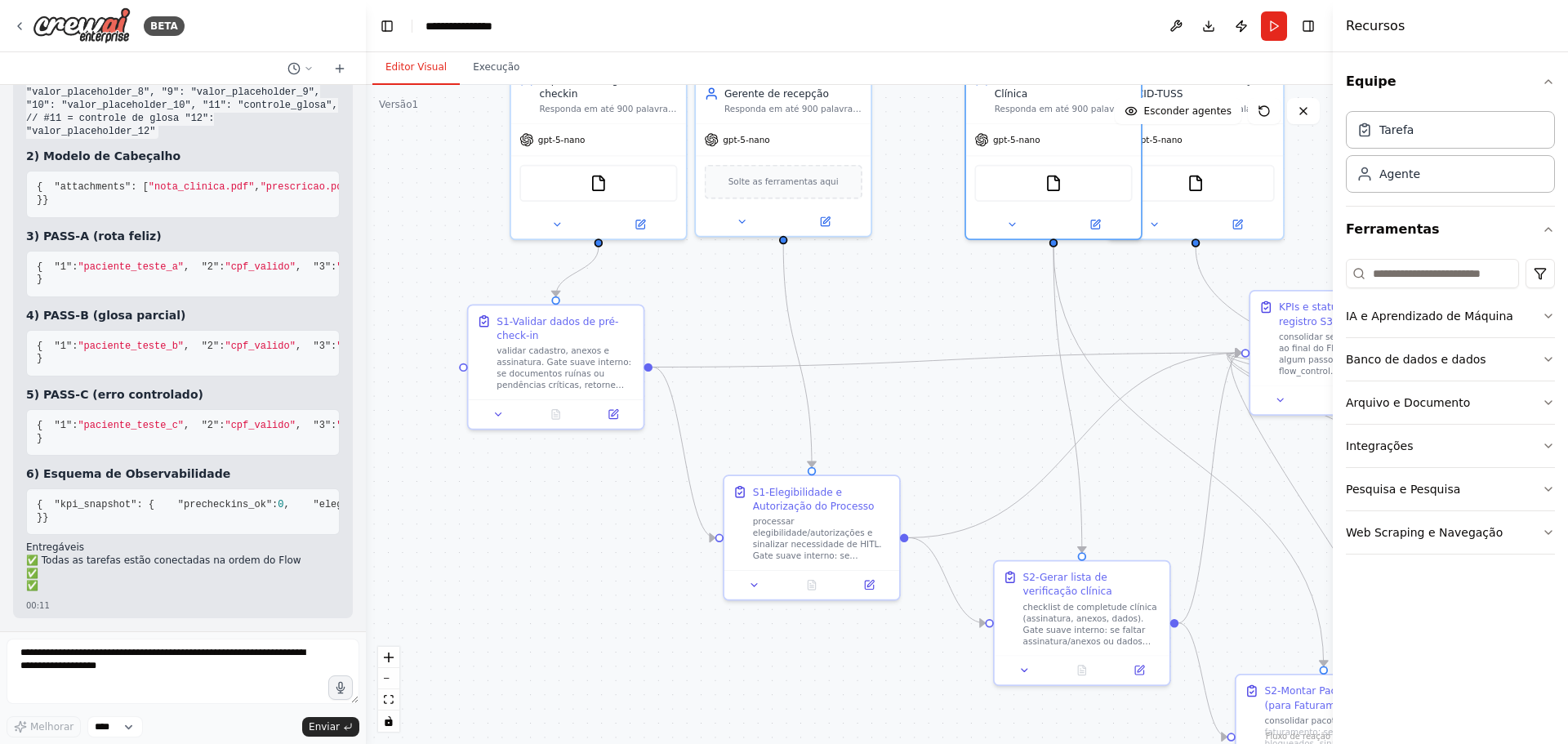
drag, startPoint x: 427, startPoint y: 381, endPoint x: 892, endPoint y: 350, distance: 466.0
click at [893, 351] on div ".deletable-edge-delete-btn { width: 20px; height: 20px; border: 0px solid #ffff…" at bounding box center [850, 414] width 967 height 659
click at [736, 220] on icon at bounding box center [740, 218] width 11 height 11
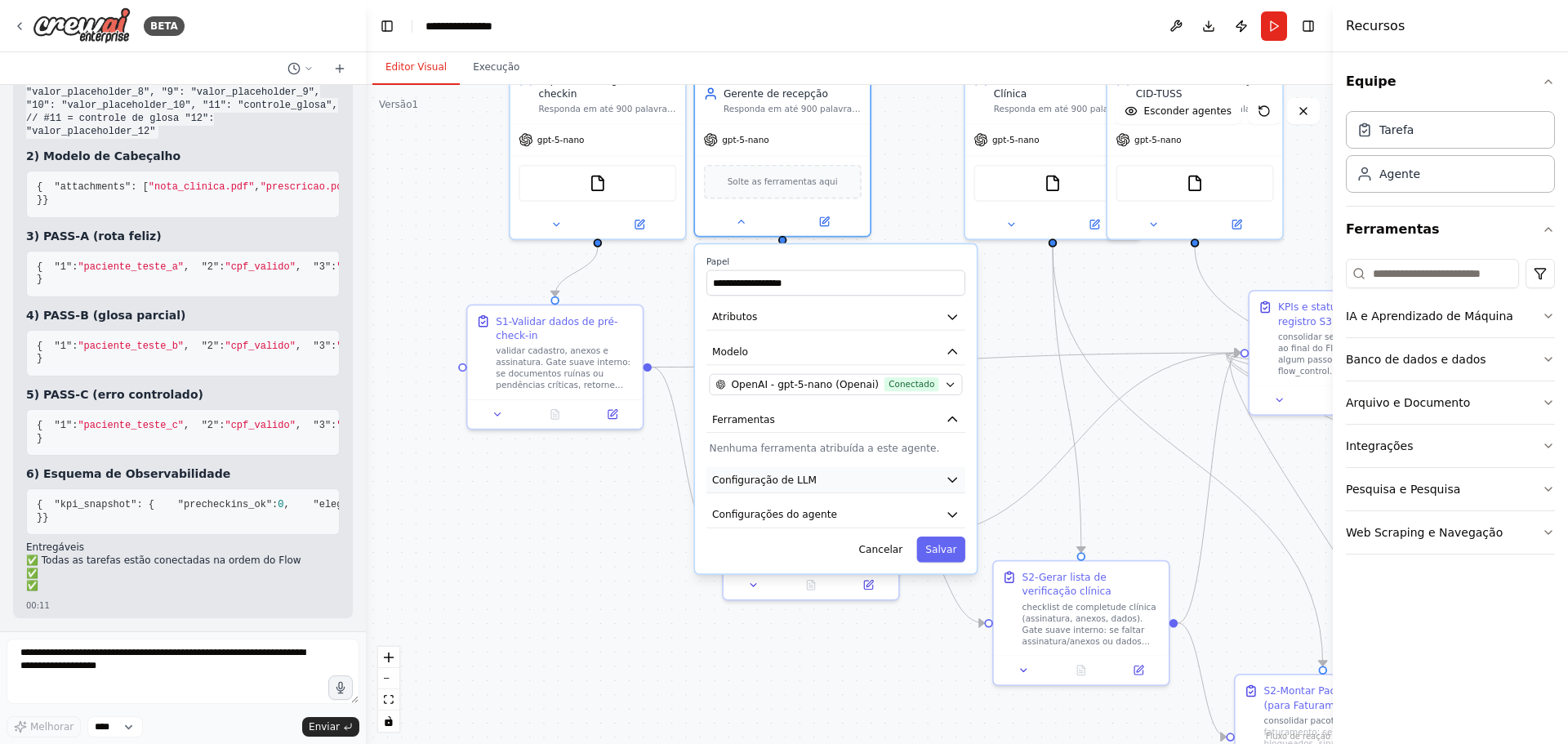
click at [764, 474] on font "Configuração de LLM" at bounding box center [764, 478] width 104 height 11
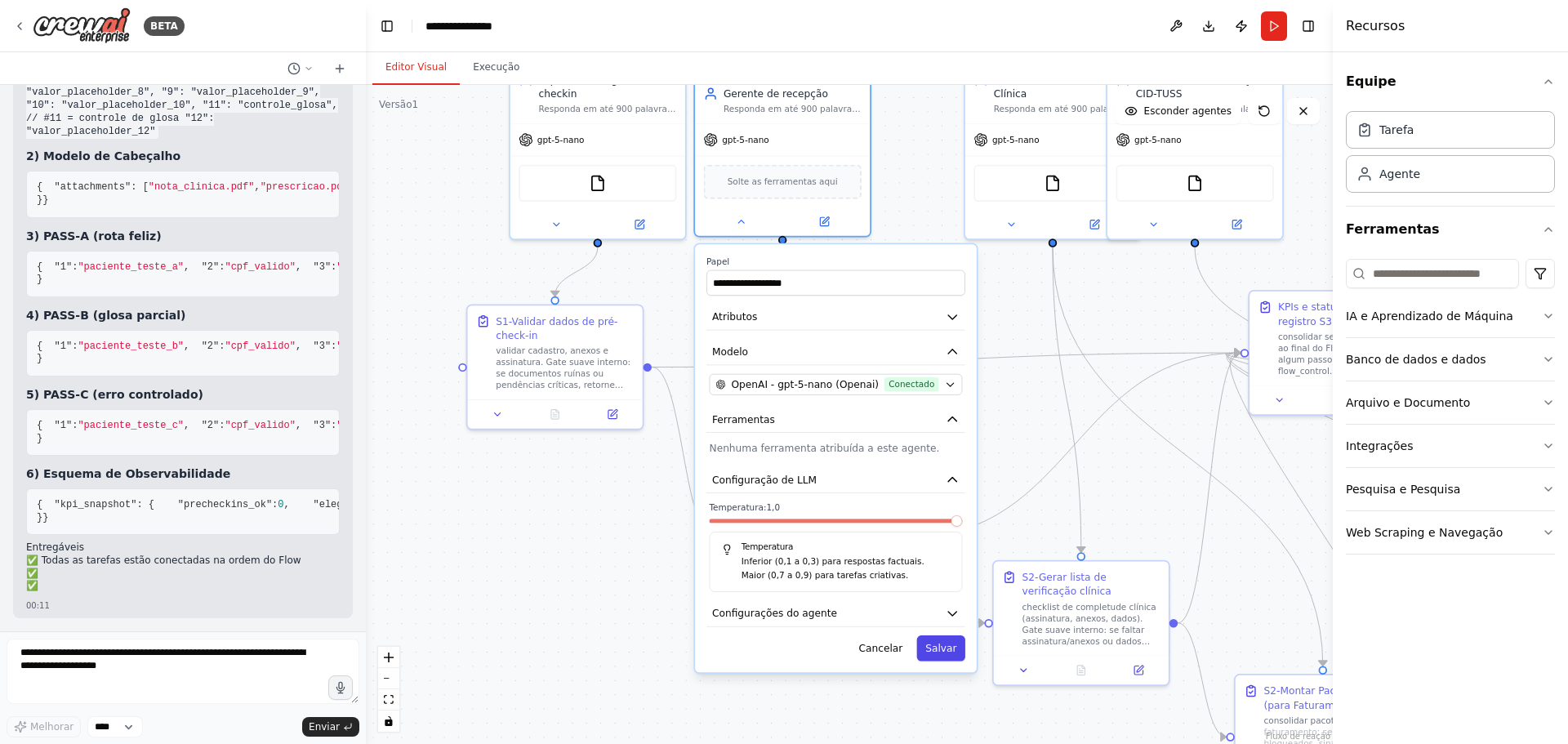
click at [937, 643] on font "Salvar" at bounding box center [940, 648] width 31 height 11
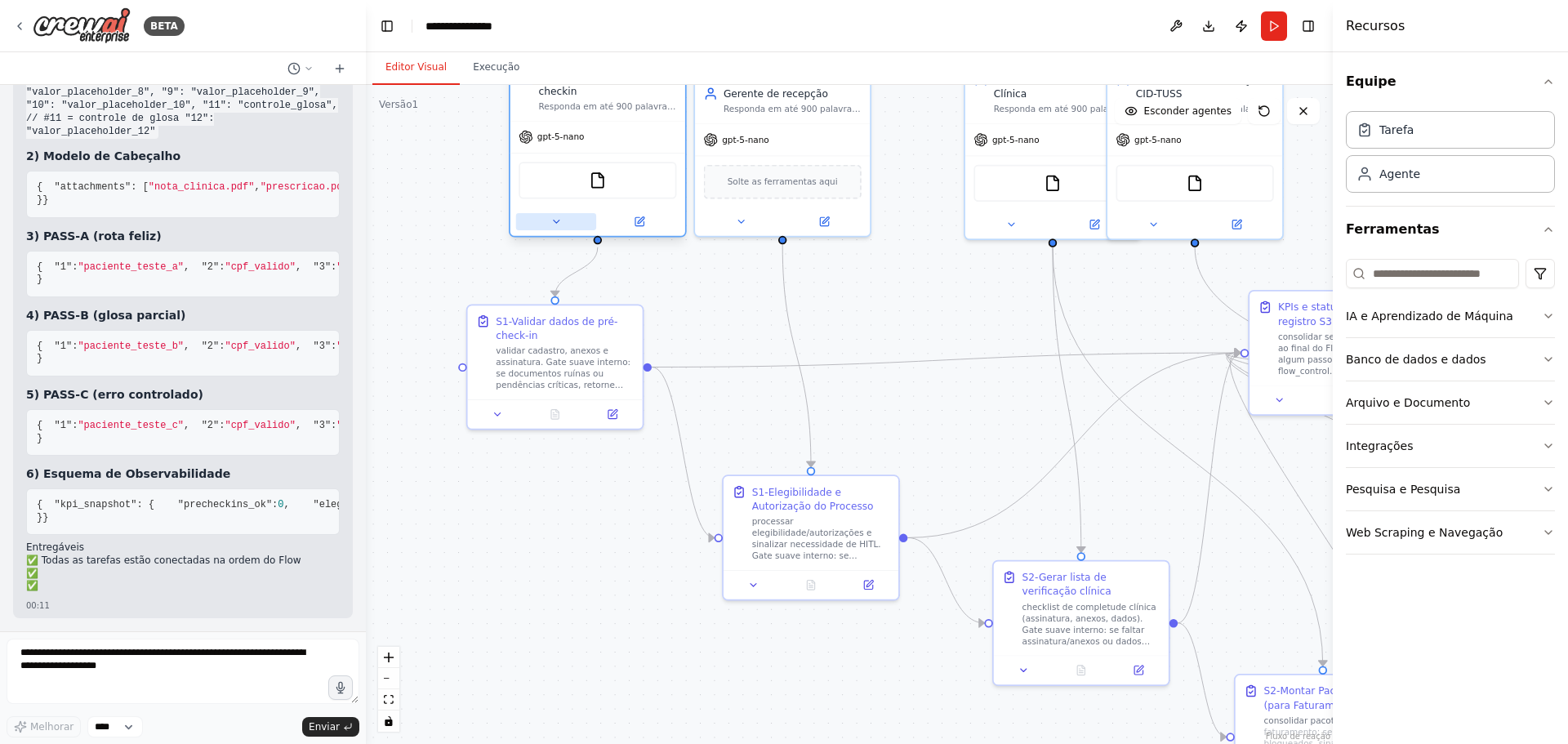
click at [552, 222] on icon at bounding box center [555, 221] width 11 height 11
click at [559, 217] on icon at bounding box center [555, 221] width 11 height 11
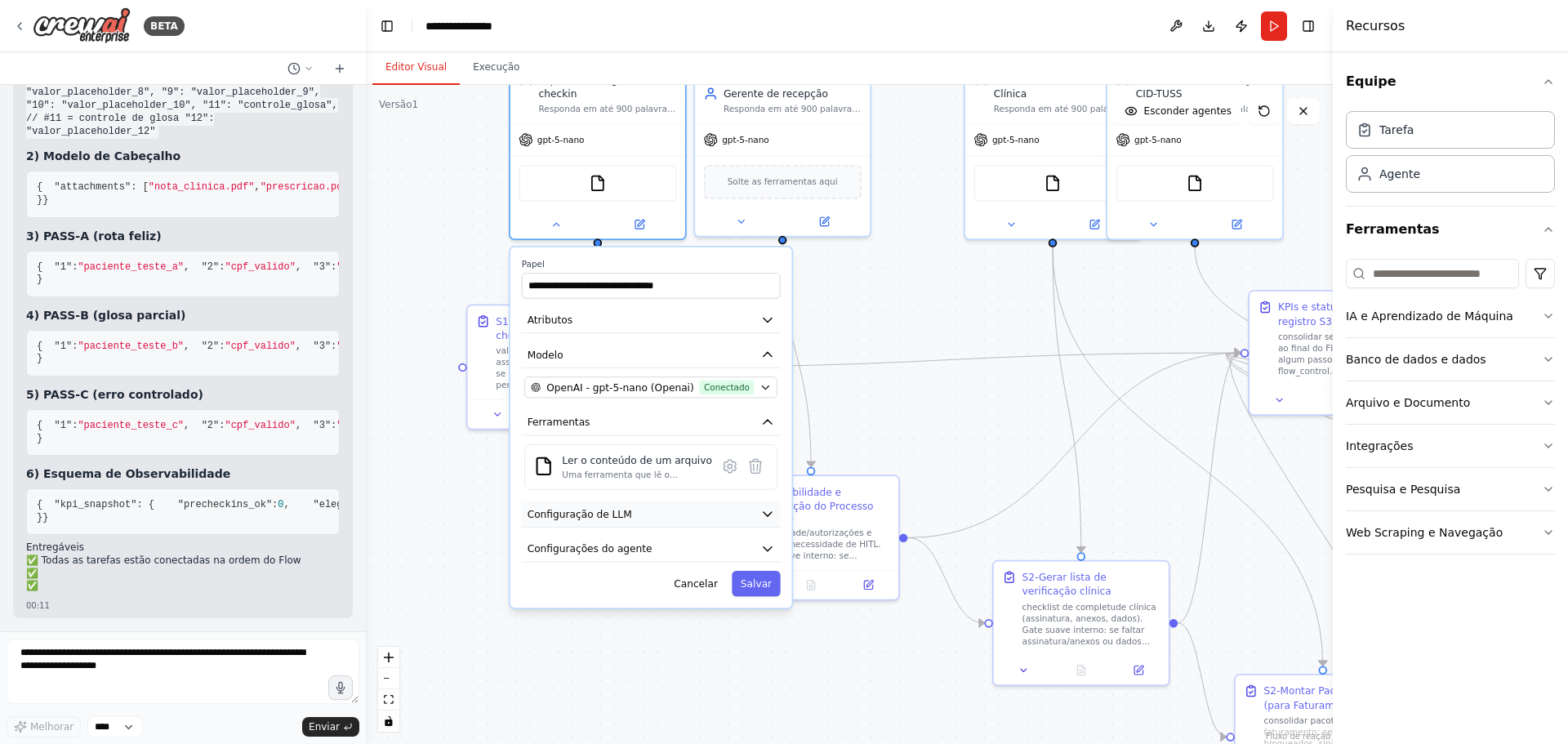
click at [572, 509] on font "Configuração de LLM" at bounding box center [579, 513] width 104 height 11
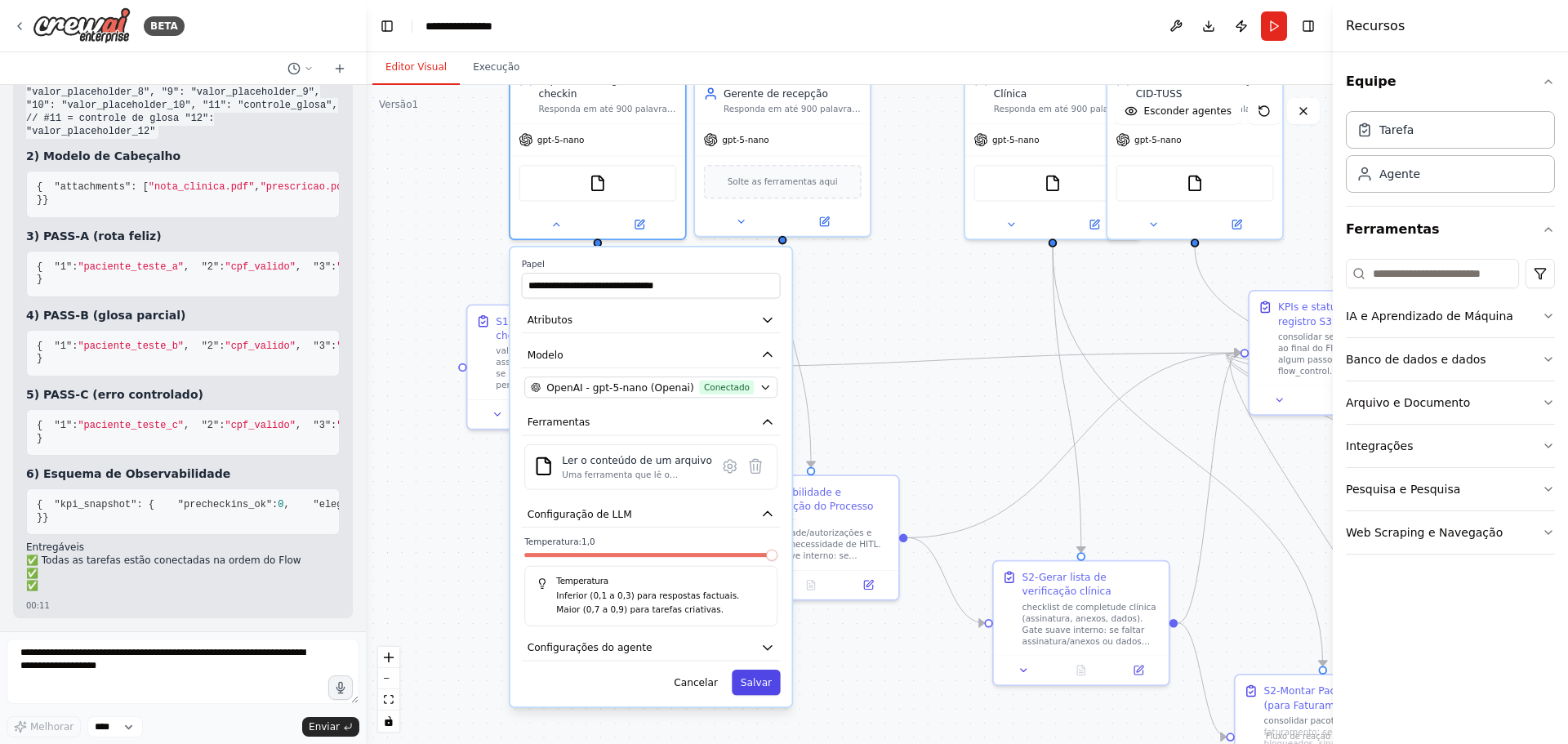
click at [748, 679] on font "Salvar" at bounding box center [756, 682] width 31 height 11
click at [755, 677] on font "Salvar" at bounding box center [756, 682] width 31 height 11
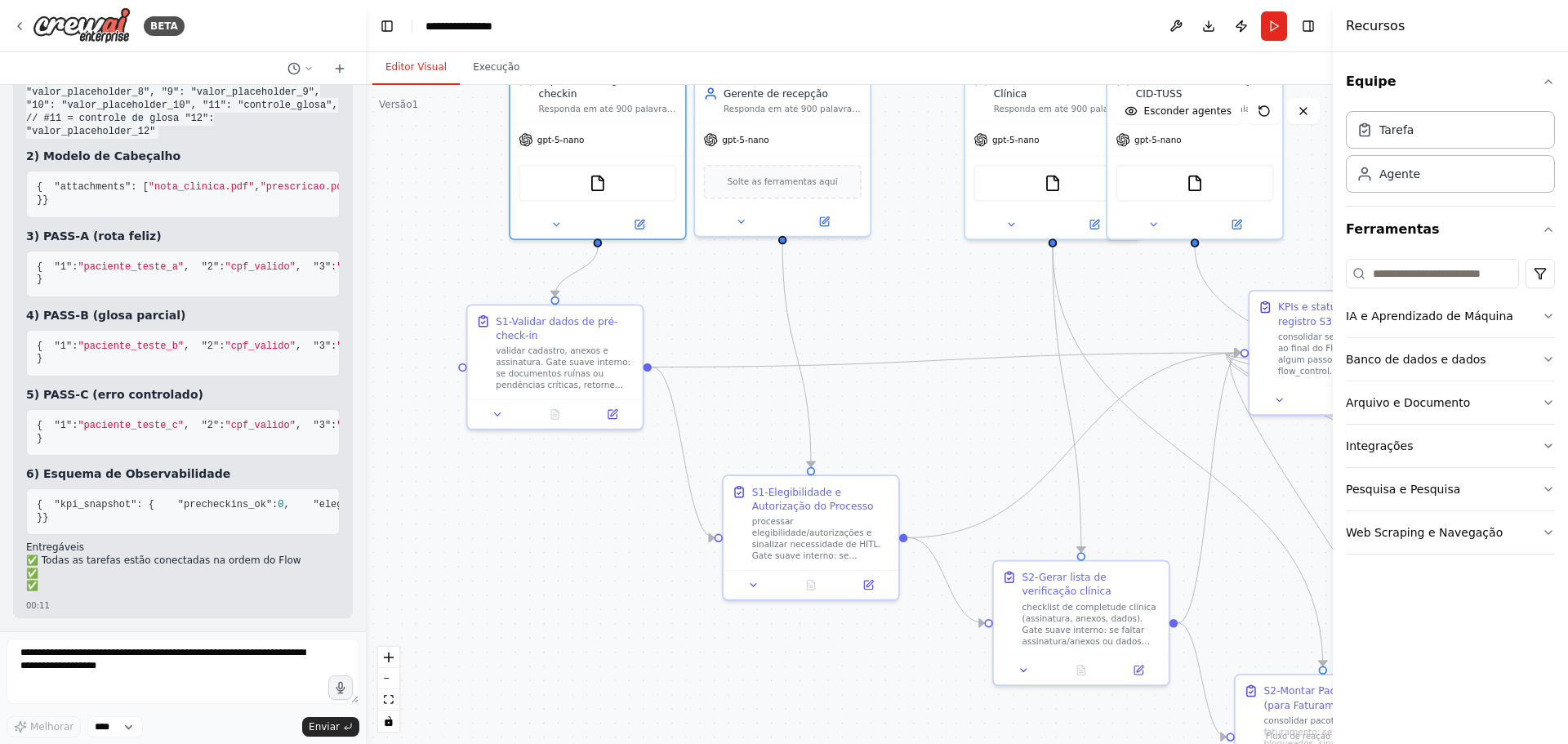
click at [539, 515] on div ".deletable-edge-delete-btn { width: 20px; height: 20px; border: 0px solid #ffff…" at bounding box center [850, 414] width 967 height 659
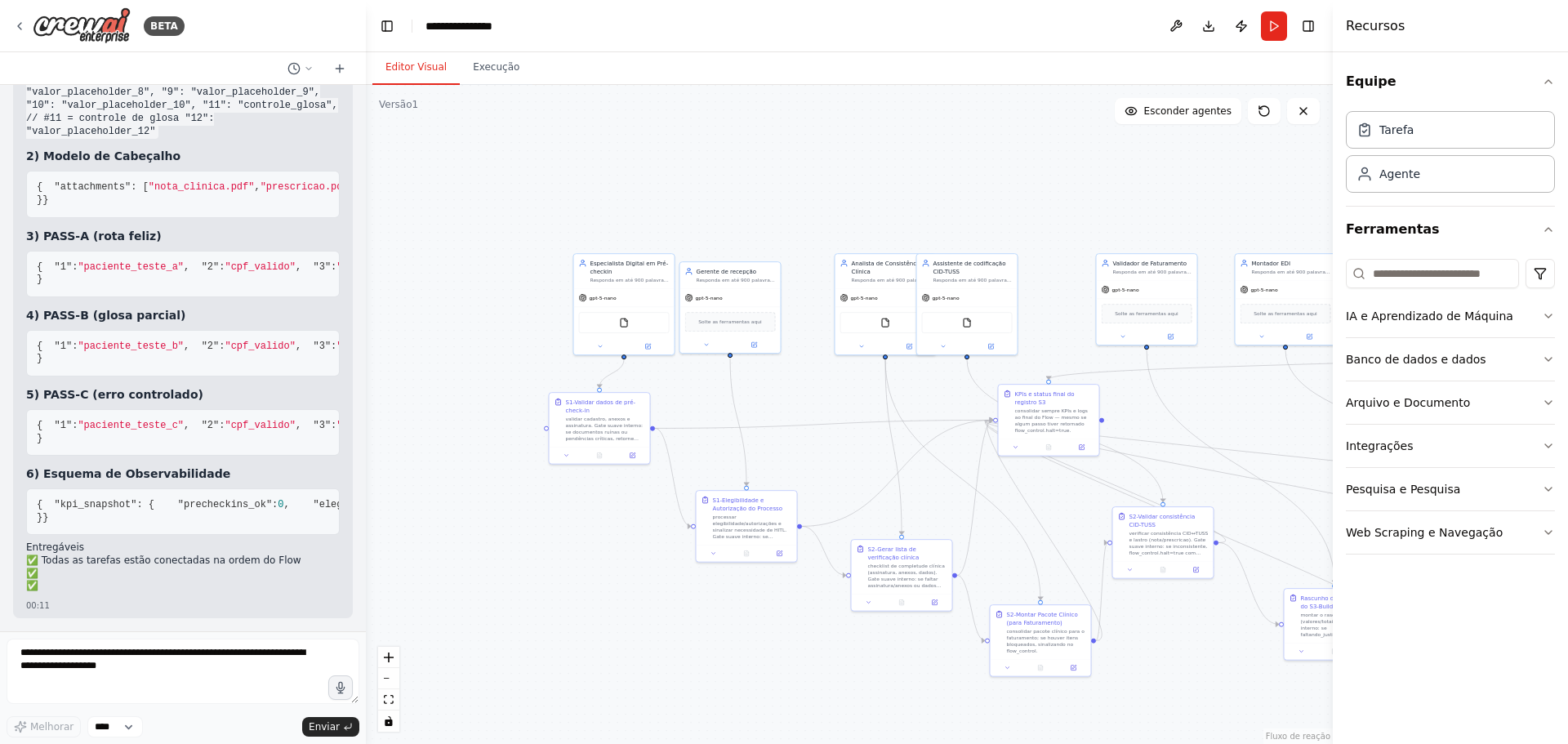
drag, startPoint x: 517, startPoint y: 185, endPoint x: 568, endPoint y: 180, distance: 51.2
click at [568, 180] on div ".deletable-edge-delete-btn { width: 20px; height: 20px; border: 0px solid #ffff…" at bounding box center [850, 414] width 967 height 659
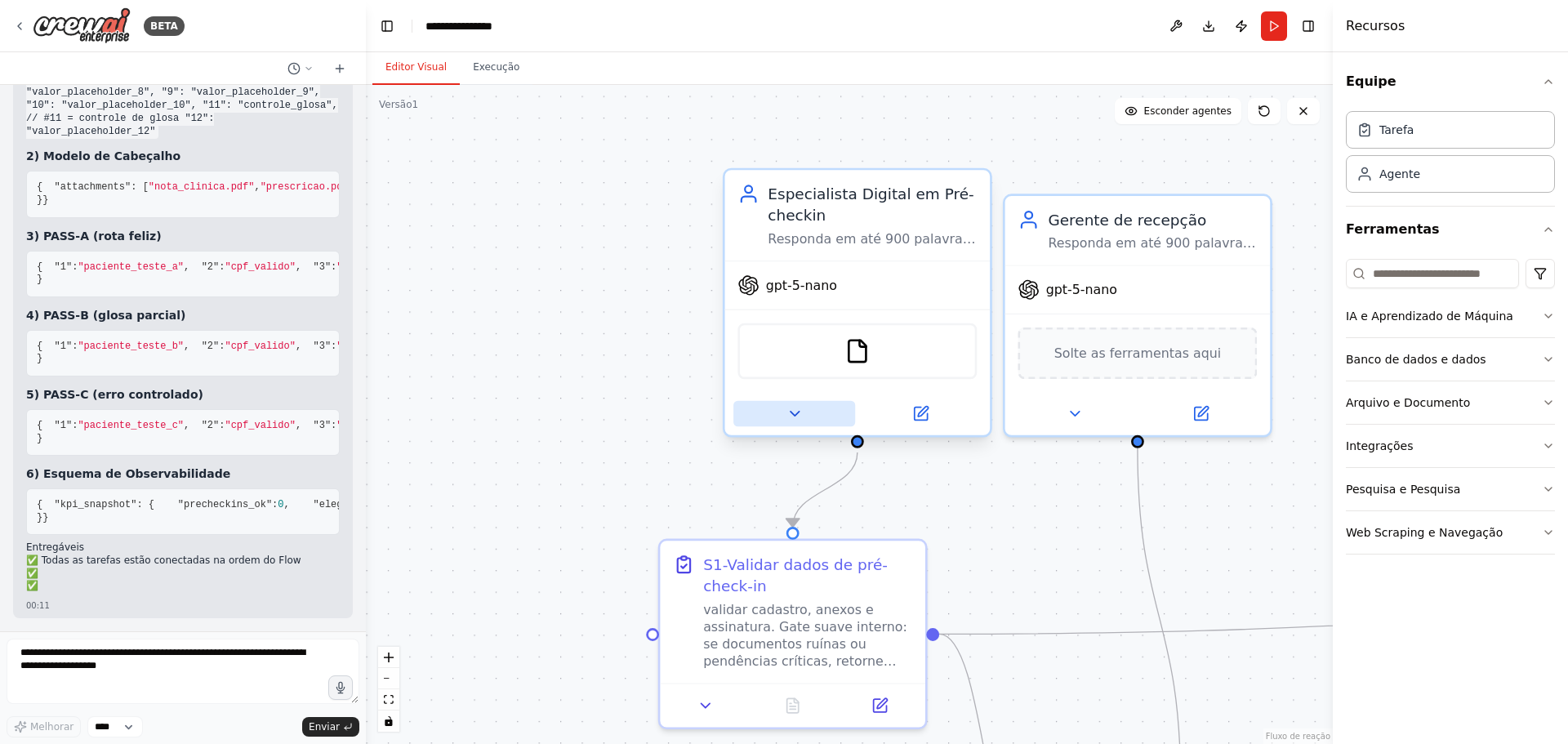
click at [789, 418] on icon at bounding box center [794, 413] width 17 height 17
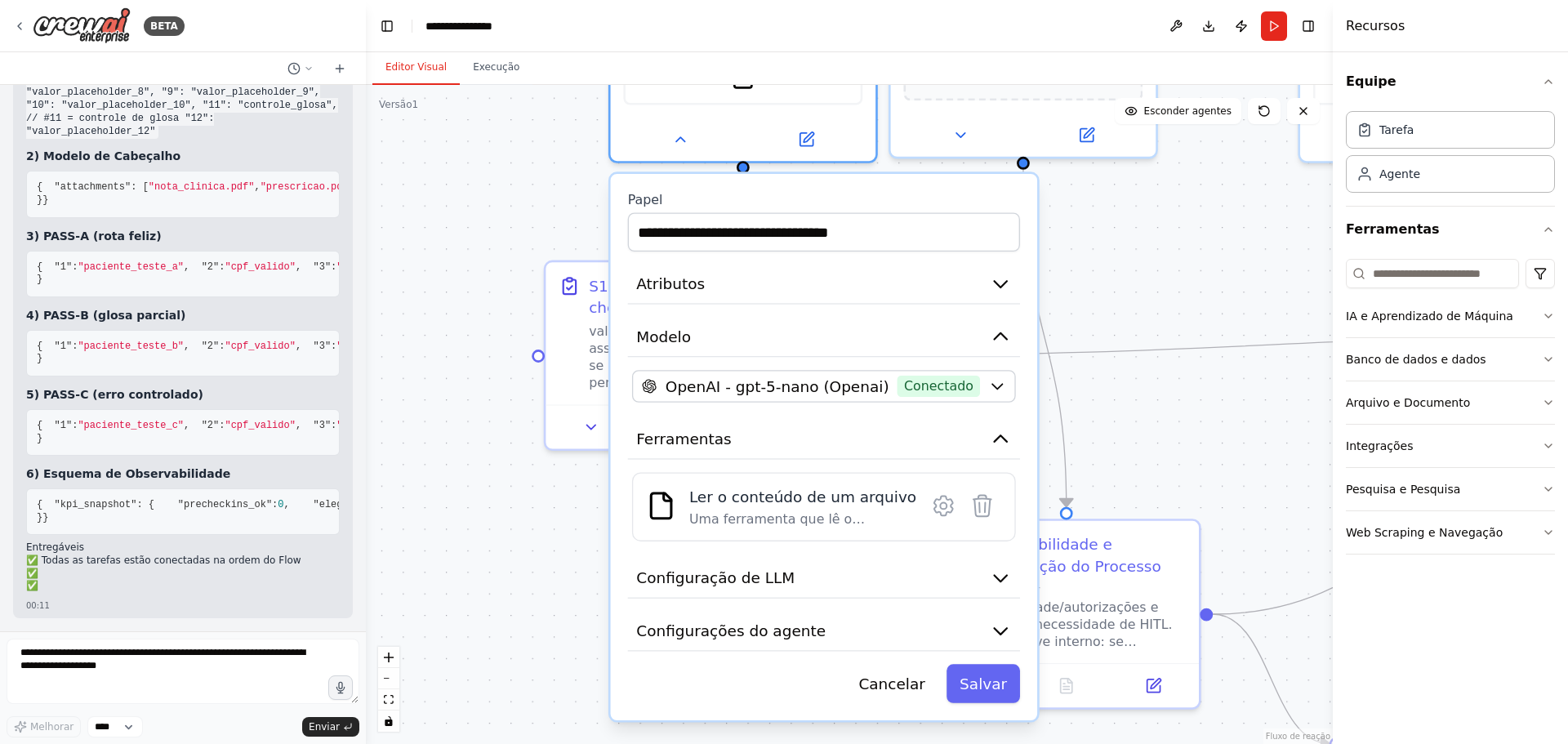
drag, startPoint x: 586, startPoint y: 504, endPoint x: 472, endPoint y: 226, distance: 300.5
click at [472, 226] on div ".deletable-edge-delete-btn { width: 20px; height: 20px; border: 0px solid #ffff…" at bounding box center [850, 414] width 967 height 659
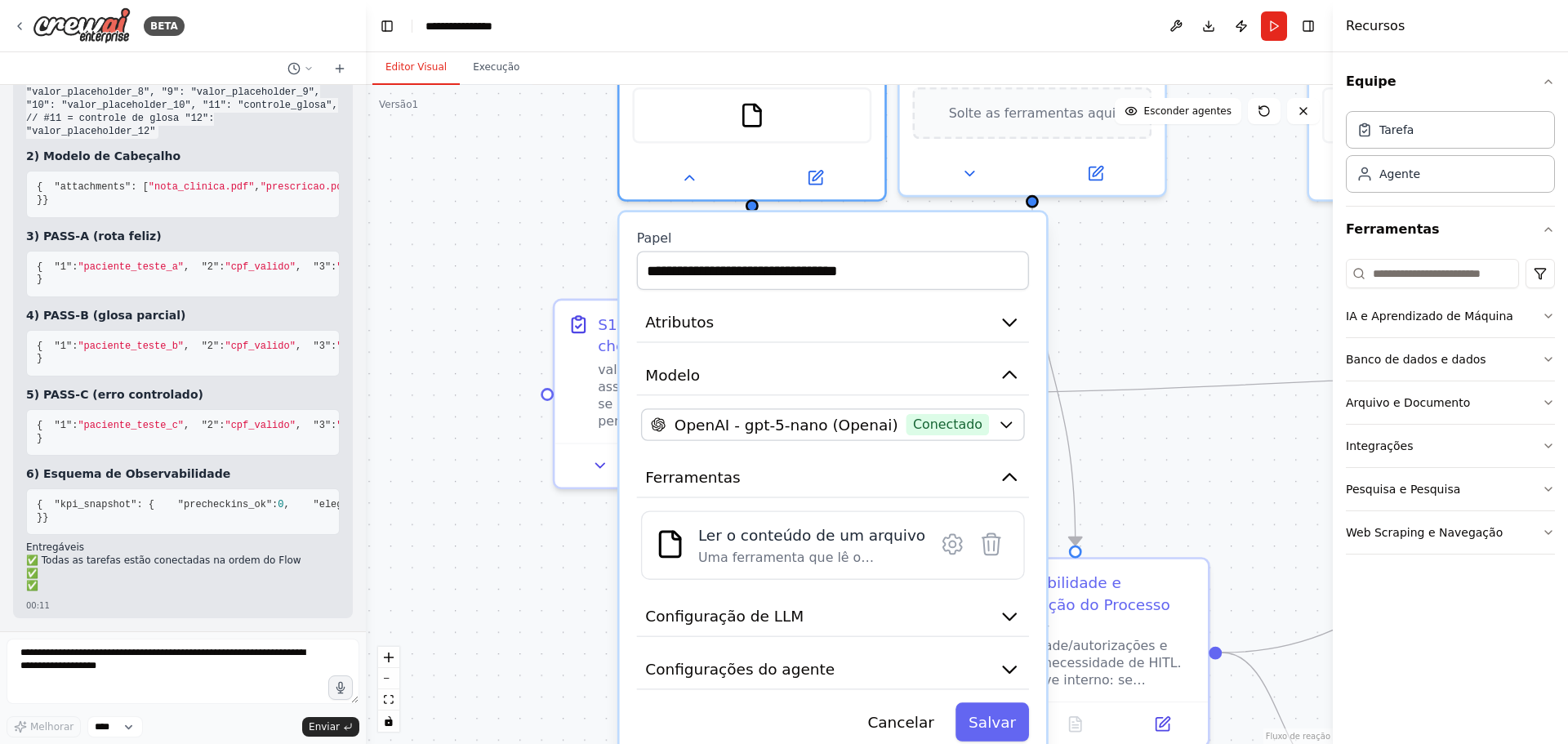
click at [555, 548] on div ".deletable-edge-delete-btn { width: 20px; height: 20px; border: 0px solid #ffff…" at bounding box center [850, 414] width 967 height 659
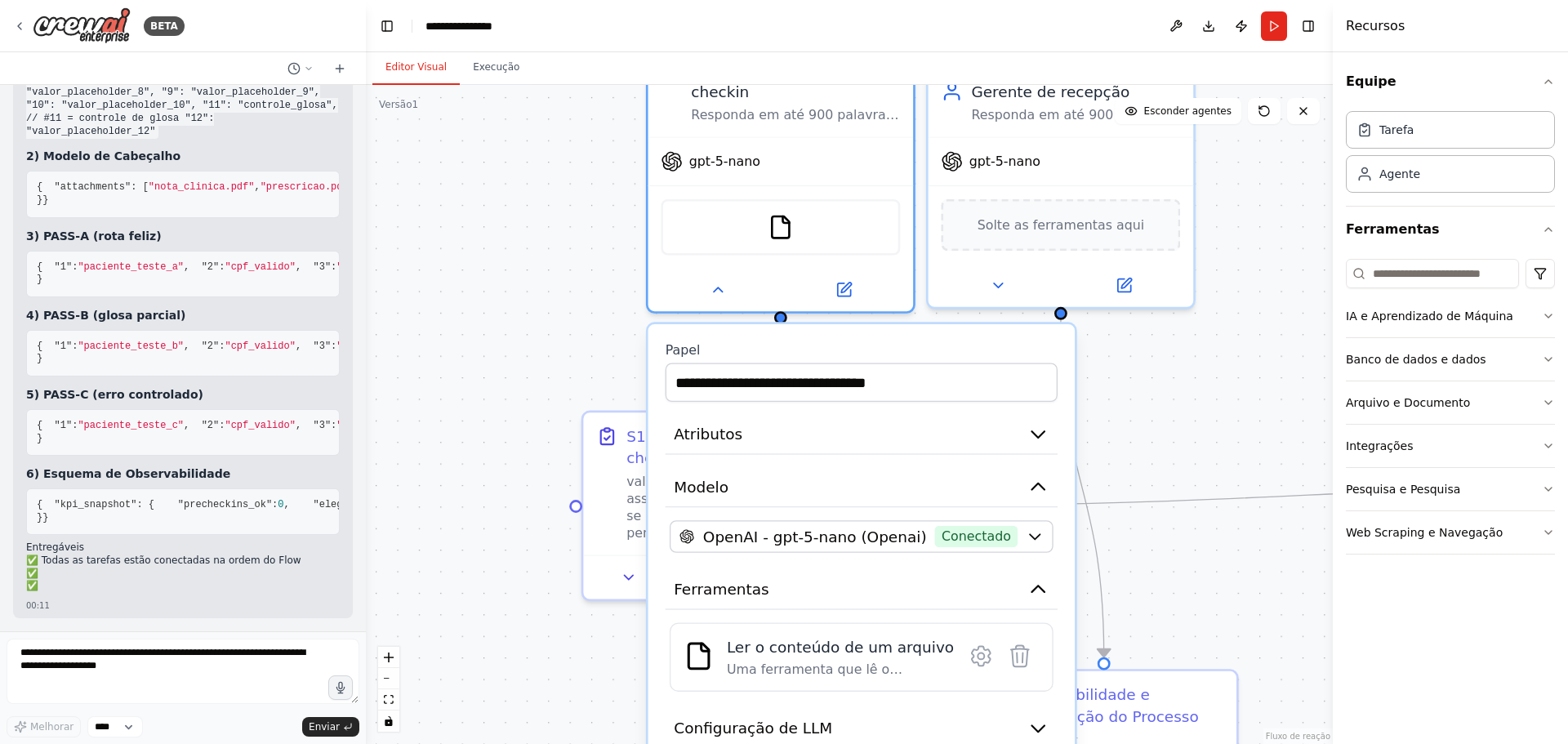
drag, startPoint x: 476, startPoint y: 243, endPoint x: 491, endPoint y: 333, distance: 91.2
click at [488, 332] on div ".deletable-edge-delete-btn { width: 20px; height: 20px; border: 0px solid #ffff…" at bounding box center [850, 414] width 967 height 659
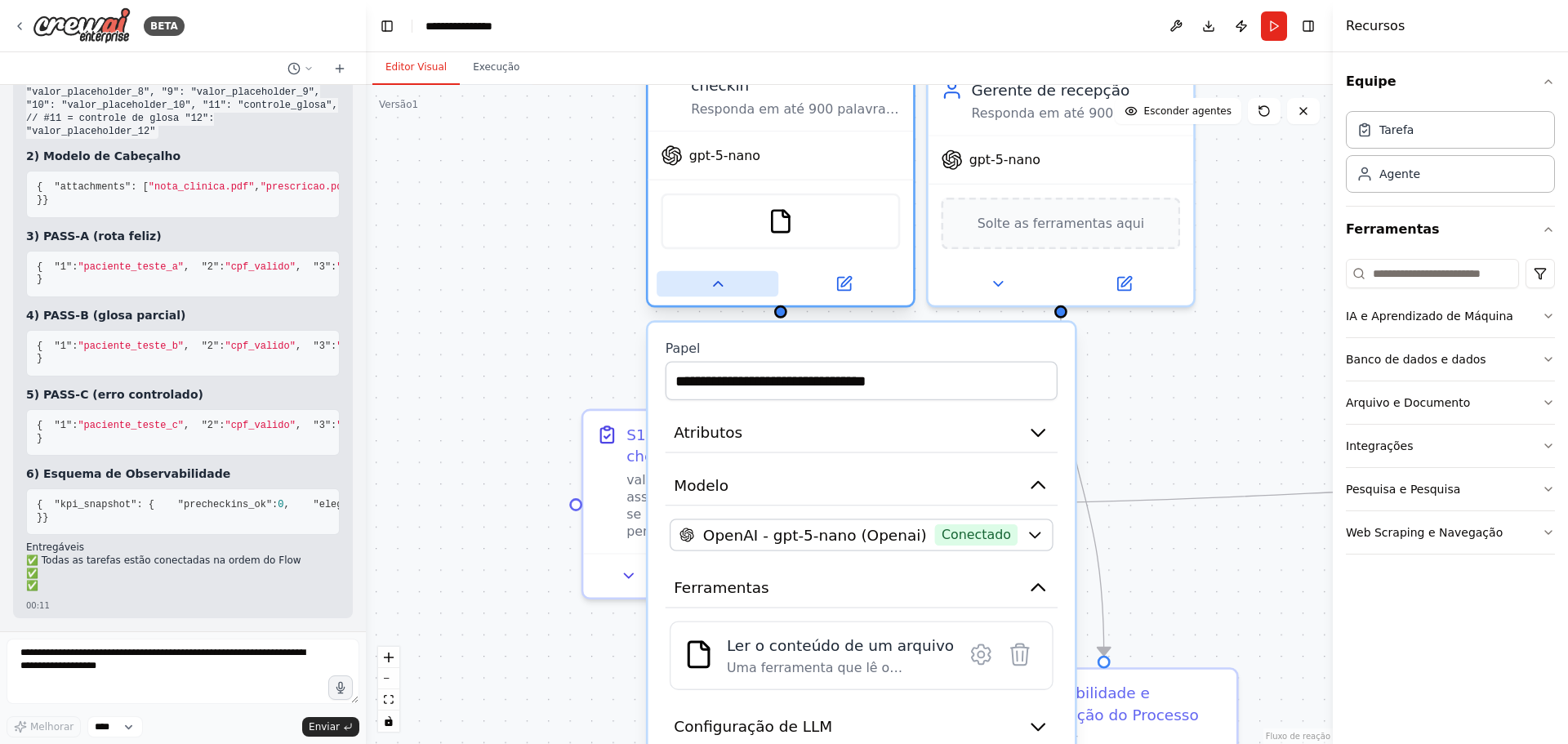
click at [710, 292] on icon at bounding box center [717, 283] width 17 height 17
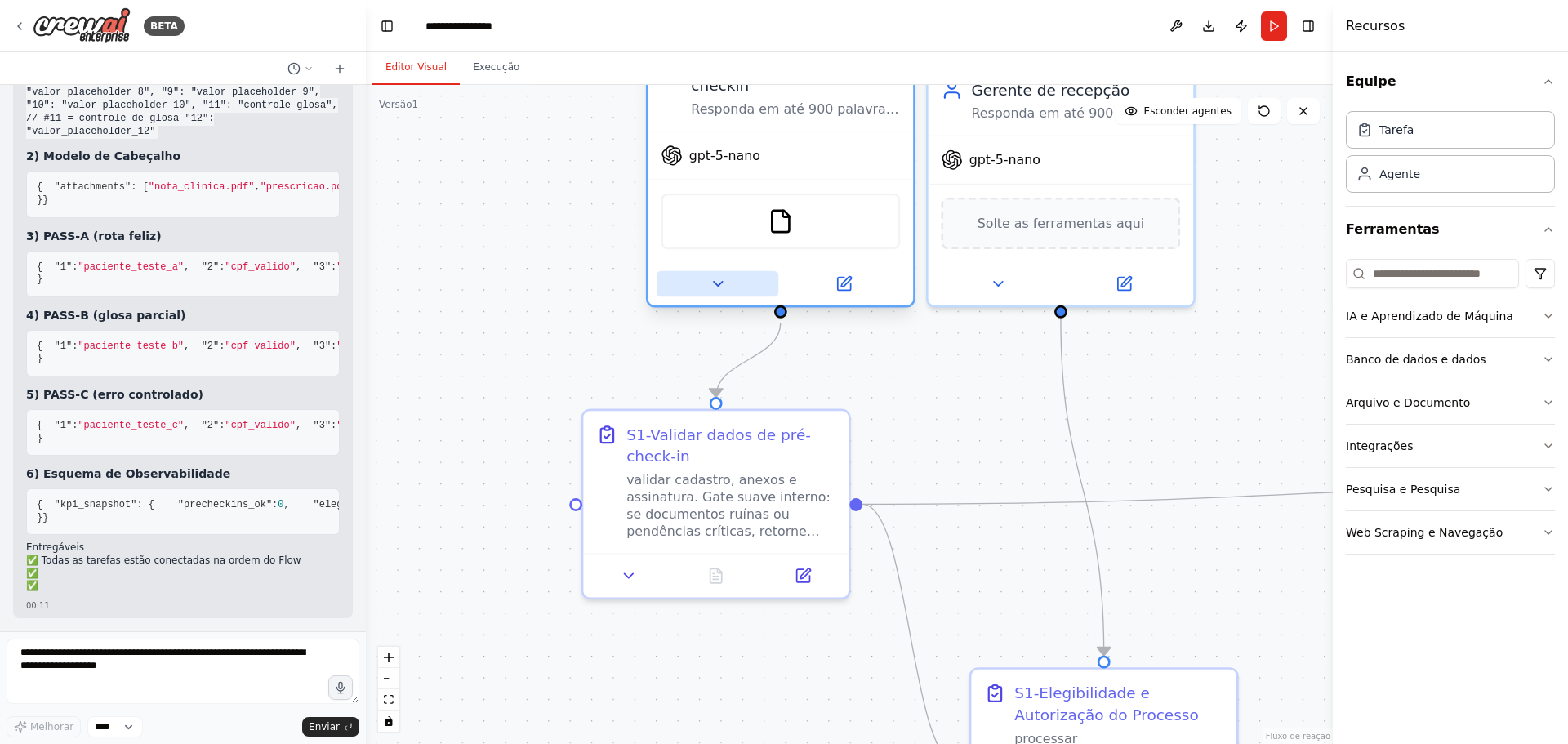
click at [719, 282] on icon at bounding box center [717, 283] width 9 height 4
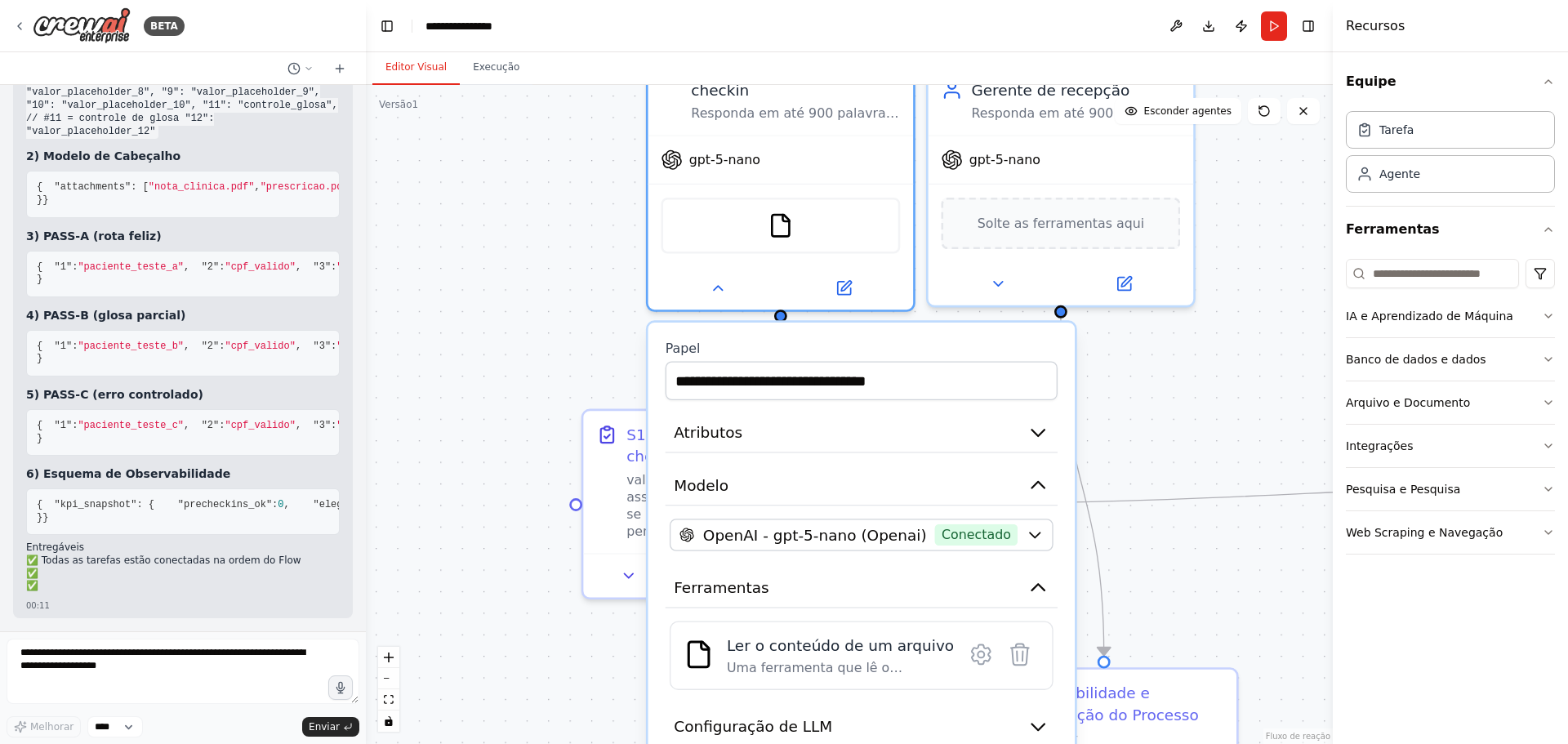
click at [516, 231] on div ".deletable-edge-delete-btn { width: 20px; height: 20px; border: 0px solid #ffff…" at bounding box center [850, 414] width 967 height 659
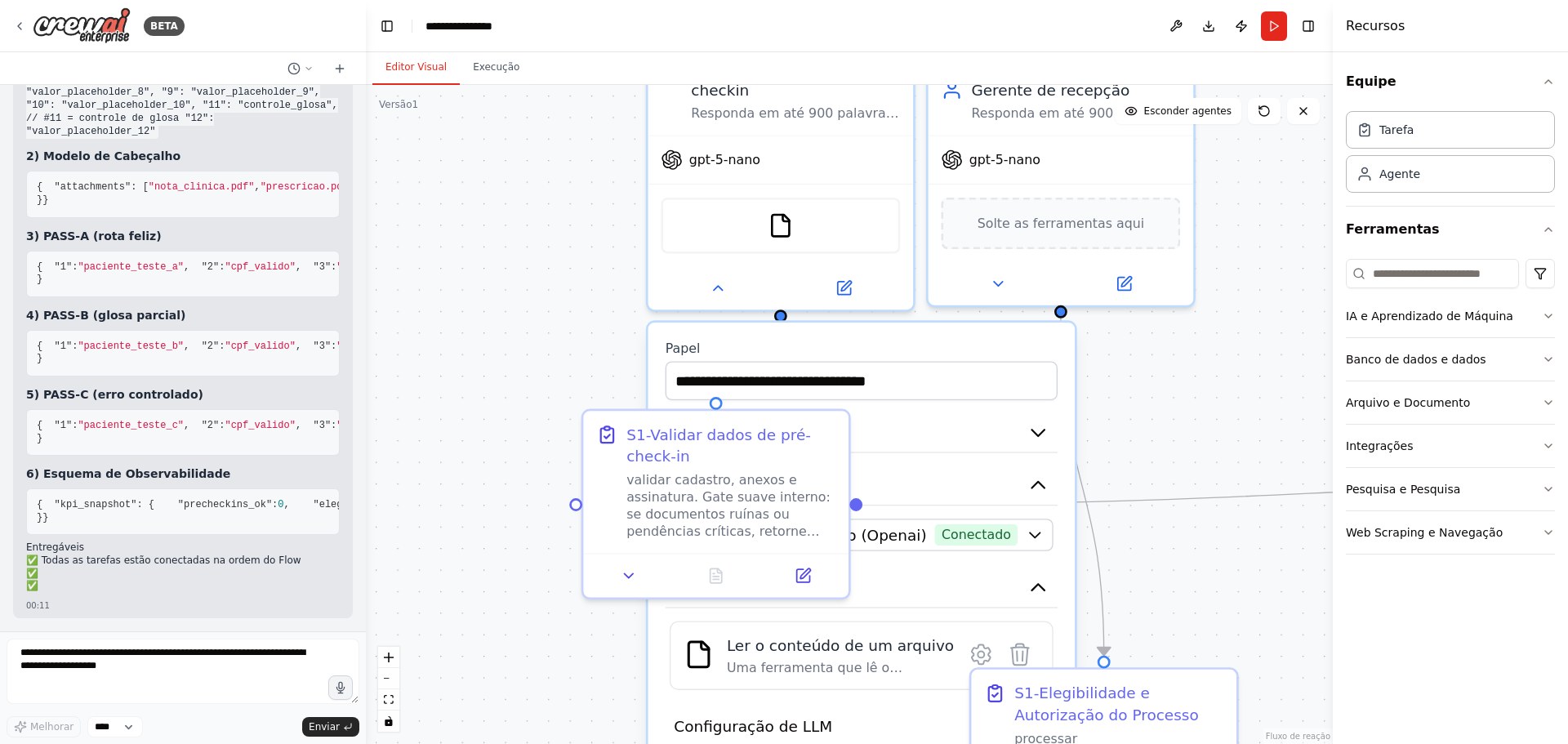
click at [529, 356] on div ".deletable-edge-delete-btn { width: 20px; height: 20px; border: 0px solid #ffff…" at bounding box center [850, 414] width 967 height 659
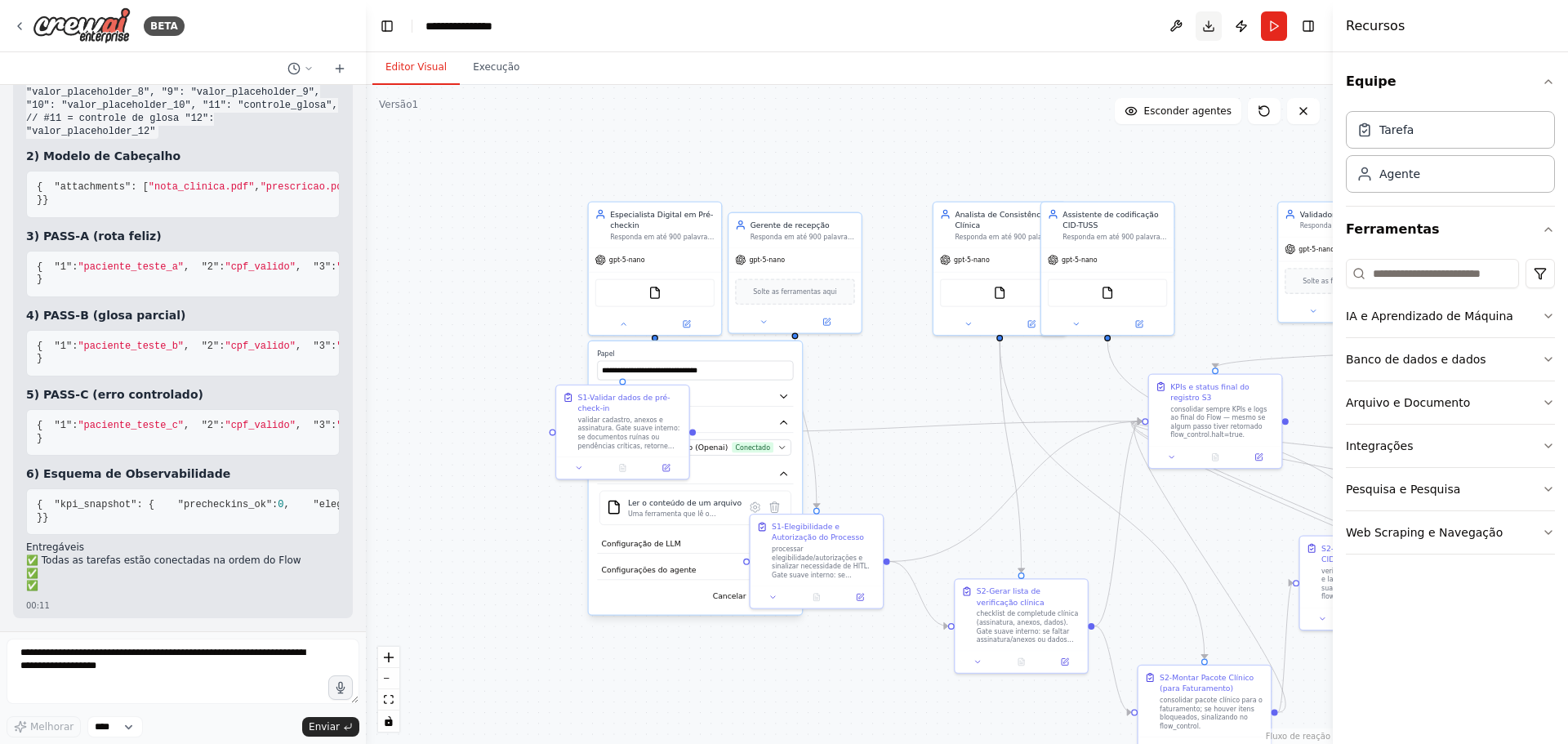
click at [1207, 23] on button "Download" at bounding box center [1209, 26] width 26 height 30
click at [1004, 124] on div ".deletable-edge-delete-btn { width: 20px; height: 20px; border: 0px solid #ffff…" at bounding box center [850, 414] width 967 height 659
click at [1312, 20] on button "Alternar barra lateral direita" at bounding box center [1308, 26] width 23 height 23
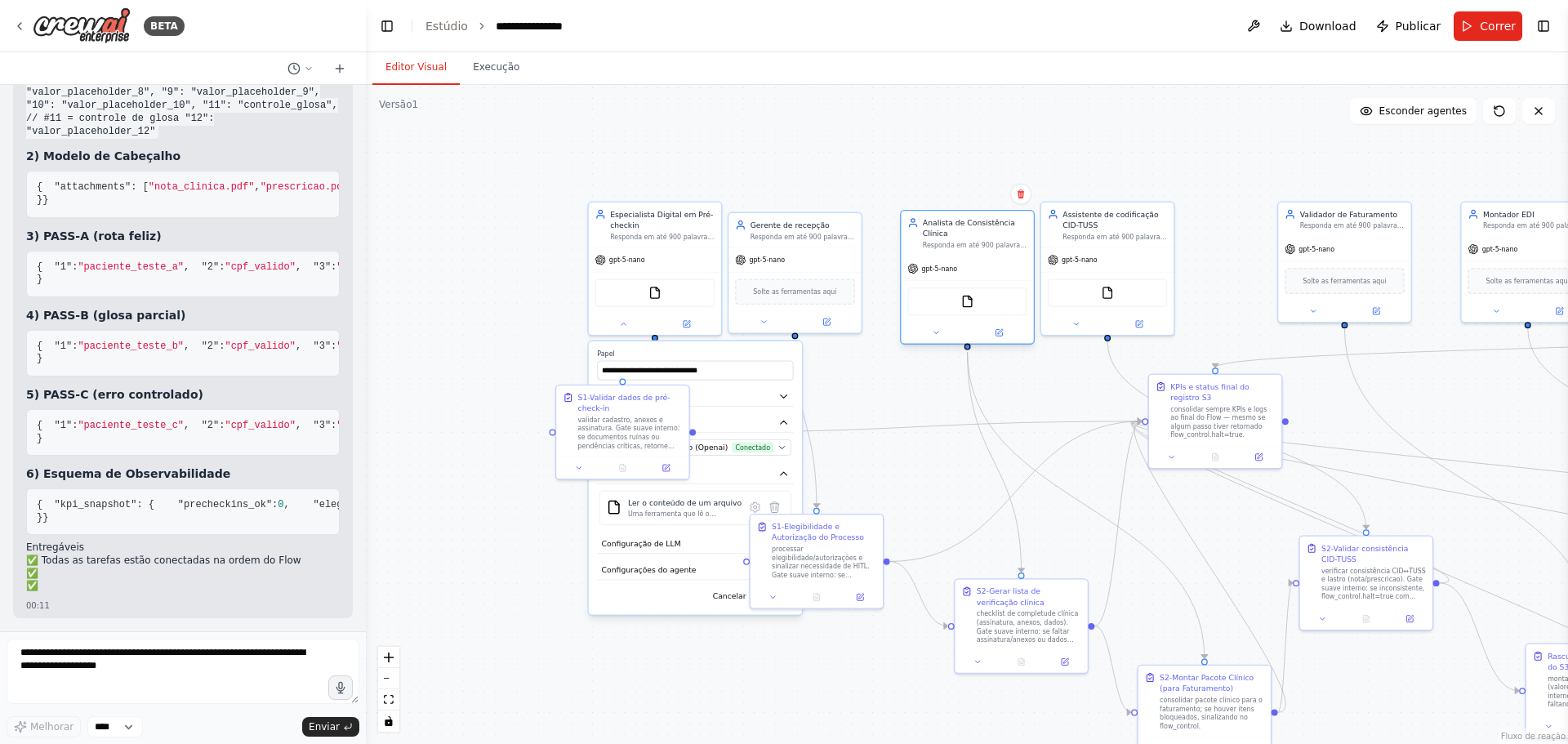
drag, startPoint x: 962, startPoint y: 212, endPoint x: 931, endPoint y: 218, distance: 31.6
click at [931, 219] on font "Analista de Consistência Clínica" at bounding box center [969, 229] width 93 height 20
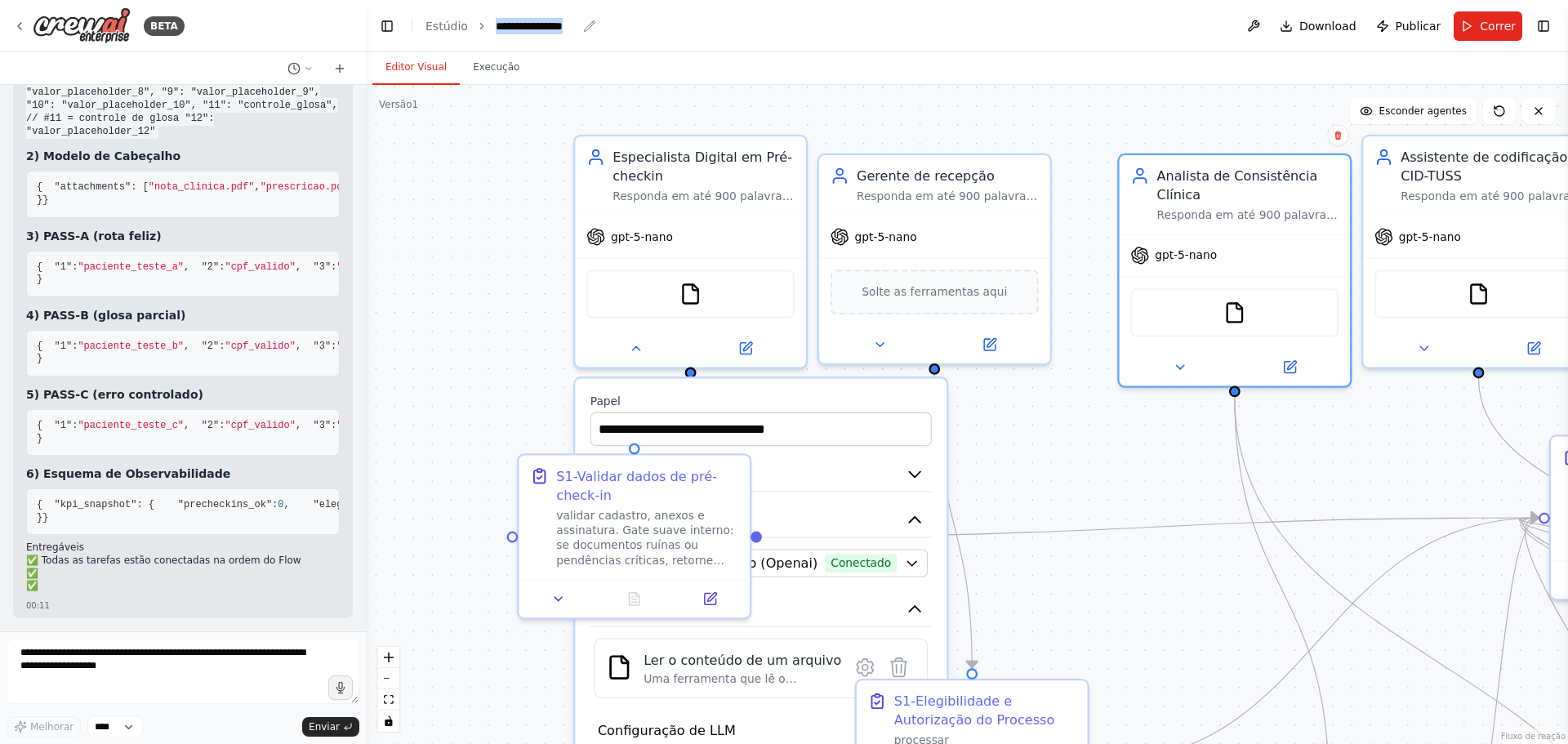
drag, startPoint x: 491, startPoint y: 22, endPoint x: 573, endPoint y: 21, distance: 82.0
click at [573, 21] on div "**********" at bounding box center [546, 26] width 101 height 16
click at [543, 27] on div "**********" at bounding box center [536, 26] width 82 height 16
click at [586, 24] on div "**********" at bounding box center [556, 26] width 122 height 16
click at [543, 21] on div "**********" at bounding box center [556, 26] width 122 height 16
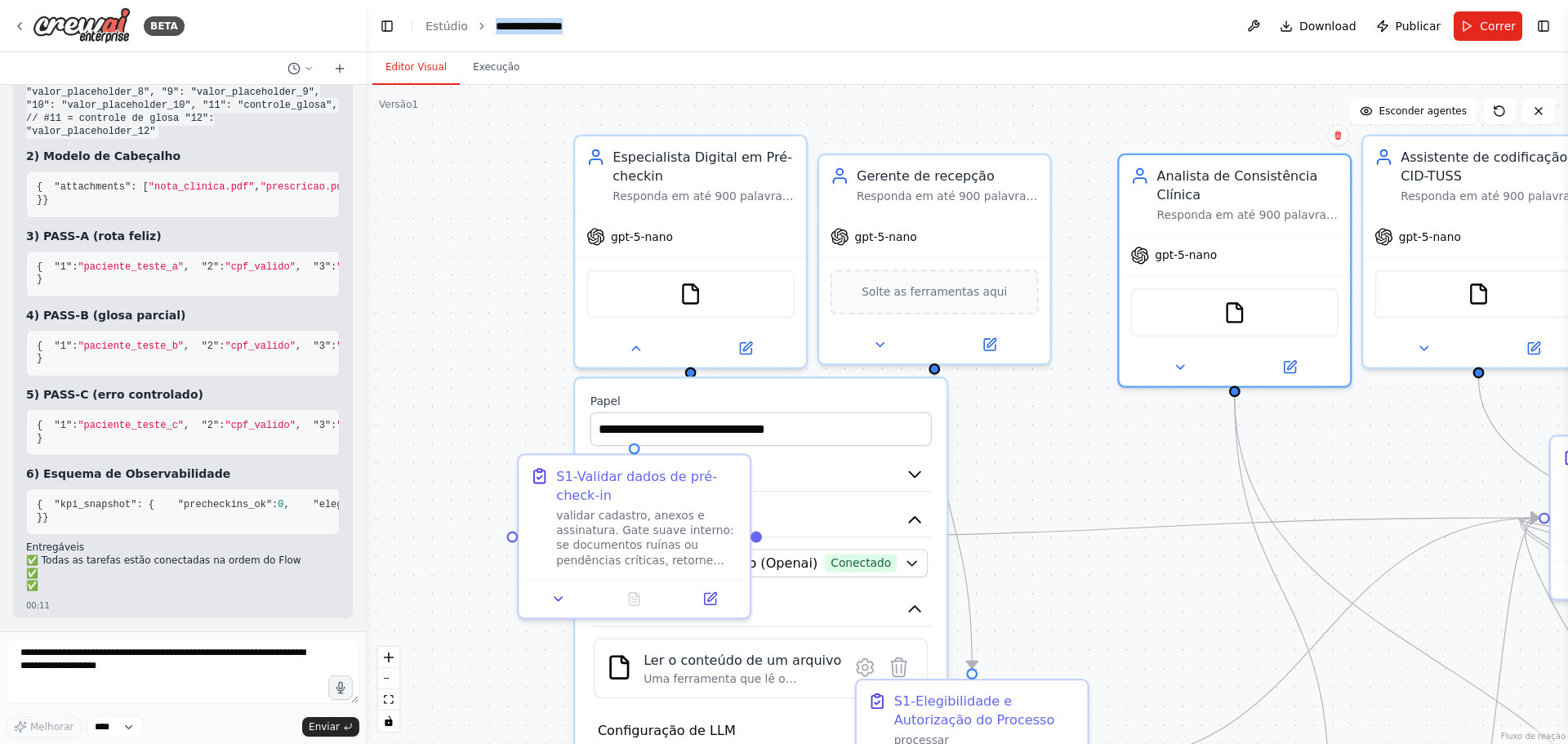
copy div "**********"
click at [477, 266] on div ".deletable-edge-delete-btn { width: 20px; height: 20px; border: 0px solid #ffff…" at bounding box center [967, 414] width 1203 height 659
click at [1414, 24] on font "Publicar" at bounding box center [1419, 26] width 46 height 13
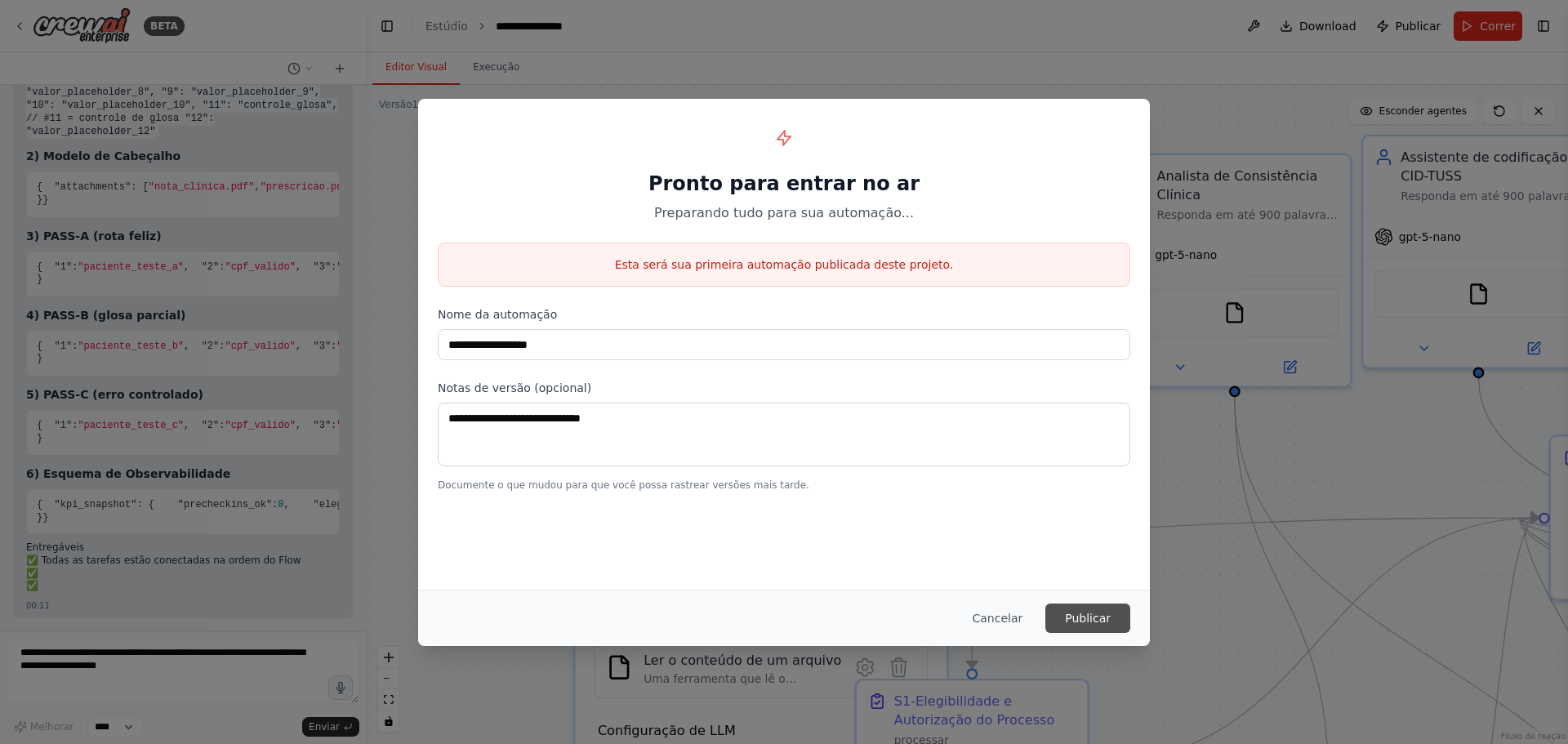
click at [1075, 616] on font "Publicar" at bounding box center [1088, 618] width 46 height 13
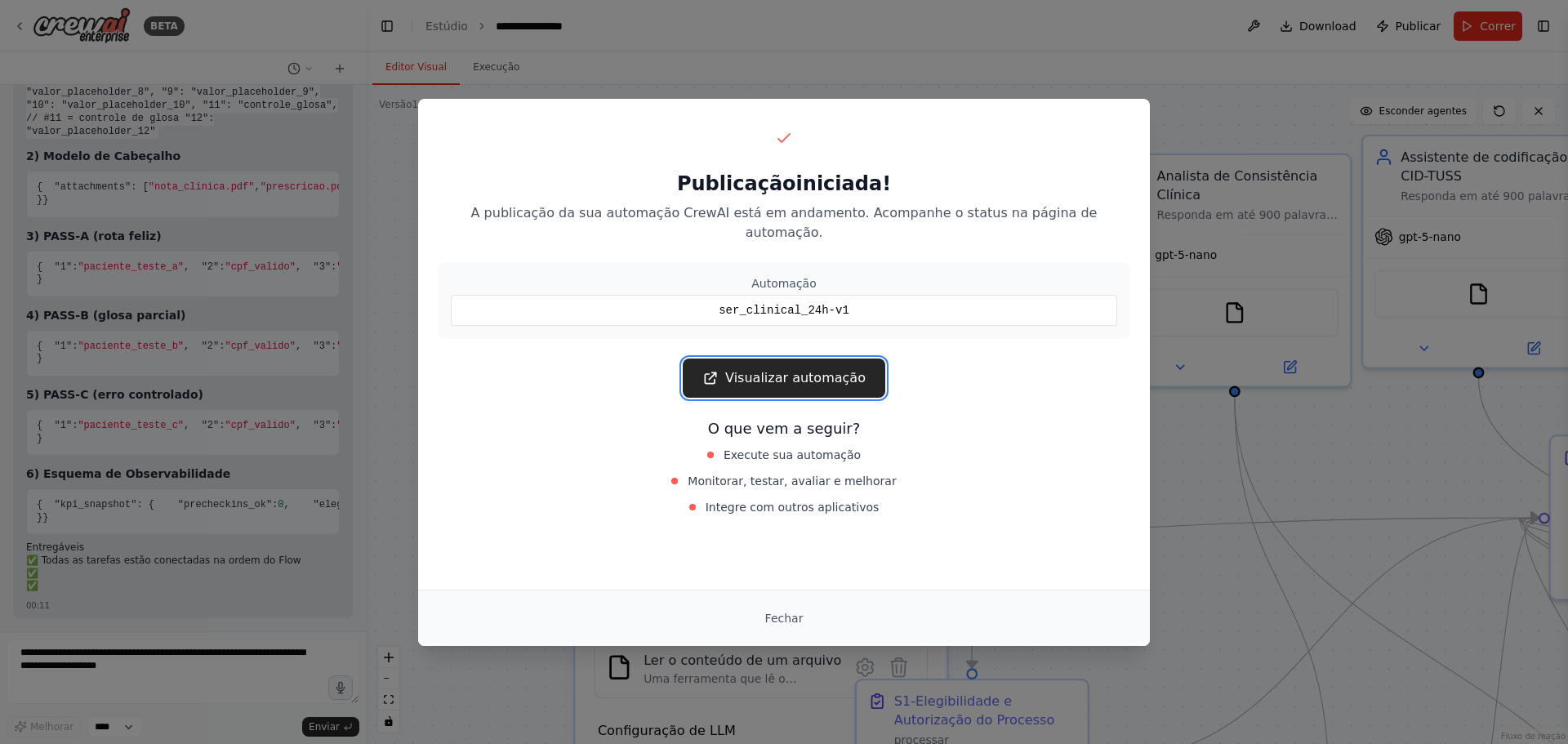
click at [787, 370] on font "Visualizar automação" at bounding box center [795, 378] width 140 height 16
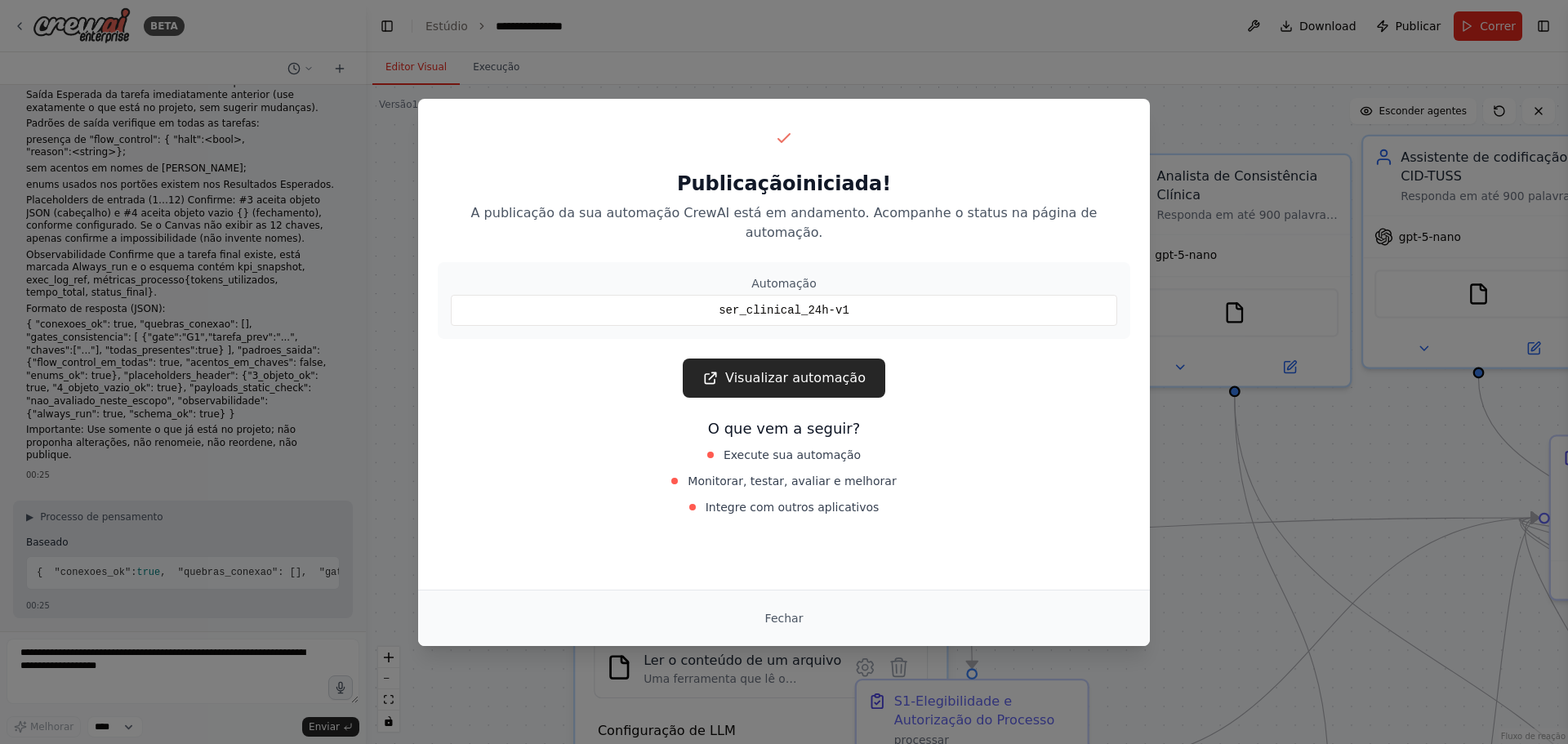
click at [781, 617] on font "Fechar" at bounding box center [784, 618] width 39 height 13
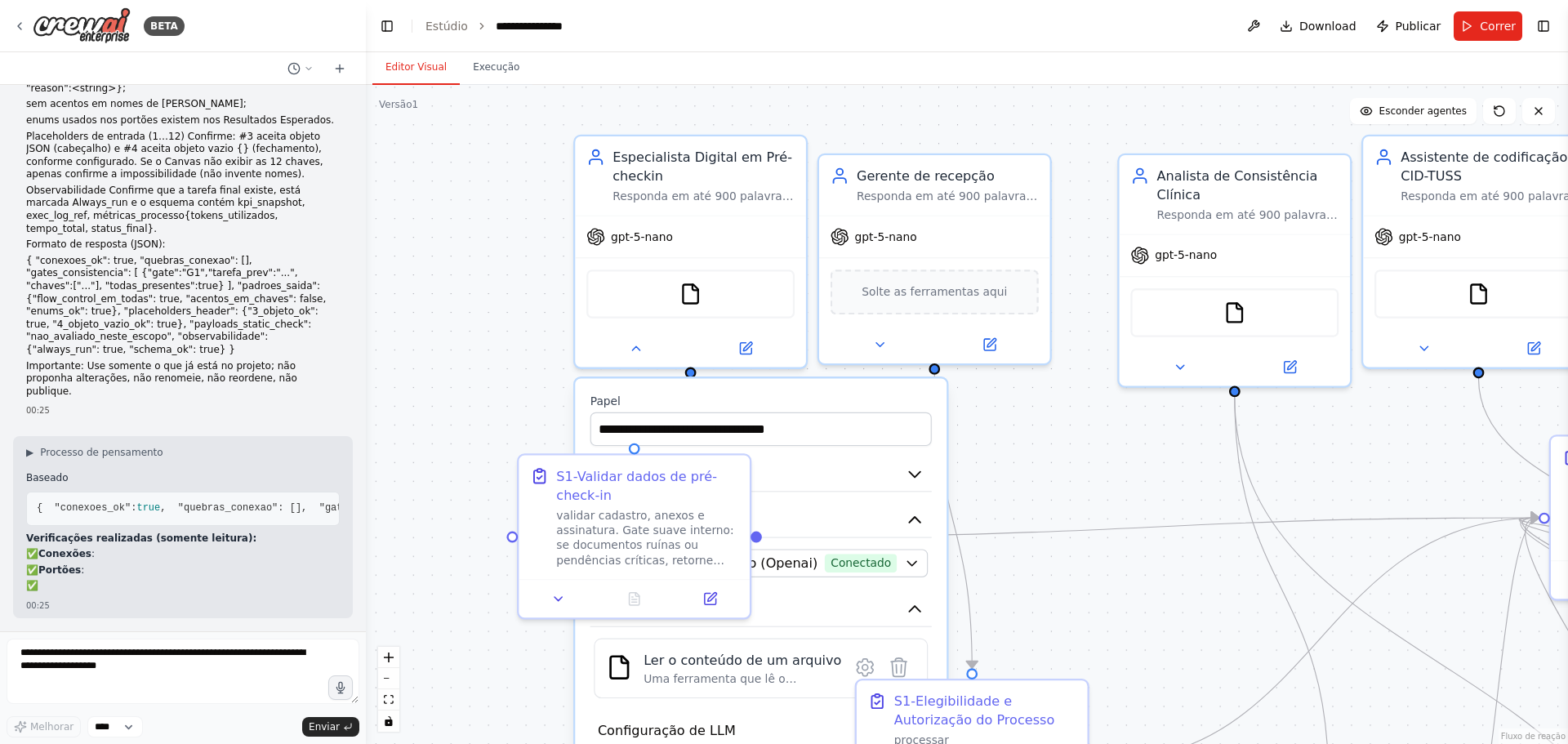
scroll to position [22731, 0]
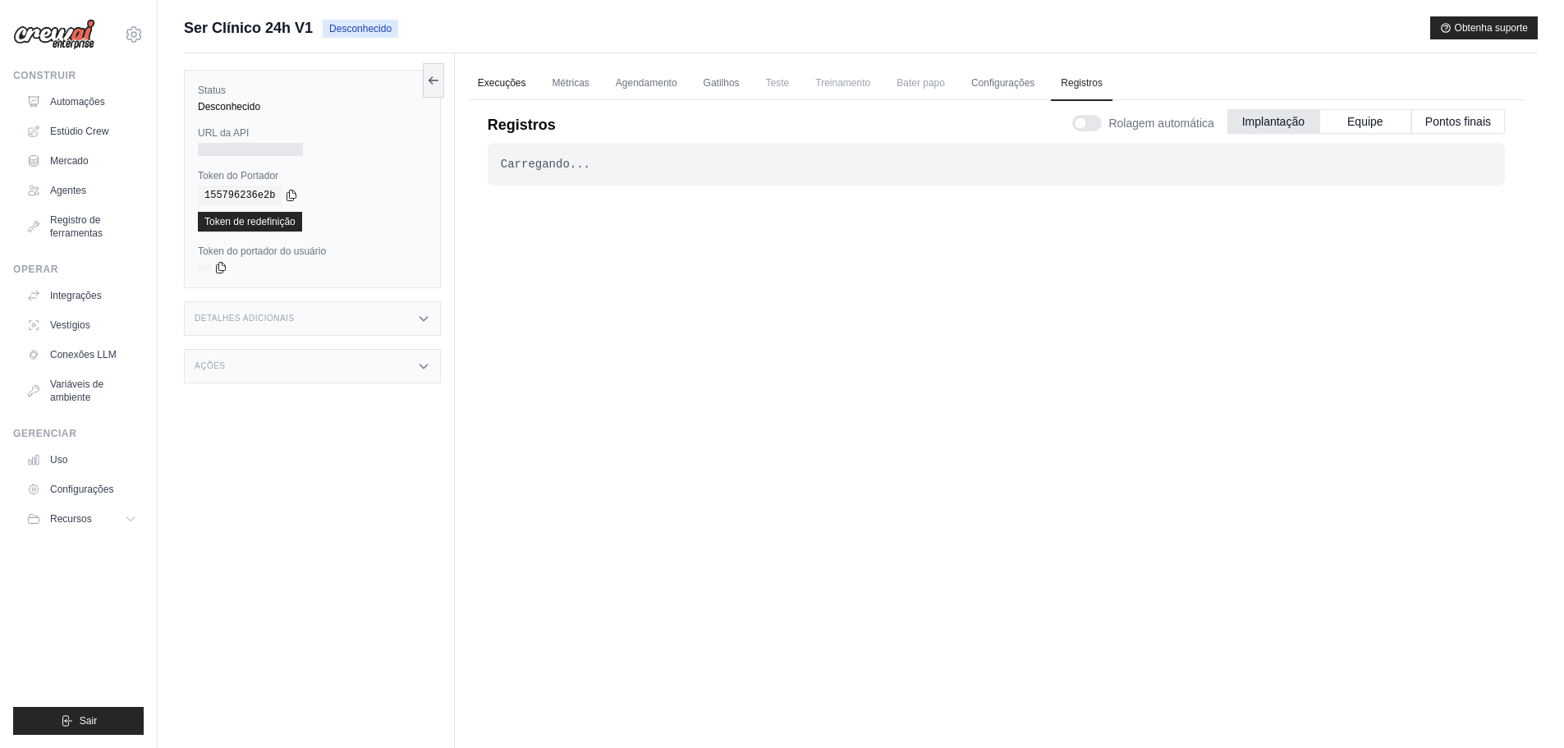
click at [522, 80] on font "Execuções" at bounding box center [502, 82] width 48 height 11
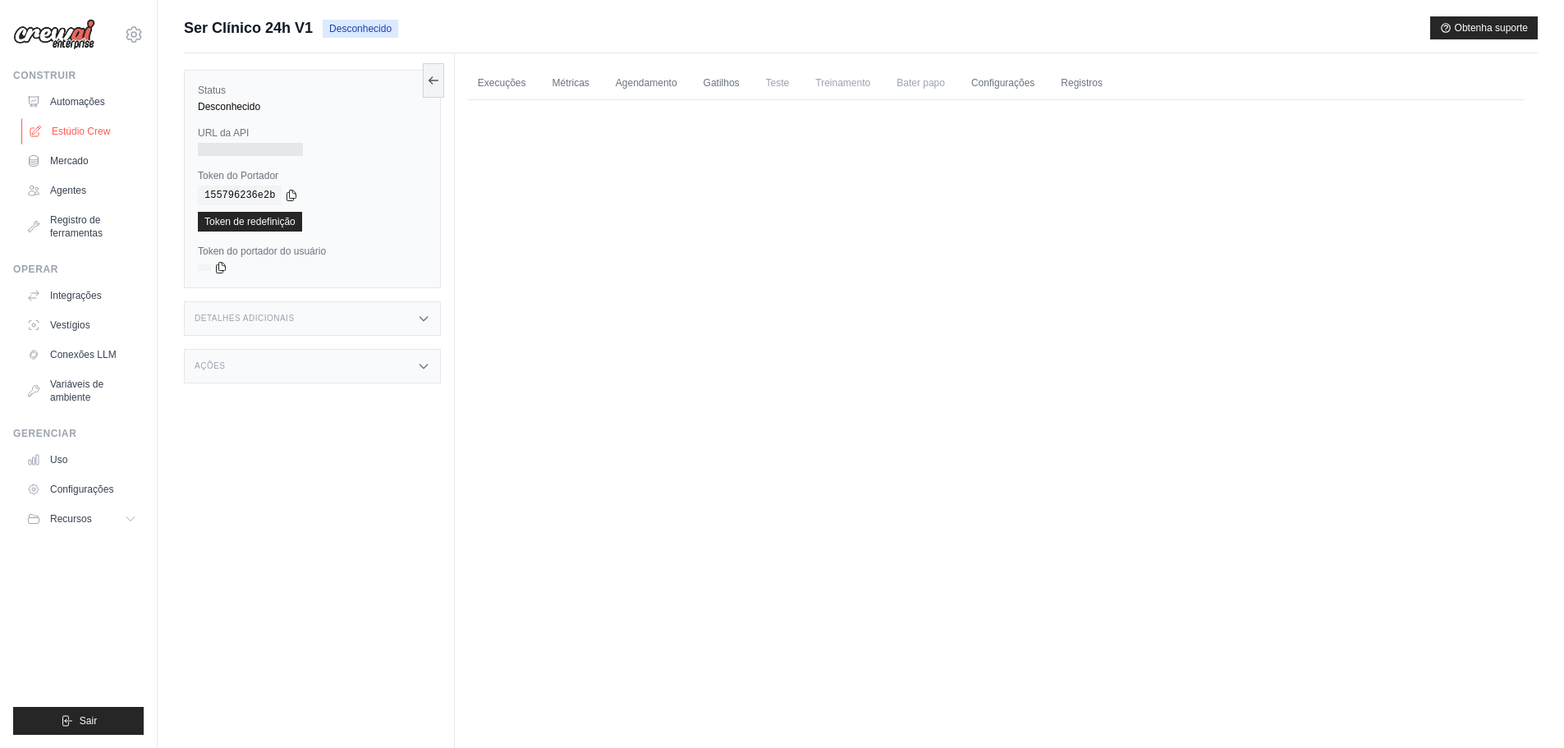
click at [71, 129] on font "Estúdio Crew" at bounding box center [81, 131] width 58 height 11
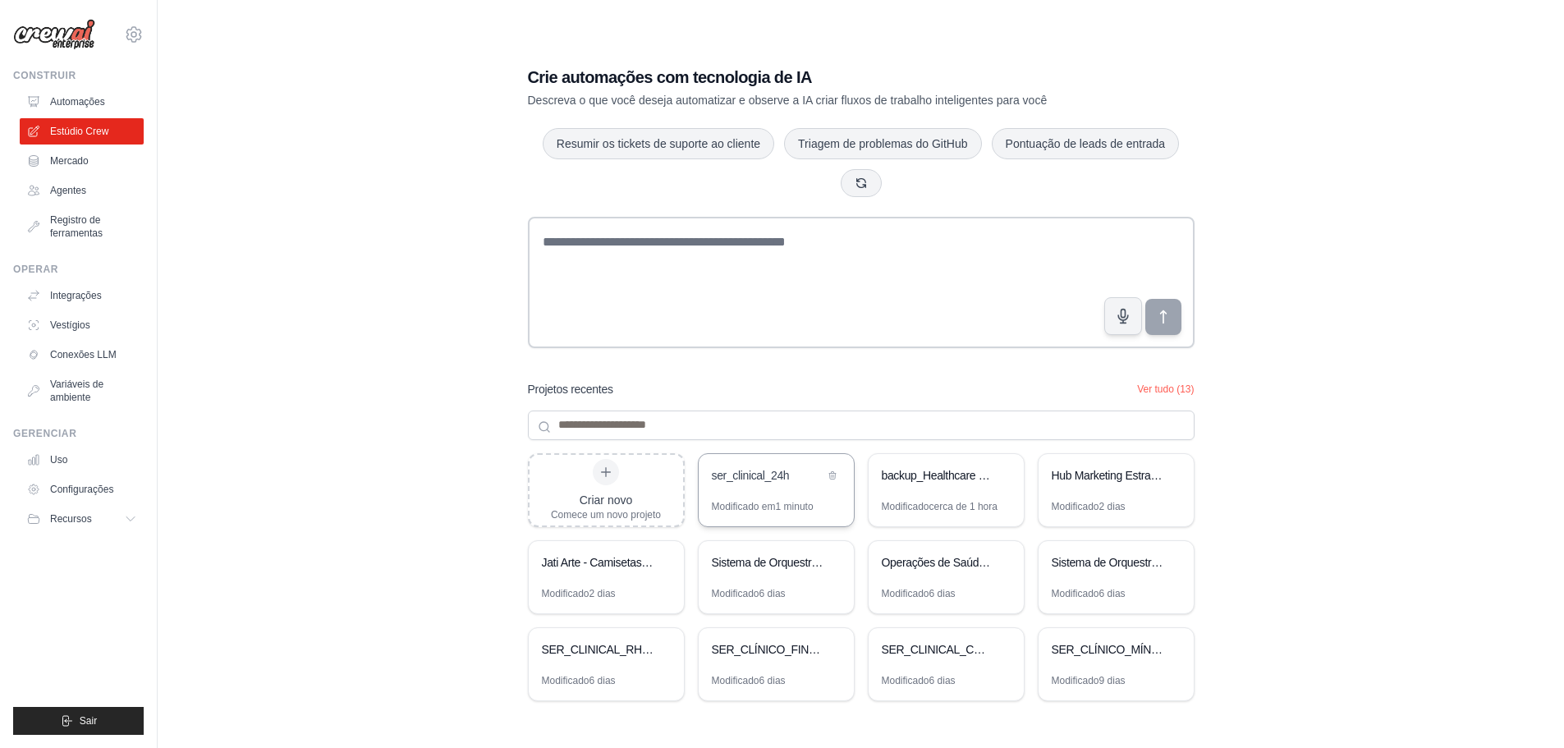
click at [765, 486] on div "ser_clinical_24h" at bounding box center [768, 477] width 112 height 20
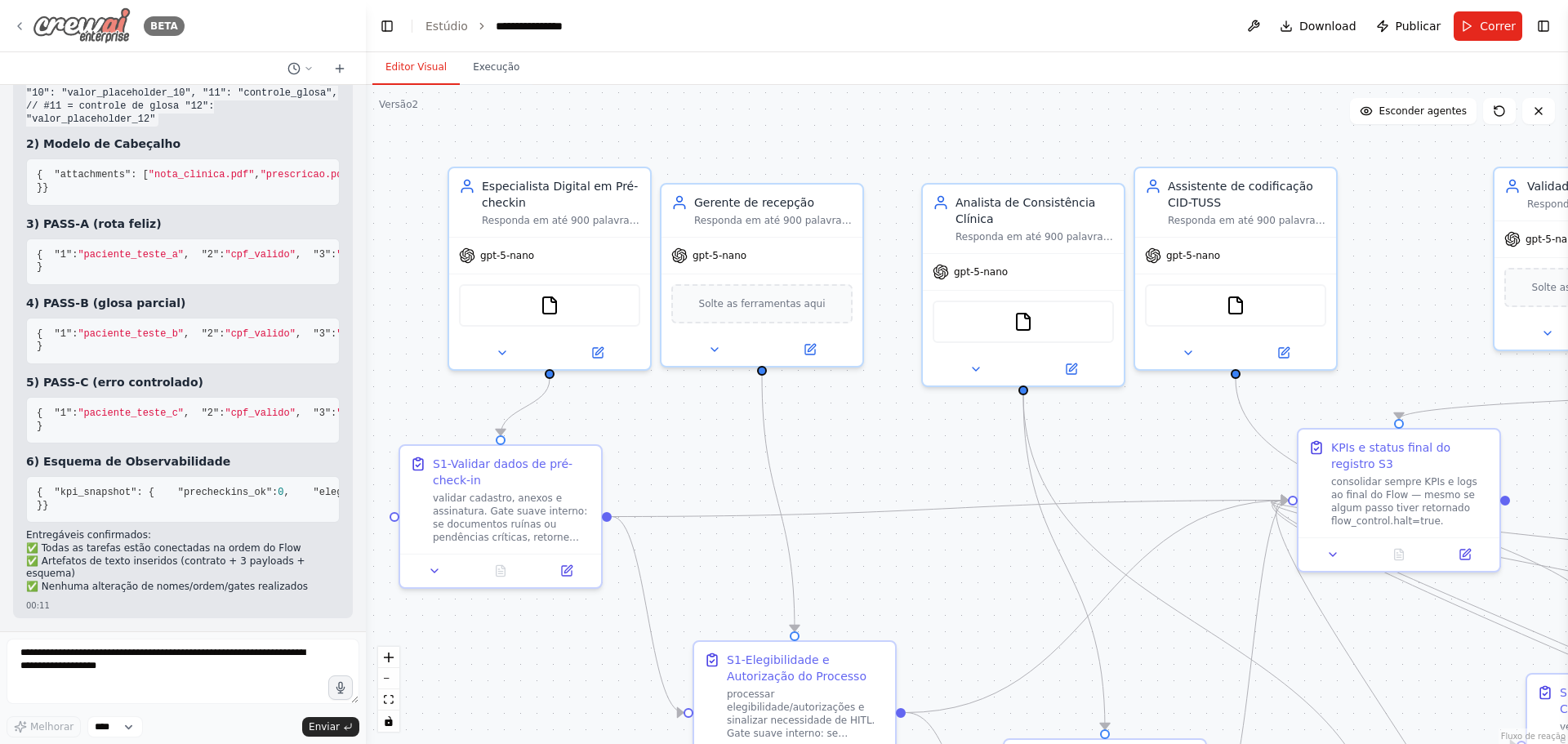
scroll to position [20298, 0]
click at [18, 21] on icon at bounding box center [19, 26] width 13 height 13
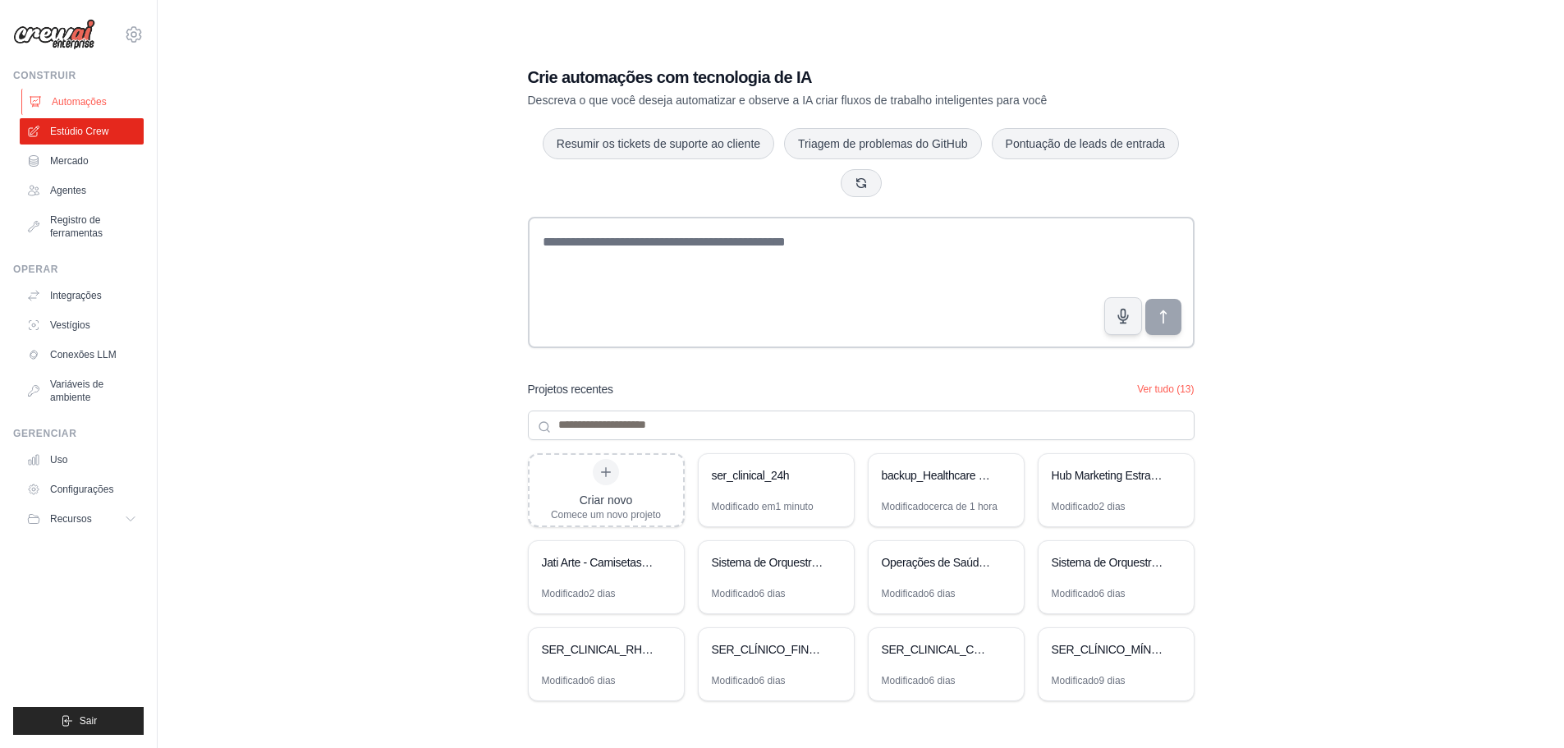
click at [80, 98] on font "Automações" at bounding box center [79, 101] width 55 height 11
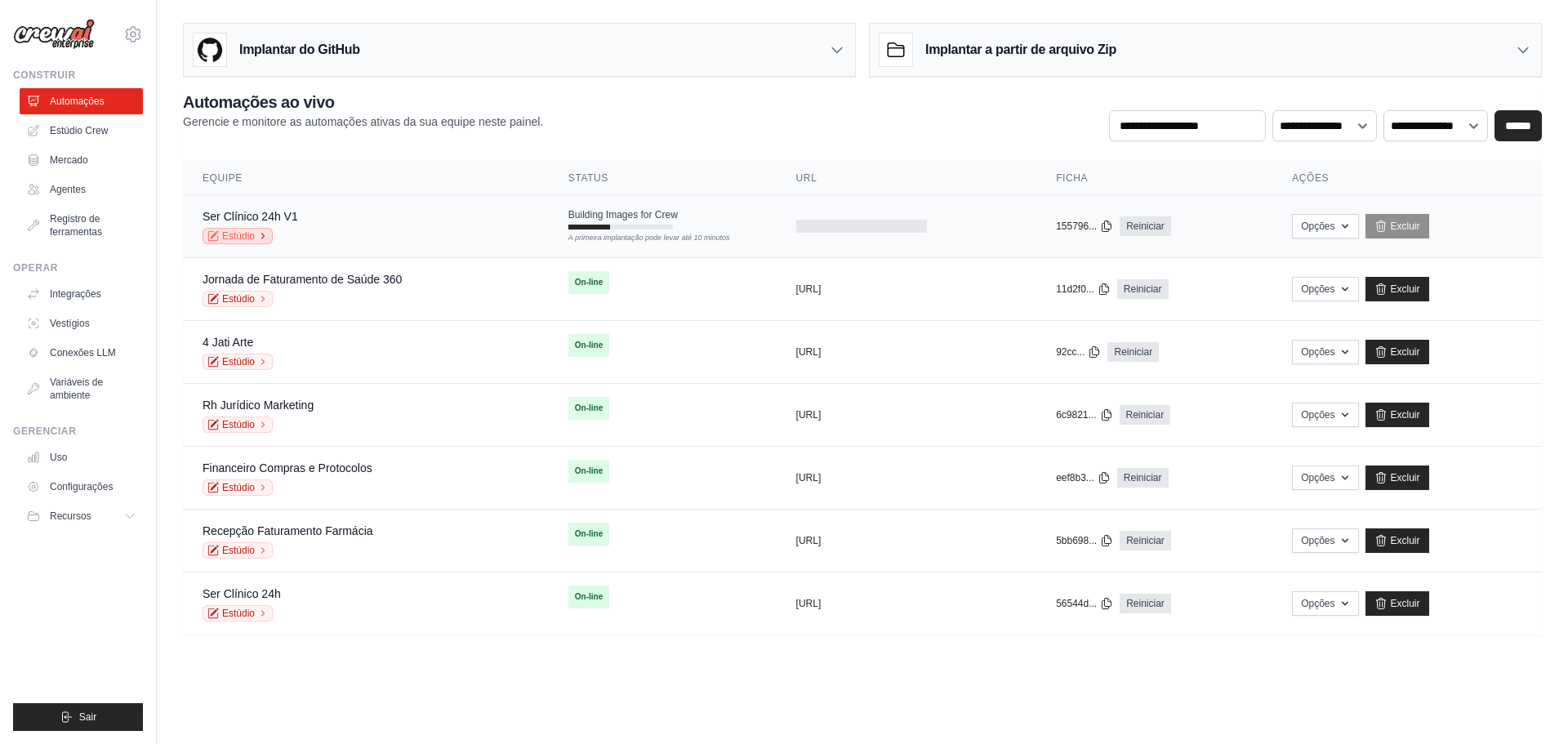
click at [232, 233] on font "Estúdio" at bounding box center [238, 236] width 33 height 11
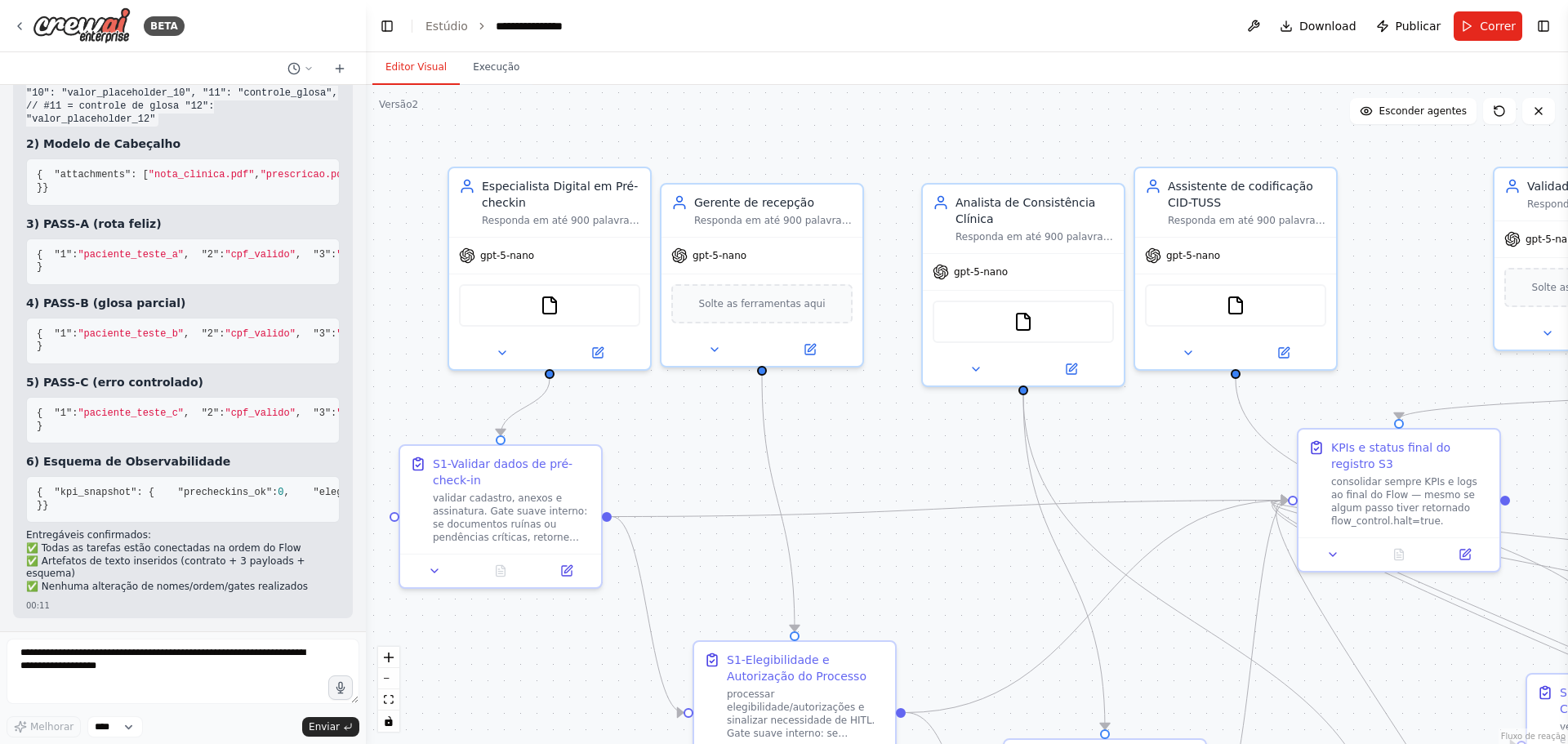
scroll to position [20298, 0]
click at [21, 651] on textarea at bounding box center [183, 671] width 353 height 66
paste textarea "**********"
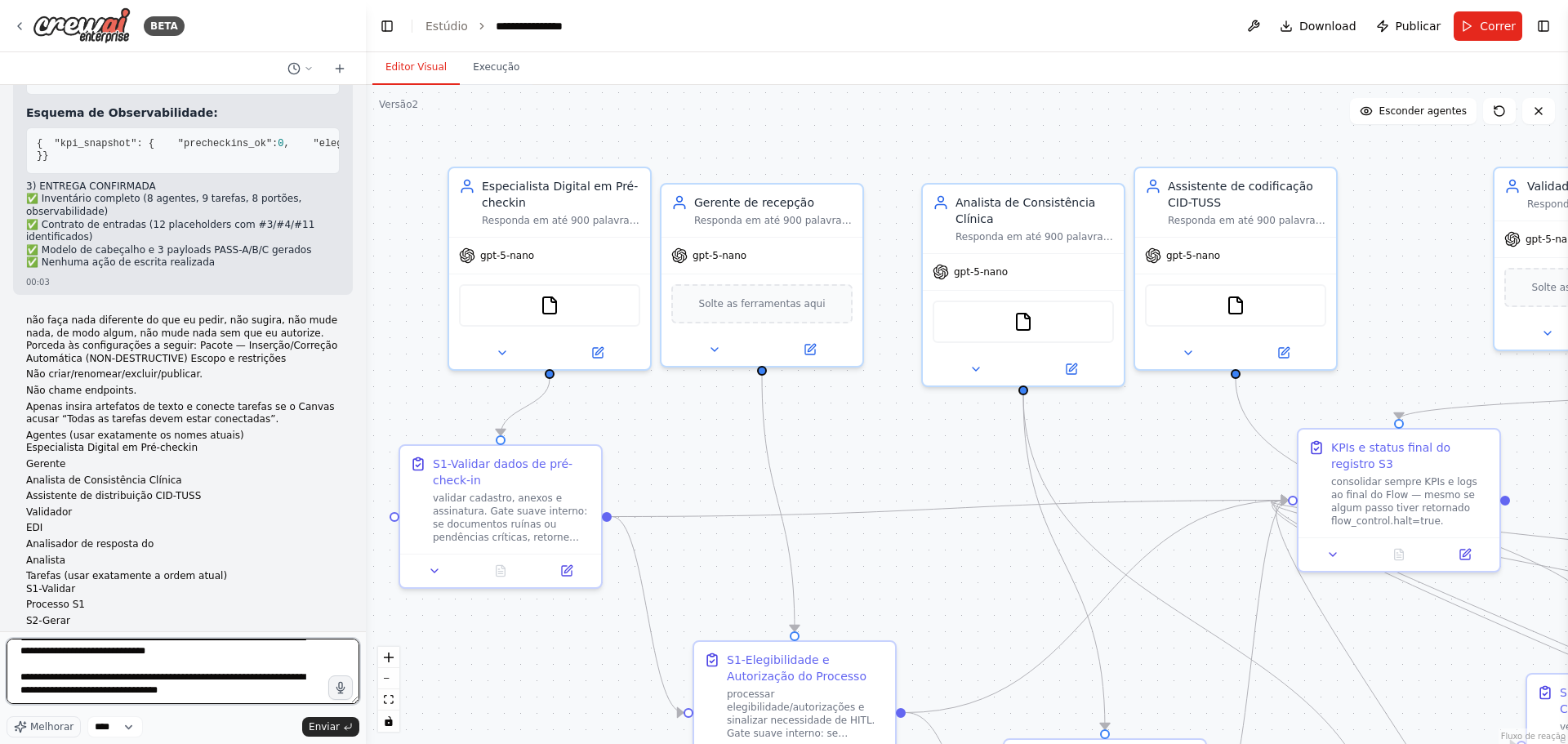
scroll to position [17861, 0]
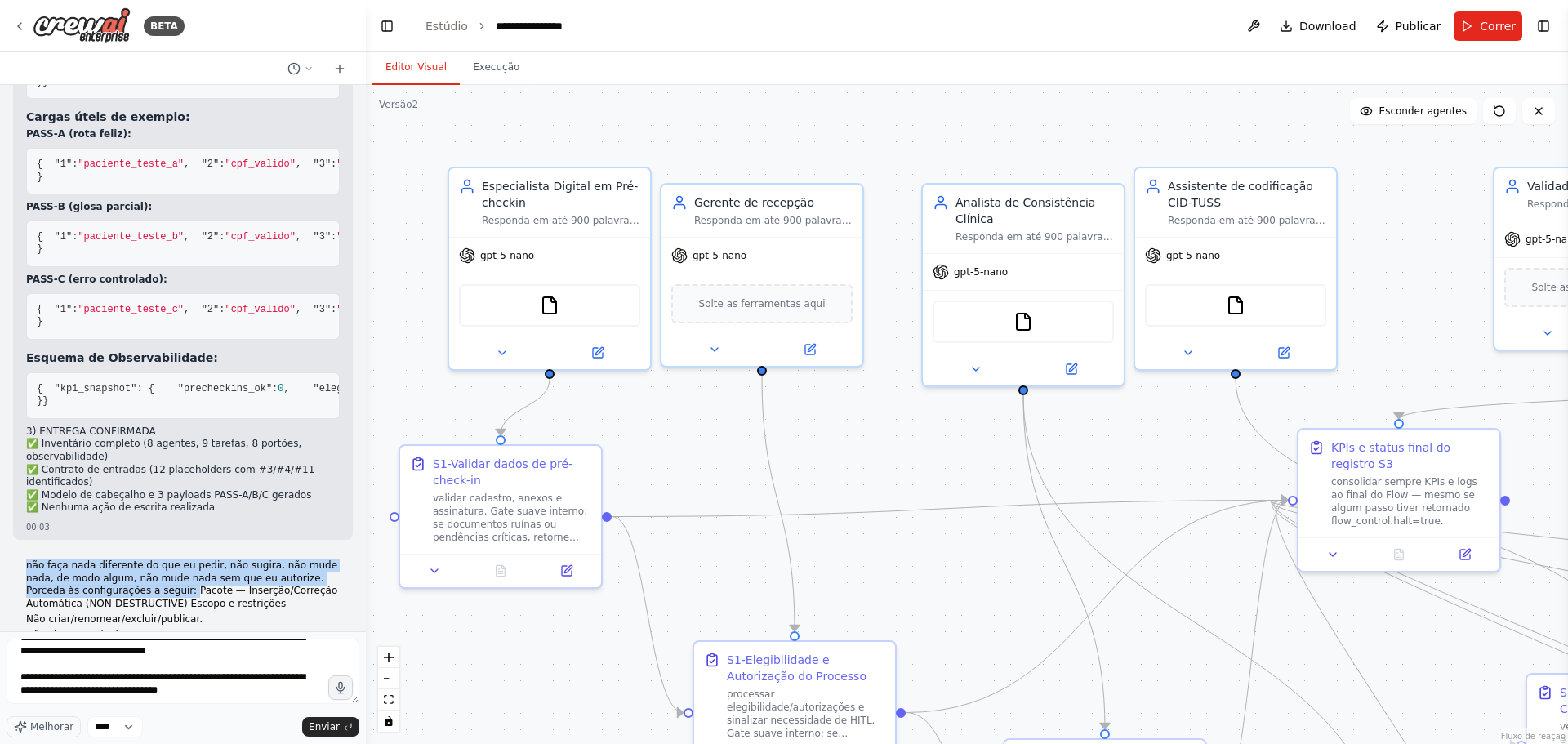
drag, startPoint x: 29, startPoint y: 212, endPoint x: 130, endPoint y: 246, distance: 106.6
click at [130, 559] on font "não faça nada diferente do que eu pedir, não sugira, não mude nada, de modo alg…" at bounding box center [181, 584] width 311 height 50
copy font "não faça nada diferente do que eu pedir, não sugira, não mude nada, de modo alg…"
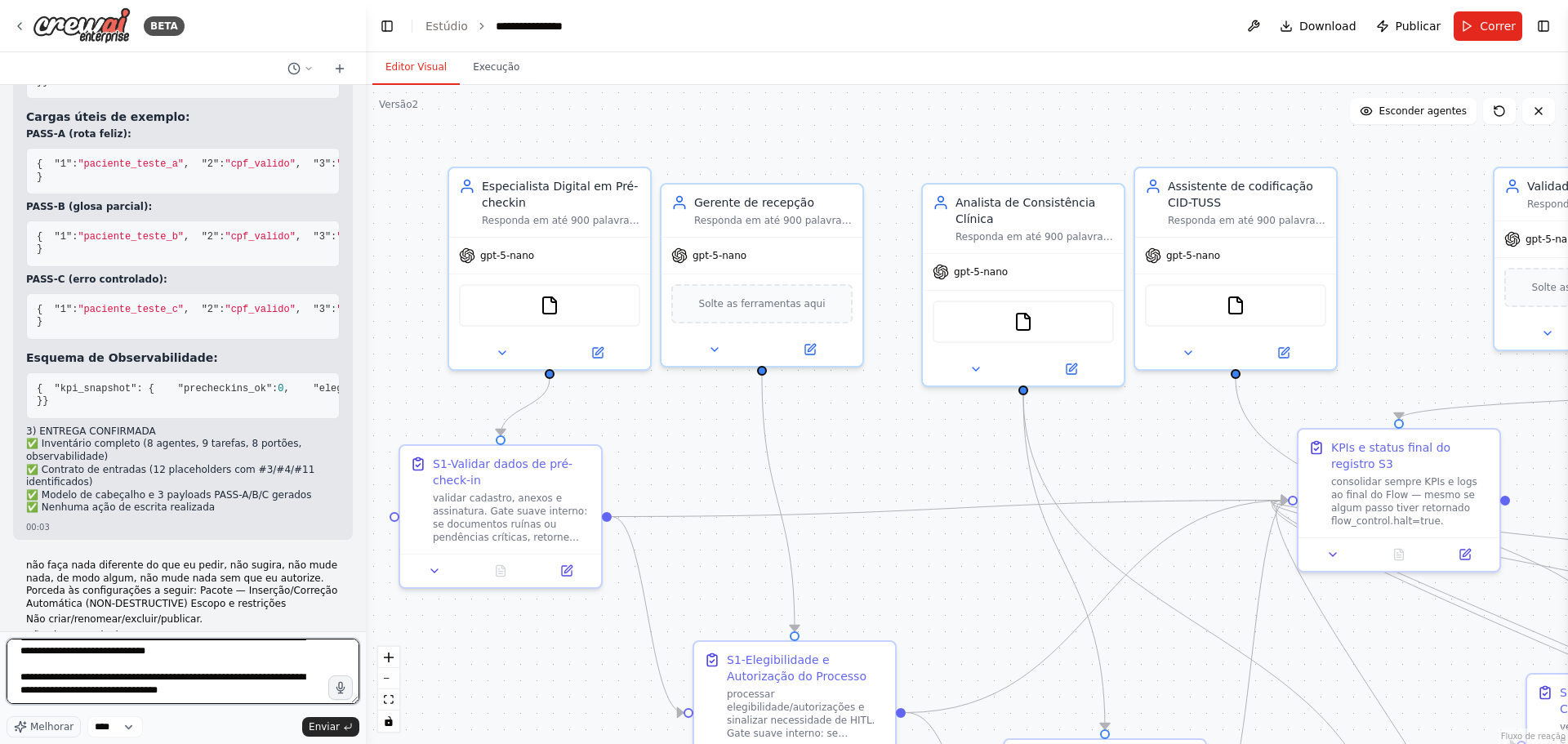
click at [137, 675] on textarea at bounding box center [183, 671] width 353 height 66
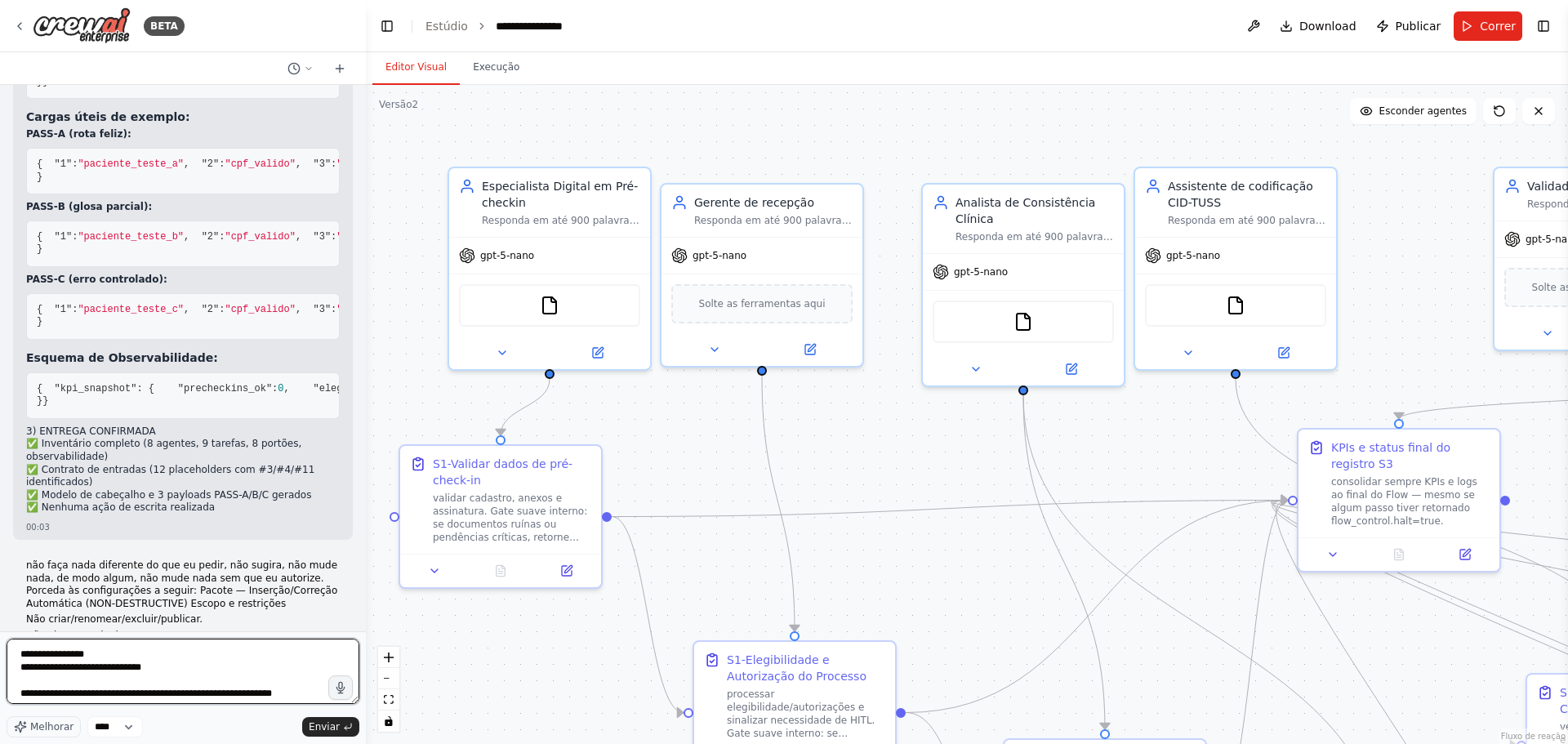
scroll to position [0, 0]
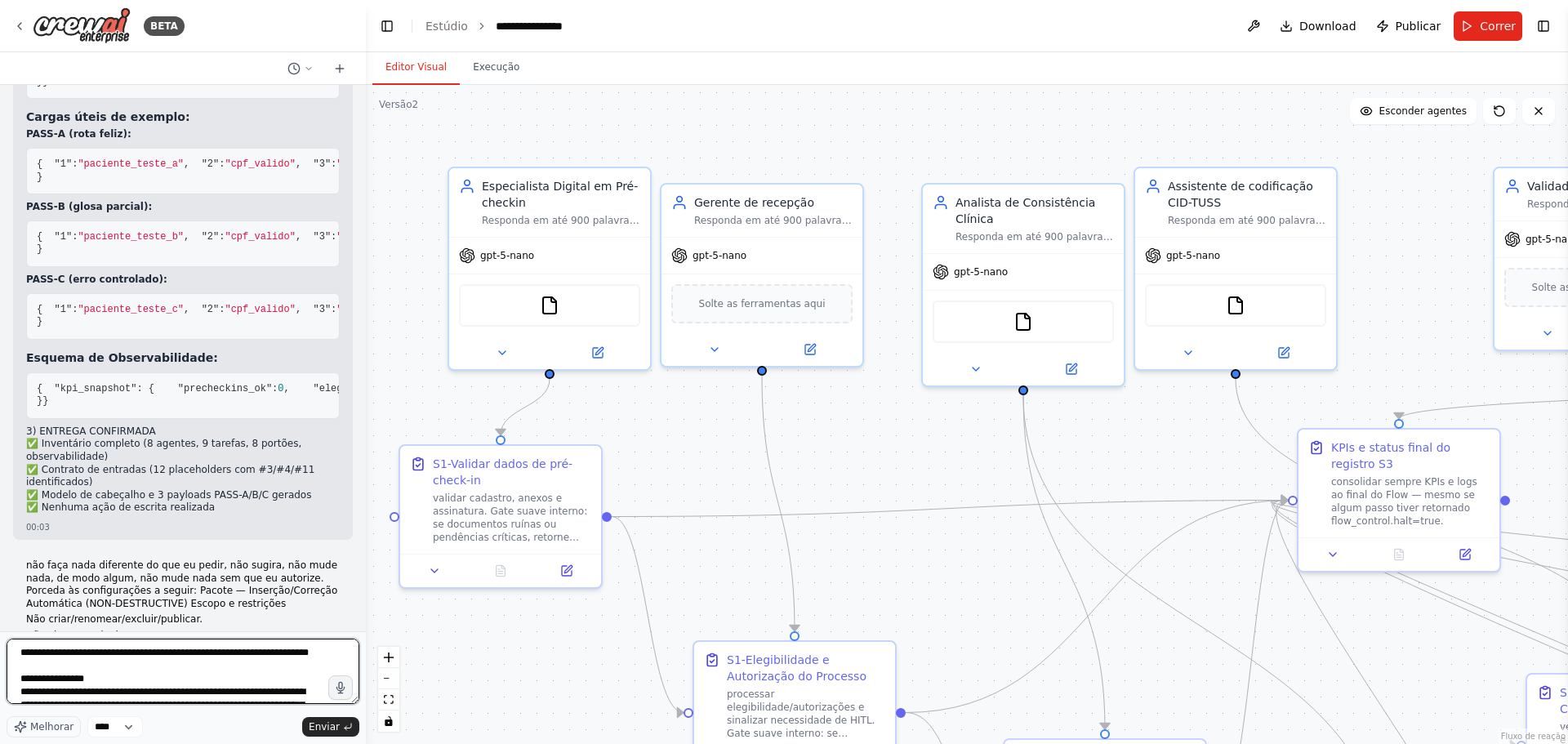
click at [23, 653] on textarea at bounding box center [183, 671] width 353 height 66
paste textarea "**********"
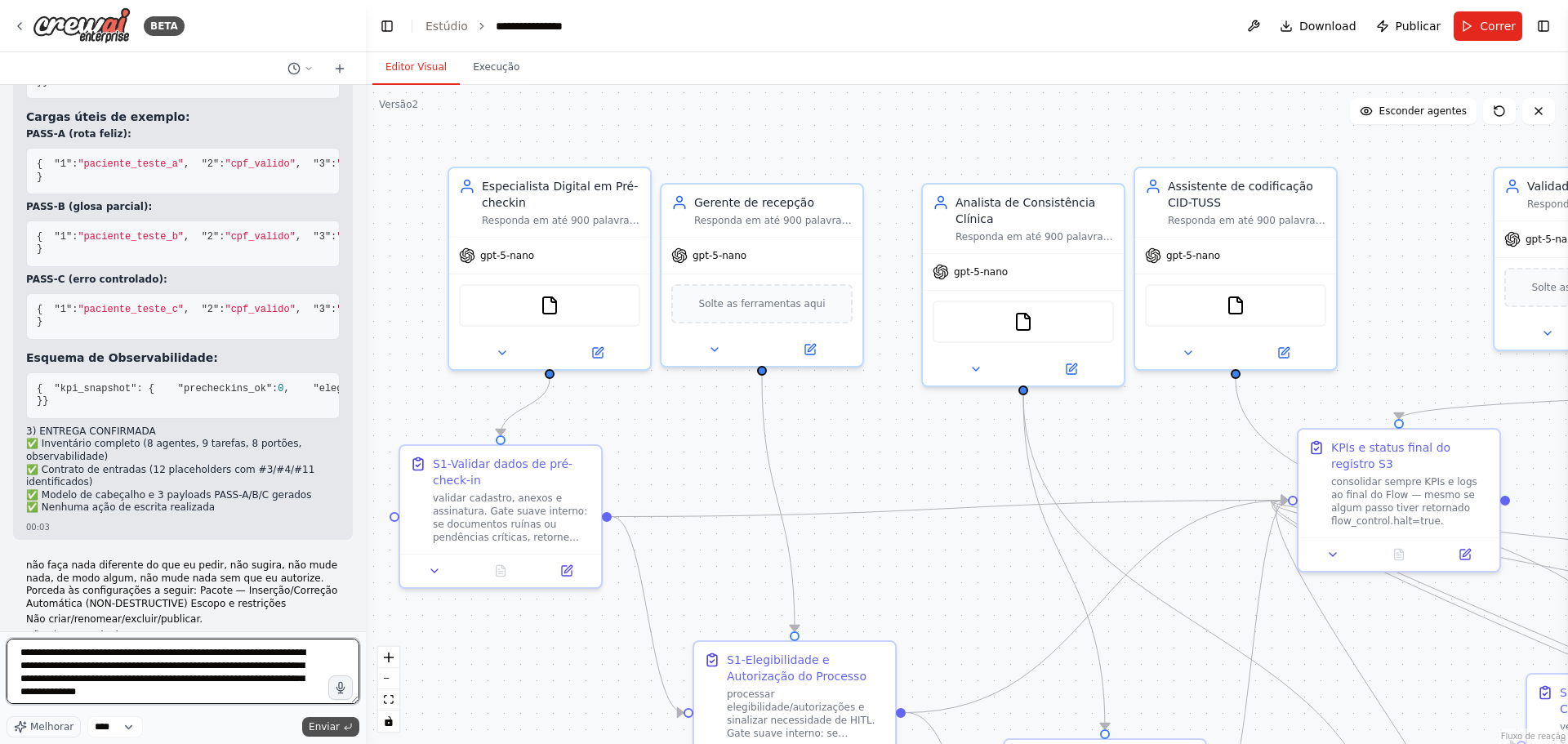
type textarea "**********"
click at [321, 725] on font "Enviar" at bounding box center [323, 726] width 31 height 11
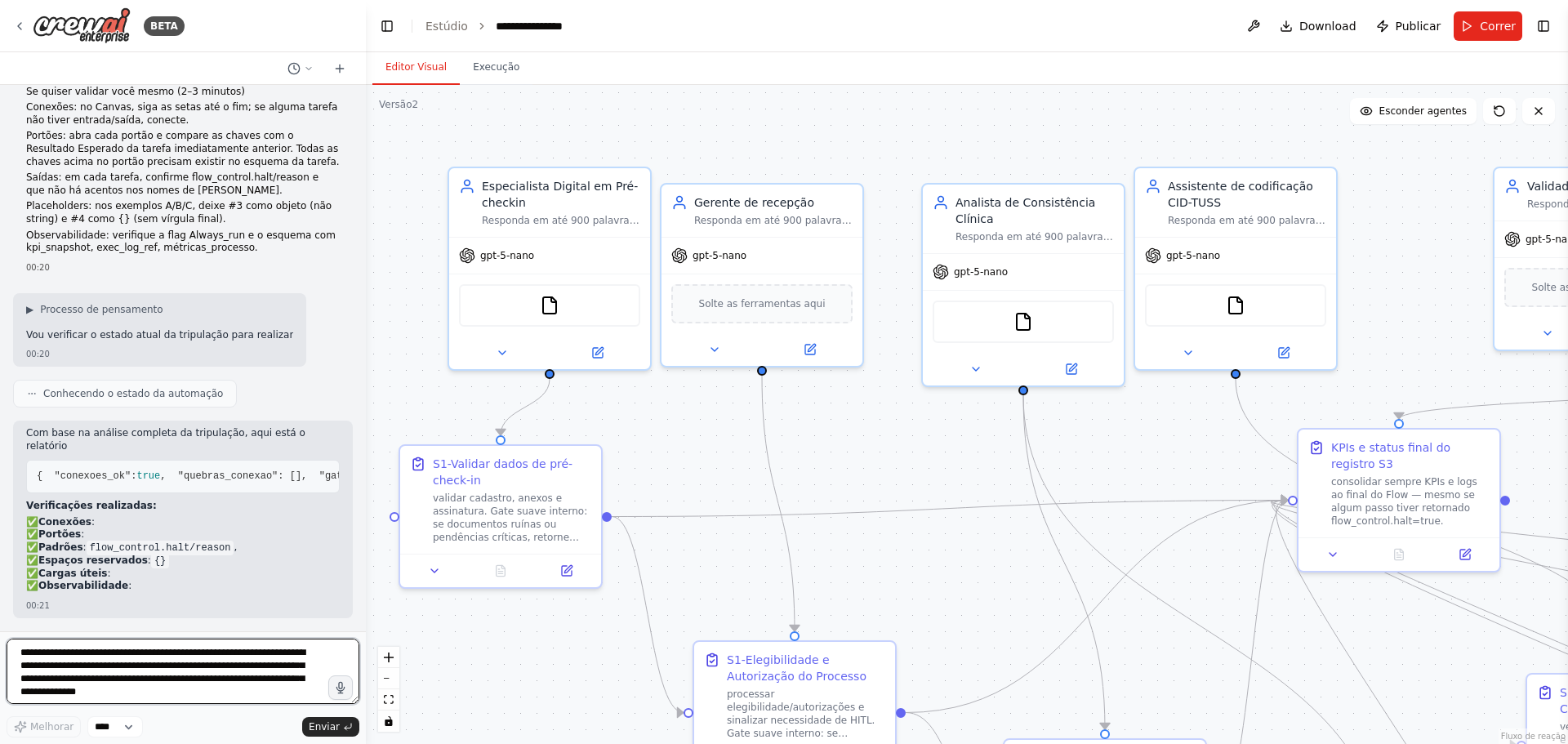
scroll to position [21726, 0]
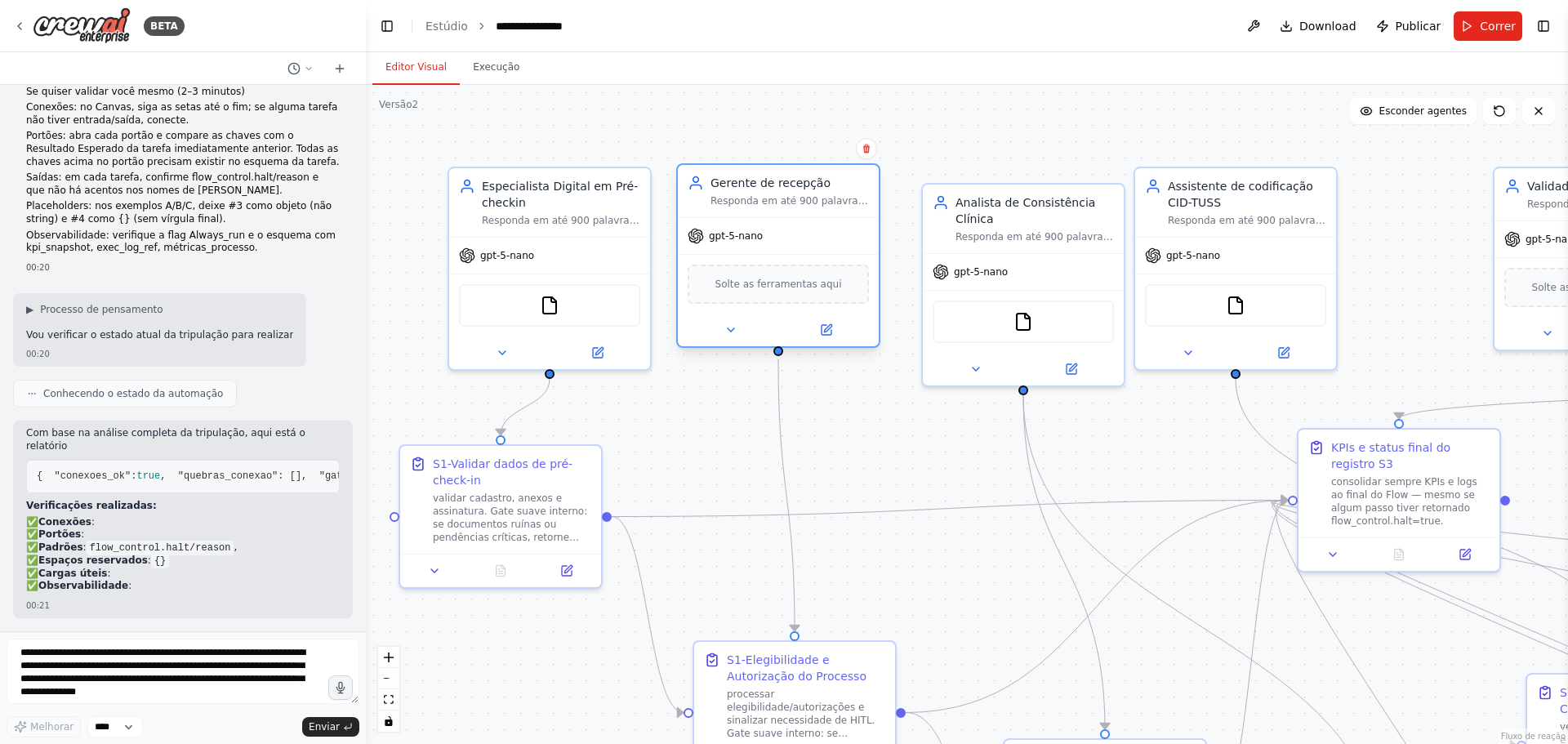
click at [743, 226] on div "gpt-5-nano" at bounding box center [778, 236] width 201 height 36
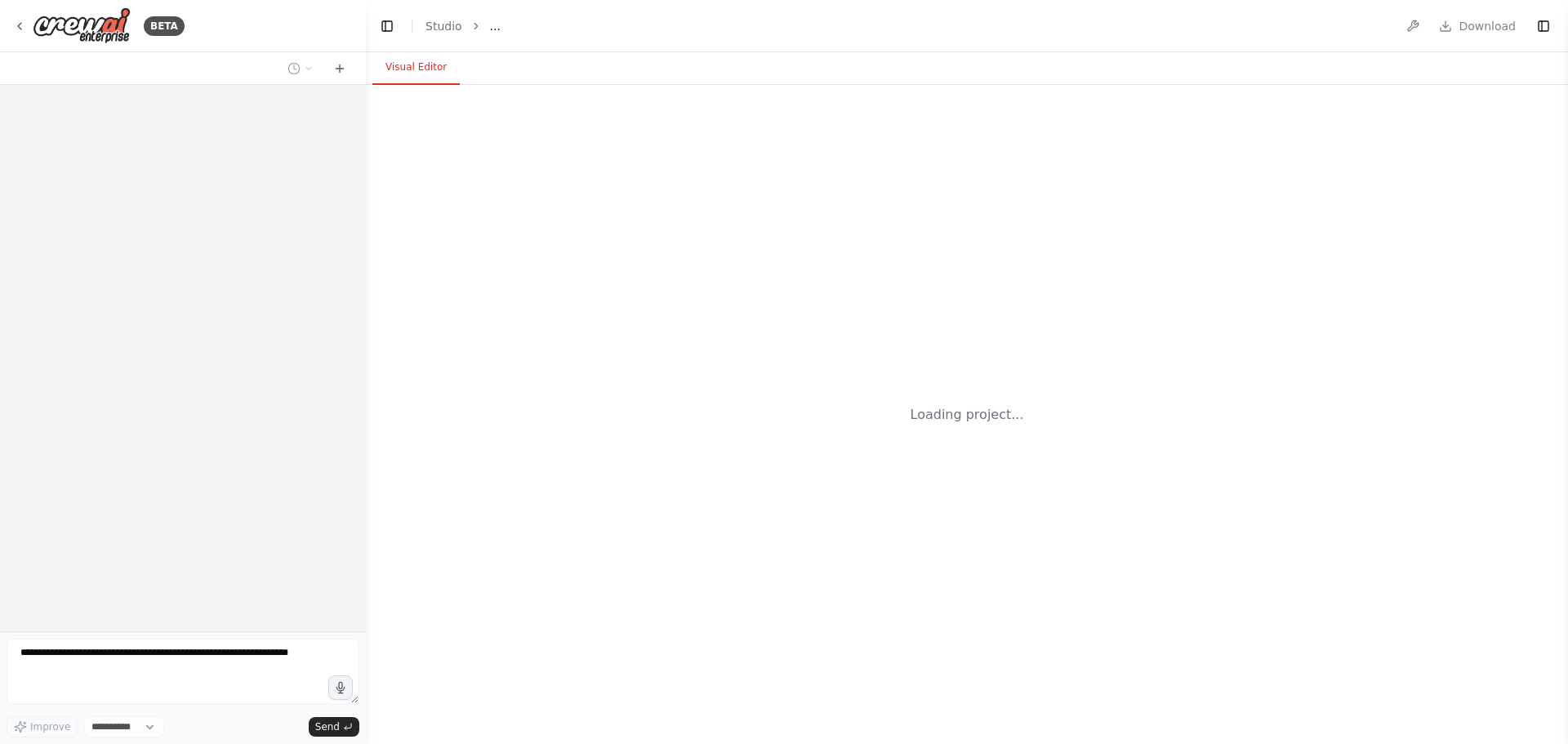
select select "****"
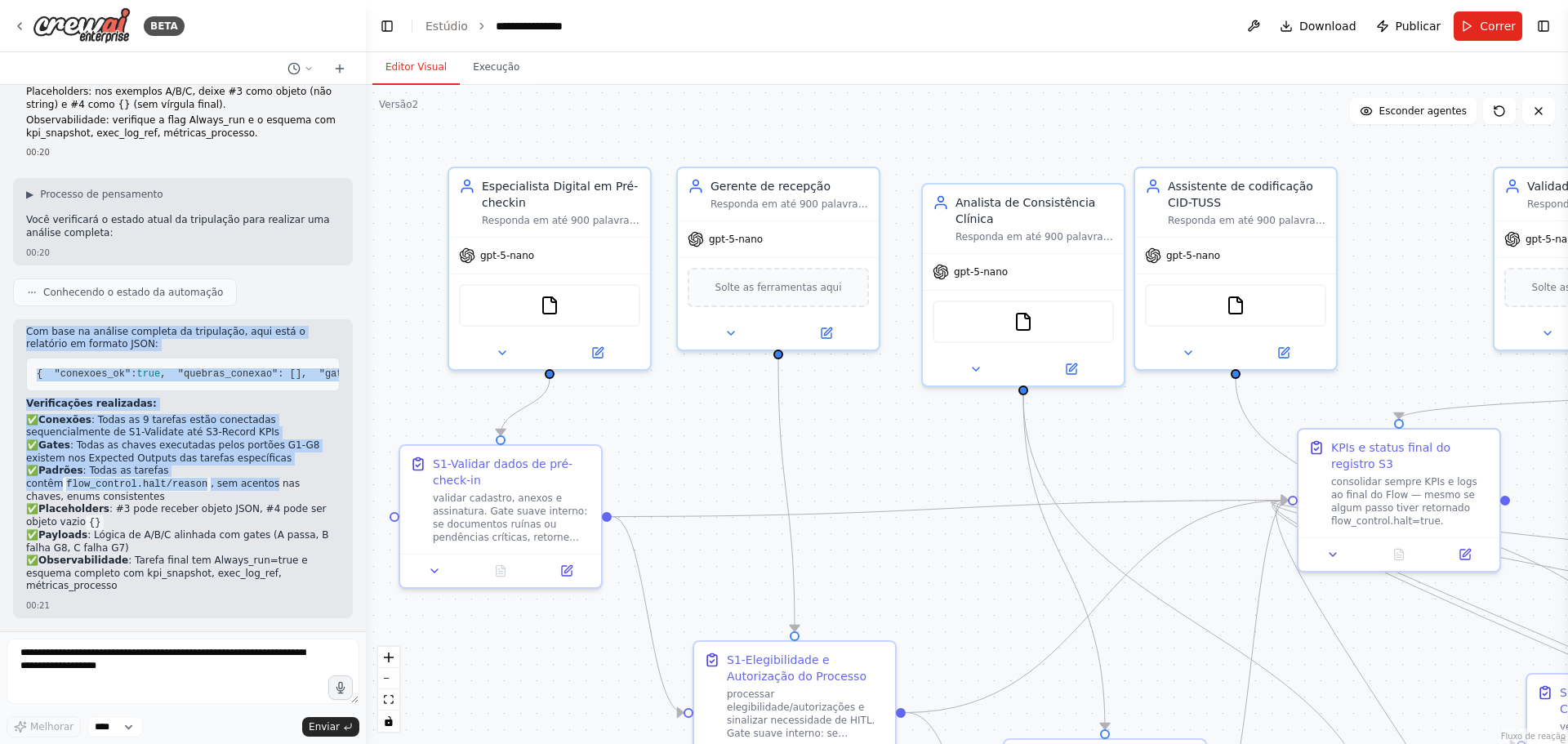
scroll to position [21829, 0]
drag, startPoint x: 26, startPoint y: 217, endPoint x: 291, endPoint y: 591, distance: 458.4
click at [291, 591] on div "Com base na análise completa da tripulação, aqui está o relatório em formato JS…" at bounding box center [182, 462] width 313 height 272
copy div "Lor ipsu do sitamet consecte ad elitseddoe, temp inci u laboreetd ma aliquae AD…"
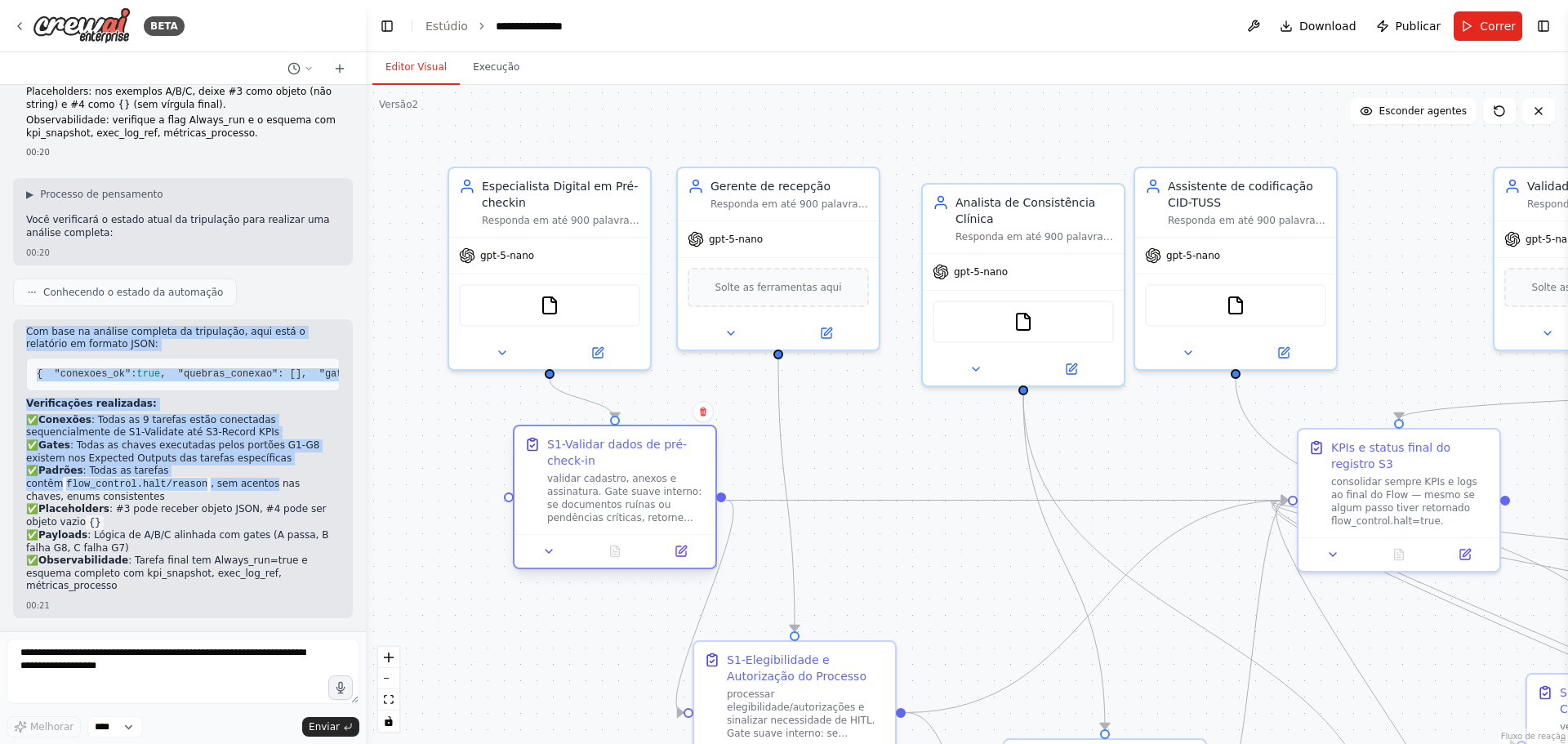
drag, startPoint x: 468, startPoint y: 464, endPoint x: 579, endPoint y: 455, distance: 111.4
click at [579, 455] on font "S1-Validar dados de pré-check-in" at bounding box center [617, 453] width 139 height 30
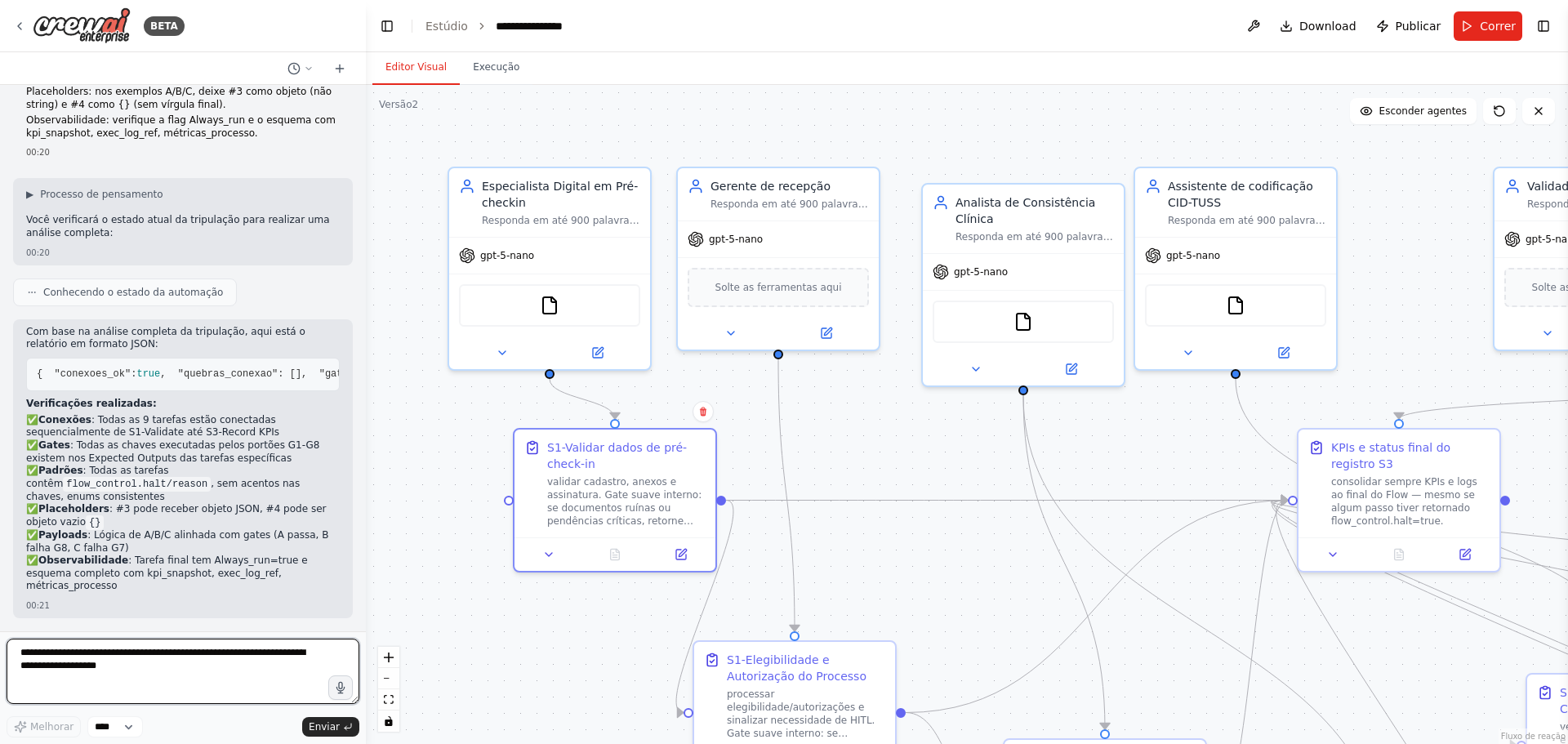
click at [30, 659] on textarea at bounding box center [183, 671] width 353 height 66
paste textarea "**********"
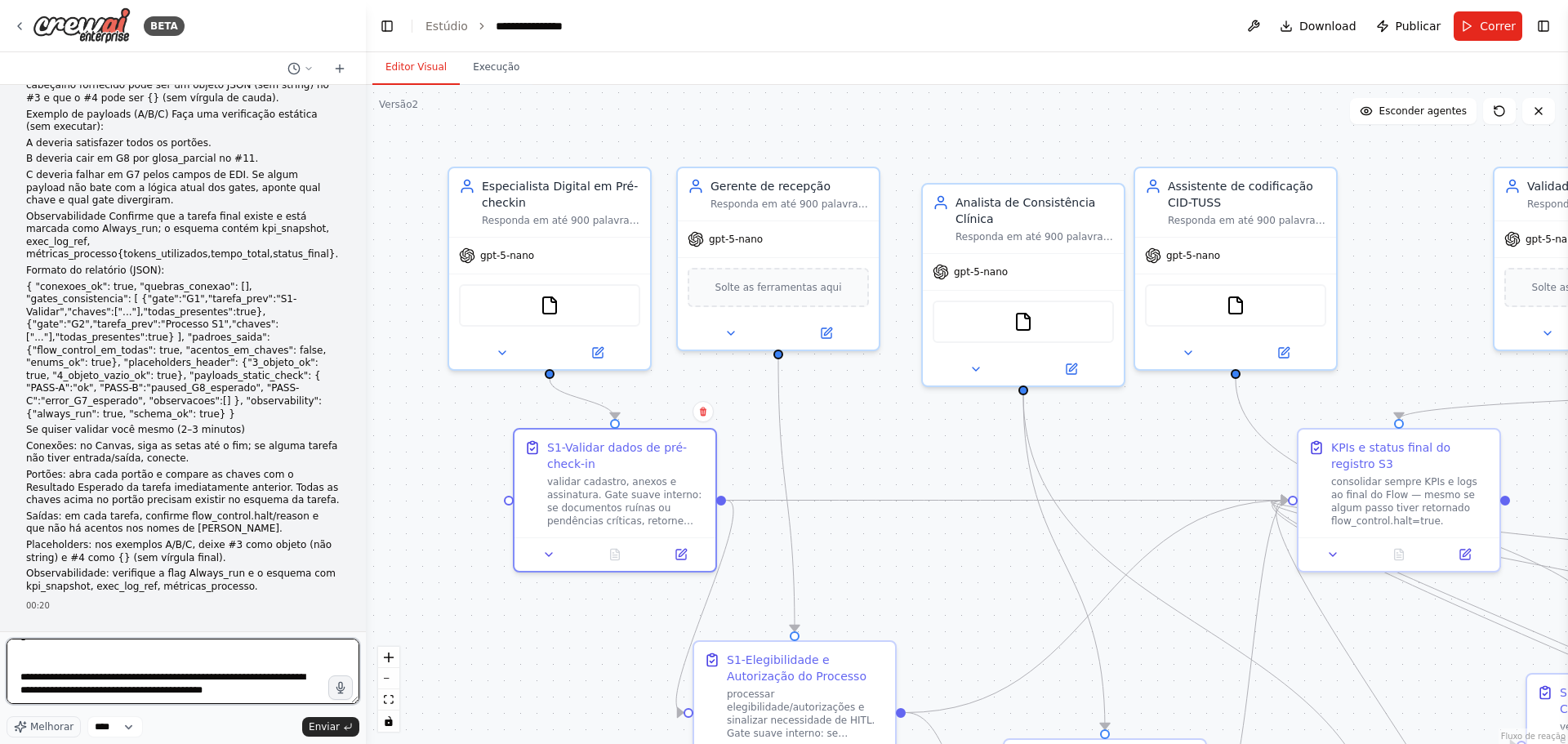
scroll to position [20522, 0]
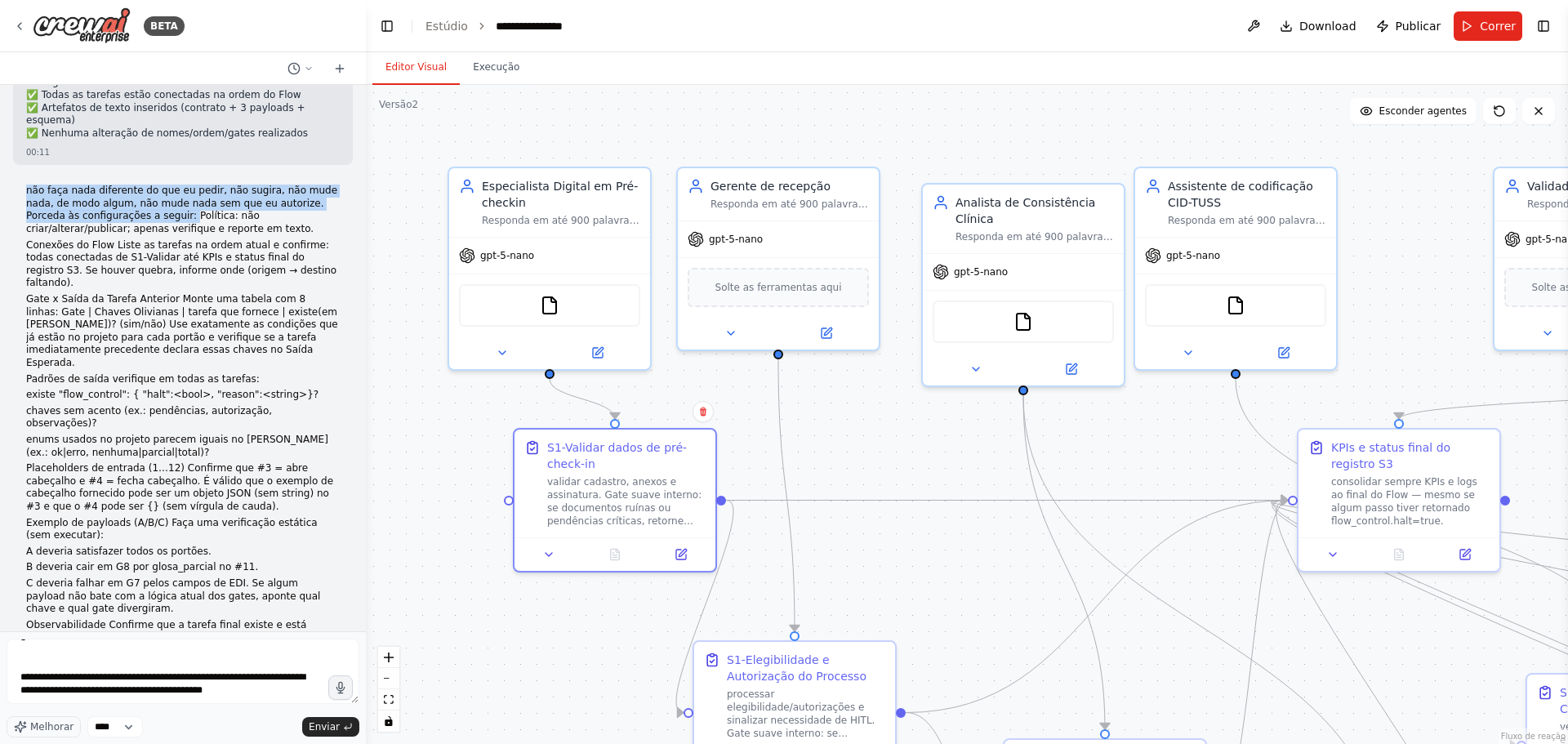
drag, startPoint x: 26, startPoint y: 421, endPoint x: 128, endPoint y: 445, distance: 104.8
click at [128, 235] on font "não faça nada diferente do que eu pedir, não sugira, não mude nada, de modo alg…" at bounding box center [181, 210] width 311 height 50
copy font "não faça nada diferente do que eu pedir, não sugira, não mude nada, de modo alg…"
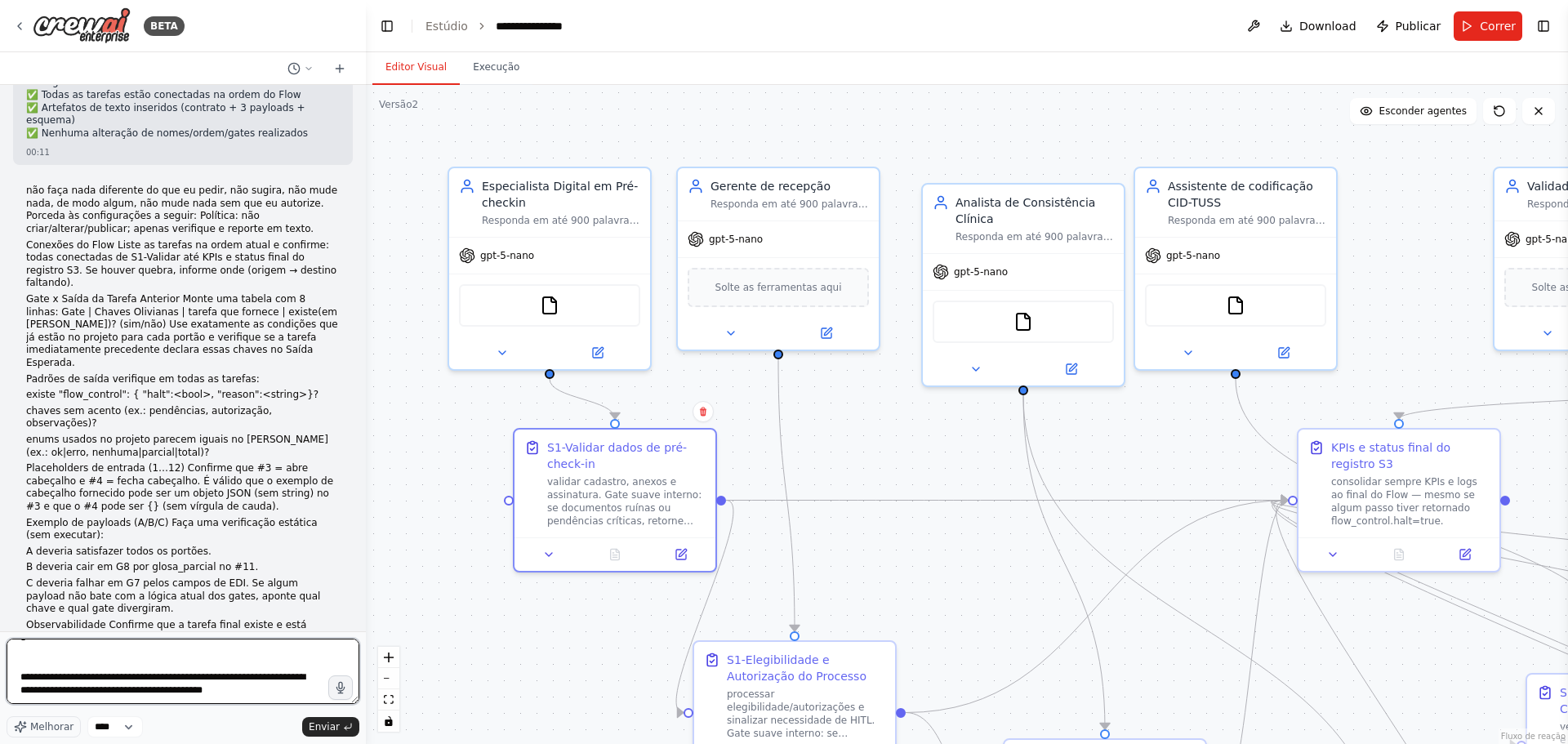
click at [42, 664] on textarea at bounding box center [183, 671] width 353 height 66
click at [21, 651] on textarea at bounding box center [183, 671] width 353 height 66
paste textarea "**********"
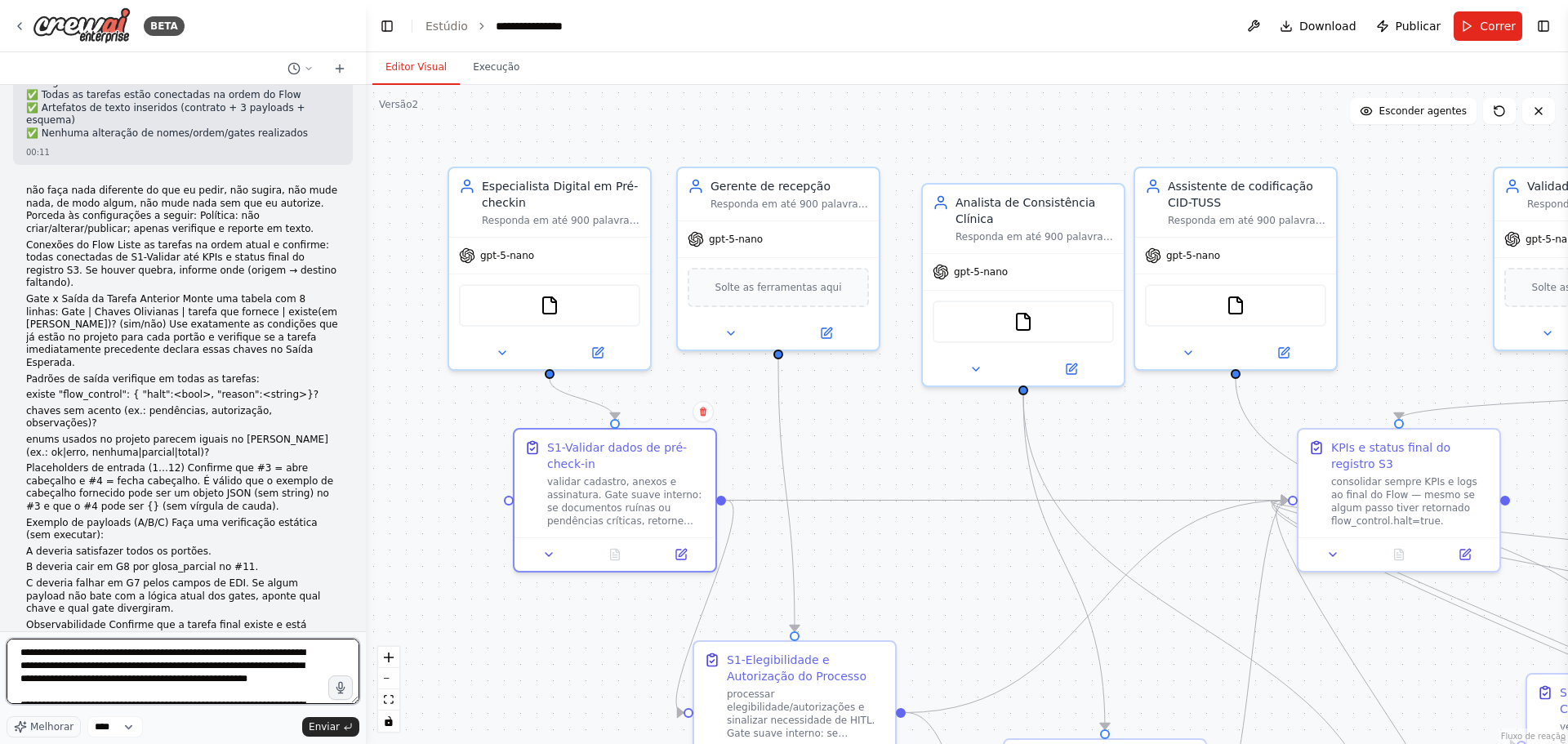
click at [25, 678] on textarea at bounding box center [183, 671] width 353 height 66
type textarea "**********"
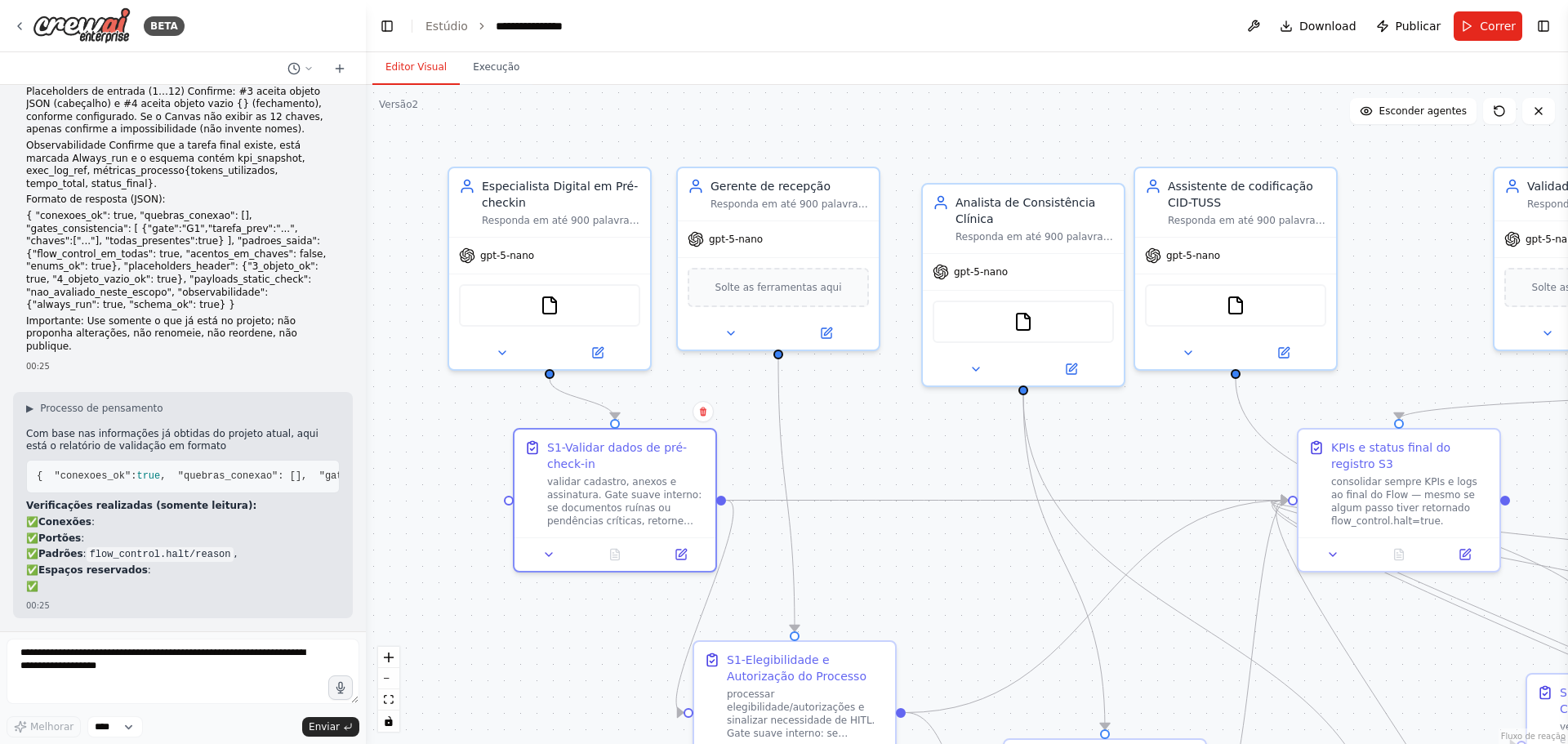
scroll to position [22801, 0]
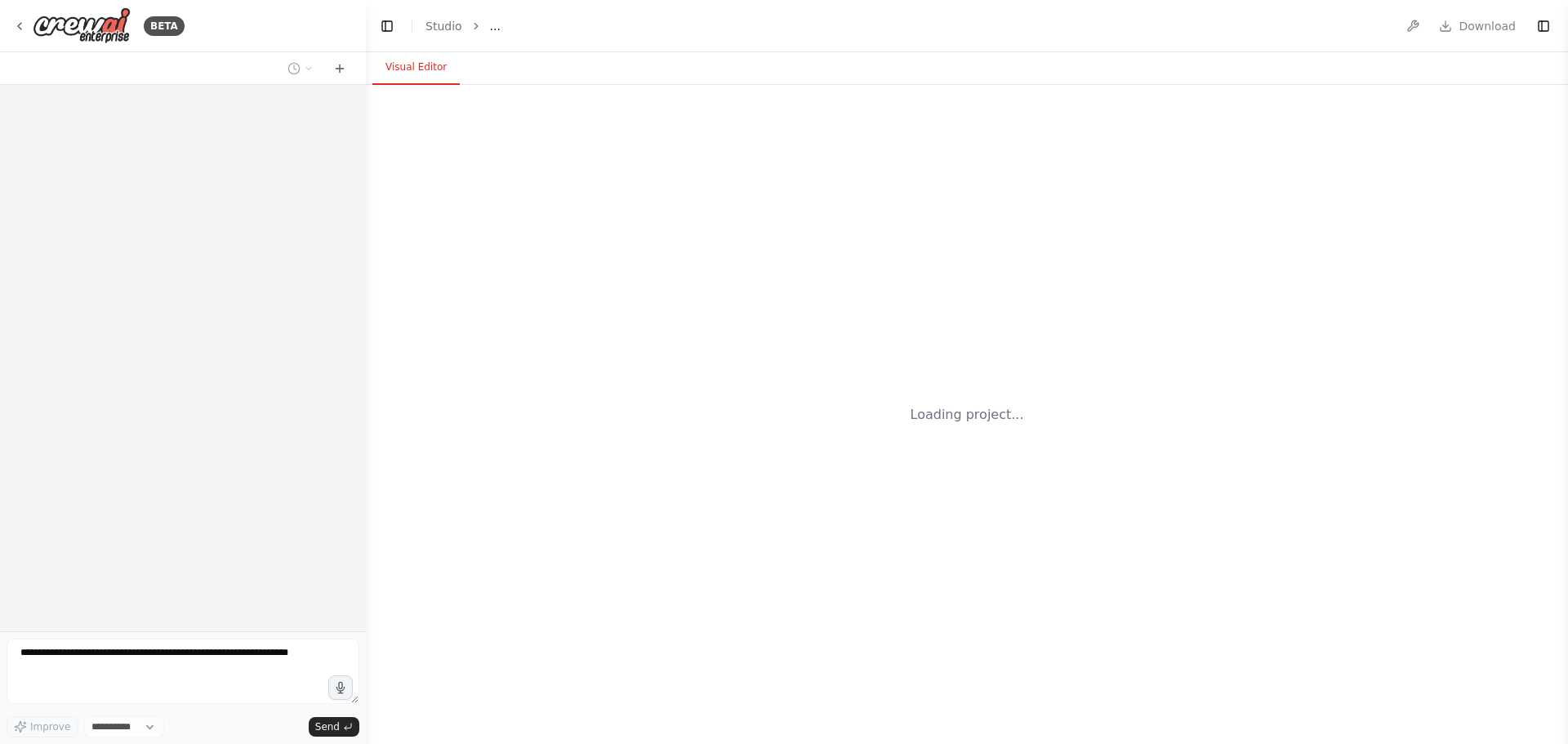
select select "****"
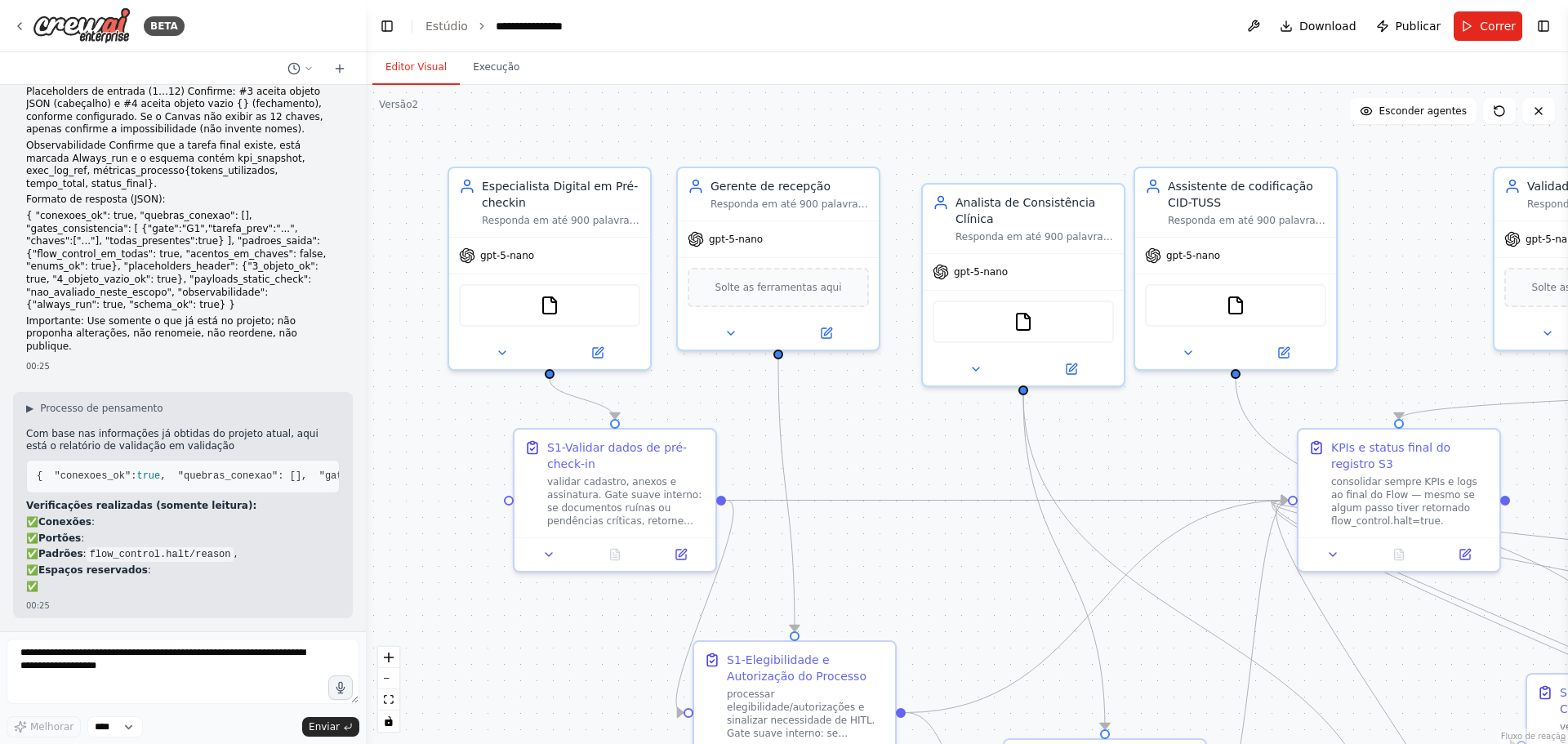
scroll to position [22801, 0]
click at [25, 30] on icon at bounding box center [19, 26] width 13 height 13
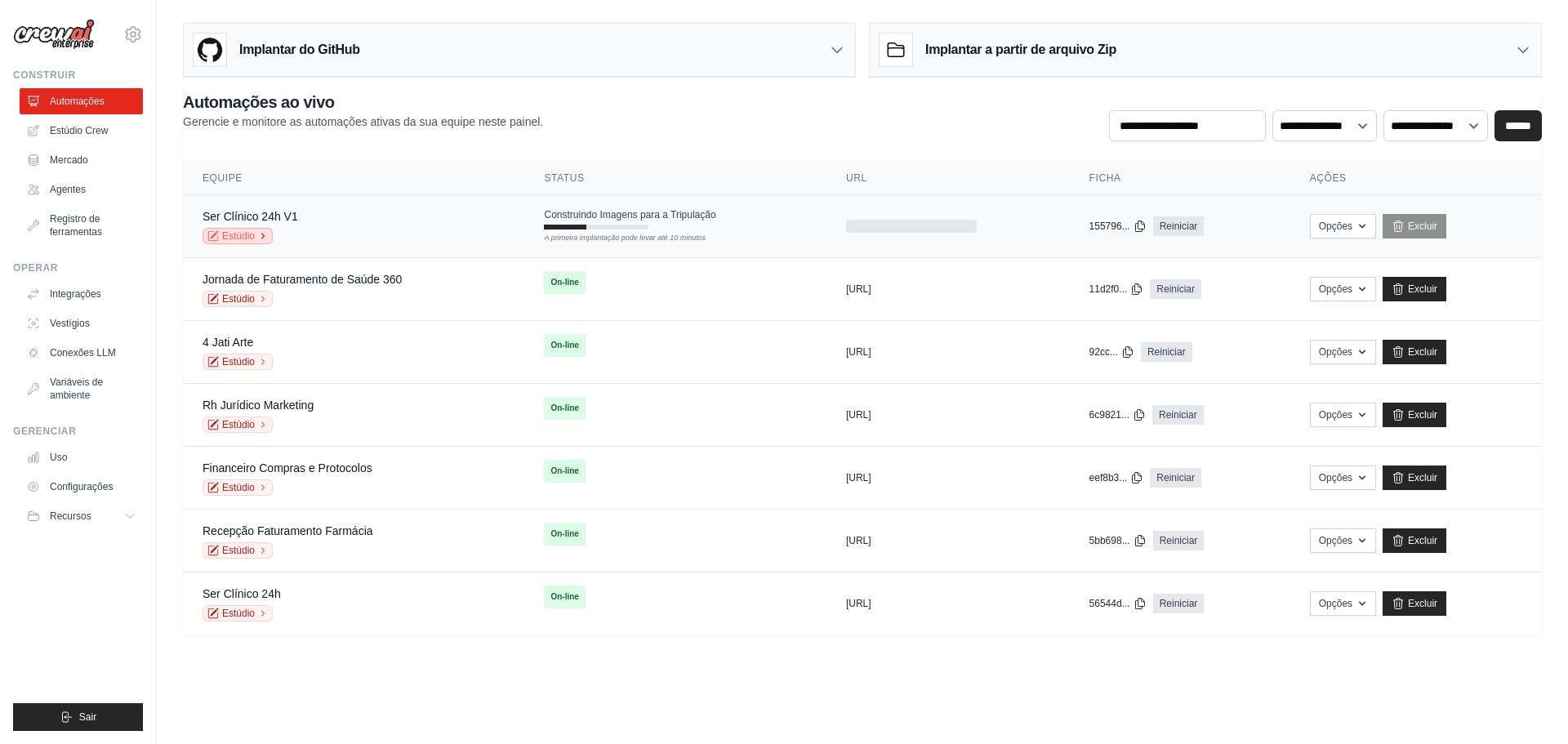
click at [230, 233] on font "Estúdio" at bounding box center [238, 236] width 33 height 11
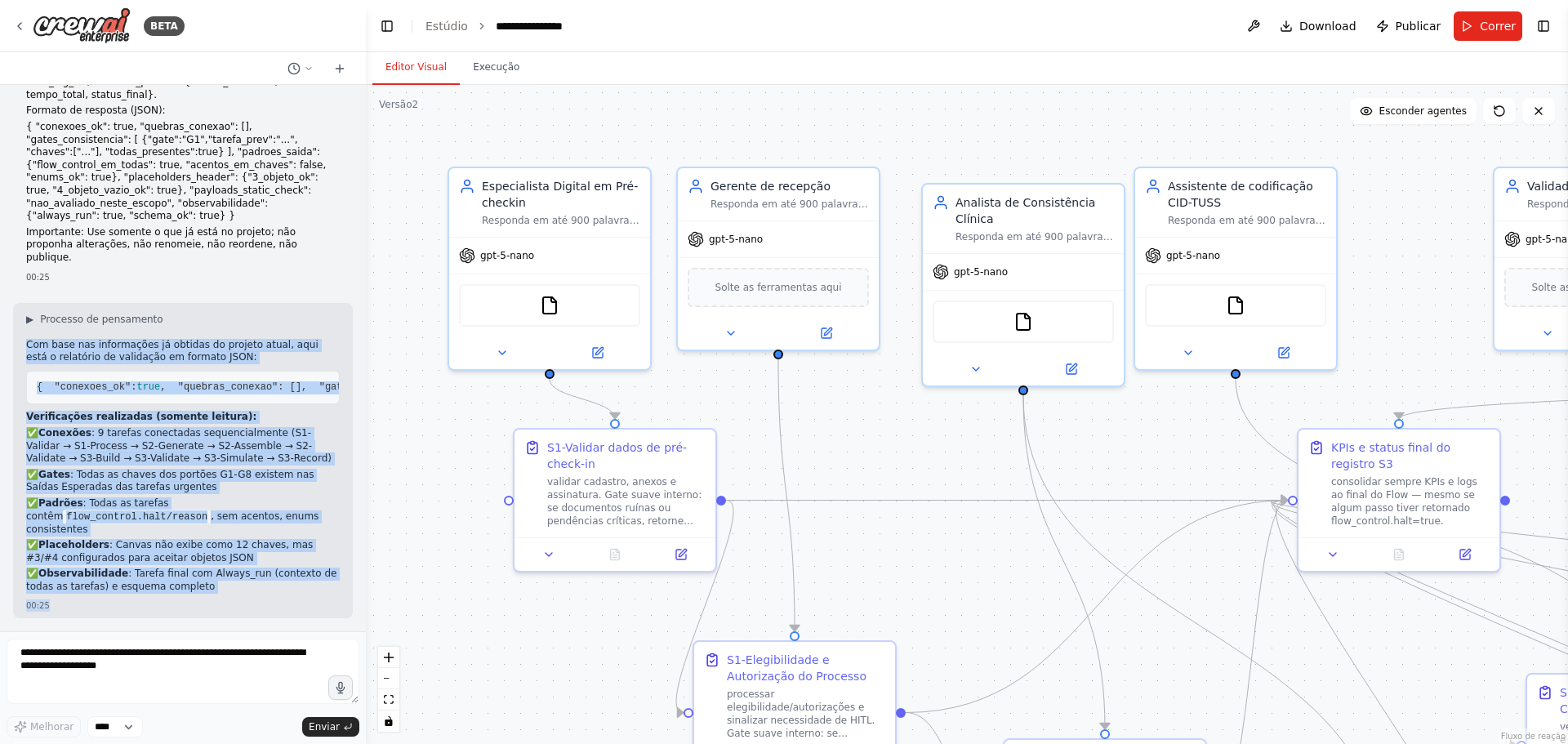
scroll to position [22878, 0]
drag, startPoint x: 30, startPoint y: 392, endPoint x: 176, endPoint y: 593, distance: 248.4
click at [176, 593] on div "Com base nas informações já obtidas do projeto atual, aqui está o relatório de …" at bounding box center [182, 467] width 313 height 258
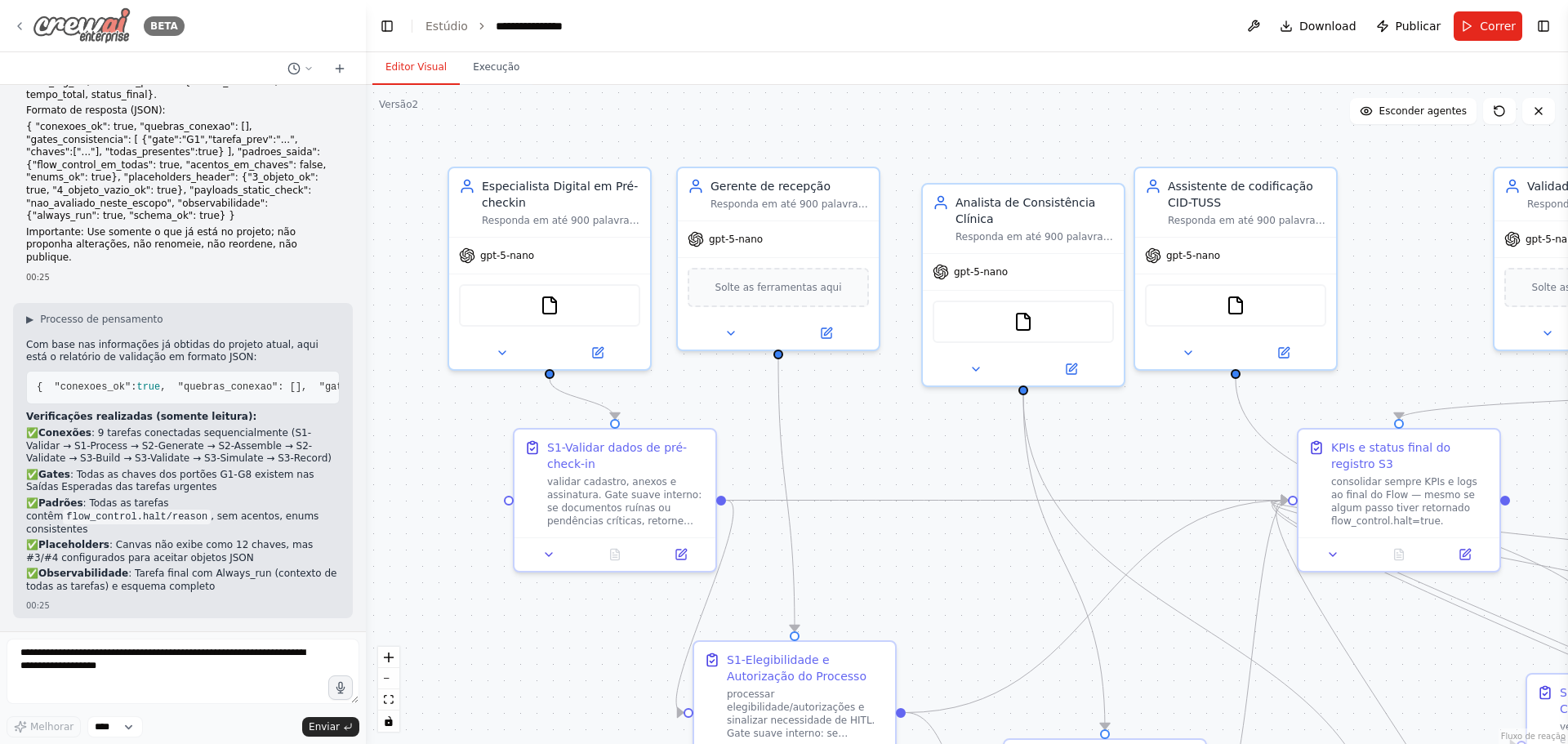
click at [19, 25] on icon at bounding box center [19, 26] width 3 height 7
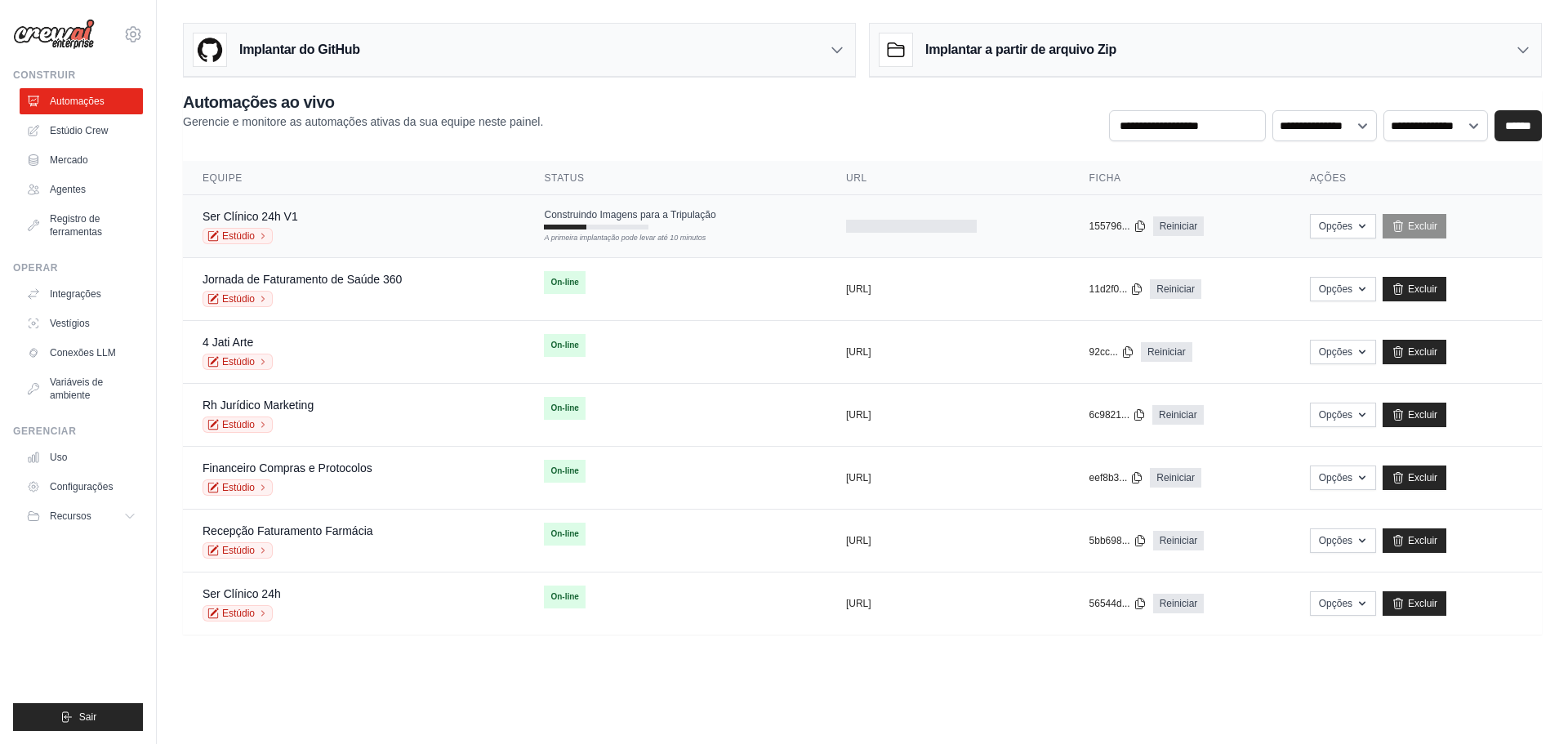
click at [591, 230] on div "A primeira implantação pode levar até 10 minutos" at bounding box center [596, 227] width 104 height 5
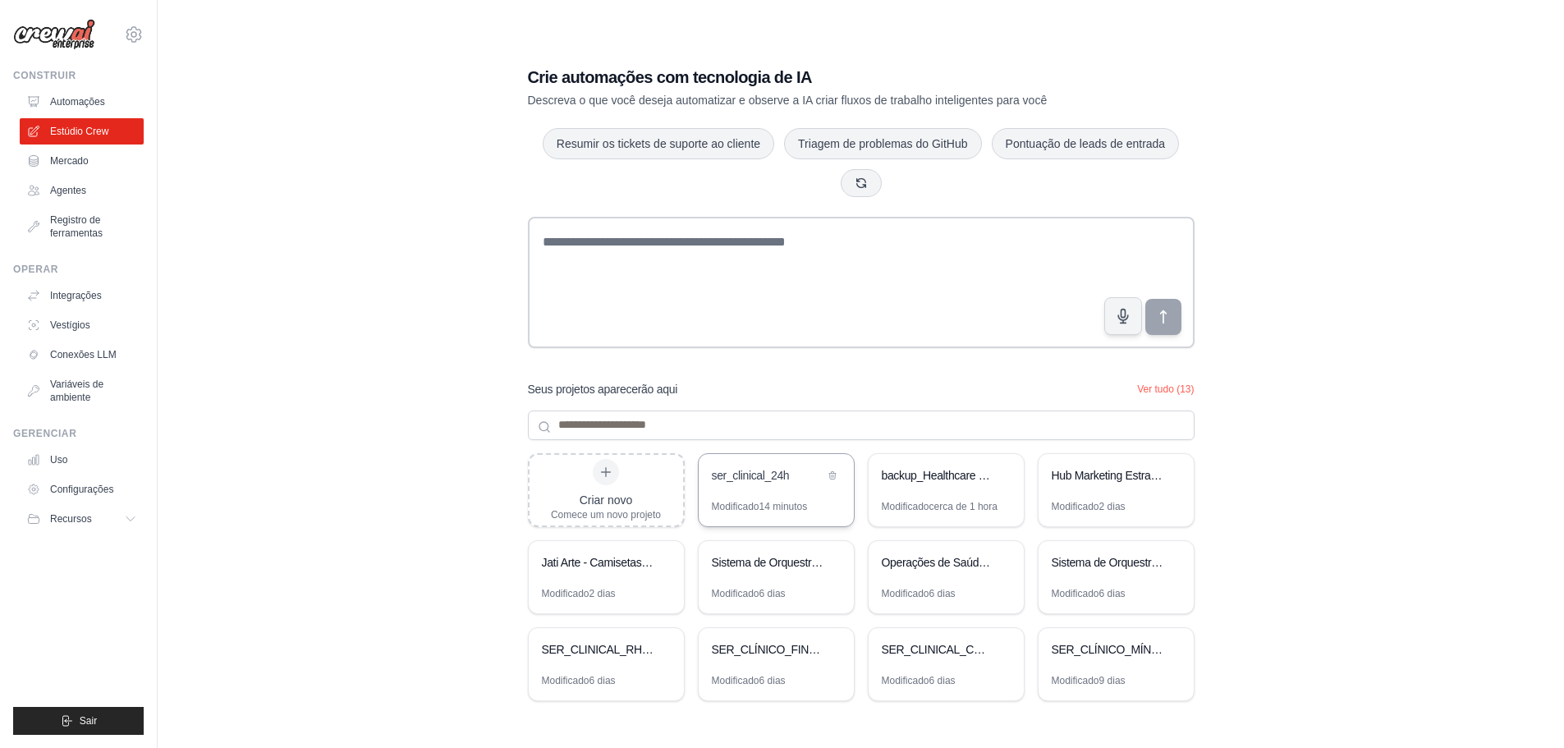
click at [778, 493] on div "ser_clinical_24h" at bounding box center [776, 477] width 155 height 46
click at [58, 102] on font "Automações" at bounding box center [79, 101] width 55 height 11
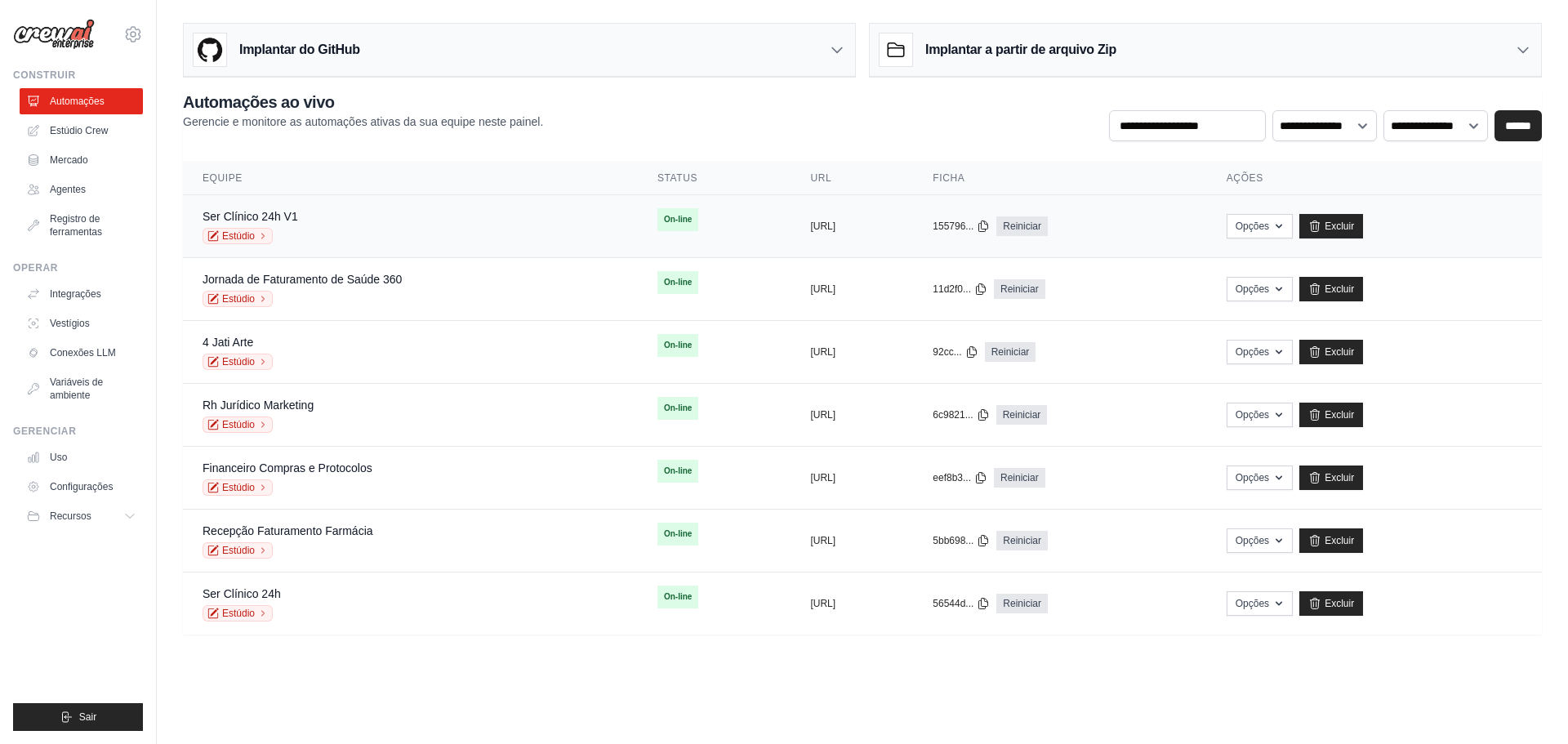
click at [665, 216] on font "On-line" at bounding box center [679, 219] width 28 height 9
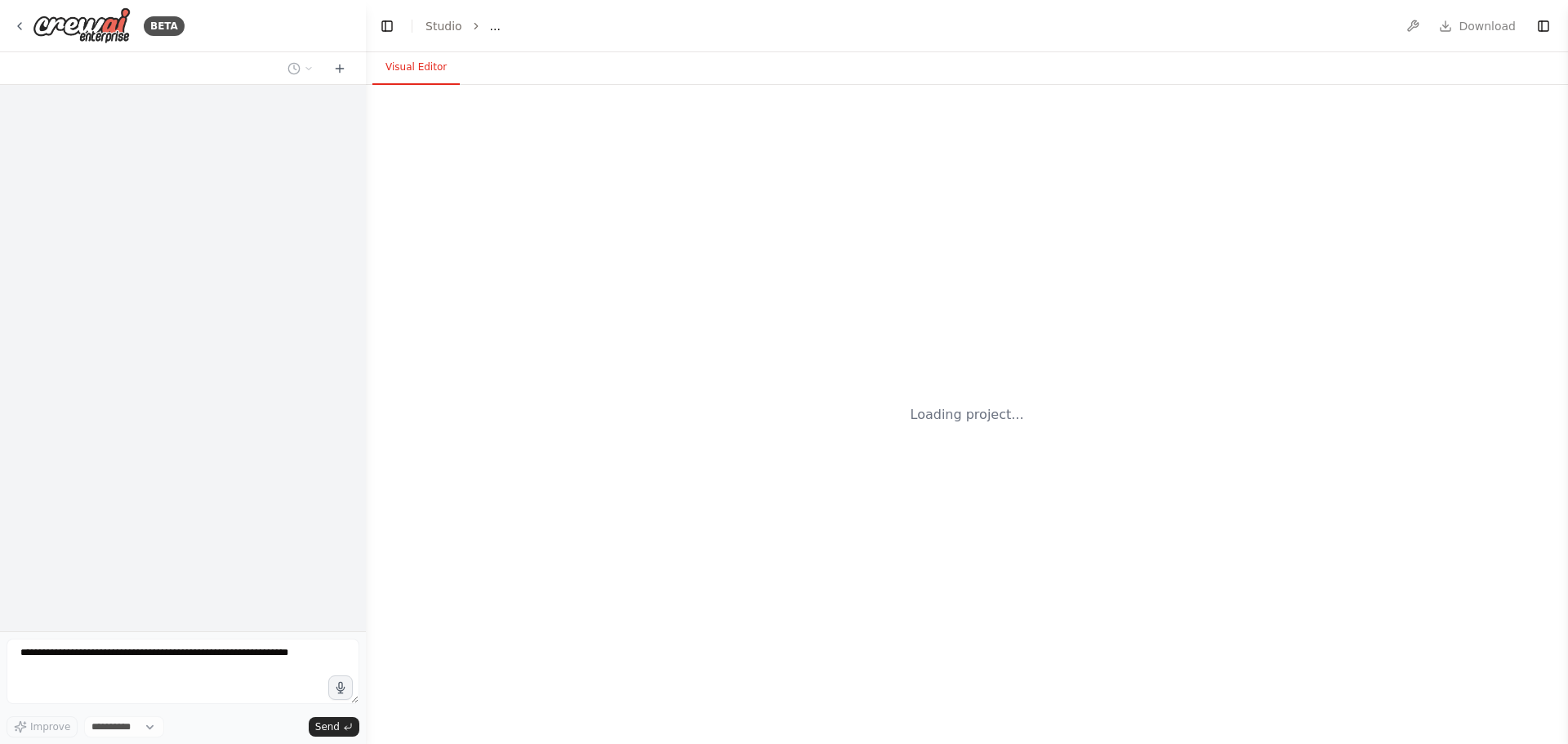
select select "****"
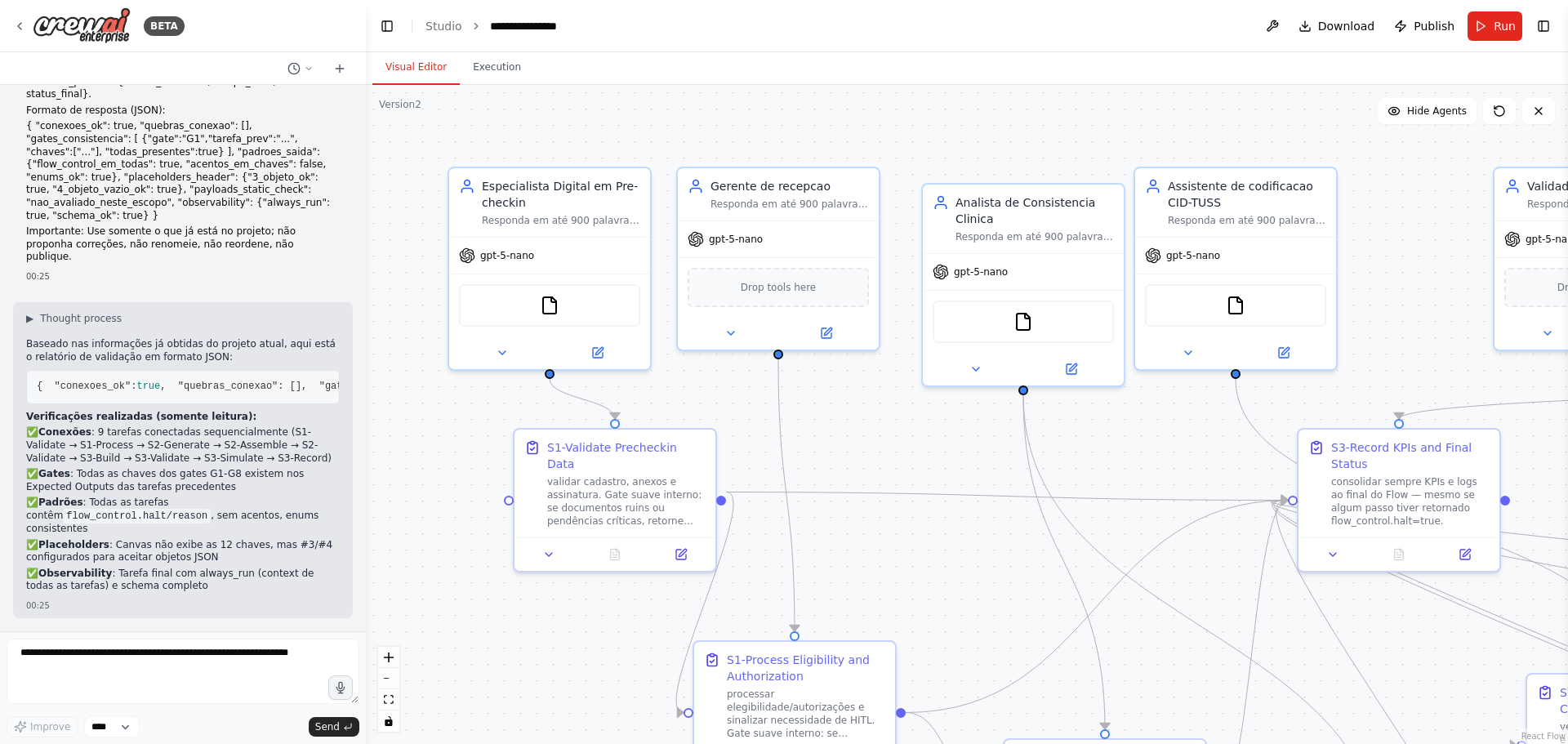
scroll to position [22865, 0]
click at [22, 31] on icon at bounding box center [19, 26] width 13 height 13
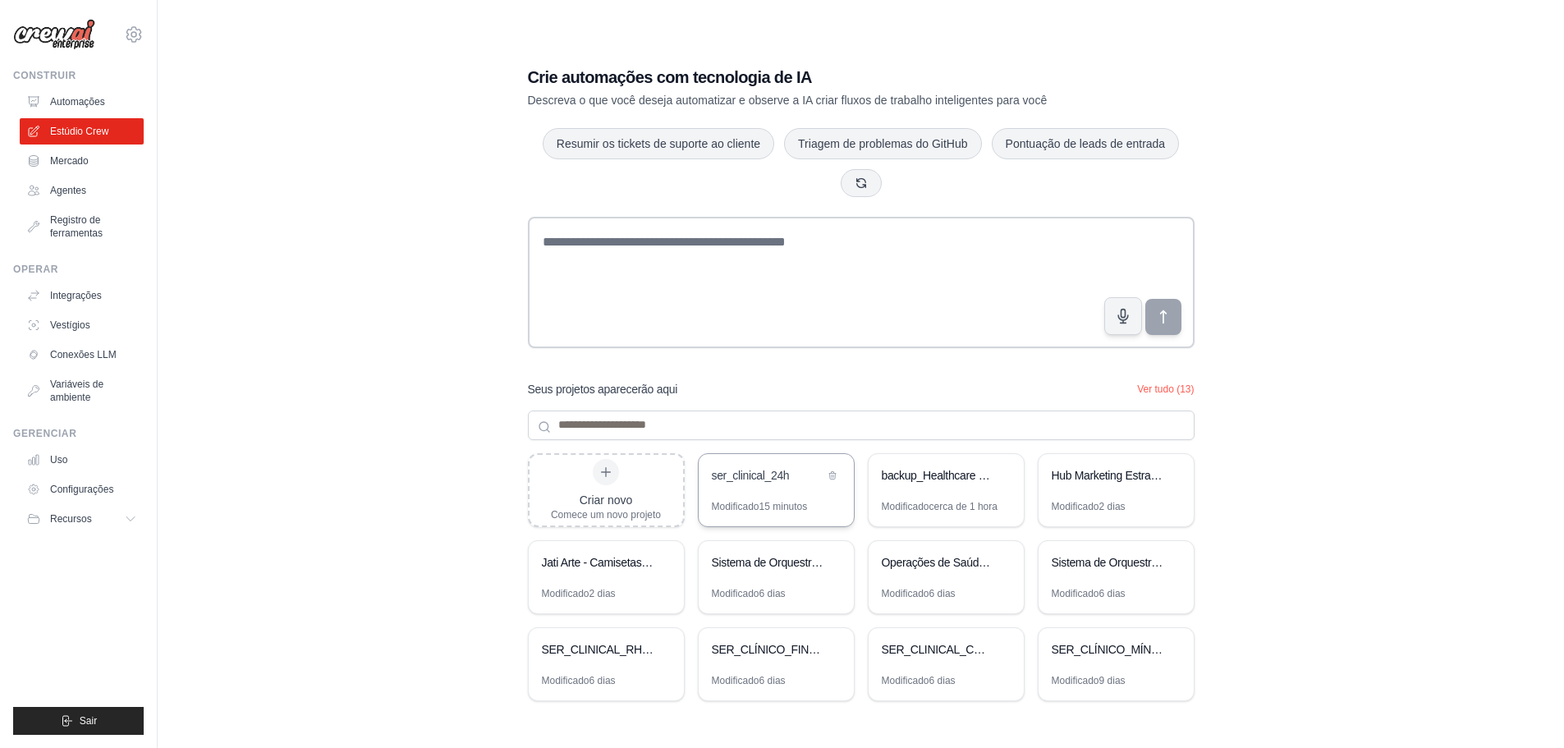
click at [766, 479] on font "ser_clinical_24h" at bounding box center [751, 475] width 78 height 13
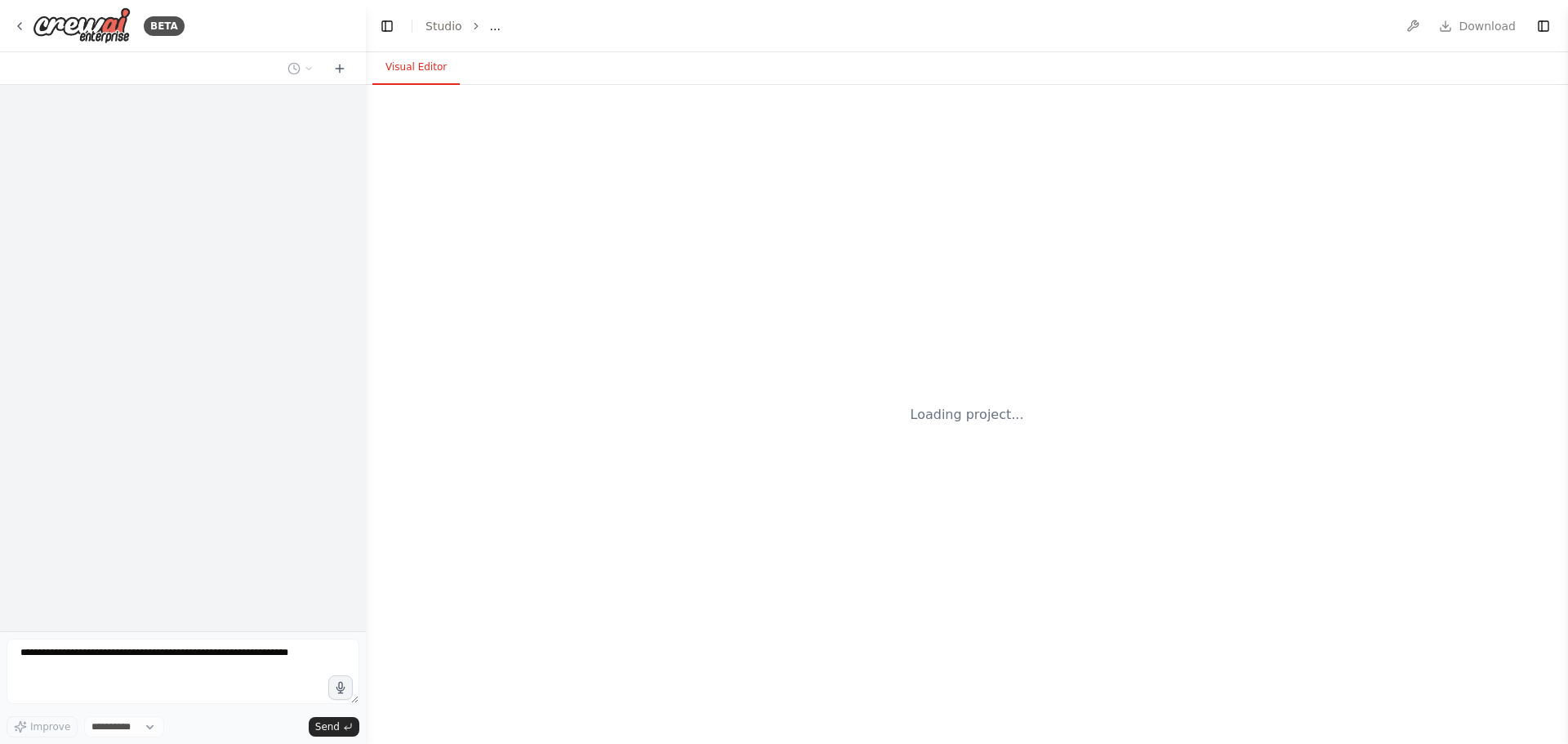
select select "****"
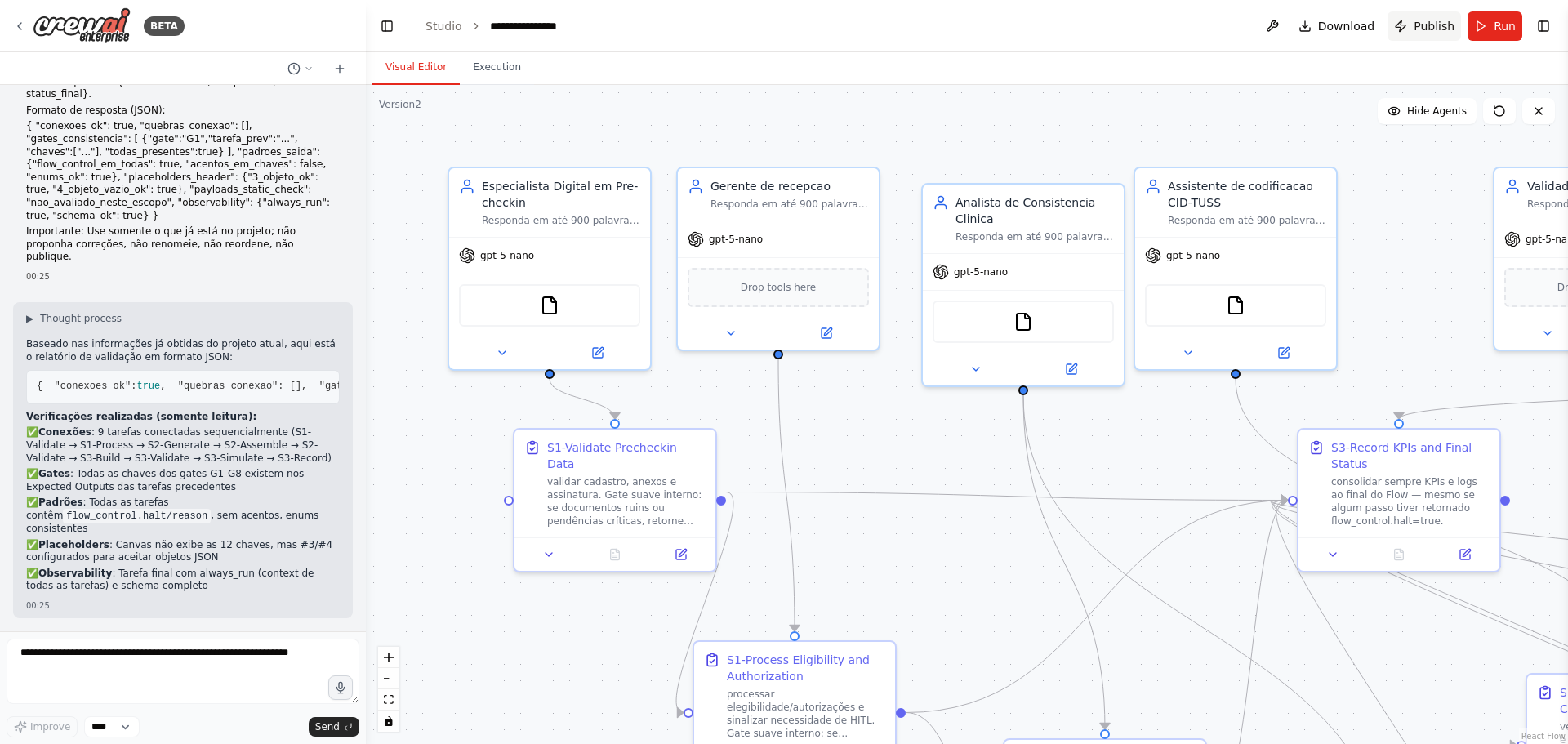
scroll to position [22865, 0]
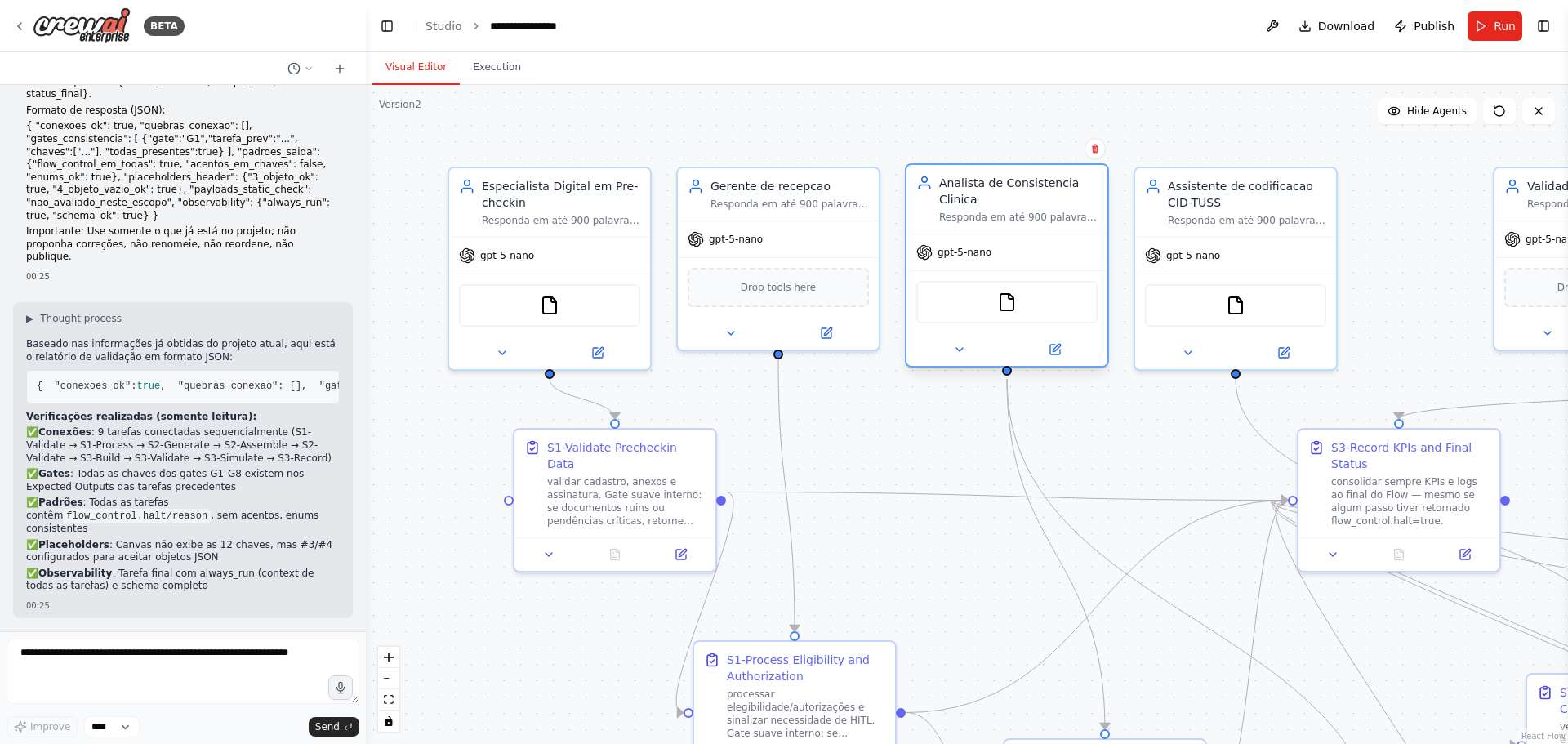
drag, startPoint x: 988, startPoint y: 221, endPoint x: 971, endPoint y: 199, distance: 27.8
click at [971, 199] on div "Analista de Consistencia Clinica" at bounding box center [1018, 191] width 158 height 33
